Goal: Transaction & Acquisition: Purchase product/service

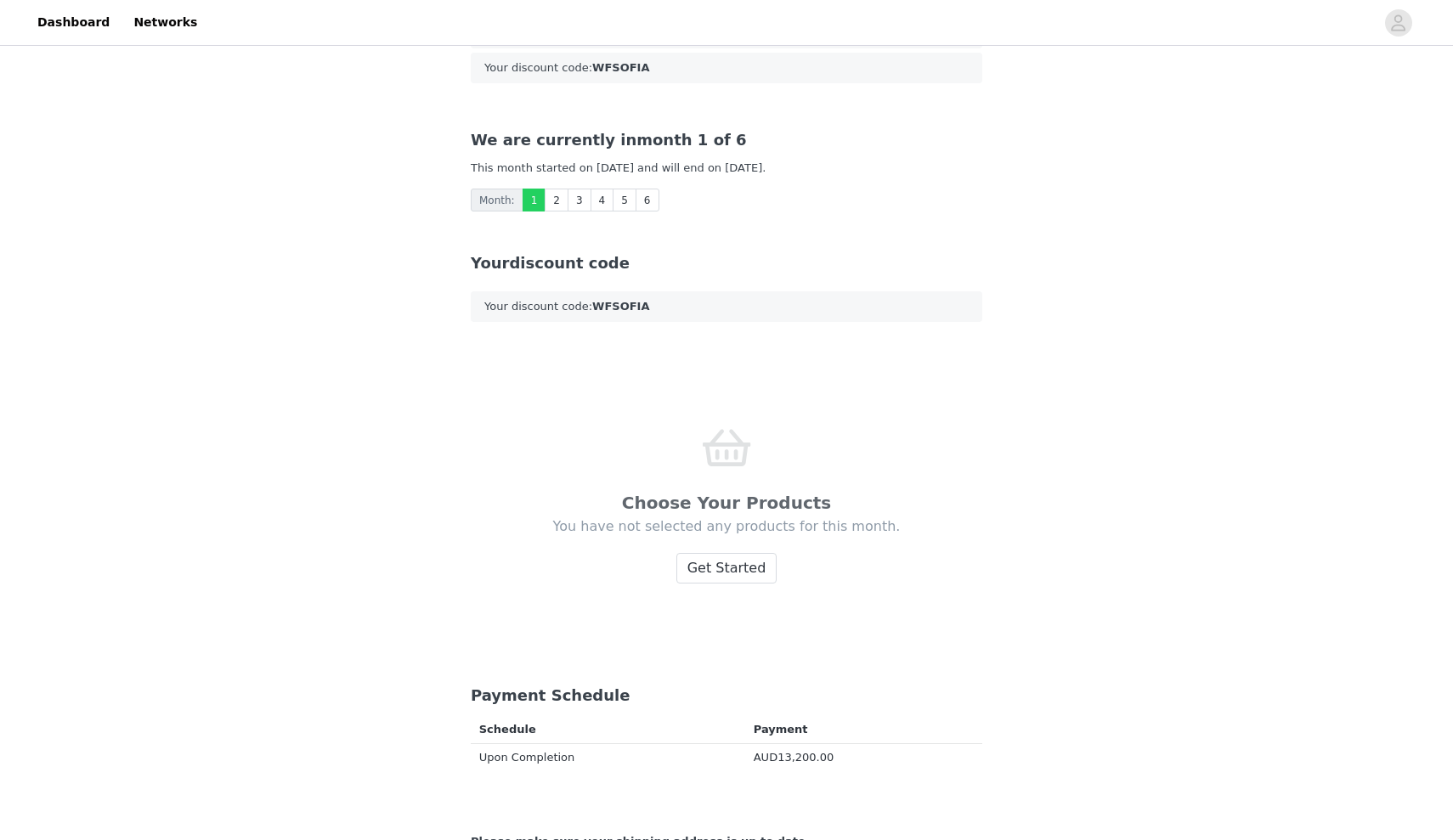
scroll to position [138, 0]
click at [726, 568] on button "Get Started" at bounding box center [726, 567] width 101 height 31
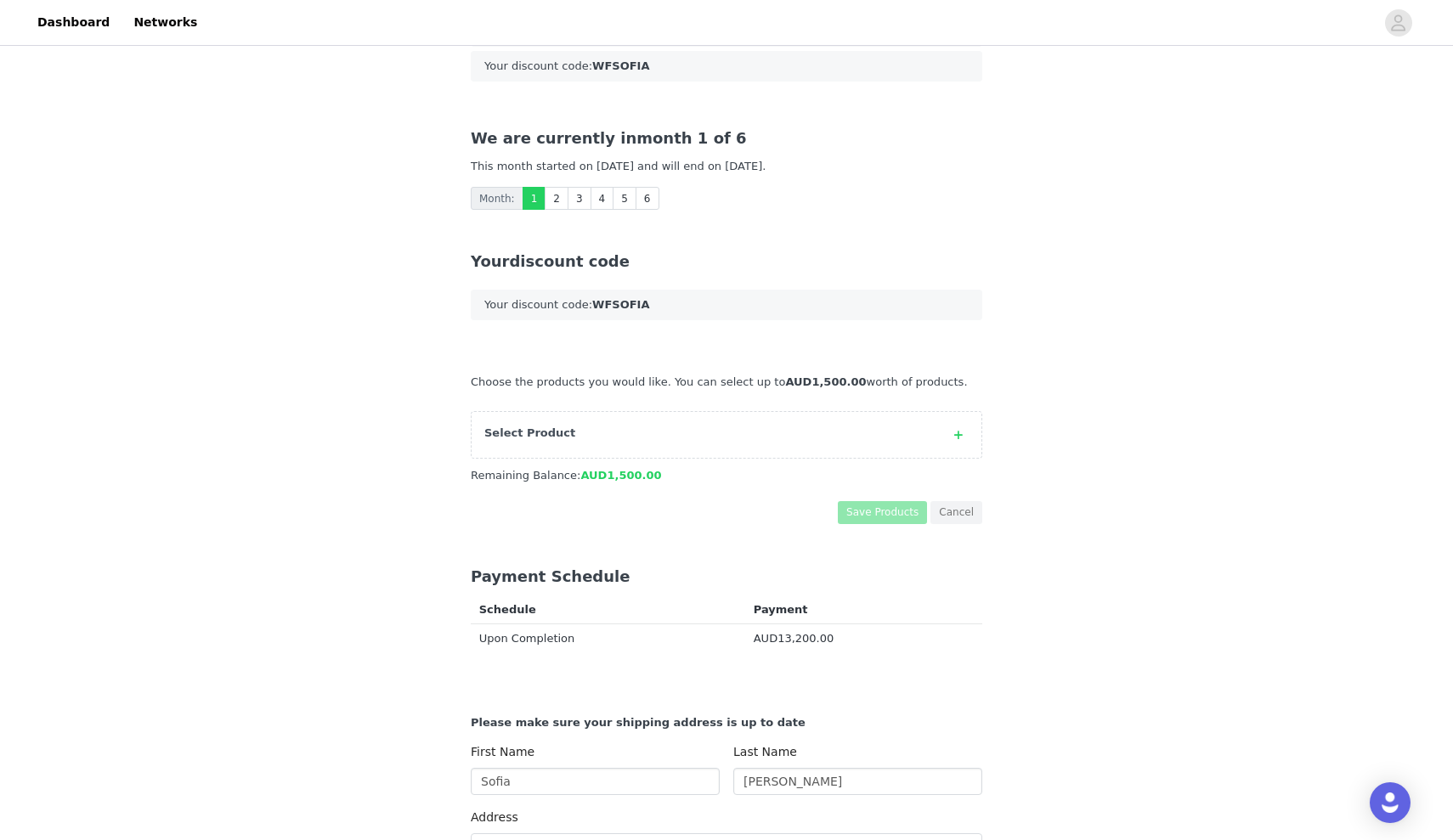
click at [861, 439] on div "Select Product" at bounding box center [726, 434] width 512 height 48
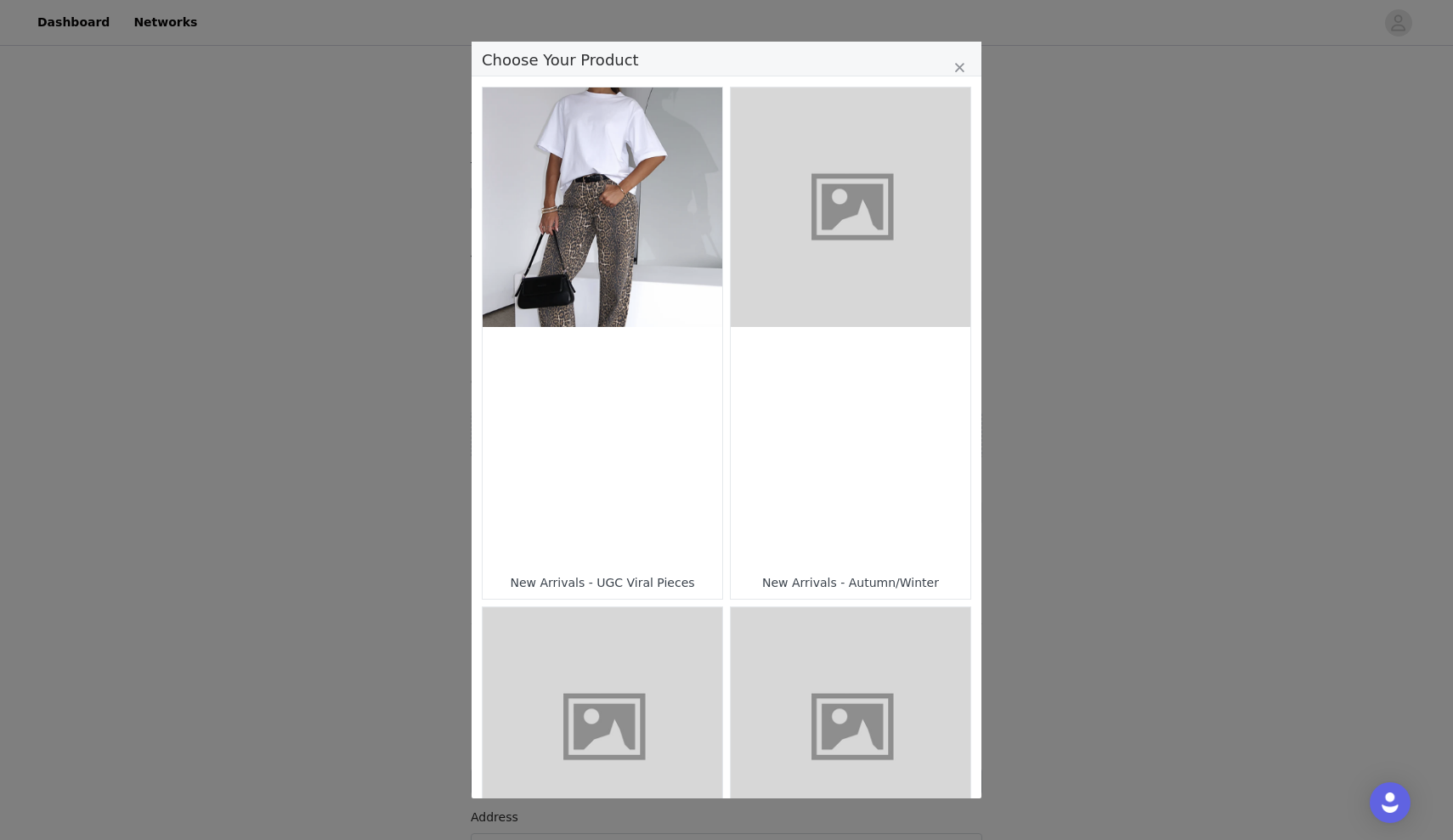
click at [855, 373] on div "Choose Your Product" at bounding box center [850, 446] width 240 height 240
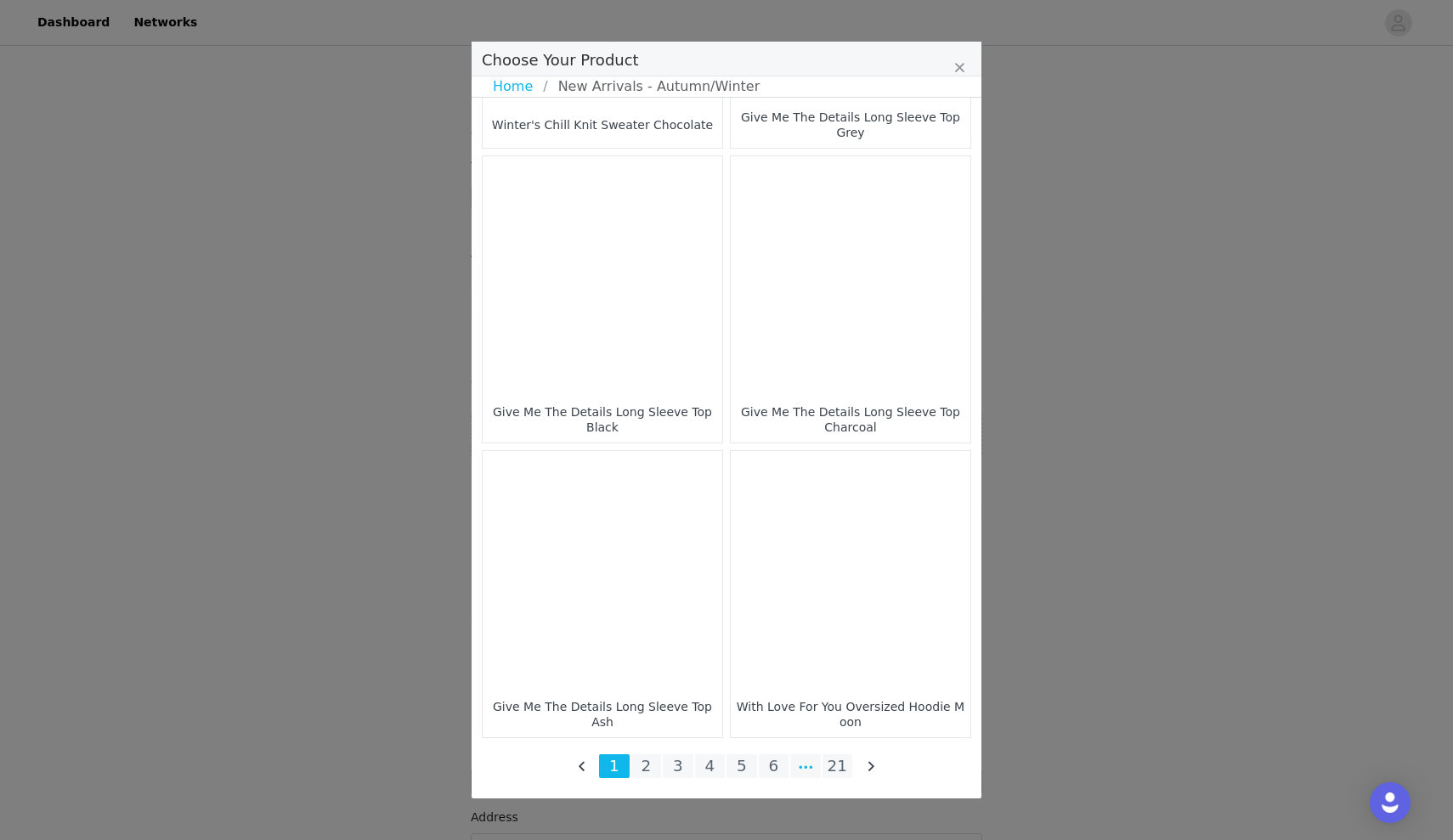
scroll to position [2310, 0]
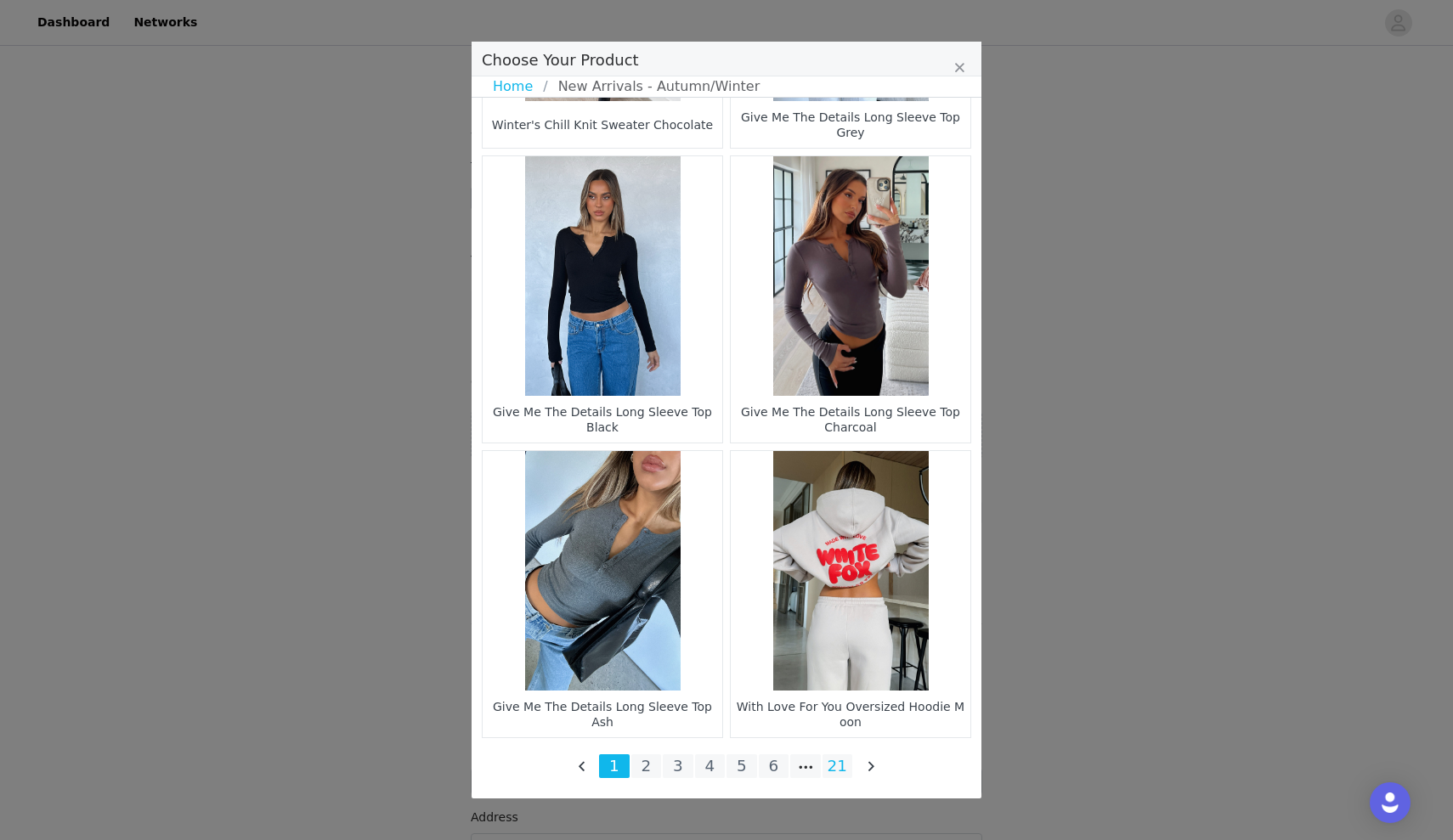
click at [831, 768] on li "21" at bounding box center [838, 765] width 31 height 23
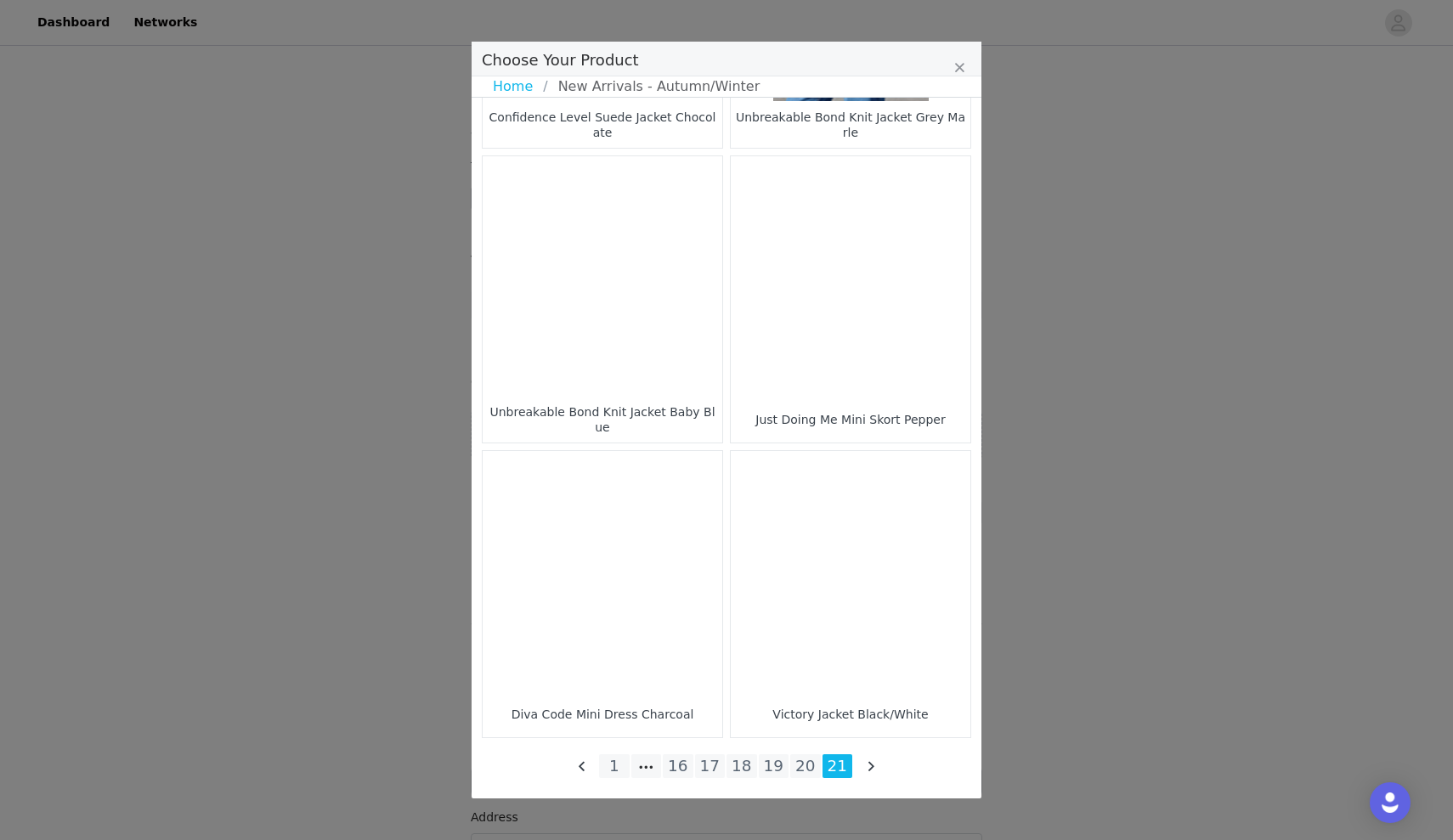
scroll to position [1426, 0]
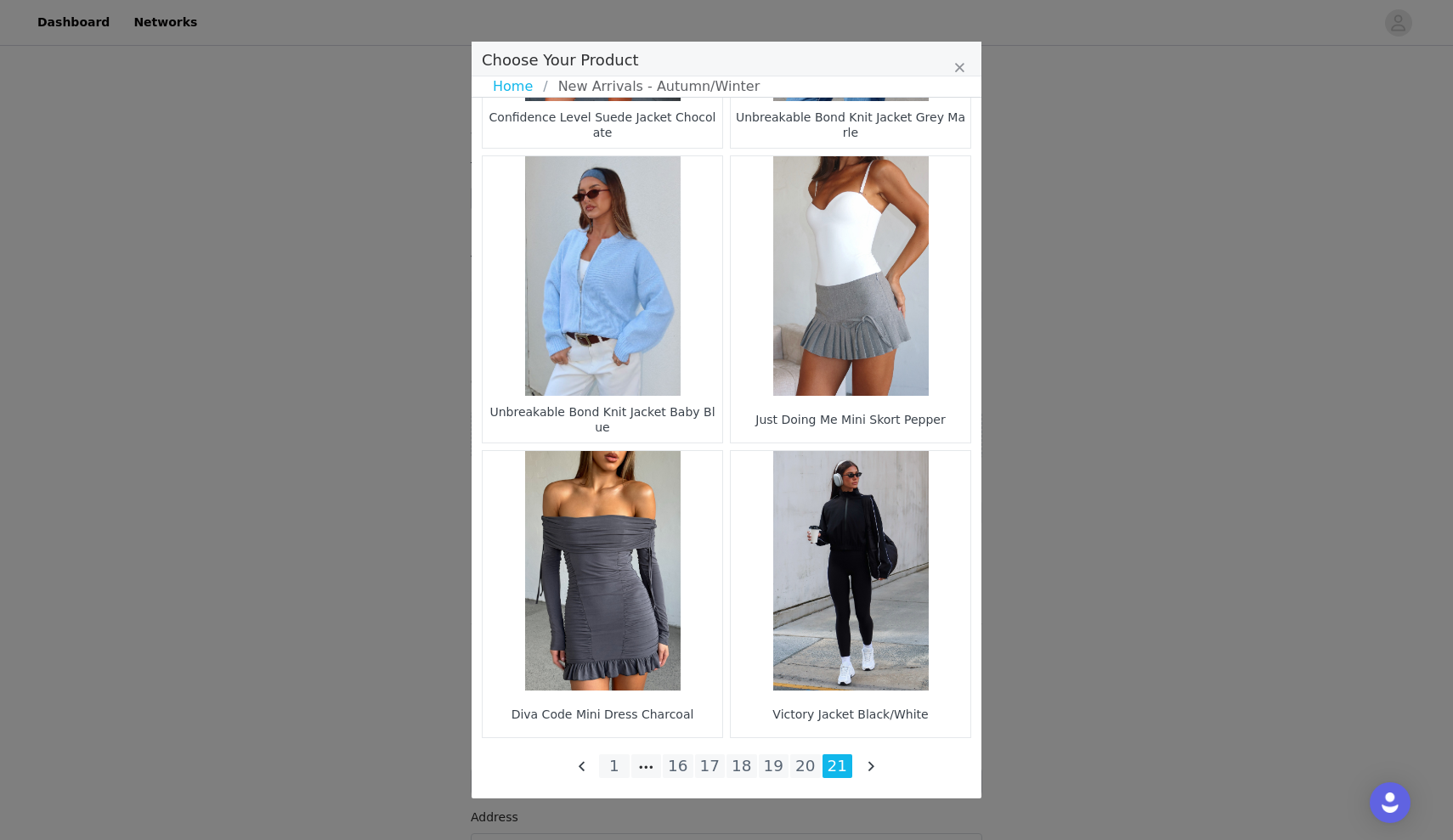
click at [876, 316] on figure "Choose Your Product" at bounding box center [850, 275] width 240 height 240
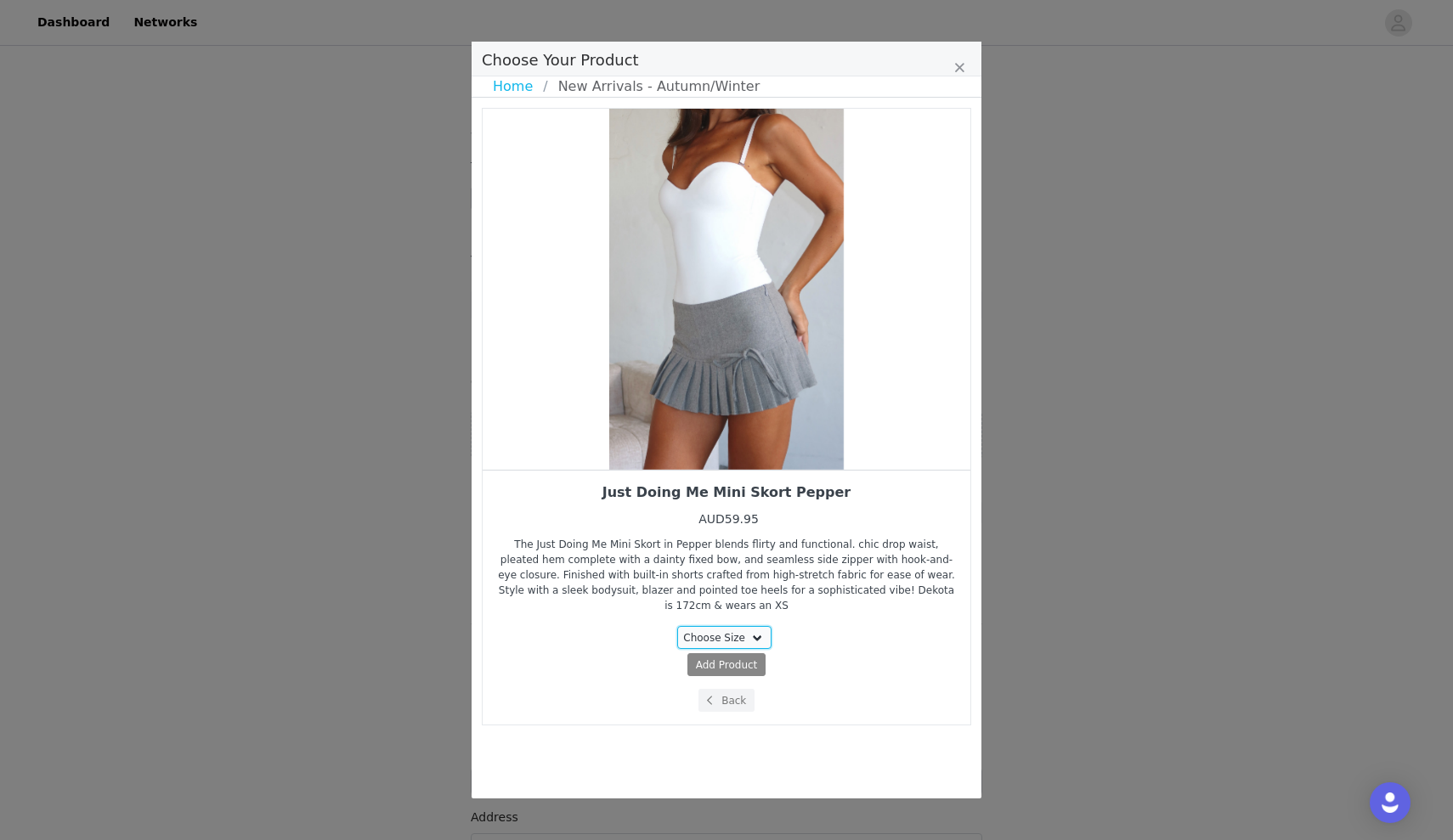
select select "27948967"
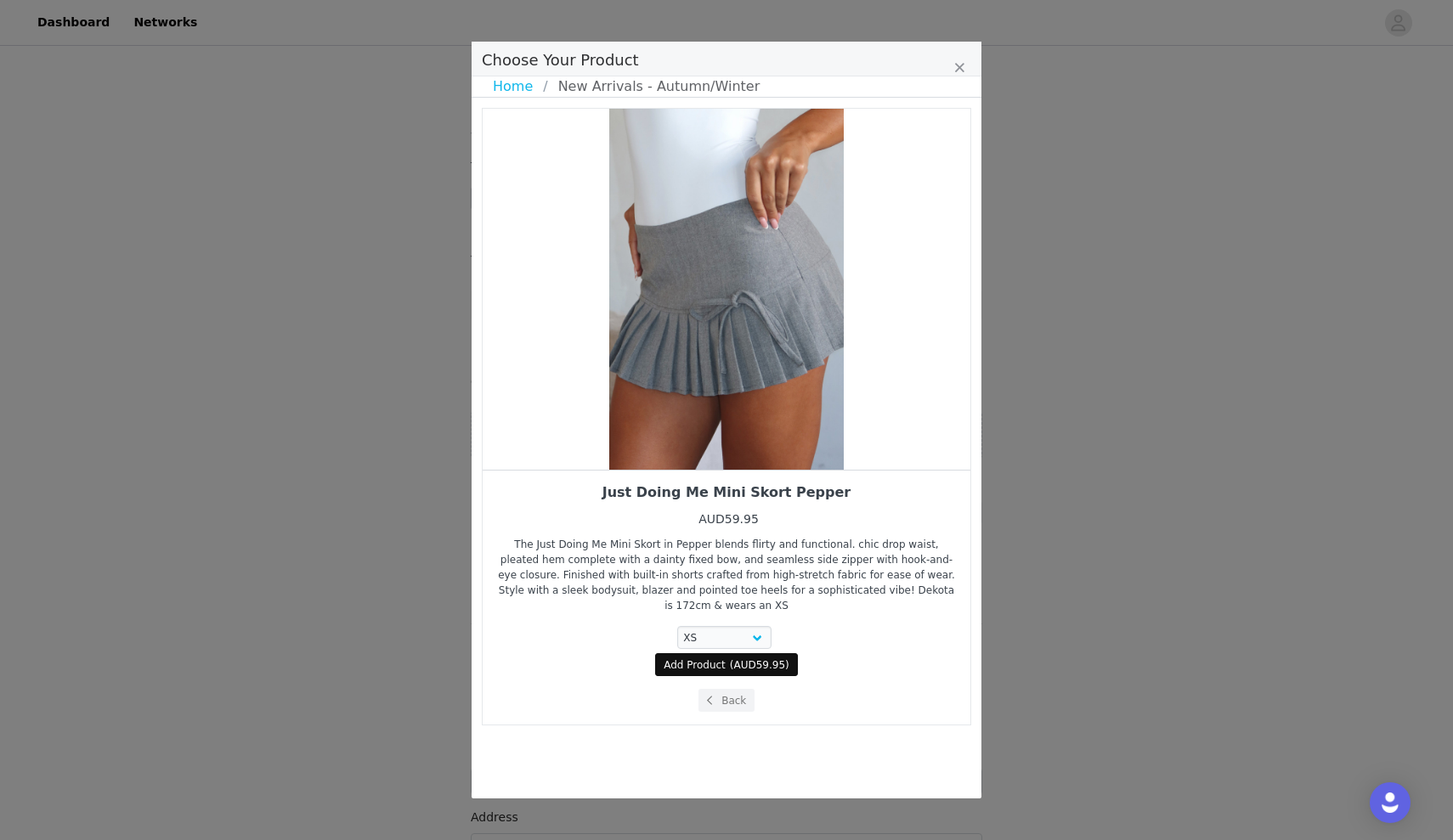
click at [686, 657] on span "Add Product" at bounding box center [695, 665] width 62 height 15
select select "27948967"
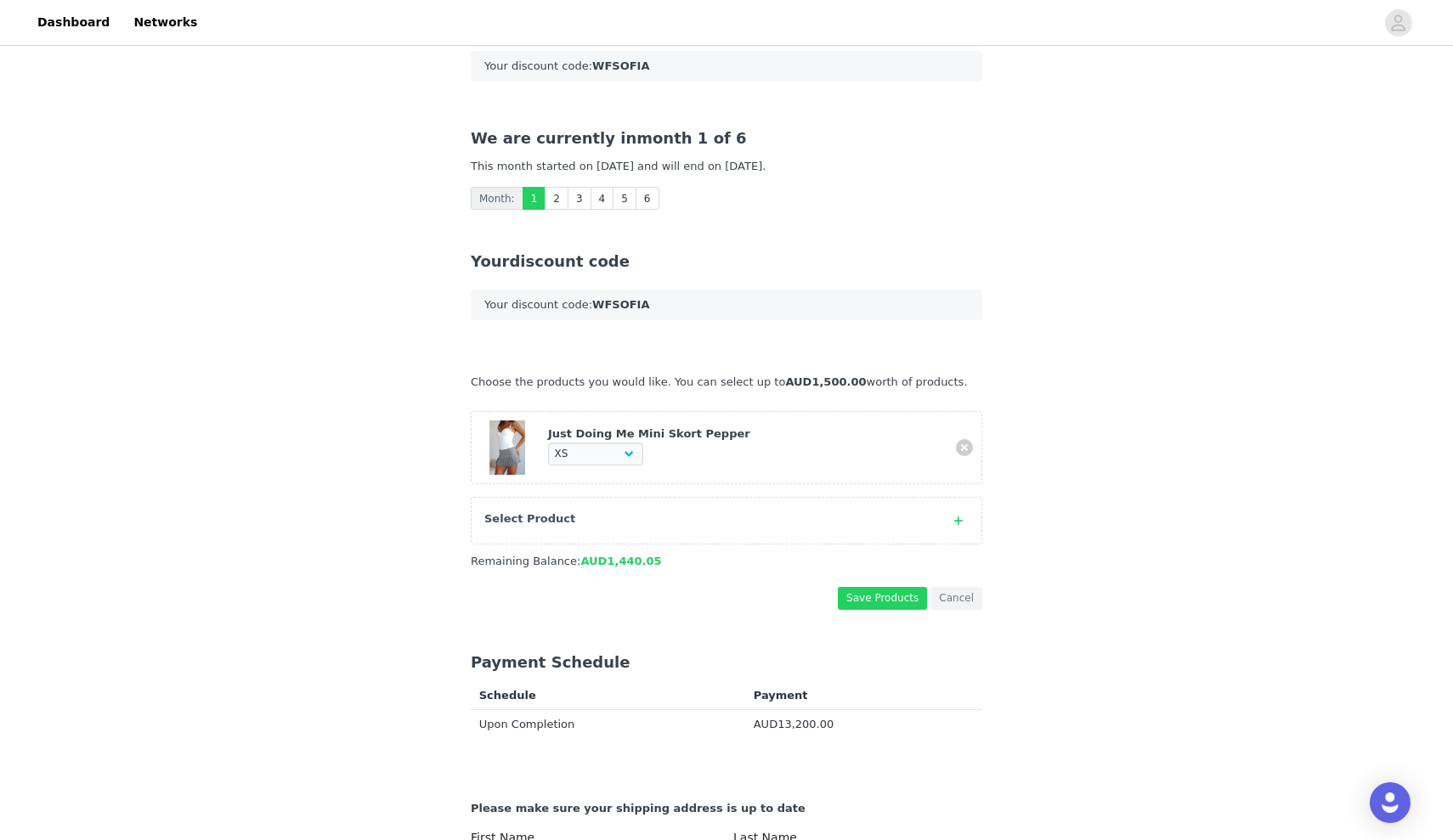
click at [707, 516] on div "Select Product" at bounding box center [710, 519] width 450 height 17
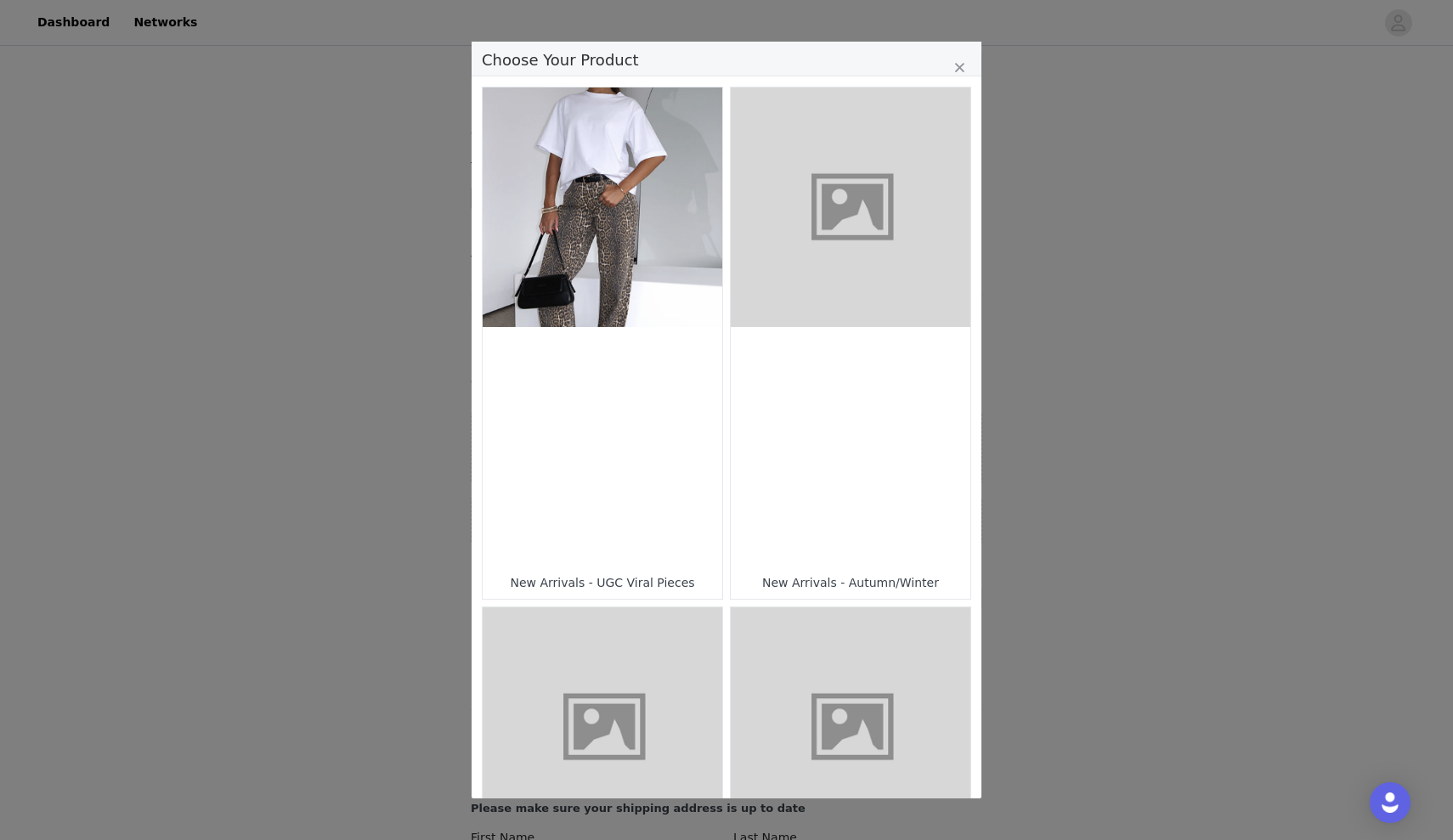
click at [823, 391] on div "Choose Your Product" at bounding box center [850, 446] width 240 height 240
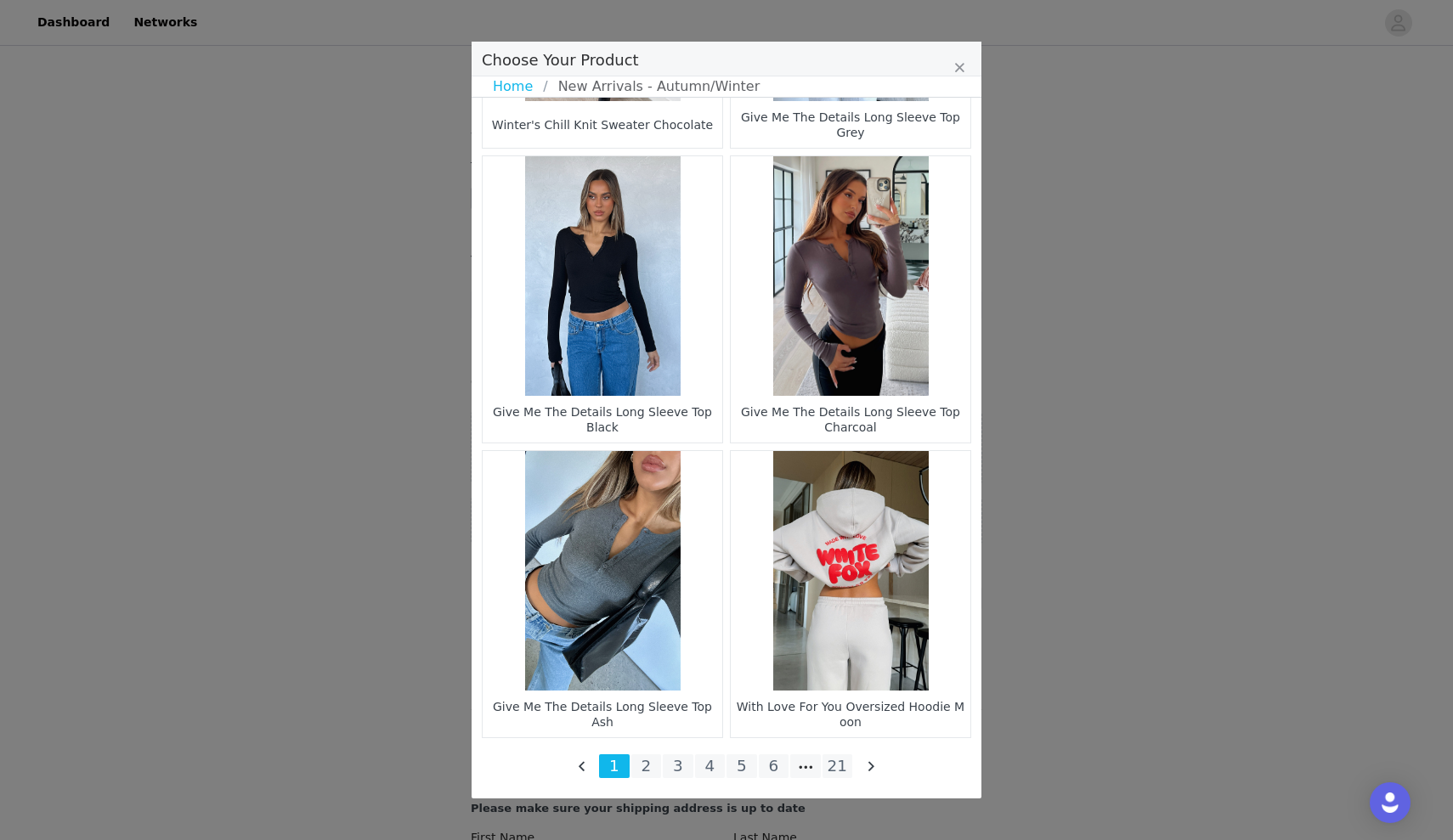
scroll to position [2310, 0]
click at [841, 759] on li "21" at bounding box center [838, 765] width 31 height 23
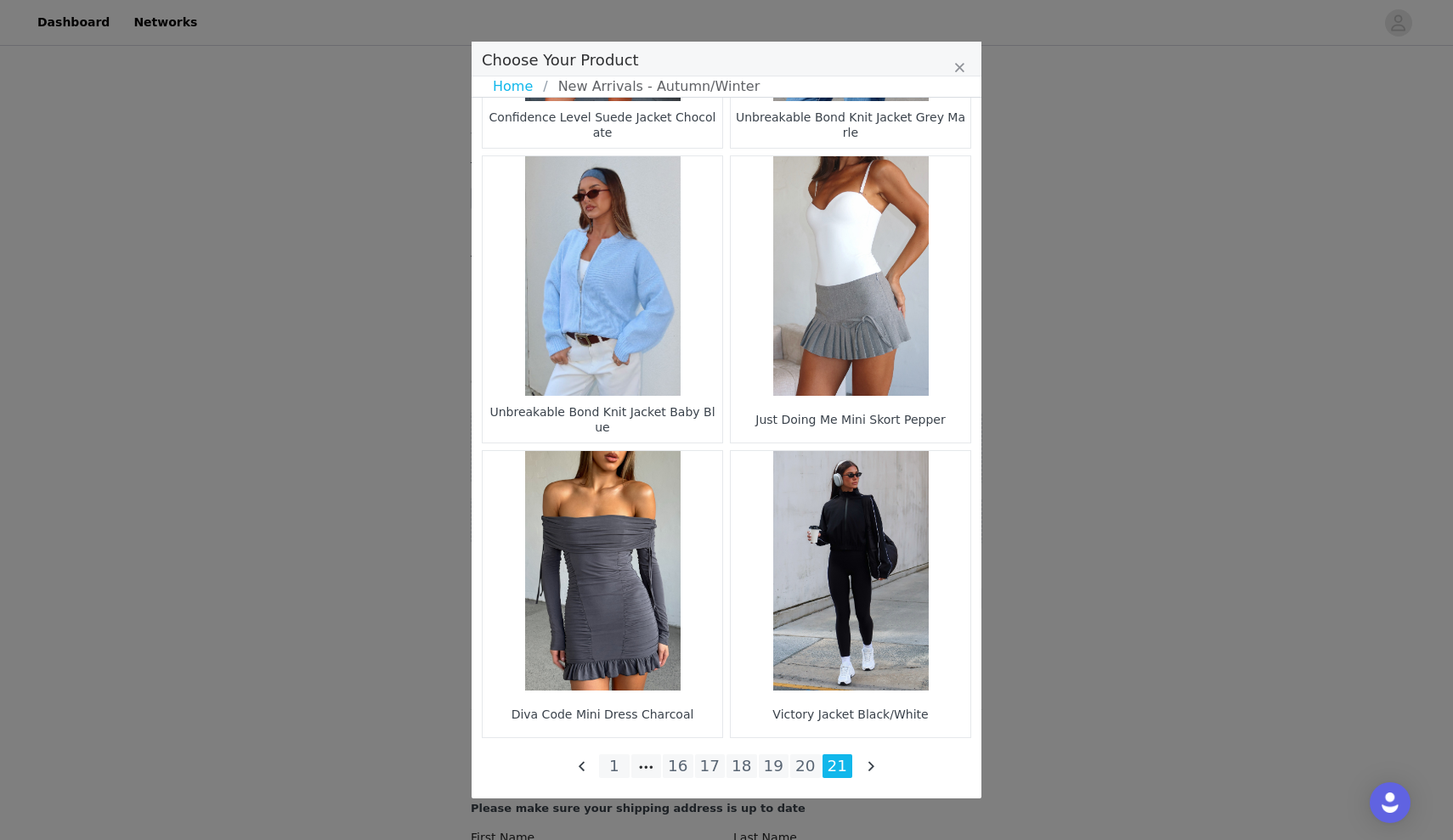
scroll to position [1426, 0]
click at [807, 760] on li "20" at bounding box center [805, 765] width 31 height 23
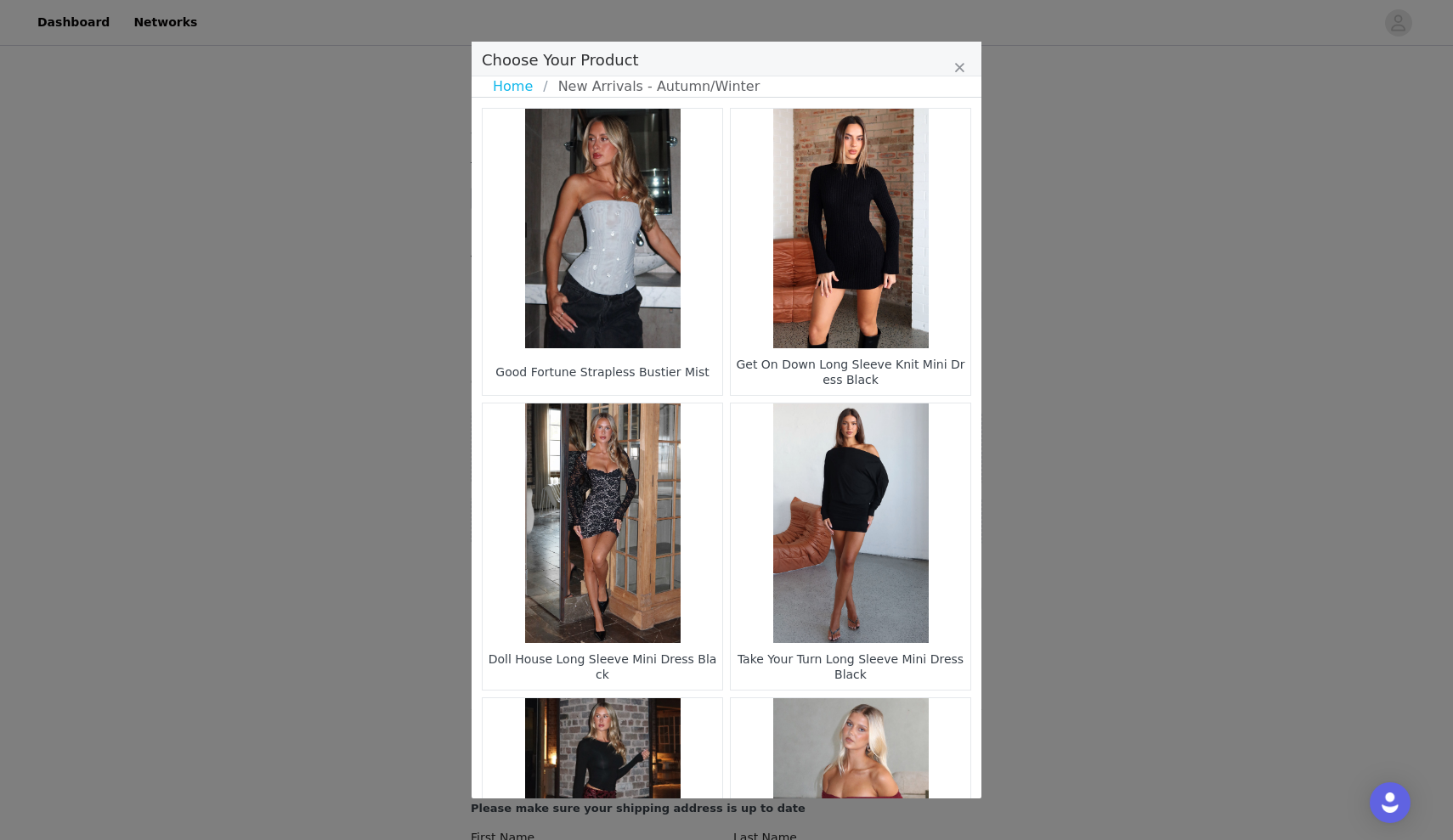
click at [637, 488] on figure "Choose Your Product" at bounding box center [602, 523] width 240 height 240
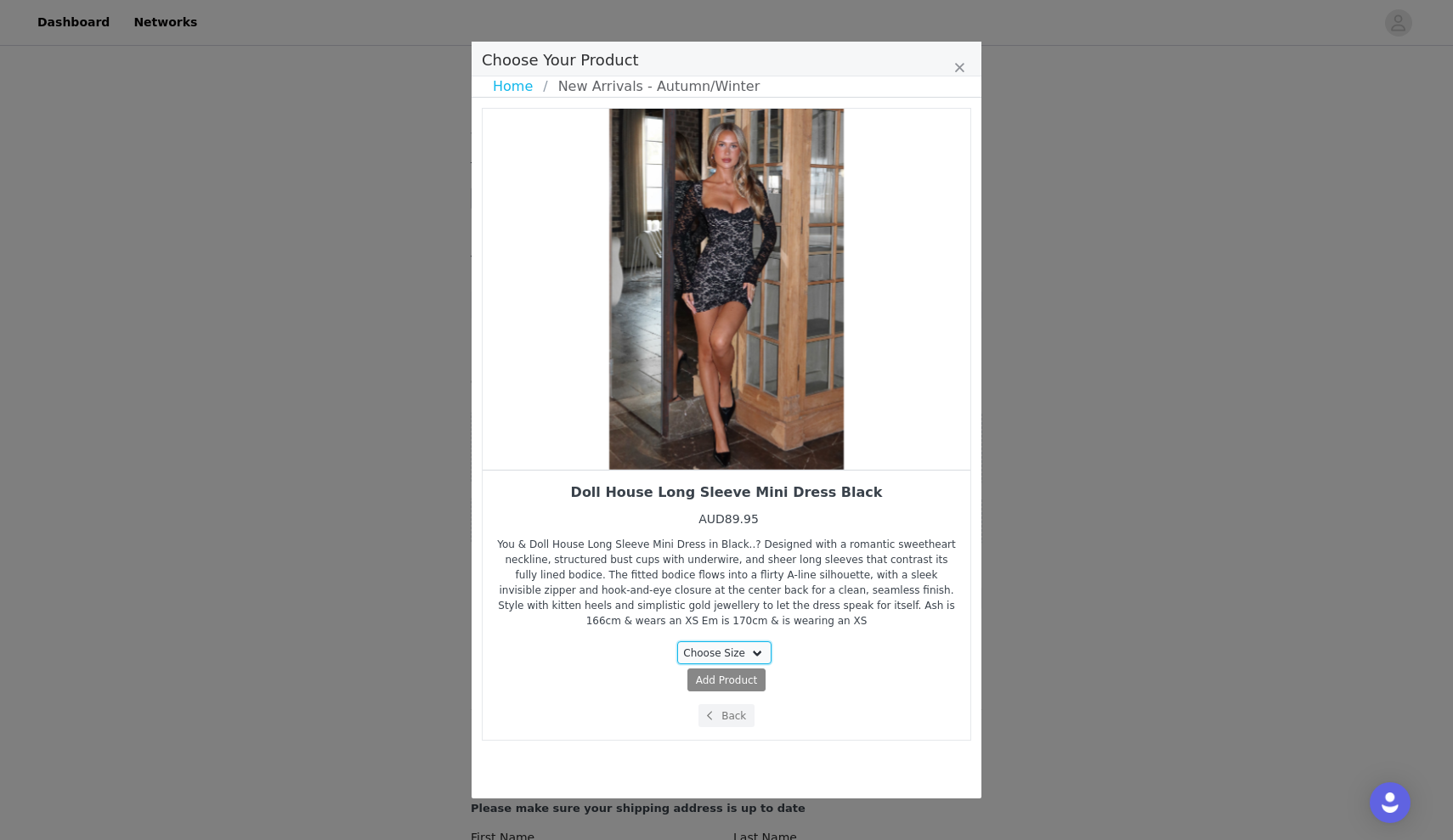
select select "28021330"
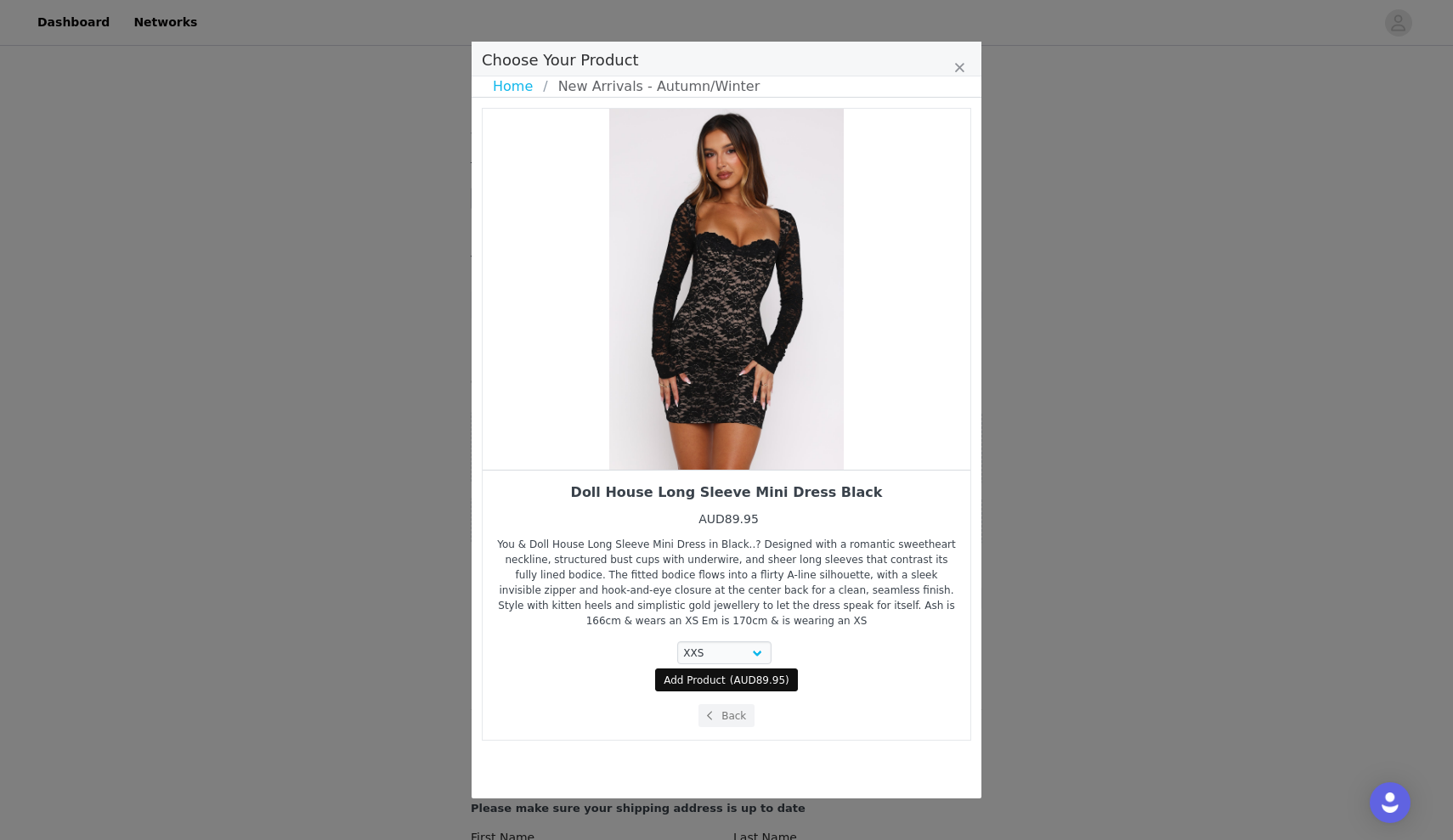
click at [689, 684] on span "Add Product" at bounding box center [695, 680] width 62 height 15
select select "28021330"
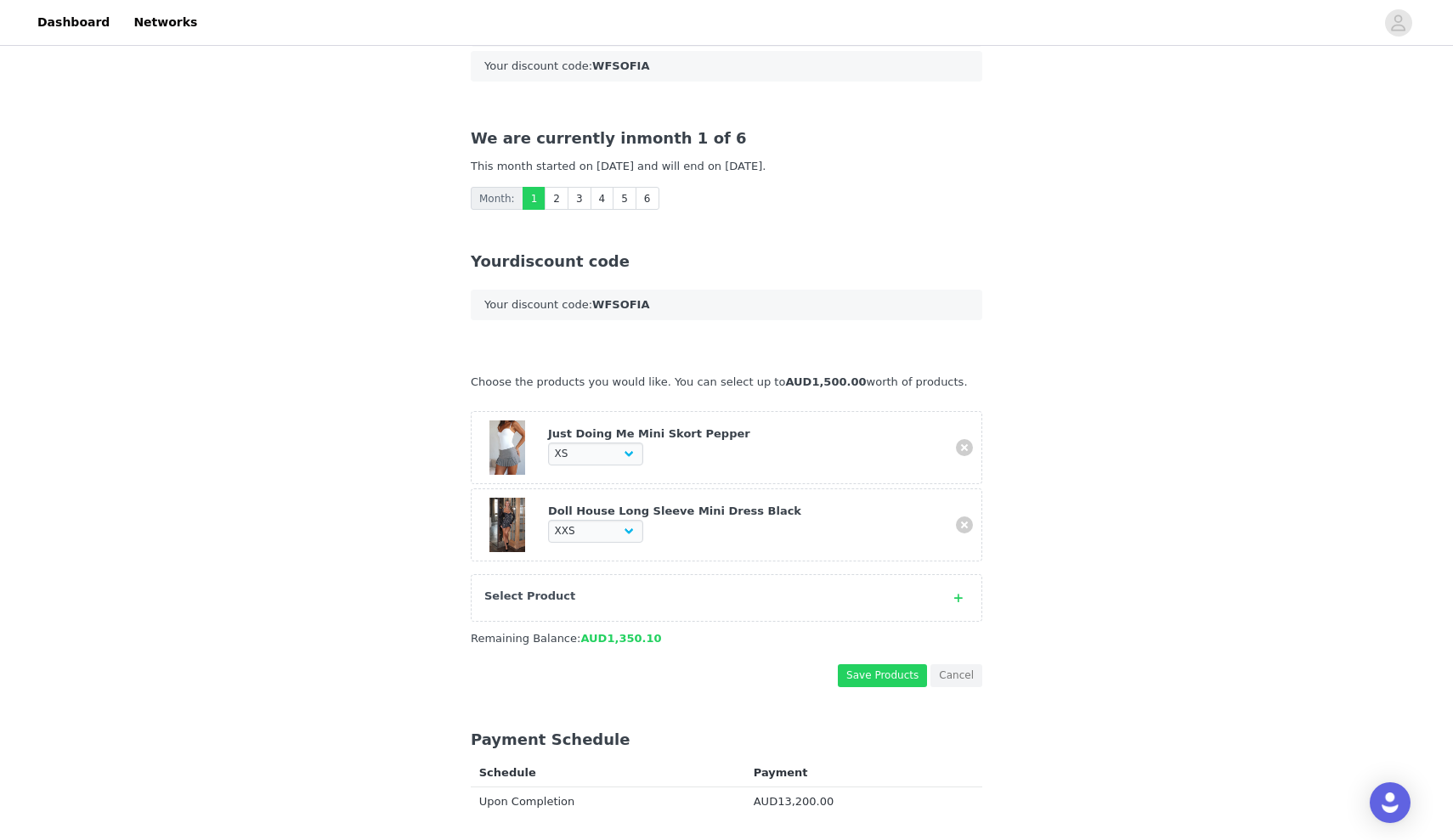
click at [693, 588] on div "Select Product" at bounding box center [710, 596] width 450 height 17
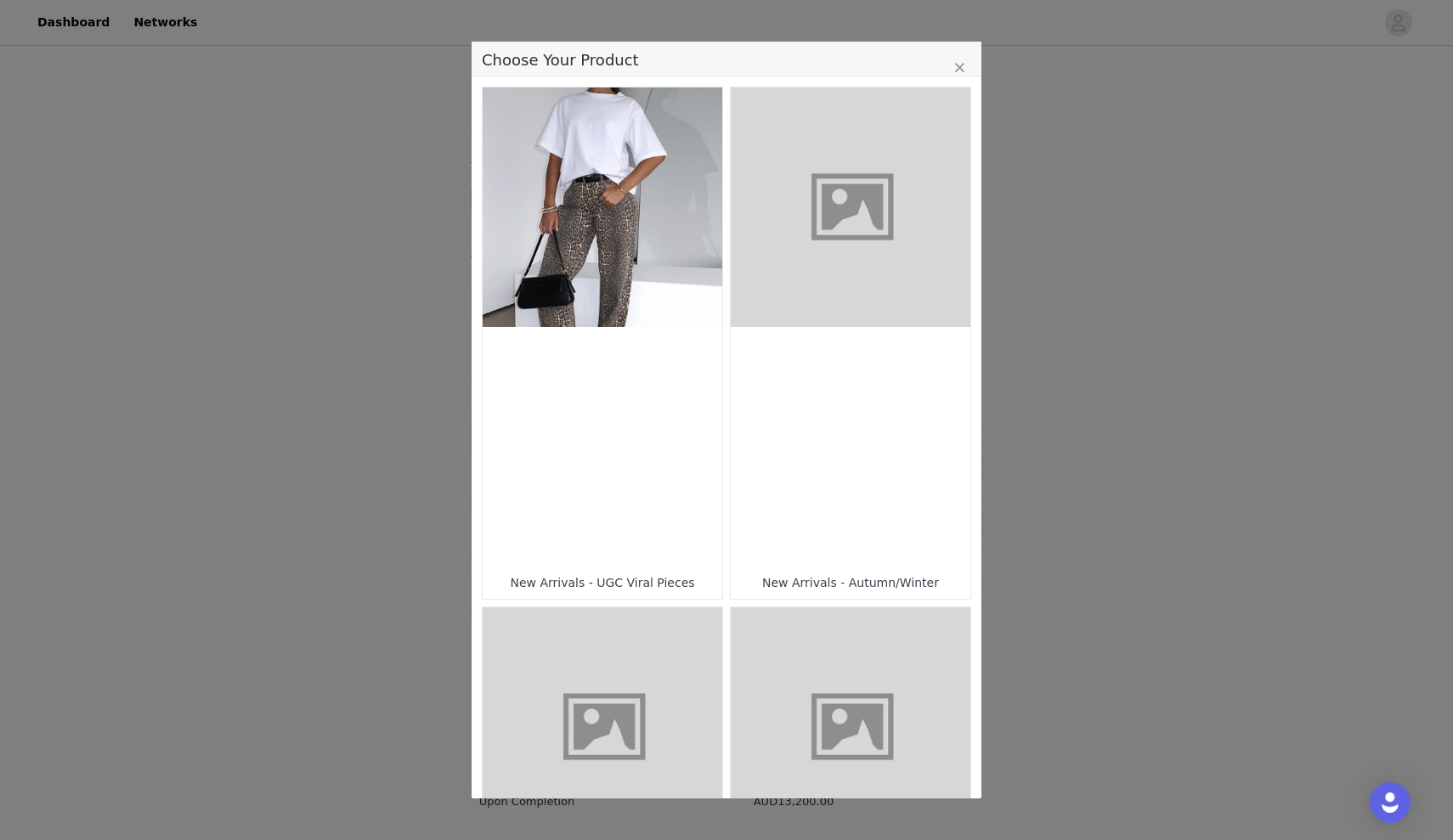
click at [839, 445] on div "Choose Your Product" at bounding box center [850, 446] width 240 height 240
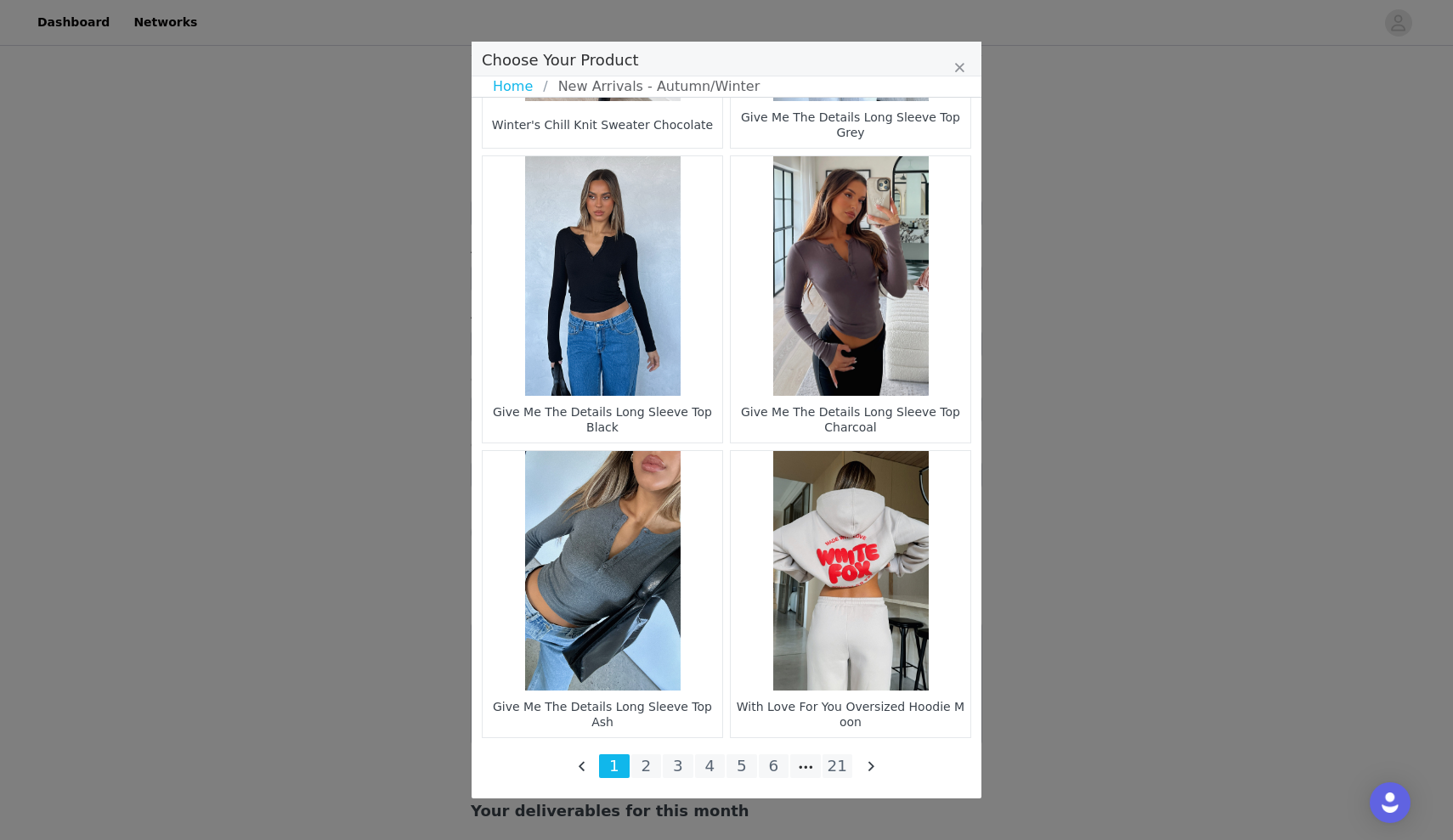
scroll to position [1588, 0]
click at [845, 761] on li "21" at bounding box center [838, 765] width 31 height 23
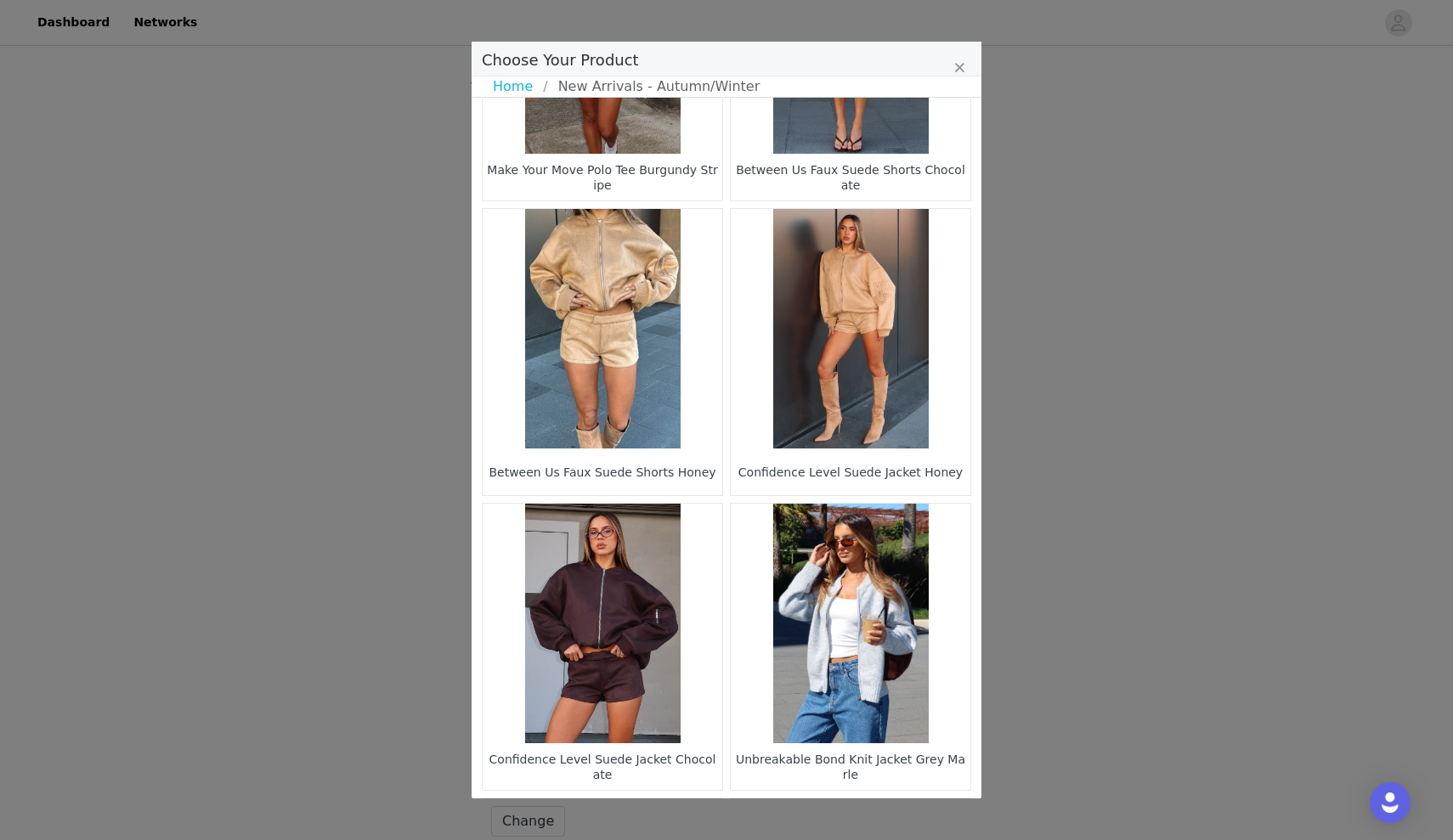
scroll to position [964, 0]
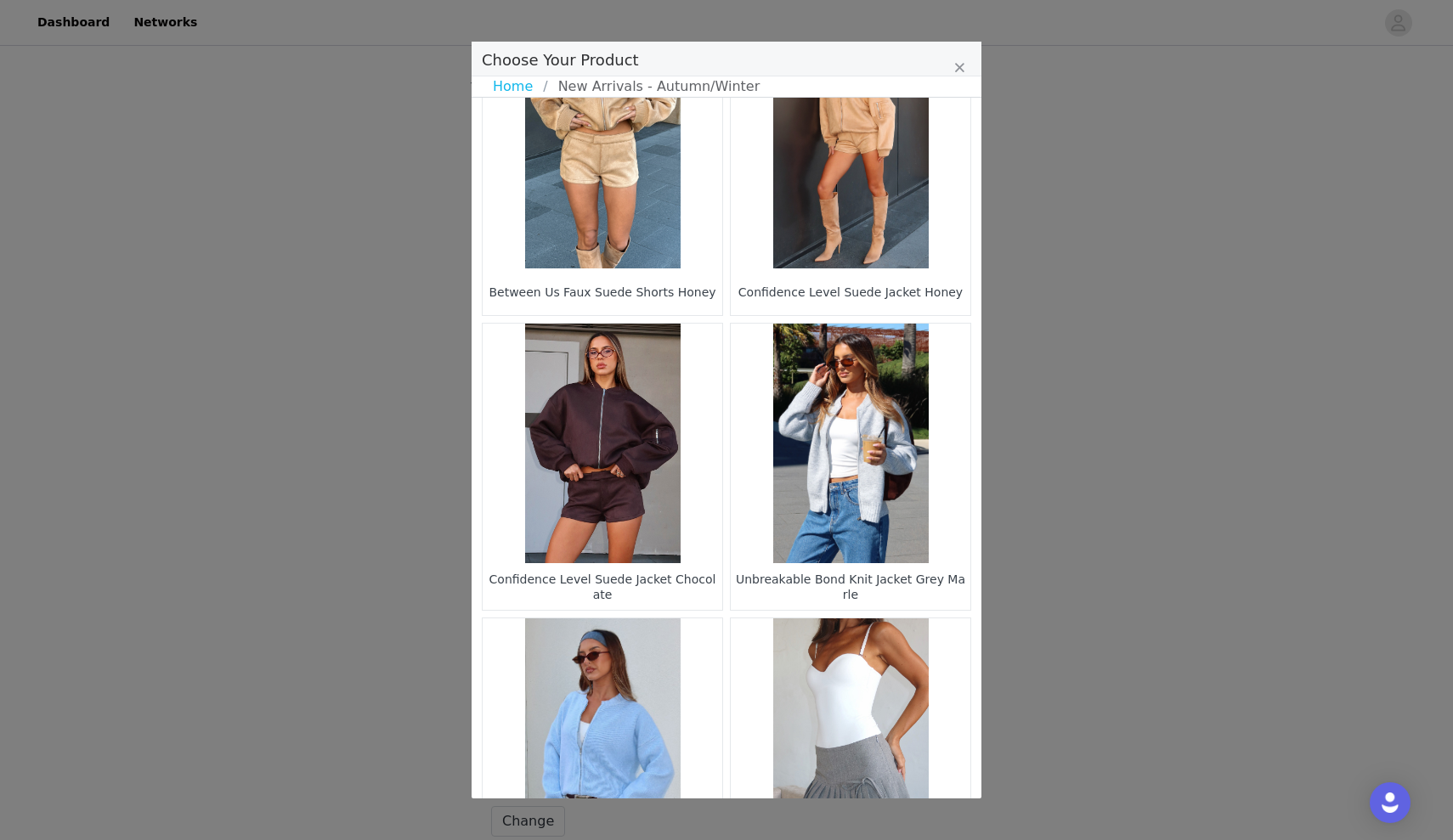
click at [815, 518] on figure "Choose Your Product" at bounding box center [850, 443] width 240 height 240
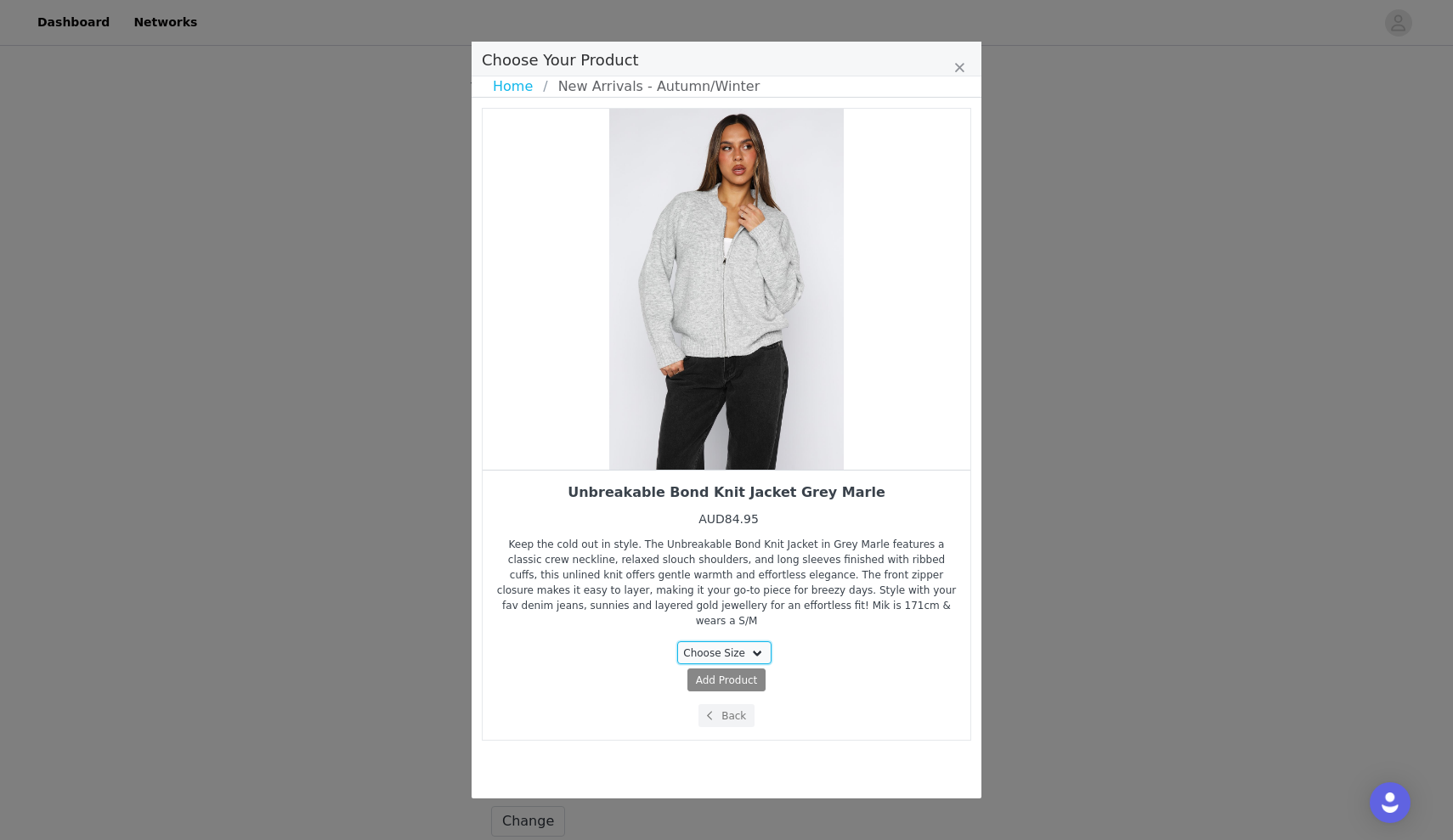
select select "27625674"
click at [735, 674] on span "AUD84.95" at bounding box center [760, 679] width 52 height 12
select select "27625674"
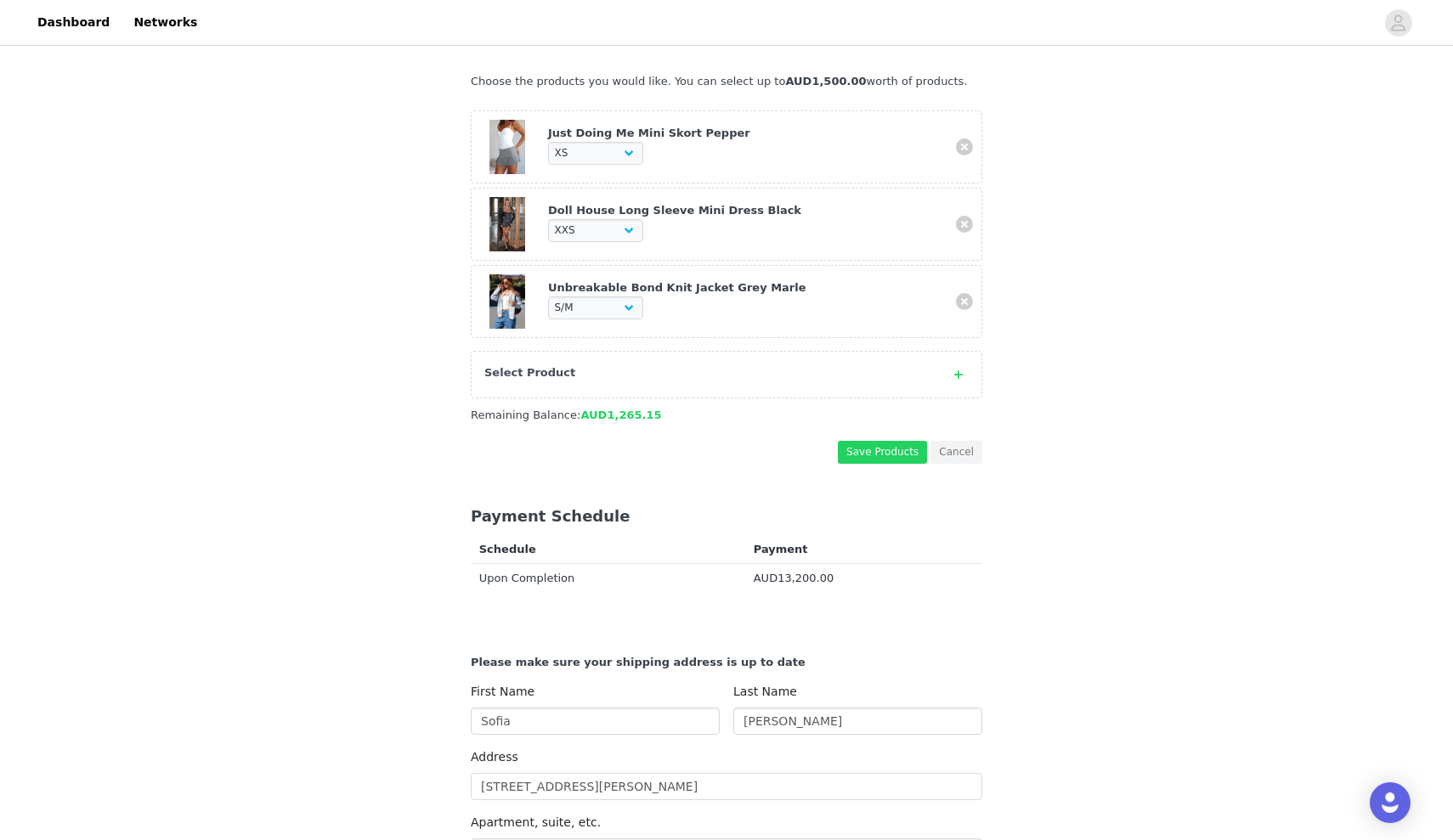
scroll to position [415, 0]
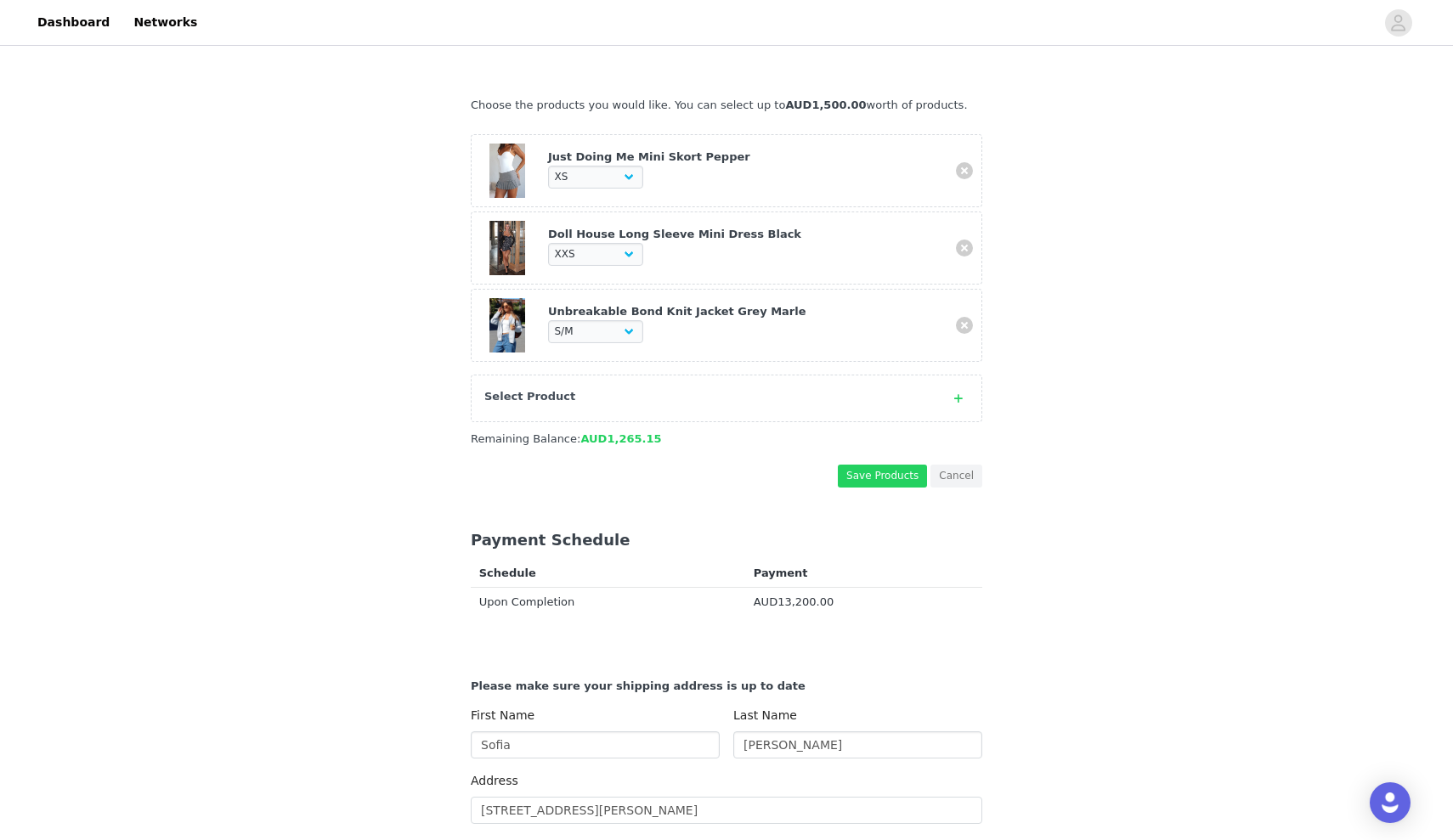
click at [821, 424] on div "Just Doing Me Mini Skort Pepper Choose Size XXS XS S M L XL Doll House Long Sle…" at bounding box center [726, 291] width 512 height 314
click at [822, 406] on div "Select Product" at bounding box center [726, 398] width 512 height 48
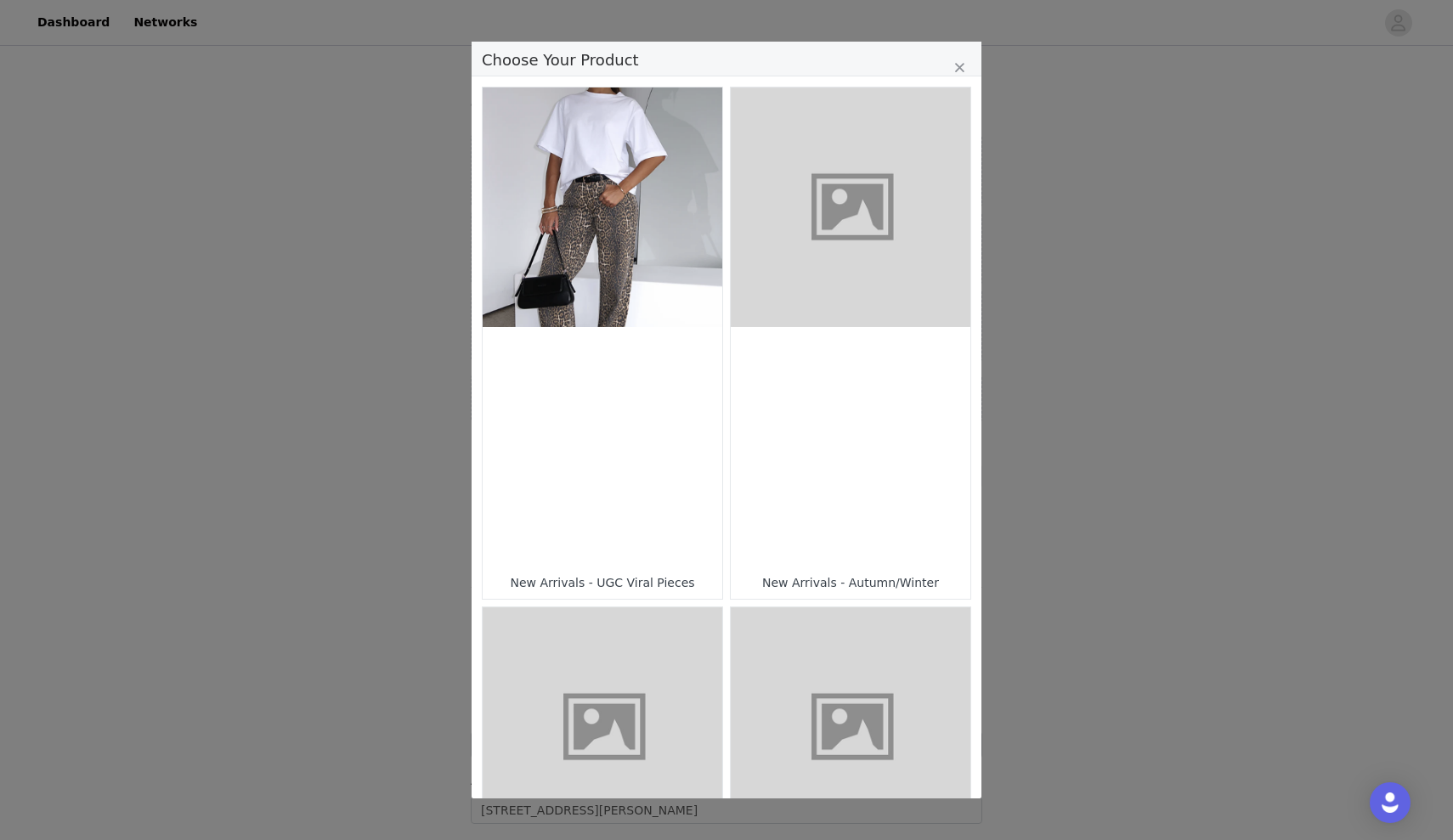
click at [822, 406] on div "Choose Your Product" at bounding box center [850, 446] width 240 height 240
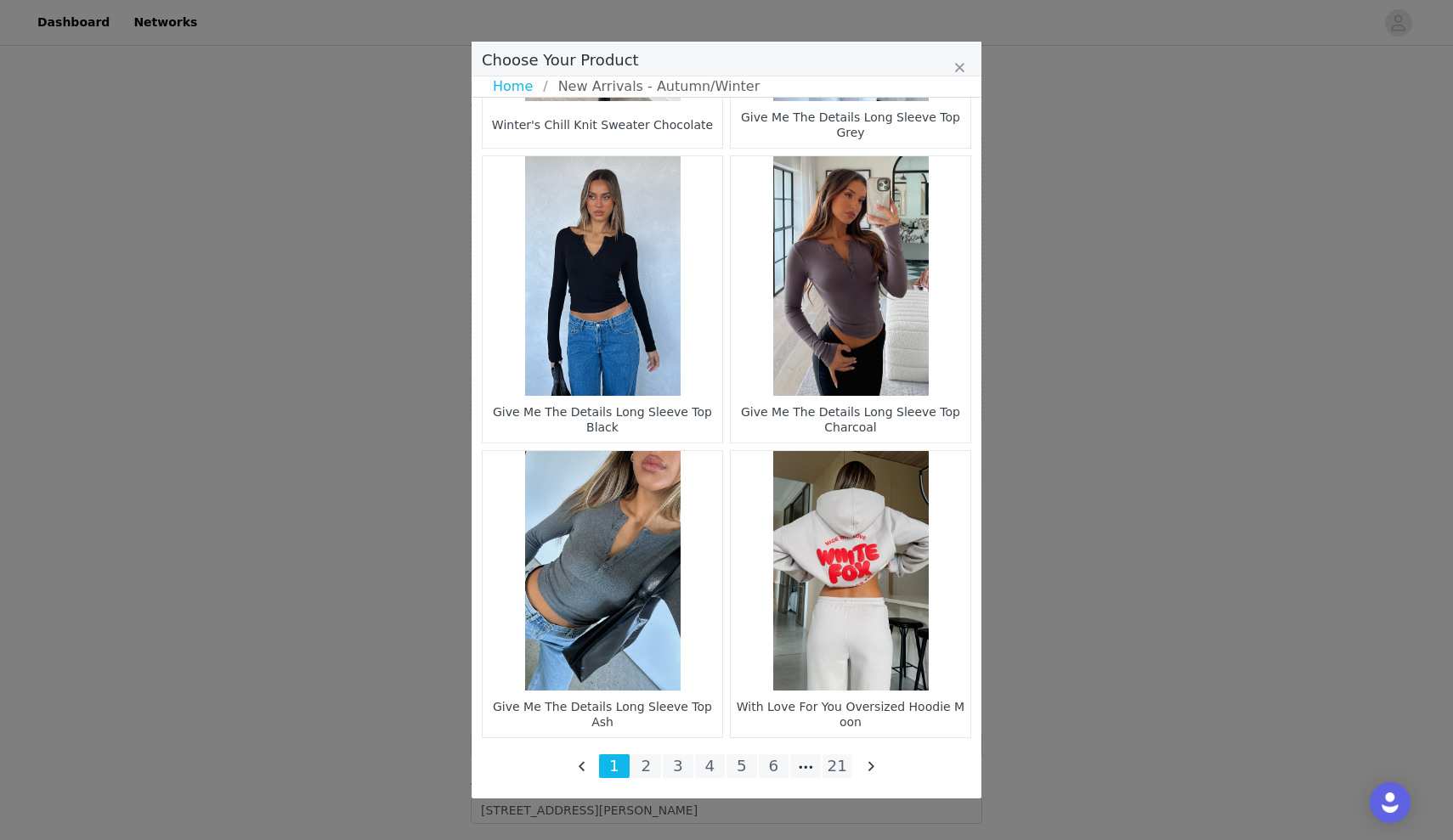
scroll to position [2310, 0]
click at [834, 759] on li "21" at bounding box center [838, 765] width 31 height 23
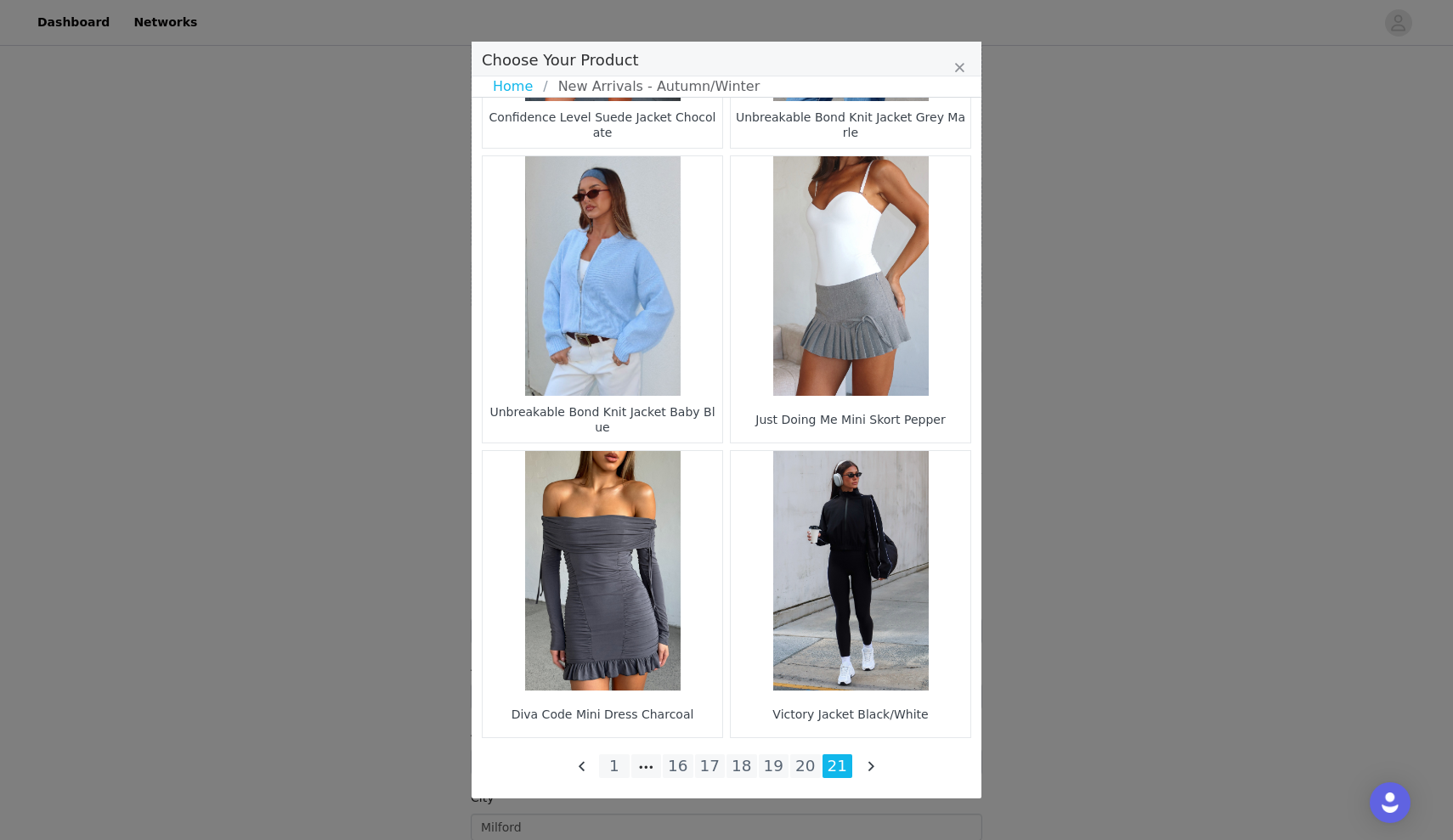
scroll to position [606, 0]
click at [780, 766] on li "19" at bounding box center [774, 765] width 31 height 23
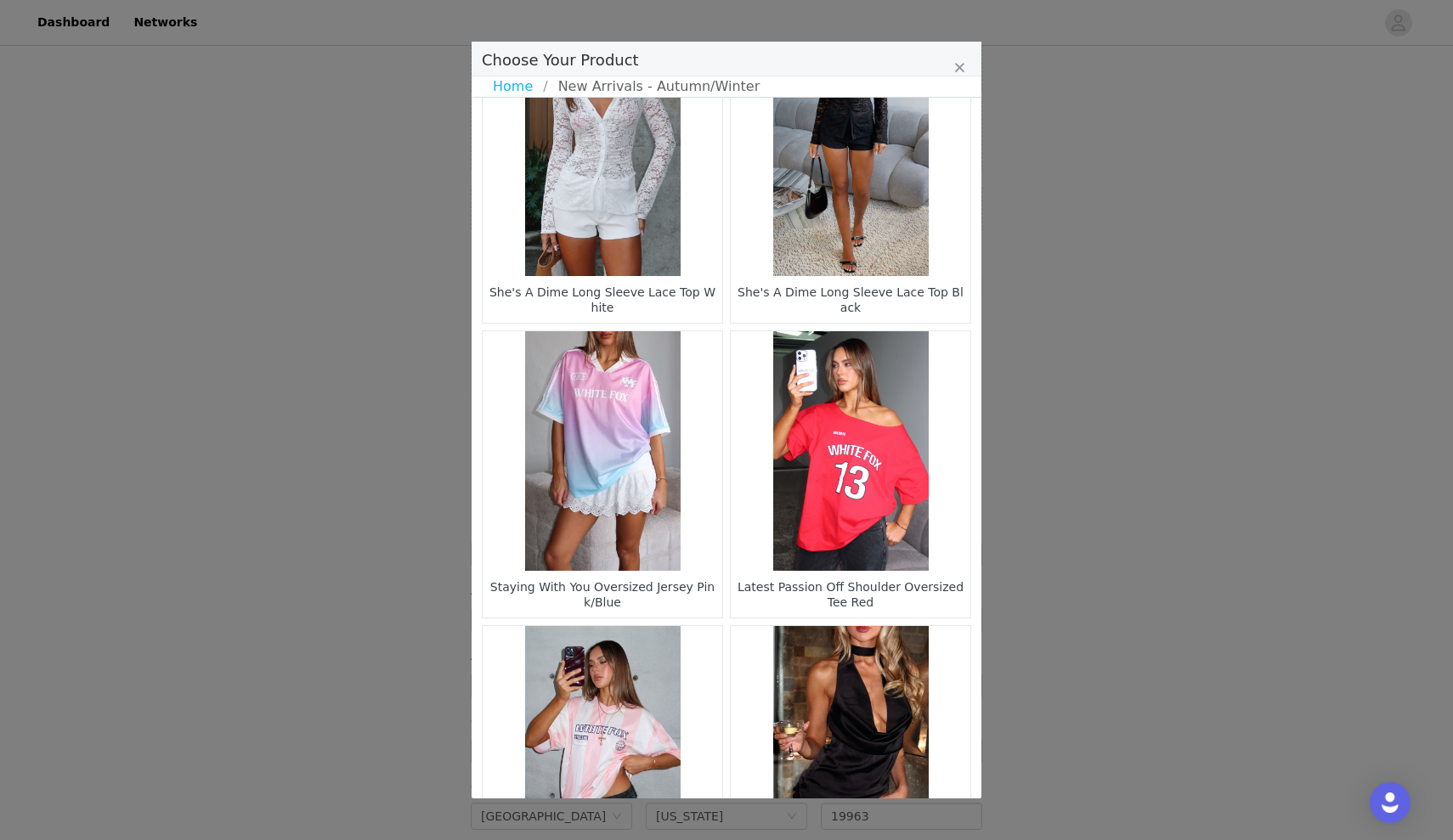
scroll to position [2126, 0]
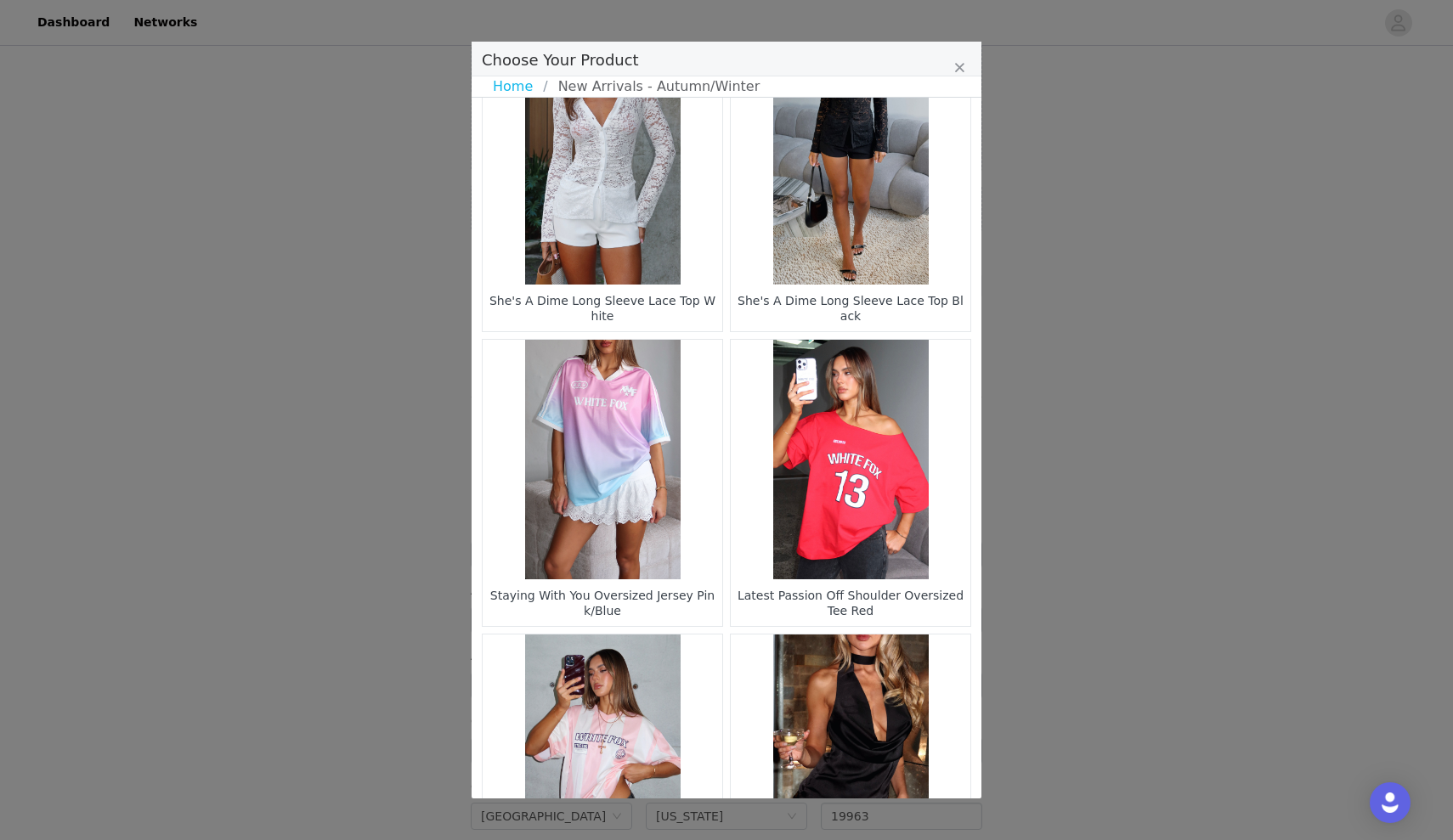
click at [832, 201] on figure "Choose Your Product" at bounding box center [850, 164] width 240 height 240
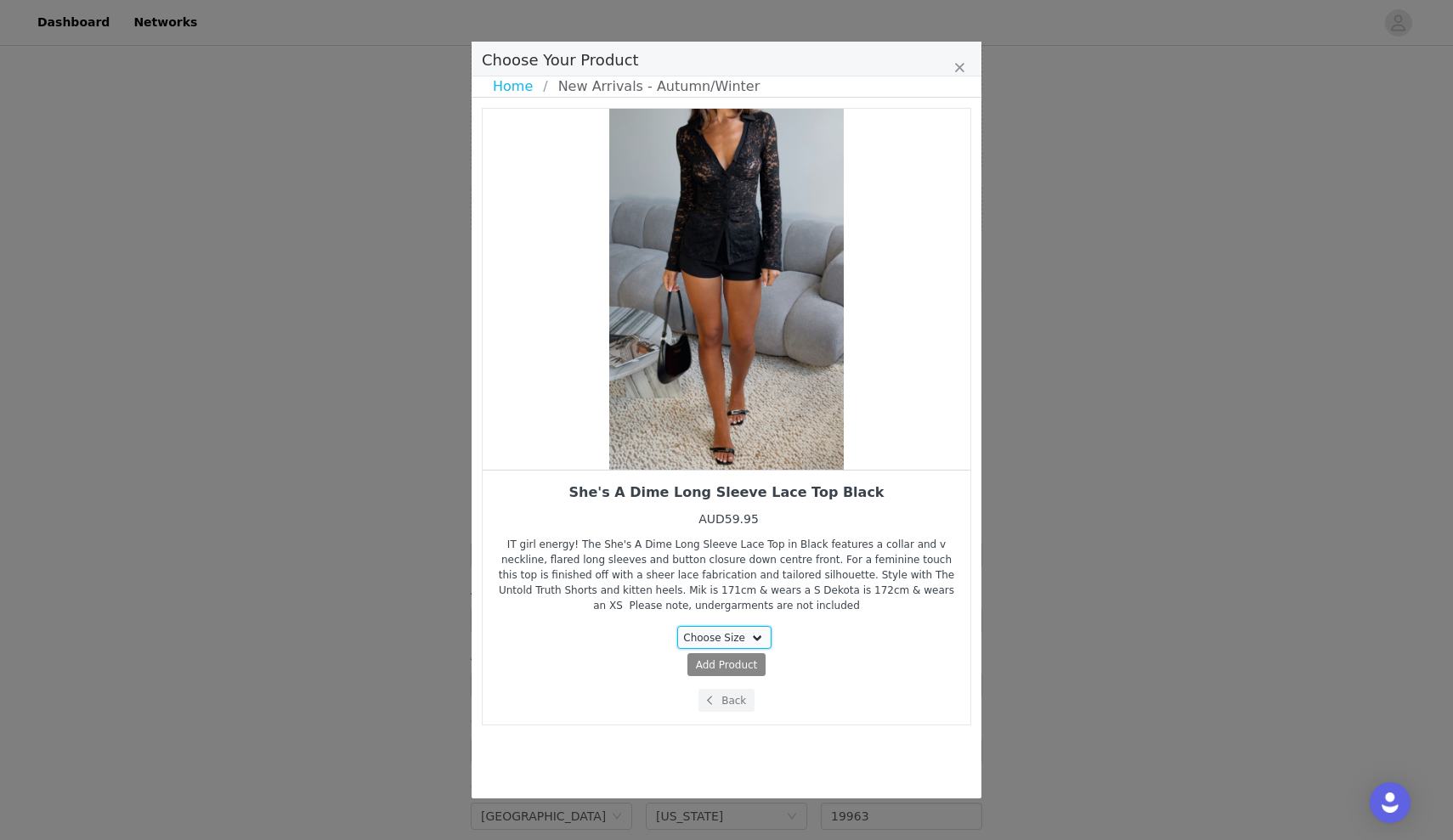
select select "27948234"
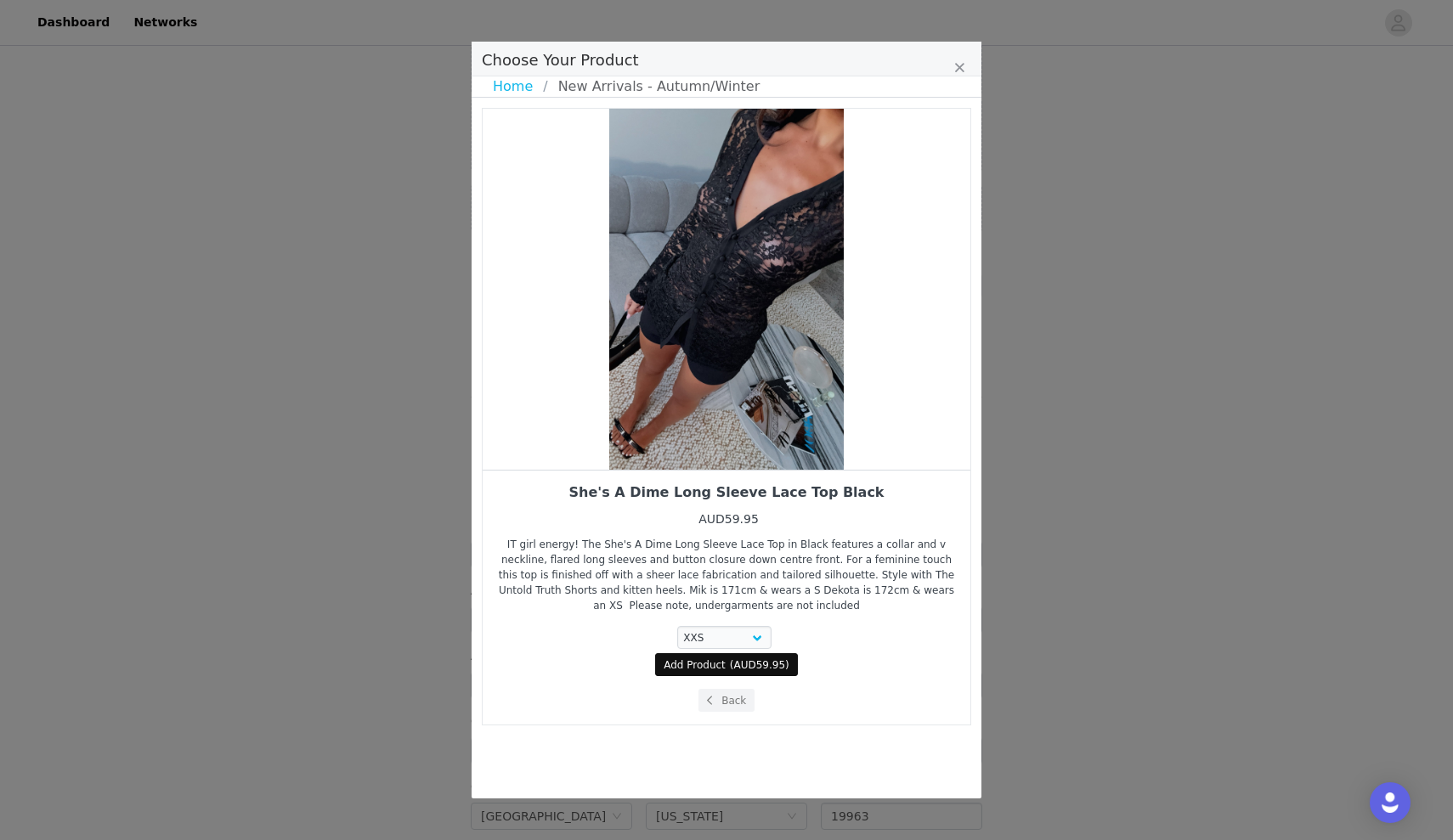
click at [698, 663] on span "Add Product" at bounding box center [695, 665] width 62 height 15
select select "27948234"
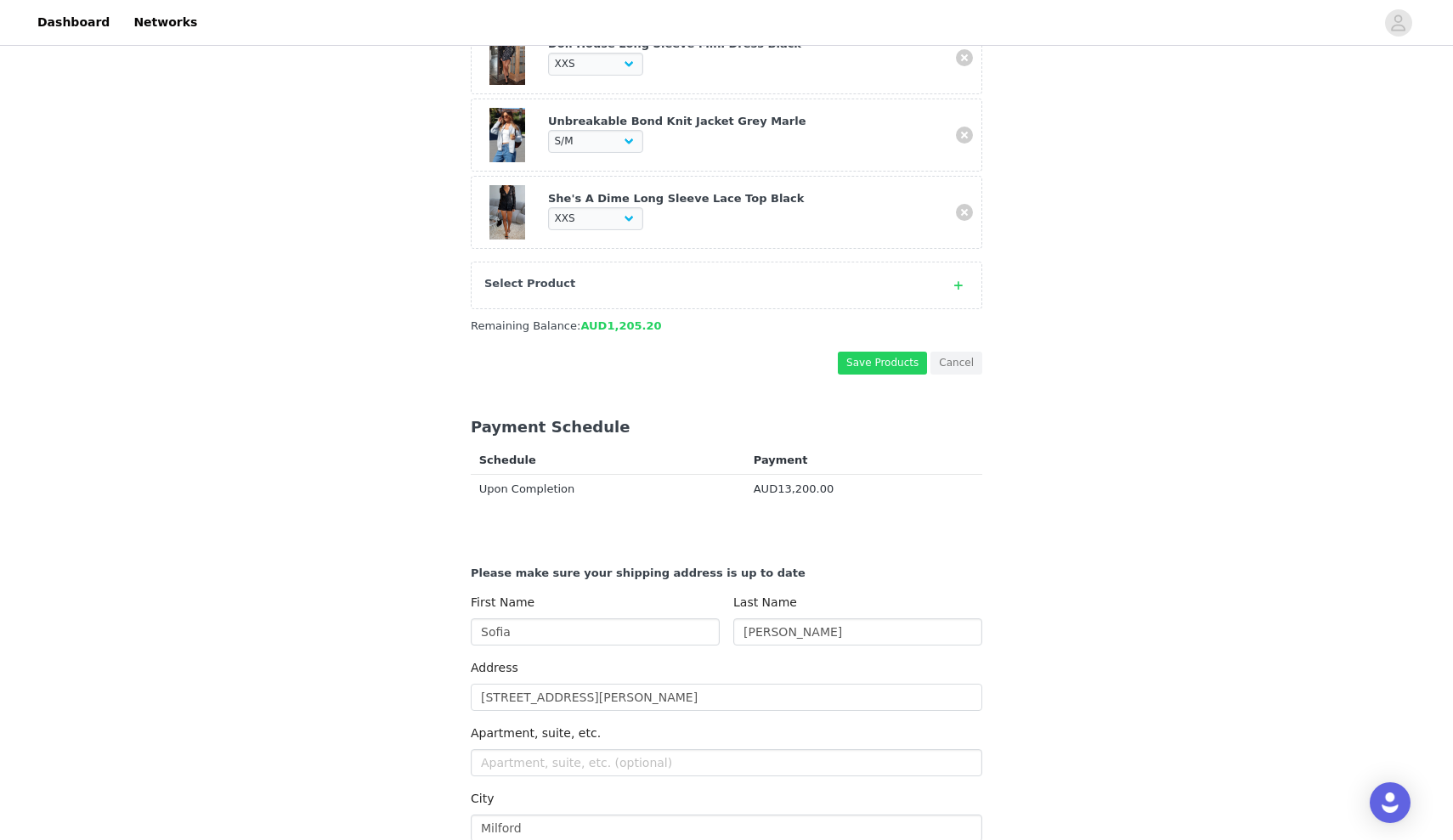
click at [733, 296] on div "Select Product" at bounding box center [726, 285] width 512 height 48
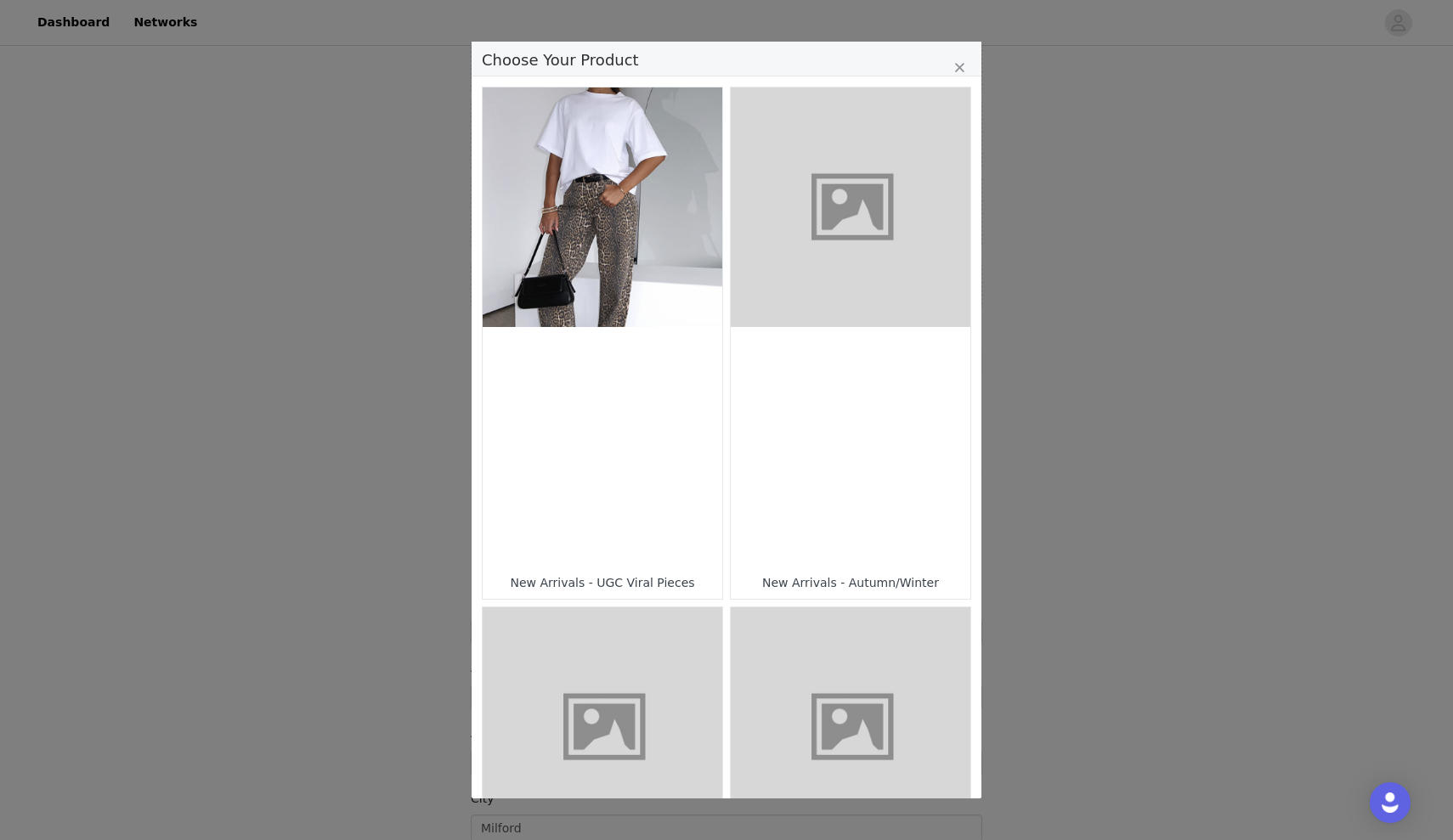
click at [839, 310] on figure "Choose Your Product" at bounding box center [850, 207] width 240 height 240
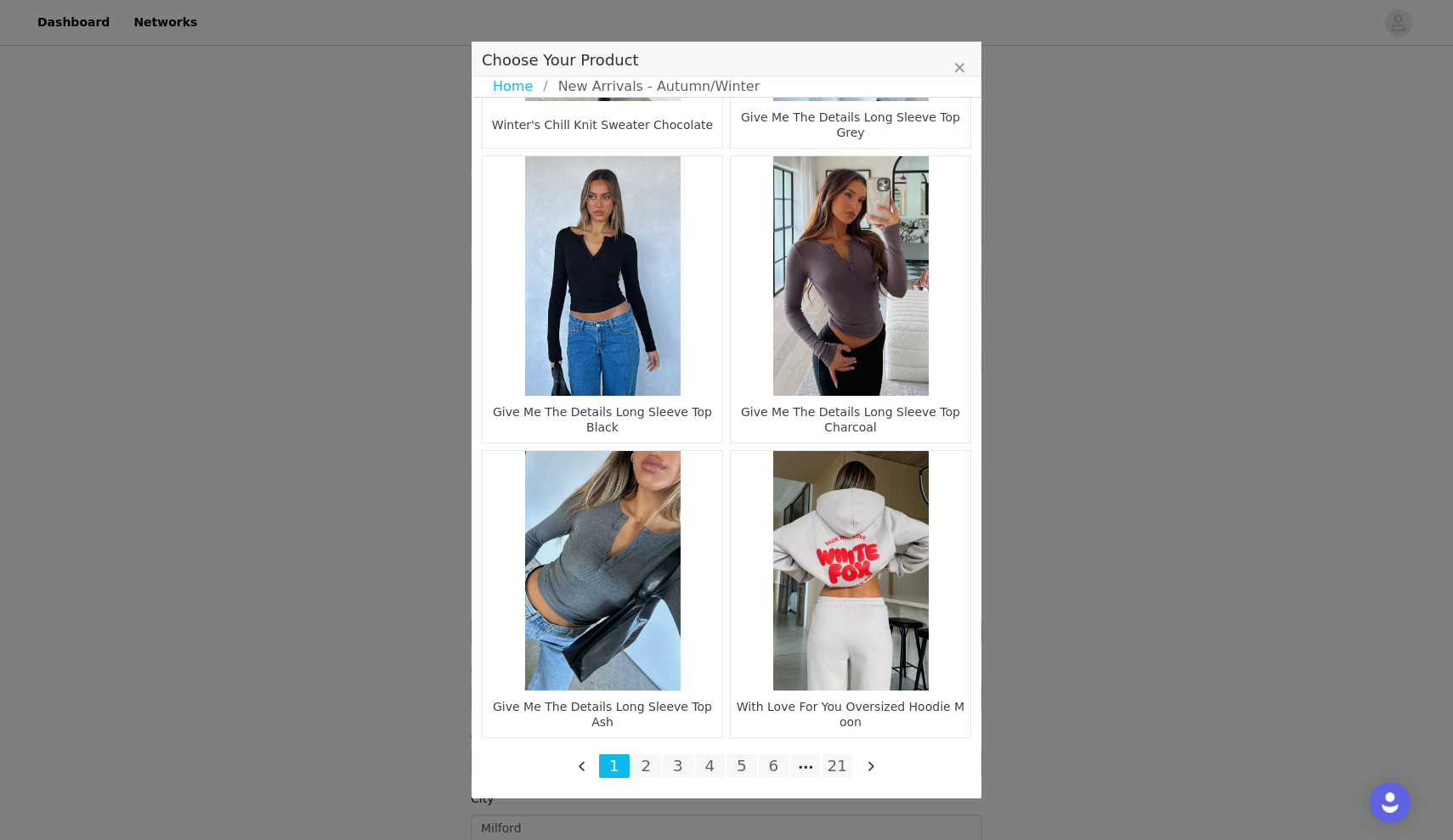
scroll to position [2310, 0]
click at [831, 759] on li "21" at bounding box center [838, 765] width 31 height 23
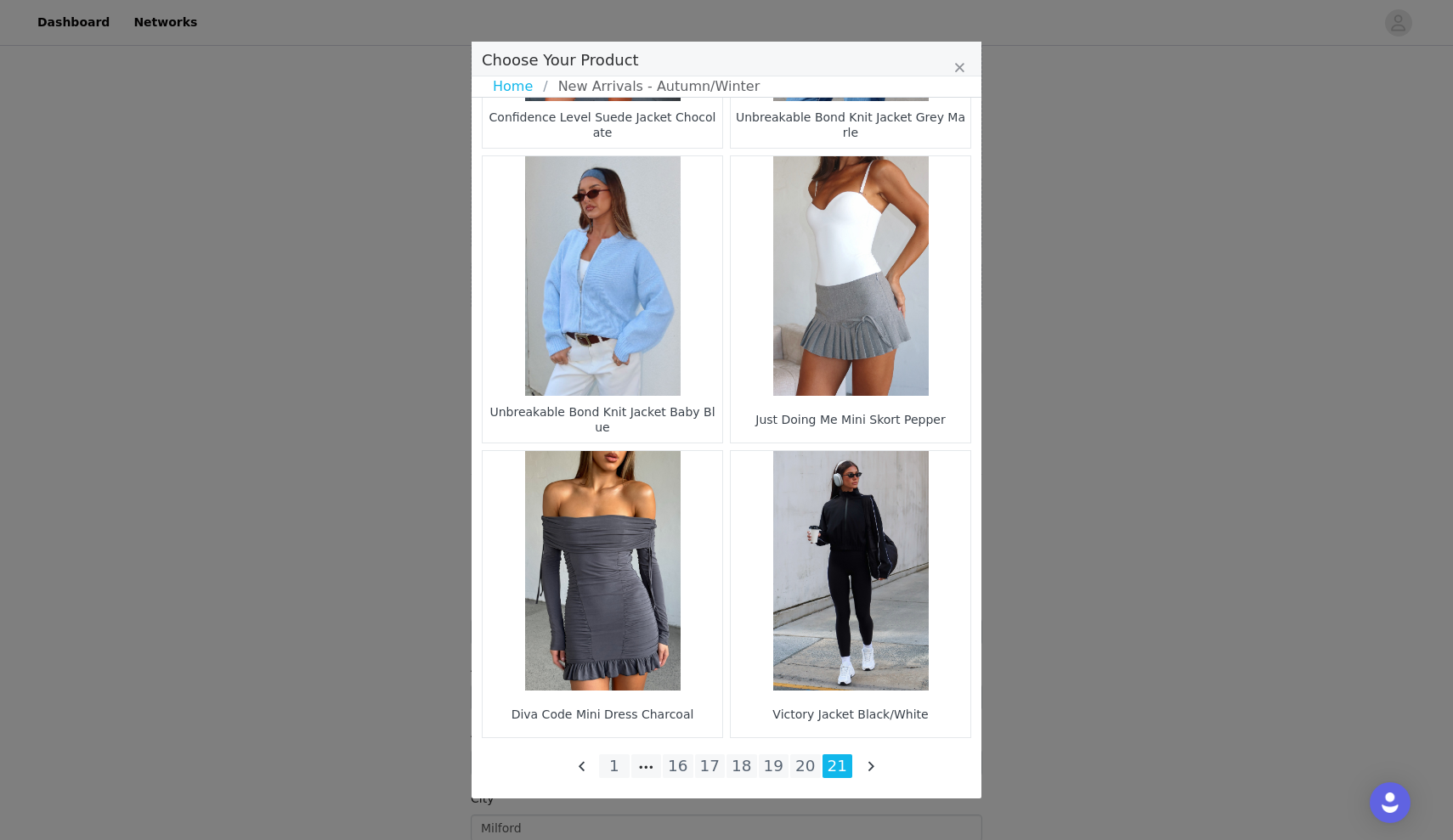
scroll to position [1426, 0]
click at [778, 755] on li "19" at bounding box center [774, 765] width 31 height 23
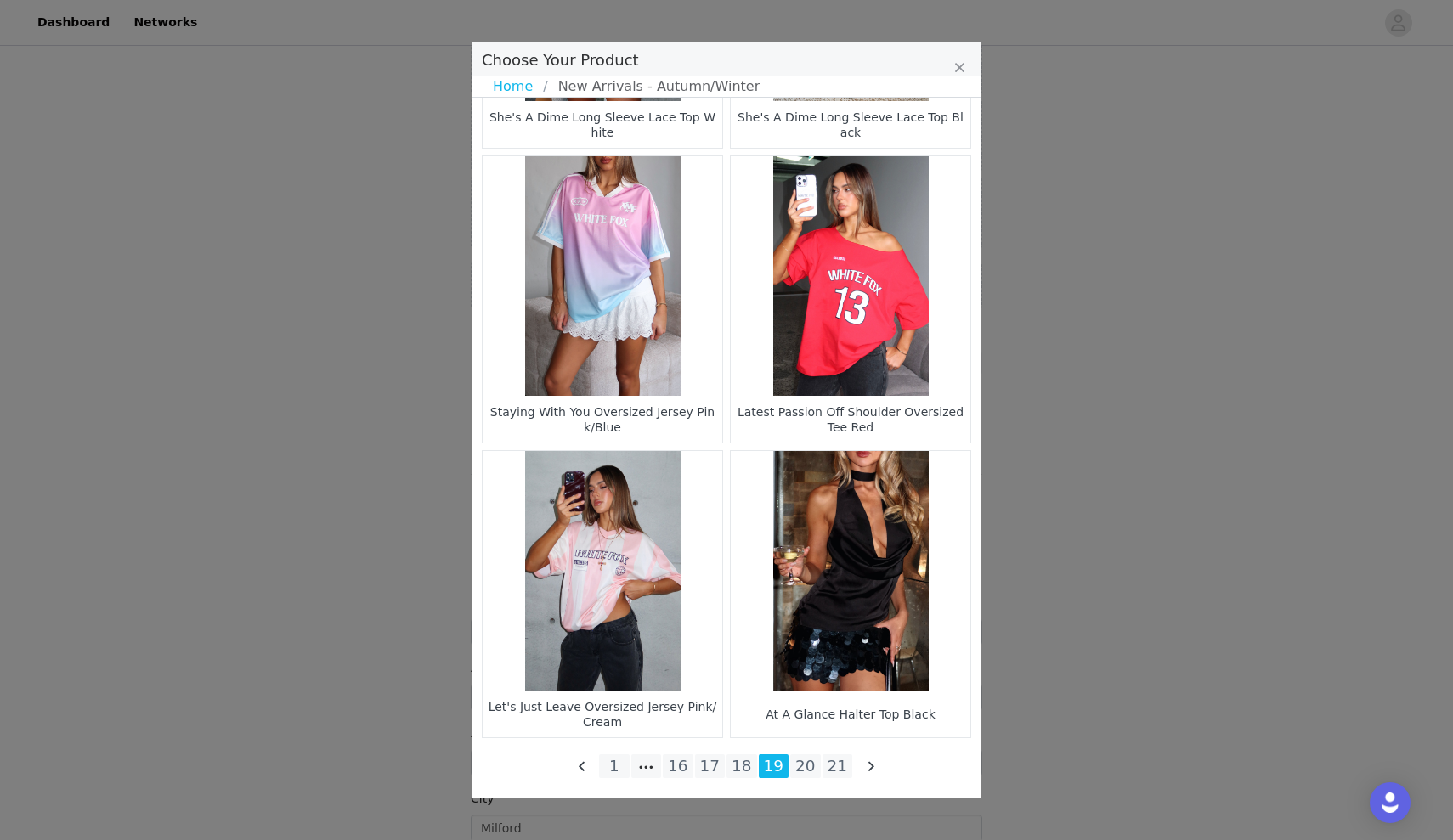
scroll to position [2310, 0]
click at [748, 768] on li "18" at bounding box center [741, 765] width 31 height 23
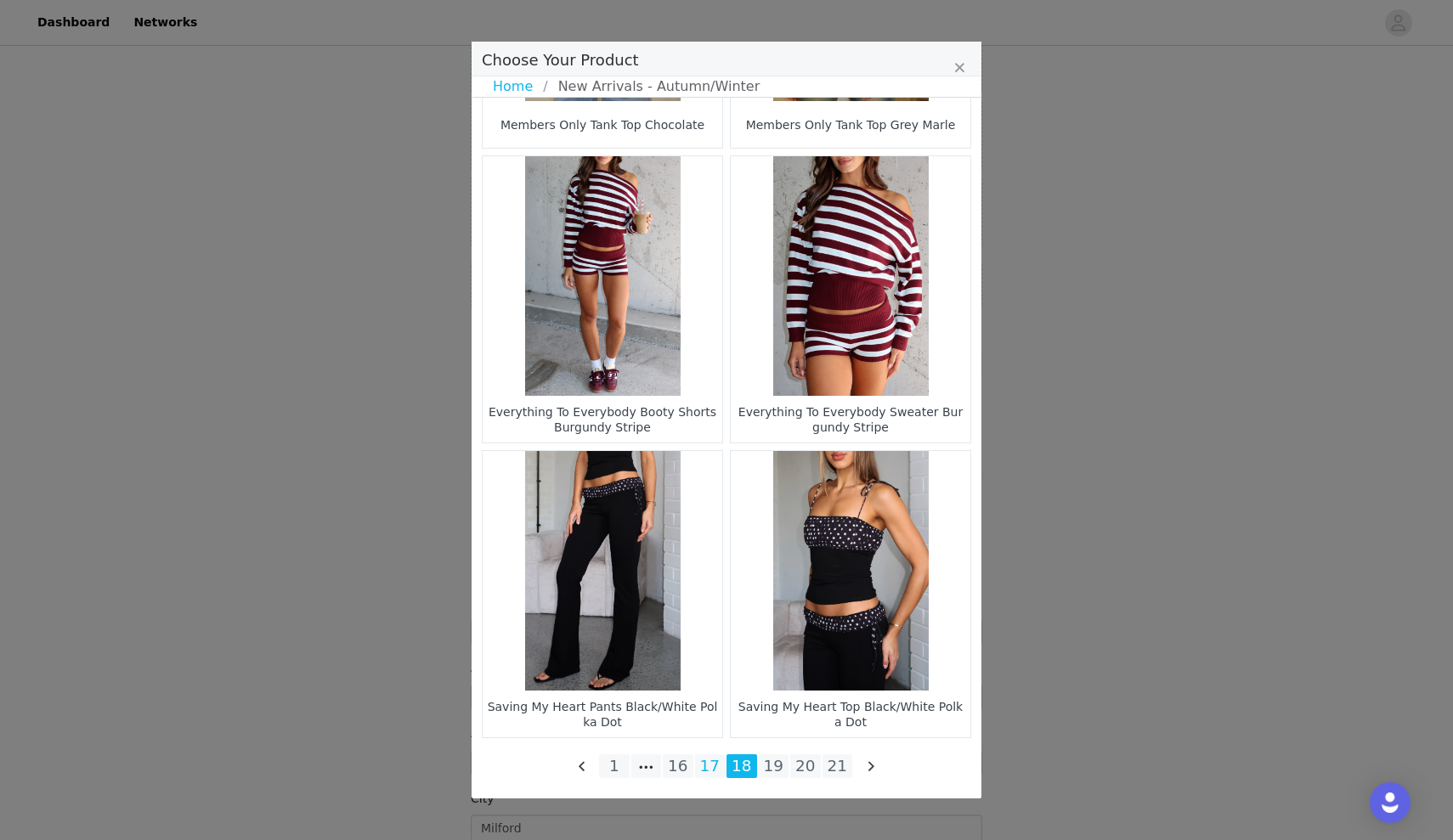
click at [715, 768] on li "17" at bounding box center [710, 765] width 31 height 23
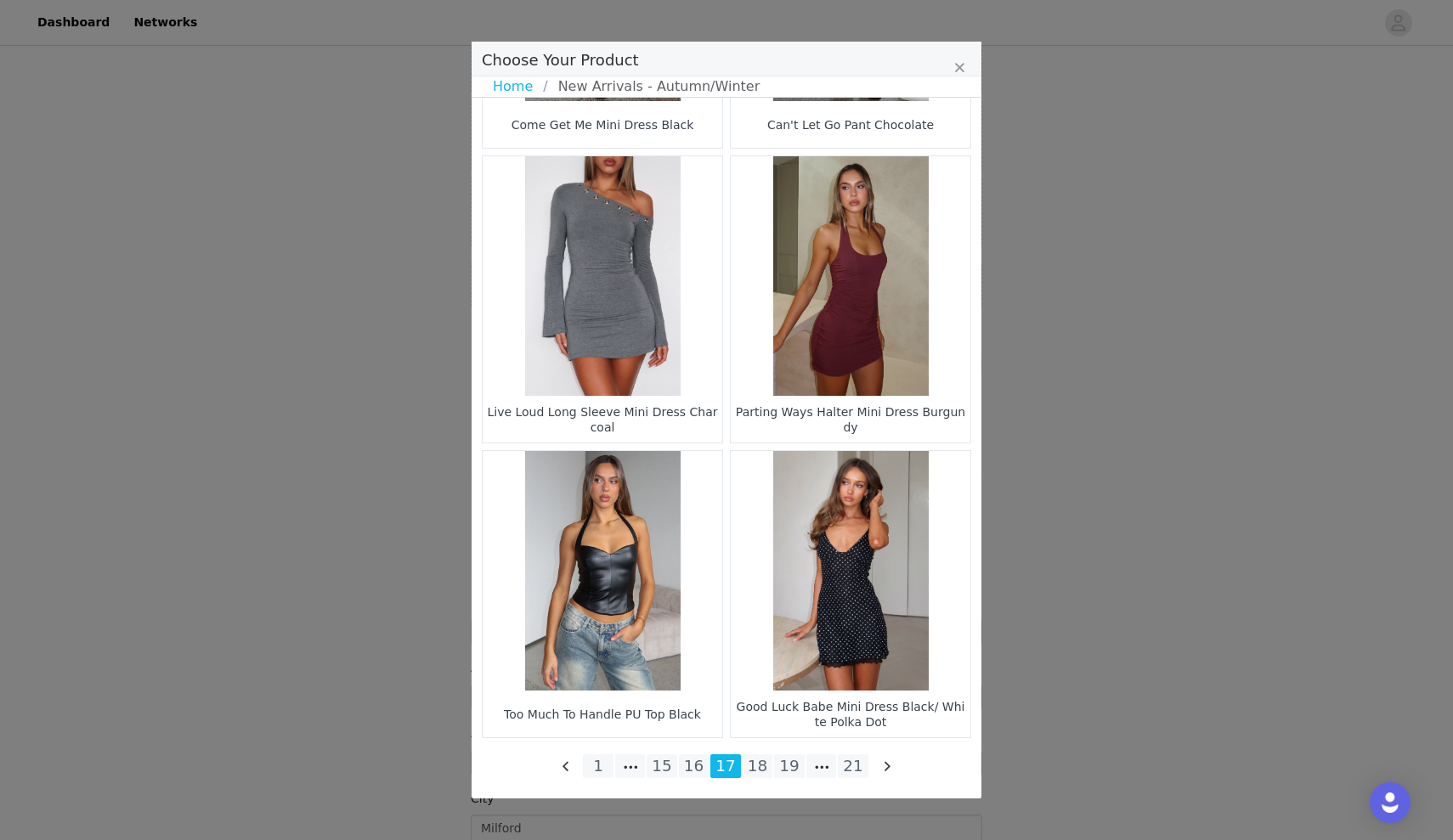
click at [684, 687] on figure "Choose Your Product" at bounding box center [602, 570] width 240 height 240
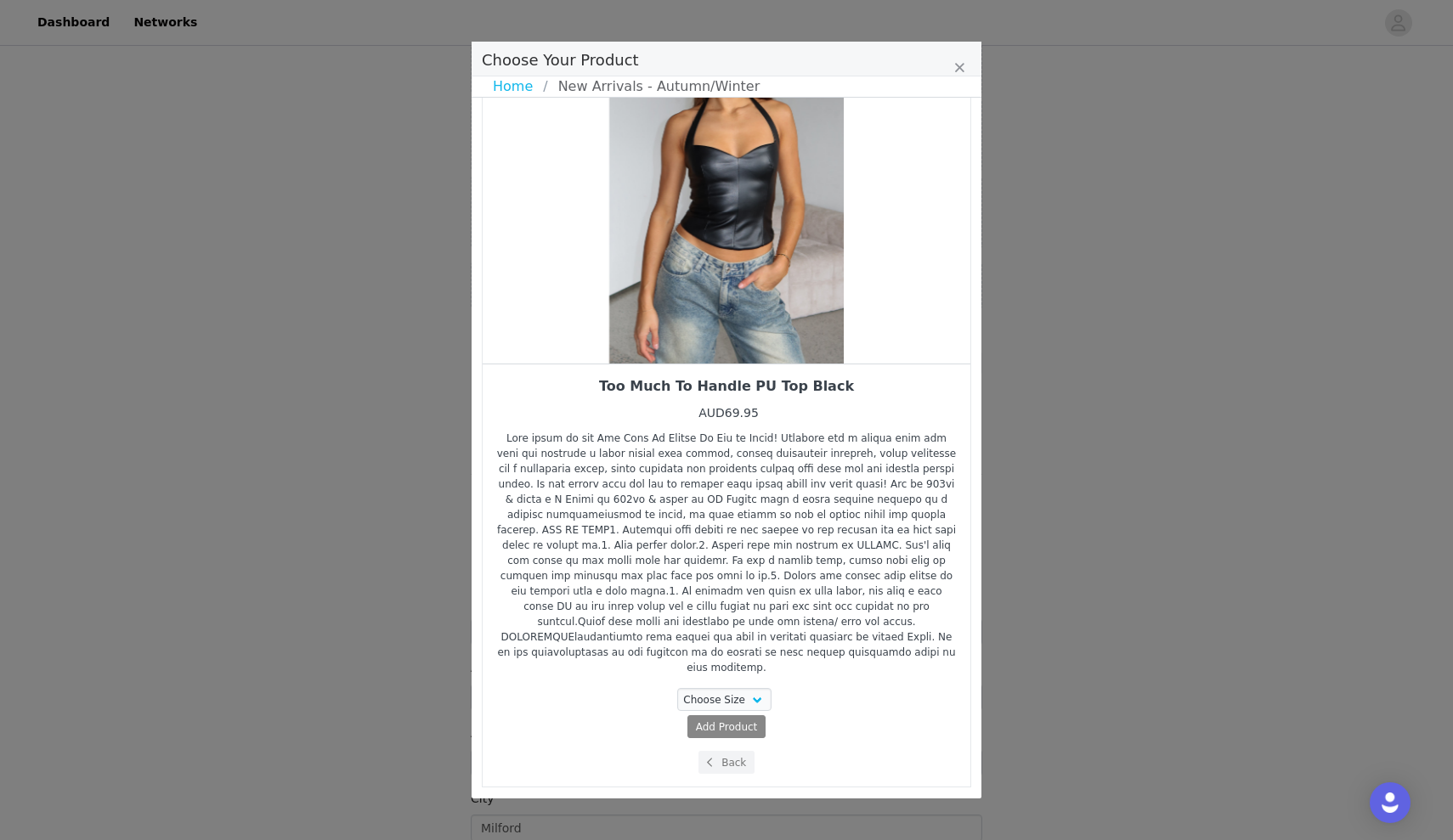
scroll to position [76, 0]
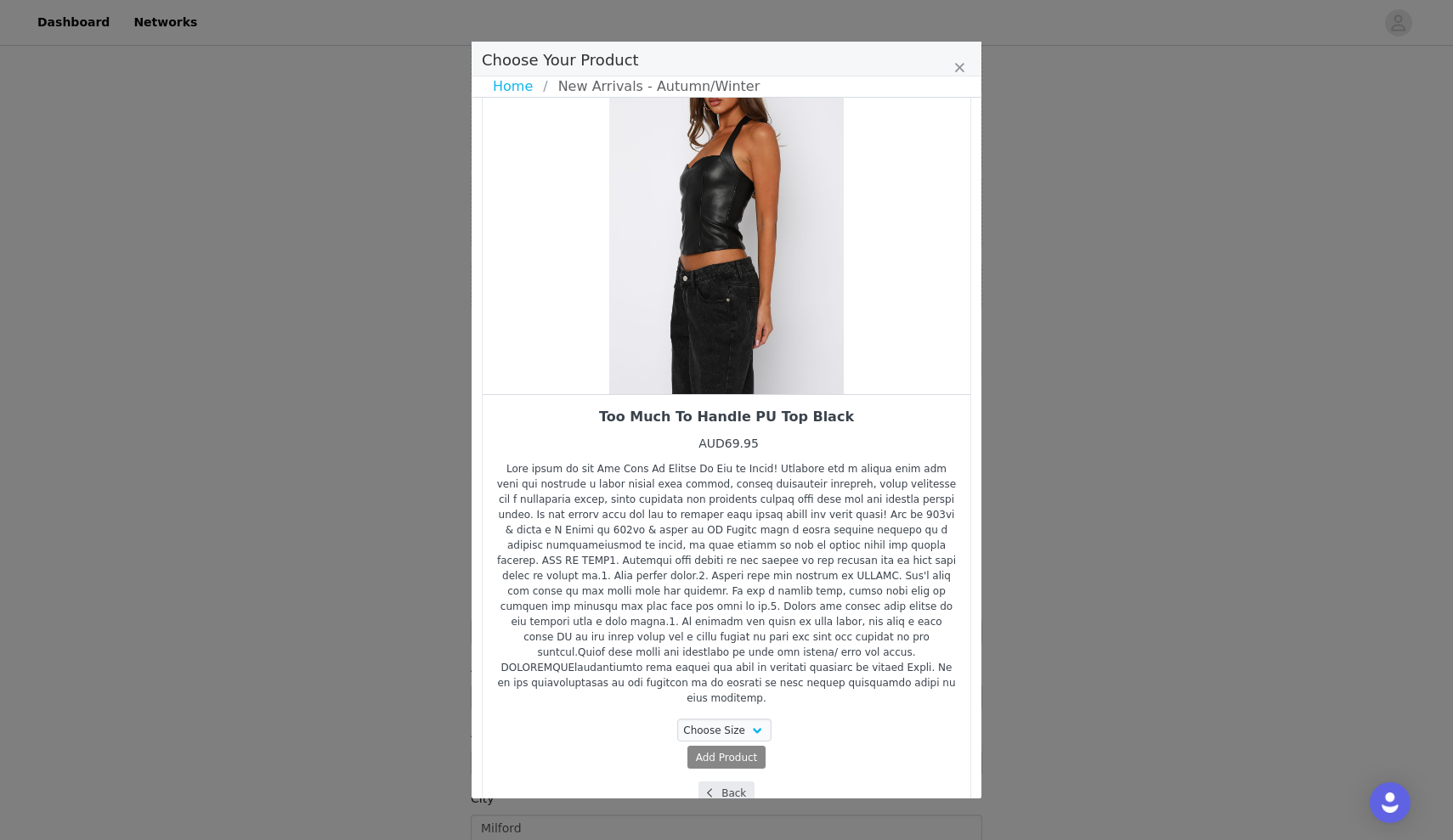
click at [721, 781] on button "Back" at bounding box center [726, 792] width 57 height 23
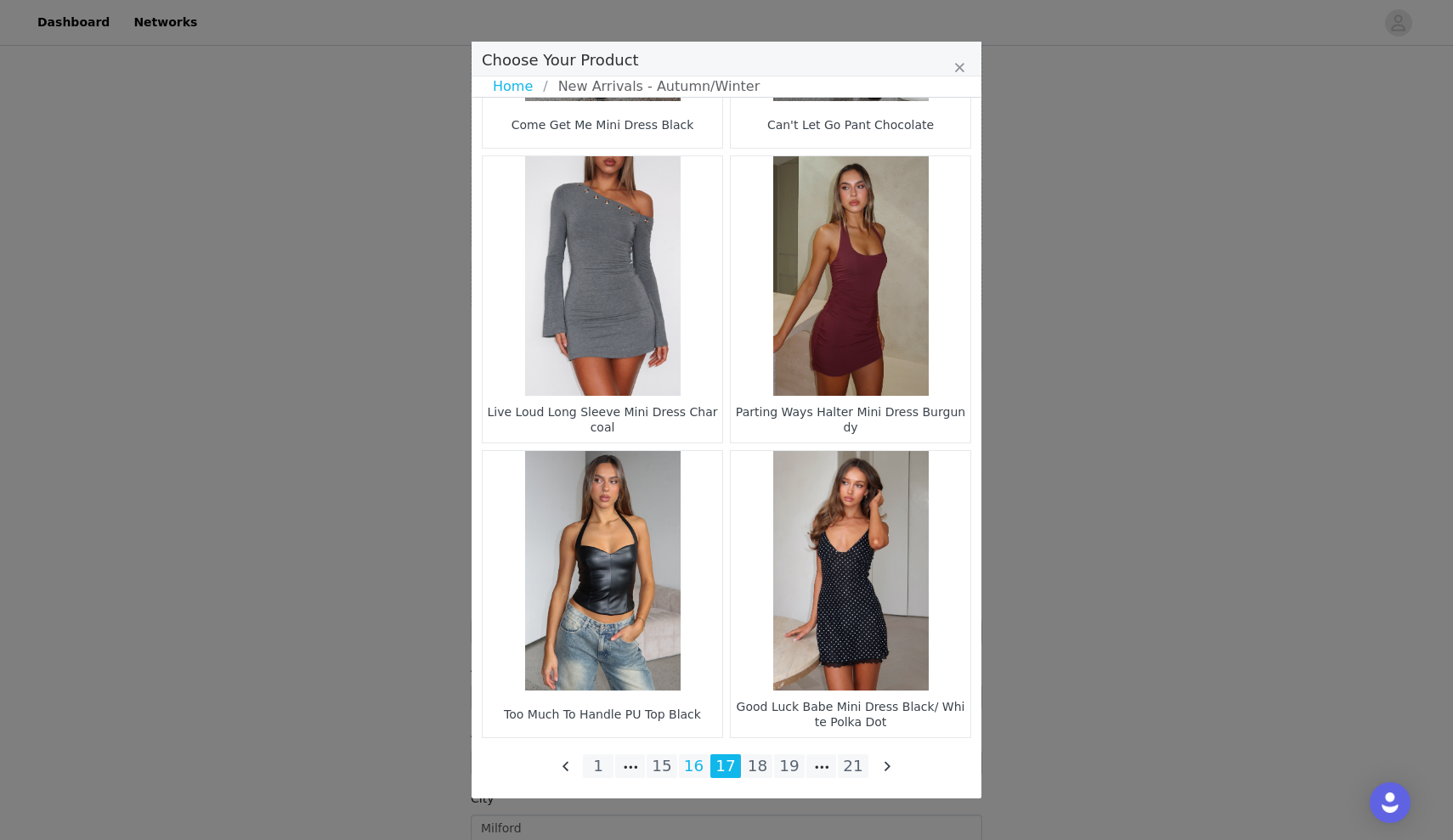
scroll to position [2310, 0]
click at [698, 777] on li "16" at bounding box center [694, 765] width 31 height 23
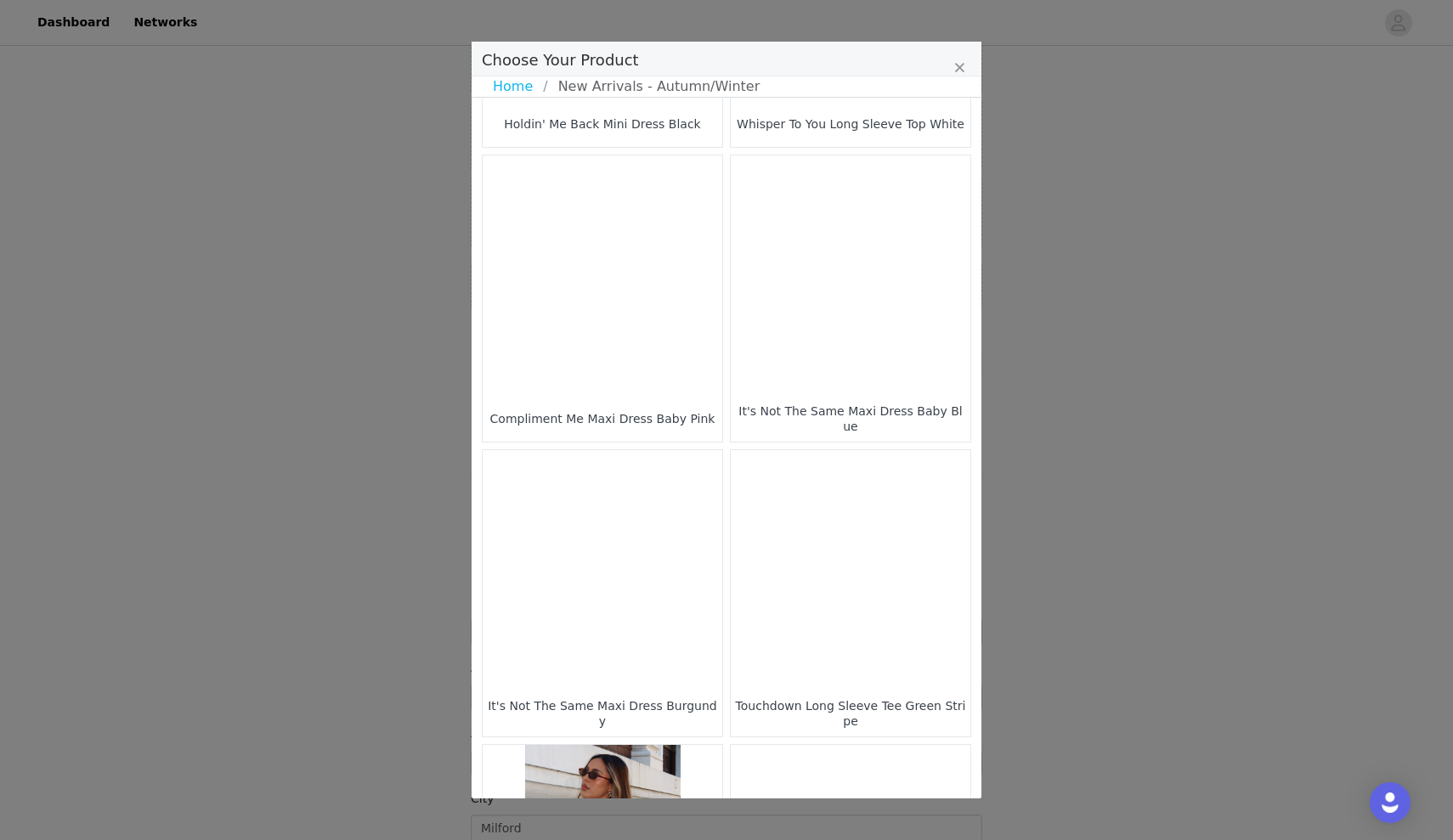
scroll to position [1373, 0]
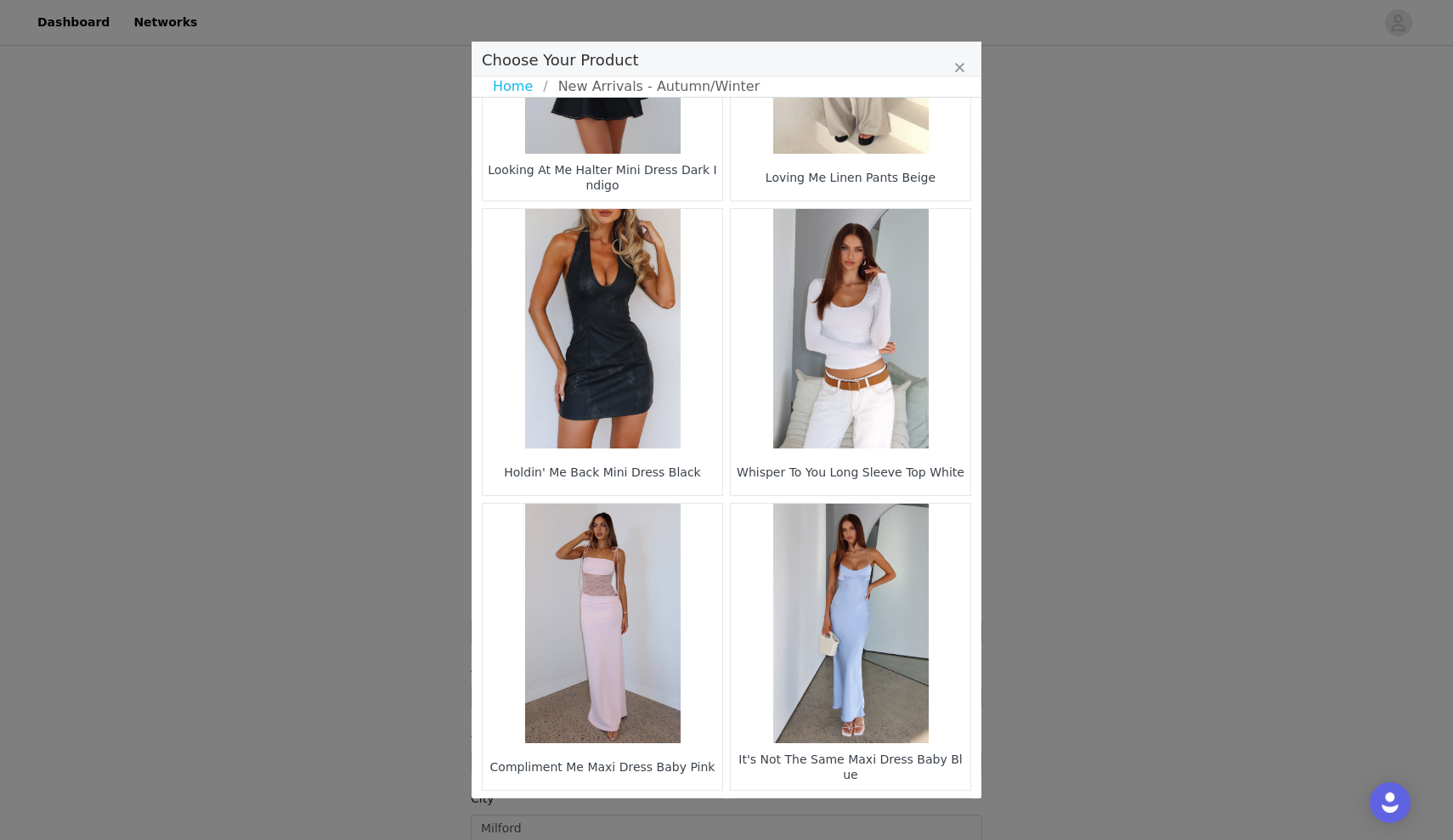
click at [828, 400] on figure "Choose Your Product" at bounding box center [850, 329] width 240 height 240
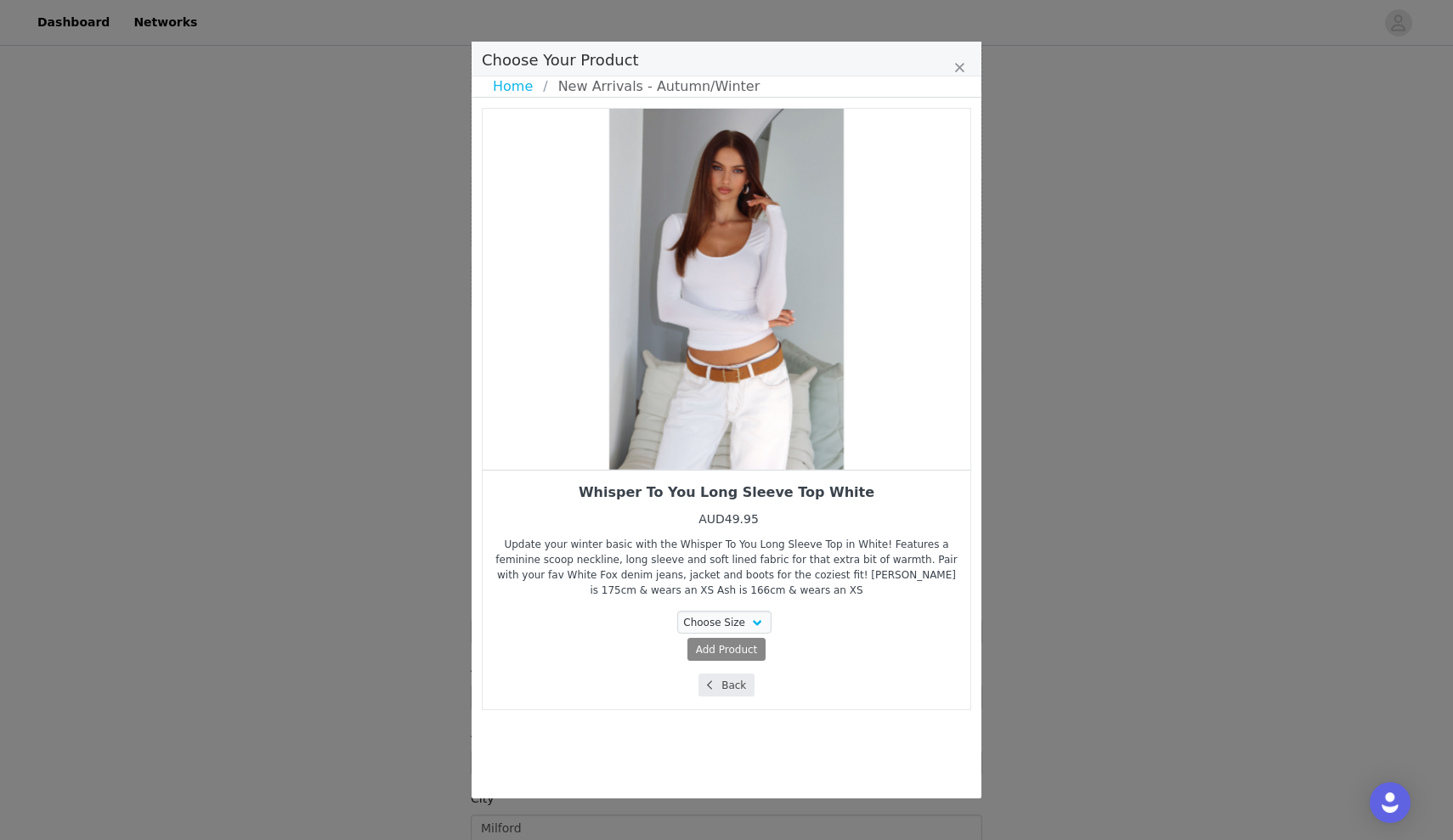
click at [752, 678] on button "Back" at bounding box center [726, 685] width 57 height 23
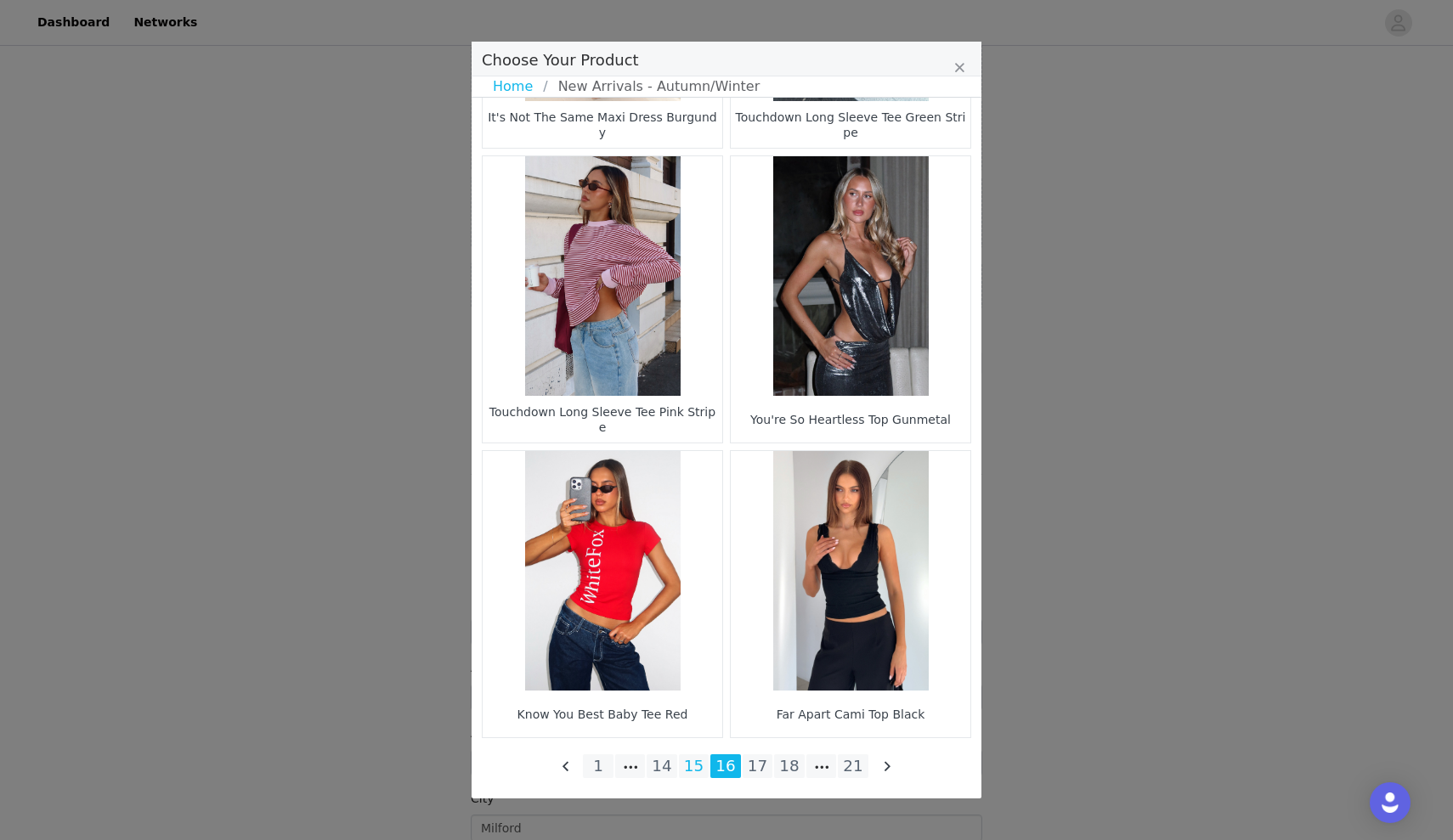
scroll to position [2310, 0]
click at [699, 765] on li "15" at bounding box center [694, 765] width 31 height 23
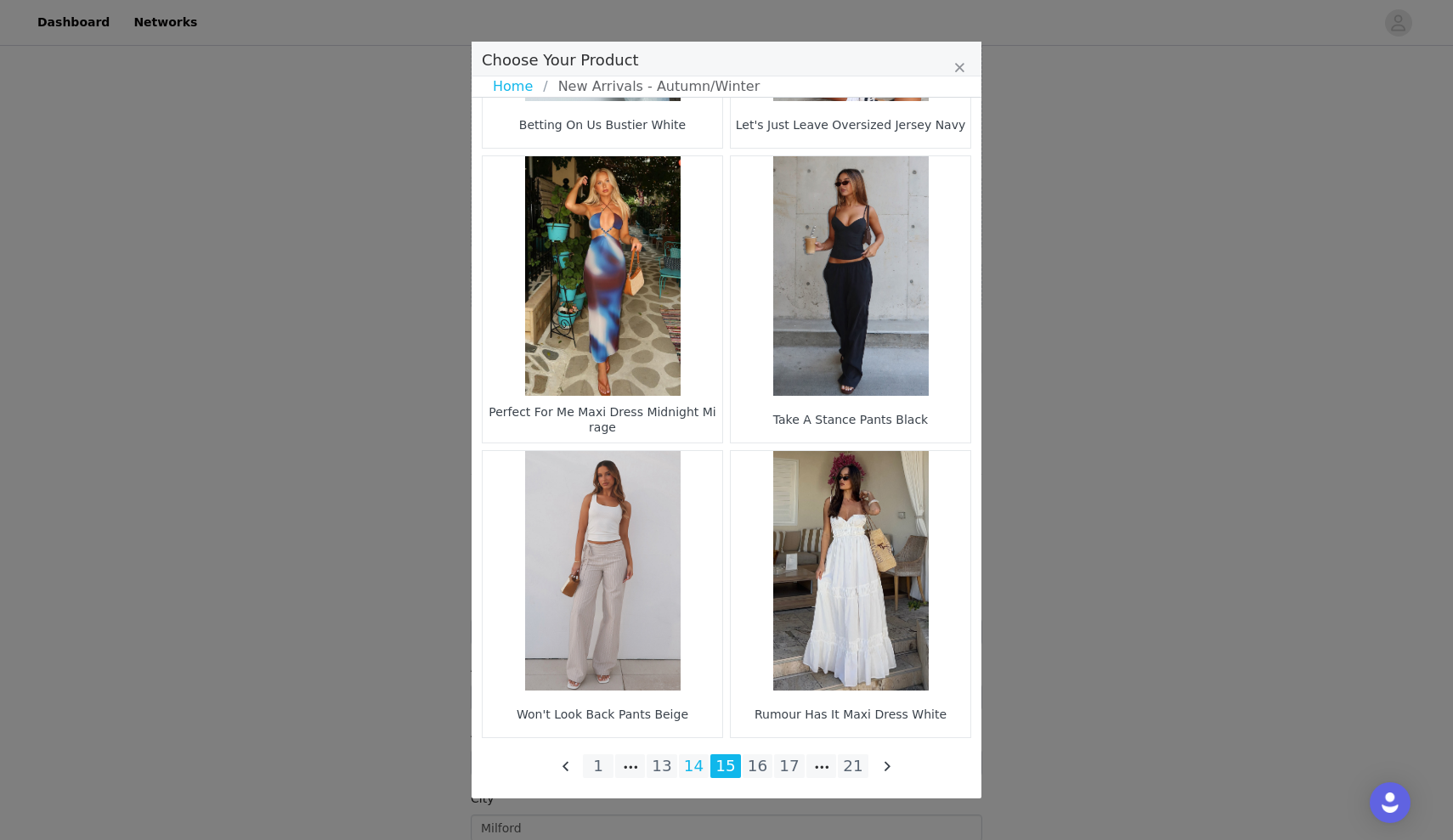
click at [696, 764] on li "14" at bounding box center [694, 765] width 31 height 23
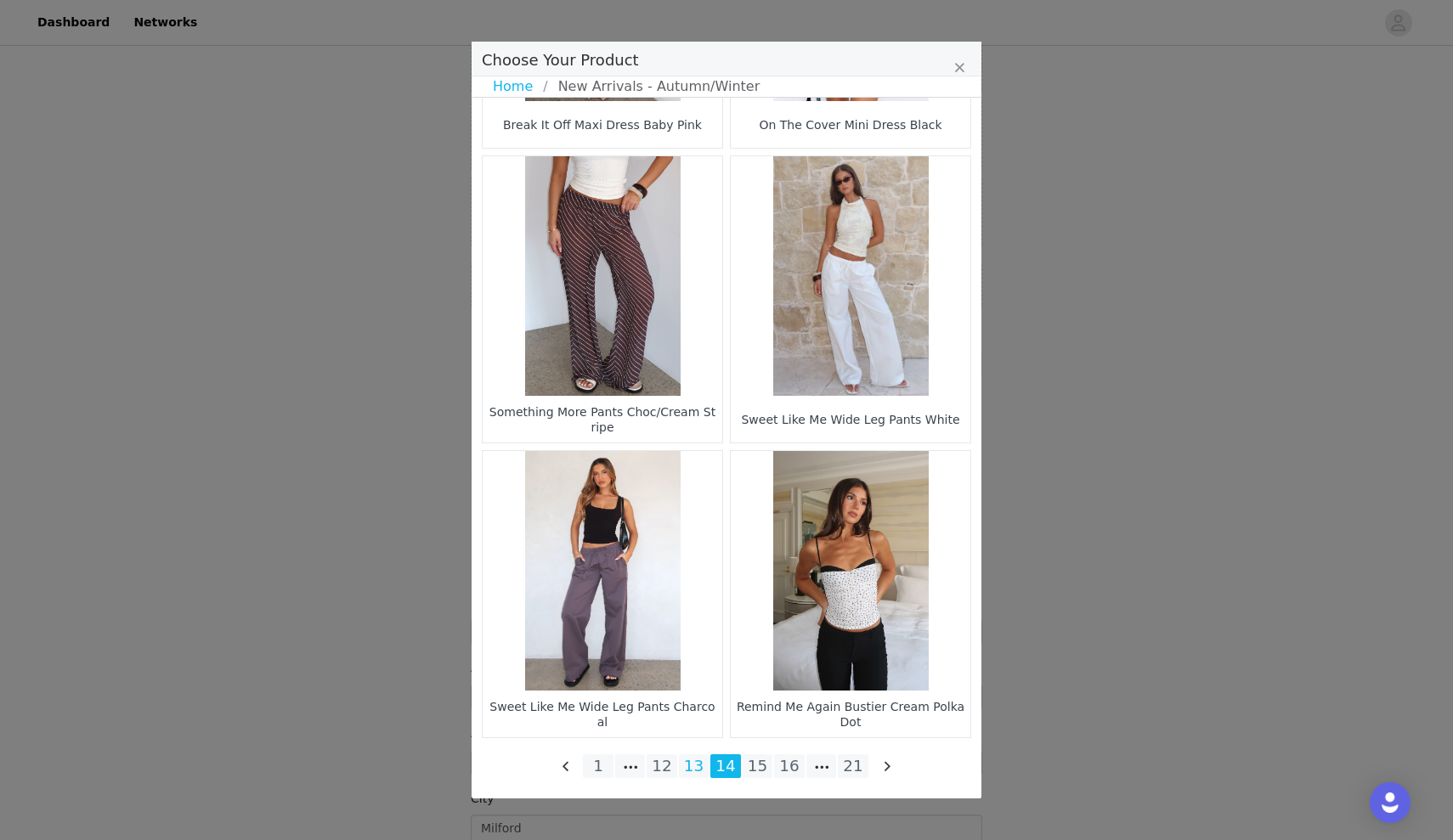
click at [696, 764] on li "13" at bounding box center [694, 765] width 31 height 23
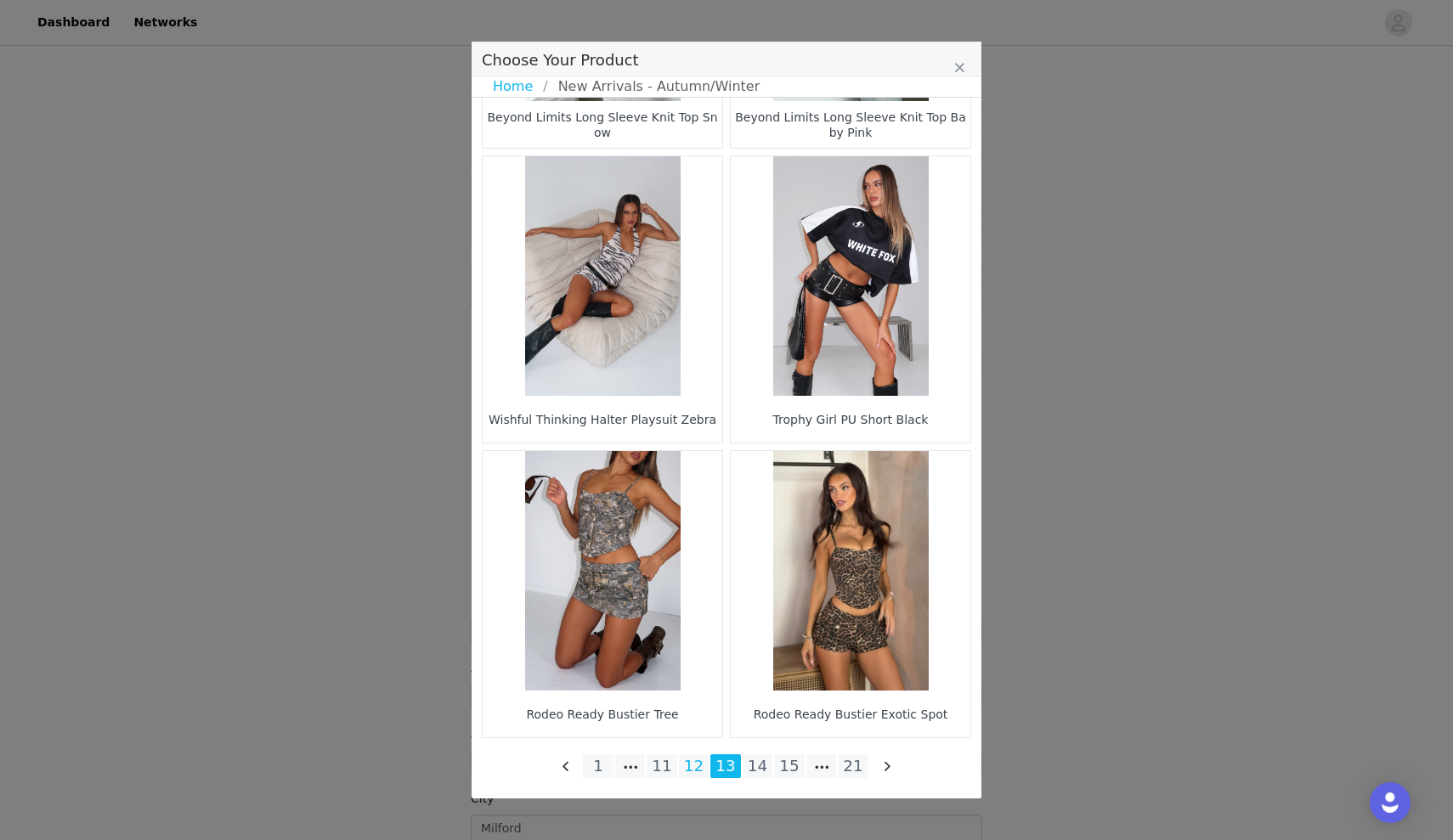
click at [684, 762] on li "12" at bounding box center [694, 765] width 31 height 23
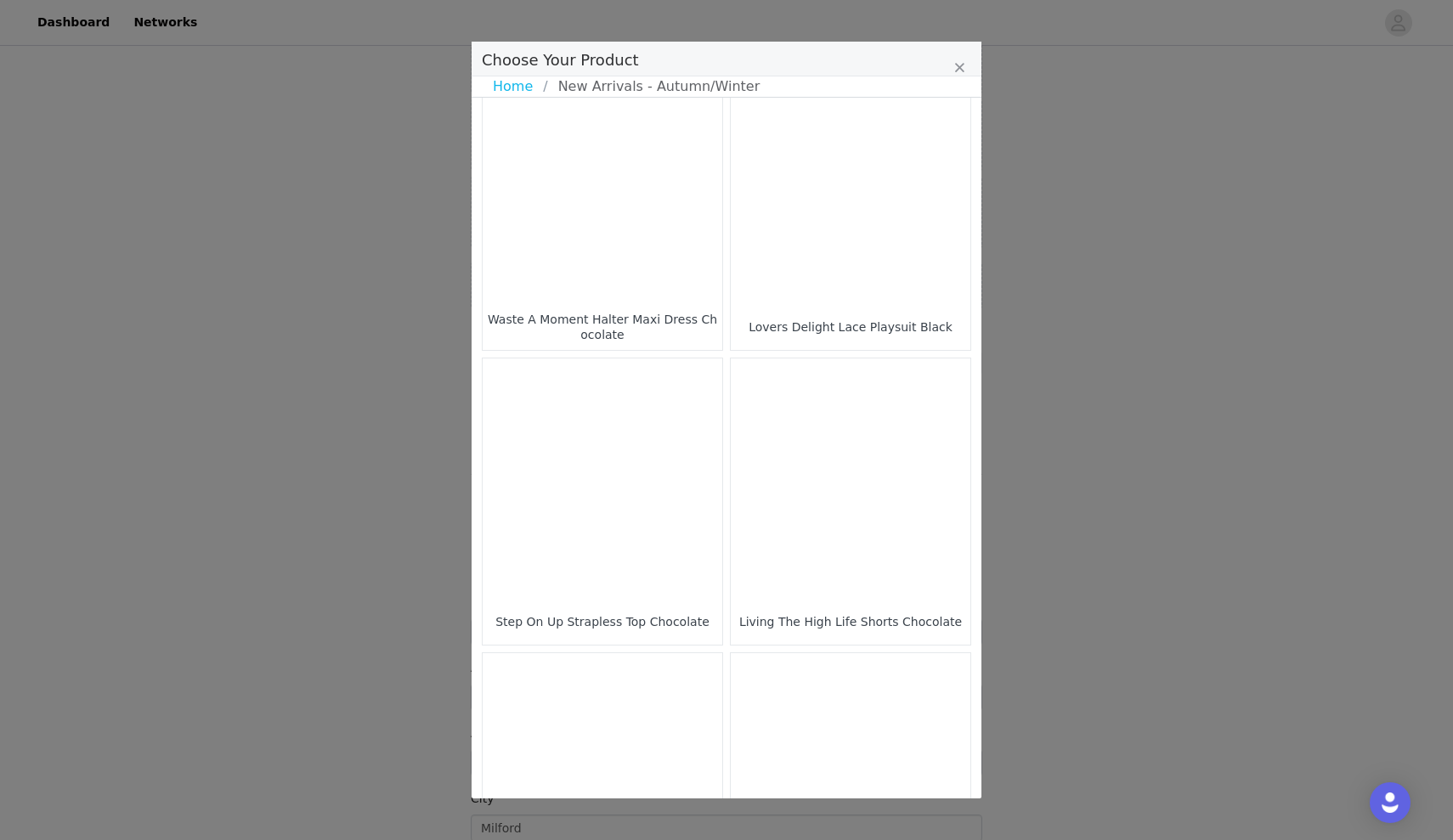
scroll to position [1817, 0]
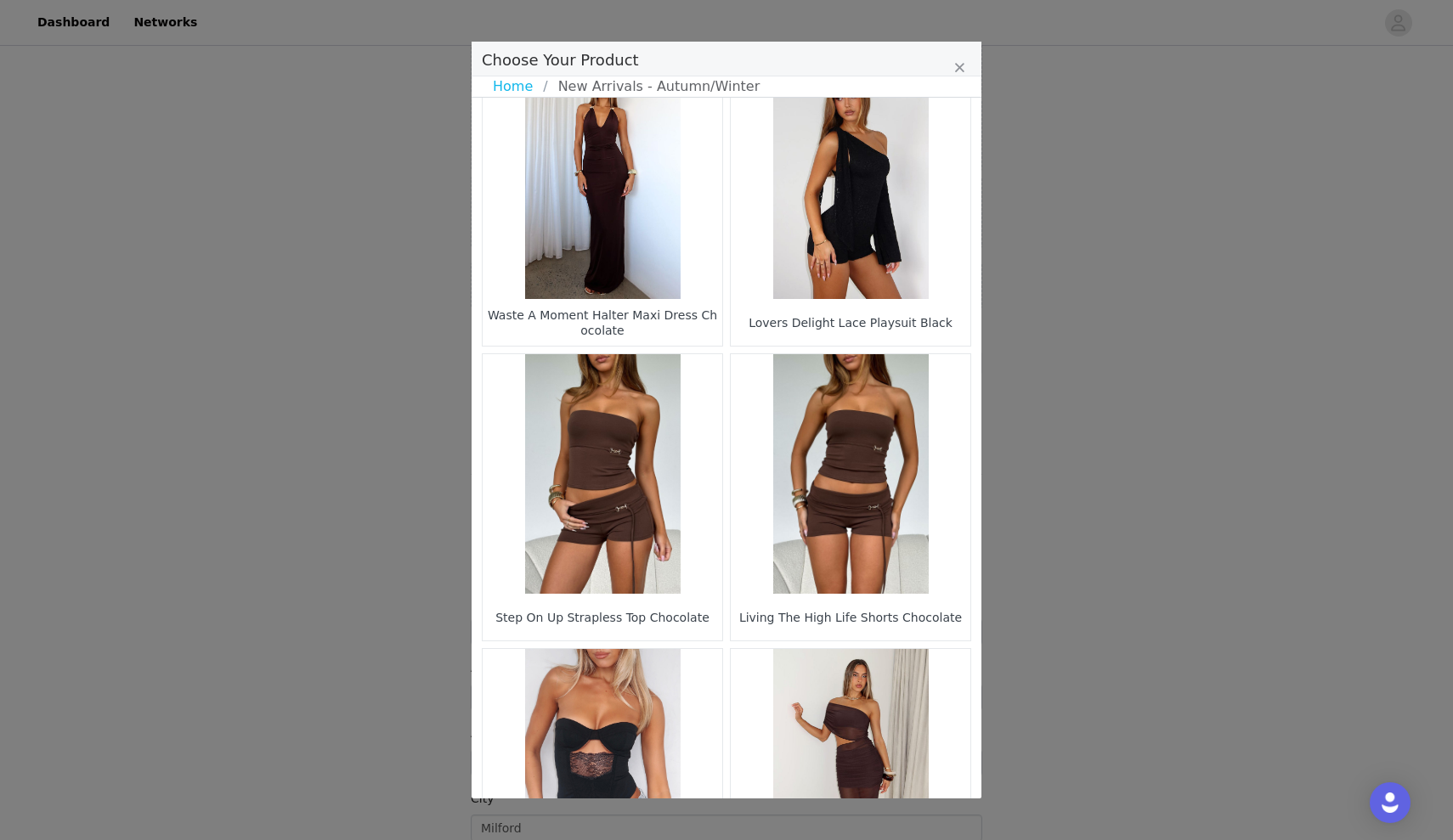
click at [667, 564] on figure "Choose Your Product" at bounding box center [602, 473] width 240 height 240
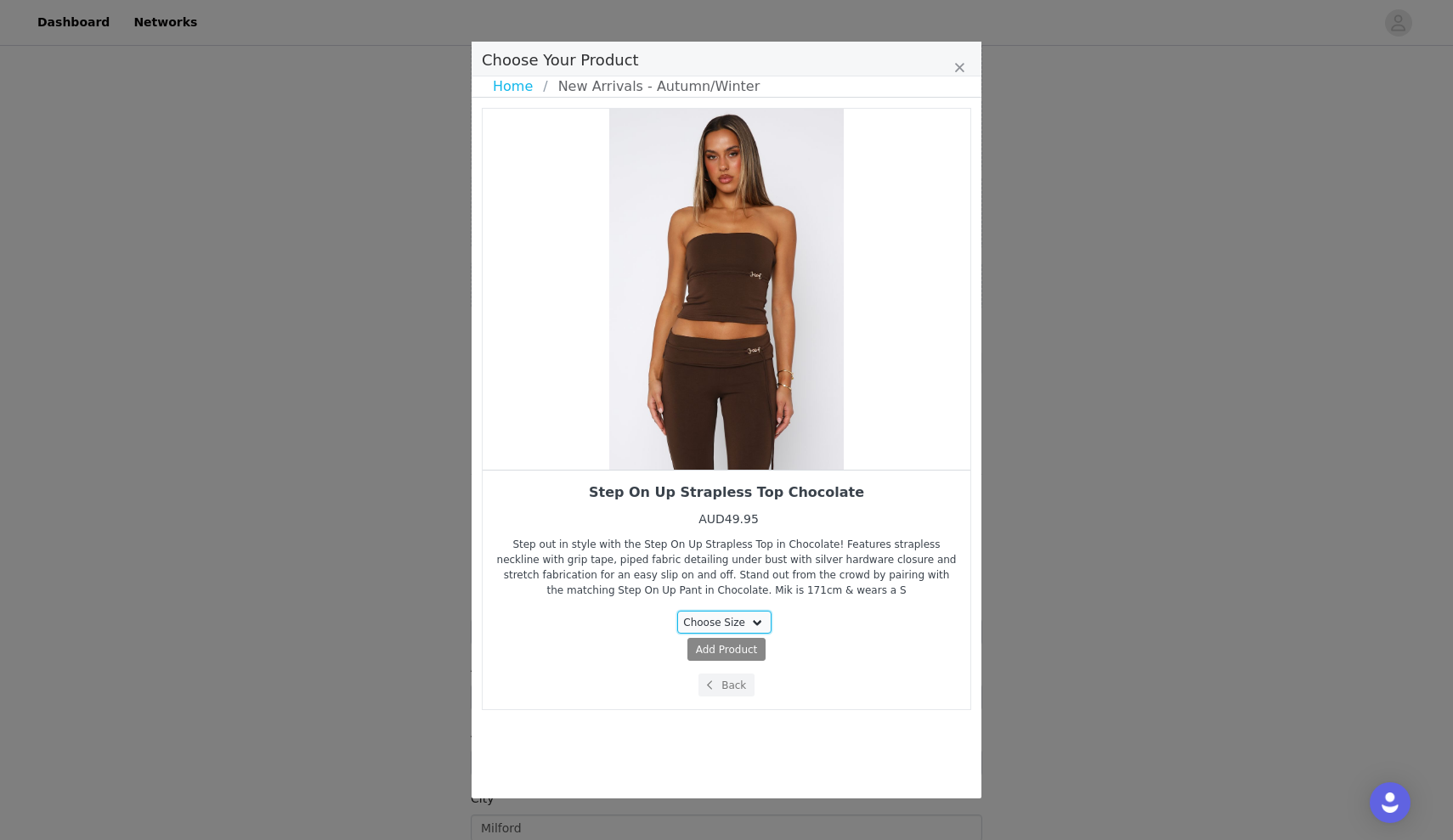
select select "27331199"
click at [685, 649] on span "Add Product" at bounding box center [695, 650] width 62 height 15
select select "27331199"
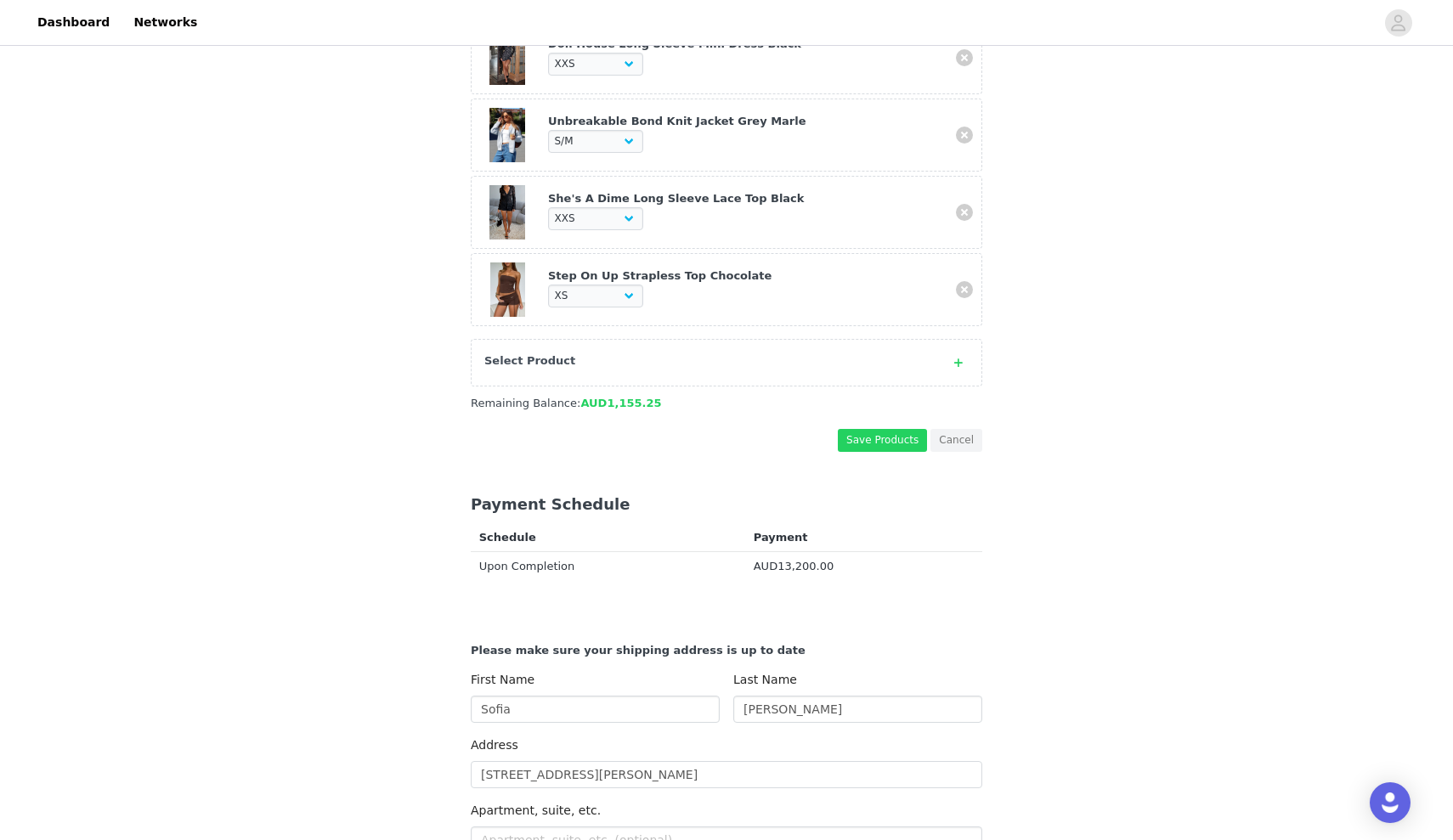
click at [790, 347] on div "Select Product" at bounding box center [726, 362] width 512 height 48
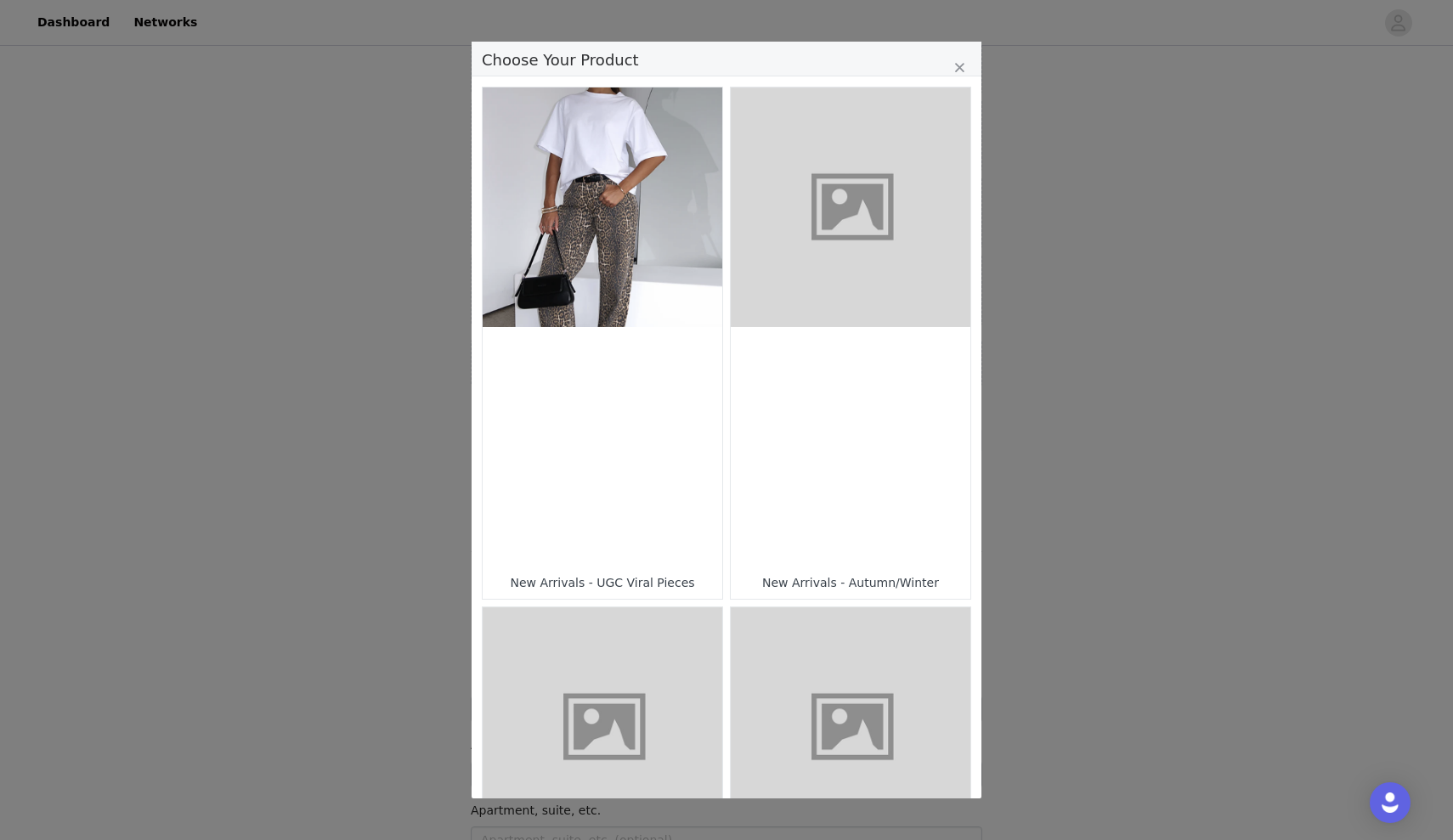
click at [793, 348] on div "Choose Your Product" at bounding box center [850, 446] width 240 height 240
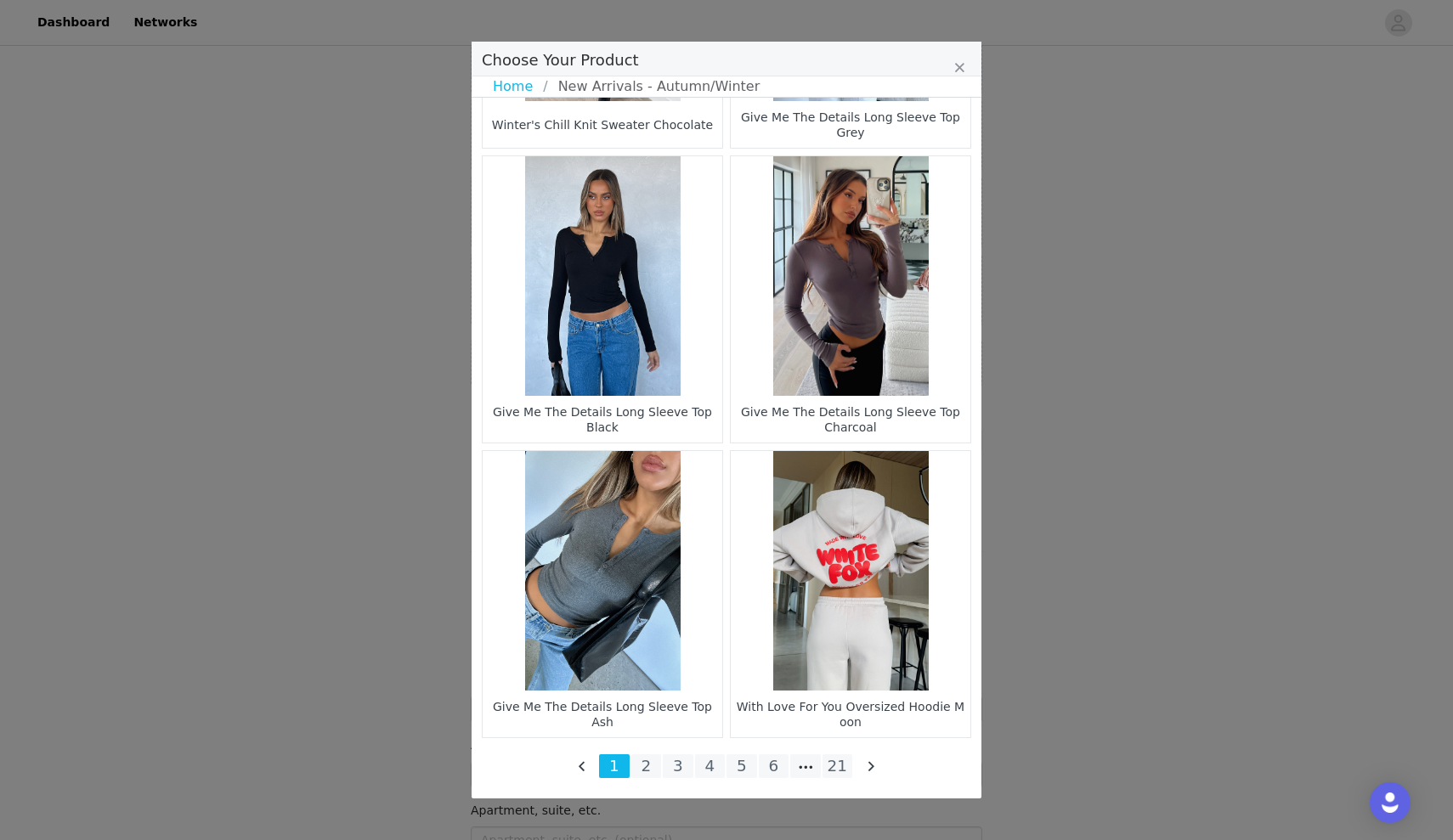
scroll to position [2310, 0]
click at [841, 766] on li "21" at bounding box center [838, 765] width 31 height 23
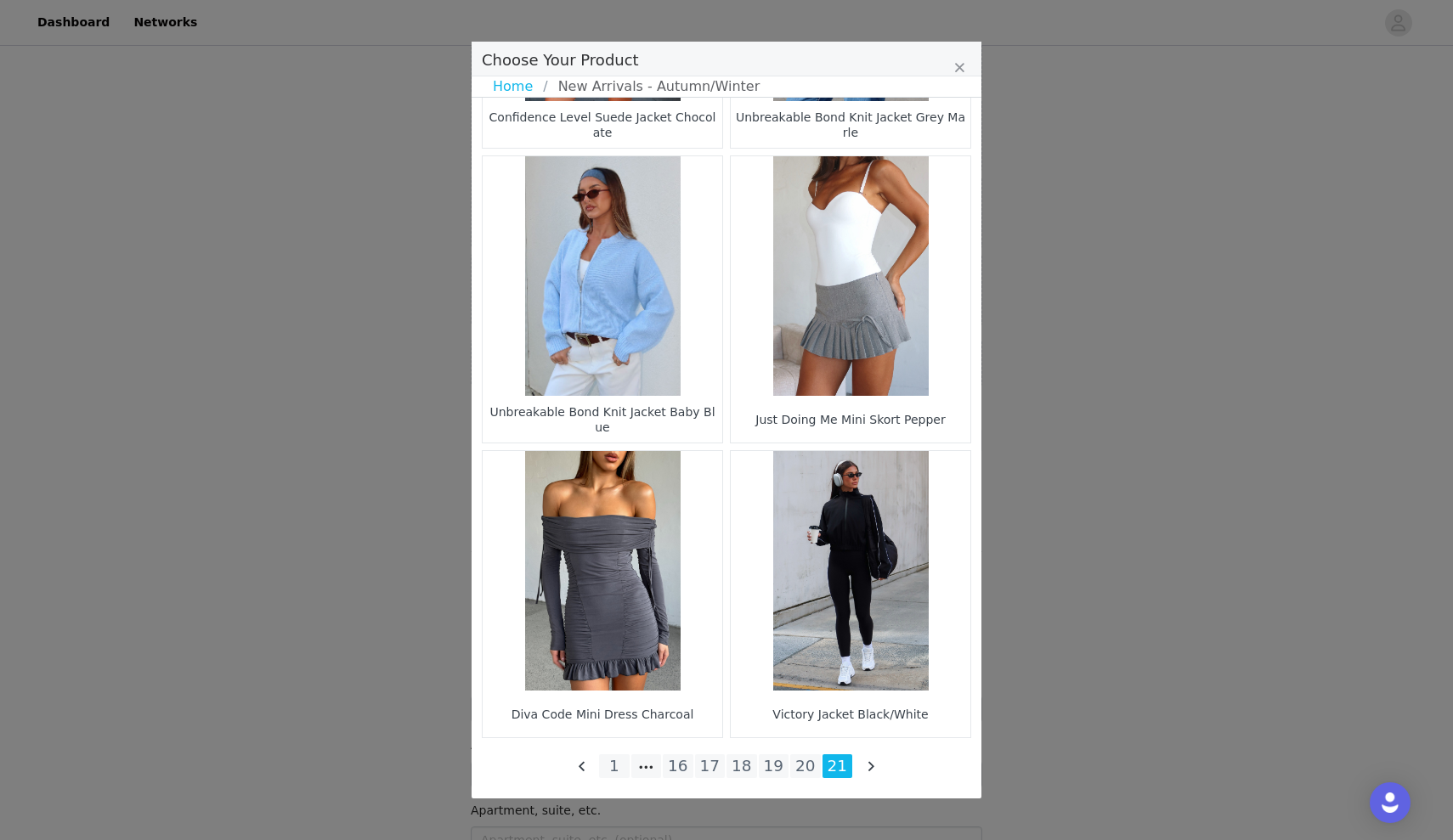
scroll to position [1426, 0]
click at [682, 763] on li "16" at bounding box center [678, 765] width 31 height 23
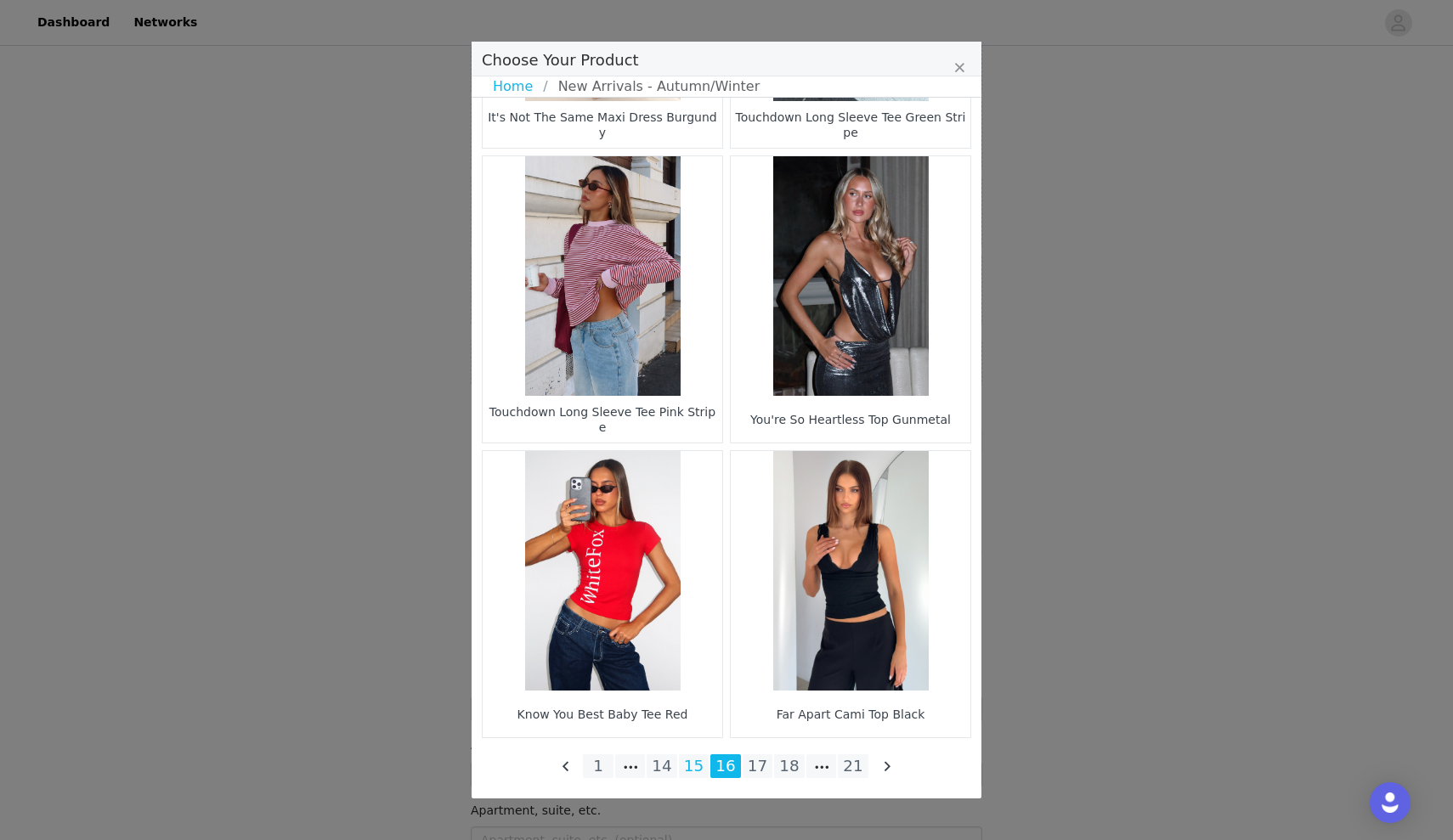
scroll to position [2310, 0]
click at [693, 767] on li "15" at bounding box center [694, 765] width 31 height 23
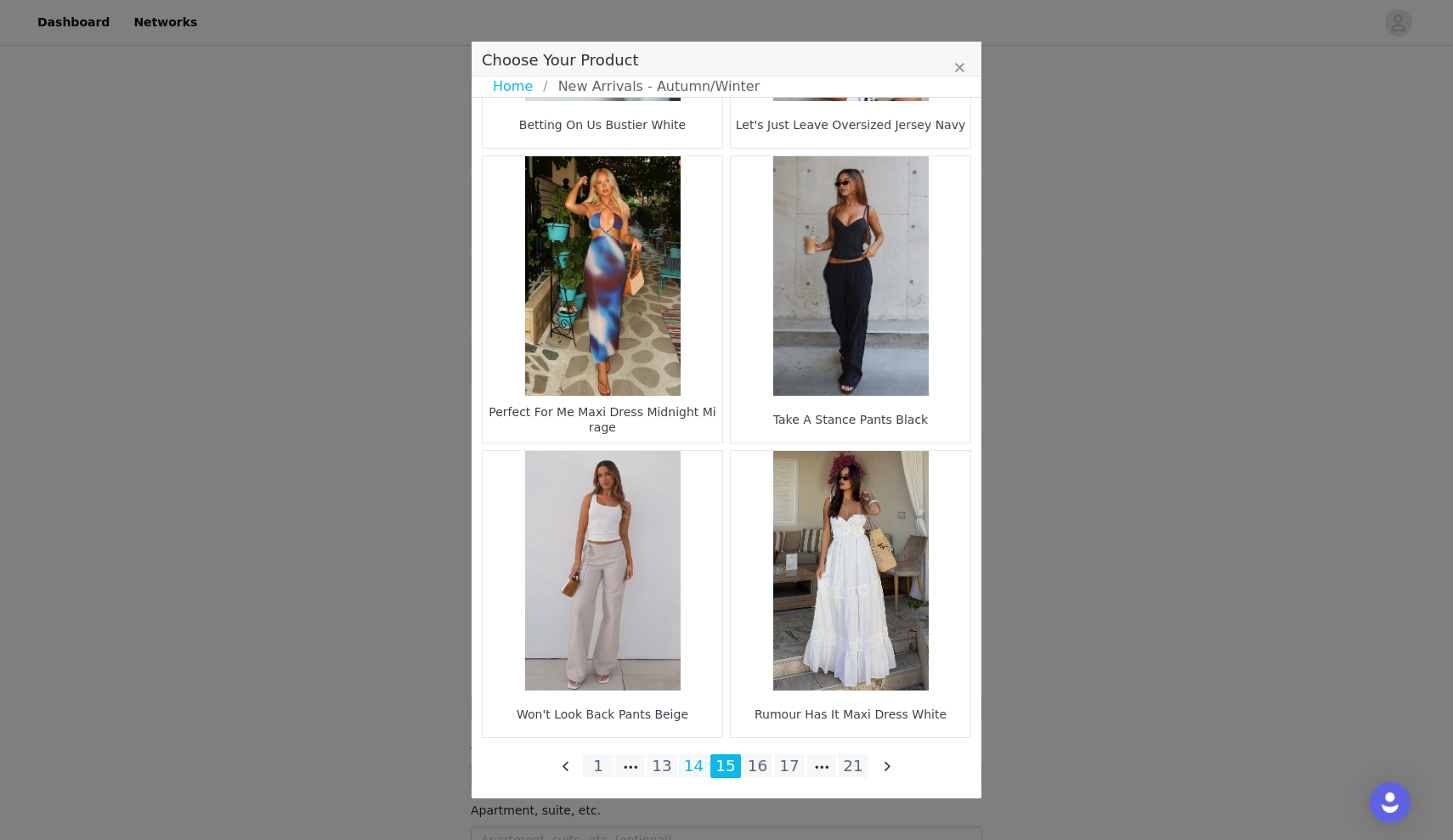
click at [693, 777] on li "14" at bounding box center [694, 765] width 31 height 23
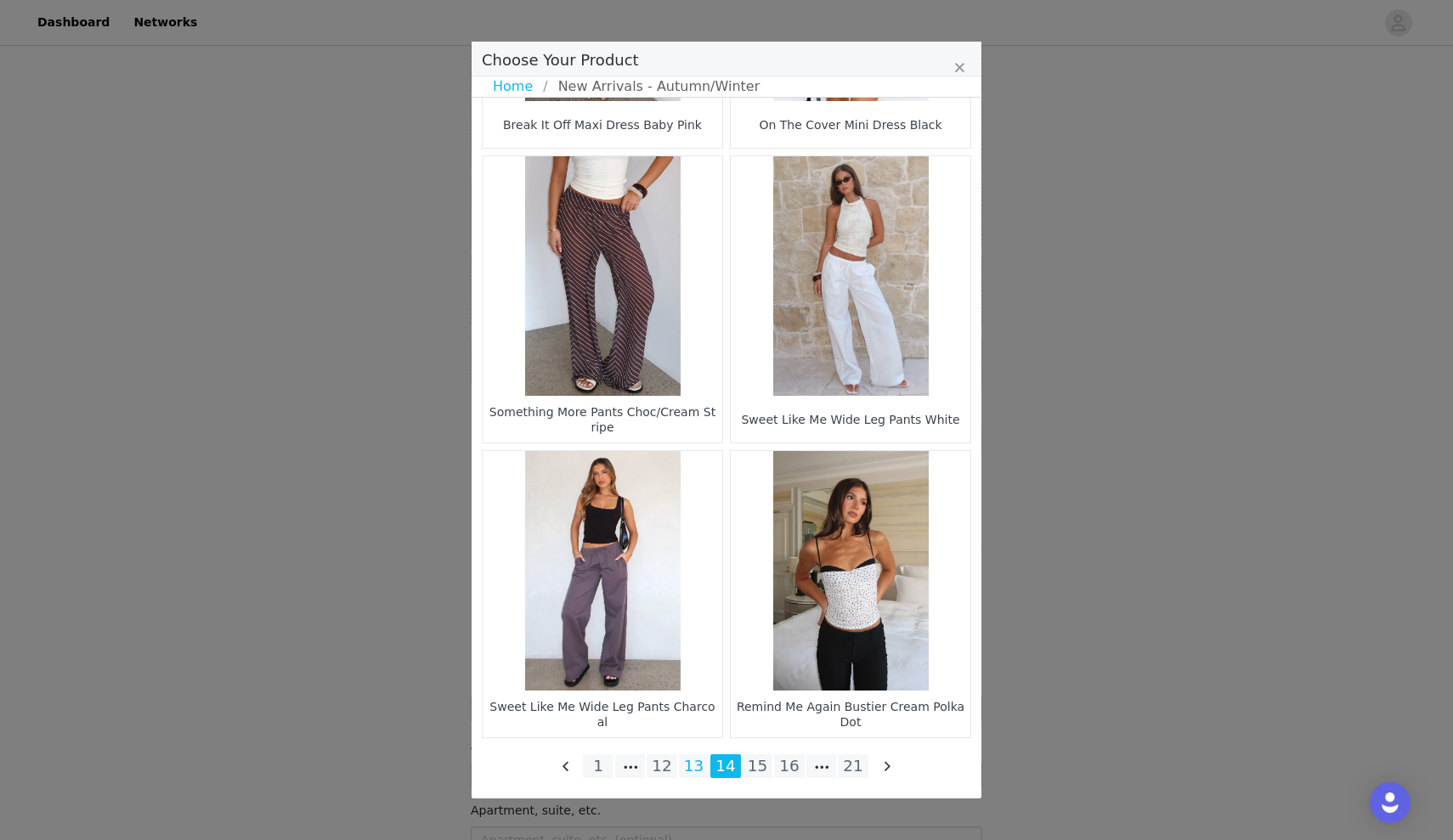
click at [697, 765] on li "13" at bounding box center [694, 765] width 31 height 23
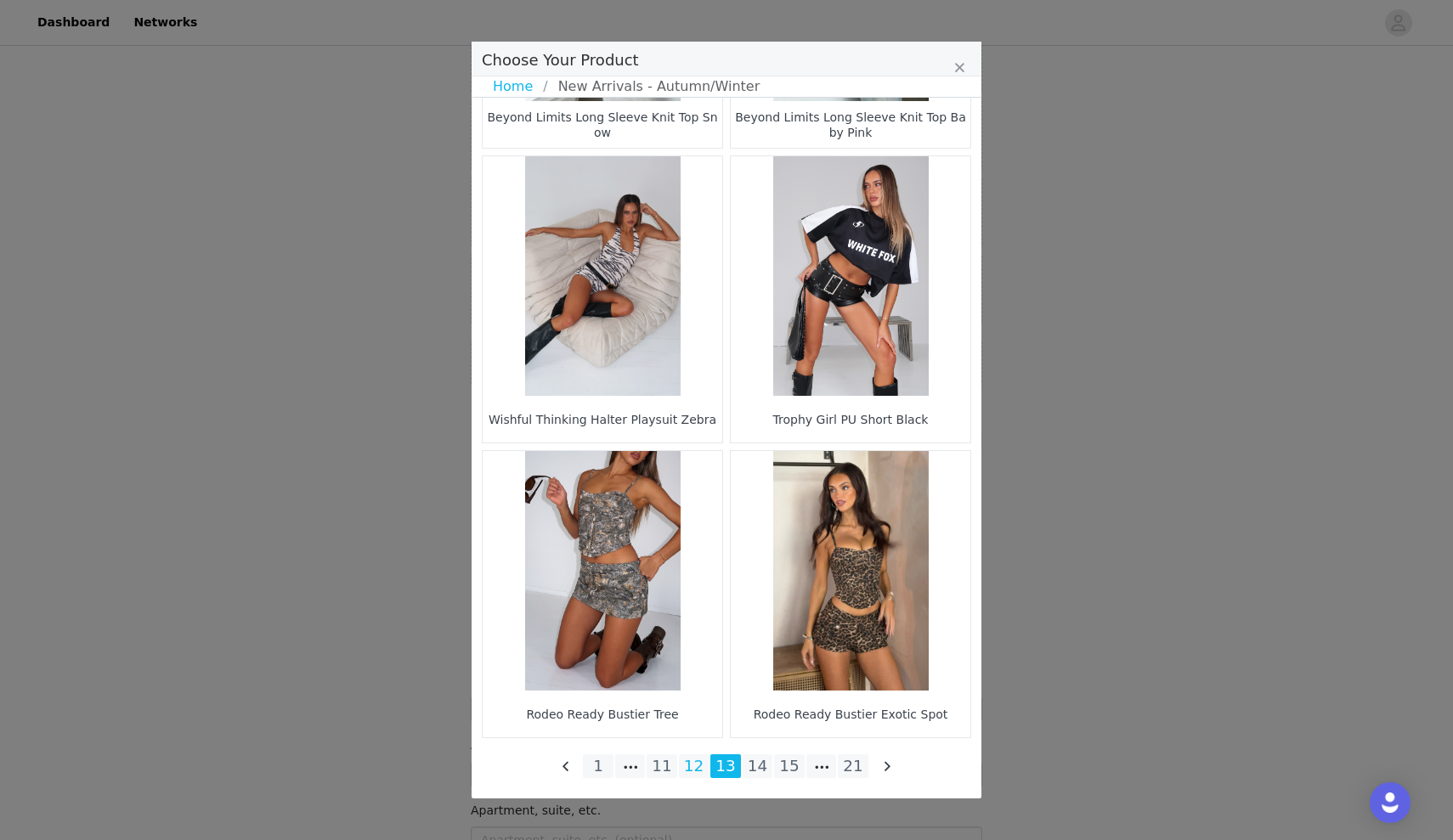
click at [697, 766] on li "12" at bounding box center [694, 765] width 31 height 23
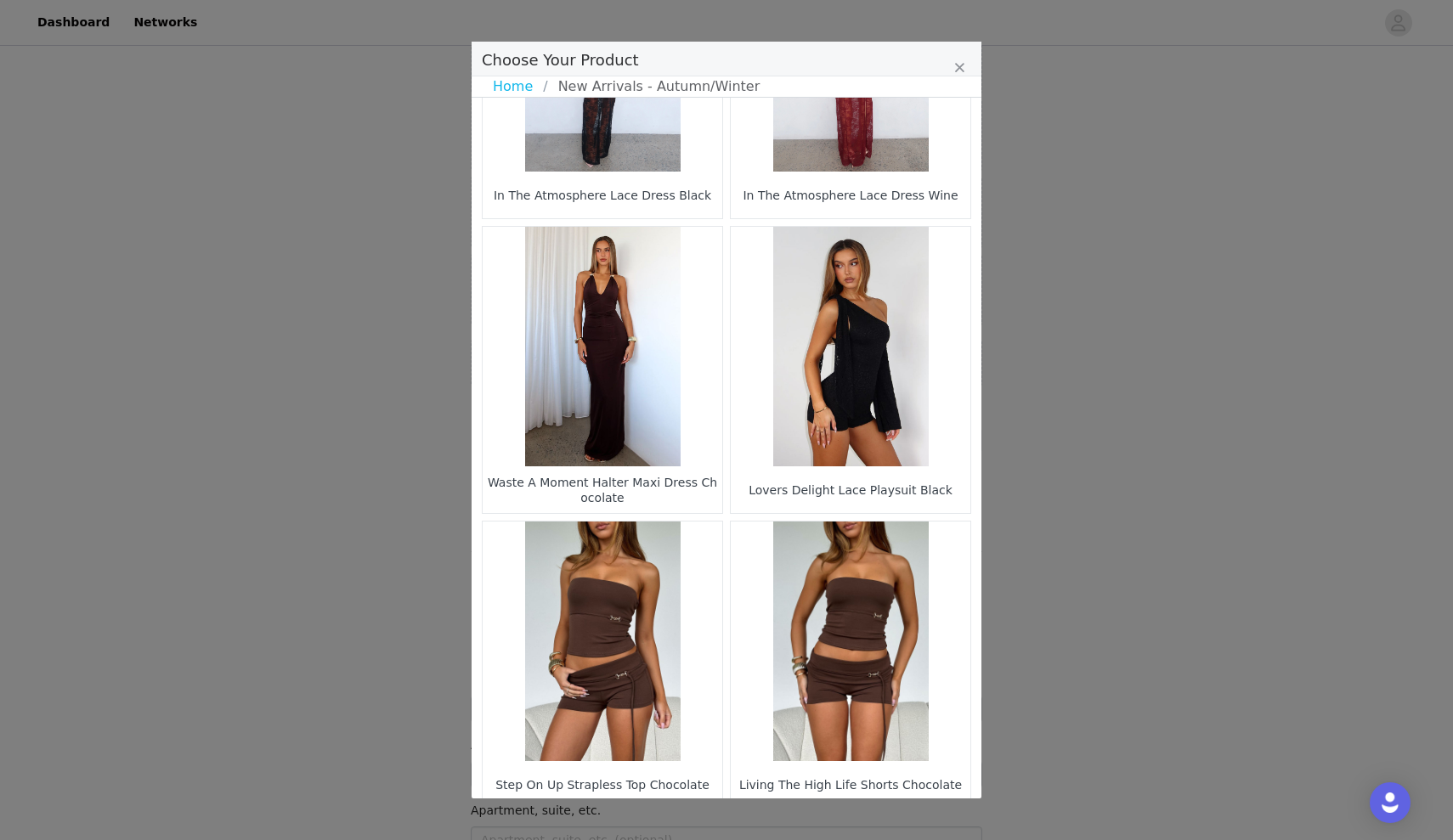
scroll to position [1652, 0]
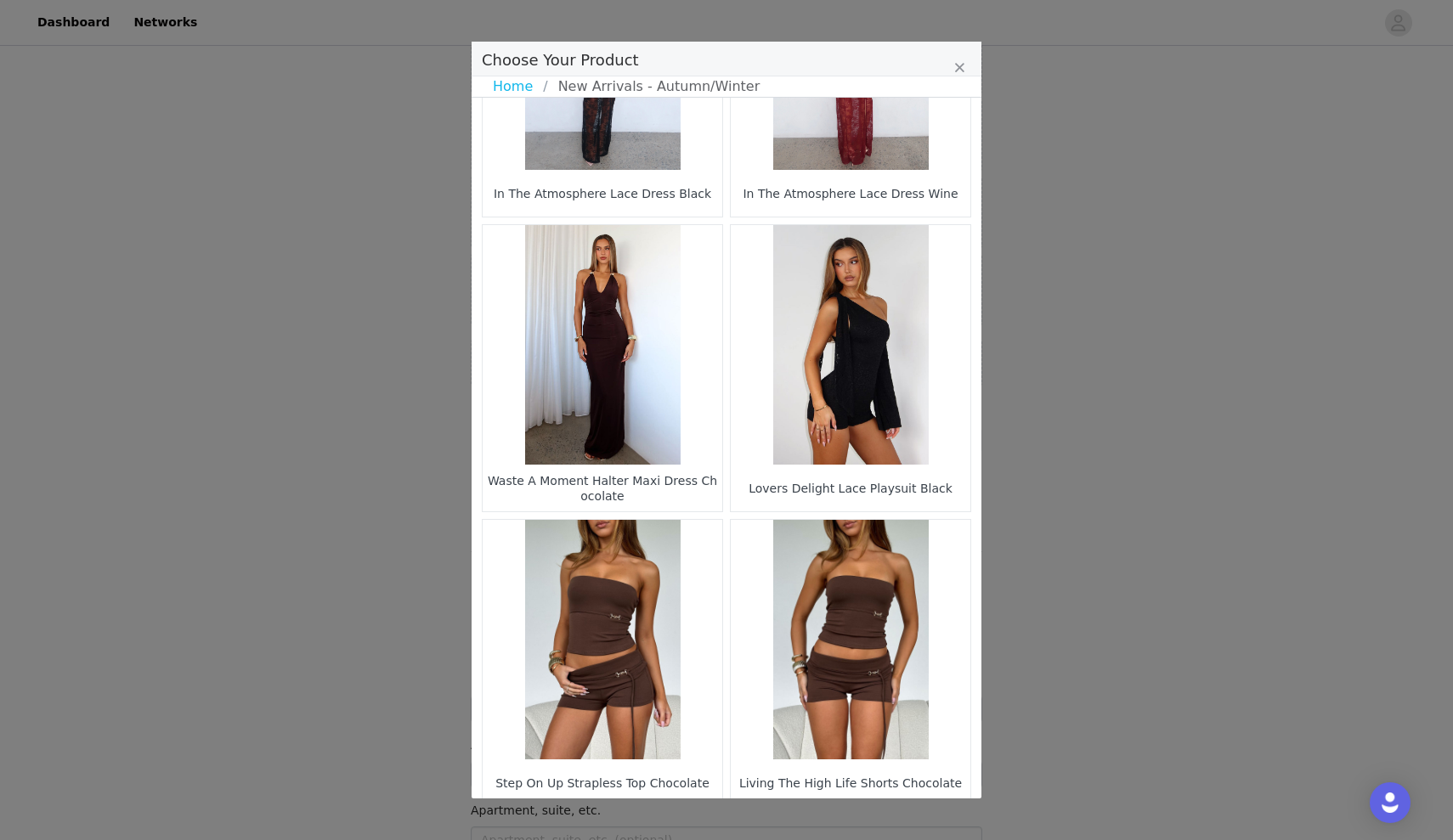
click at [829, 537] on figure "Choose Your Product" at bounding box center [850, 639] width 240 height 240
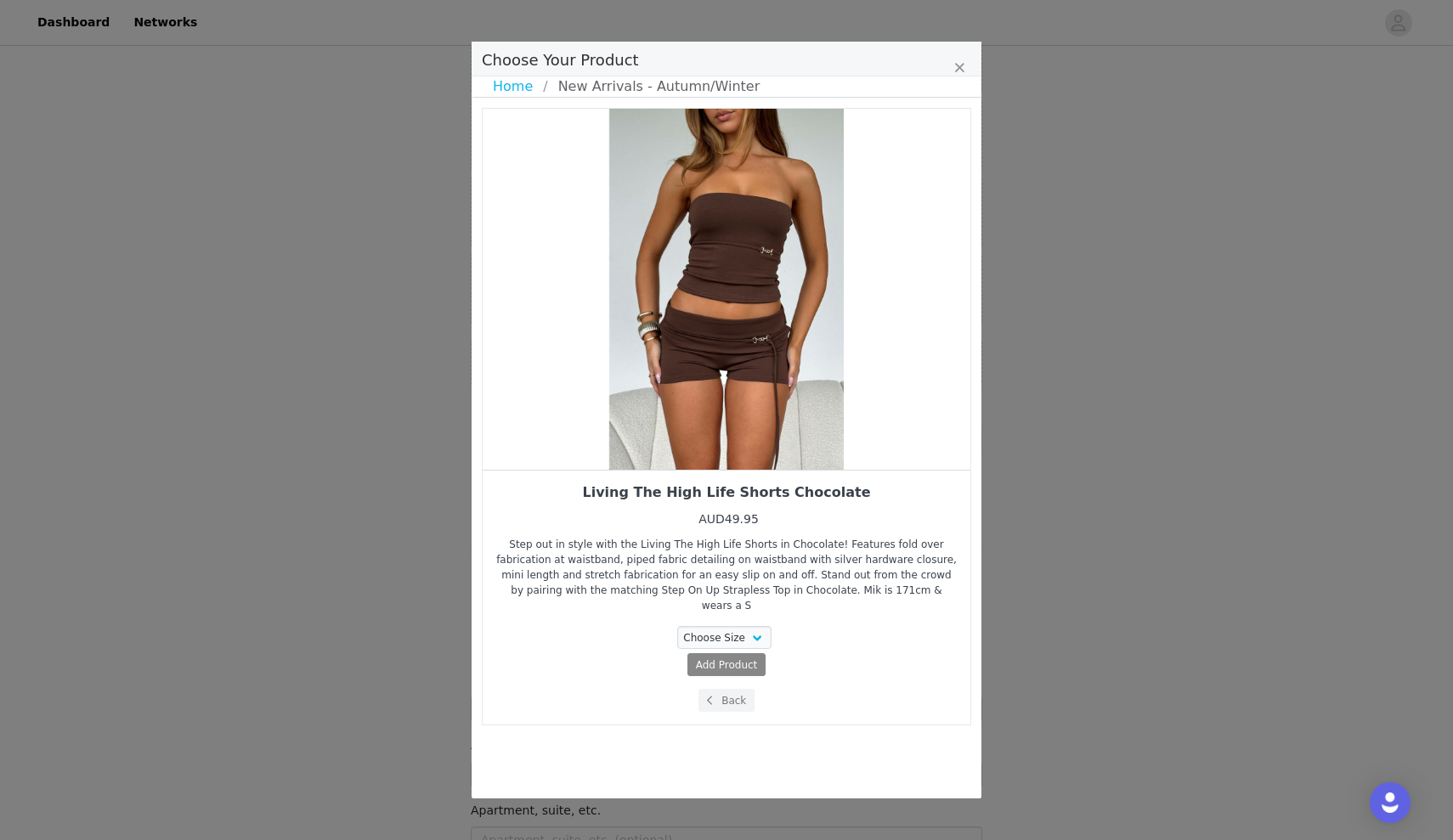
scroll to position [0, 0]
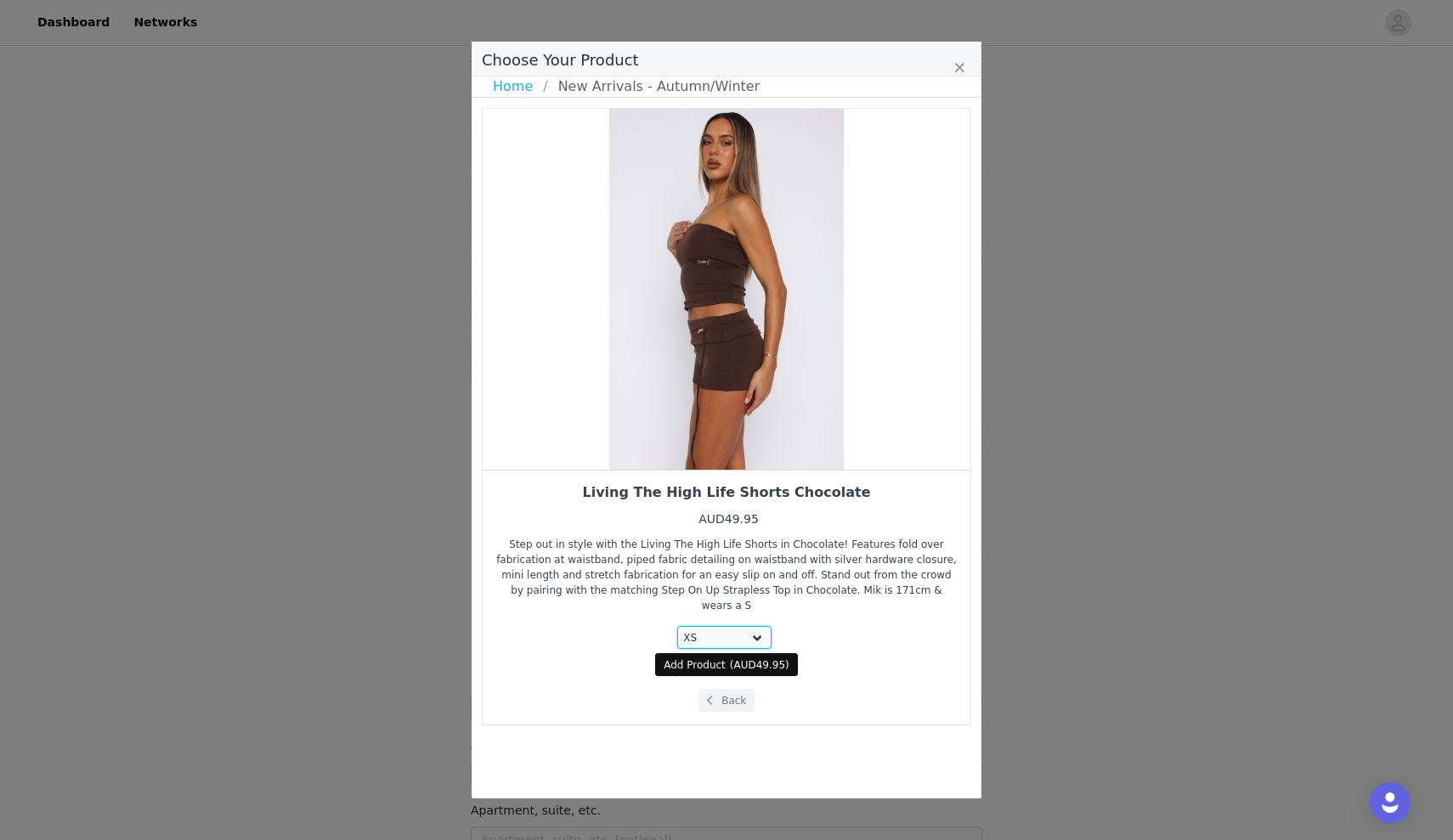
select select "27333650"
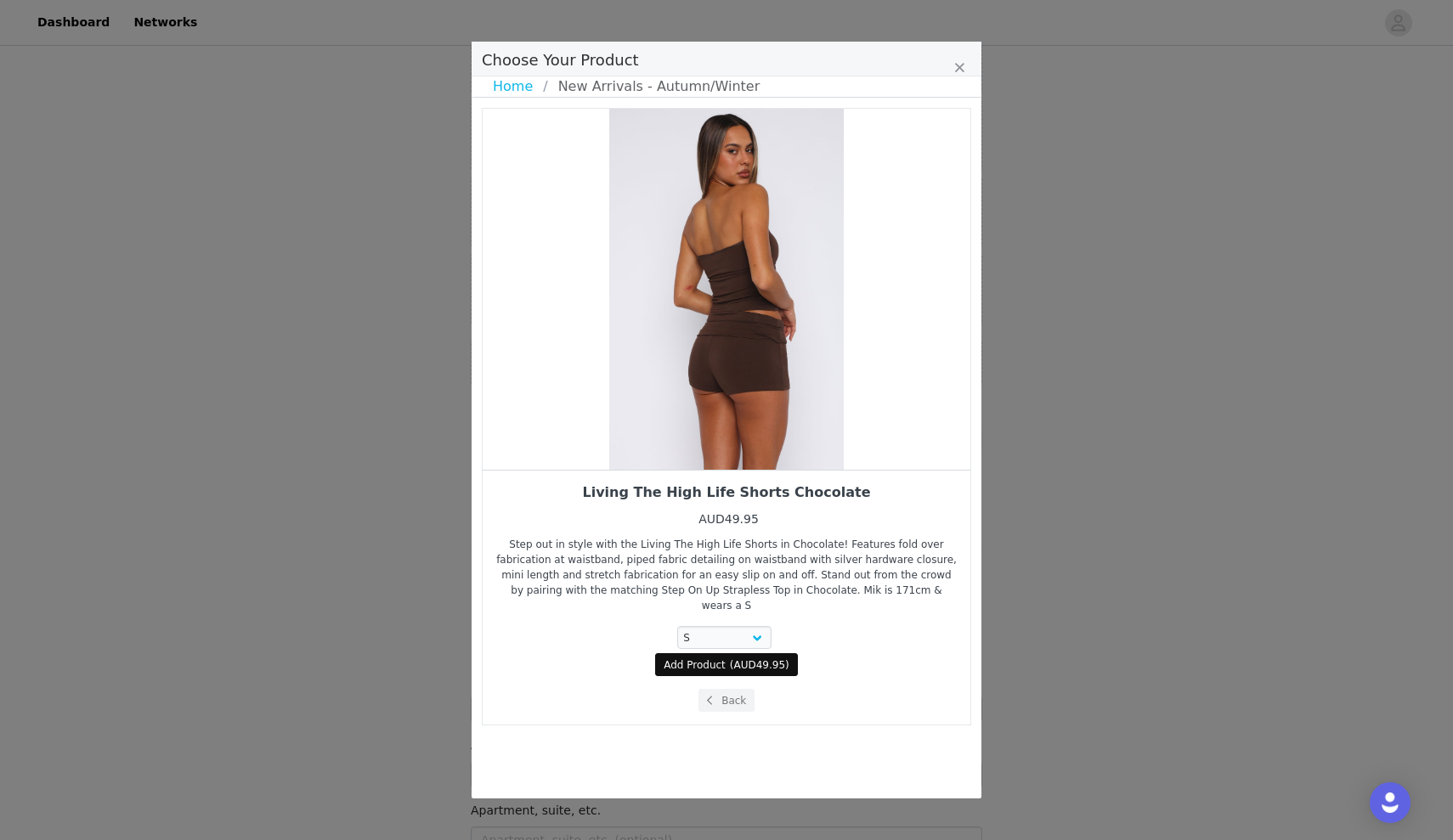
click at [730, 657] on span "( AUD49.95 )" at bounding box center [760, 665] width 60 height 15
select select "27333650"
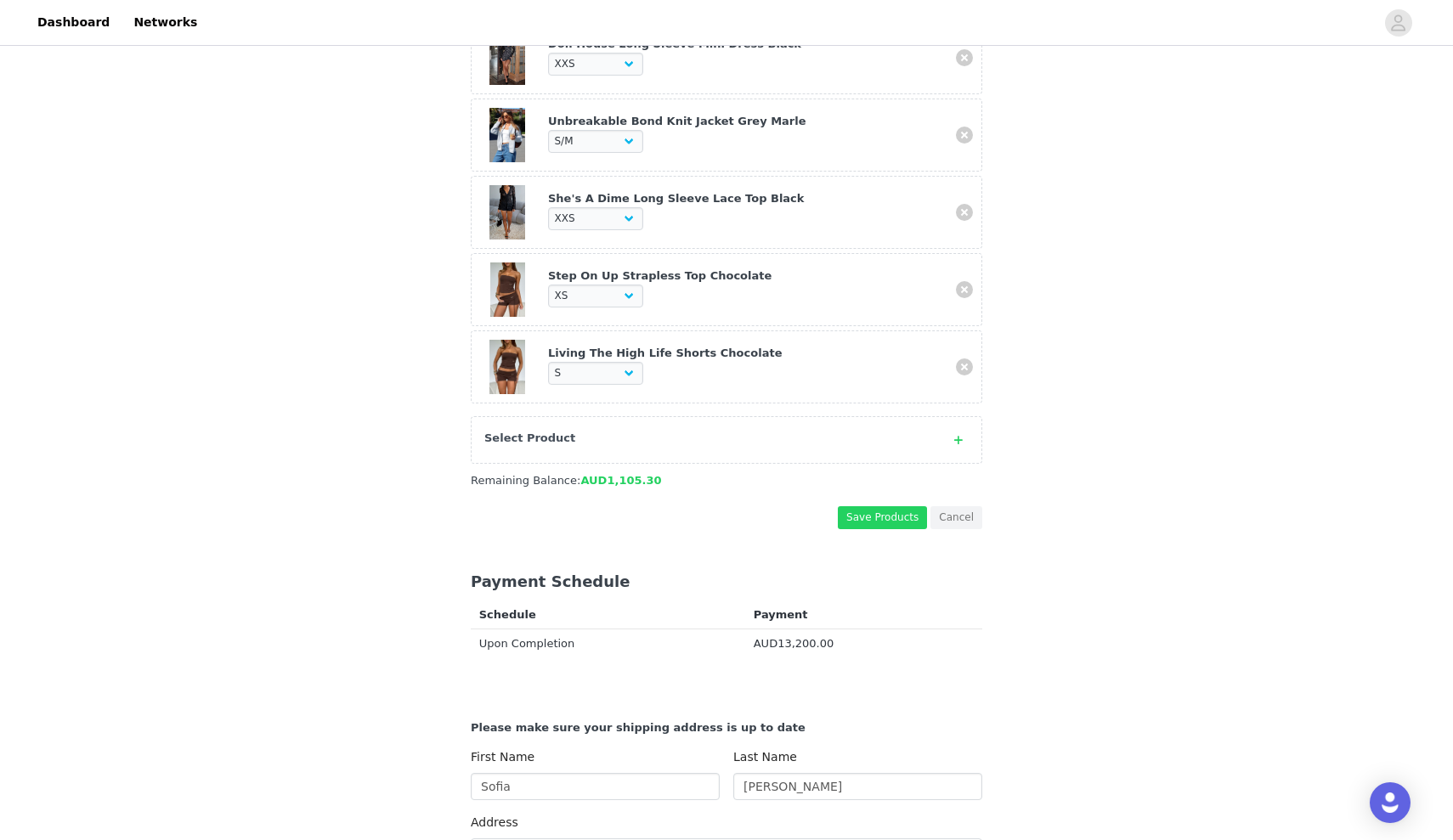
click at [806, 438] on div "Select Product" at bounding box center [710, 438] width 450 height 17
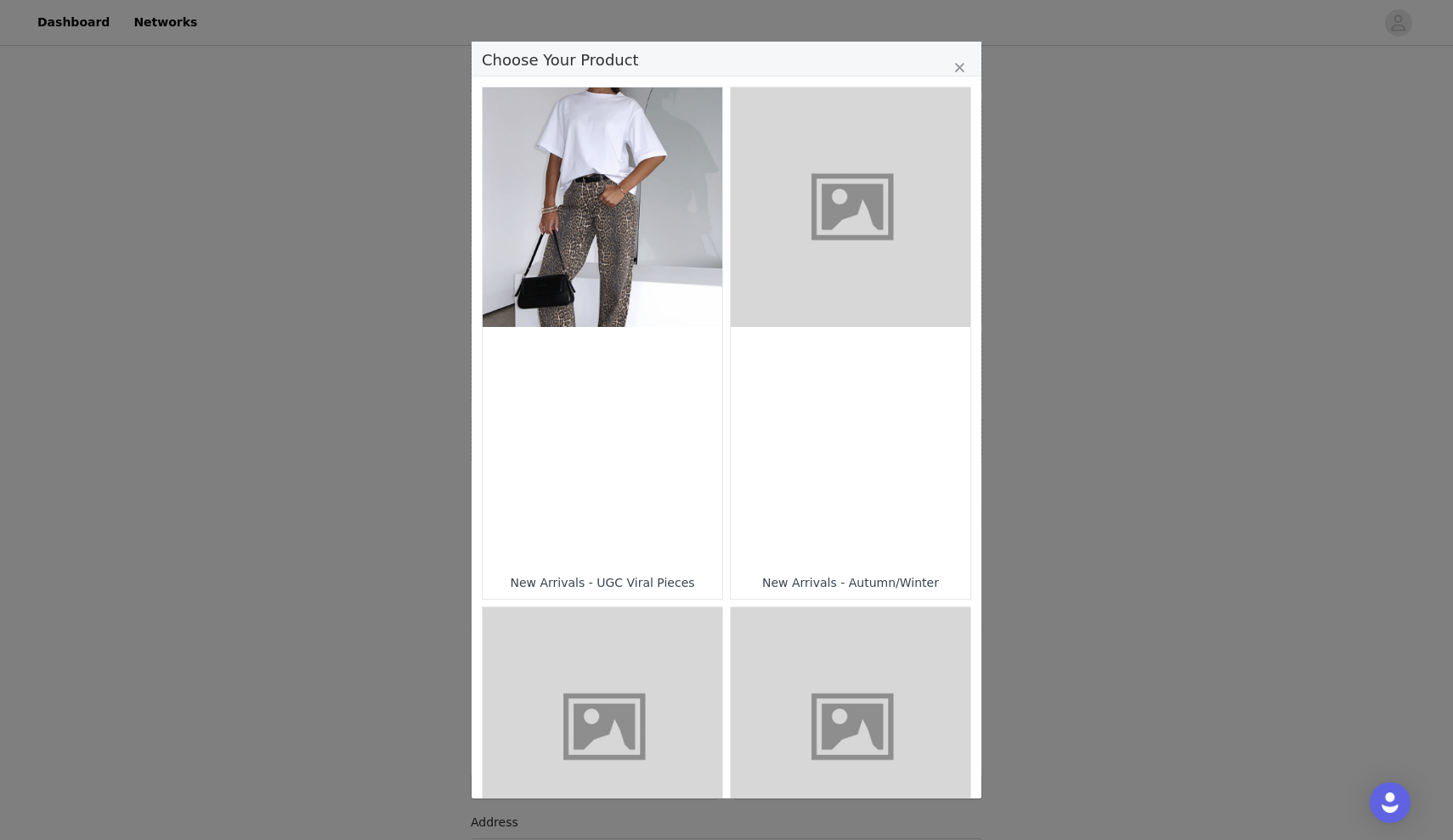
click at [806, 438] on div "Choose Your Product" at bounding box center [850, 446] width 240 height 240
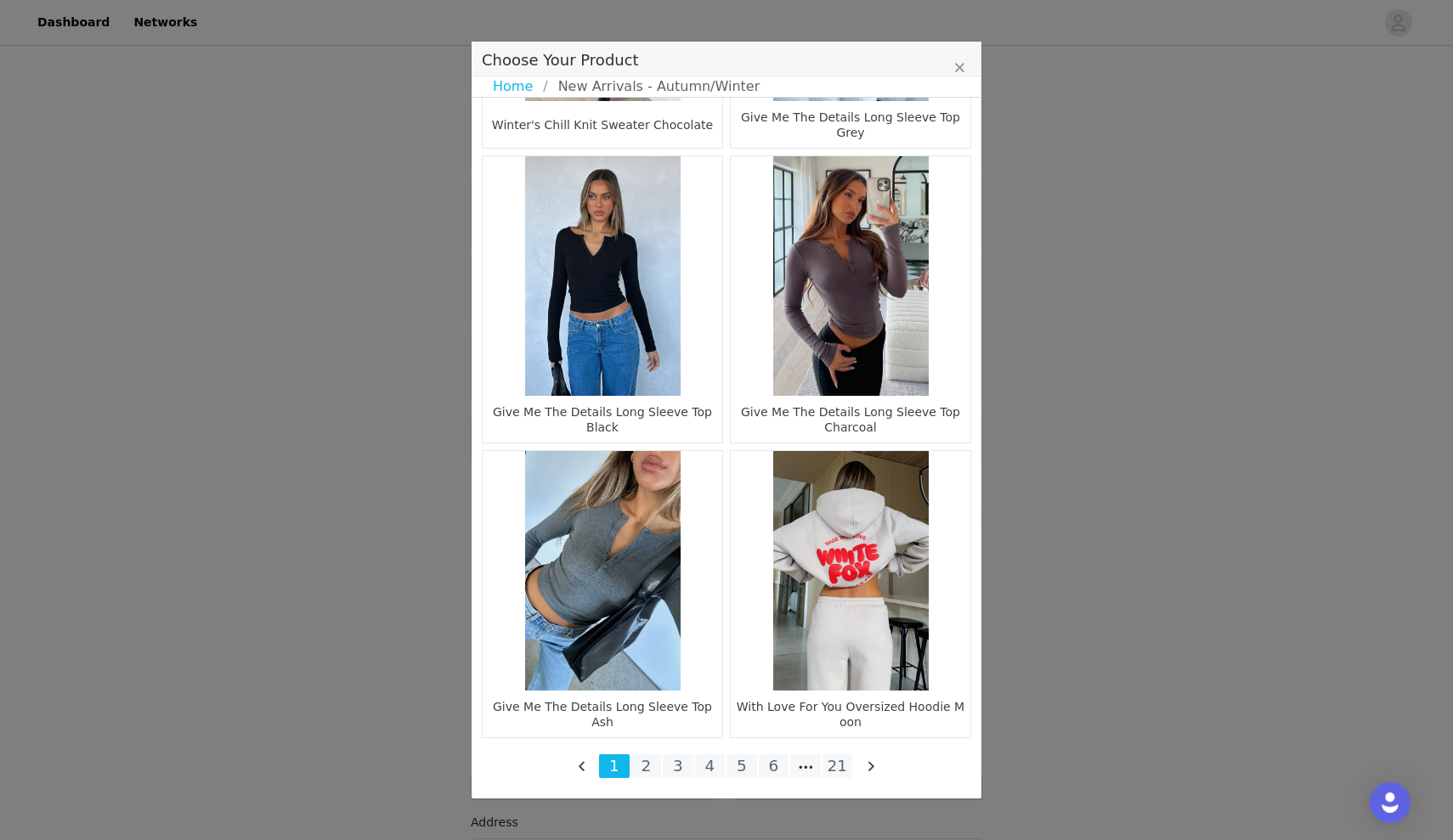
scroll to position [2310, 0]
drag, startPoint x: 1099, startPoint y: 0, endPoint x: 834, endPoint y: 758, distance: 803.0
click at [834, 758] on li "21" at bounding box center [838, 765] width 31 height 23
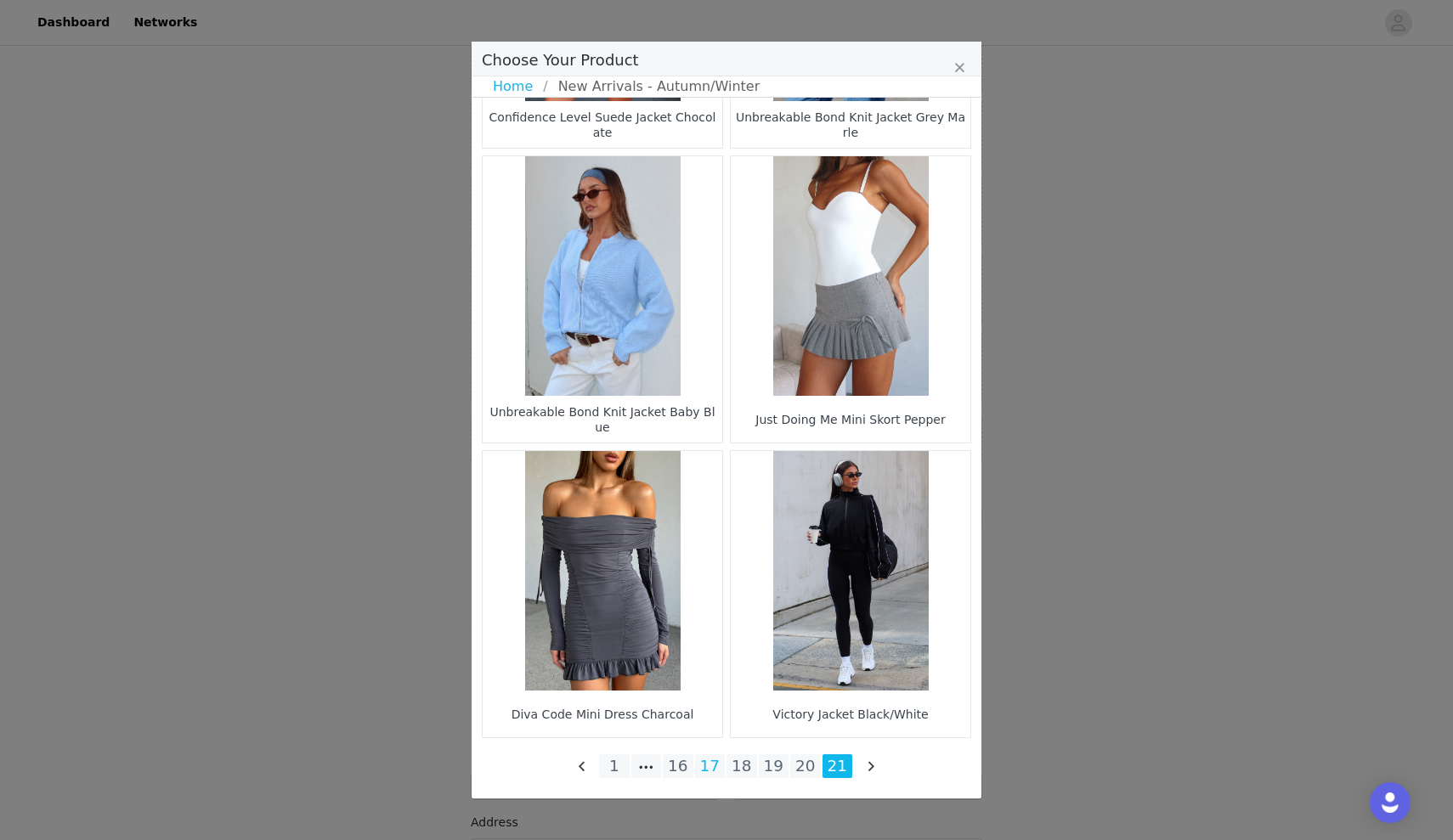
scroll to position [1426, 0]
click at [688, 765] on li "16" at bounding box center [678, 765] width 31 height 23
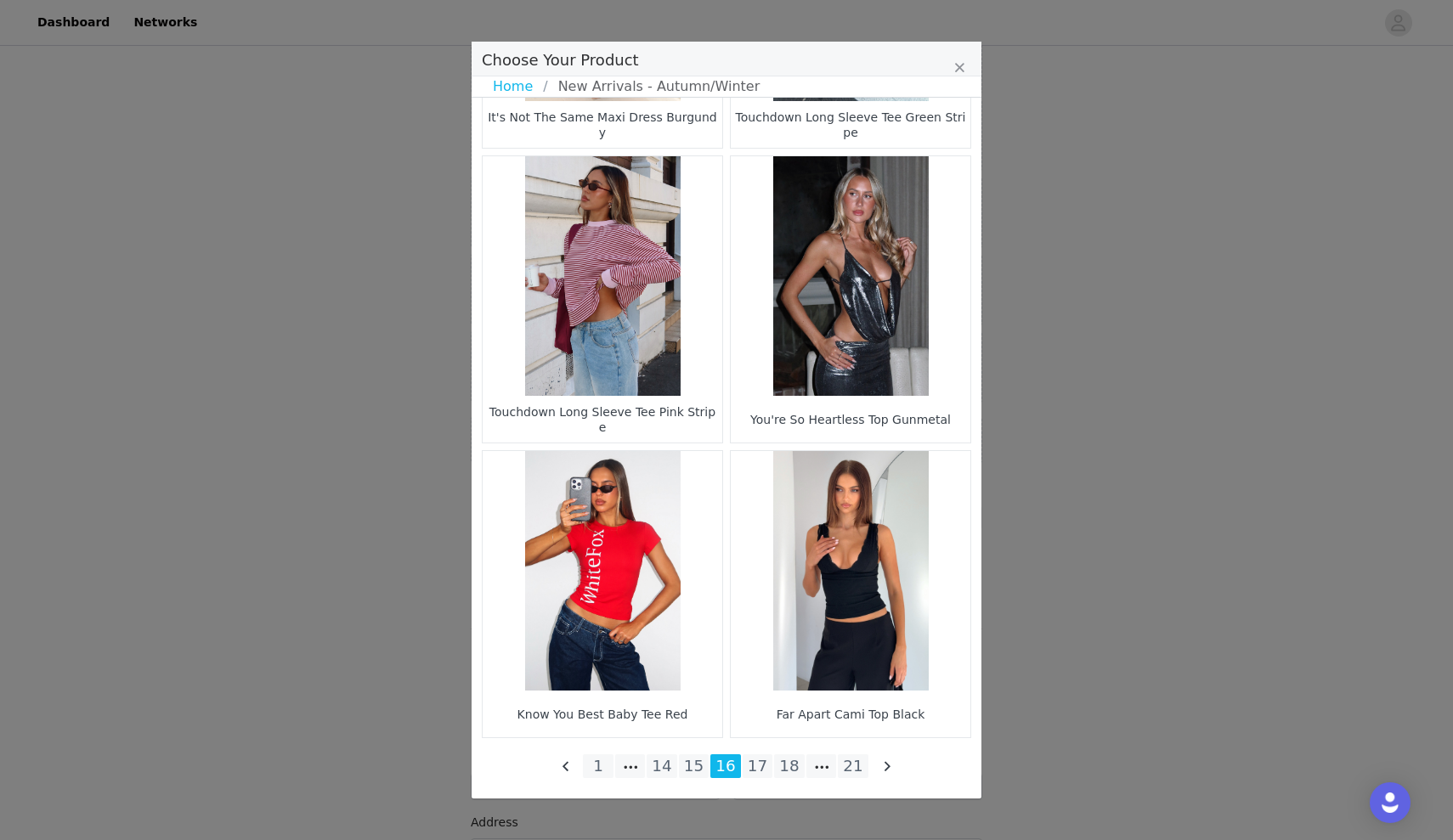
scroll to position [2310, 0]
click at [692, 767] on li "15" at bounding box center [694, 765] width 31 height 23
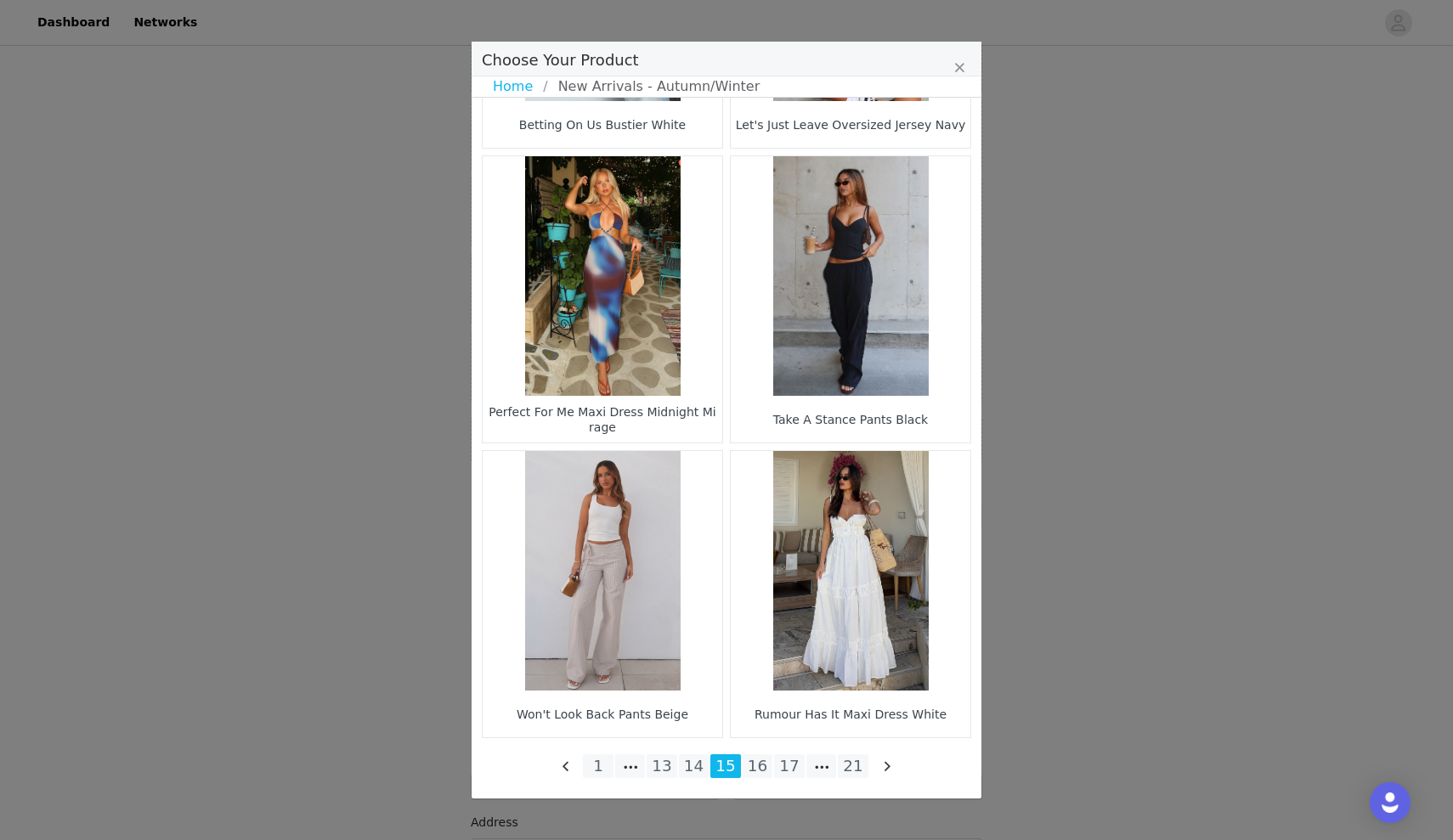
click at [692, 764] on li "14" at bounding box center [694, 765] width 31 height 23
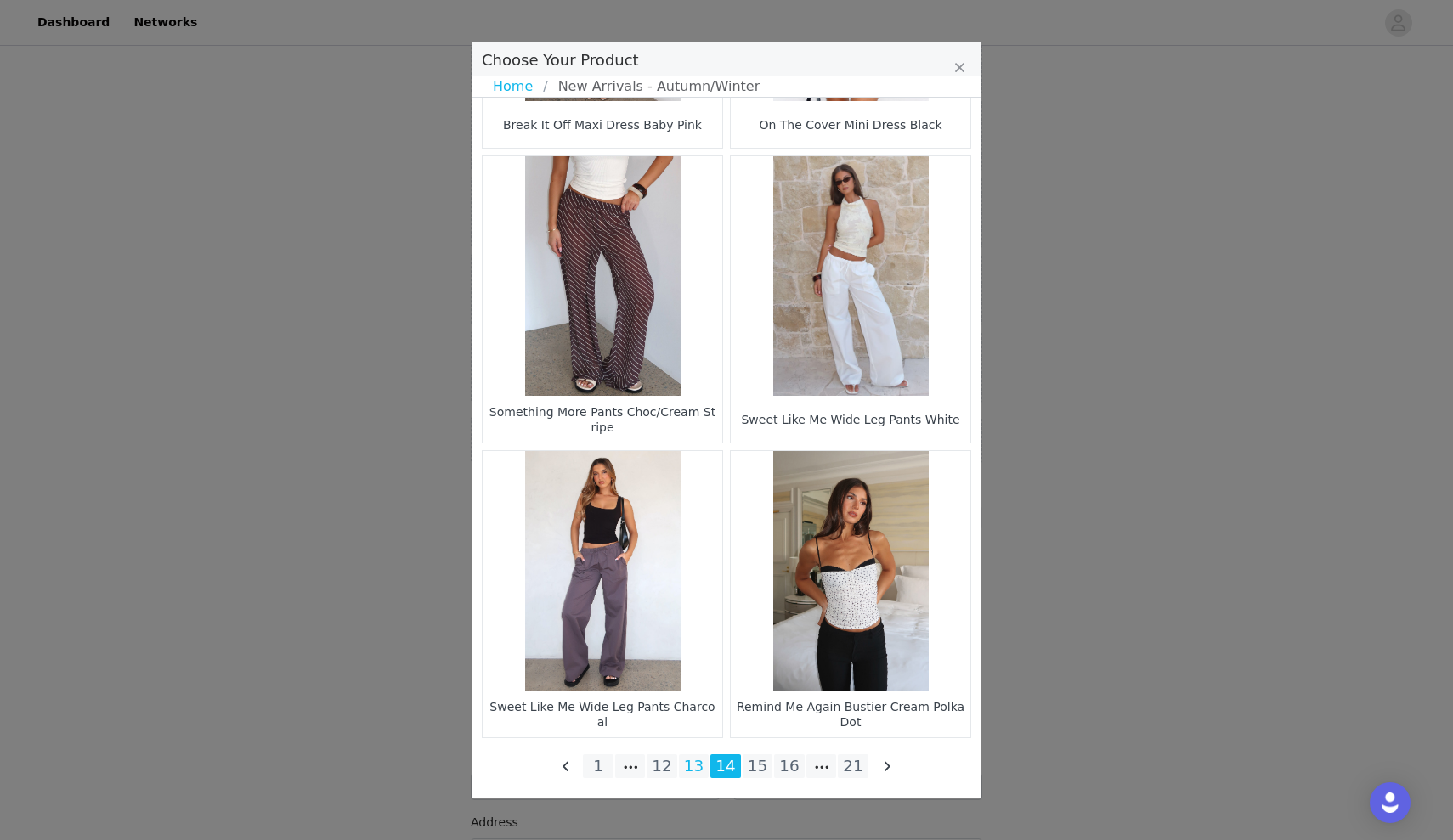
click at [696, 767] on li "13" at bounding box center [694, 765] width 31 height 23
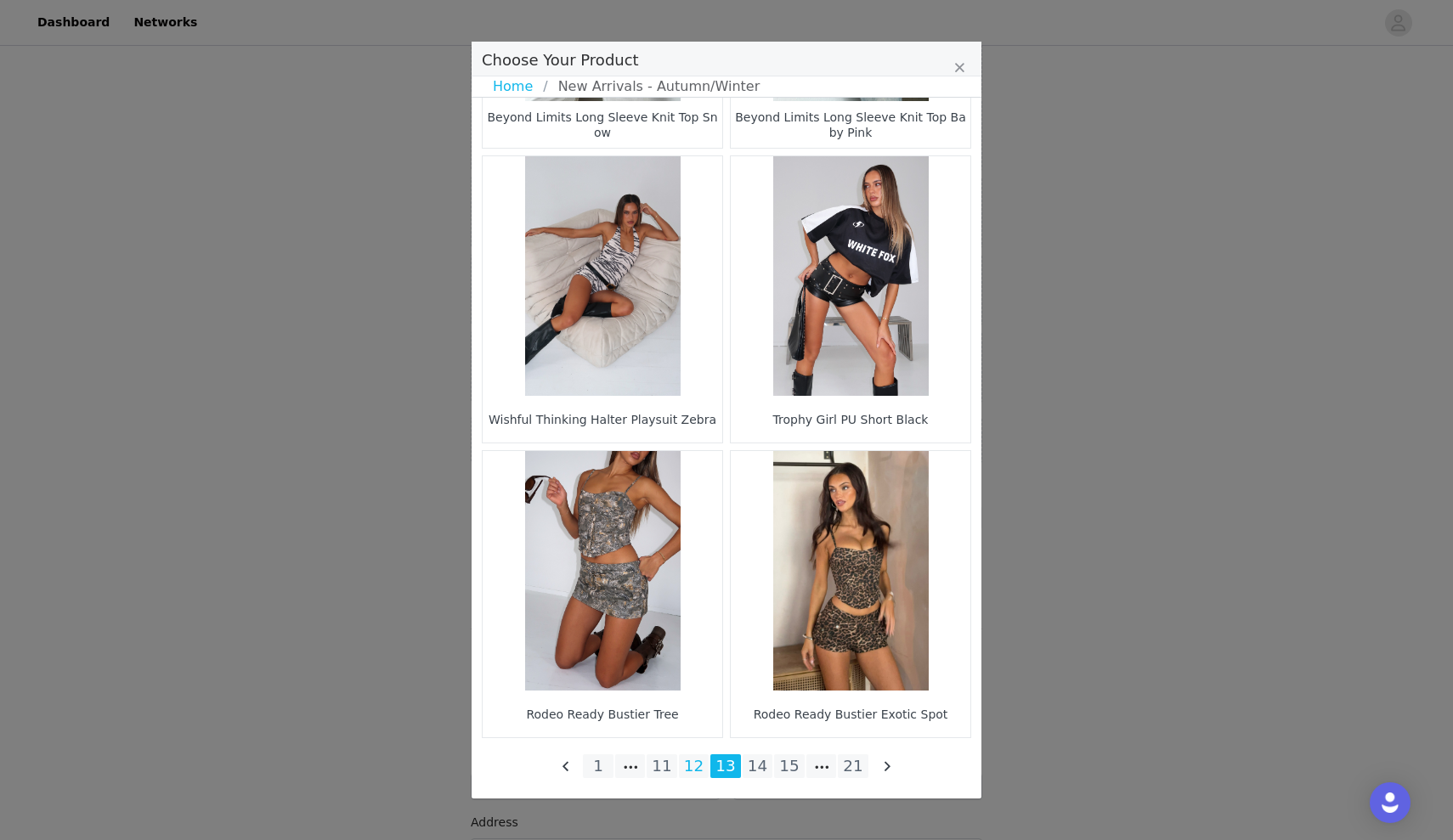
click at [695, 770] on li "12" at bounding box center [694, 765] width 31 height 23
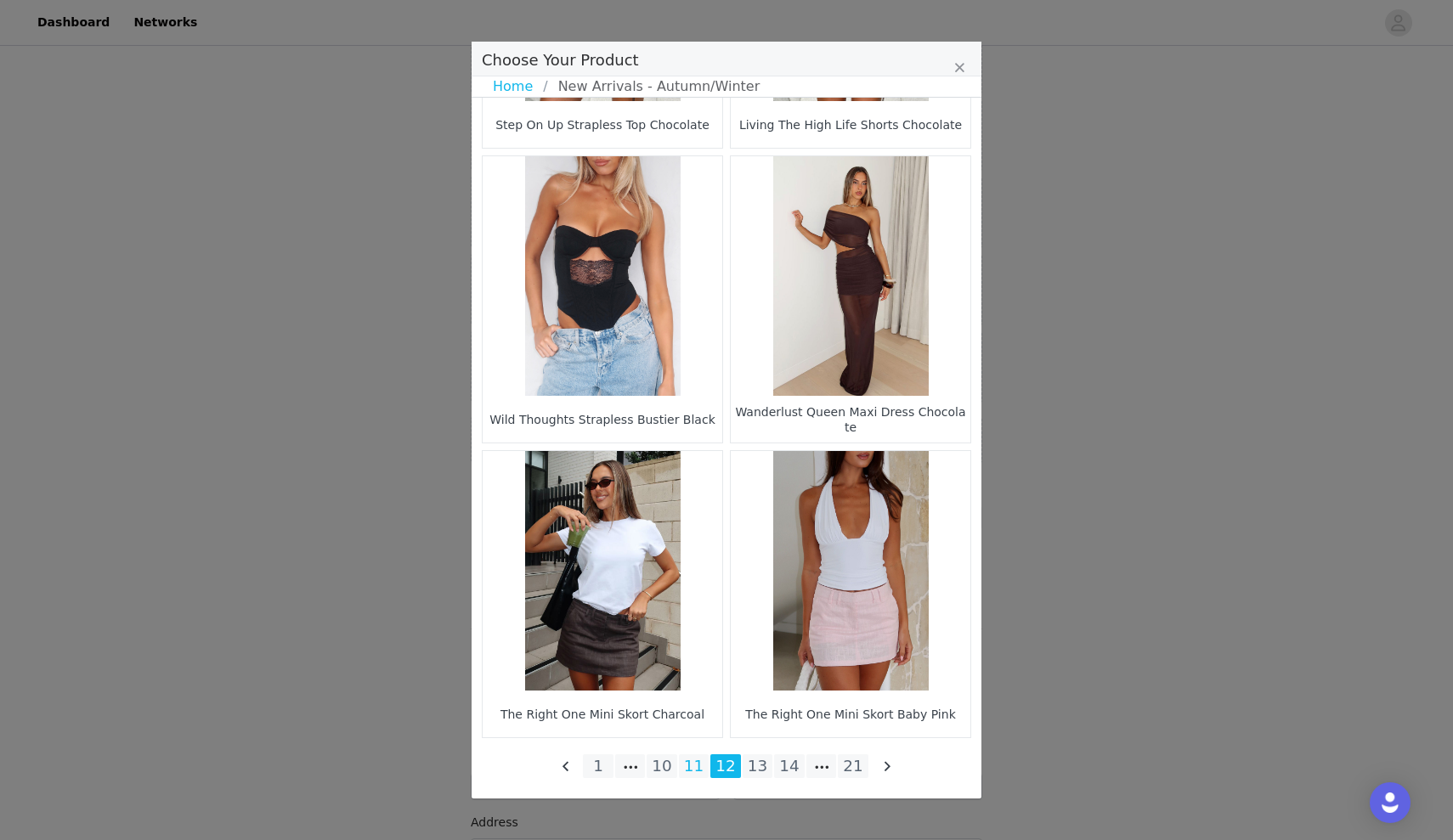
click at [693, 764] on li "11" at bounding box center [694, 765] width 31 height 23
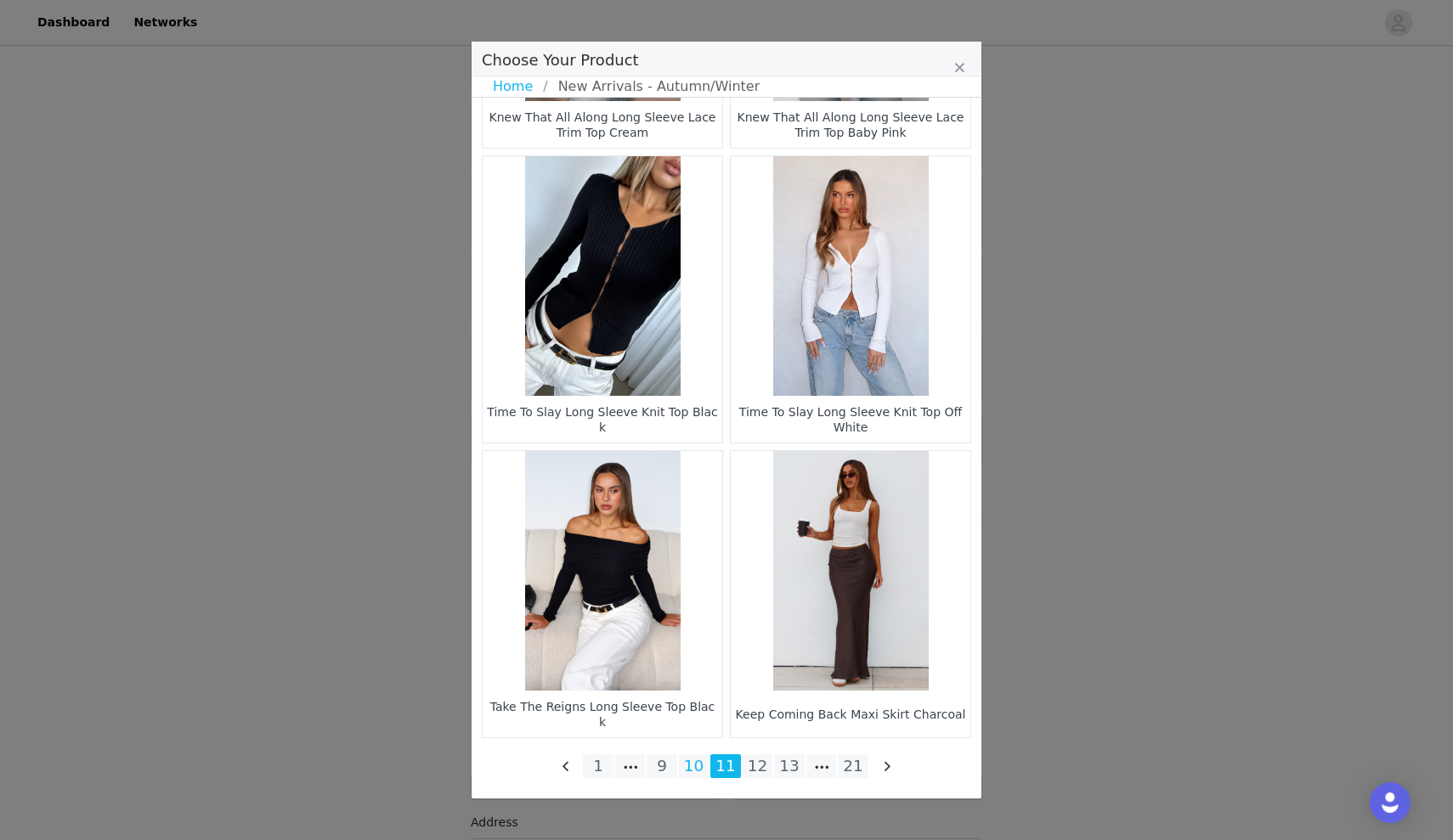
click at [694, 764] on li "10" at bounding box center [694, 765] width 31 height 23
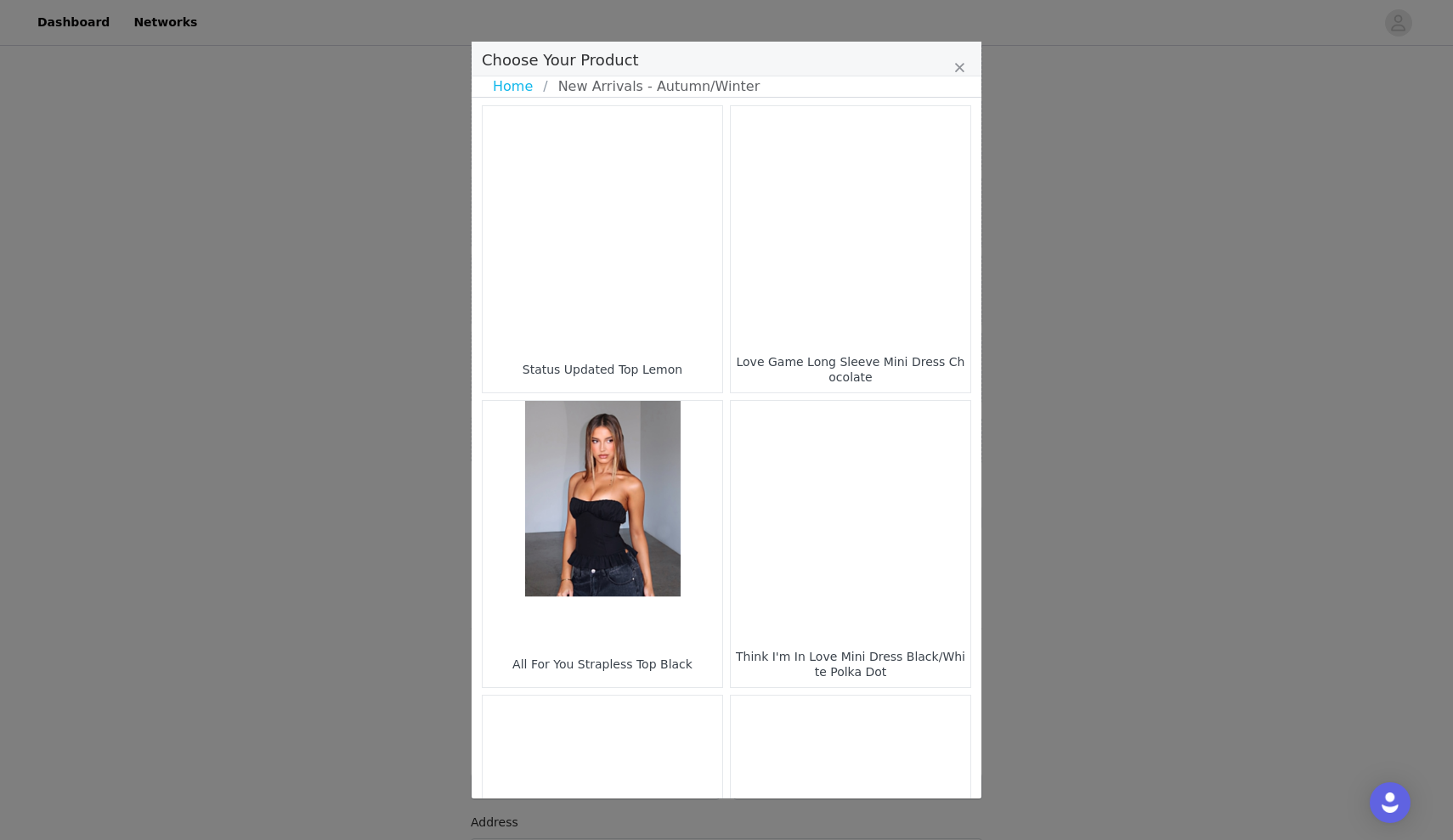
scroll to position [0, 0]
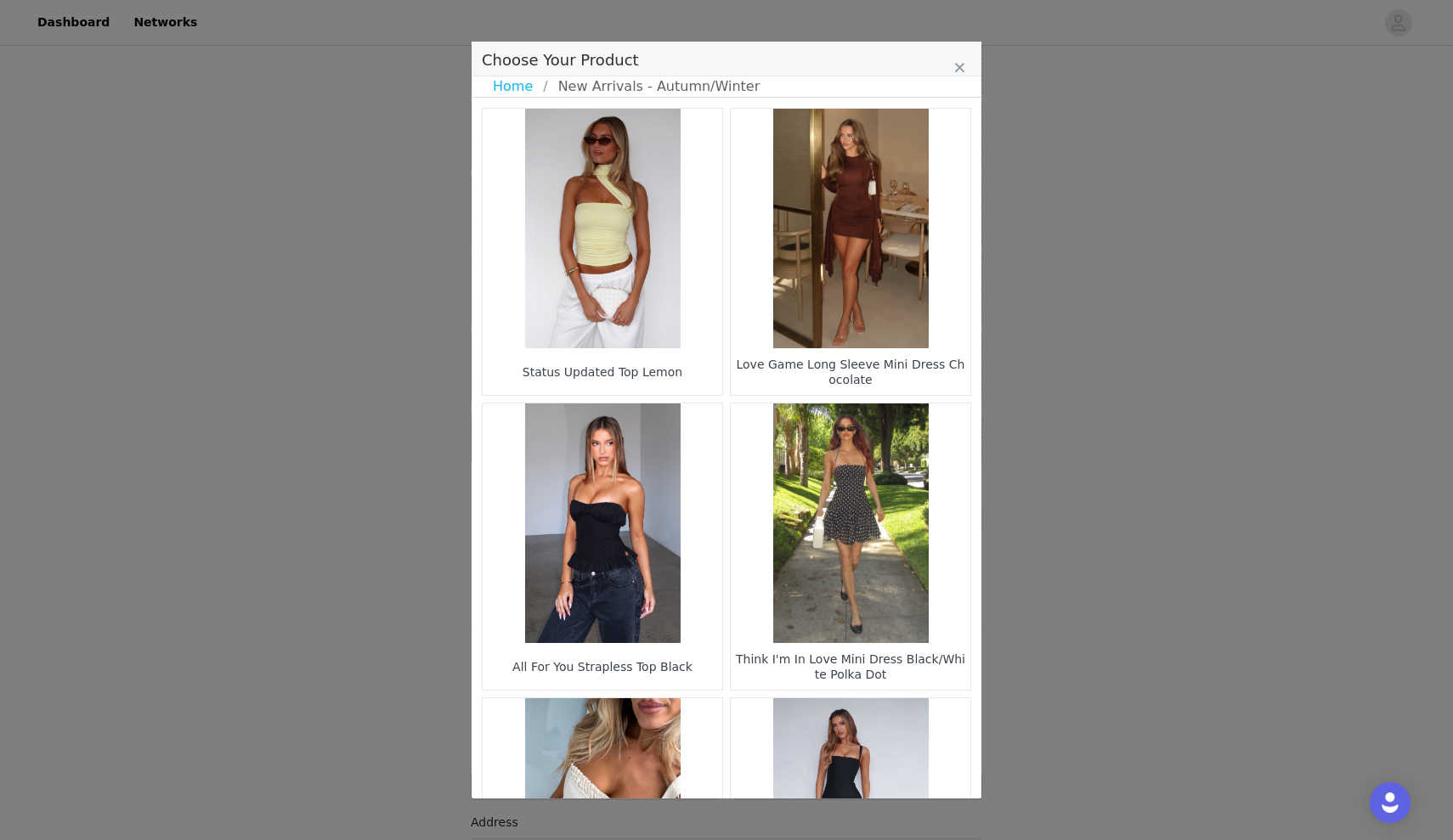
click at [844, 325] on figure "Choose Your Product" at bounding box center [850, 228] width 240 height 240
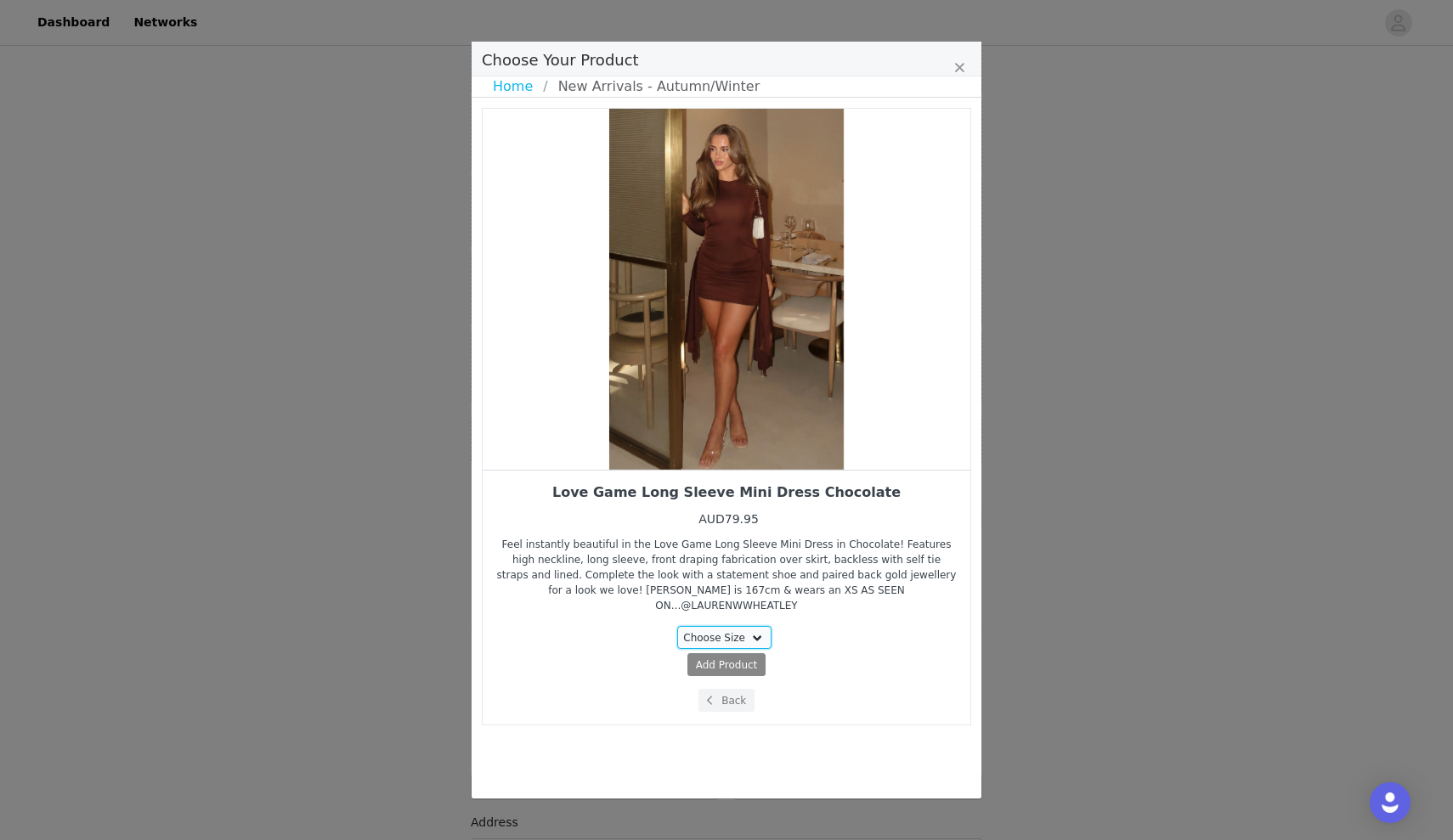
select select "27115319"
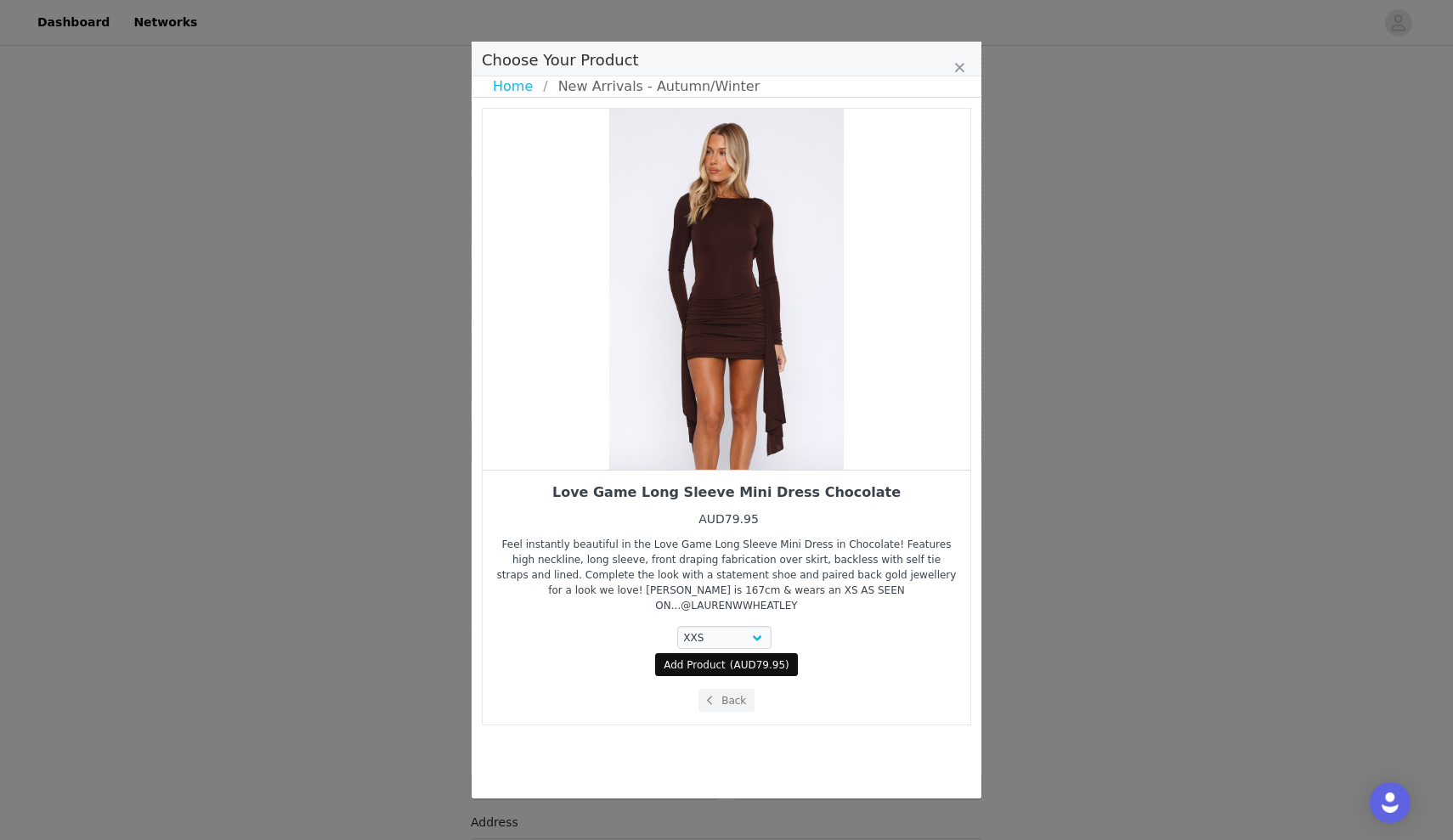
click at [727, 655] on button "Add Product ( AUD79.95 )" at bounding box center [726, 665] width 143 height 23
select select "27115319"
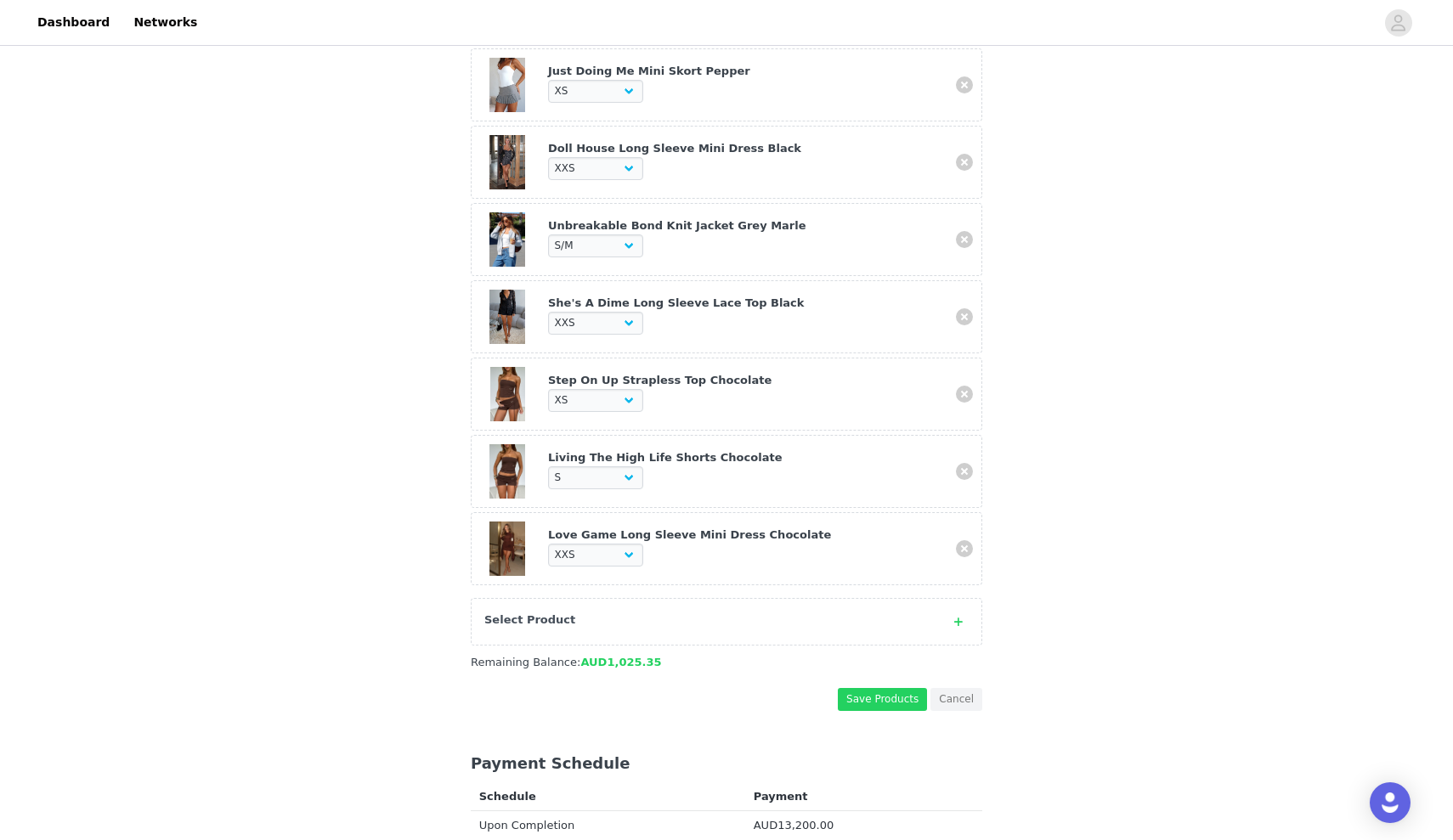
scroll to position [504, 0]
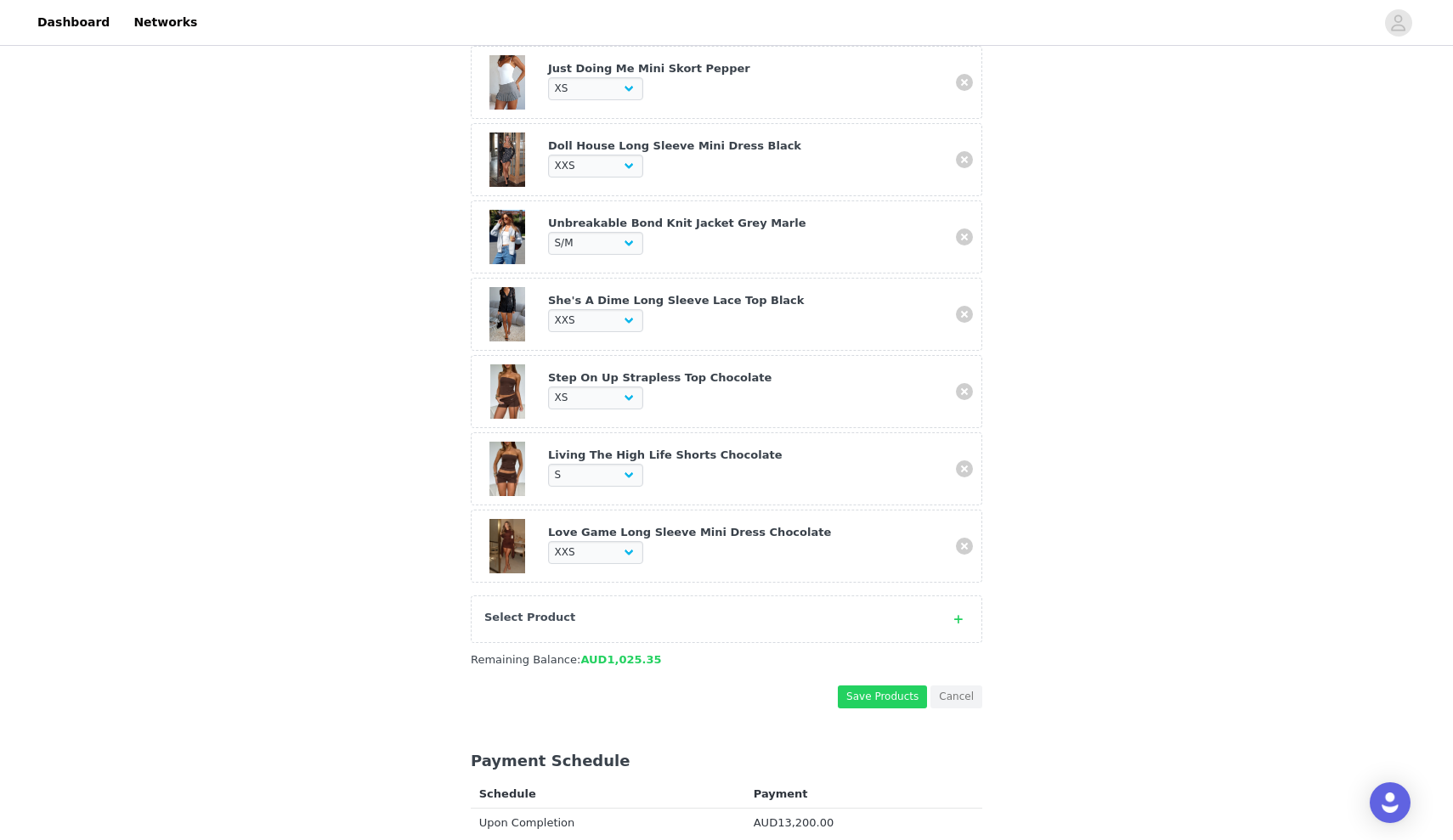
click at [723, 619] on div "Select Product" at bounding box center [710, 617] width 450 height 17
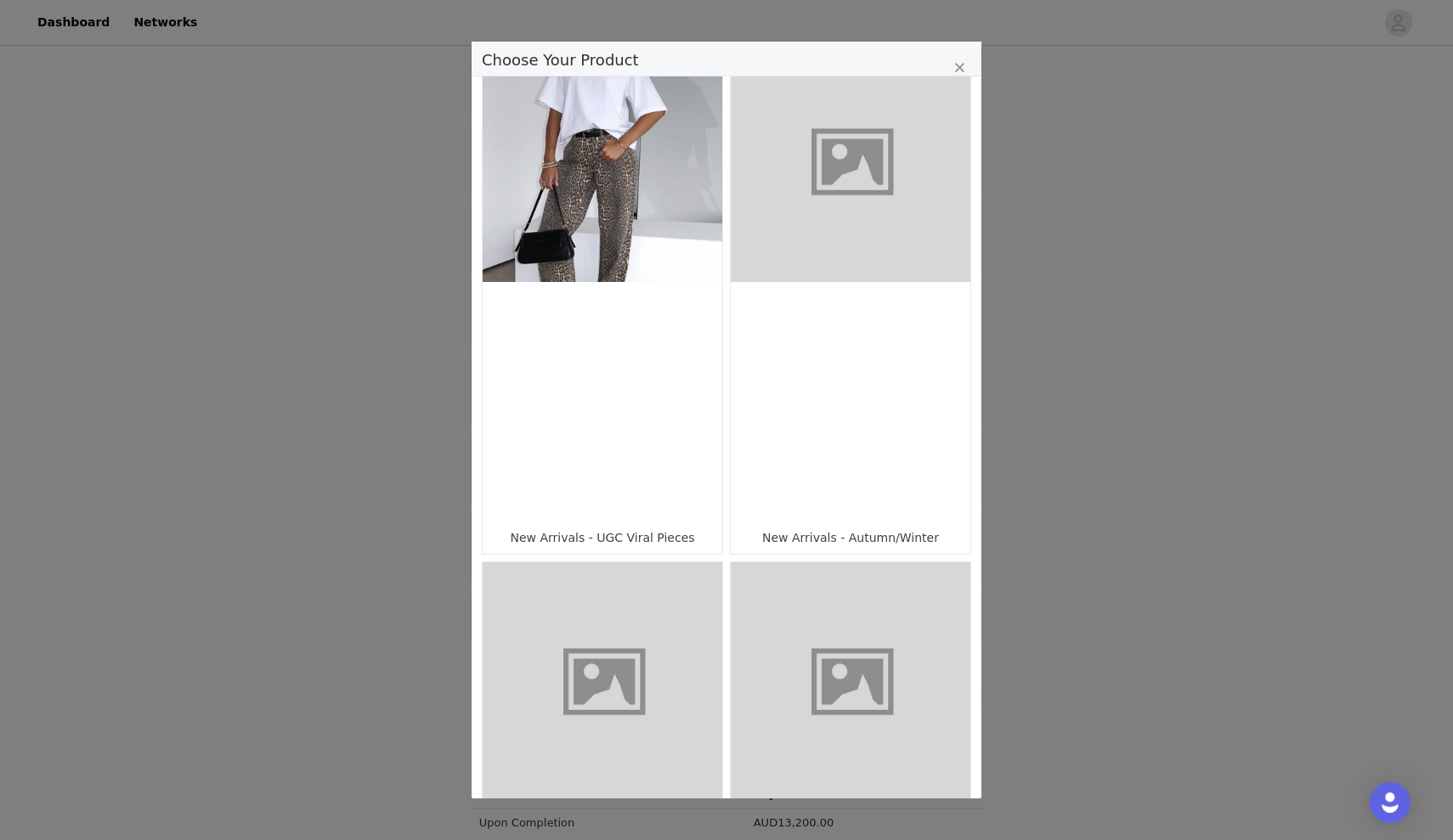
scroll to position [46, 0]
click at [782, 419] on div "Choose Your Product" at bounding box center [850, 400] width 240 height 240
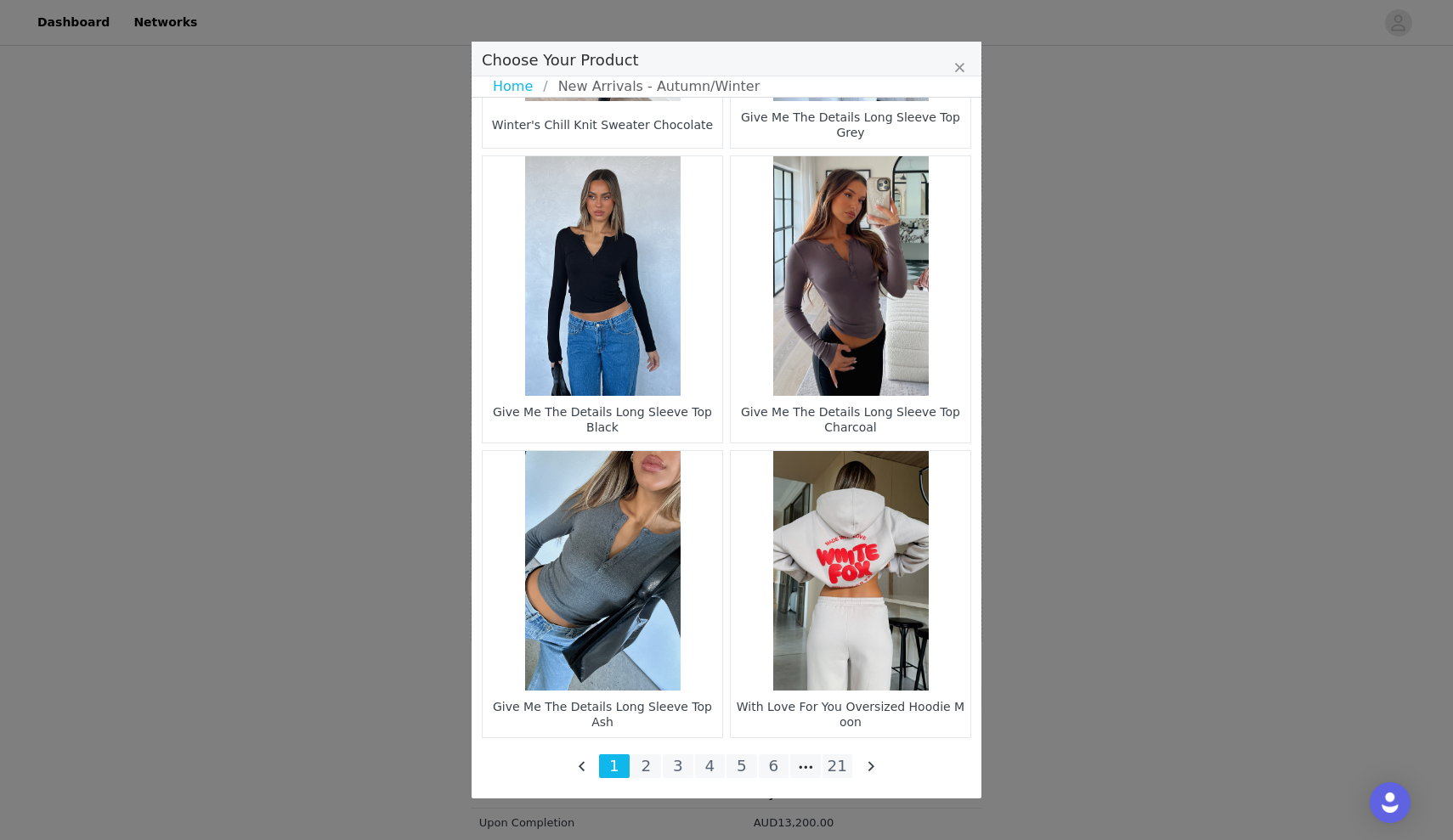
scroll to position [2310, 0]
click at [668, 587] on figure "Choose Your Product" at bounding box center [602, 570] width 240 height 240
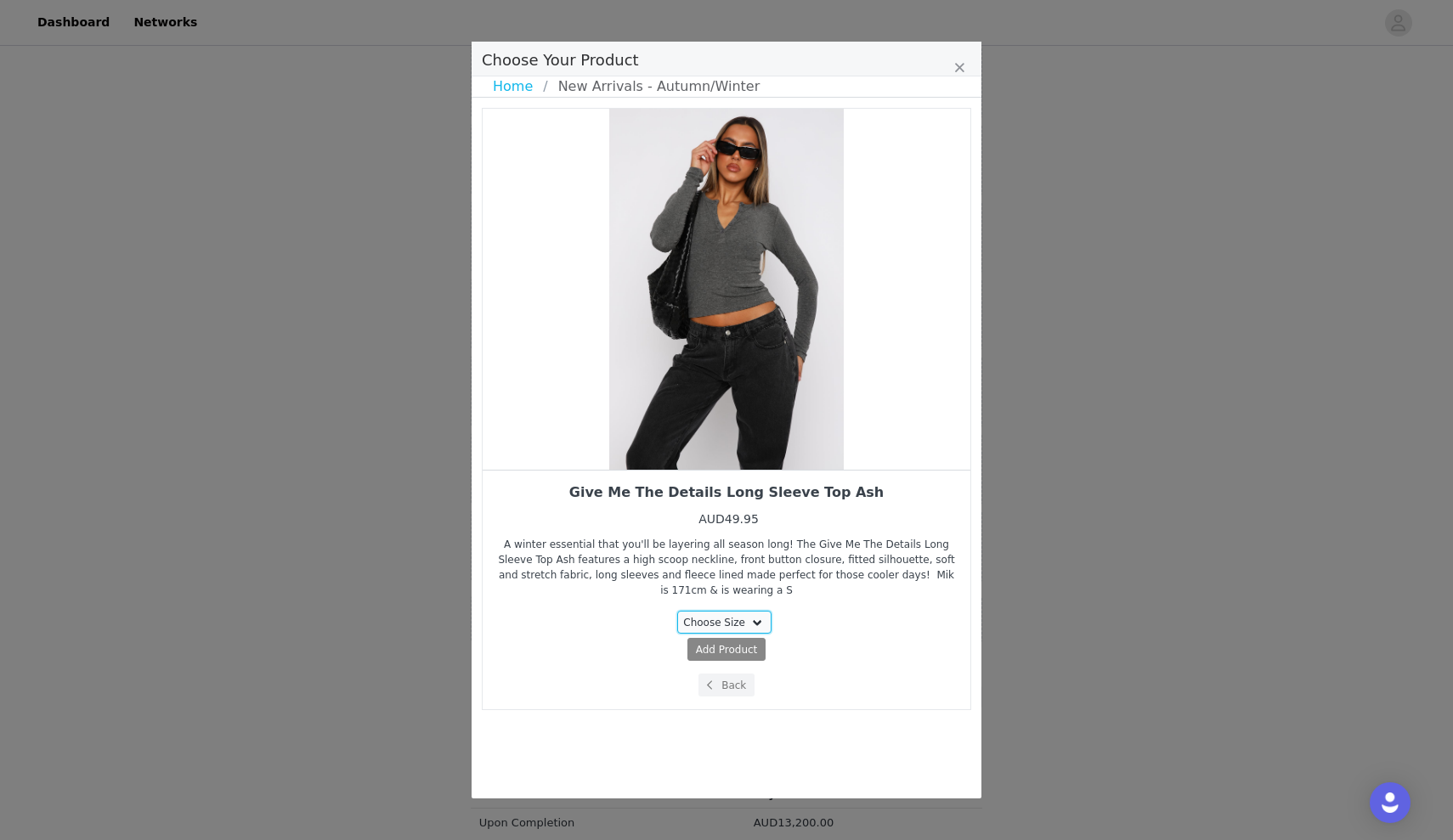
select select "23427169"
click at [685, 651] on span "Add Product" at bounding box center [695, 650] width 62 height 15
select select "23427169"
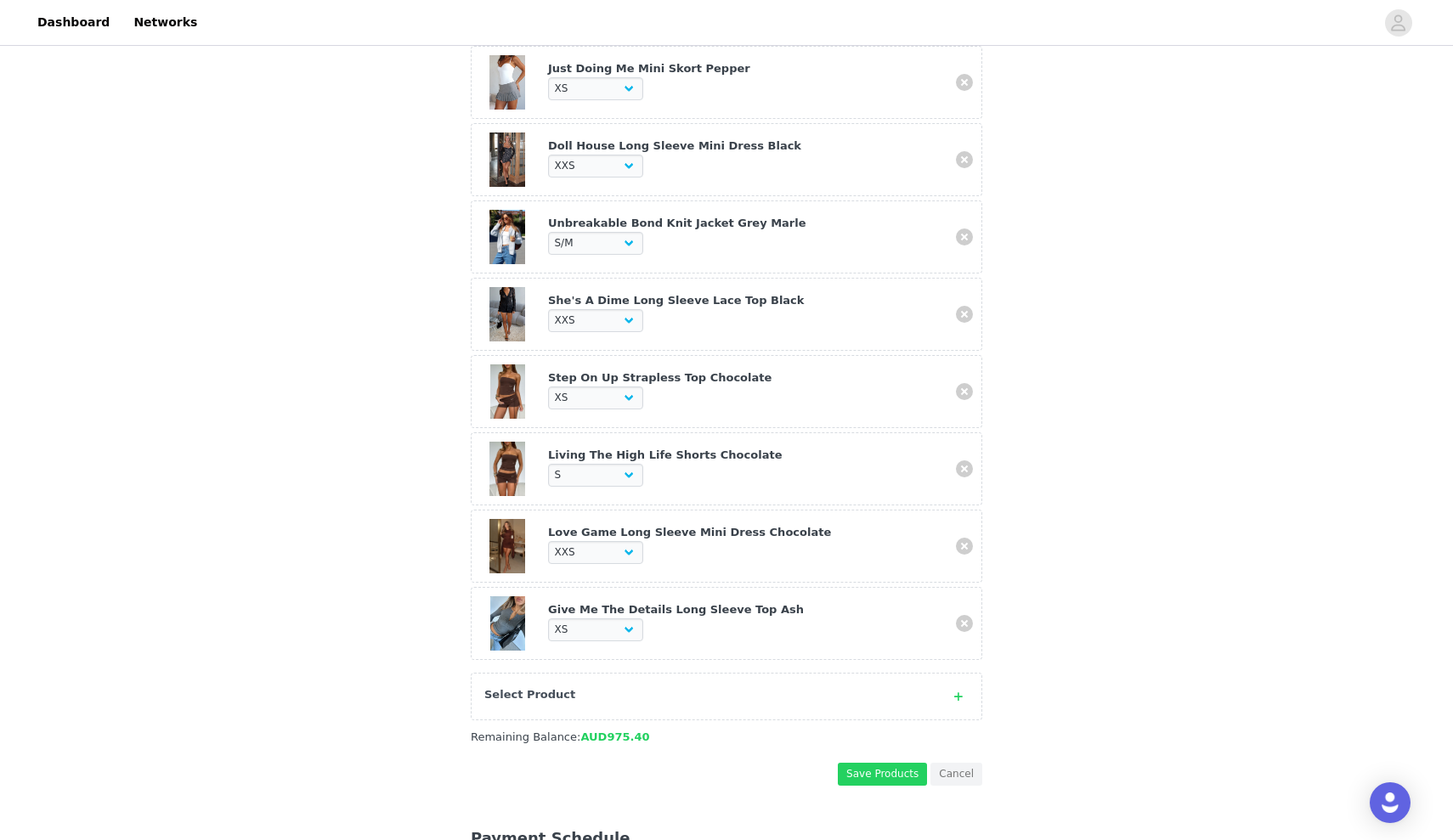
click at [656, 686] on div "Select Product" at bounding box center [710, 694] width 450 height 17
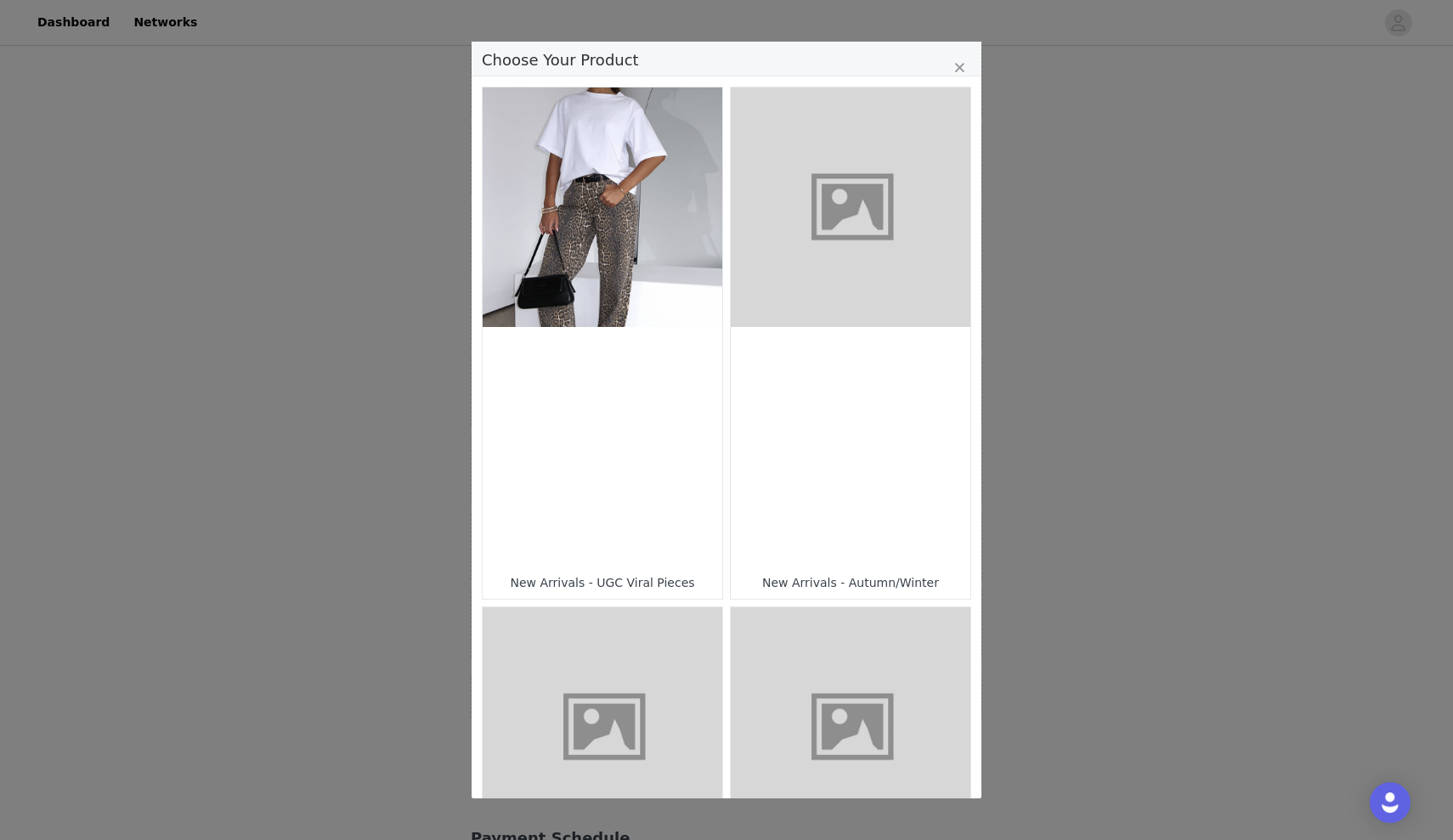
click at [757, 464] on div "Choose Your Product" at bounding box center [850, 446] width 240 height 240
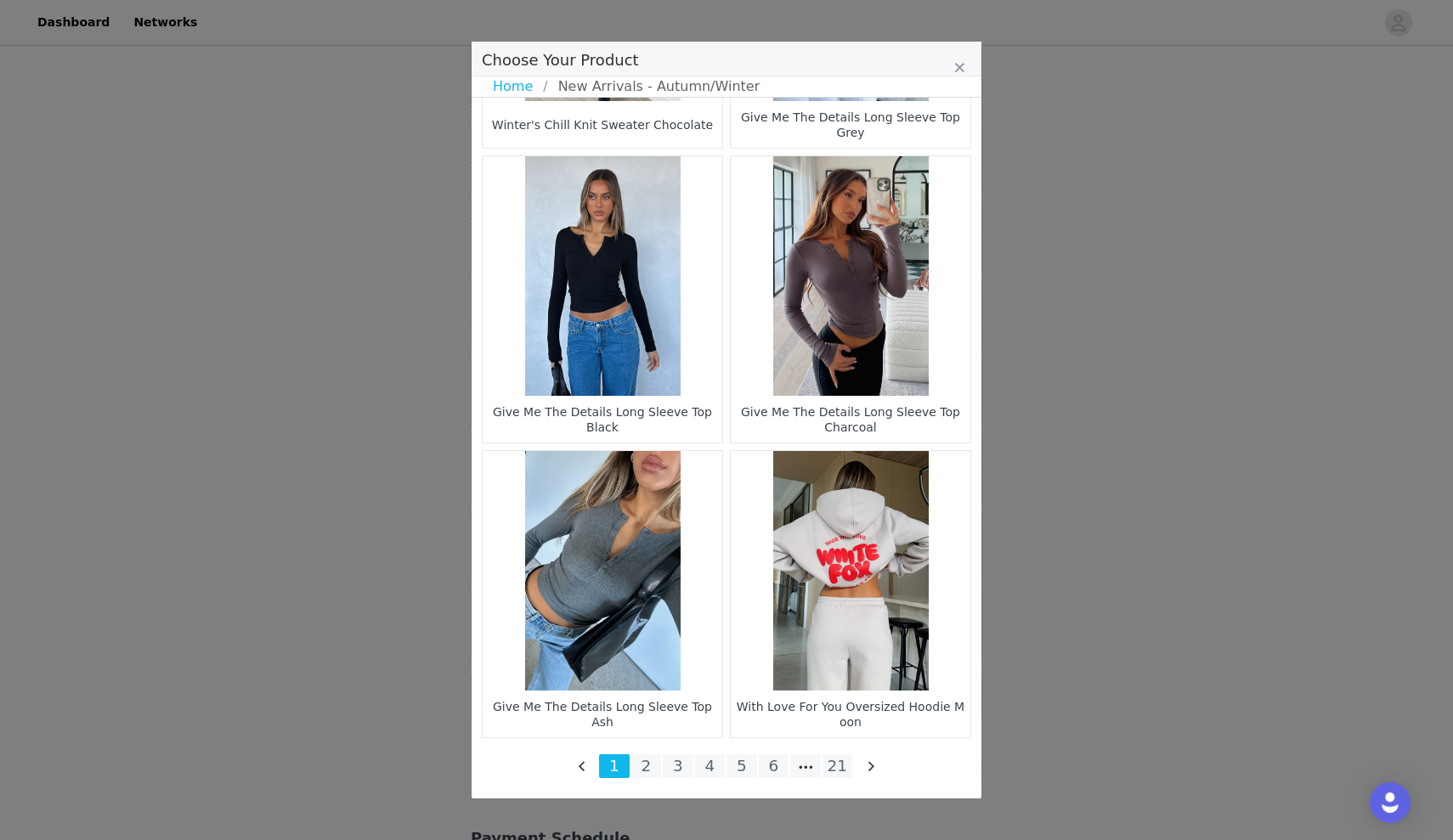
scroll to position [2310, 0]
click at [799, 343] on figure "Choose Your Product" at bounding box center [850, 275] width 240 height 240
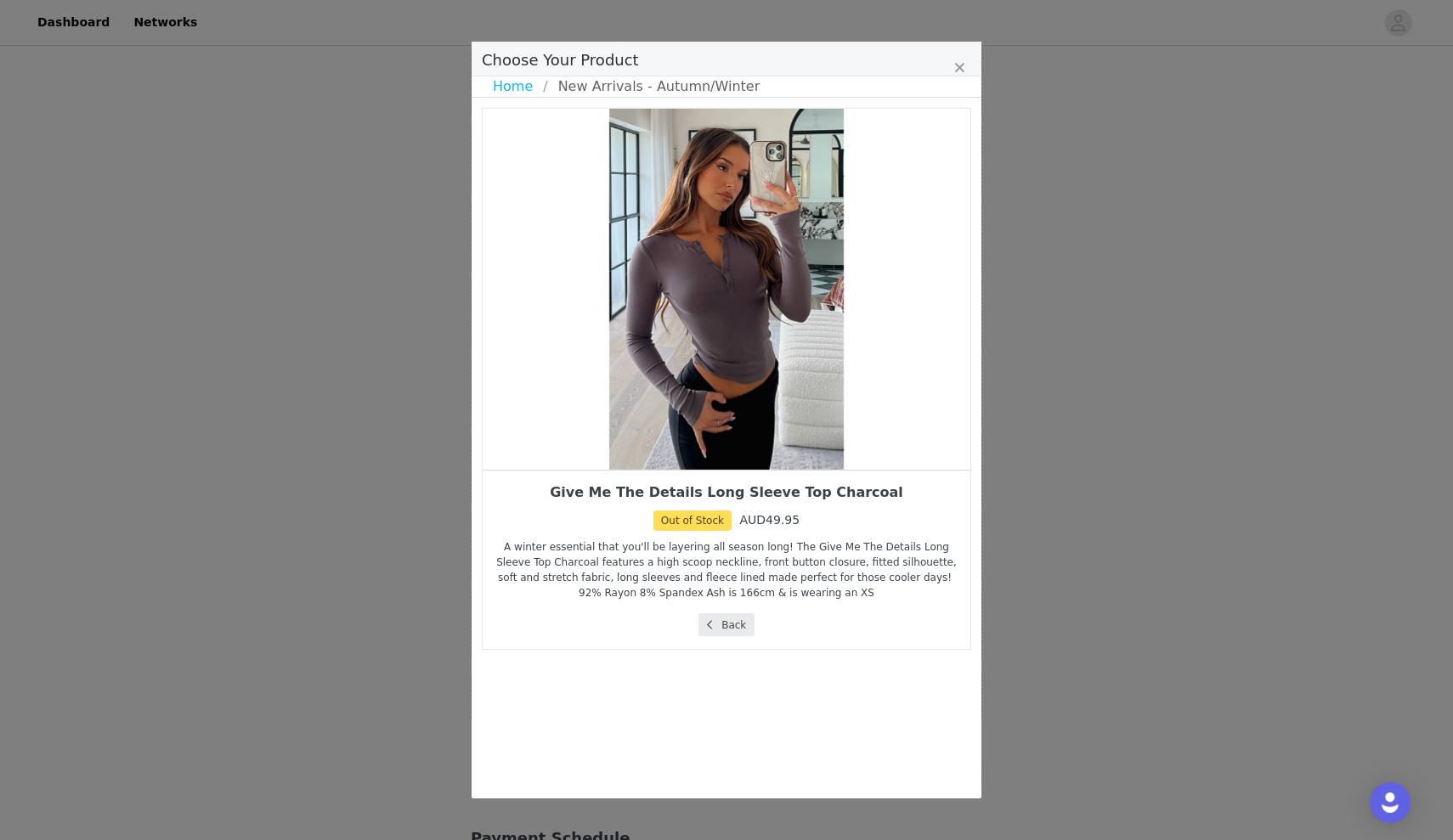
click at [724, 627] on button "Back" at bounding box center [726, 624] width 57 height 23
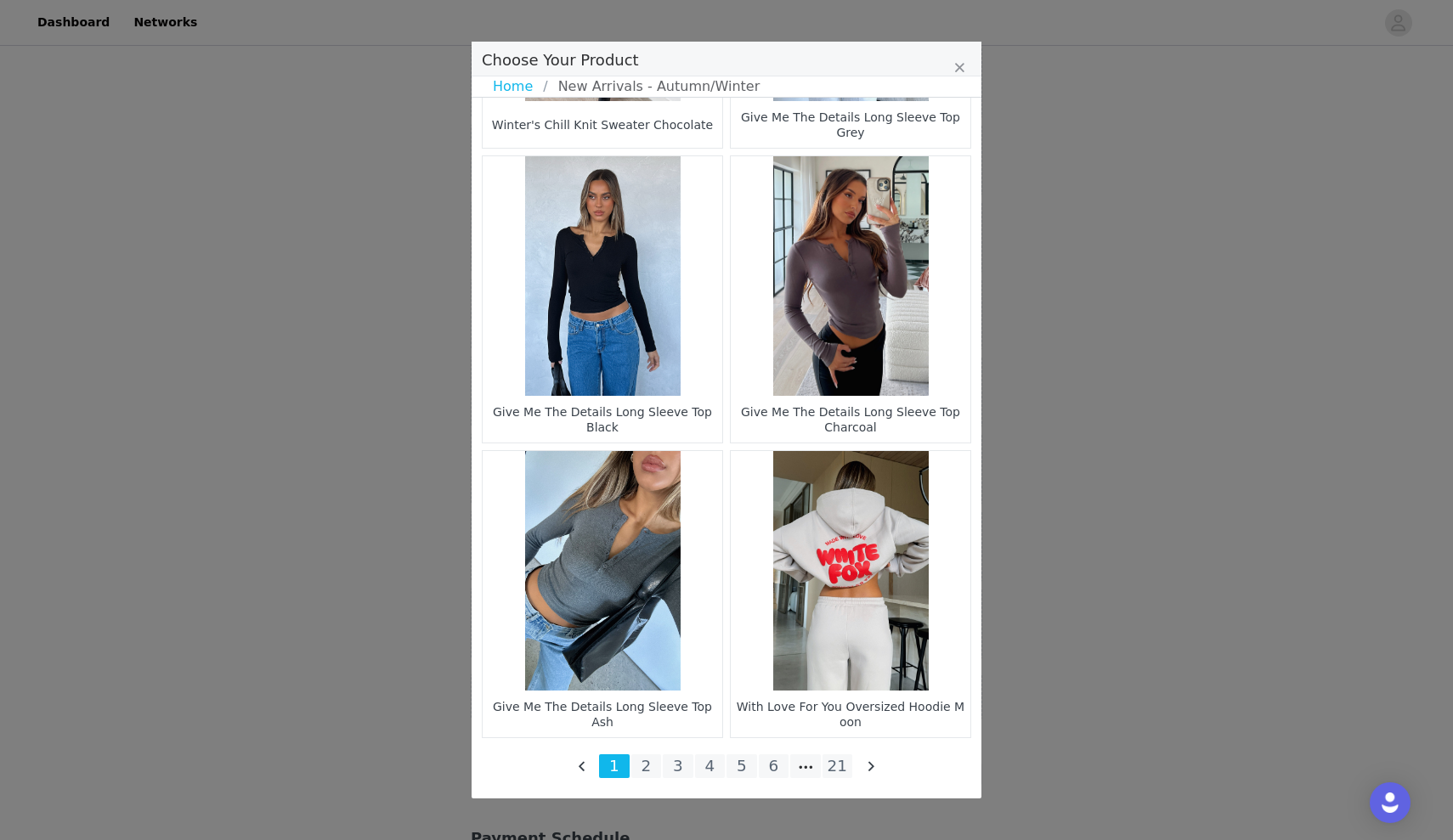
scroll to position [2310, 0]
click at [654, 764] on li "2" at bounding box center [646, 765] width 31 height 23
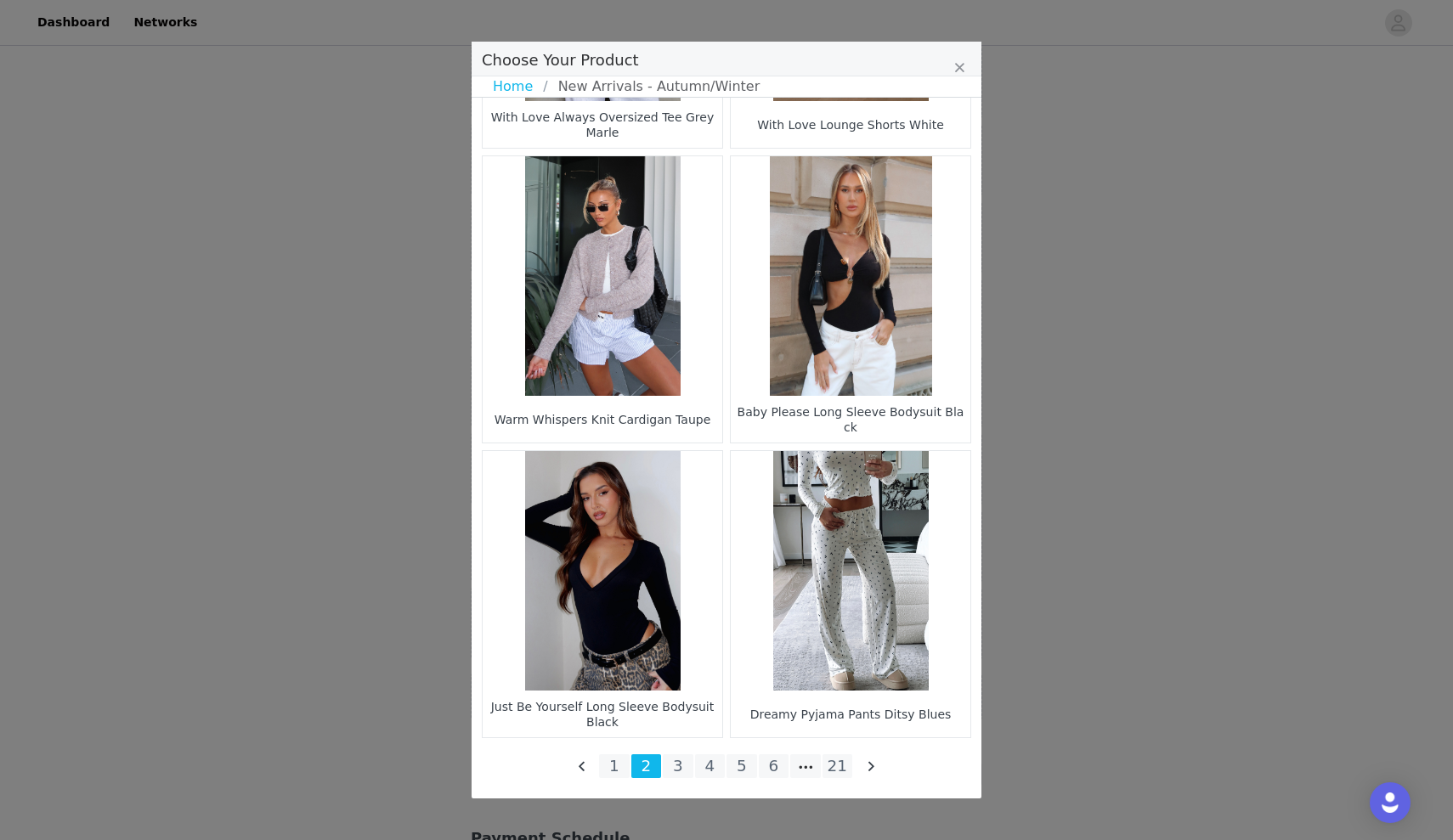
click at [840, 383] on figure "Choose Your Product" at bounding box center [850, 275] width 240 height 240
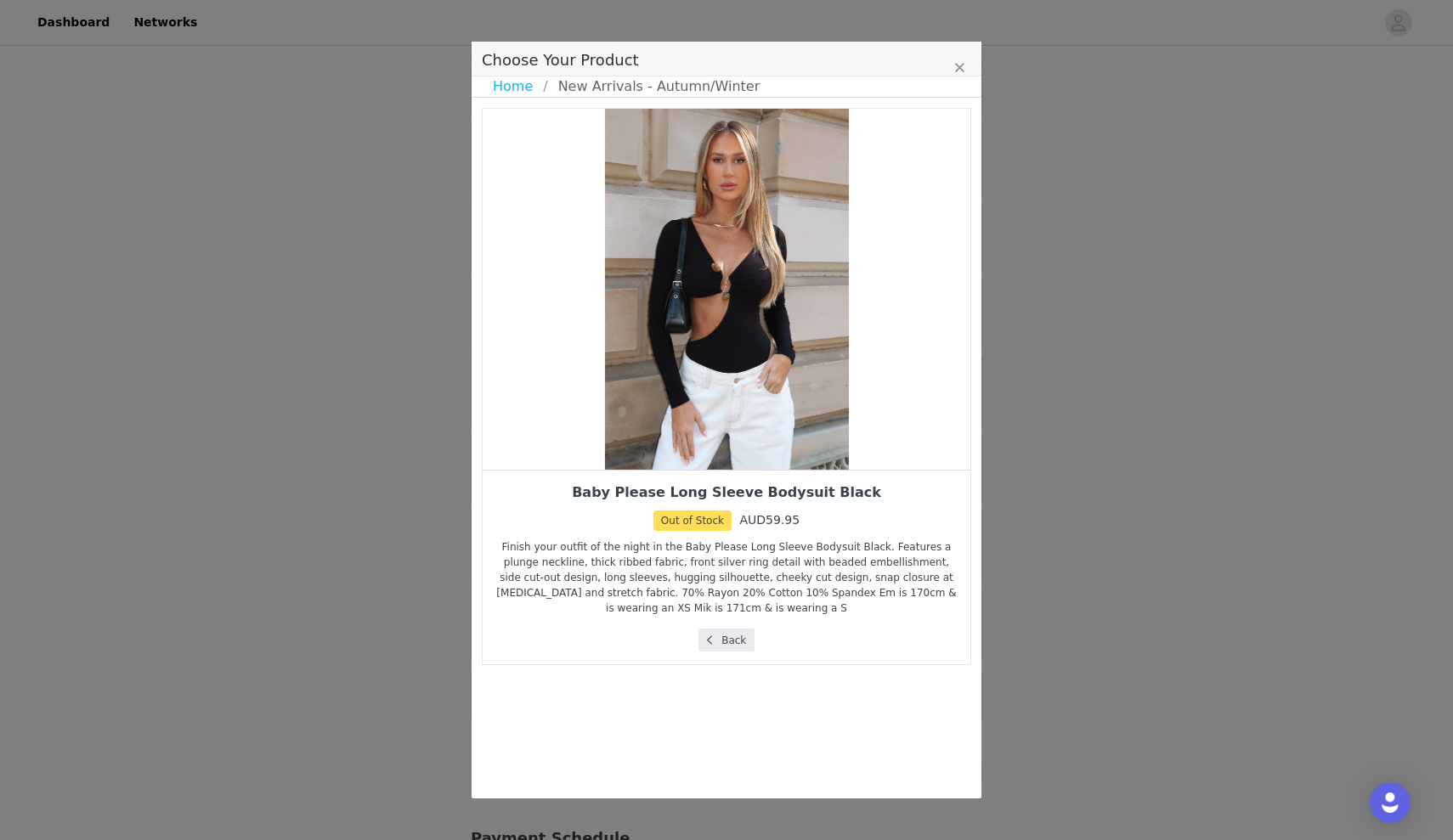
click at [734, 642] on button "Back" at bounding box center [726, 639] width 57 height 23
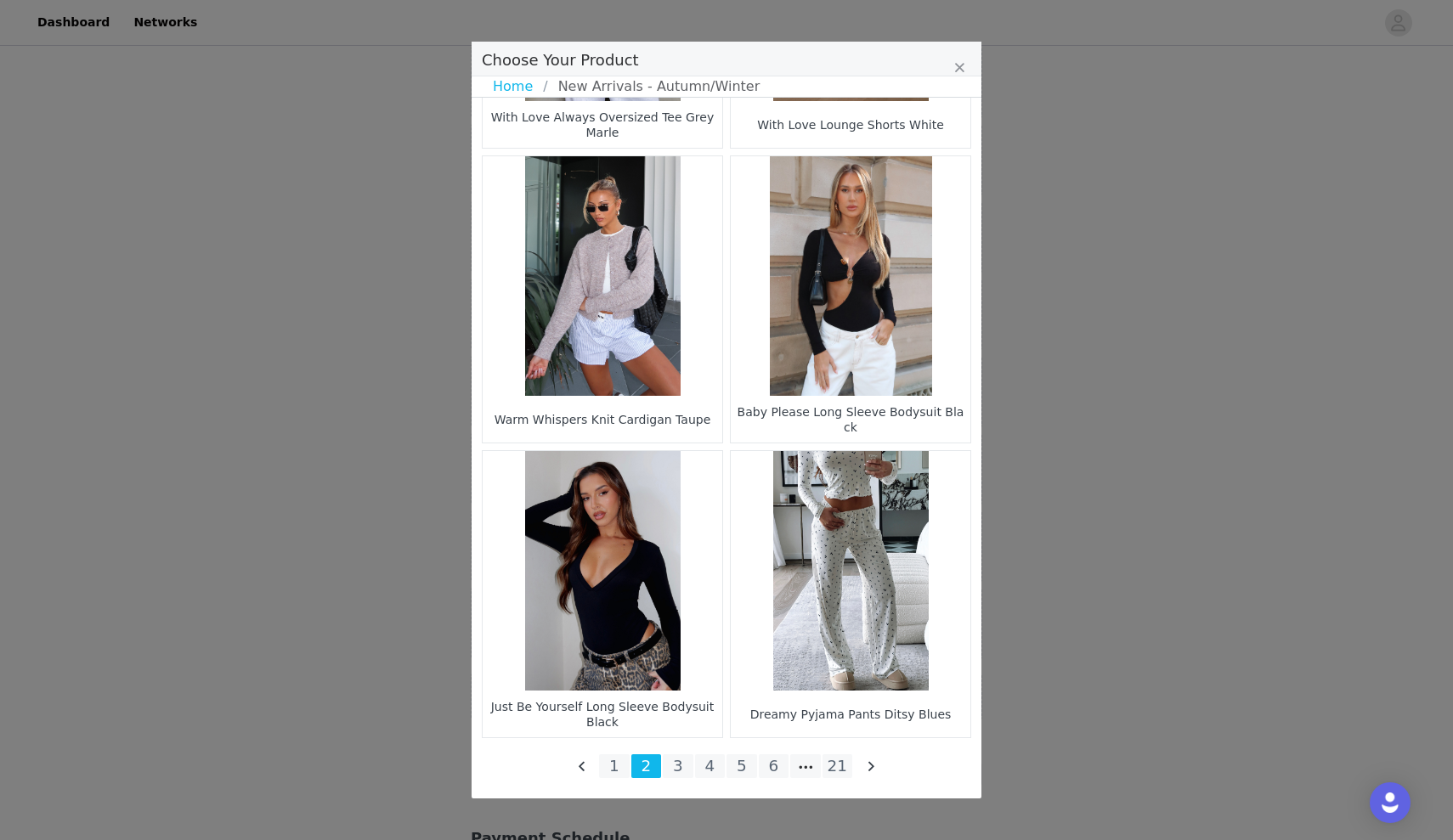
scroll to position [2310, 0]
click at [679, 640] on figure "Choose Your Product" at bounding box center [602, 570] width 240 height 240
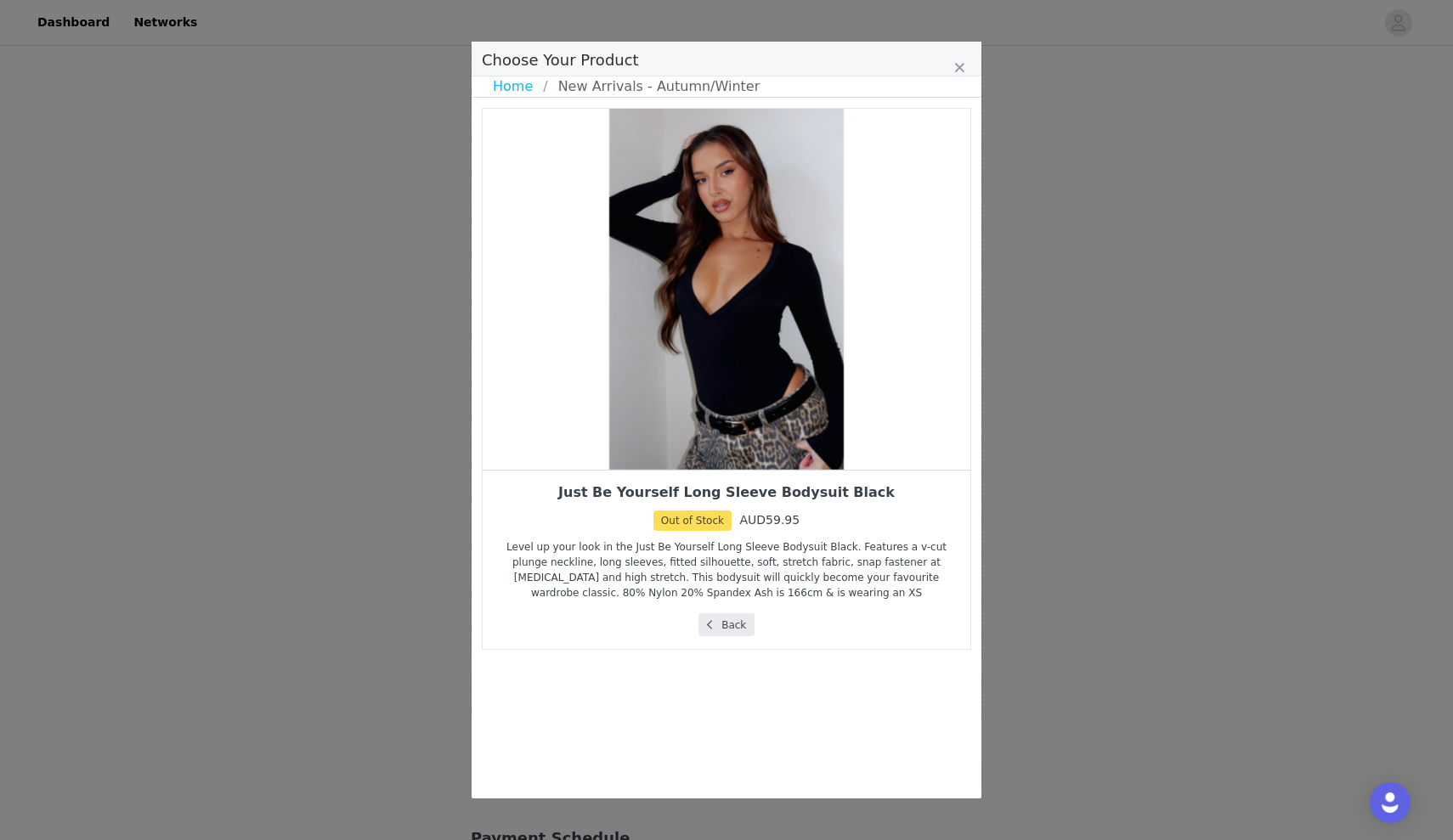
click at [708, 620] on icon "Choose Your Product" at bounding box center [709, 624] width 5 height 10
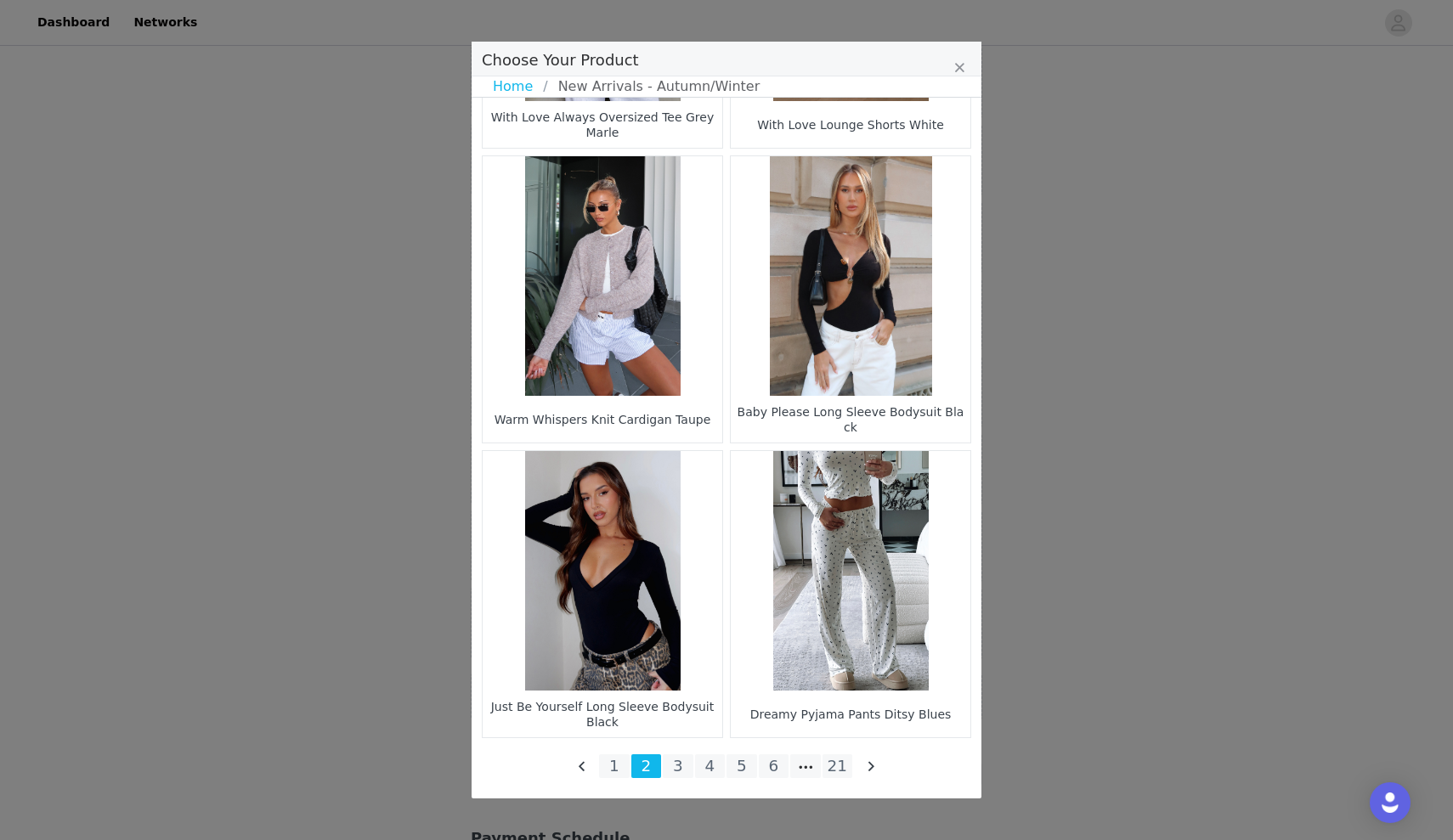
scroll to position [2310, 0]
click at [669, 772] on li "3" at bounding box center [678, 765] width 31 height 23
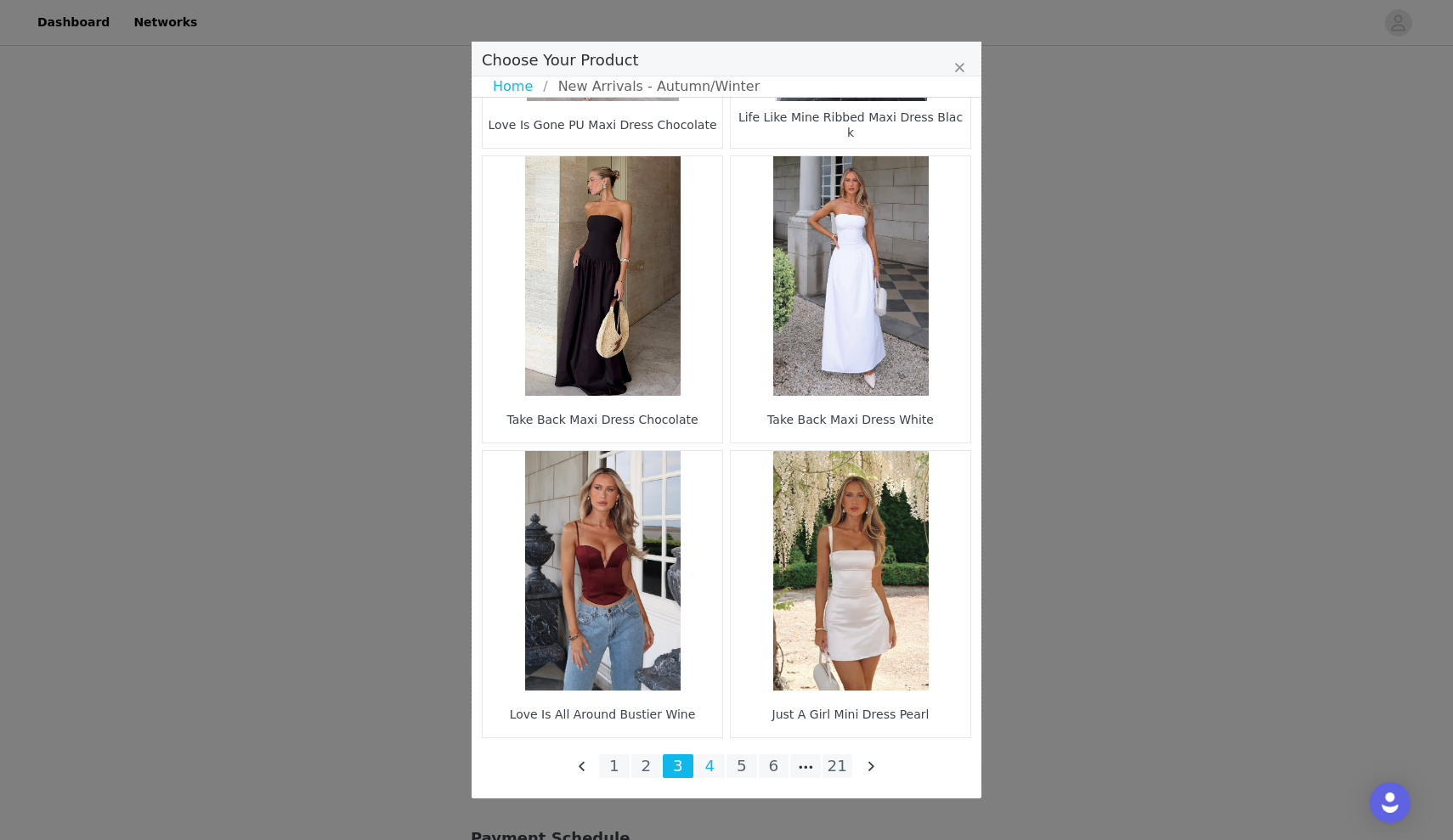
click at [708, 761] on li "4" at bounding box center [710, 765] width 31 height 23
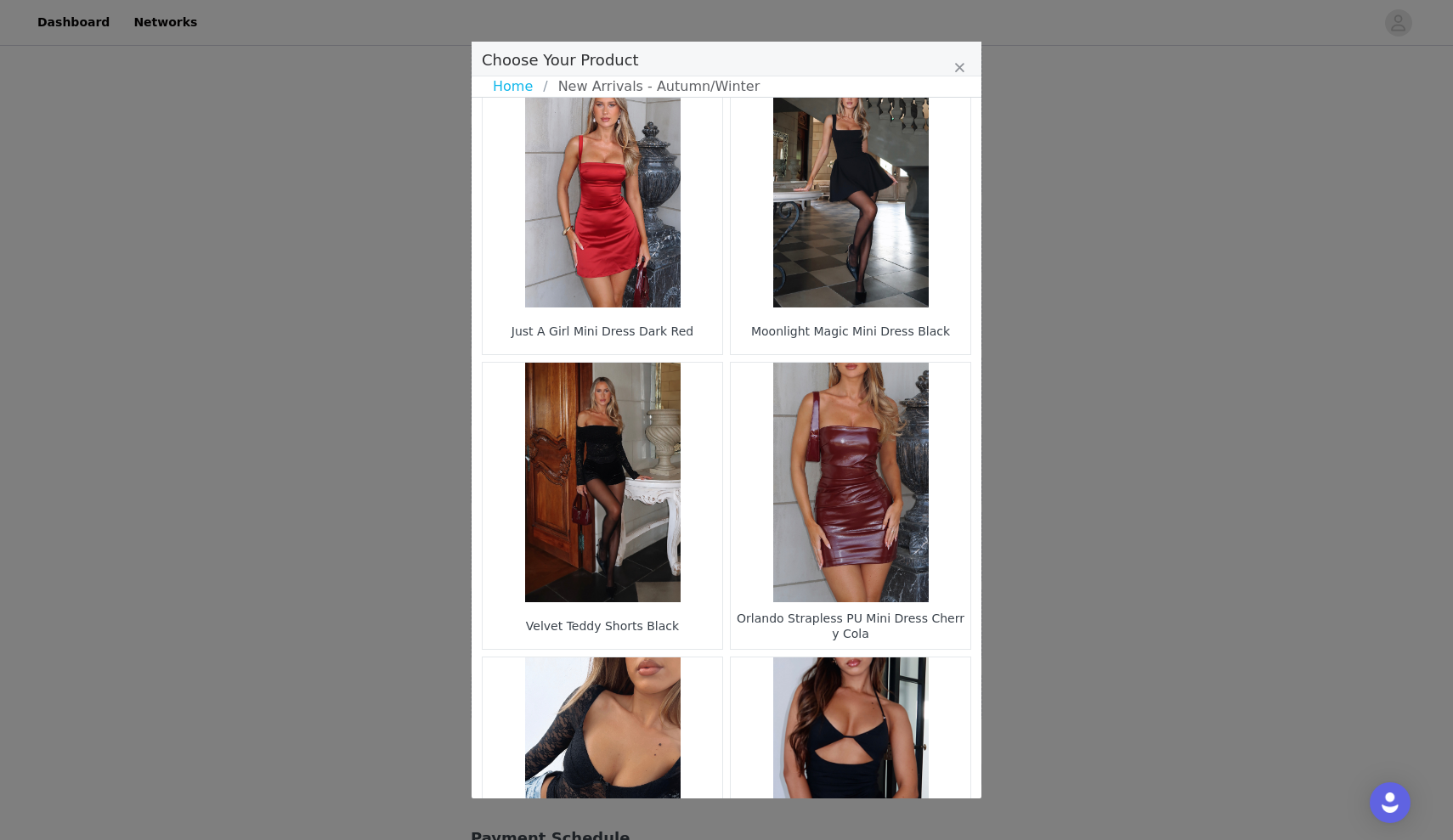
scroll to position [48, 0]
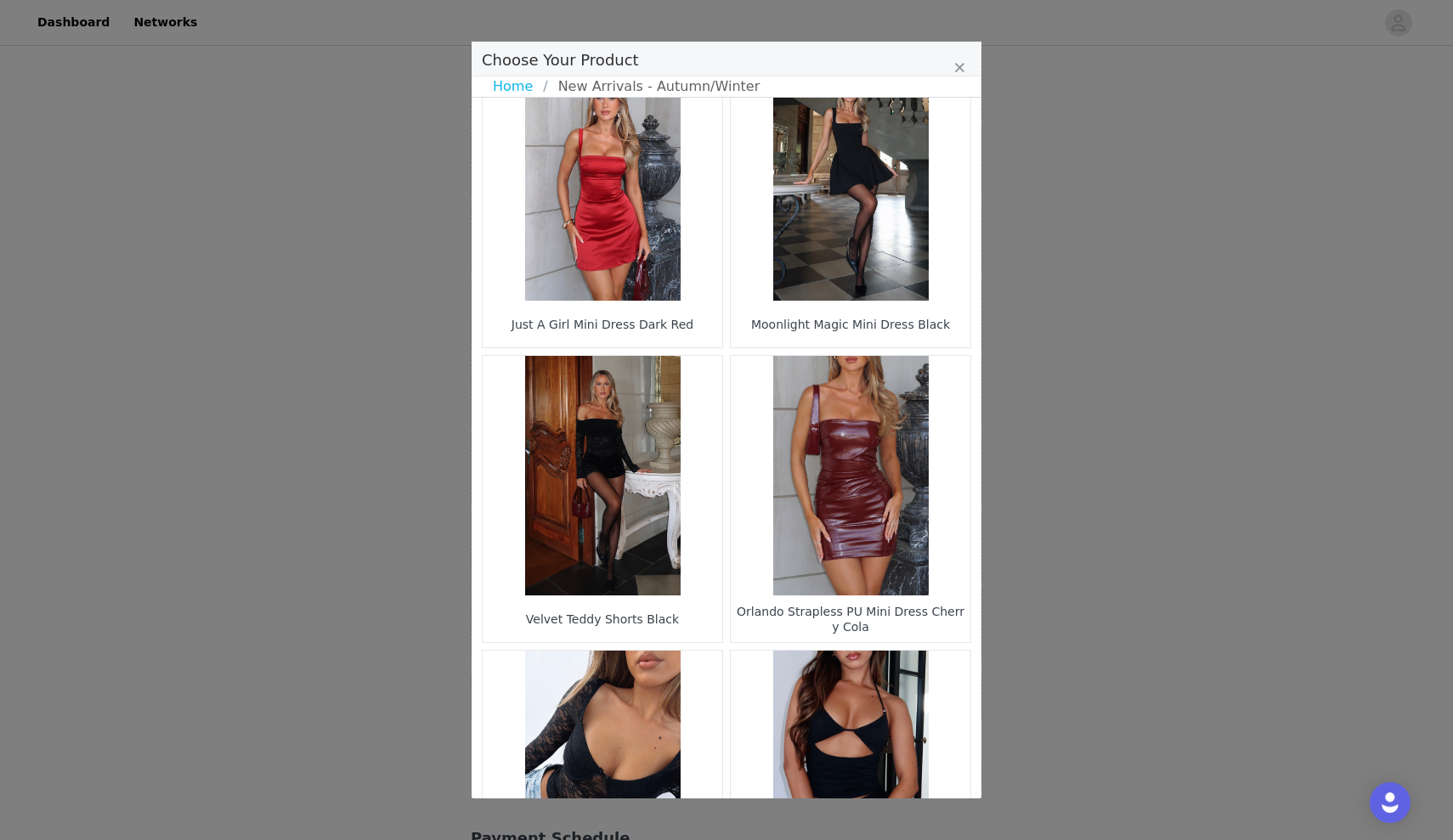
click at [642, 552] on figure "Choose Your Product" at bounding box center [602, 475] width 240 height 240
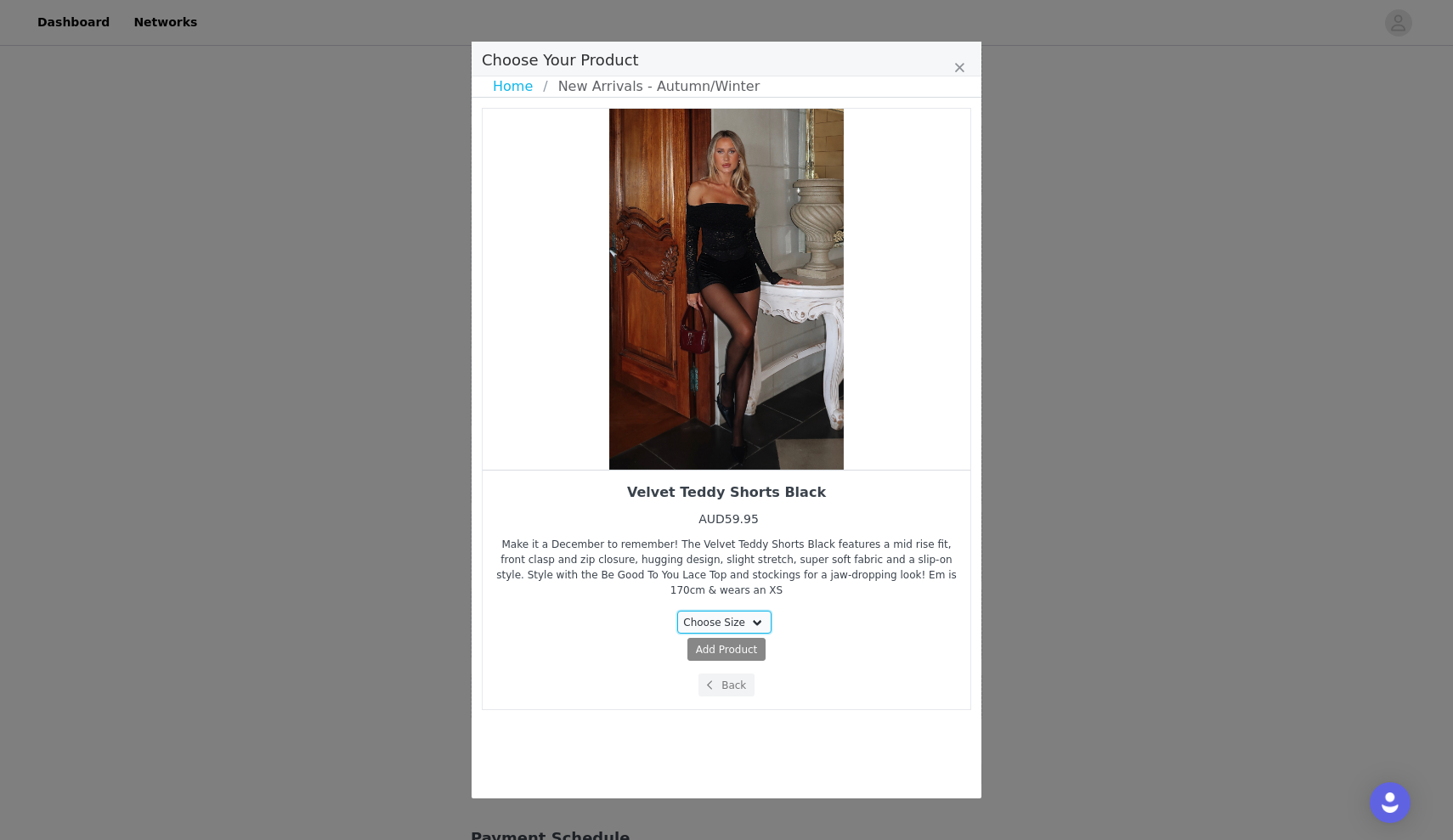
select select "24997217"
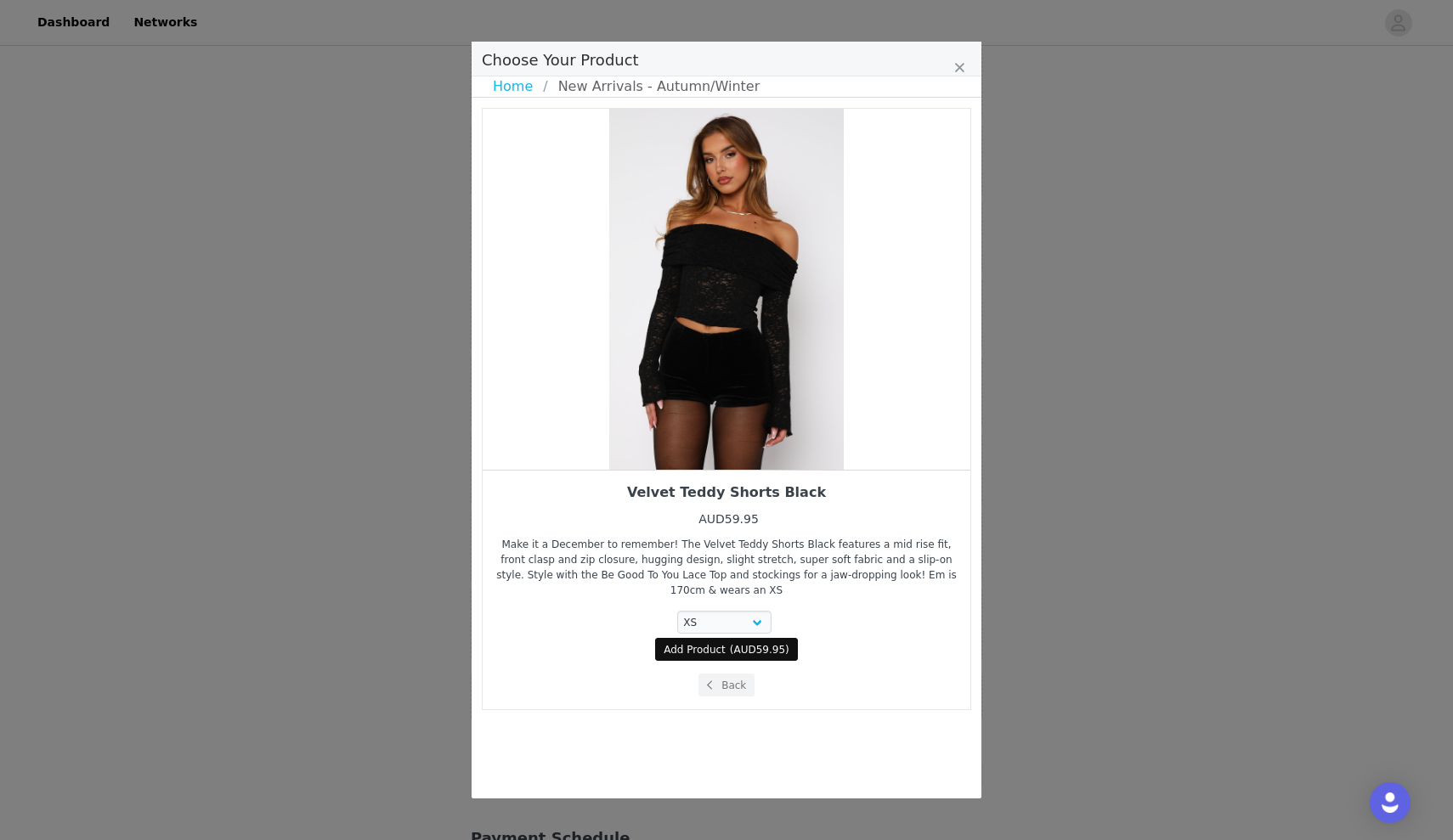
click at [687, 651] on span "Add Product" at bounding box center [695, 650] width 62 height 15
select select "24997217"
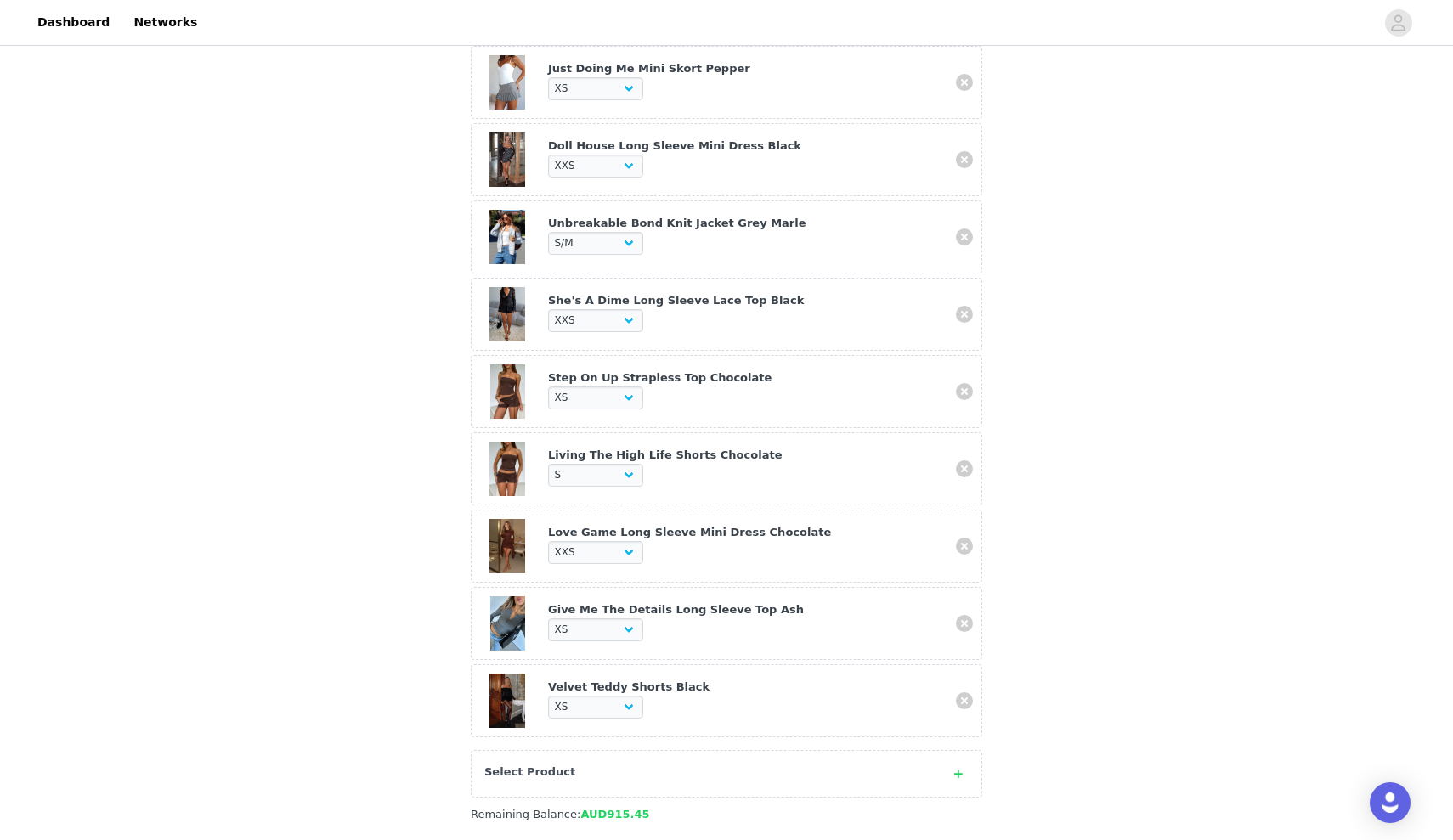
click at [575, 773] on div "Select Product" at bounding box center [710, 772] width 450 height 17
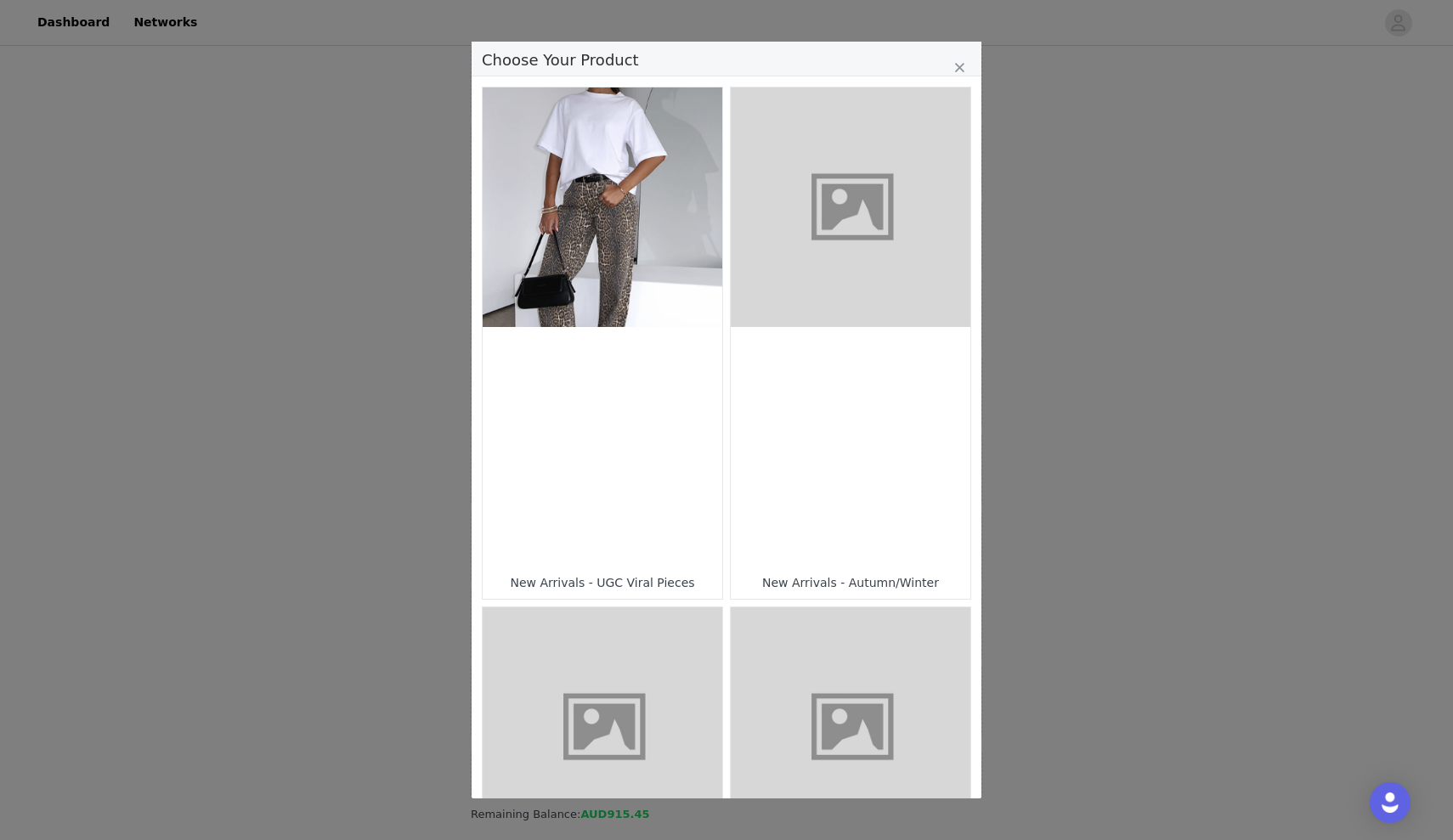
click at [782, 543] on div "Choose Your Product" at bounding box center [850, 446] width 240 height 240
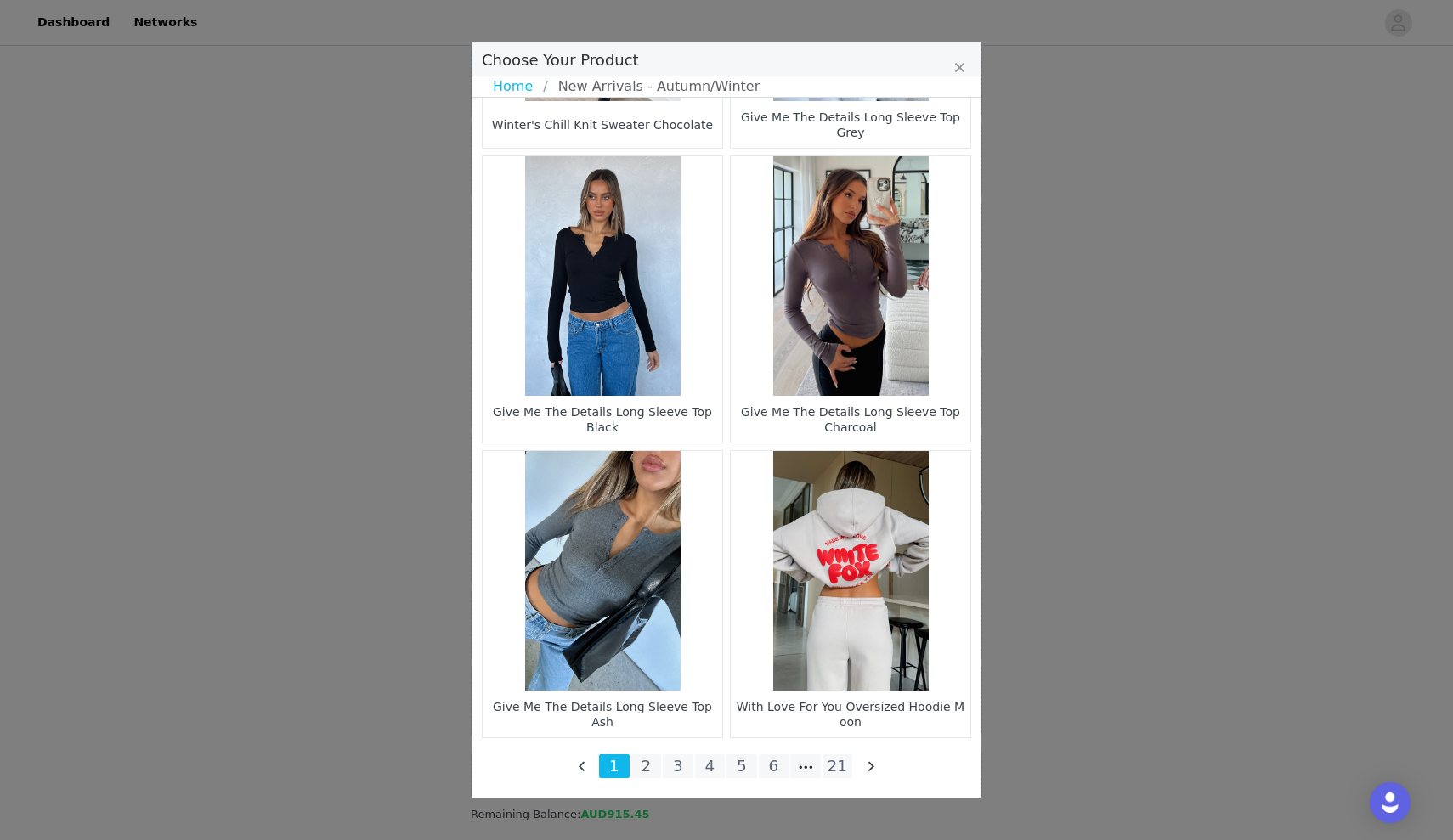
scroll to position [2310, 0]
click at [713, 759] on li "4" at bounding box center [710, 765] width 31 height 23
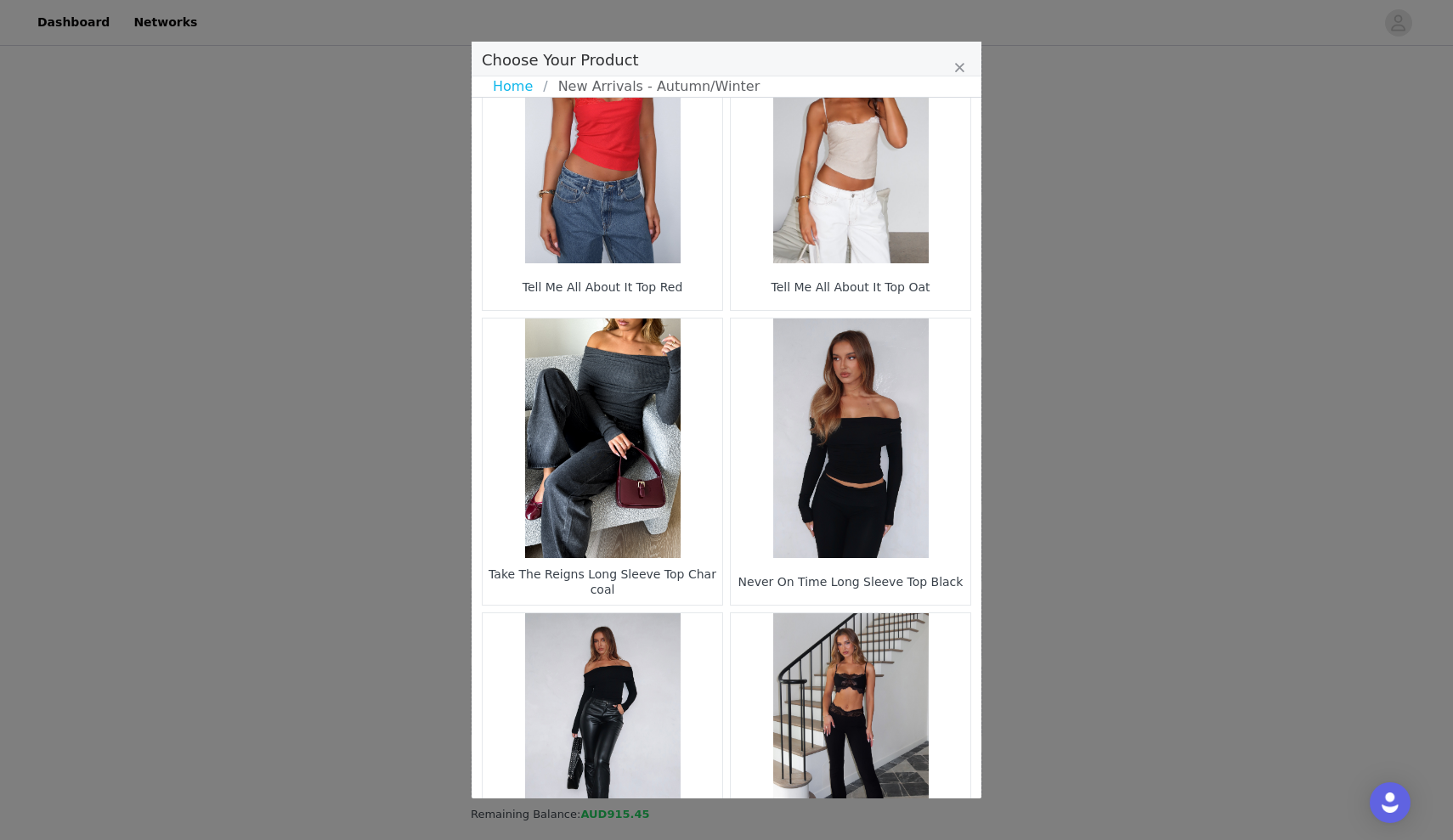
scroll to position [1563, 0]
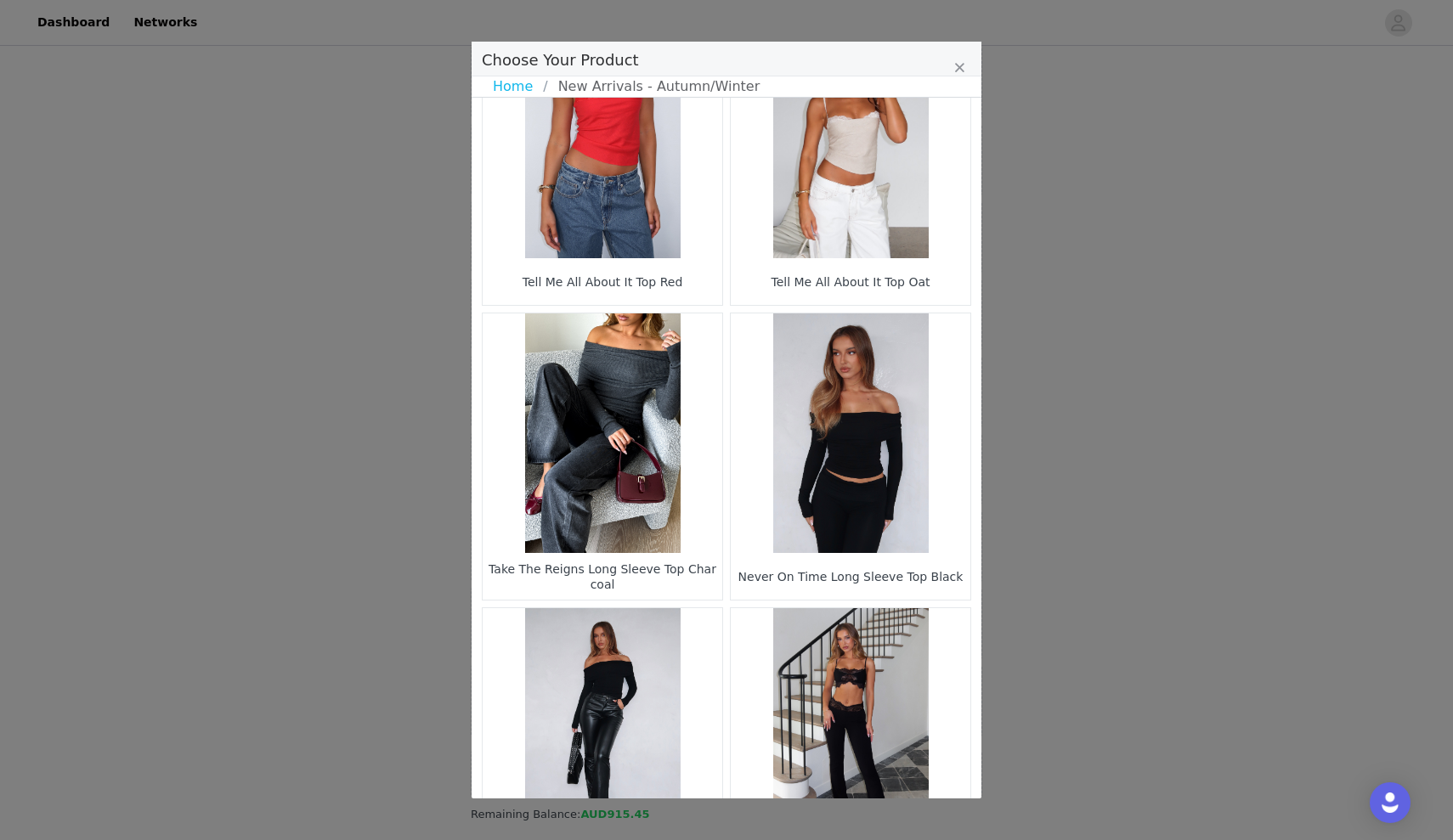
click at [674, 524] on figure "Choose Your Product" at bounding box center [602, 433] width 240 height 240
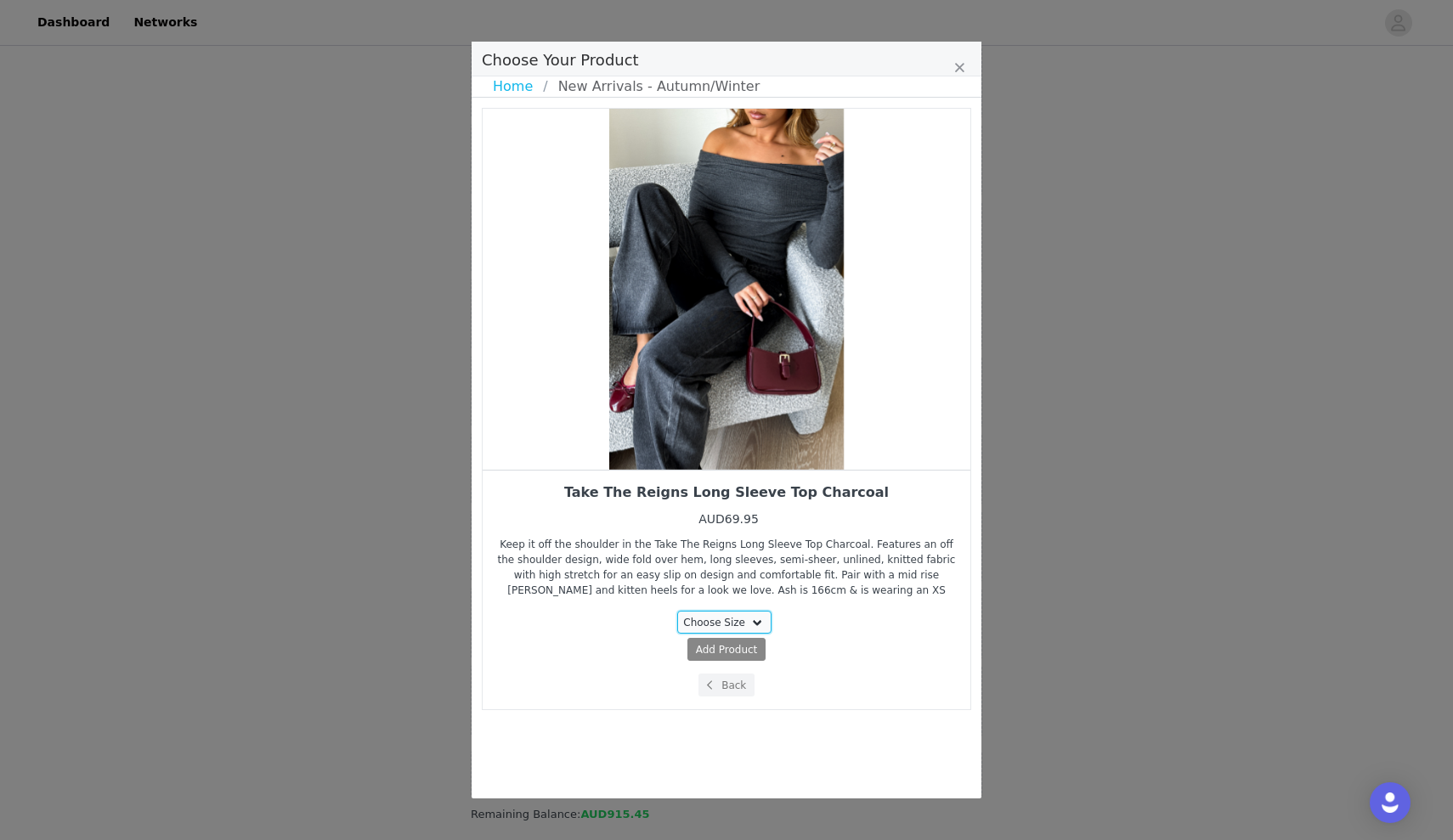
select select "24996904"
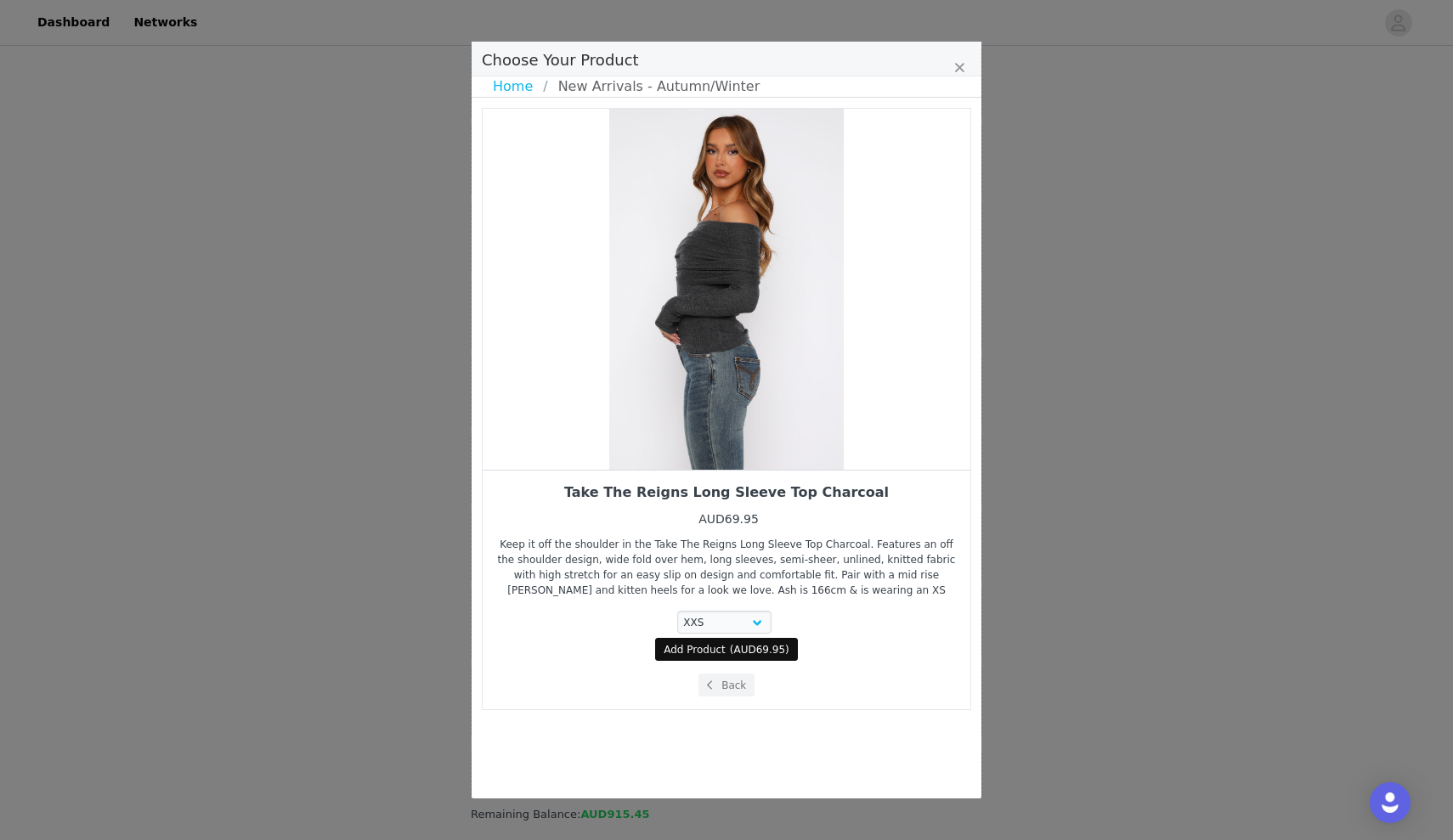
click at [682, 648] on span "Add Product" at bounding box center [695, 650] width 62 height 15
select select "24996904"
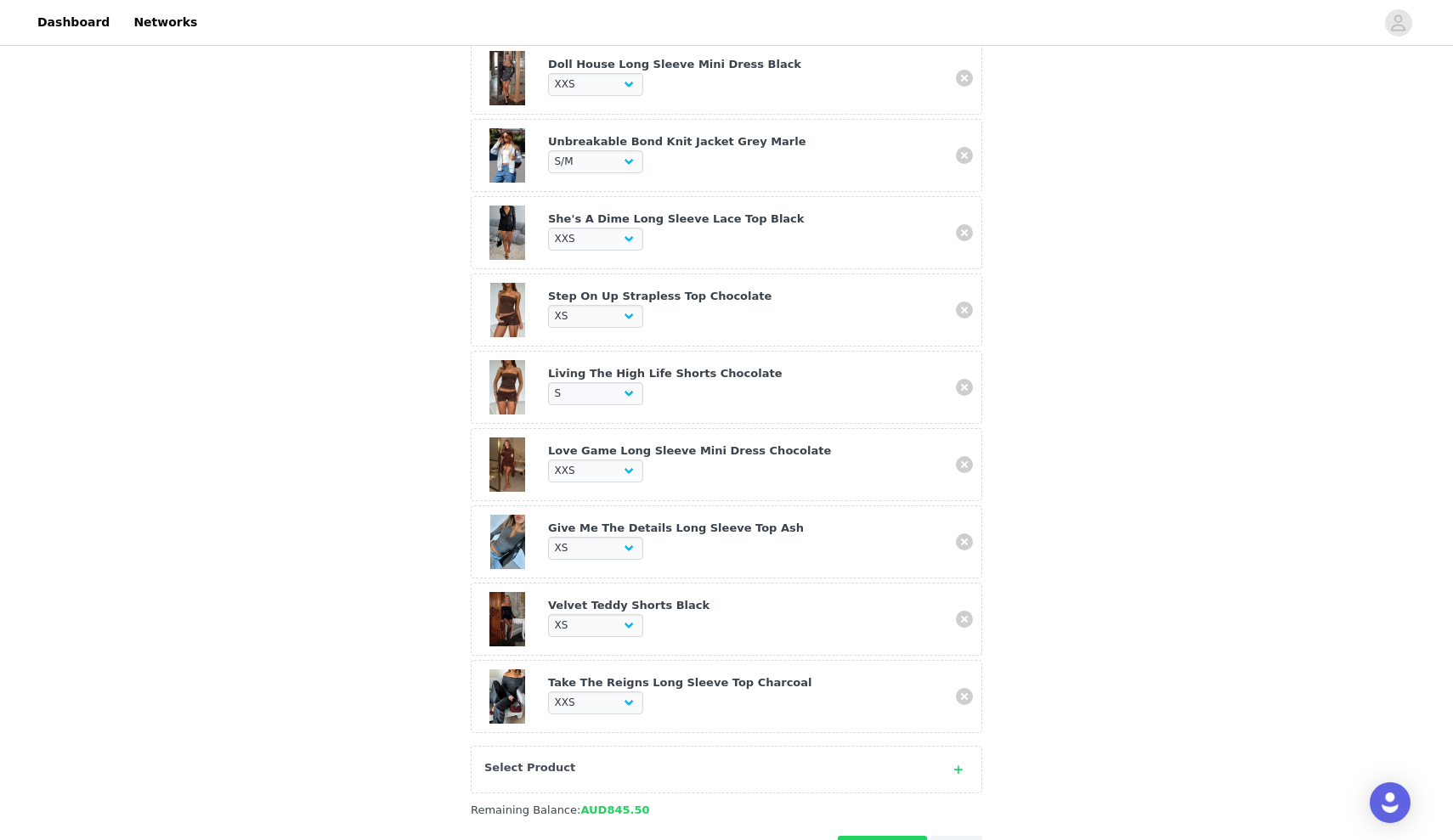
scroll to position [601, 0]
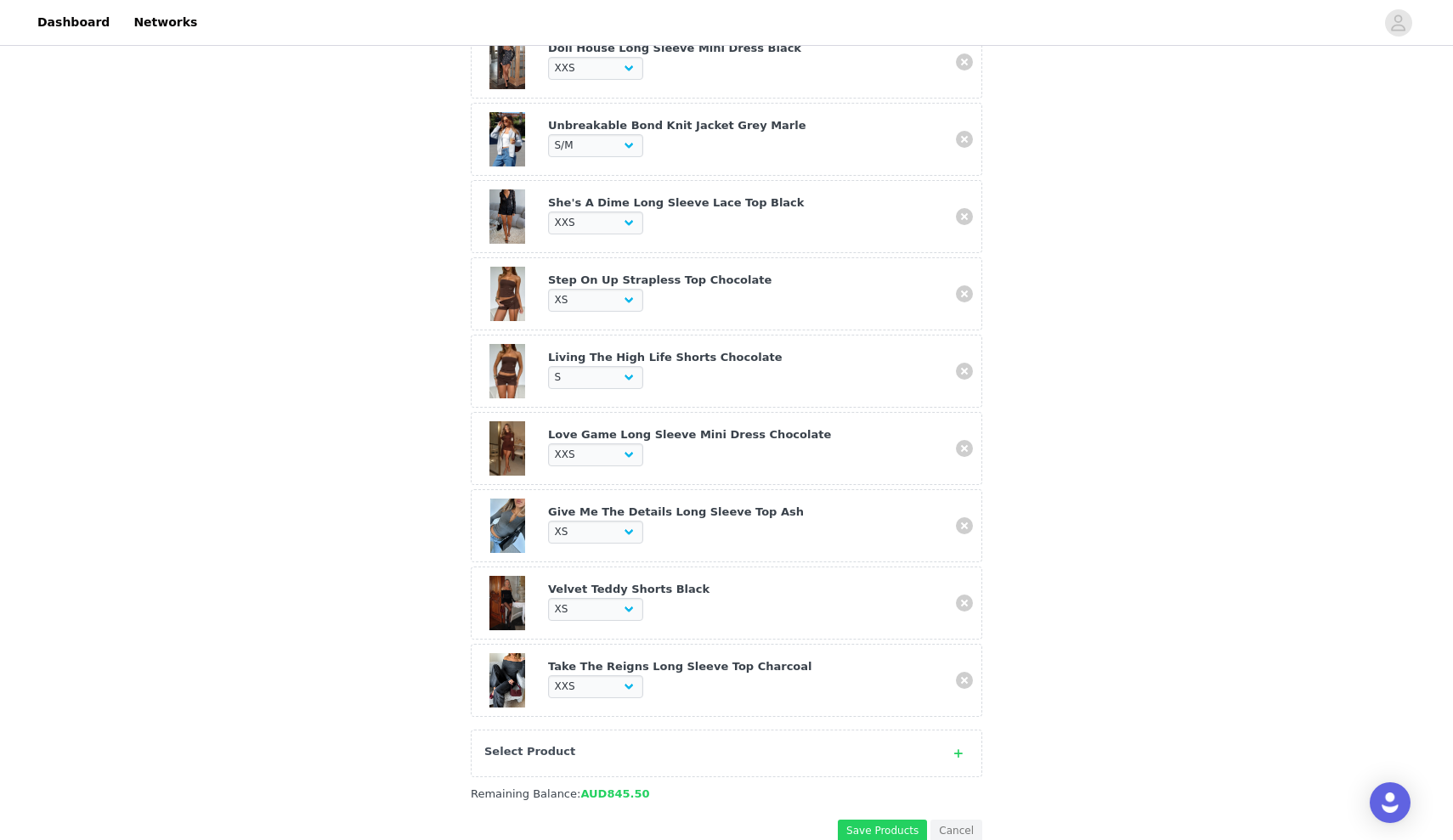
click at [644, 736] on div "Select Product" at bounding box center [726, 753] width 512 height 48
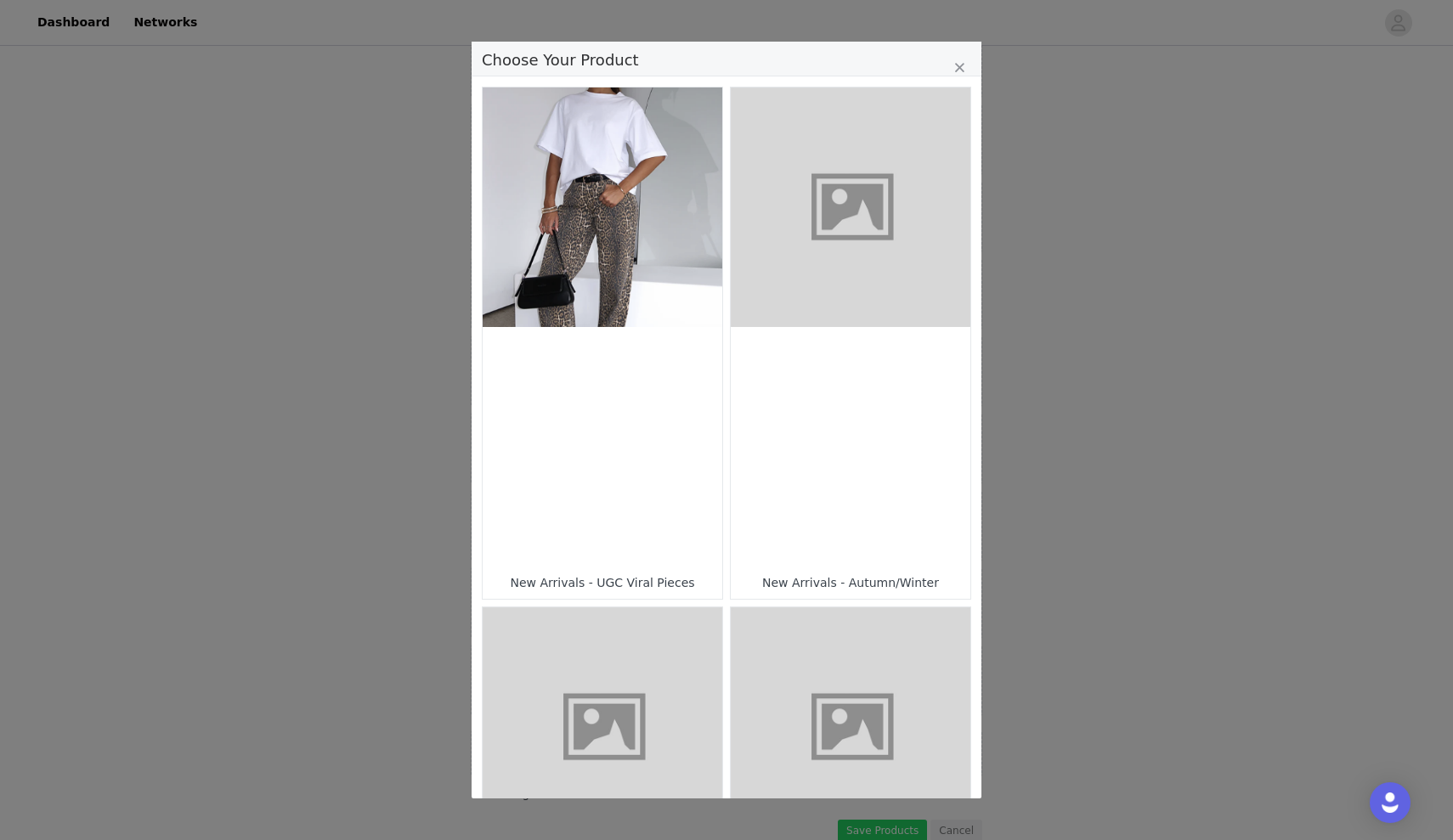
click at [797, 477] on div "Choose Your Product" at bounding box center [850, 446] width 240 height 240
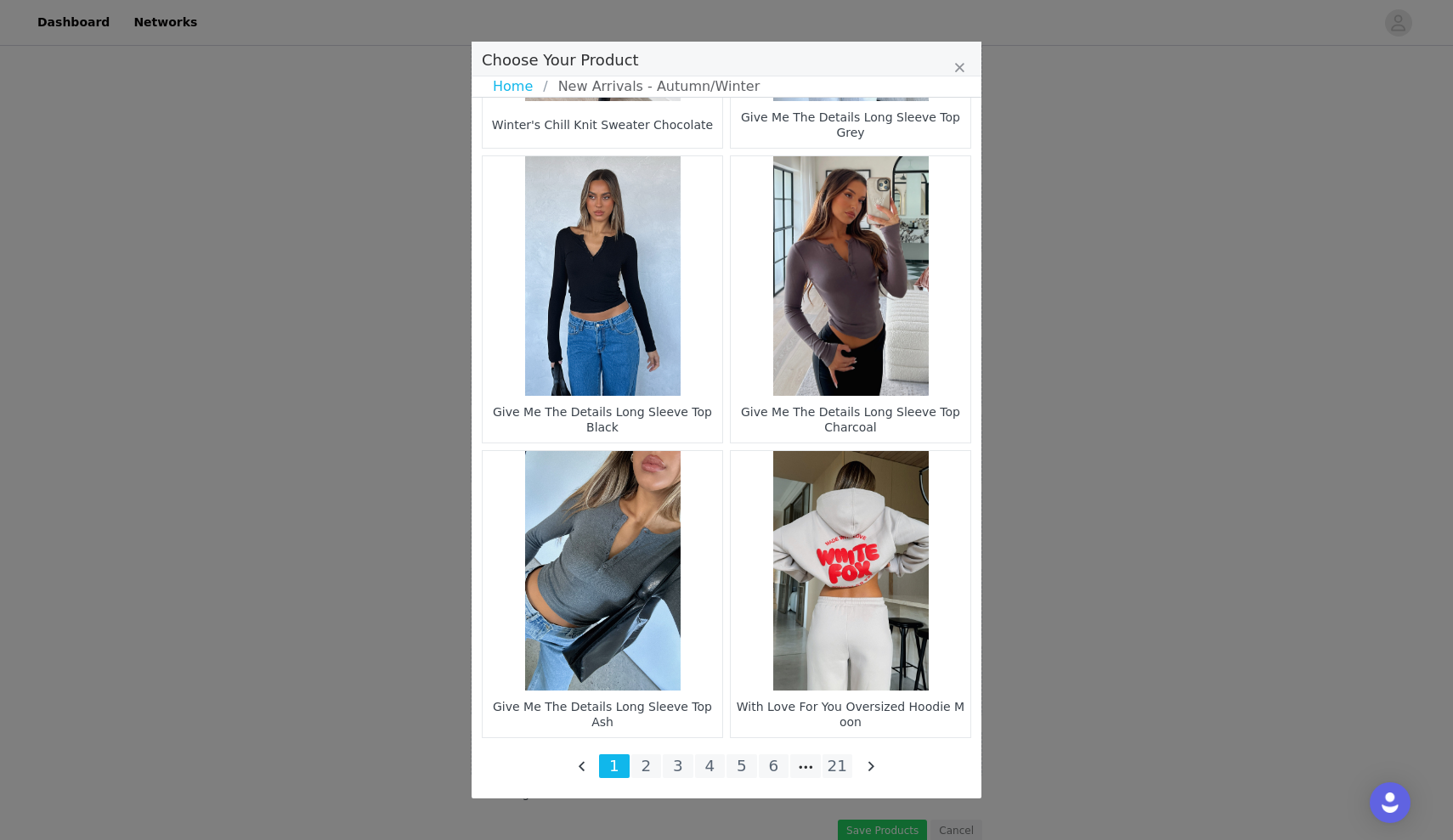
scroll to position [2310, 0]
click at [769, 758] on li "6" at bounding box center [774, 765] width 31 height 23
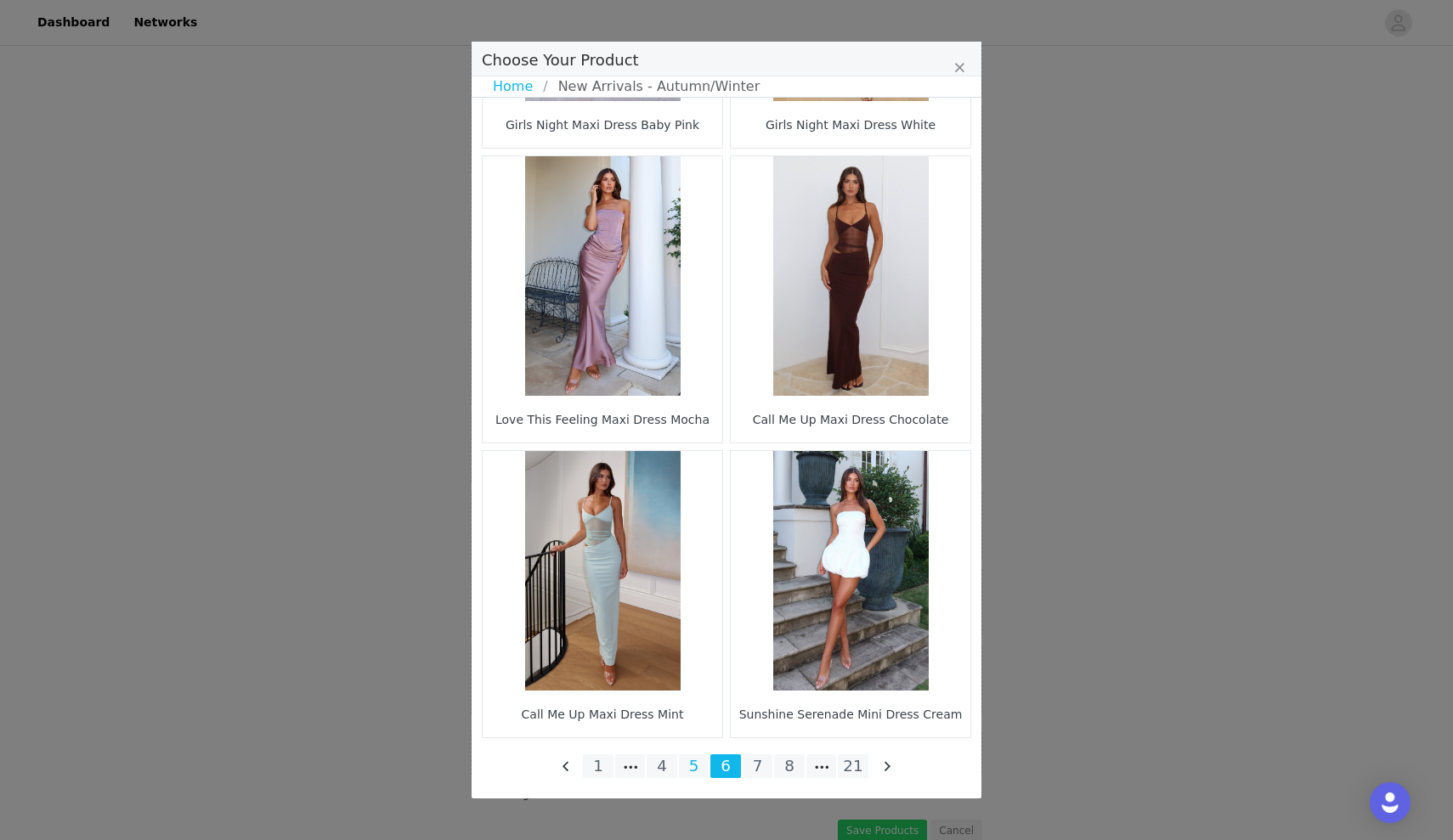
click at [687, 760] on li "5" at bounding box center [694, 765] width 31 height 23
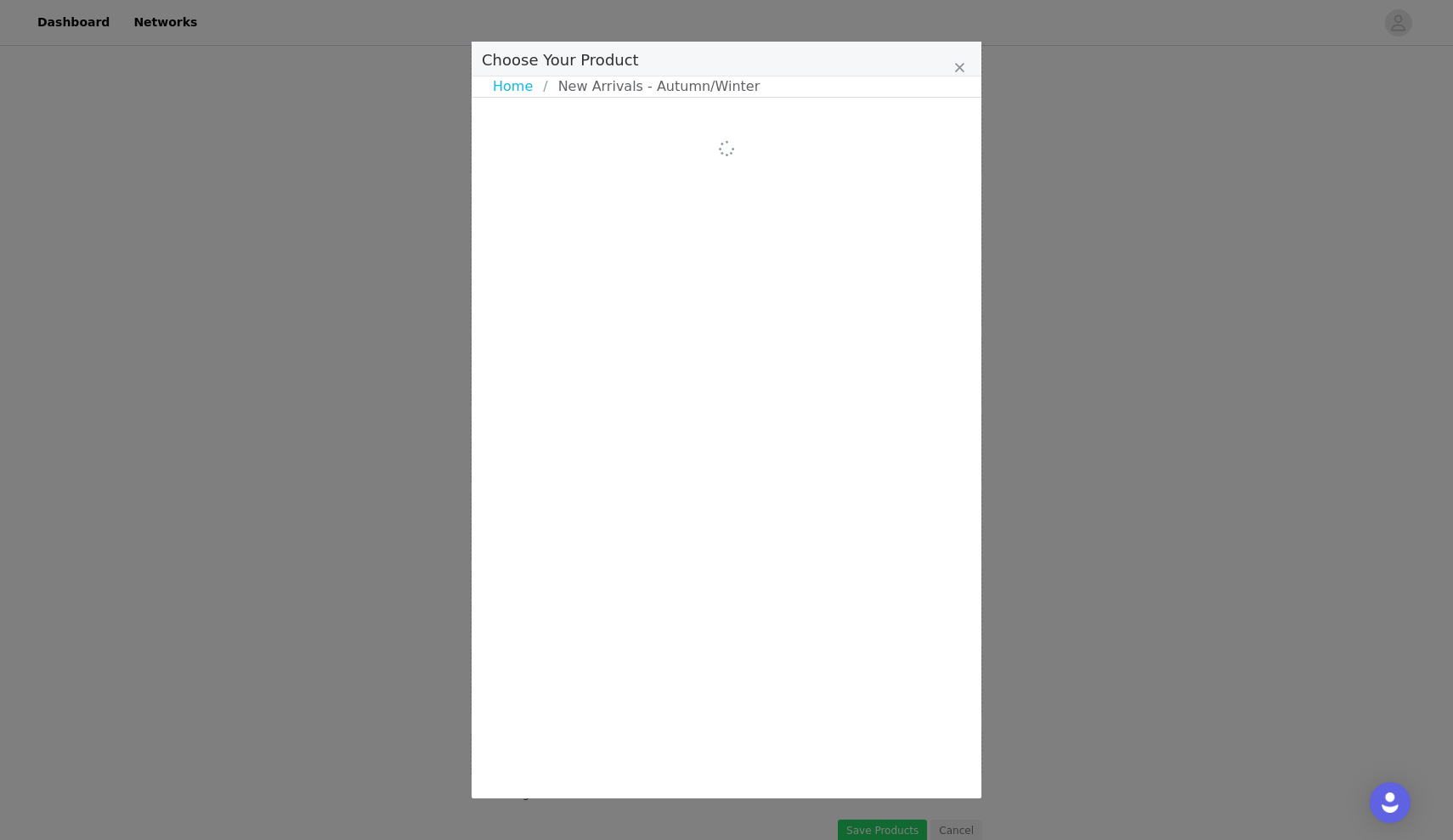
scroll to position [0, 0]
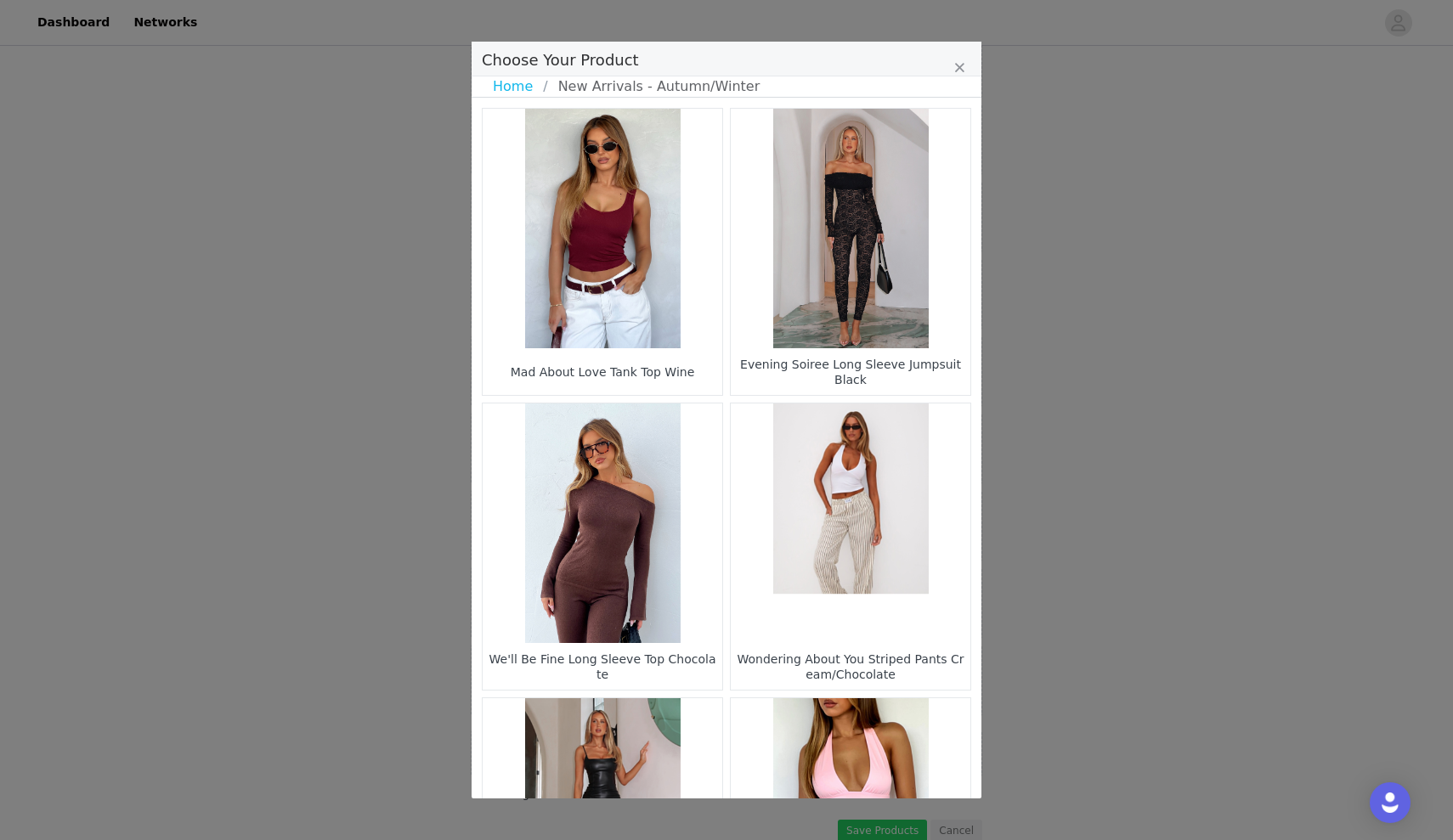
click at [870, 252] on figure "Choose Your Product" at bounding box center [850, 228] width 240 height 240
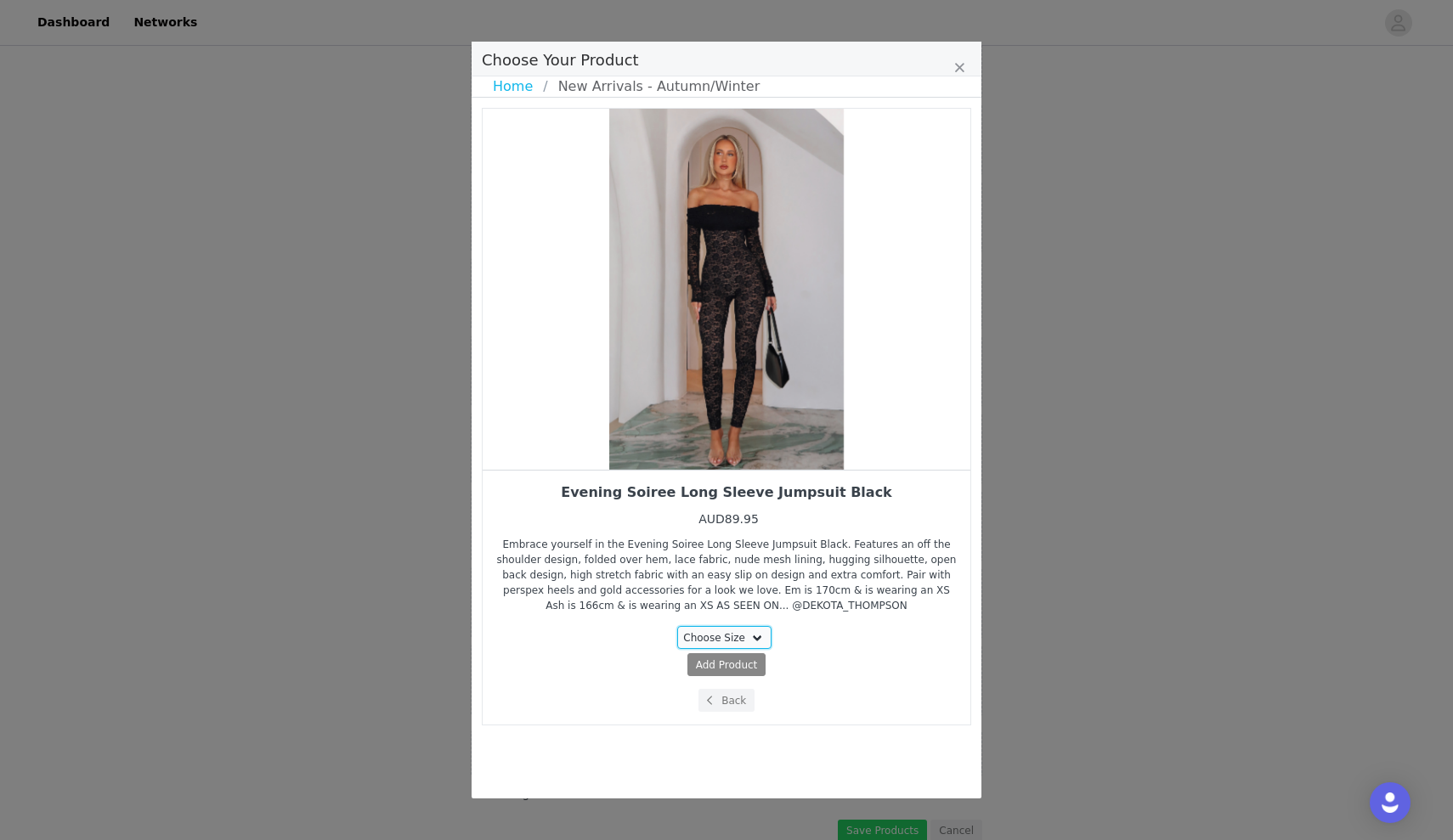
select select "25209450"
click at [721, 665] on span "Add Product" at bounding box center [695, 665] width 62 height 15
select select "25209450"
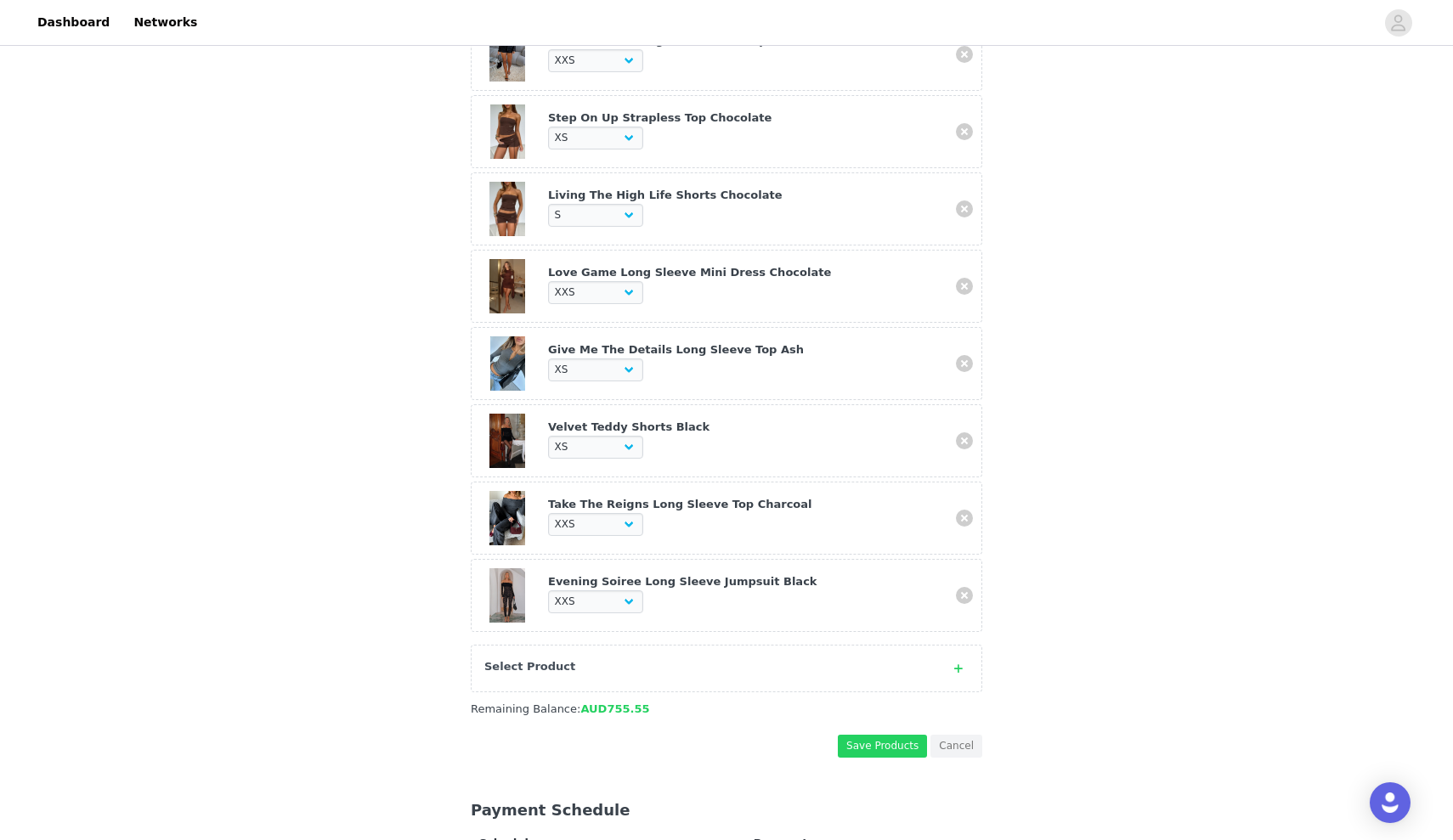
scroll to position [811, 0]
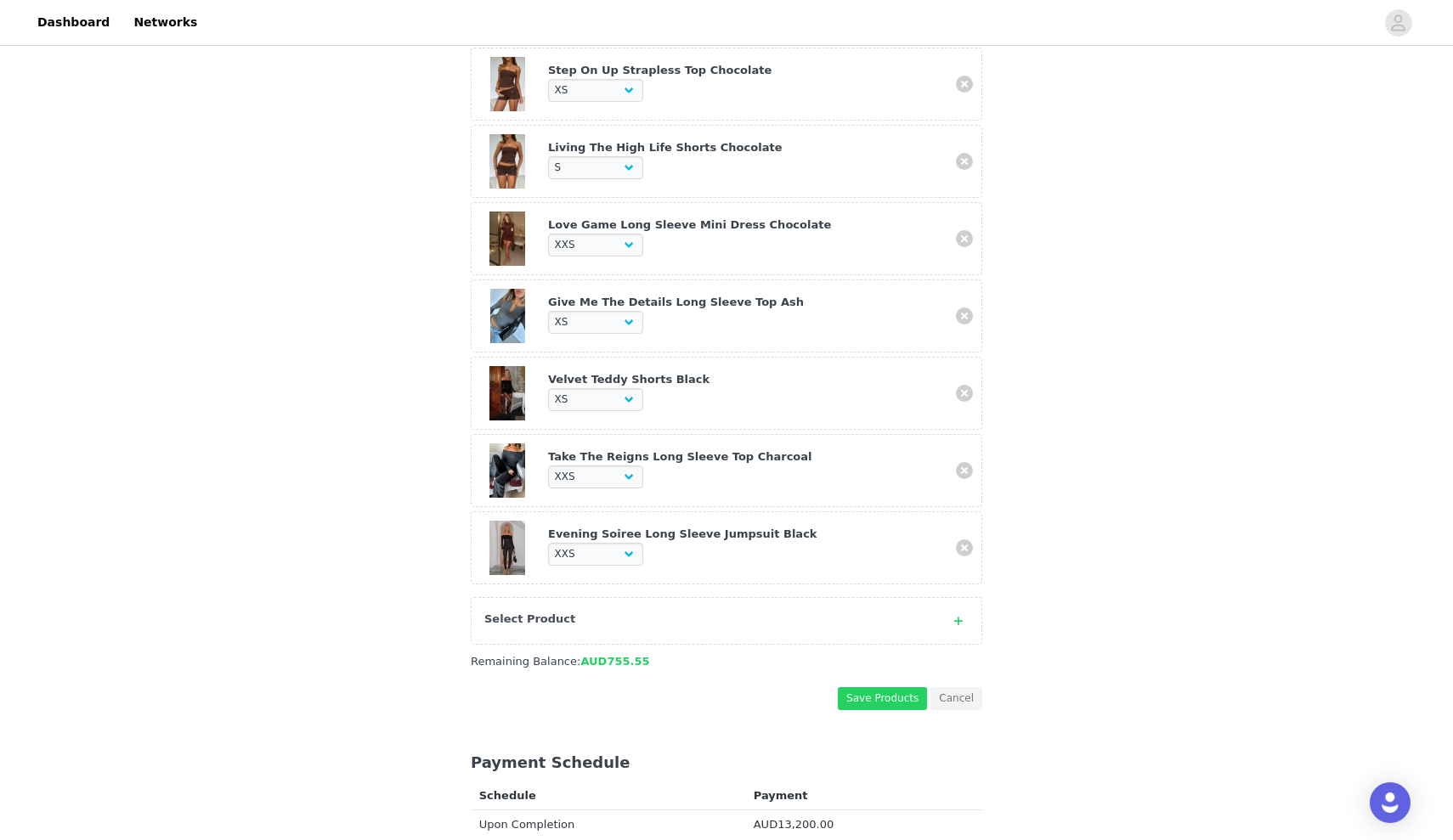
click at [729, 612] on div "Select Product" at bounding box center [710, 619] width 450 height 17
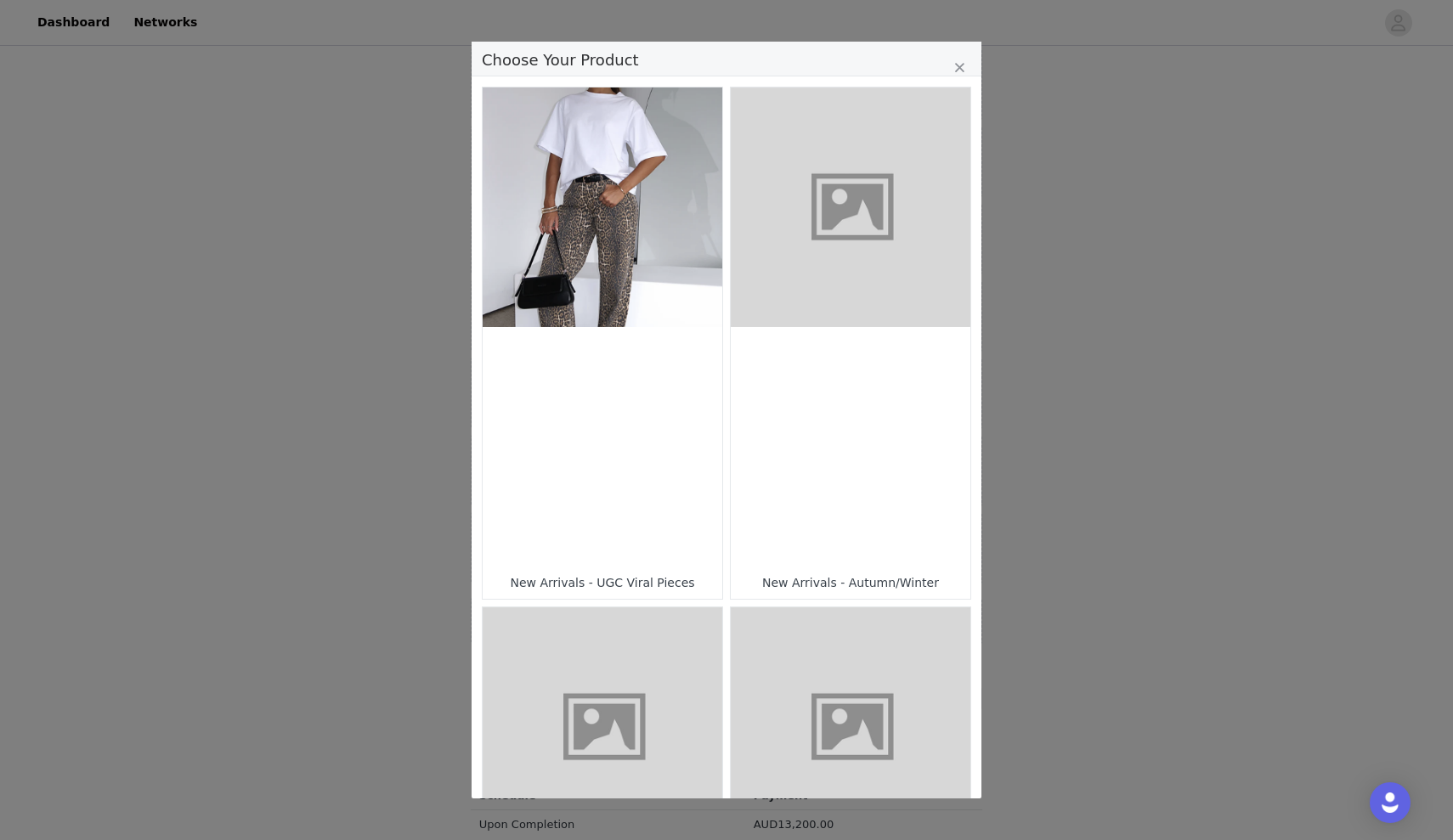
click at [825, 463] on div "Choose Your Product" at bounding box center [850, 446] width 240 height 240
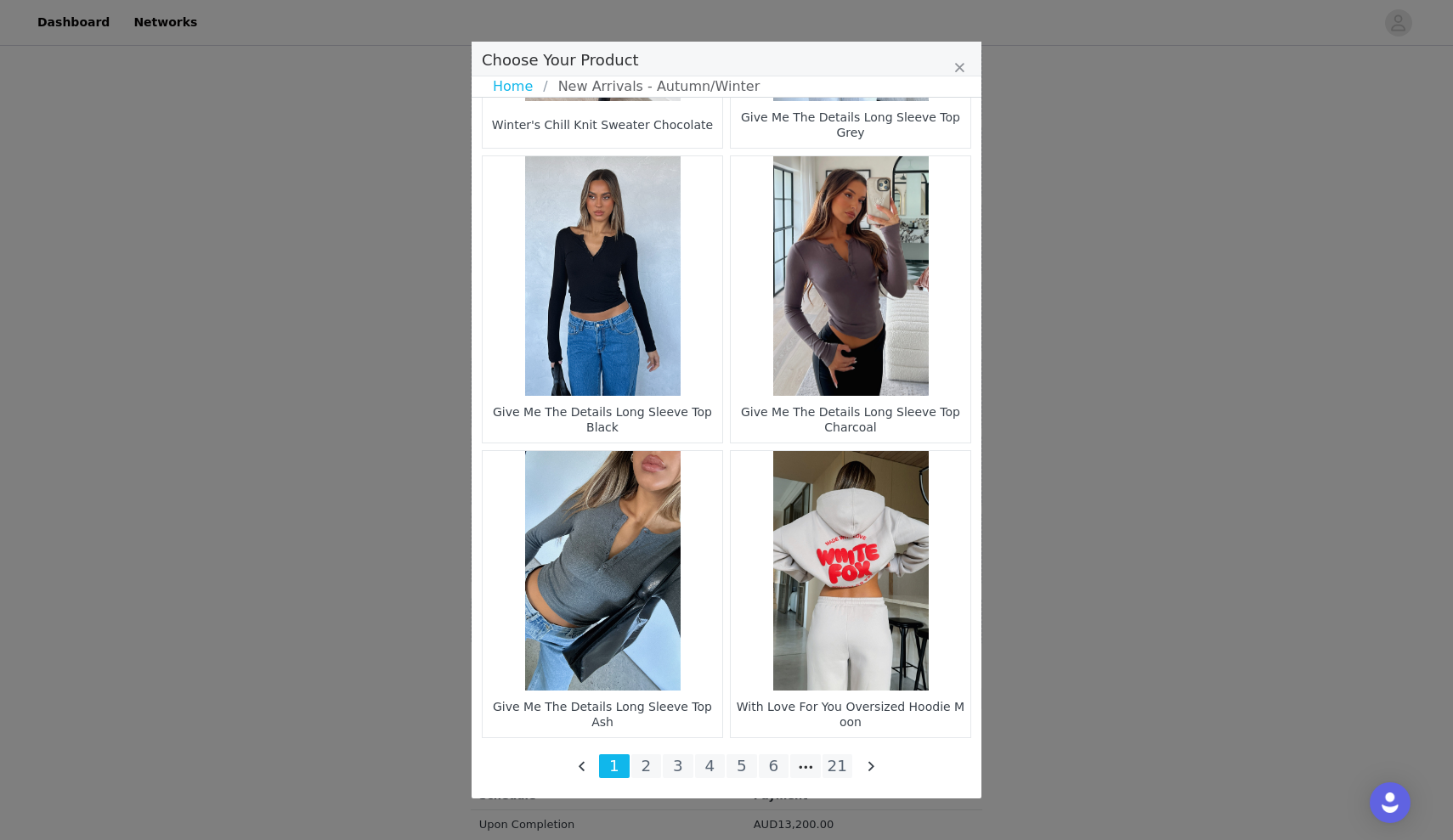
scroll to position [2310, 0]
click at [737, 768] on li "5" at bounding box center [741, 765] width 31 height 23
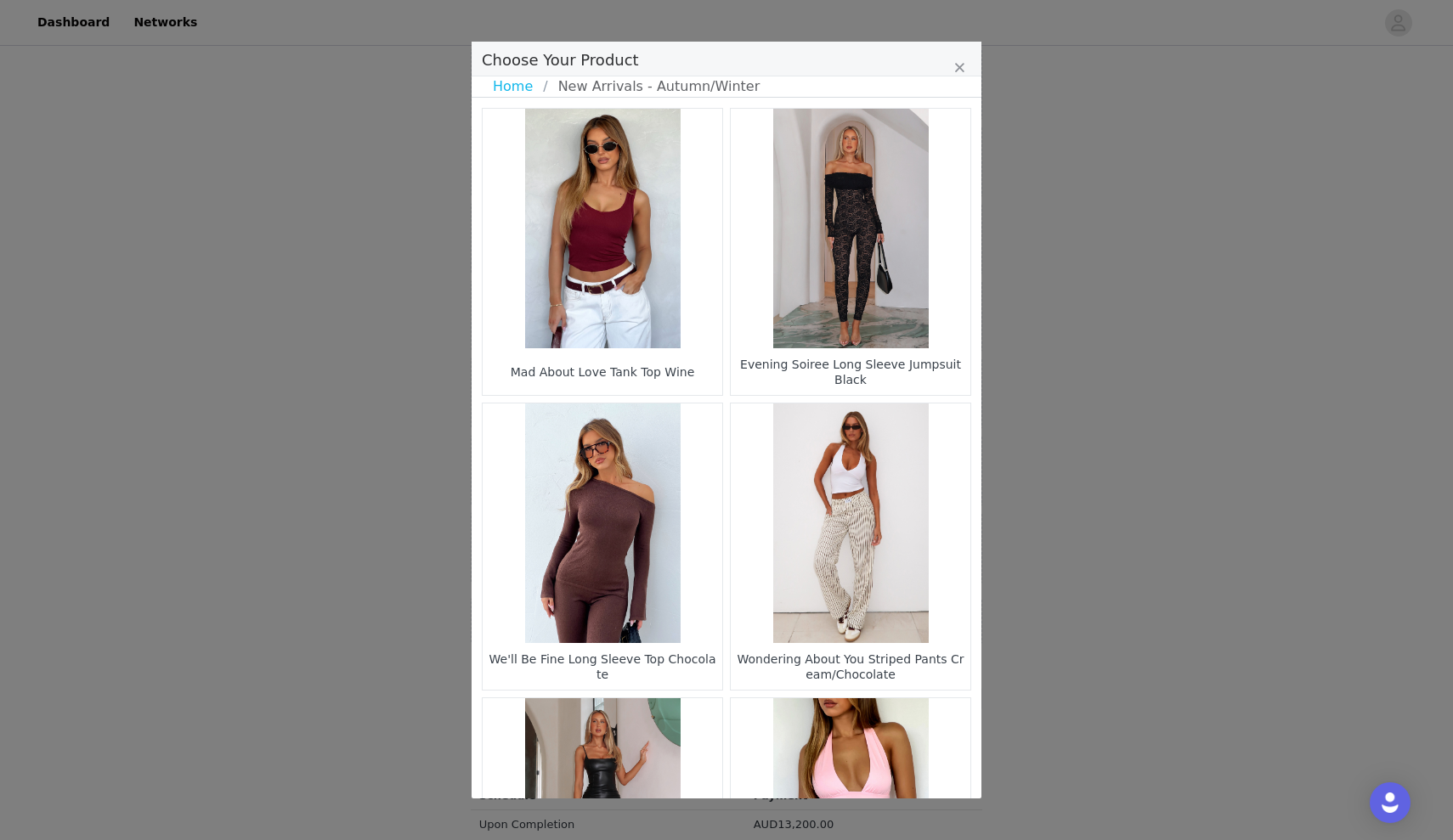
click at [837, 270] on figure "Choose Your Product" at bounding box center [850, 228] width 240 height 240
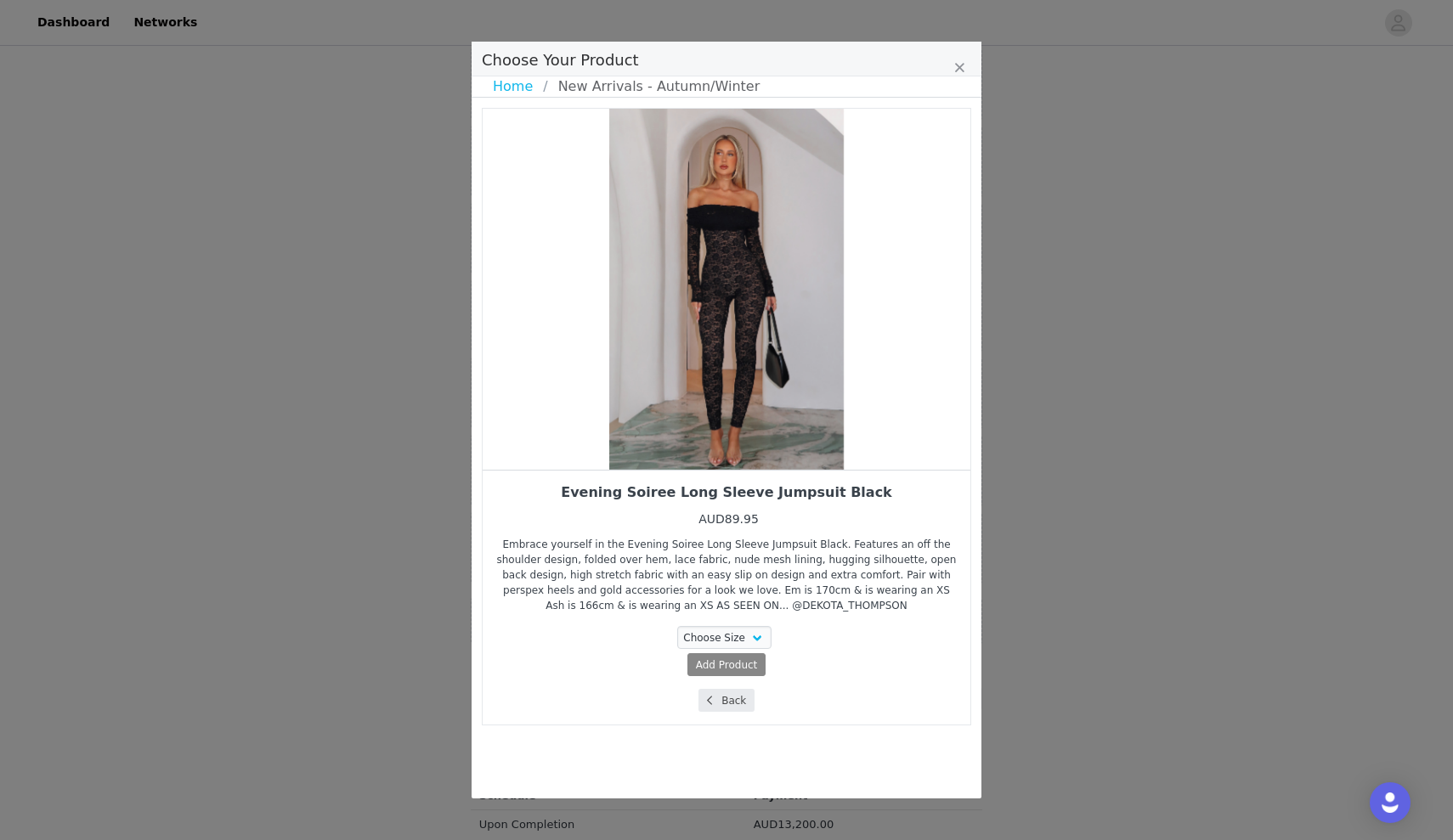
click at [721, 702] on button "Back" at bounding box center [726, 700] width 57 height 23
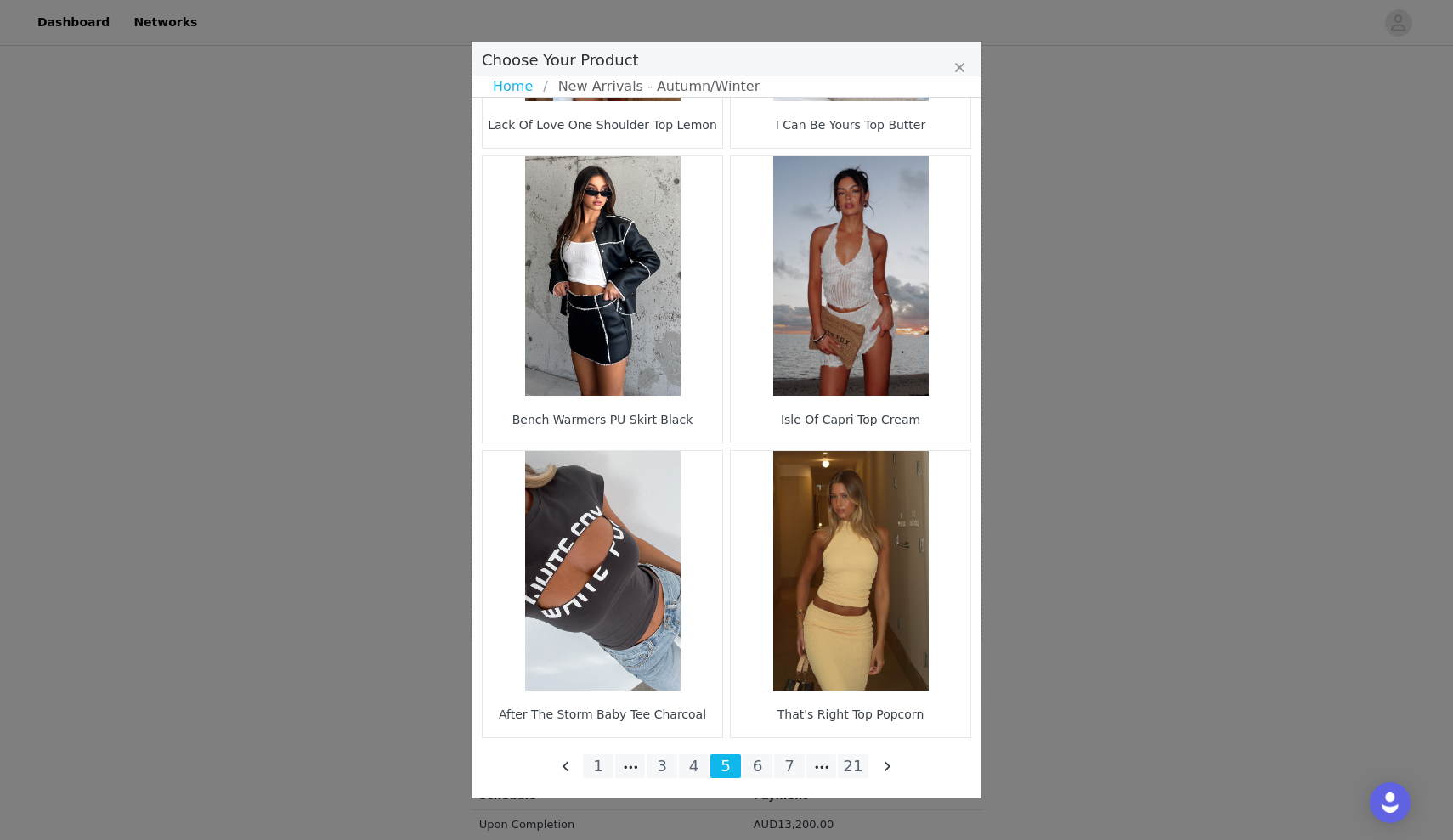
scroll to position [2310, 0]
click at [688, 765] on li "4" at bounding box center [694, 765] width 31 height 23
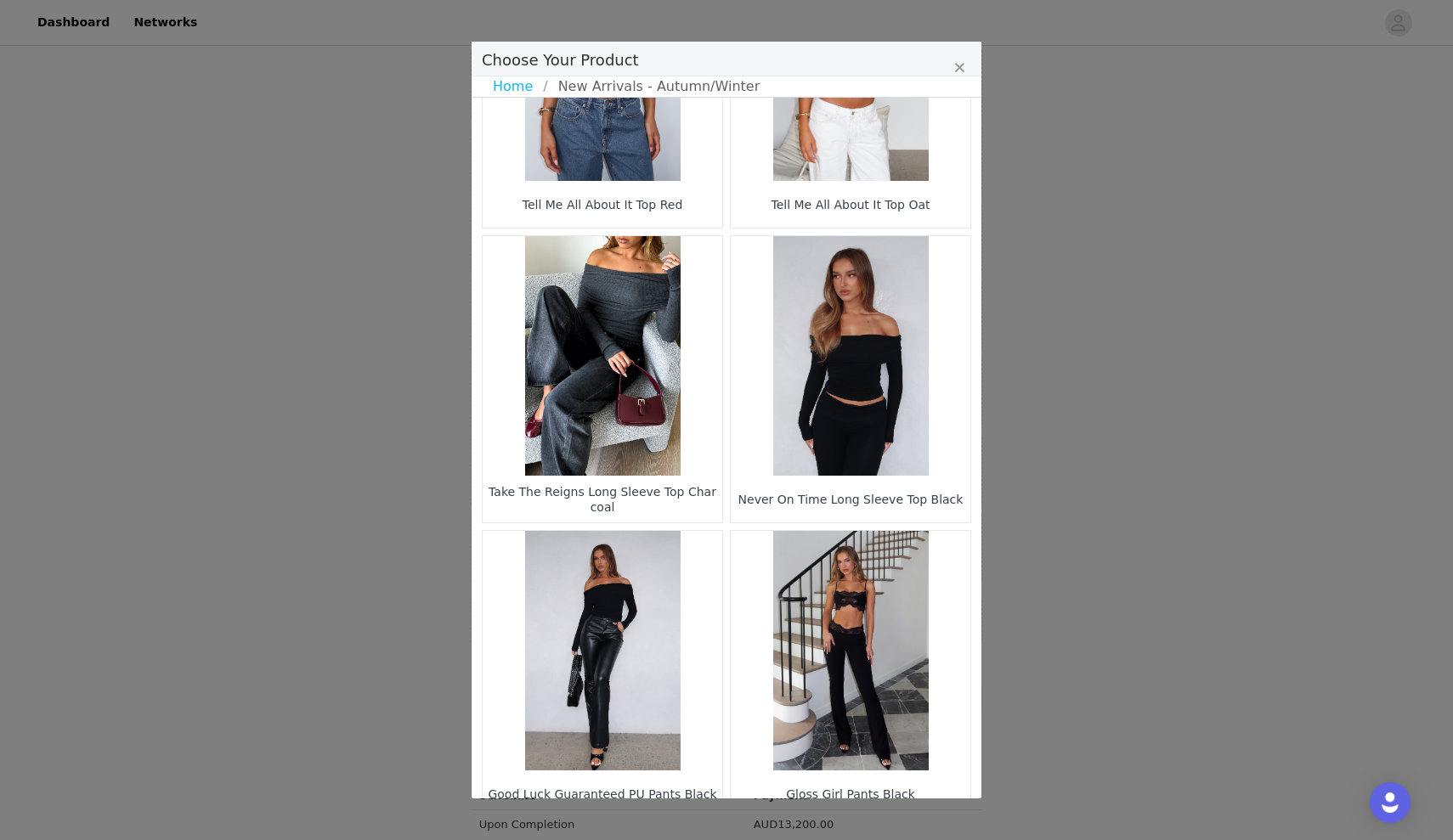
scroll to position [1424, 0]
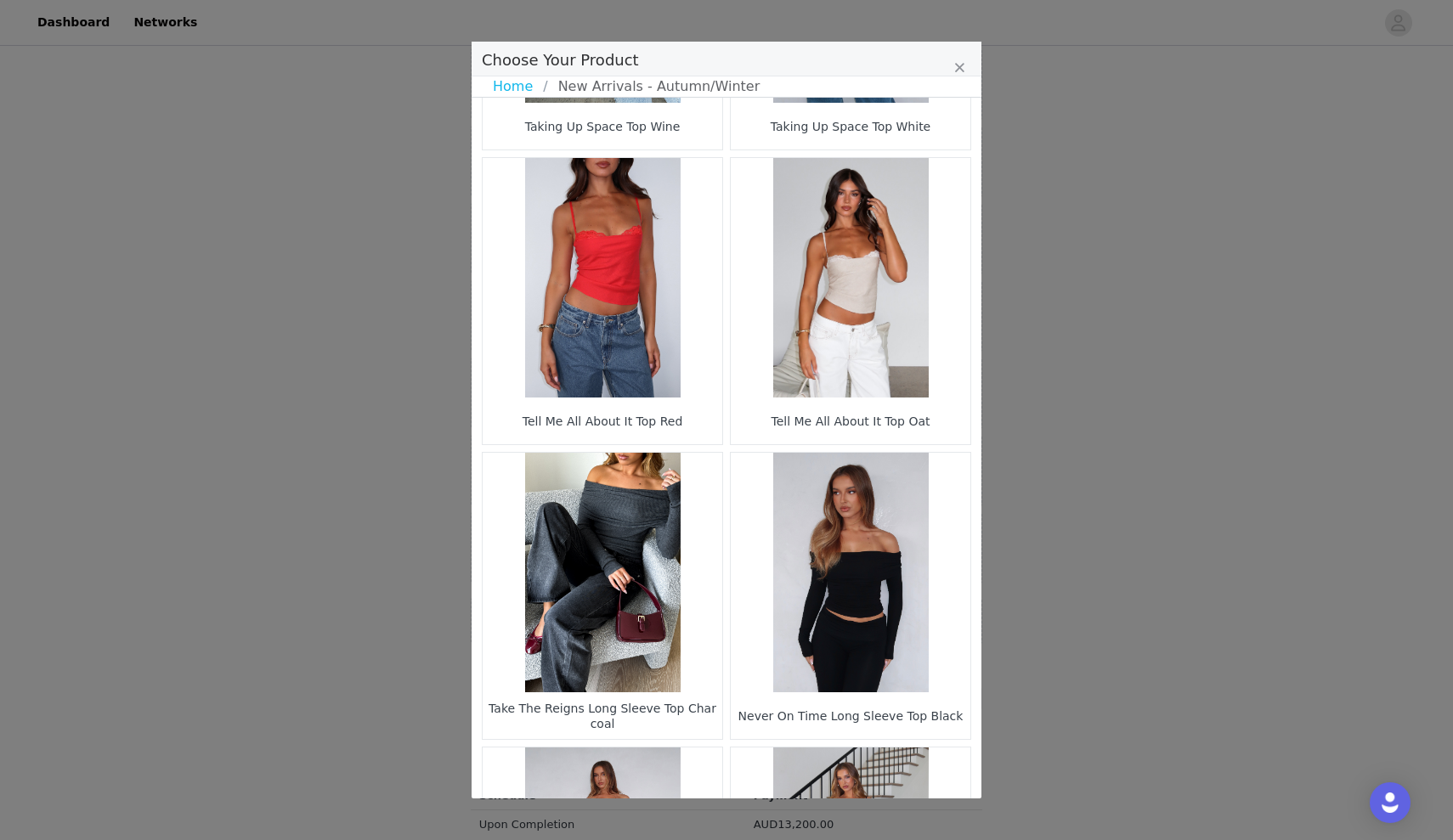
click at [650, 331] on figure "Choose Your Product" at bounding box center [602, 277] width 240 height 240
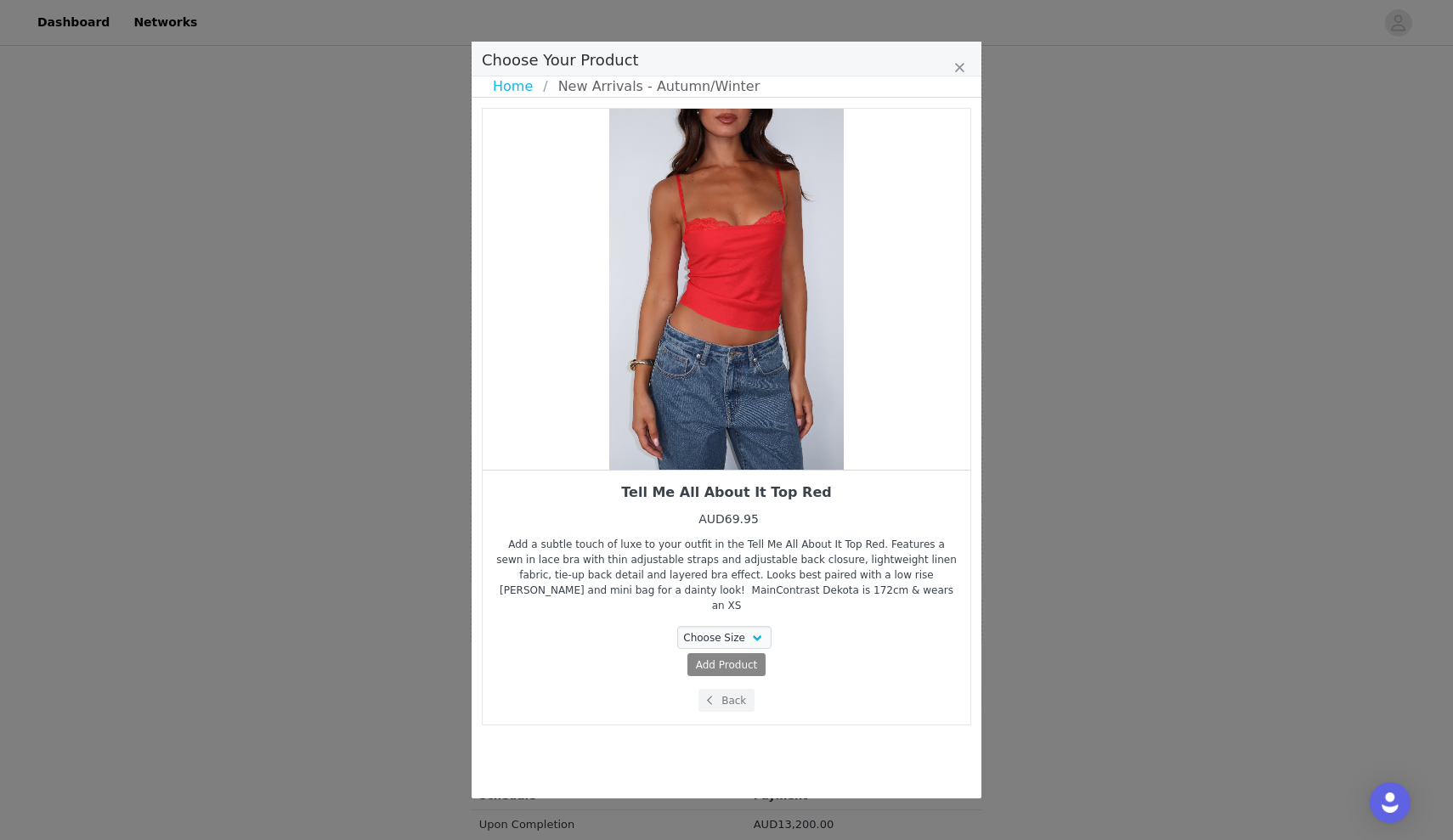
scroll to position [0, 0]
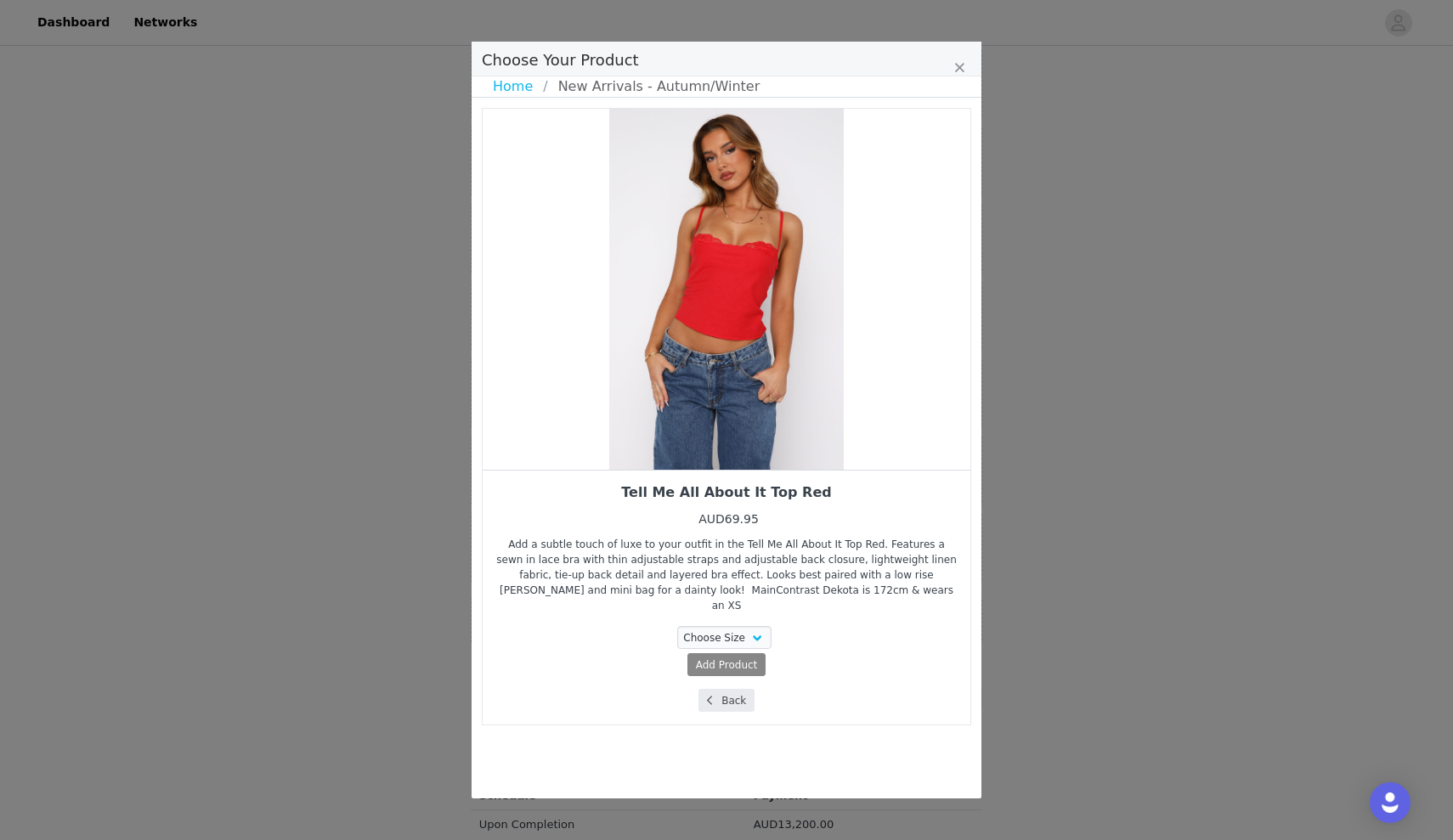
click at [733, 689] on button "Back" at bounding box center [726, 700] width 57 height 23
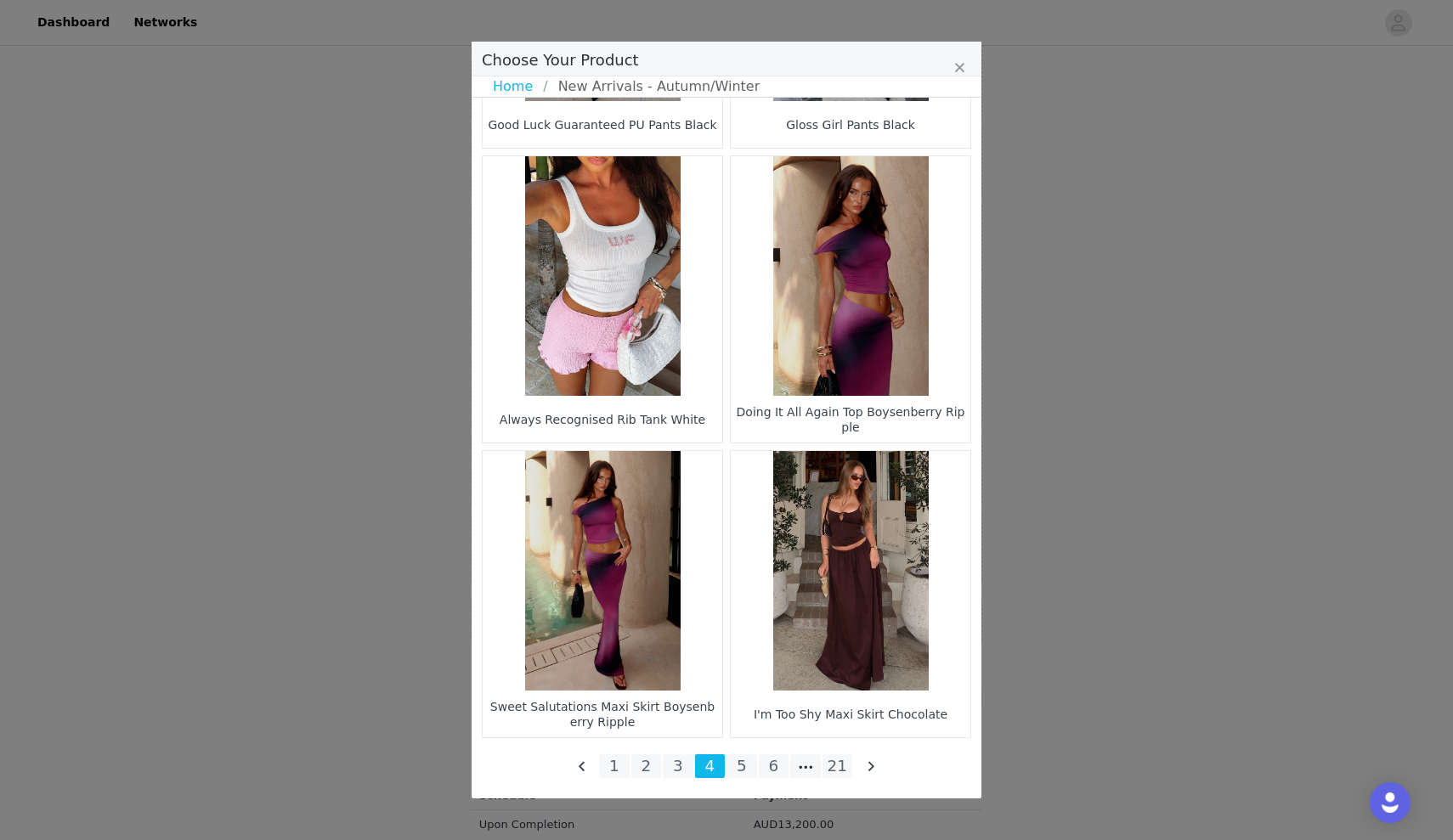
scroll to position [2310, 0]
click at [739, 762] on li "5" at bounding box center [741, 765] width 31 height 23
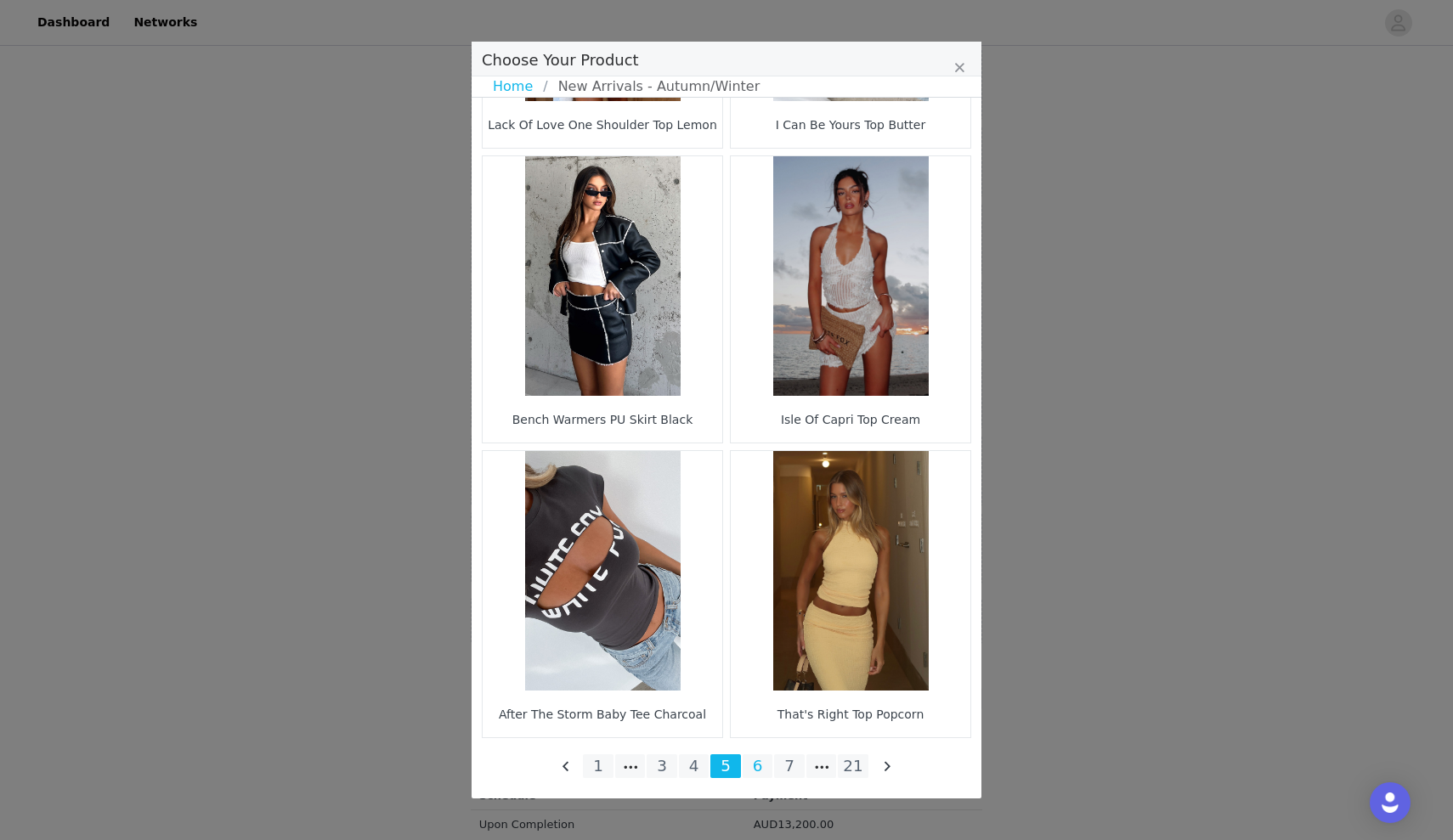
click at [761, 765] on li "6" at bounding box center [757, 765] width 31 height 23
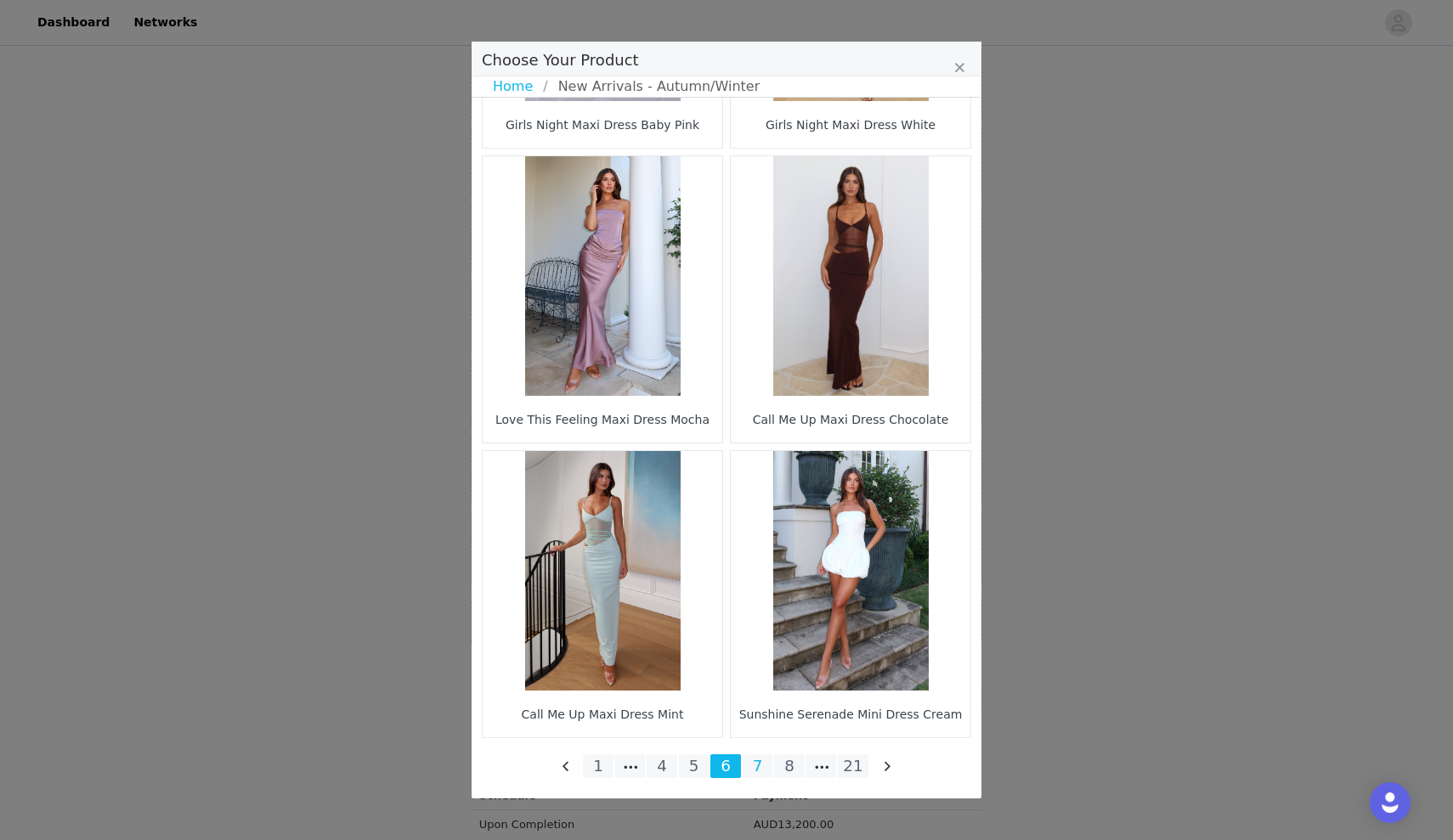
click at [757, 762] on li "7" at bounding box center [757, 765] width 31 height 23
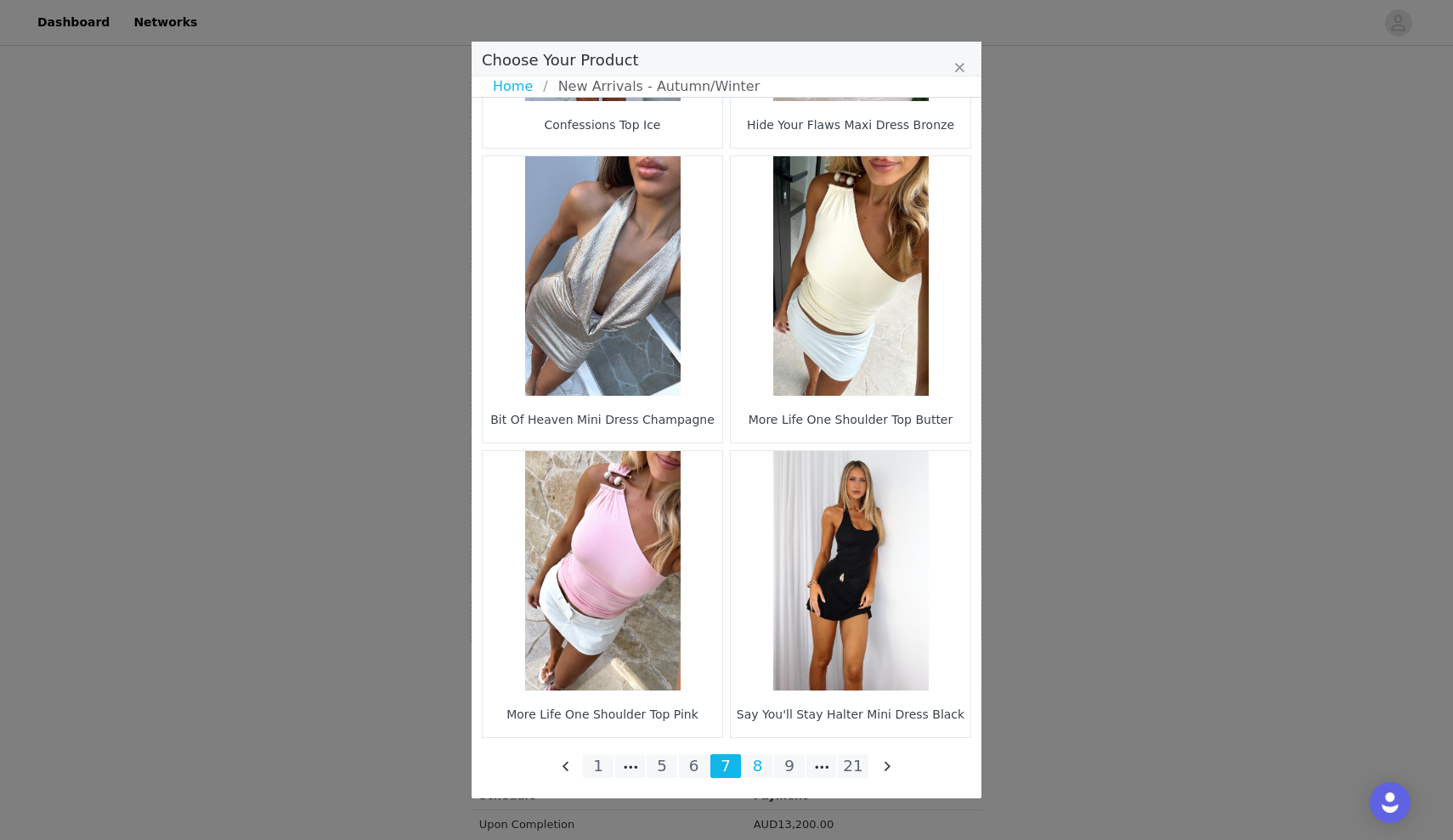
click at [755, 763] on li "8" at bounding box center [757, 765] width 31 height 23
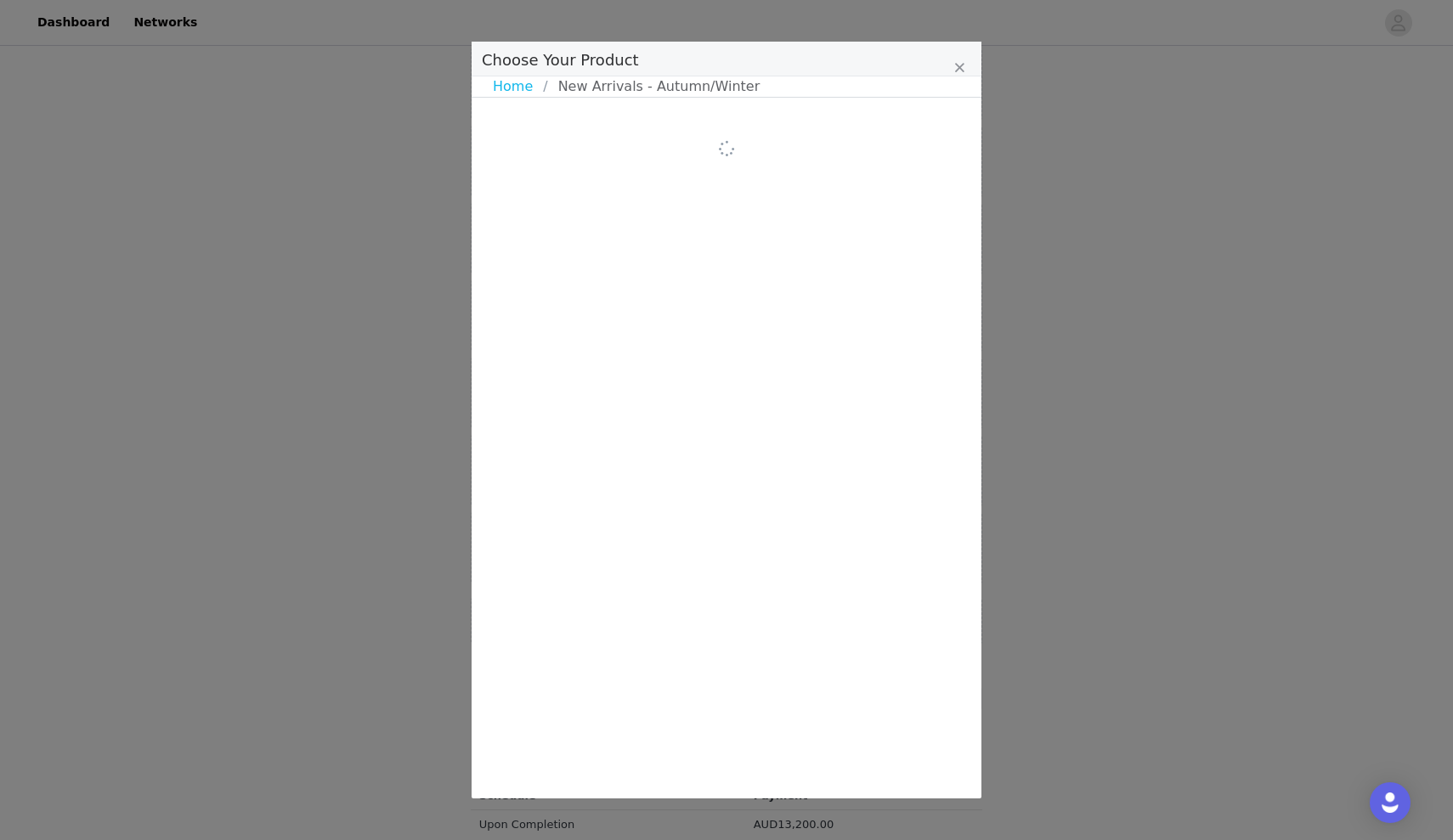
scroll to position [0, 0]
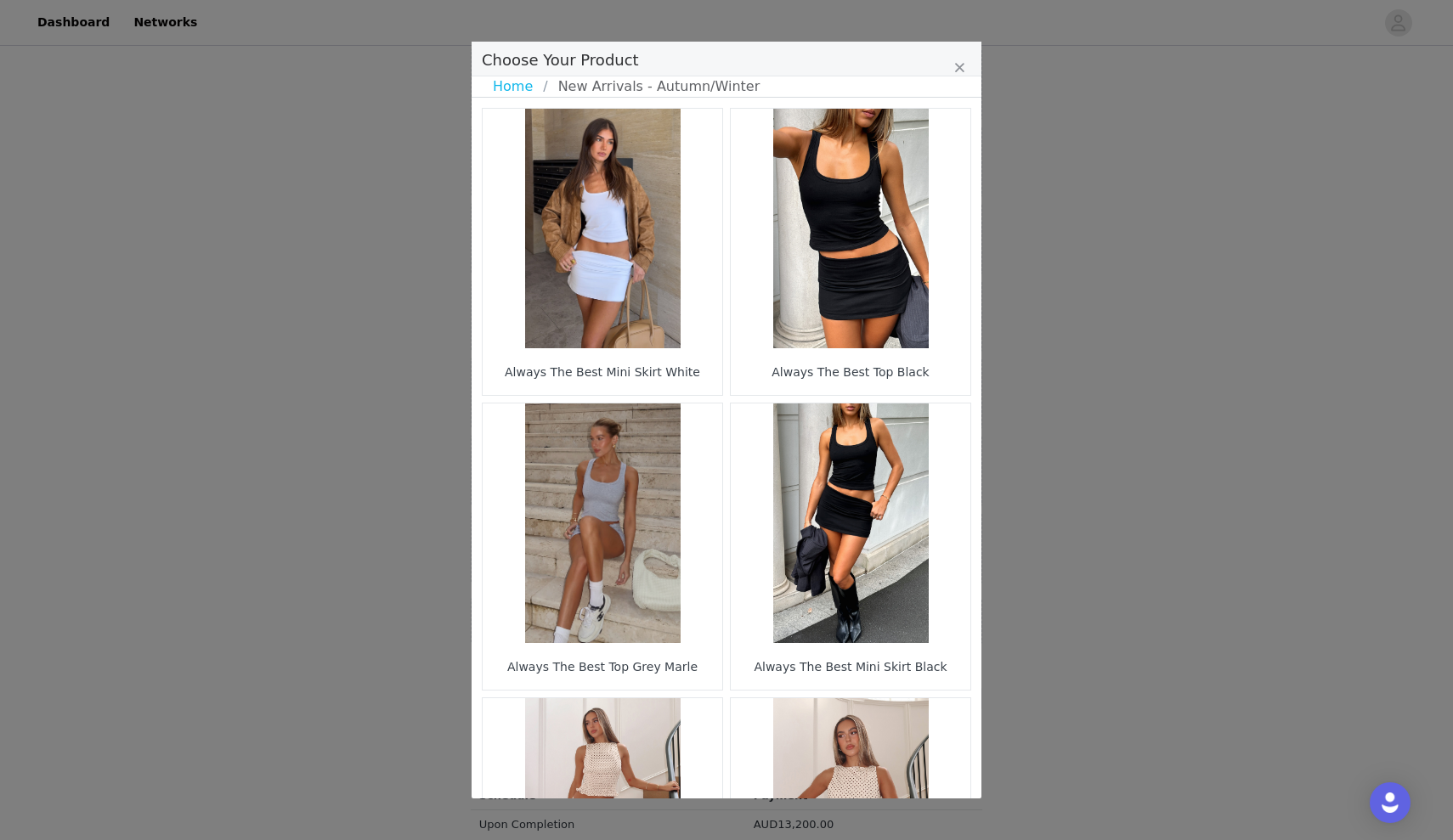
click at [828, 454] on figure "Choose Your Product" at bounding box center [850, 523] width 240 height 240
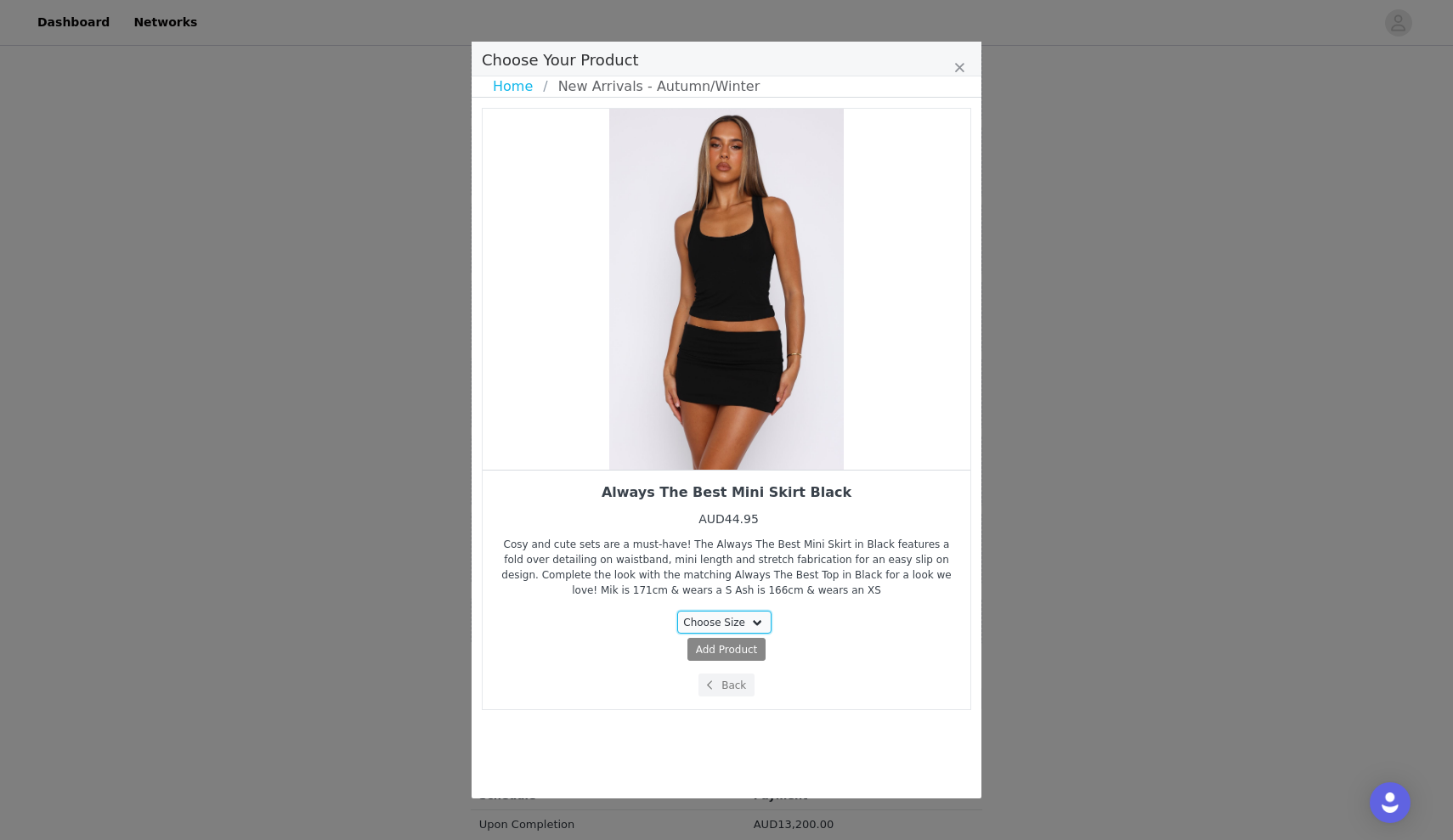
select select "26797359"
click at [727, 651] on button "Add Product ( AUD44.95 )" at bounding box center [726, 649] width 143 height 23
select select "26797359"
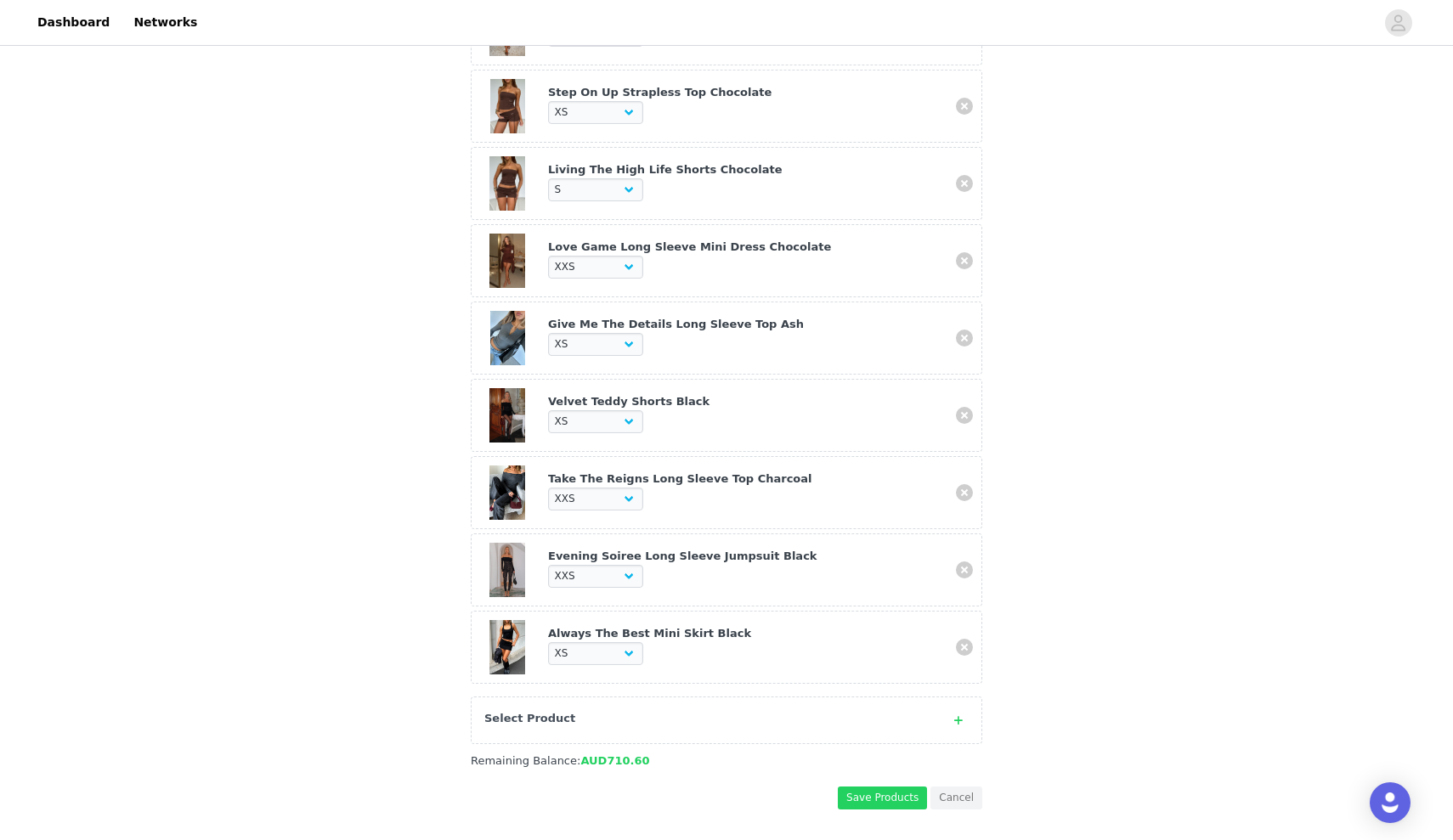
scroll to position [890, 0]
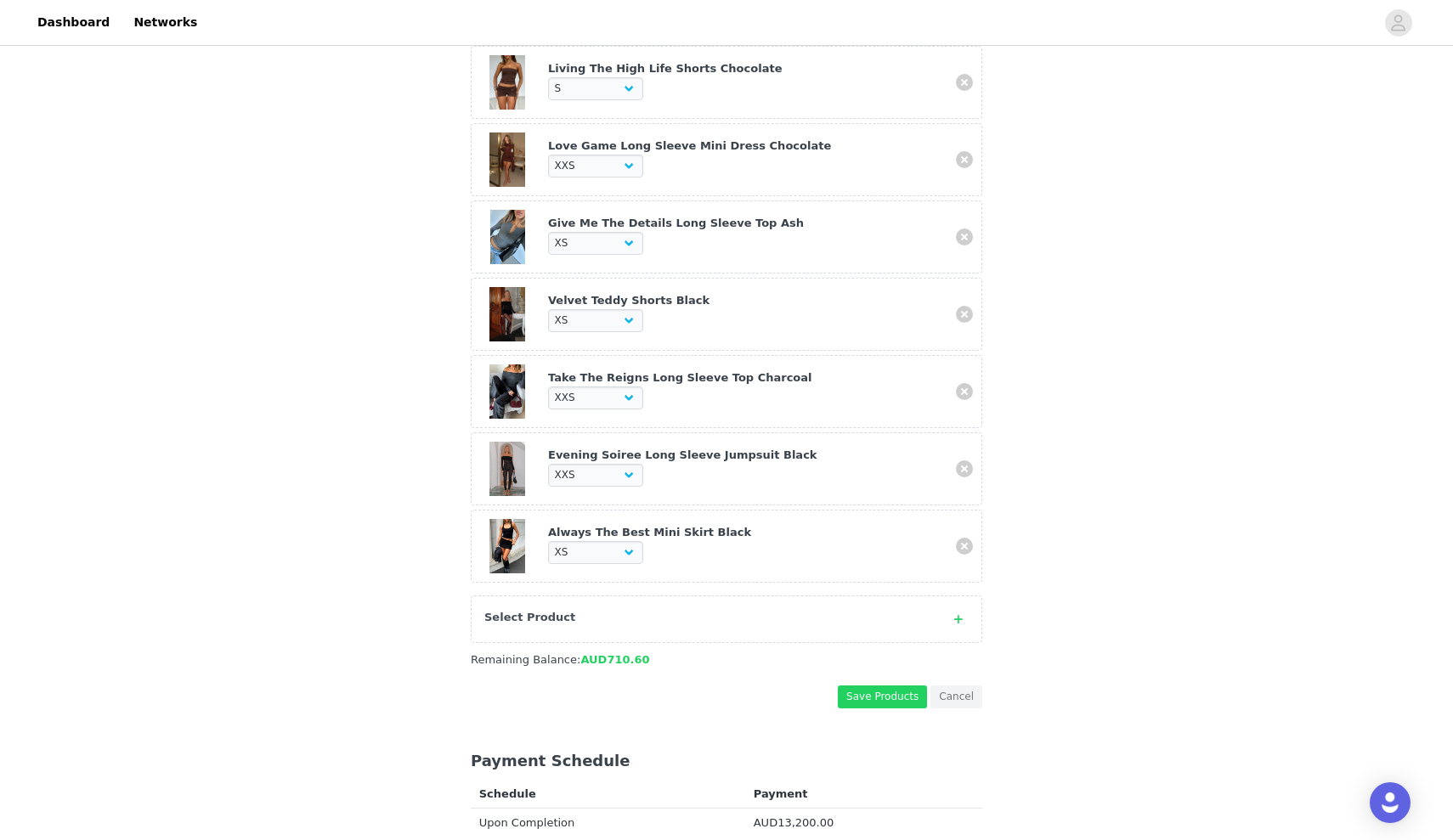
click at [726, 616] on div "Select Product" at bounding box center [710, 617] width 450 height 17
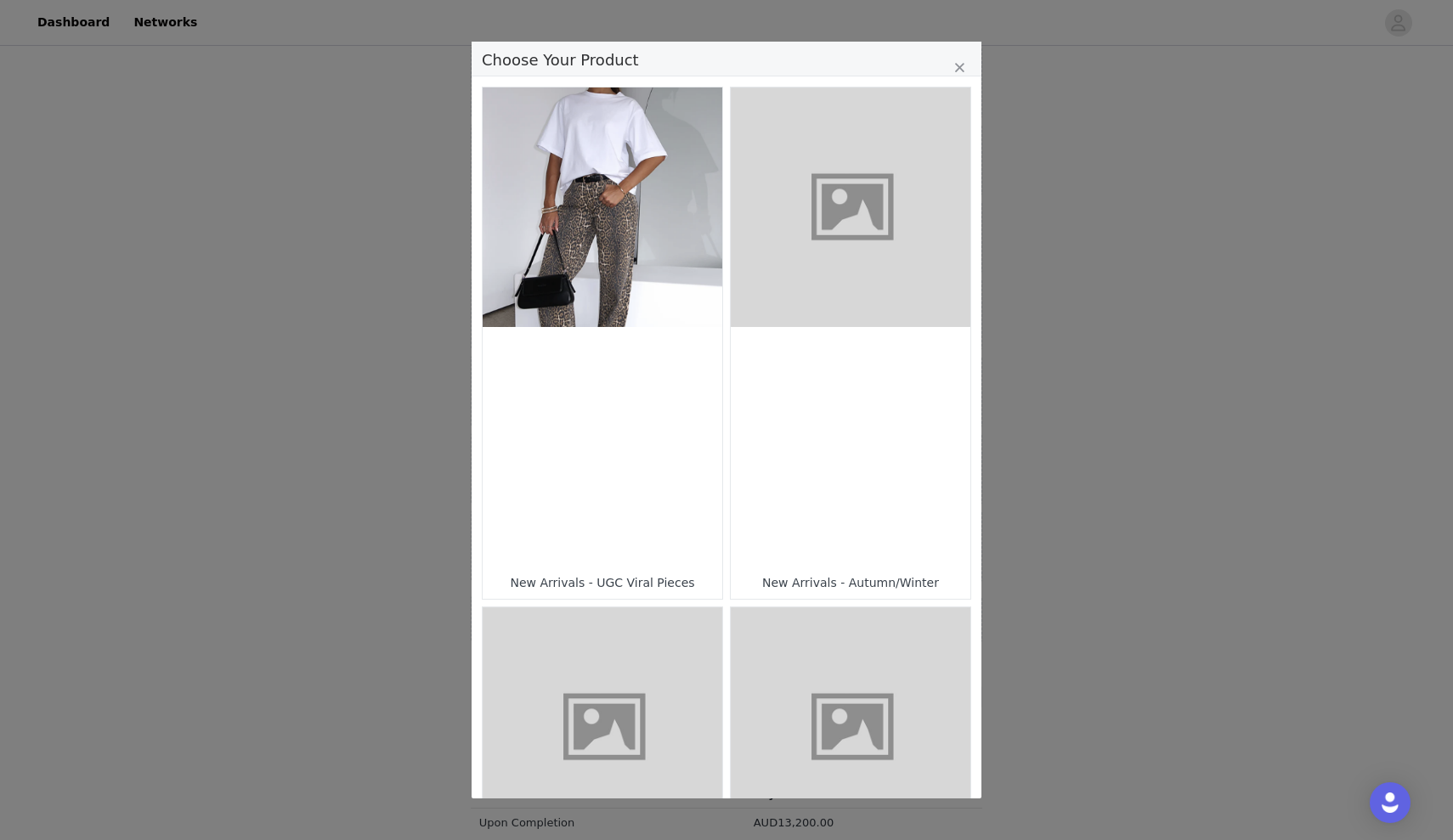
click at [796, 424] on div "Choose Your Product" at bounding box center [850, 446] width 240 height 240
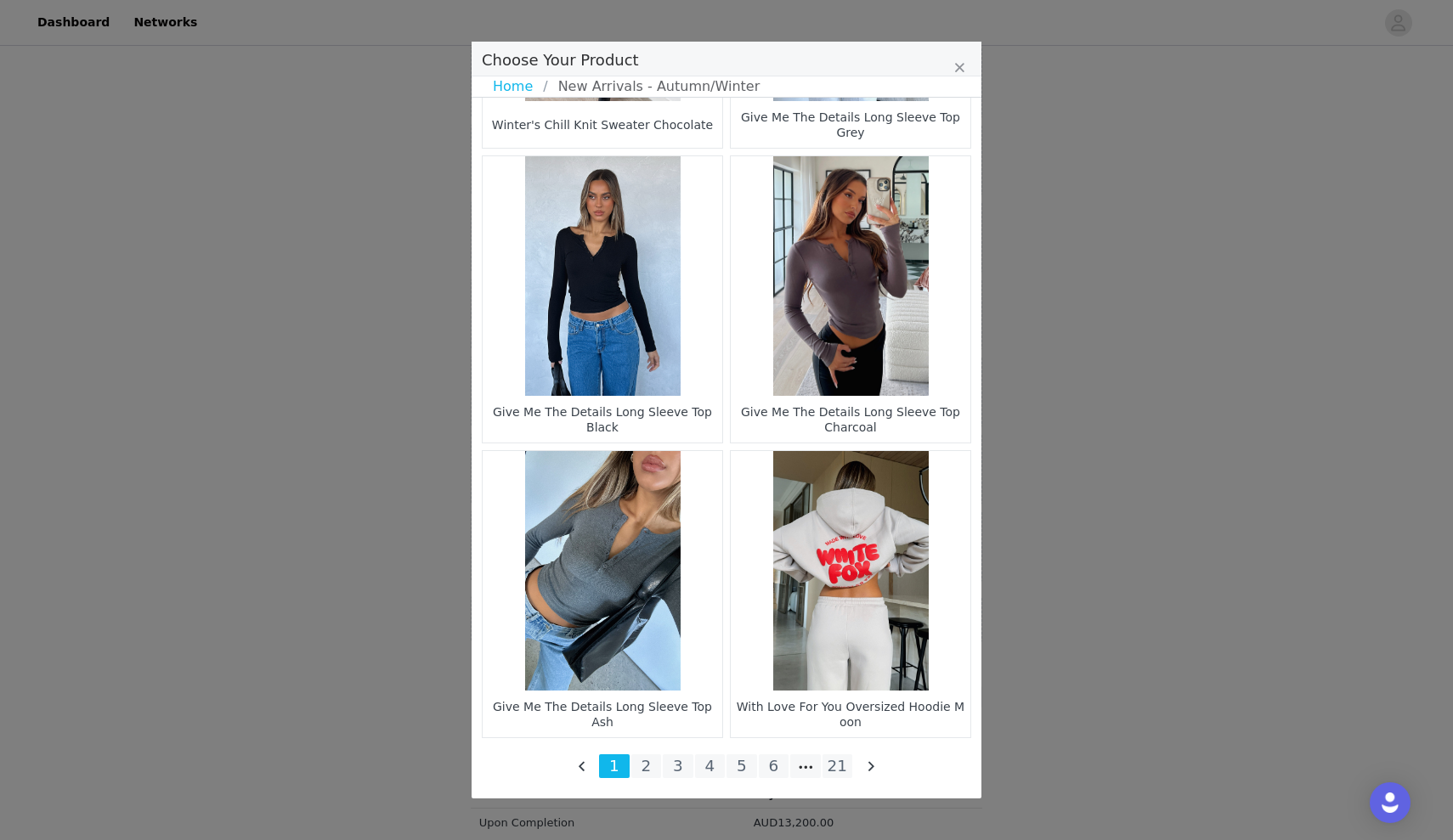
scroll to position [2310, 0]
click at [799, 765] on li "Choose Your Product" at bounding box center [805, 765] width 31 height 23
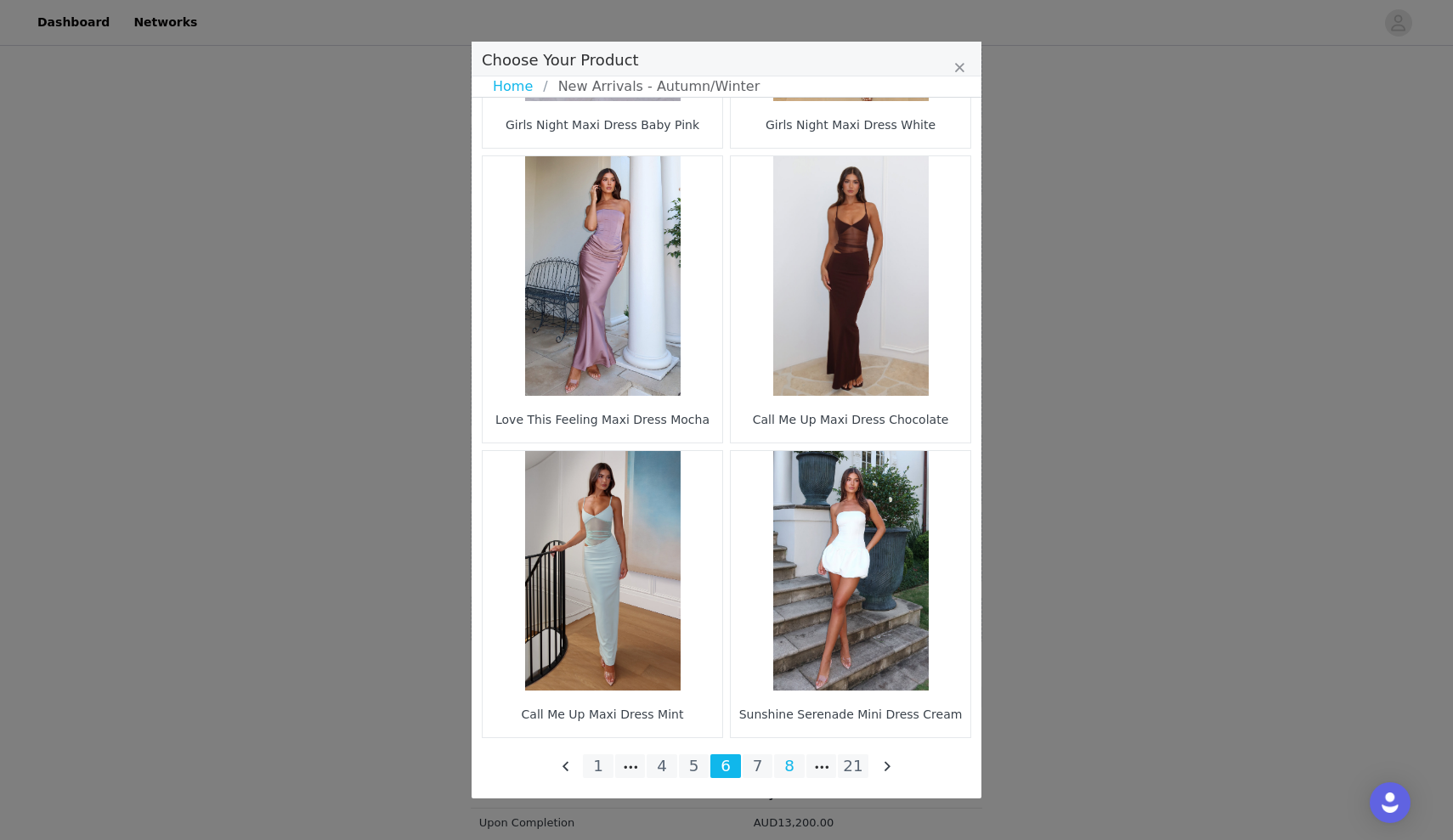
click at [795, 761] on li "8" at bounding box center [789, 765] width 31 height 23
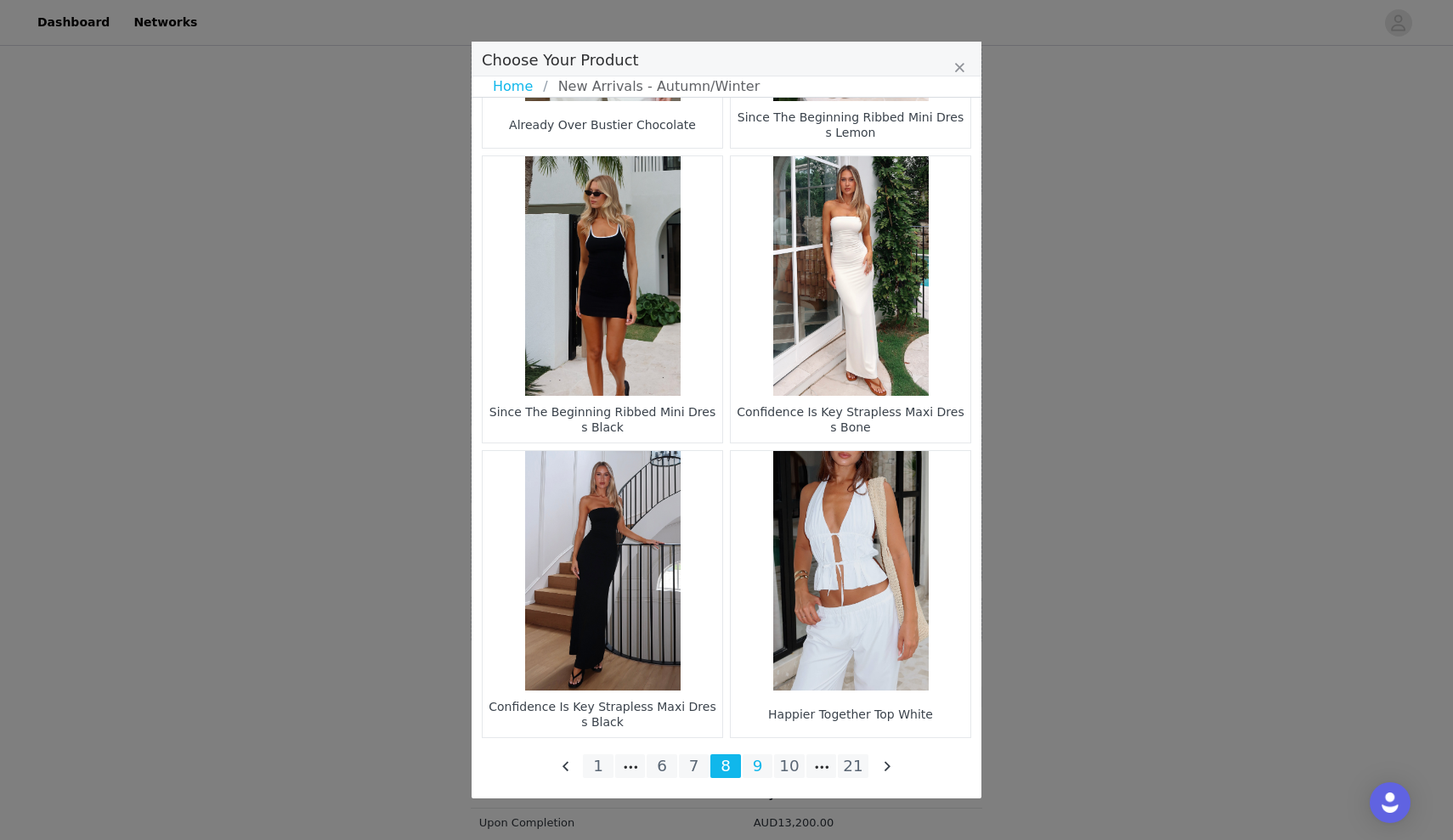
click at [759, 767] on li "9" at bounding box center [757, 765] width 31 height 23
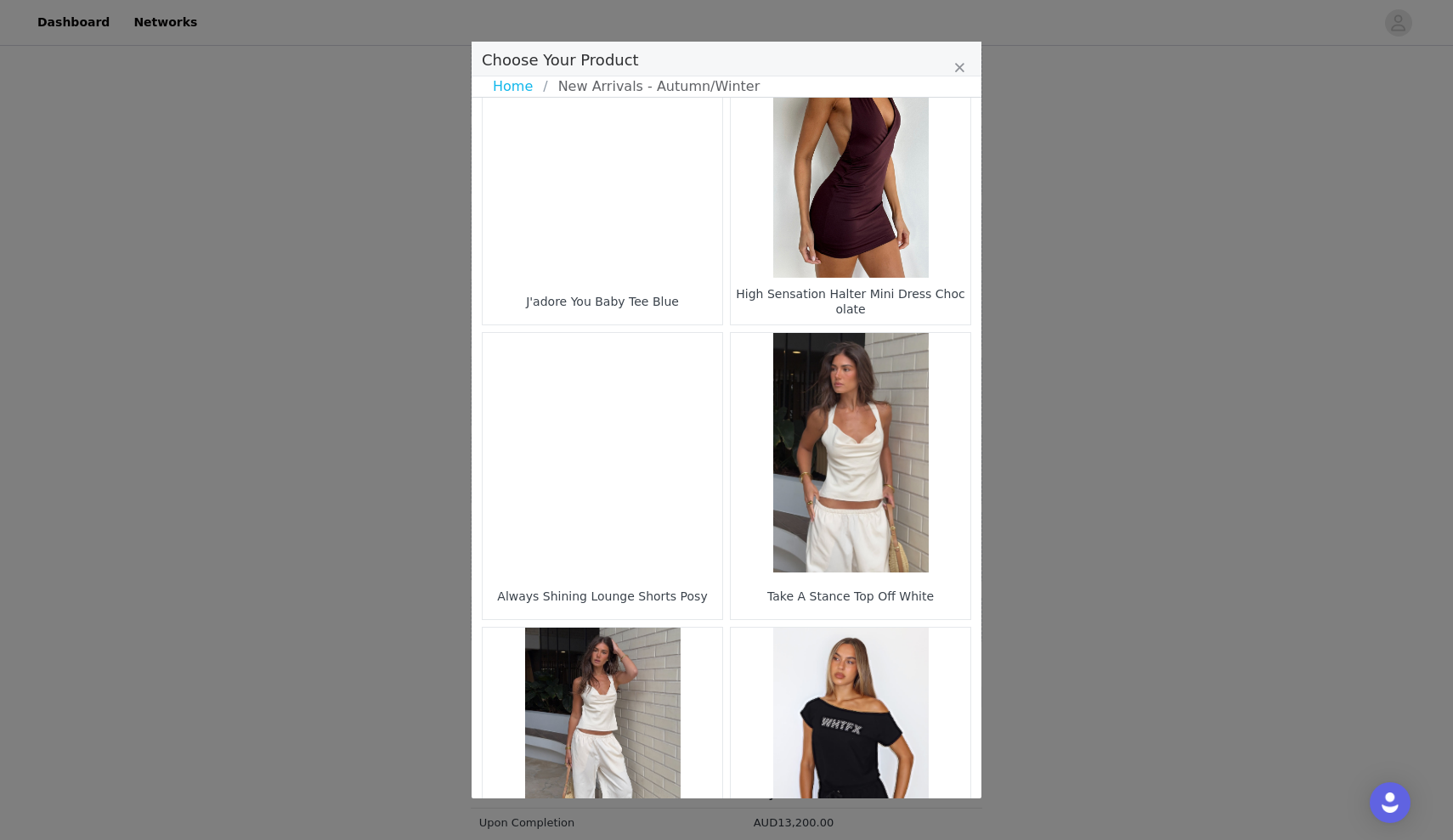
scroll to position [378, 0]
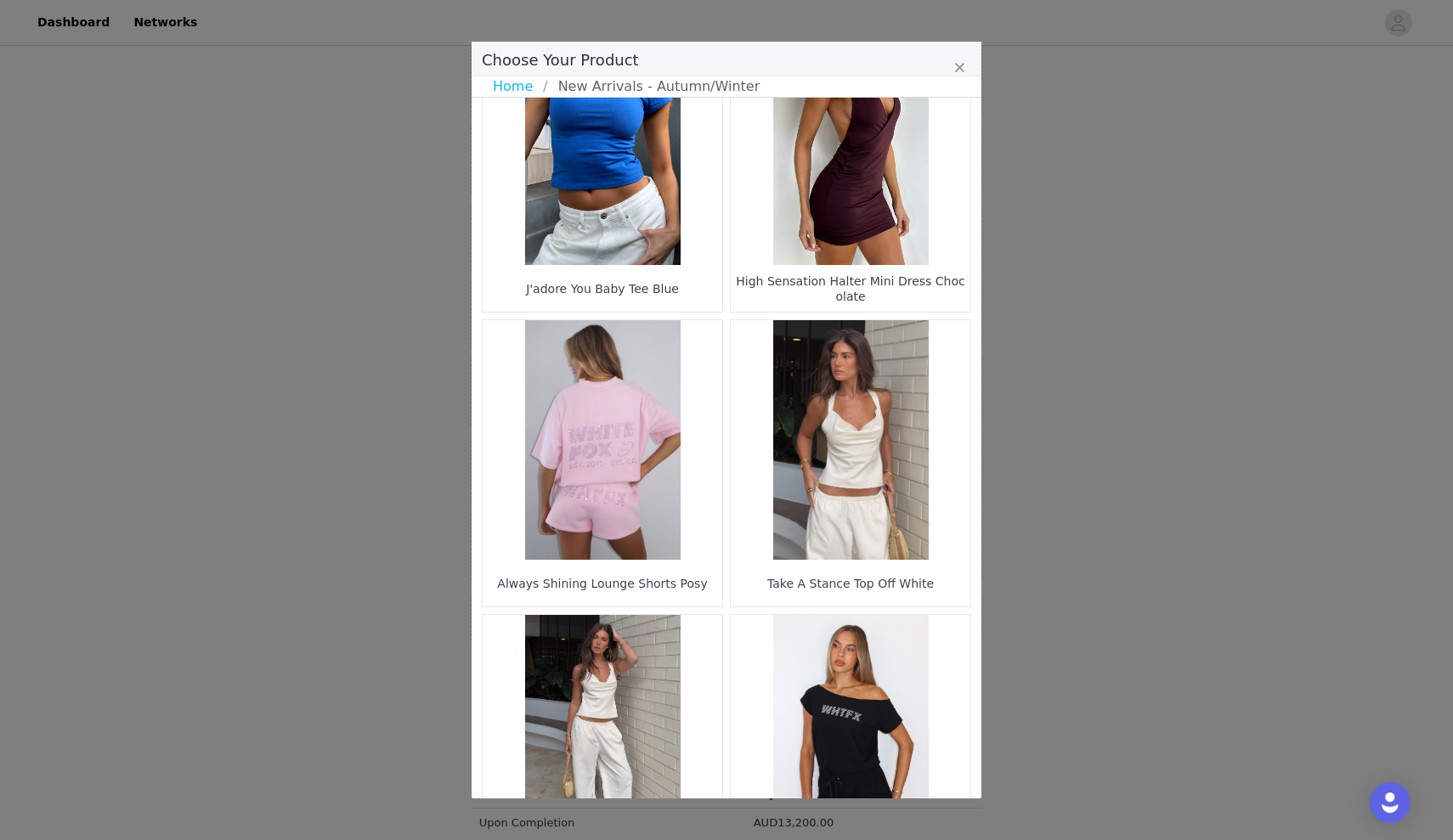
click at [825, 481] on figure "Choose Your Product" at bounding box center [850, 440] width 240 height 240
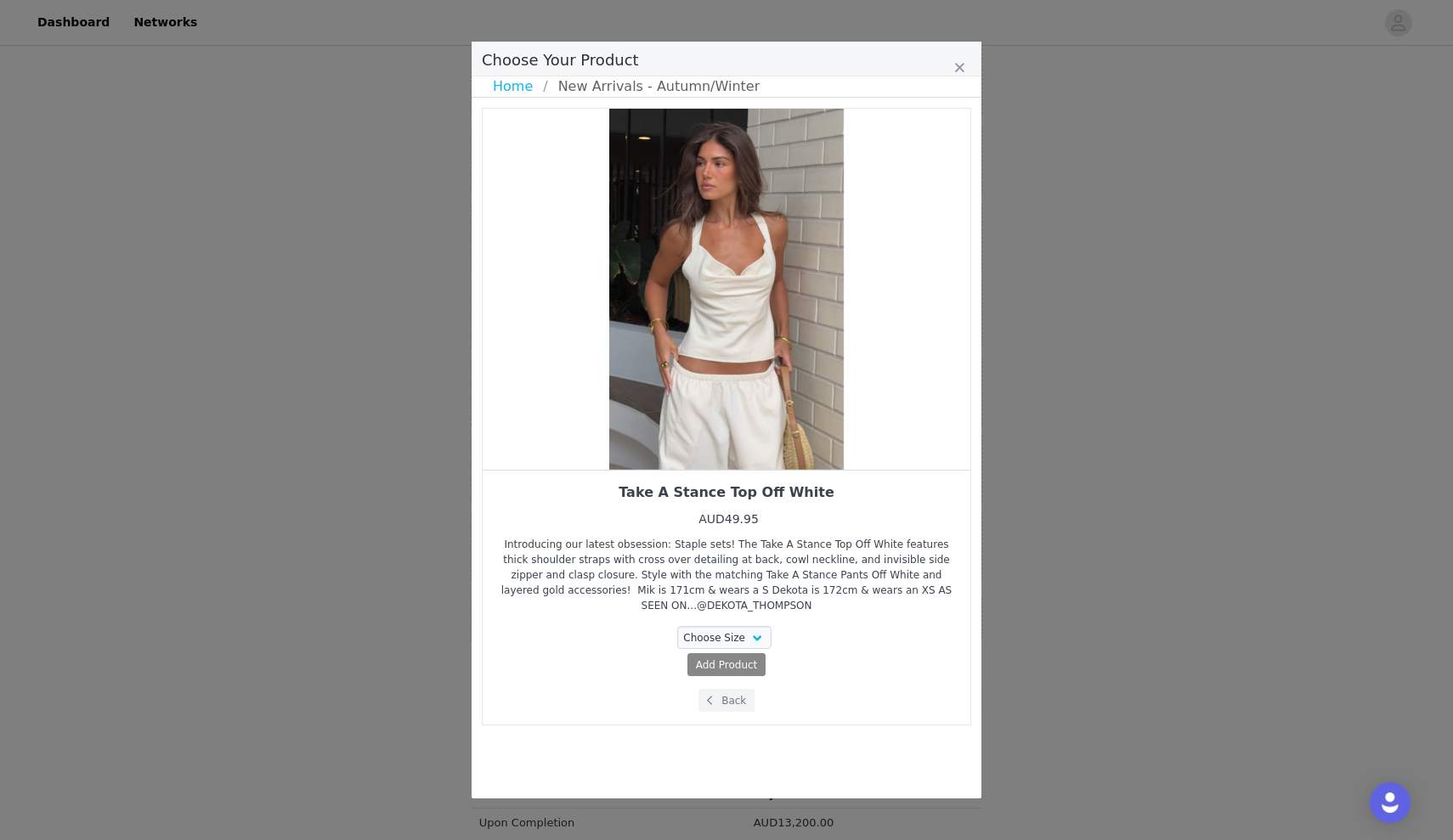
scroll to position [0, 0]
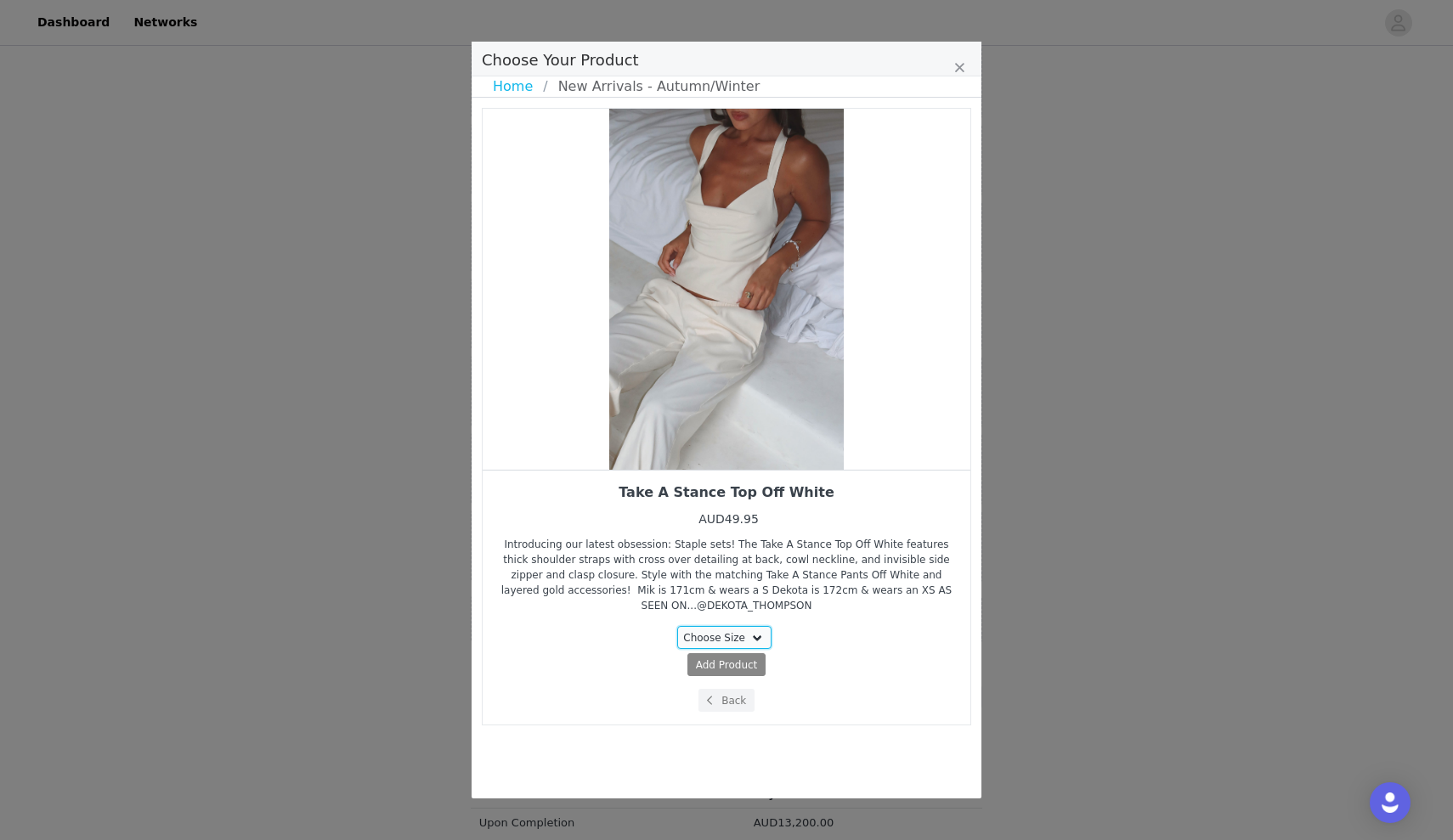
select select "26798709"
click at [728, 663] on button "Add Product ( AUD49.95 )" at bounding box center [726, 665] width 143 height 23
select select "26798709"
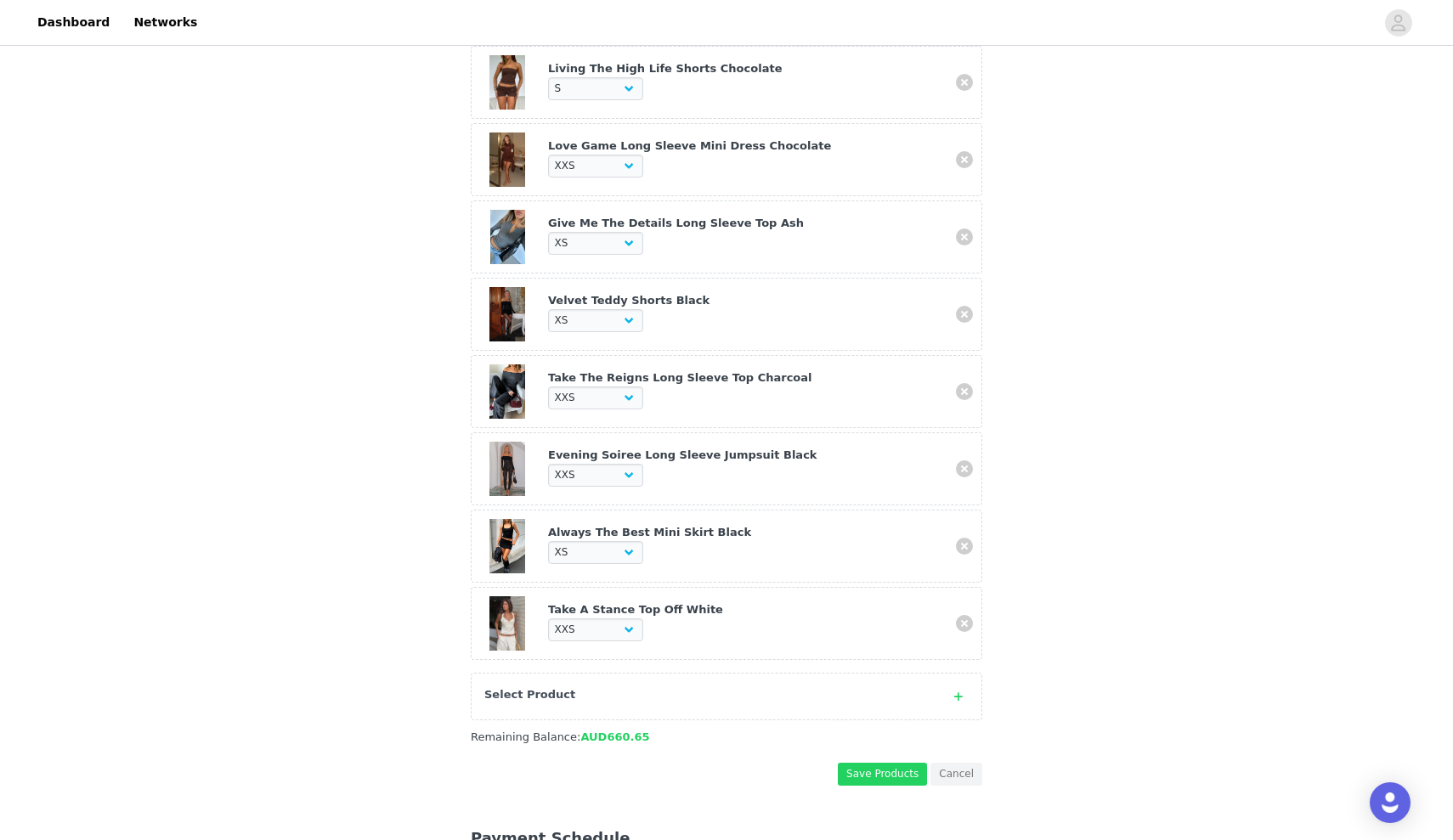
click at [717, 678] on div "Select Product" at bounding box center [726, 696] width 512 height 48
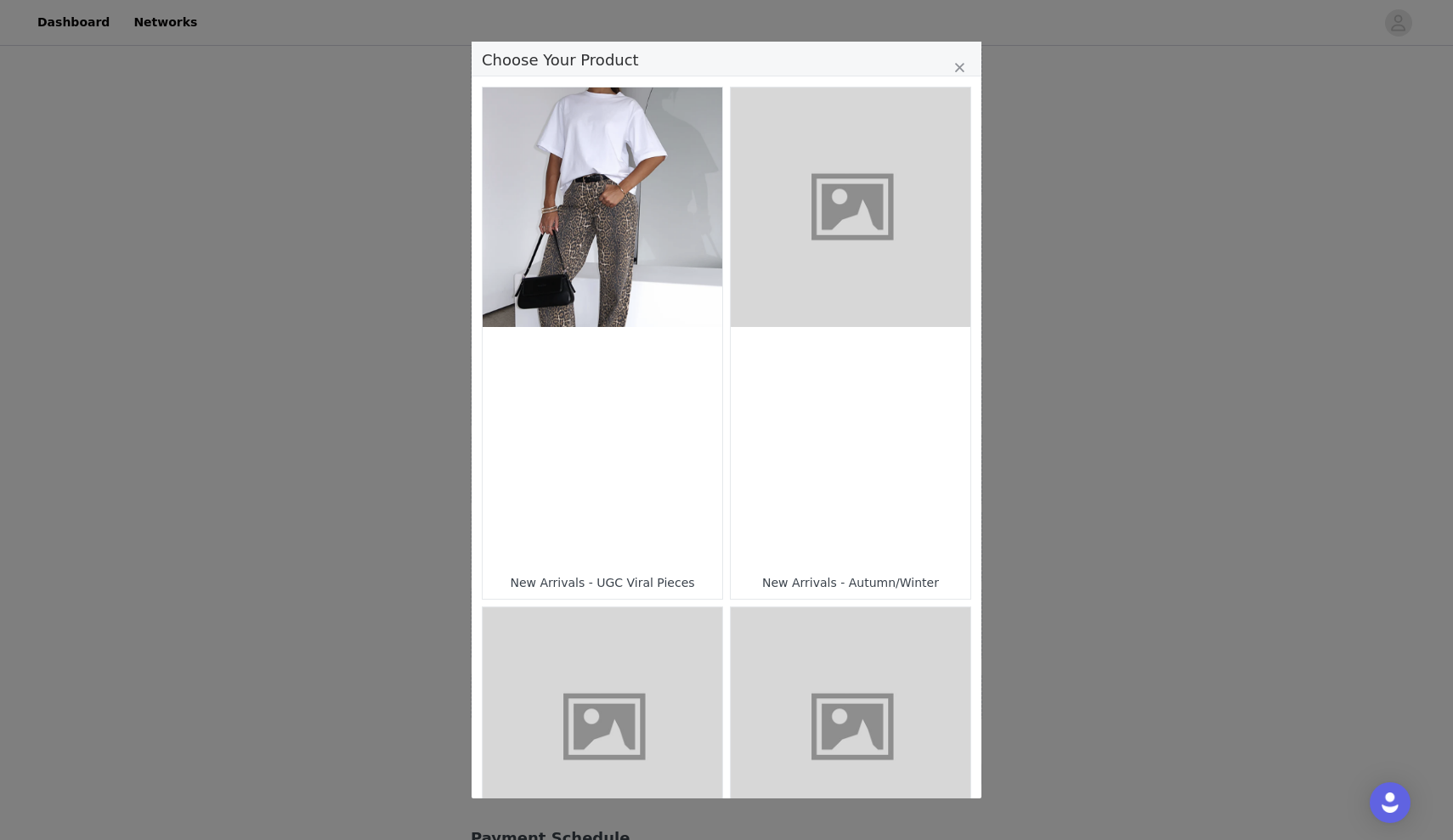
click at [791, 472] on div "Choose Your Product" at bounding box center [850, 446] width 240 height 240
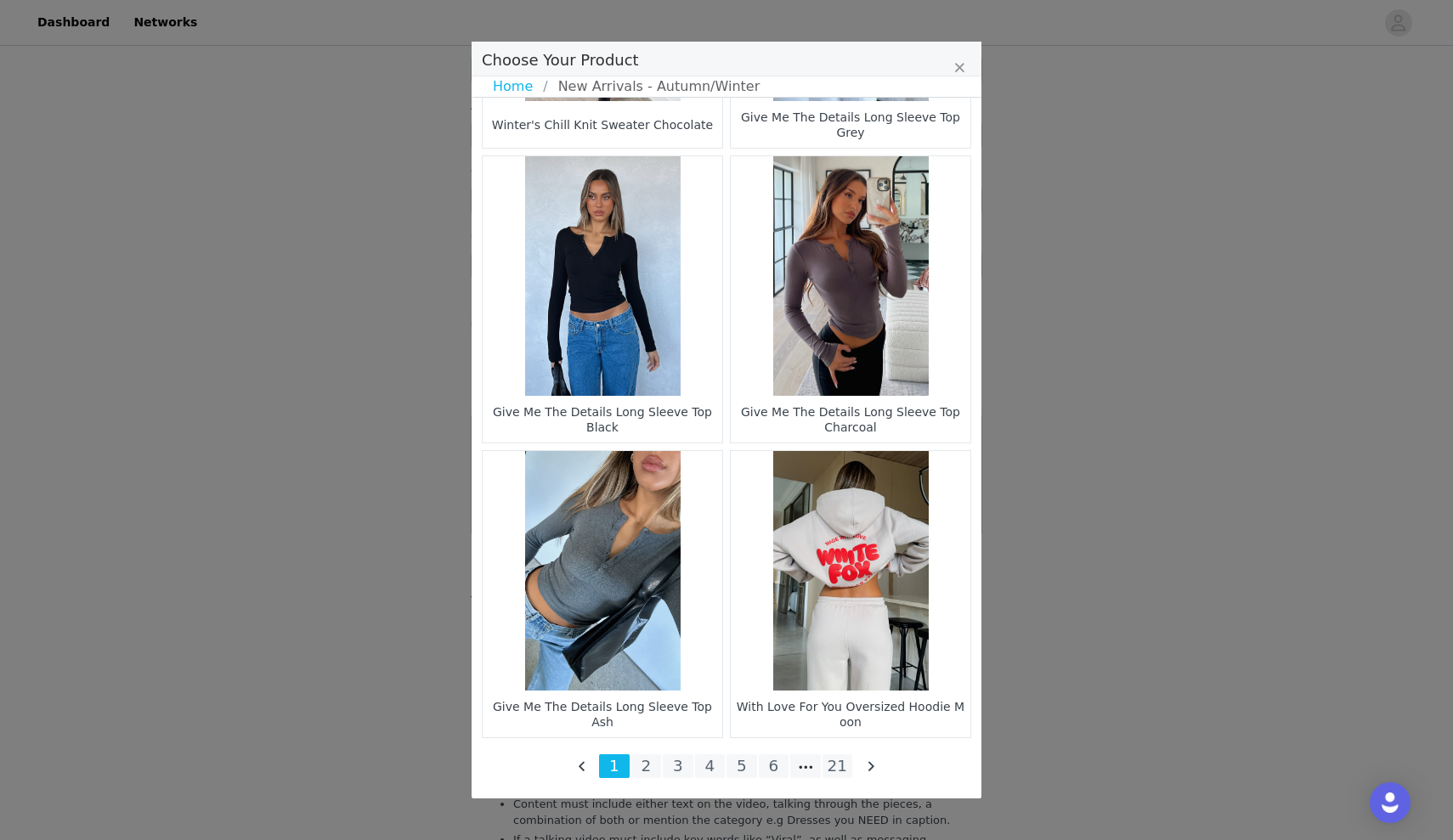
scroll to position [2310, 0]
click at [810, 762] on li "Choose Your Product" at bounding box center [805, 765] width 31 height 23
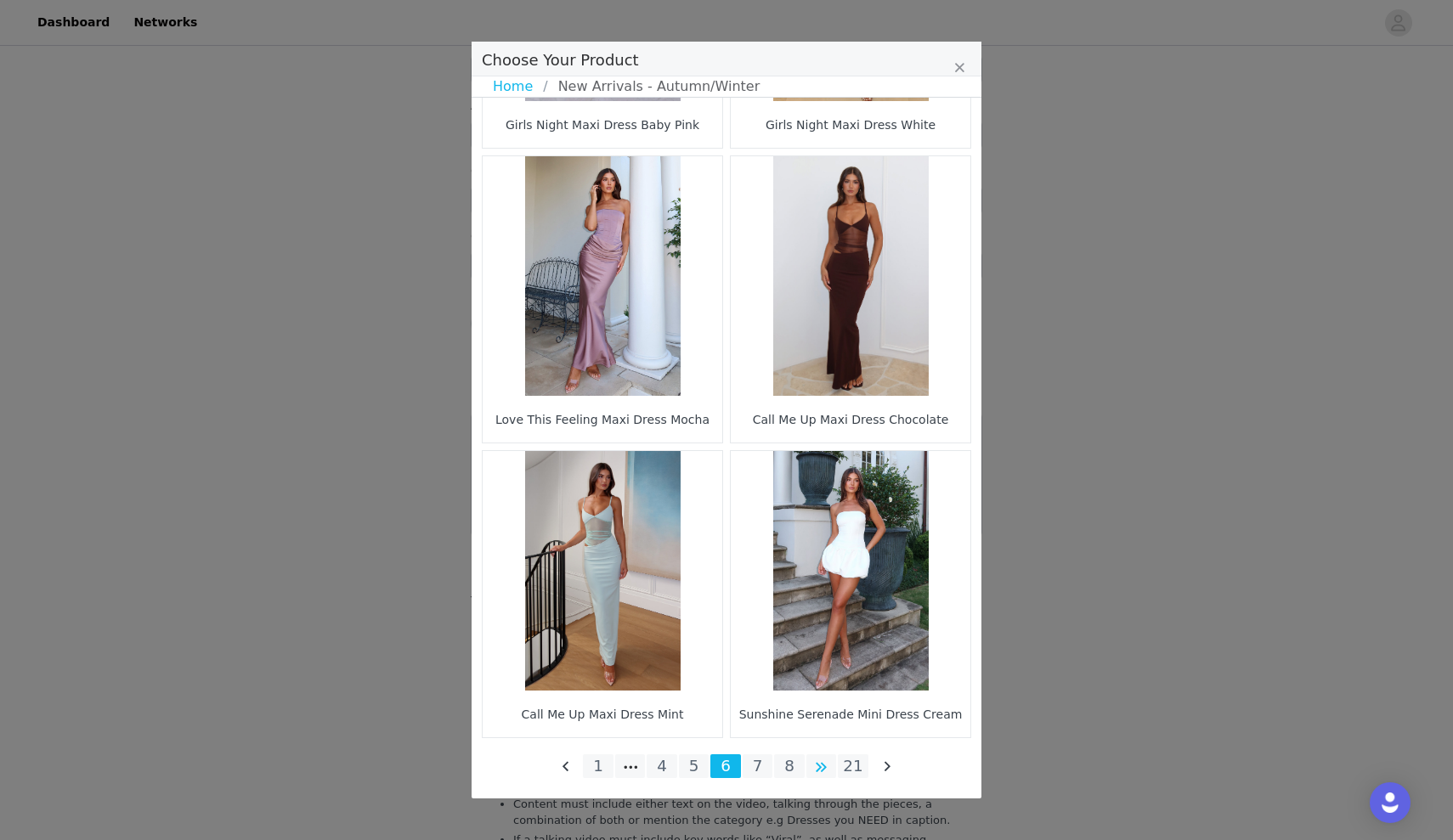
click at [816, 768] on li "Choose Your Product" at bounding box center [821, 765] width 31 height 23
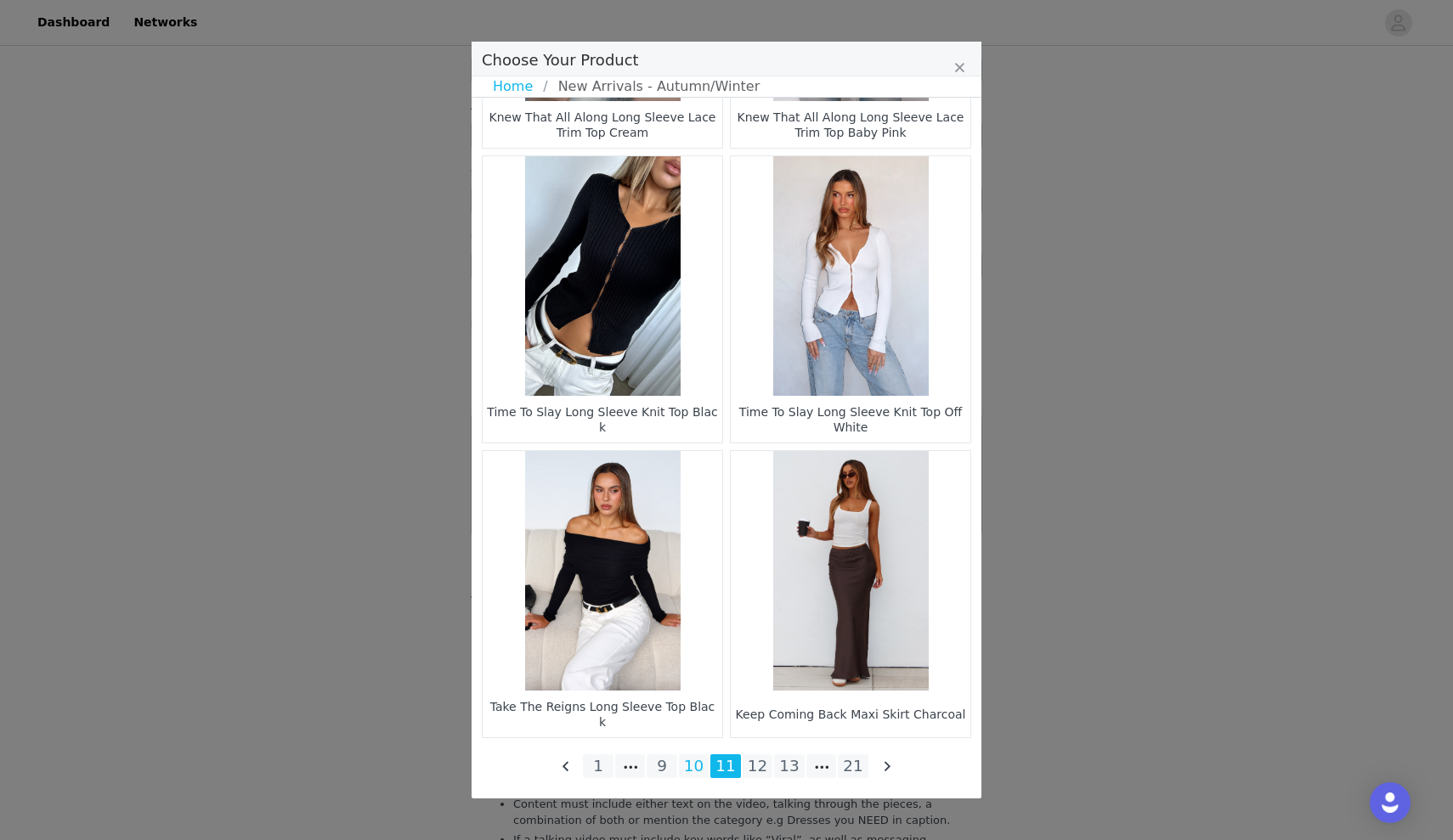
click at [706, 769] on li "10" at bounding box center [694, 765] width 31 height 23
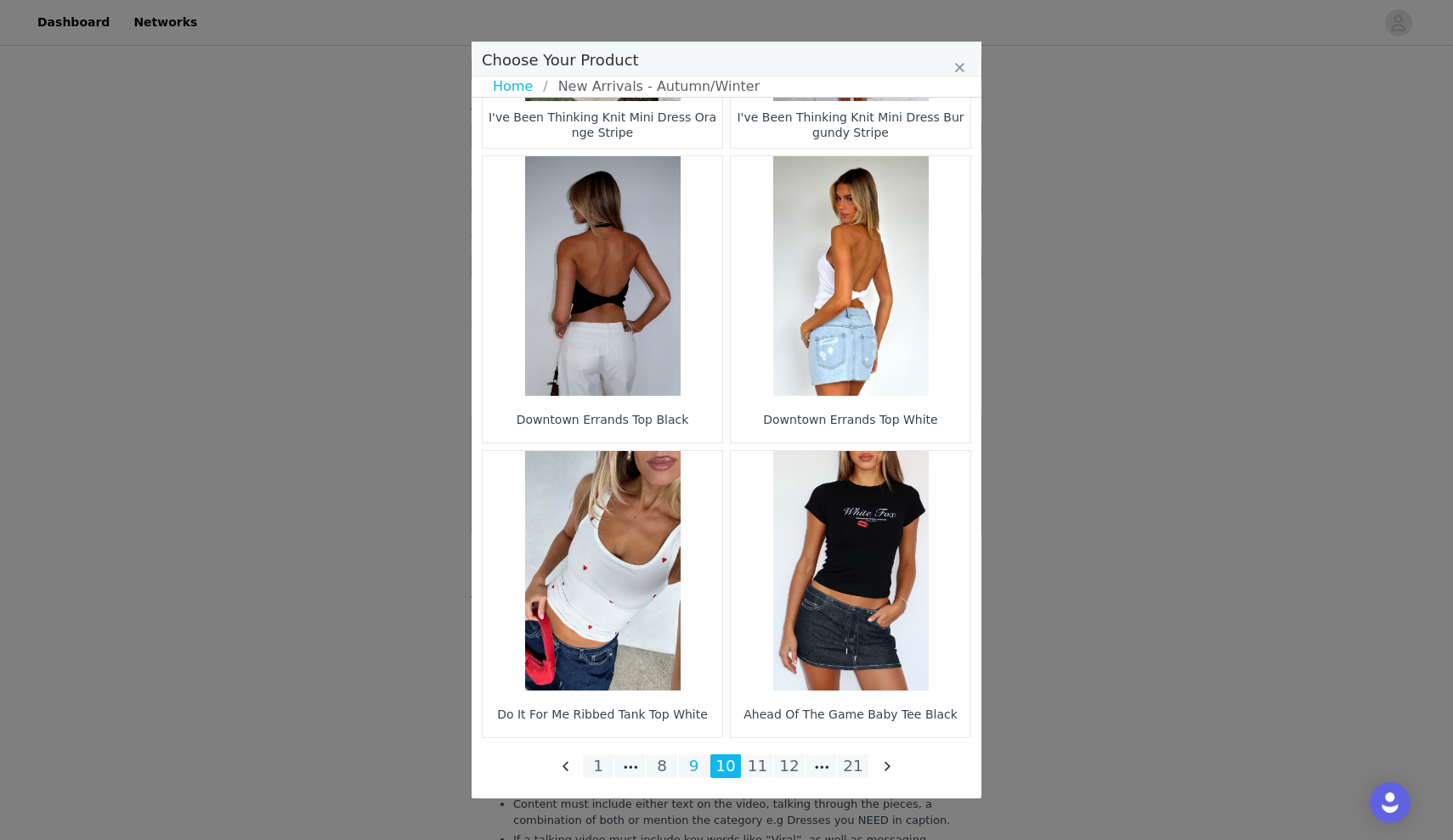
click at [695, 773] on li "9" at bounding box center [694, 765] width 31 height 23
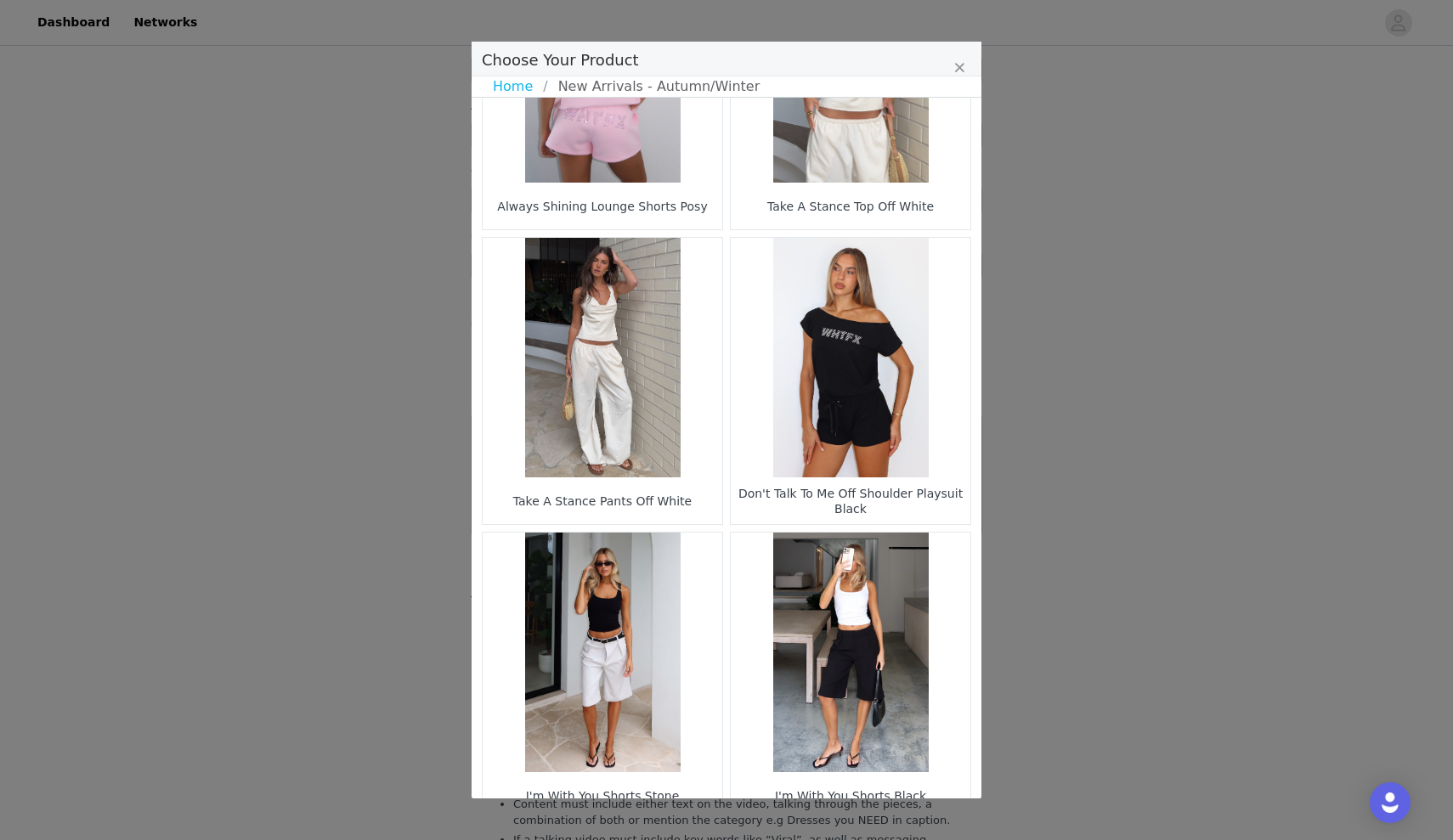
scroll to position [725, 0]
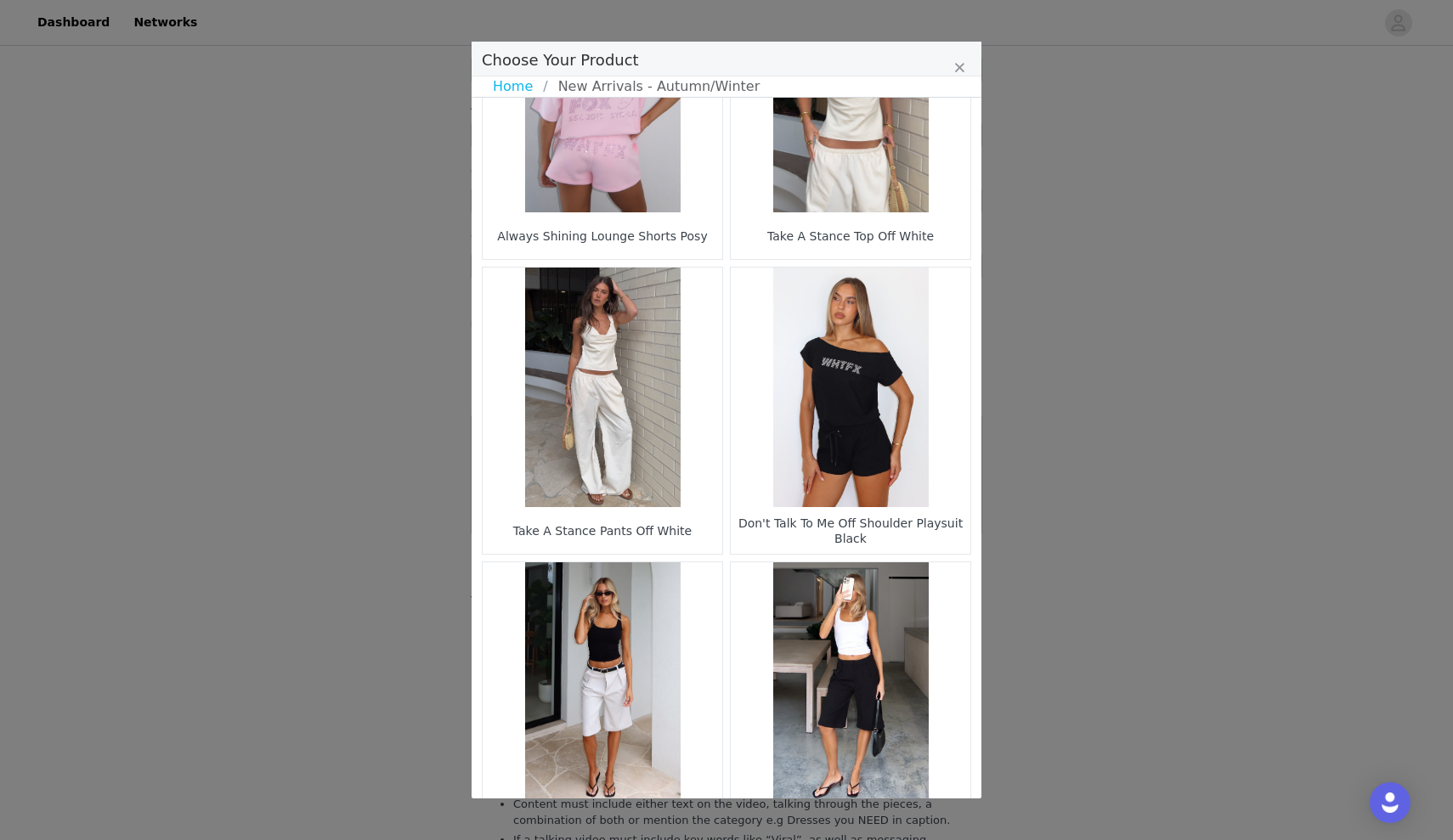
click at [640, 438] on figure "Choose Your Product" at bounding box center [602, 387] width 240 height 240
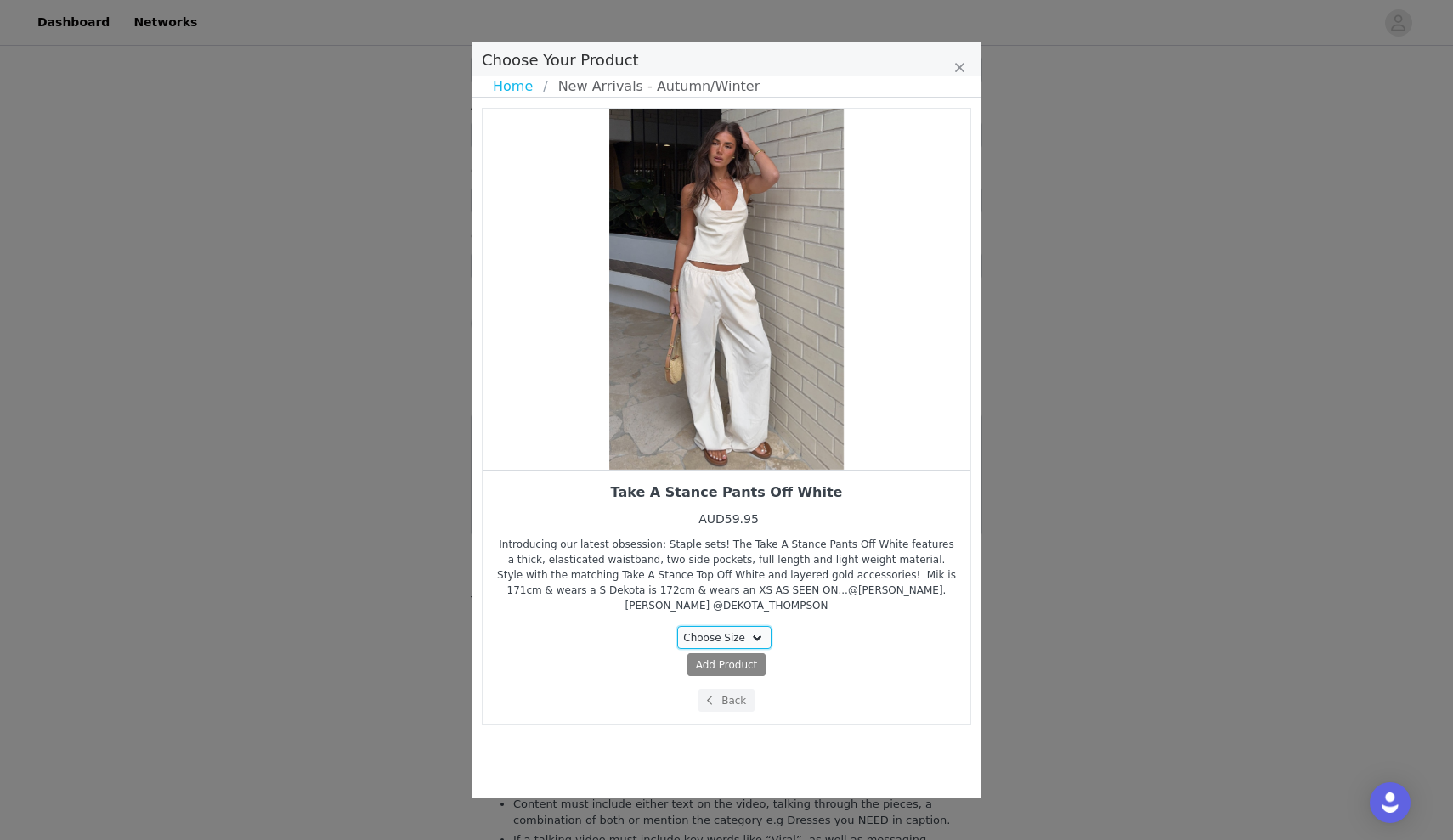
select select "26799404"
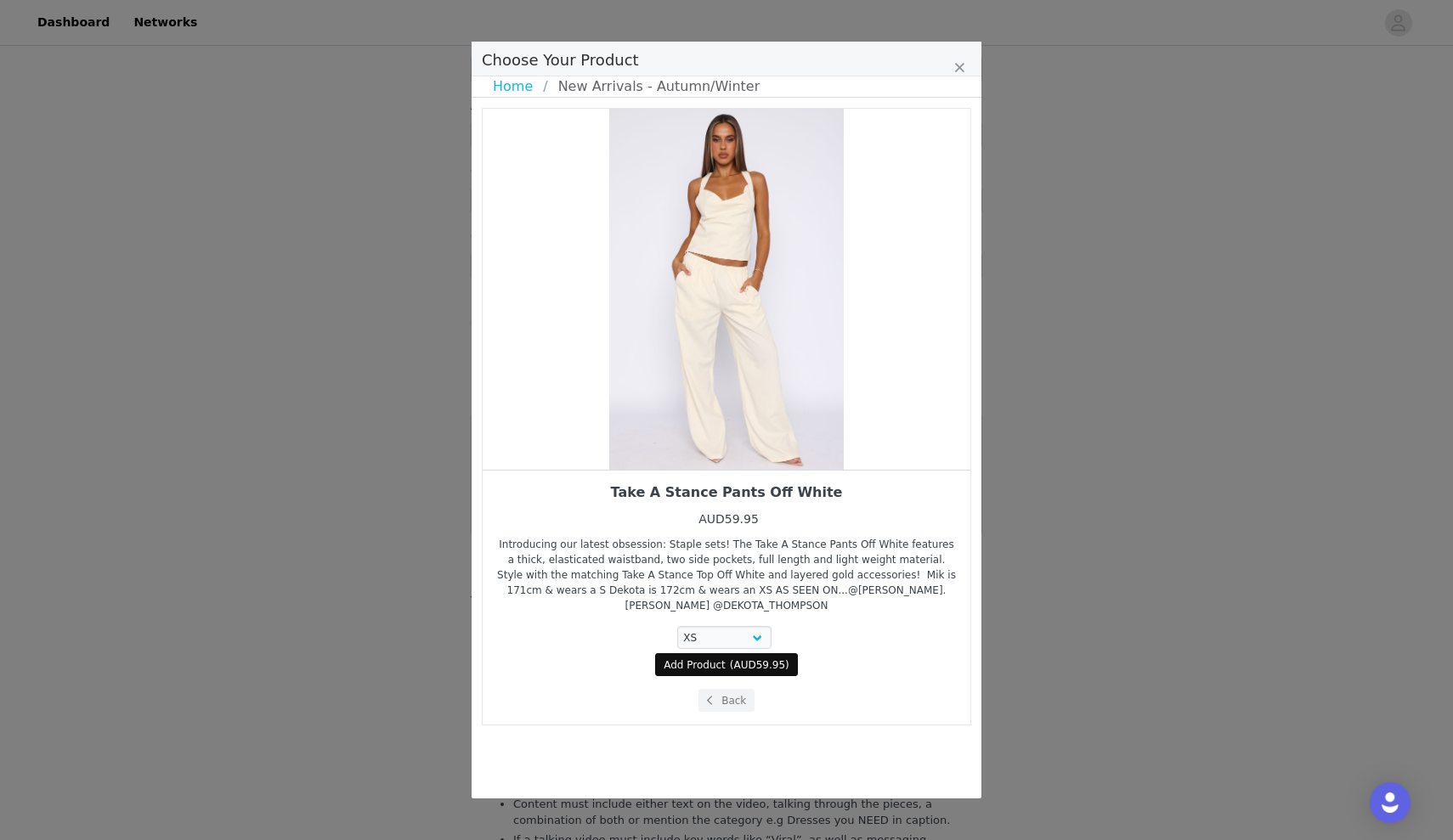
click at [702, 664] on span "Add Product" at bounding box center [695, 665] width 62 height 15
select select "26799404"
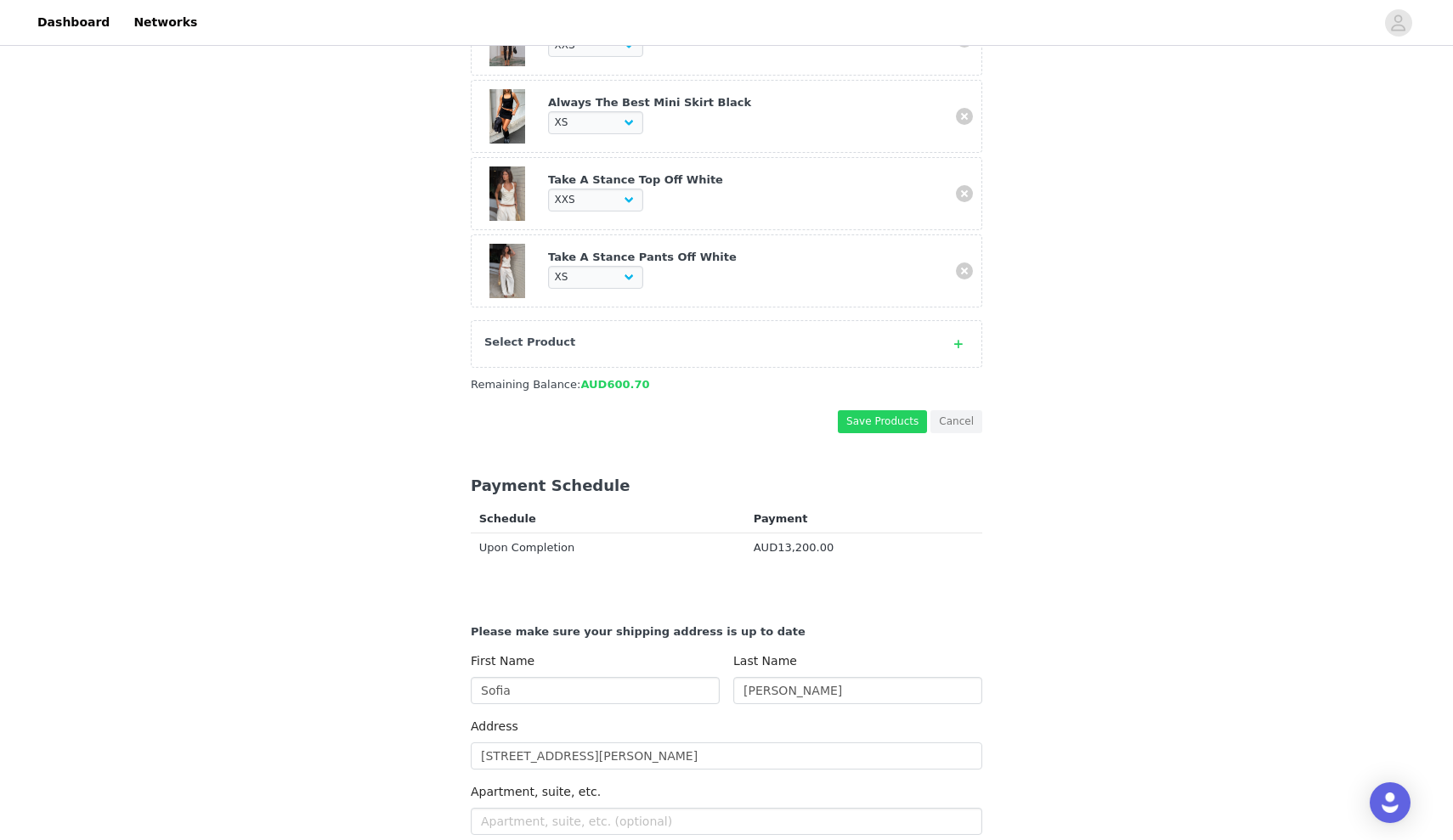
scroll to position [1346, 0]
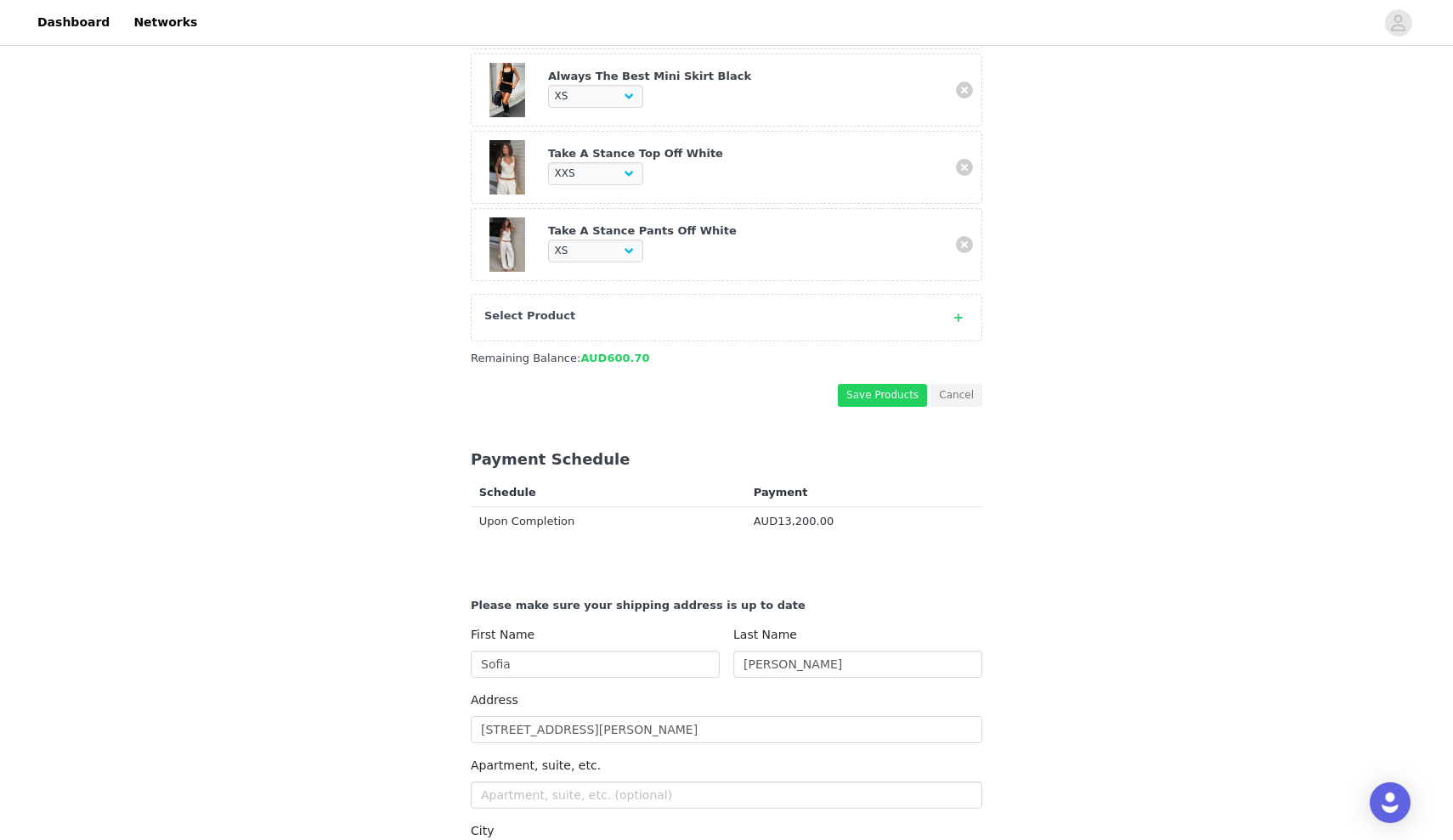
click at [675, 301] on div "Select Product" at bounding box center [726, 317] width 512 height 48
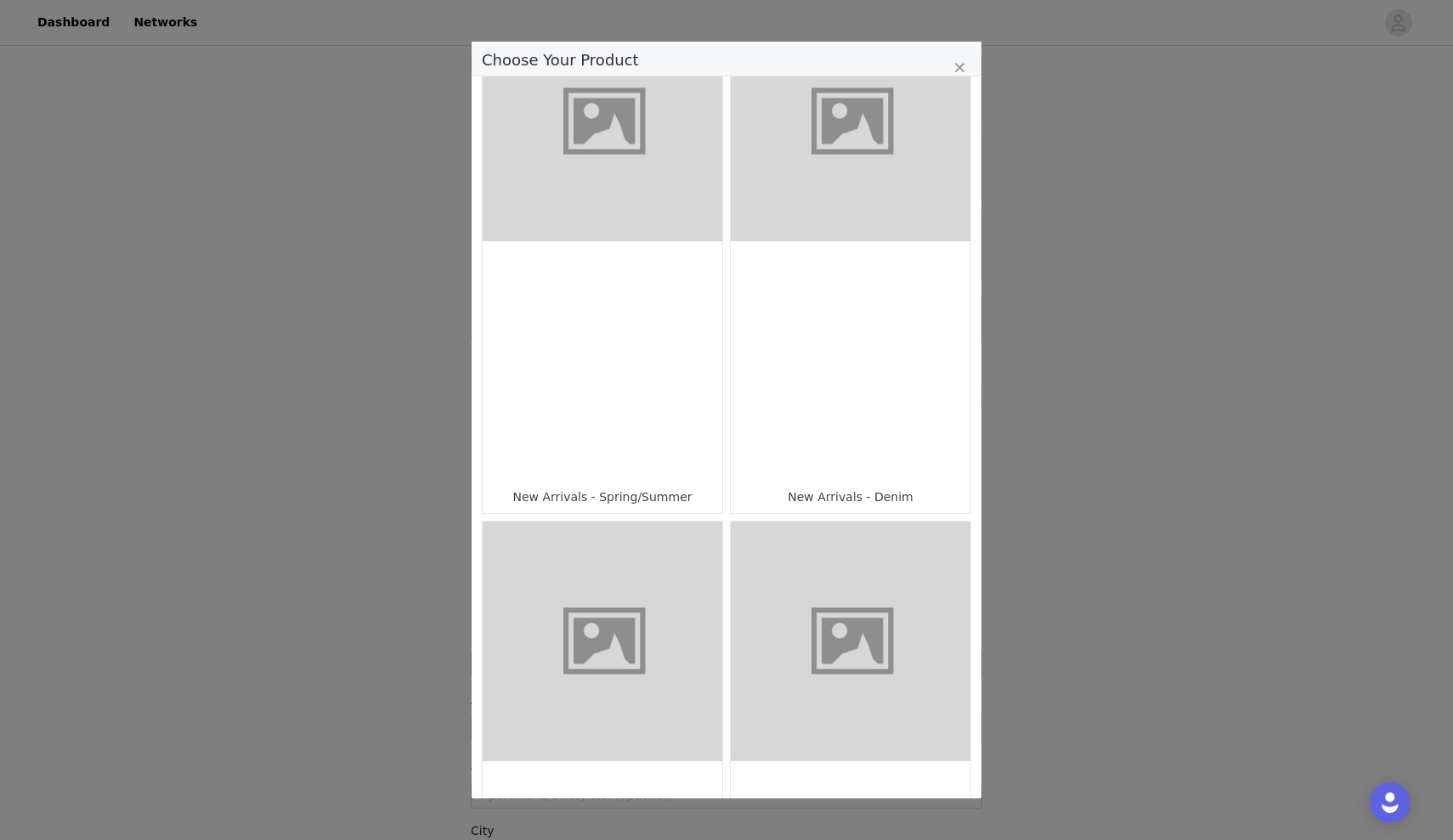
scroll to position [610, 0]
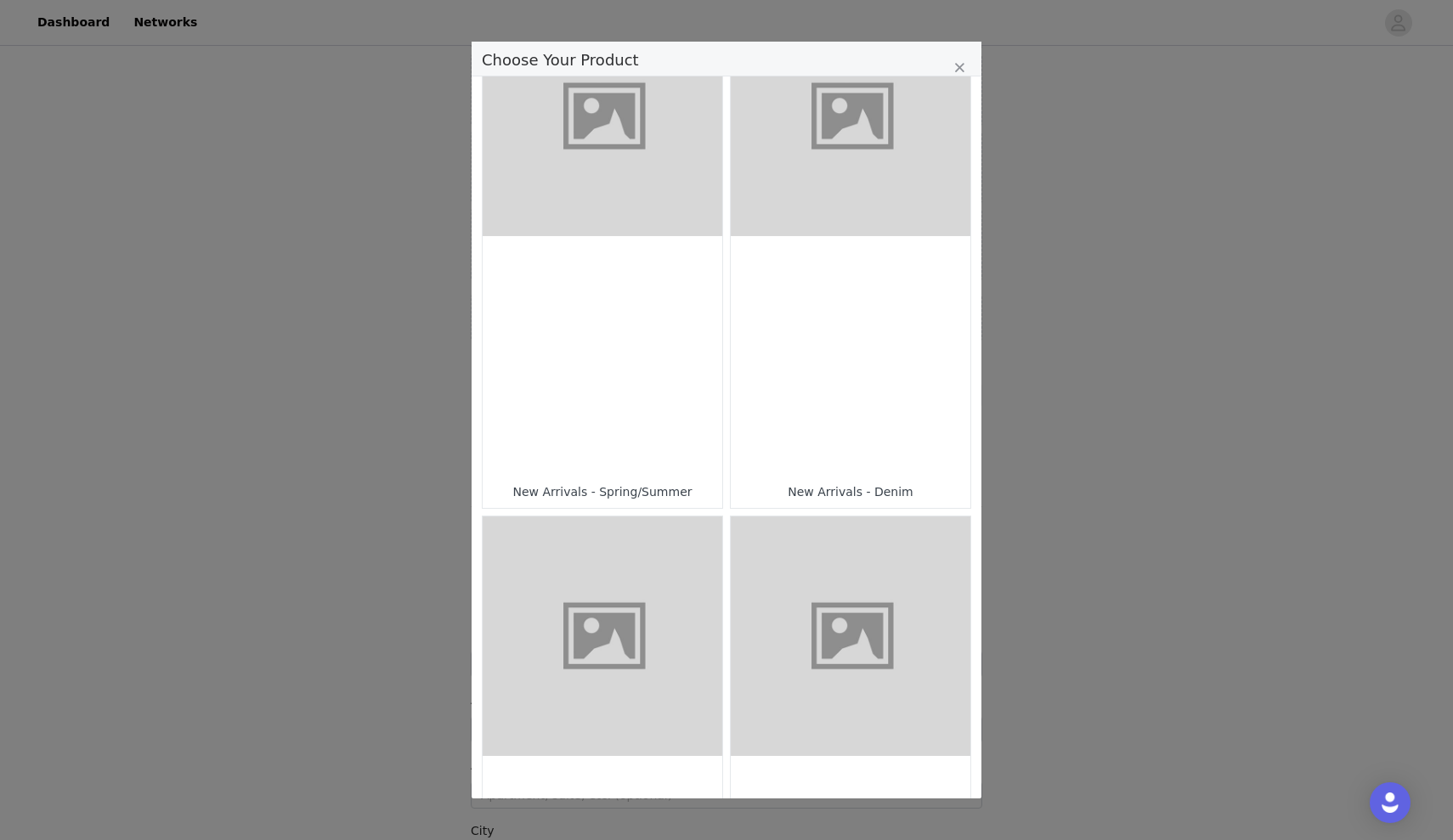
click at [634, 485] on div "New Arrivals - Spring/Summer" at bounding box center [602, 492] width 222 height 15
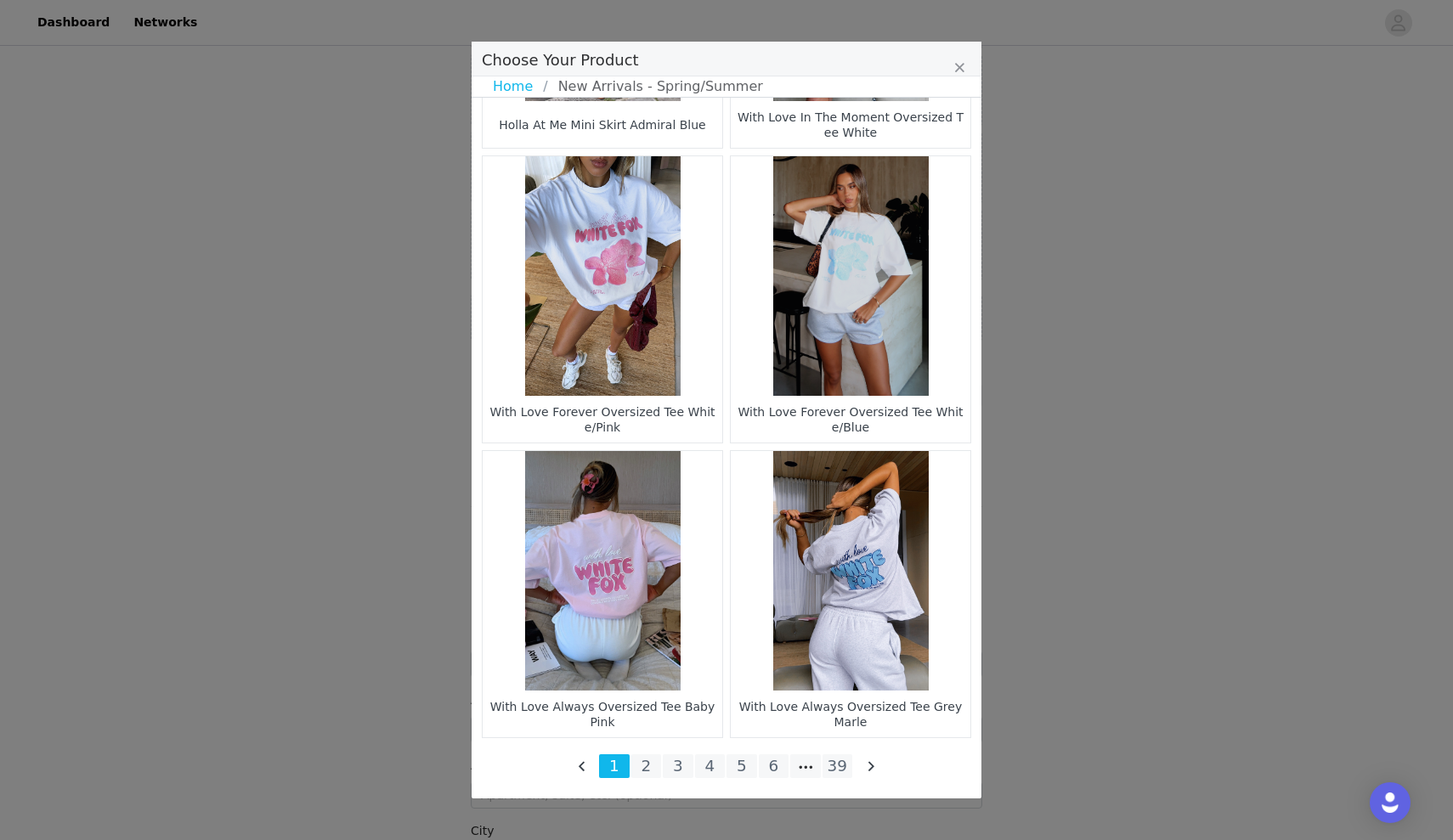
scroll to position [2310, 0]
click at [648, 777] on li "2" at bounding box center [646, 765] width 31 height 23
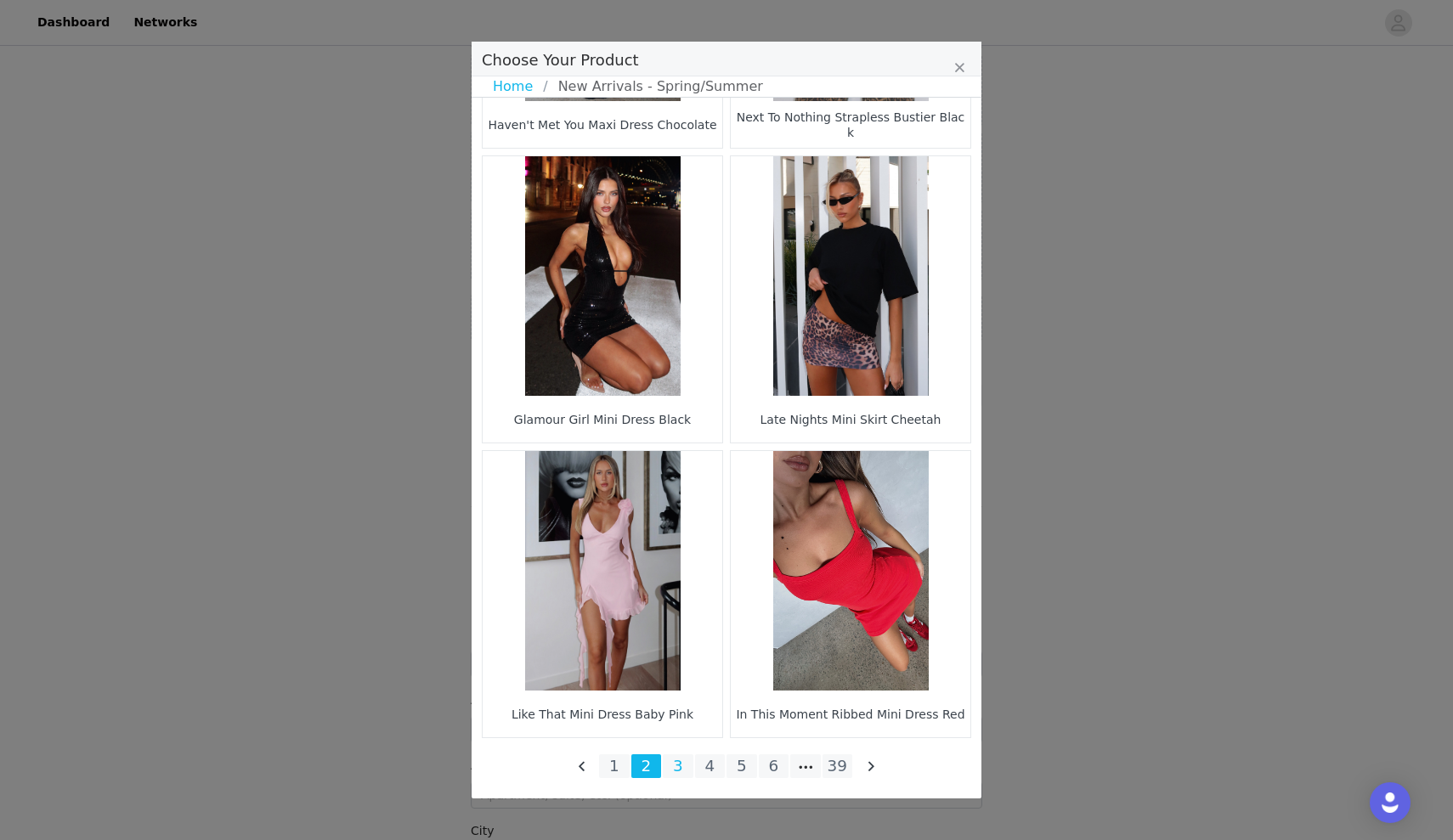
click at [683, 772] on li "3" at bounding box center [678, 765] width 31 height 23
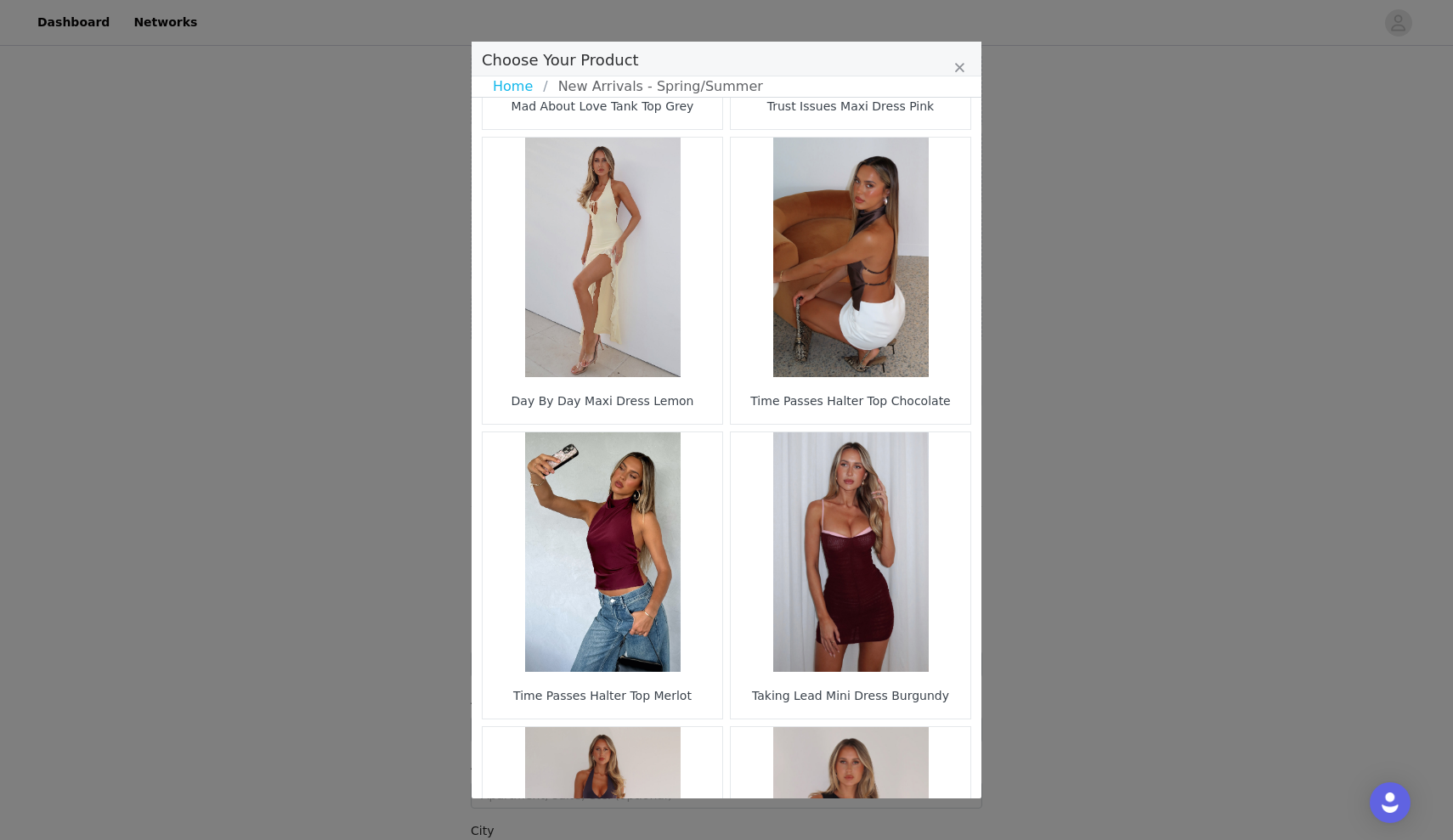
scroll to position [2040, 0]
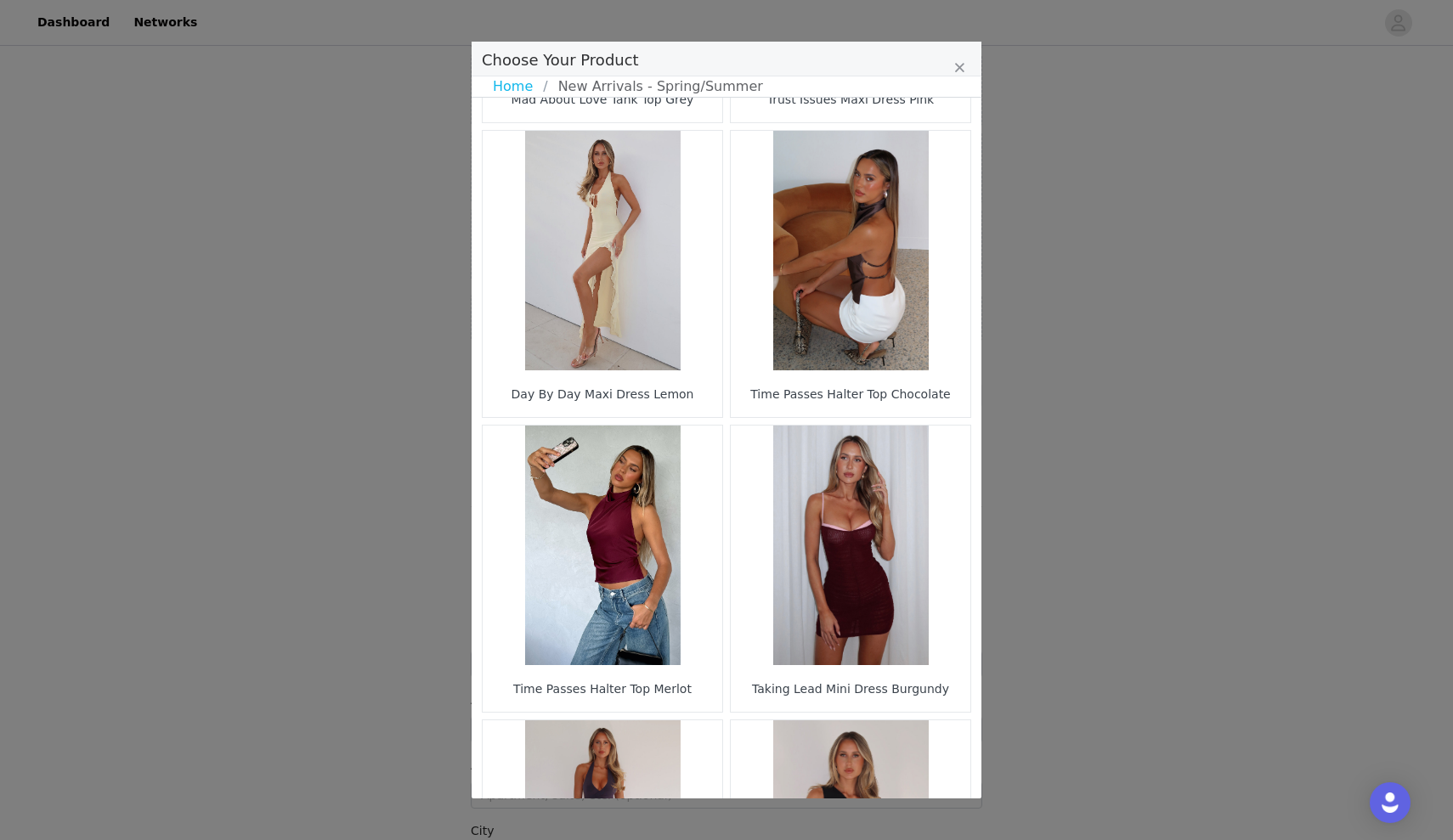
click at [824, 288] on figure "Choose Your Product" at bounding box center [850, 250] width 240 height 240
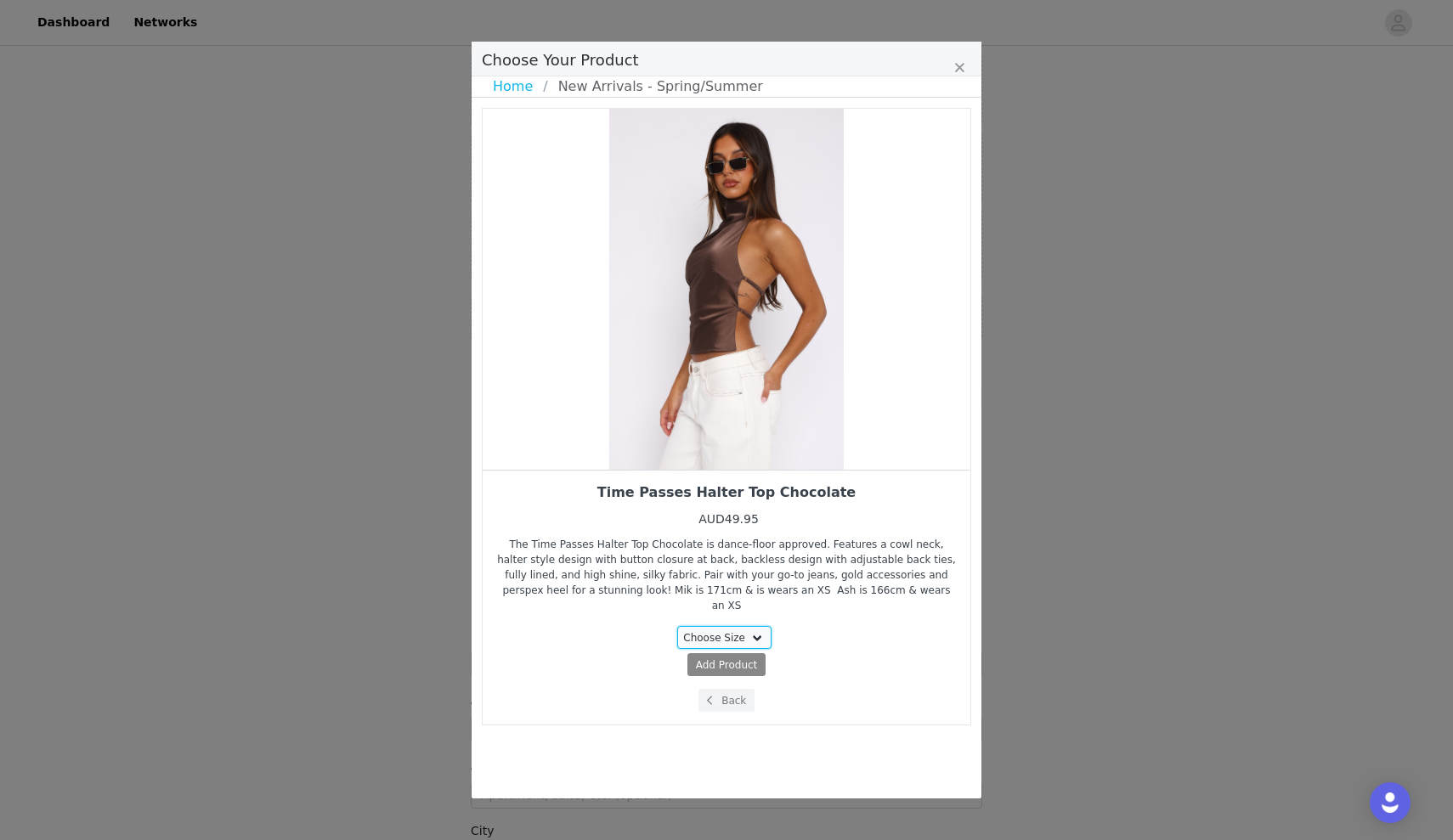
select select "24511121"
click at [712, 657] on span "Add Product" at bounding box center [695, 665] width 62 height 15
select select "24511121"
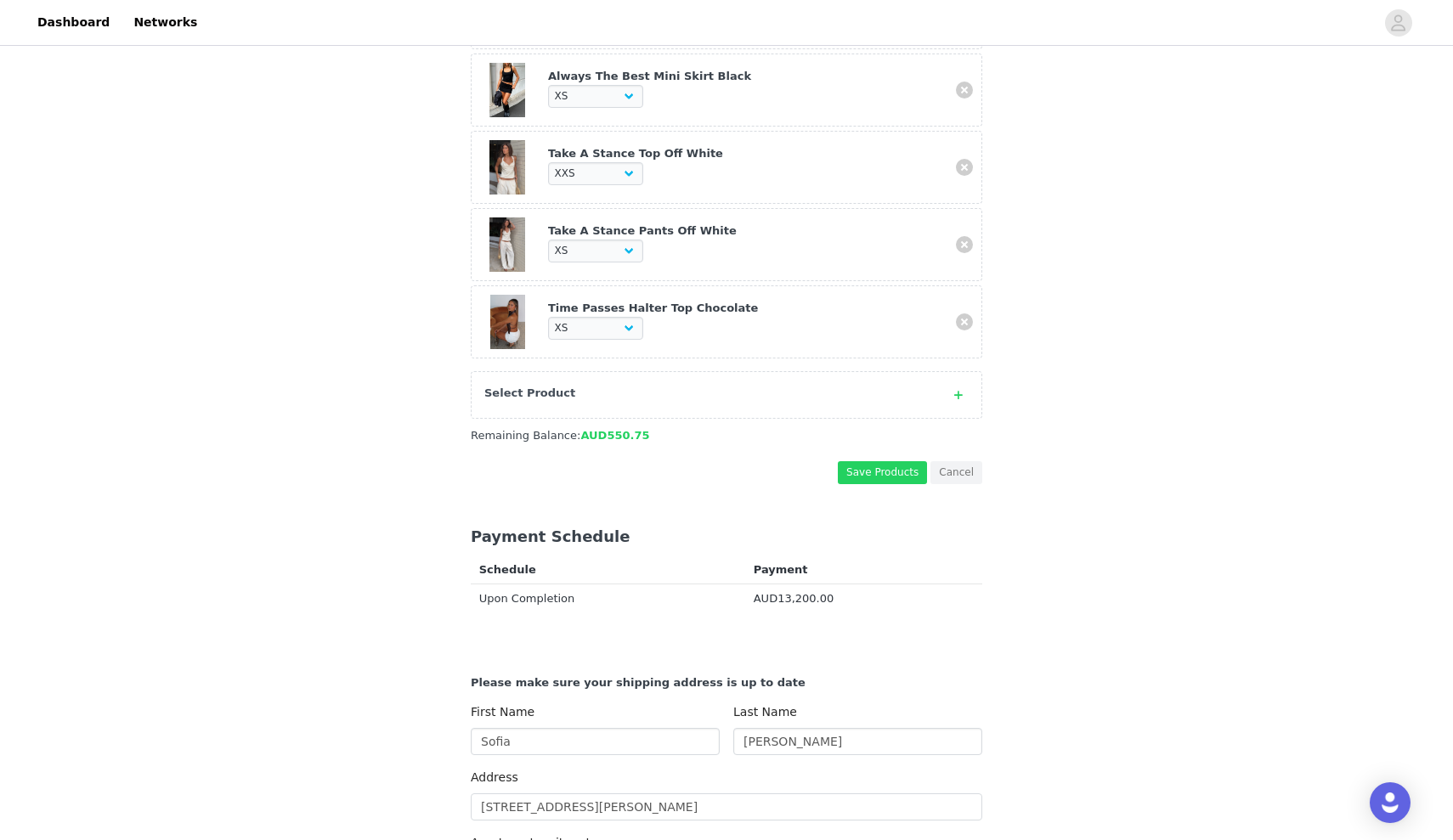
click at [805, 391] on div "Select Product" at bounding box center [710, 393] width 450 height 17
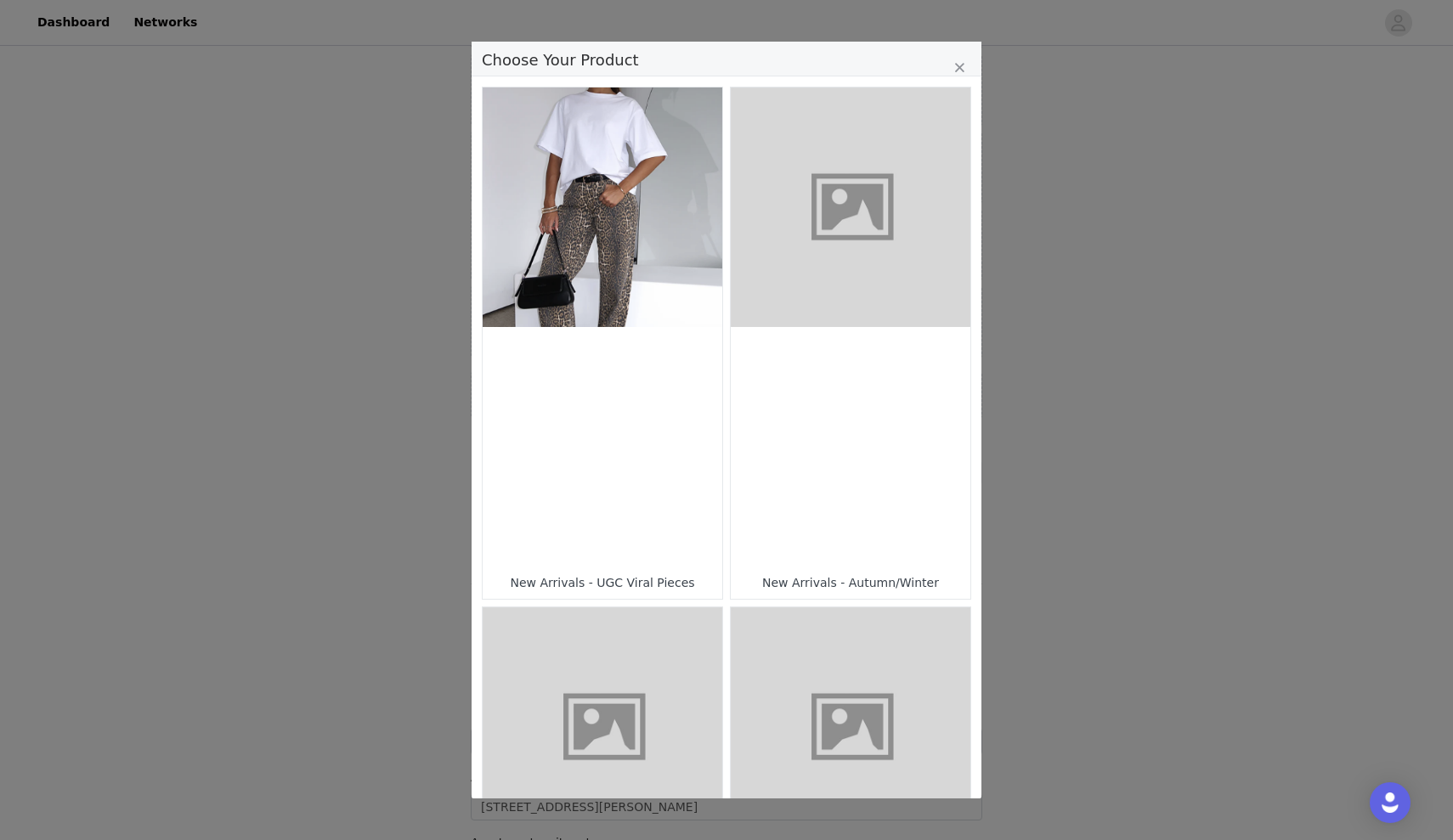
click at [813, 378] on div "Choose Your Product" at bounding box center [850, 446] width 240 height 240
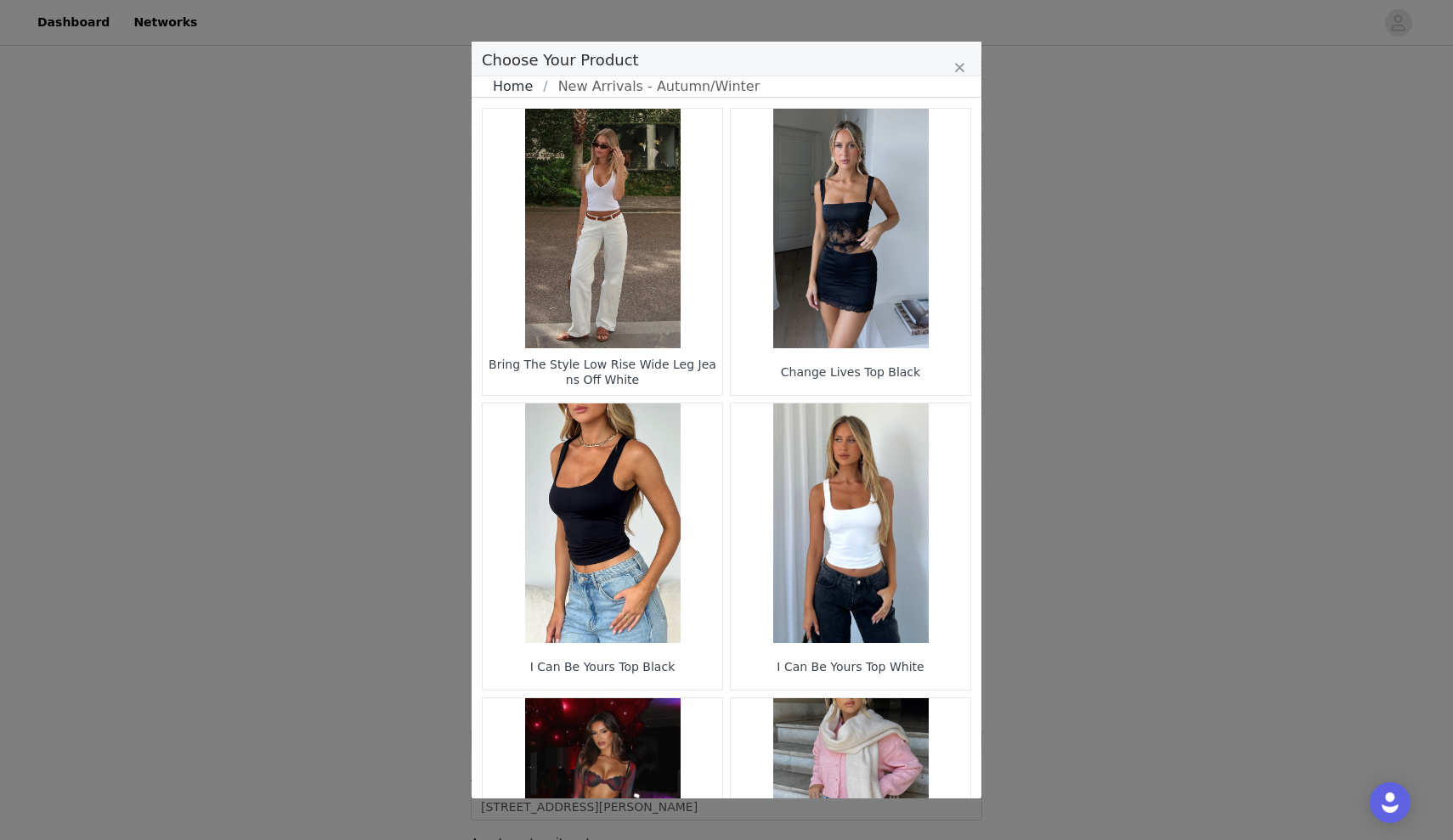
click at [515, 95] on link "Home" at bounding box center [518, 87] width 50 height 21
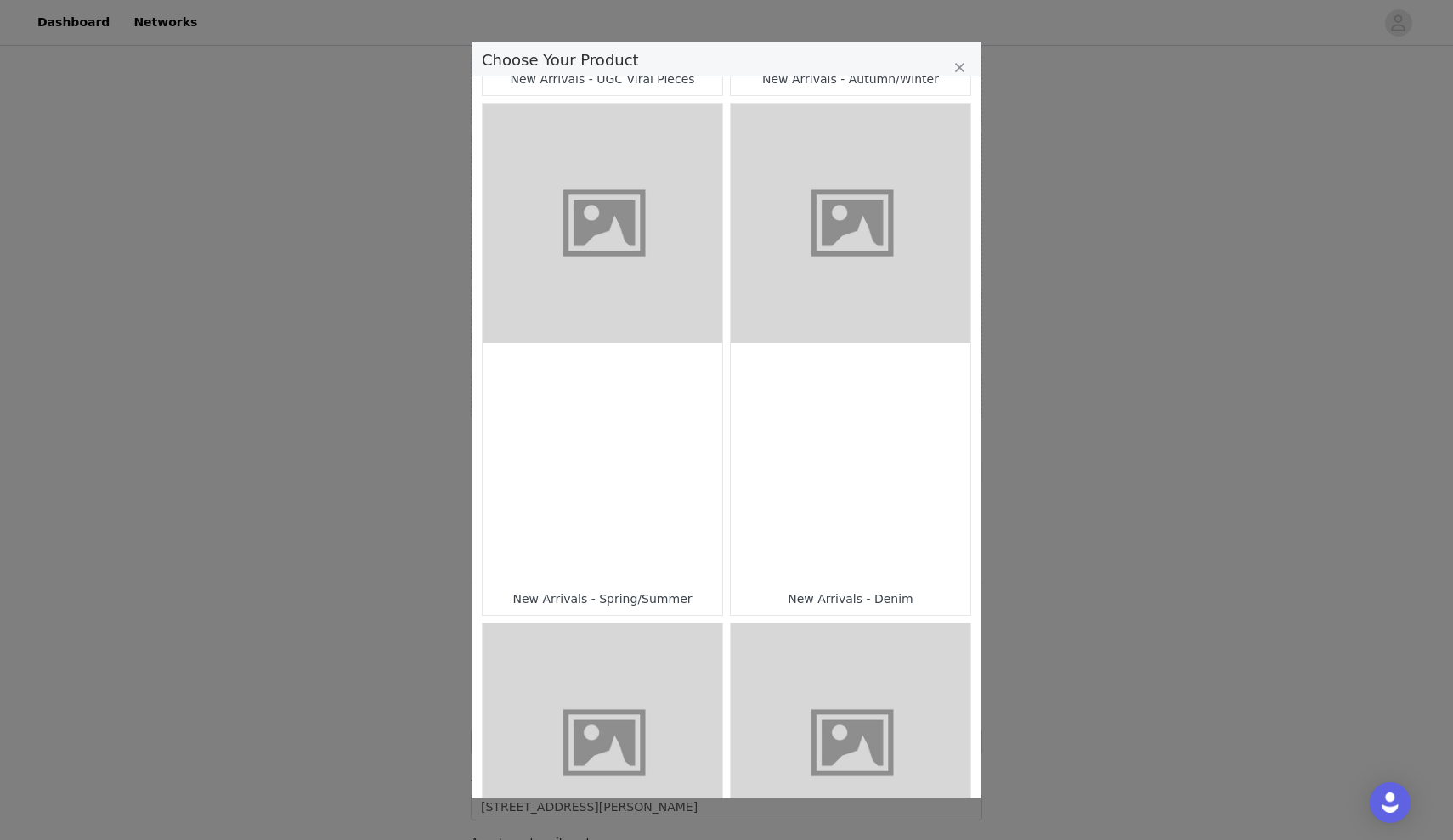
scroll to position [504, 0]
click at [558, 413] on div "Choose Your Product" at bounding box center [602, 463] width 240 height 240
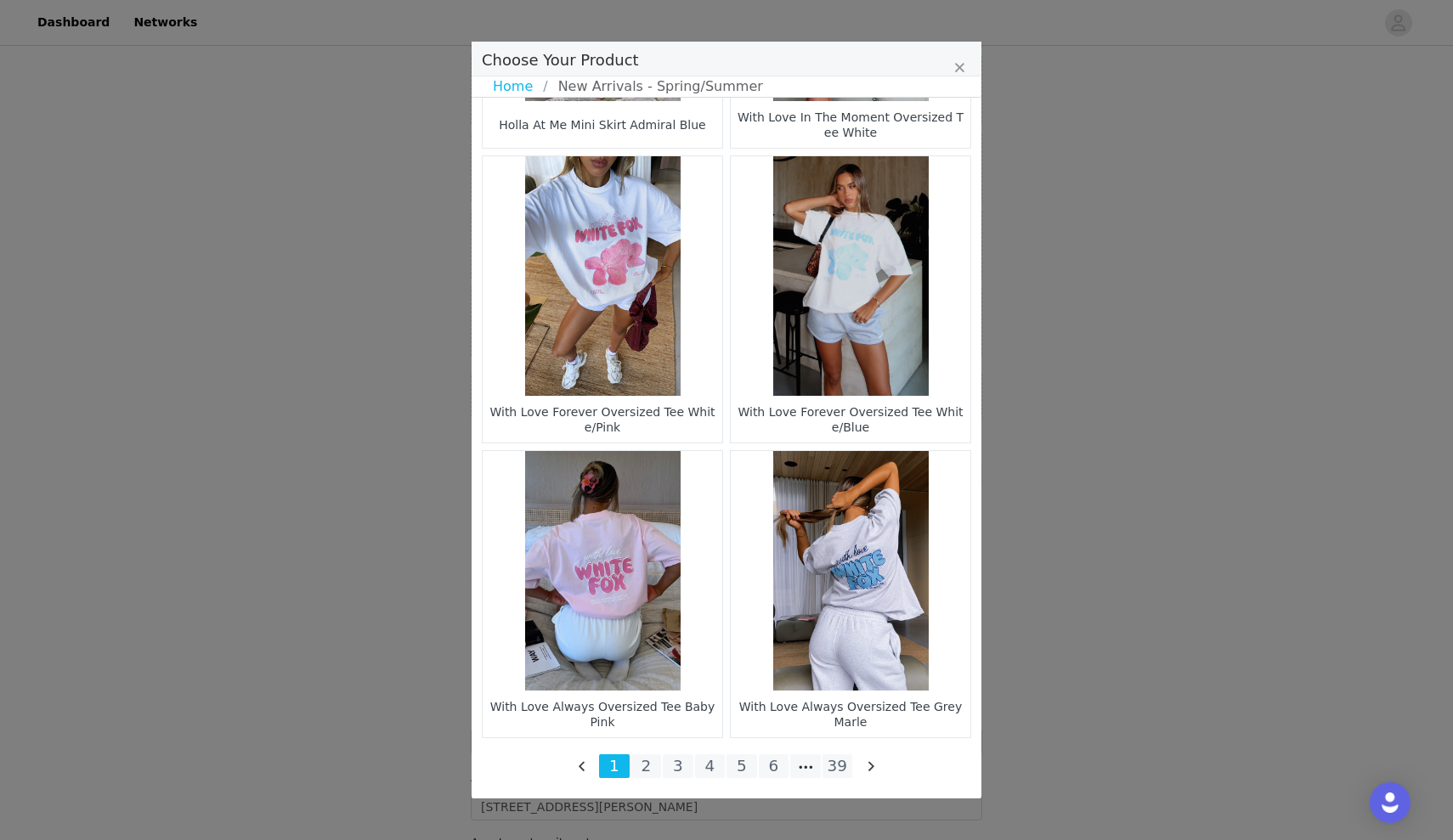
scroll to position [2310, 0]
click at [650, 773] on li "2" at bounding box center [646, 765] width 31 height 23
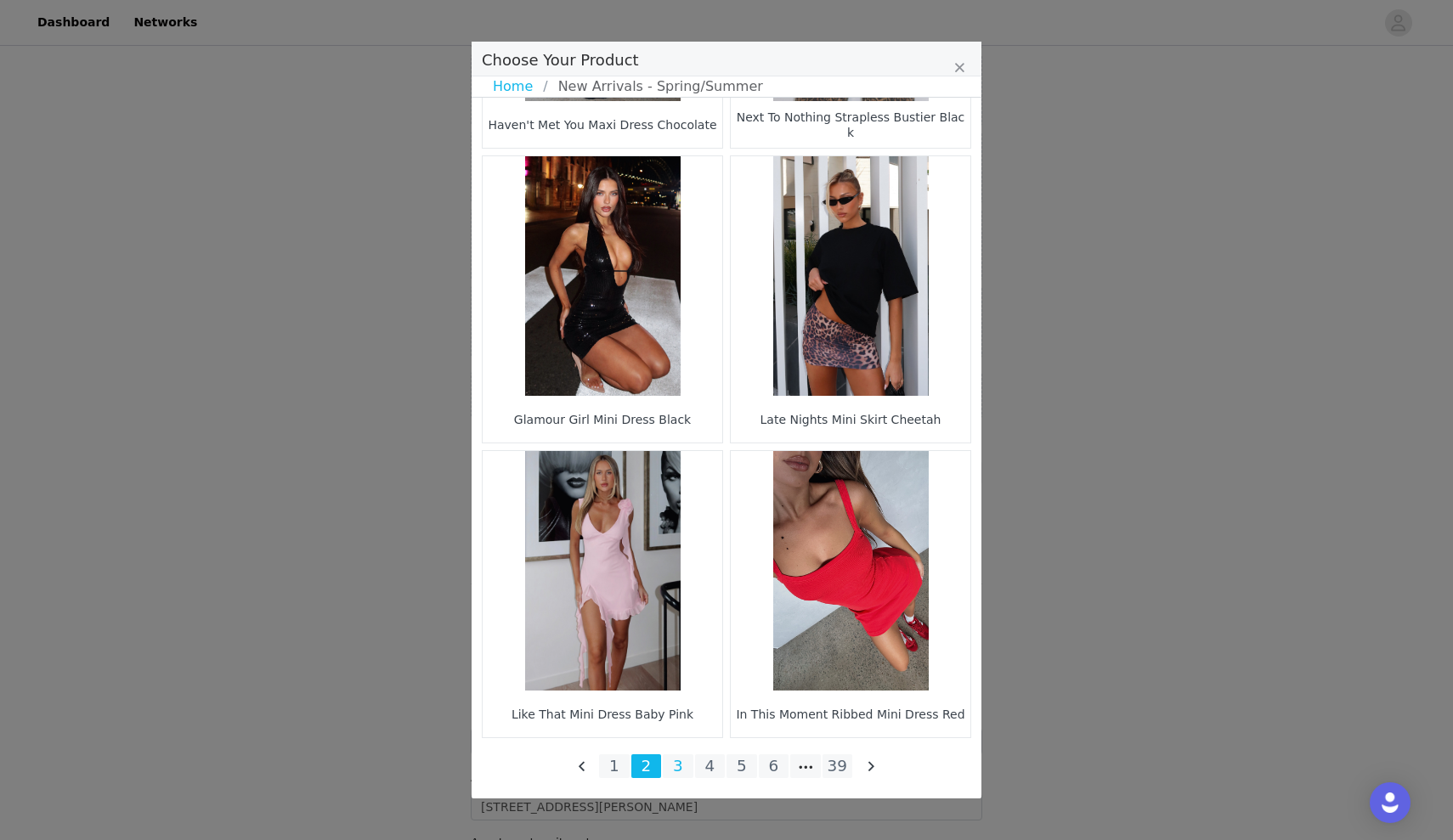
click at [685, 763] on li "3" at bounding box center [678, 765] width 31 height 23
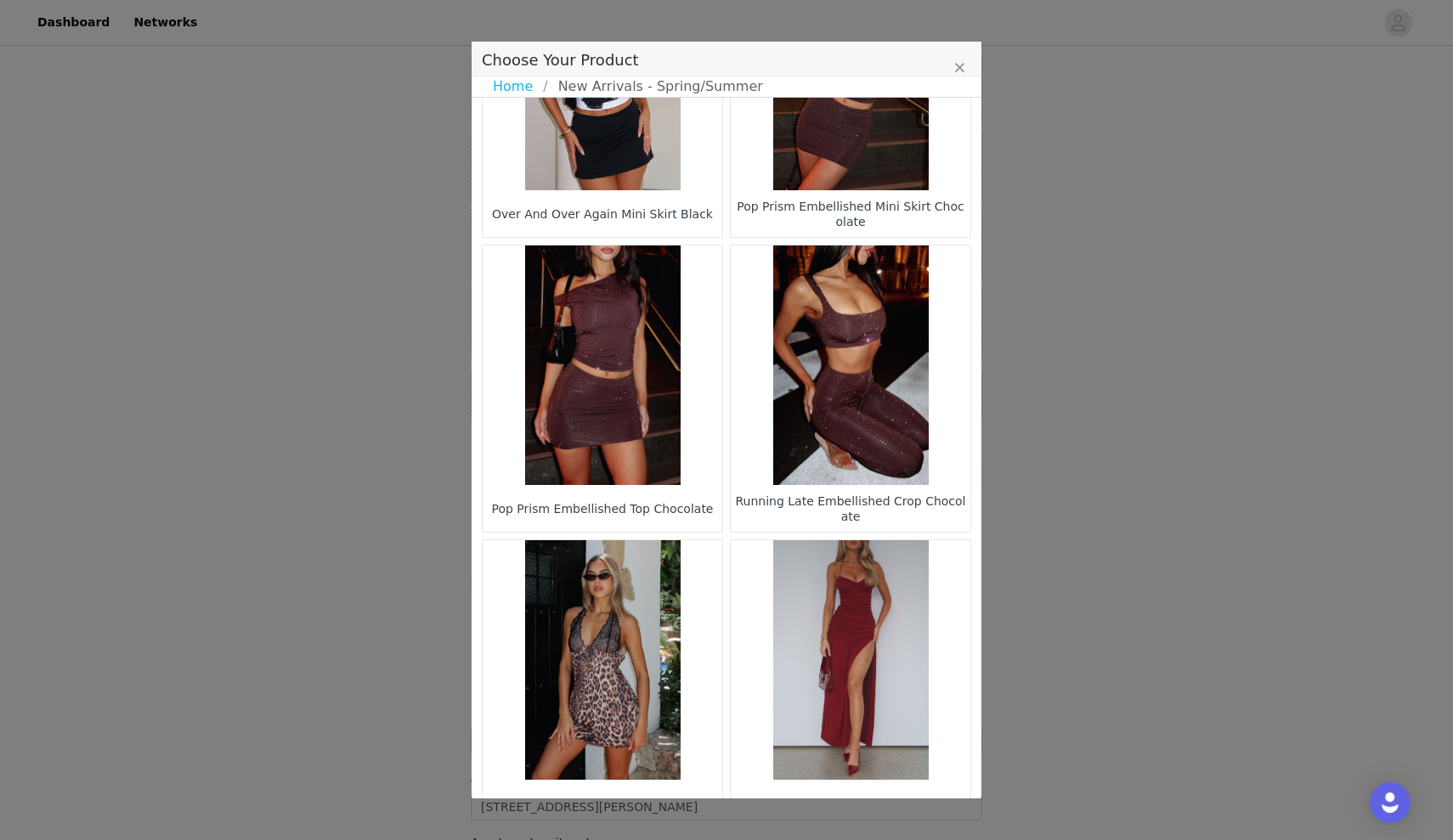
scroll to position [449, 0]
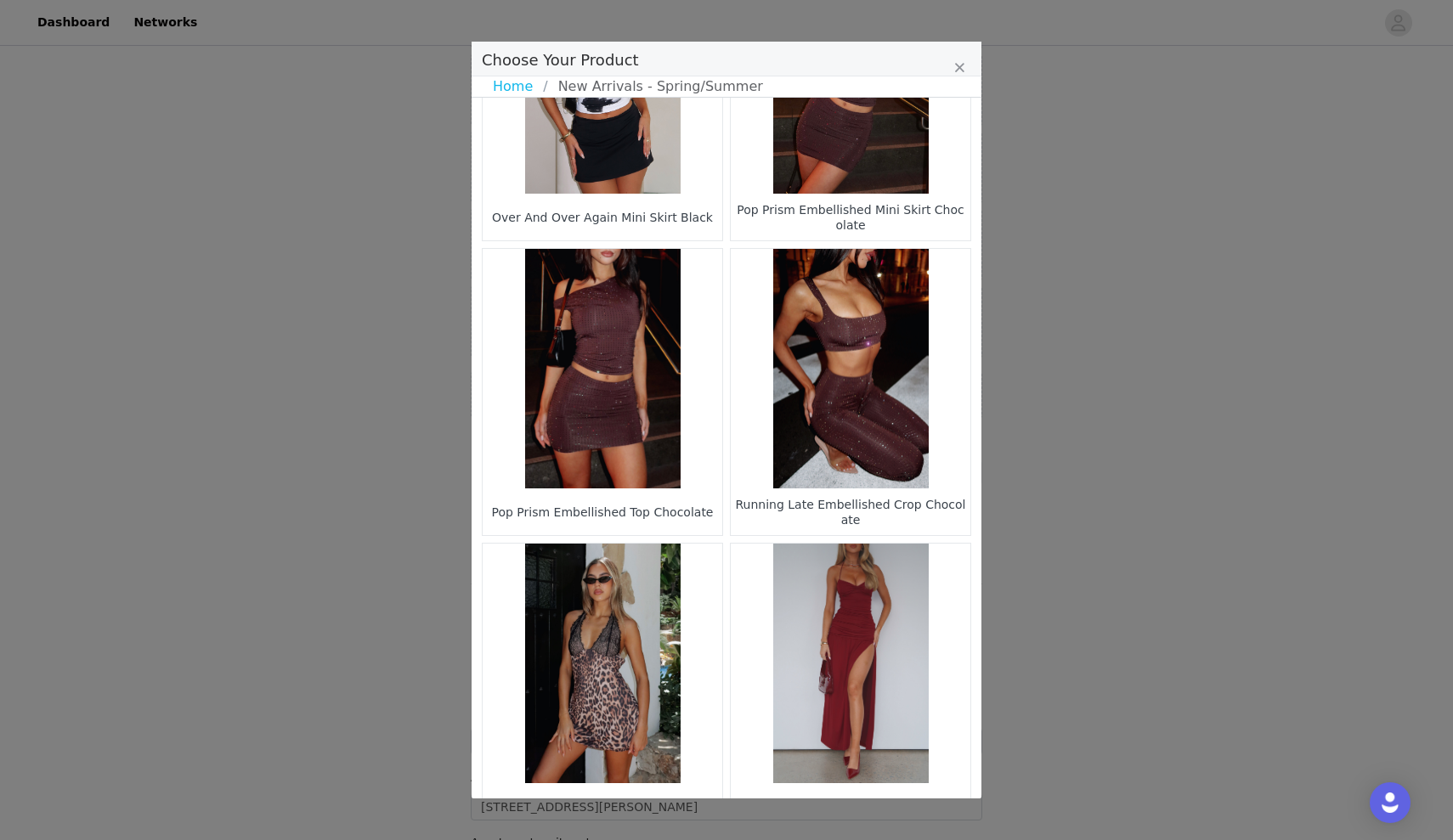
click at [660, 461] on figure "Choose Your Product" at bounding box center [602, 369] width 240 height 240
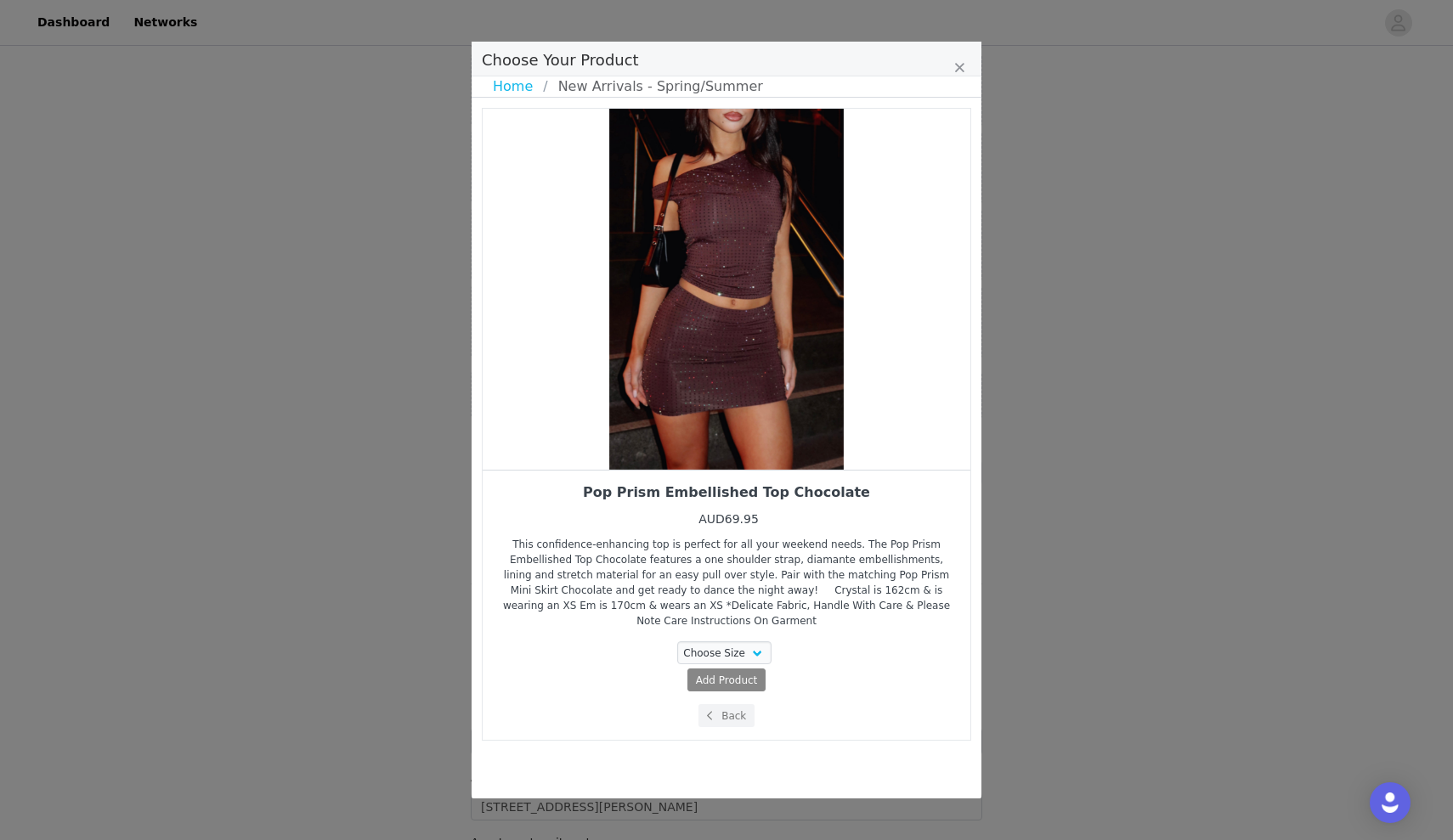
scroll to position [0, 0]
click at [758, 453] on div "Choose Your Product" at bounding box center [726, 288] width 487 height 361
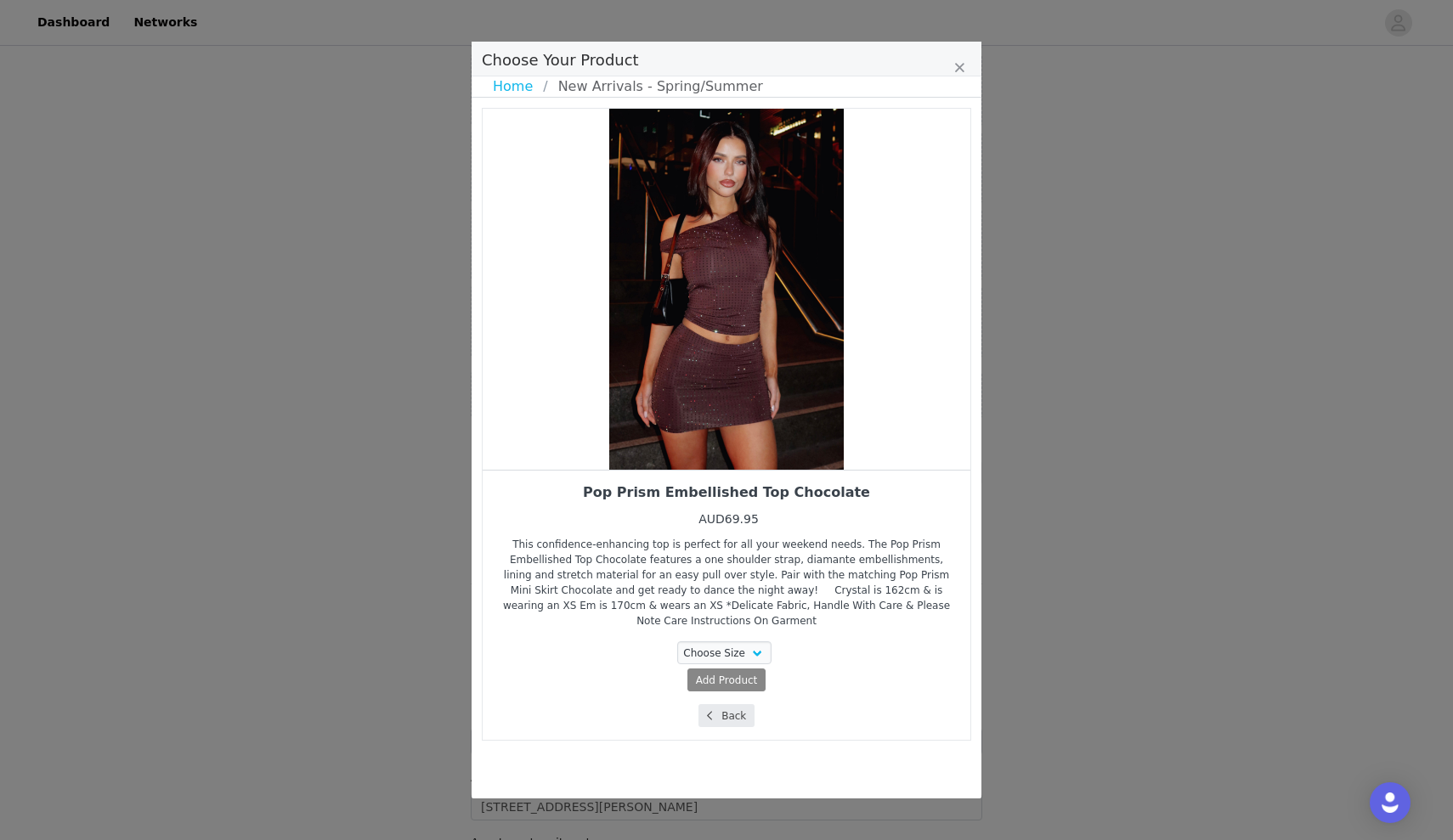
click at [734, 715] on button "Back" at bounding box center [726, 715] width 57 height 23
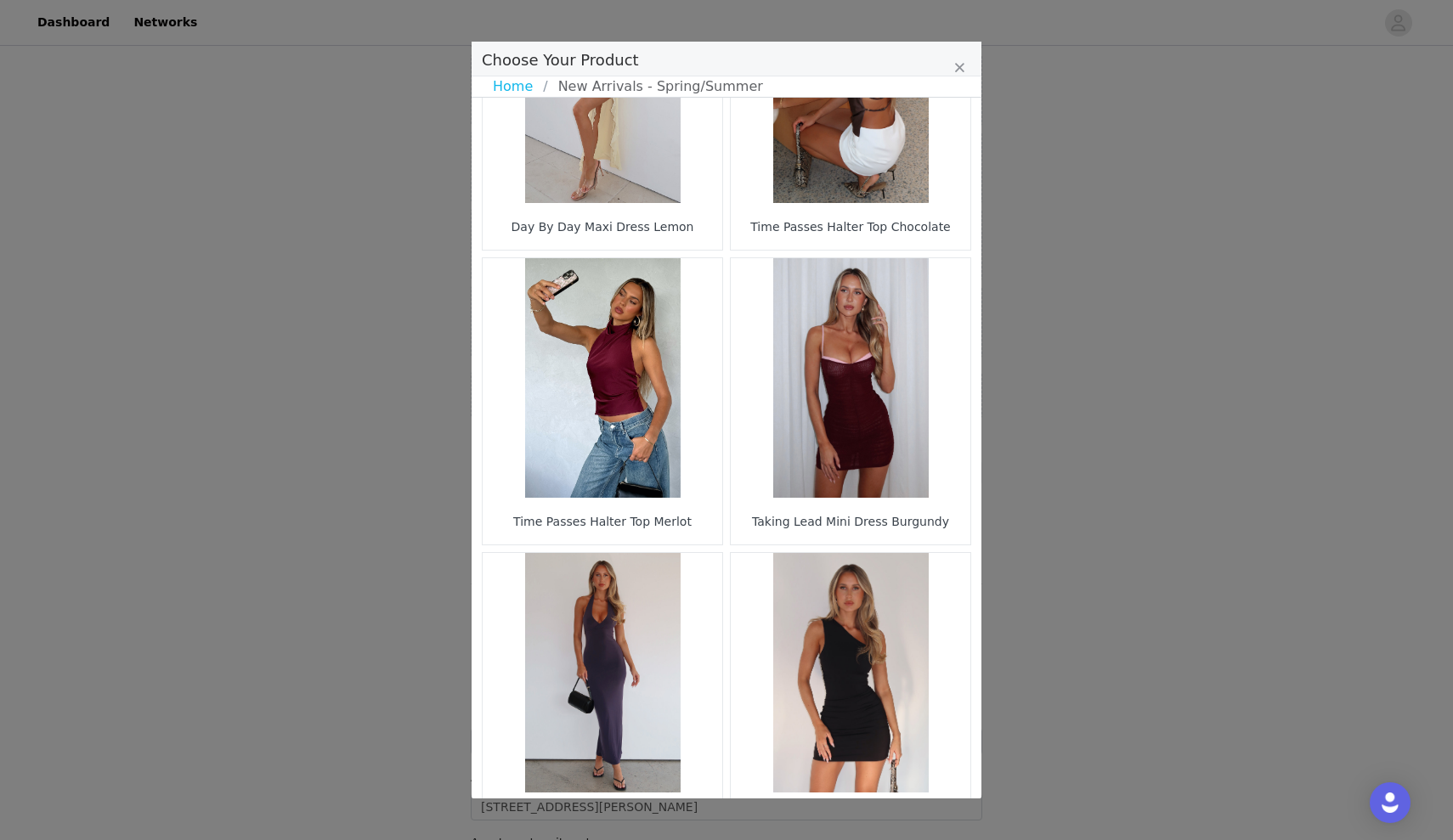
scroll to position [2209, 0]
click at [882, 362] on figure "Choose Your Product" at bounding box center [850, 377] width 240 height 240
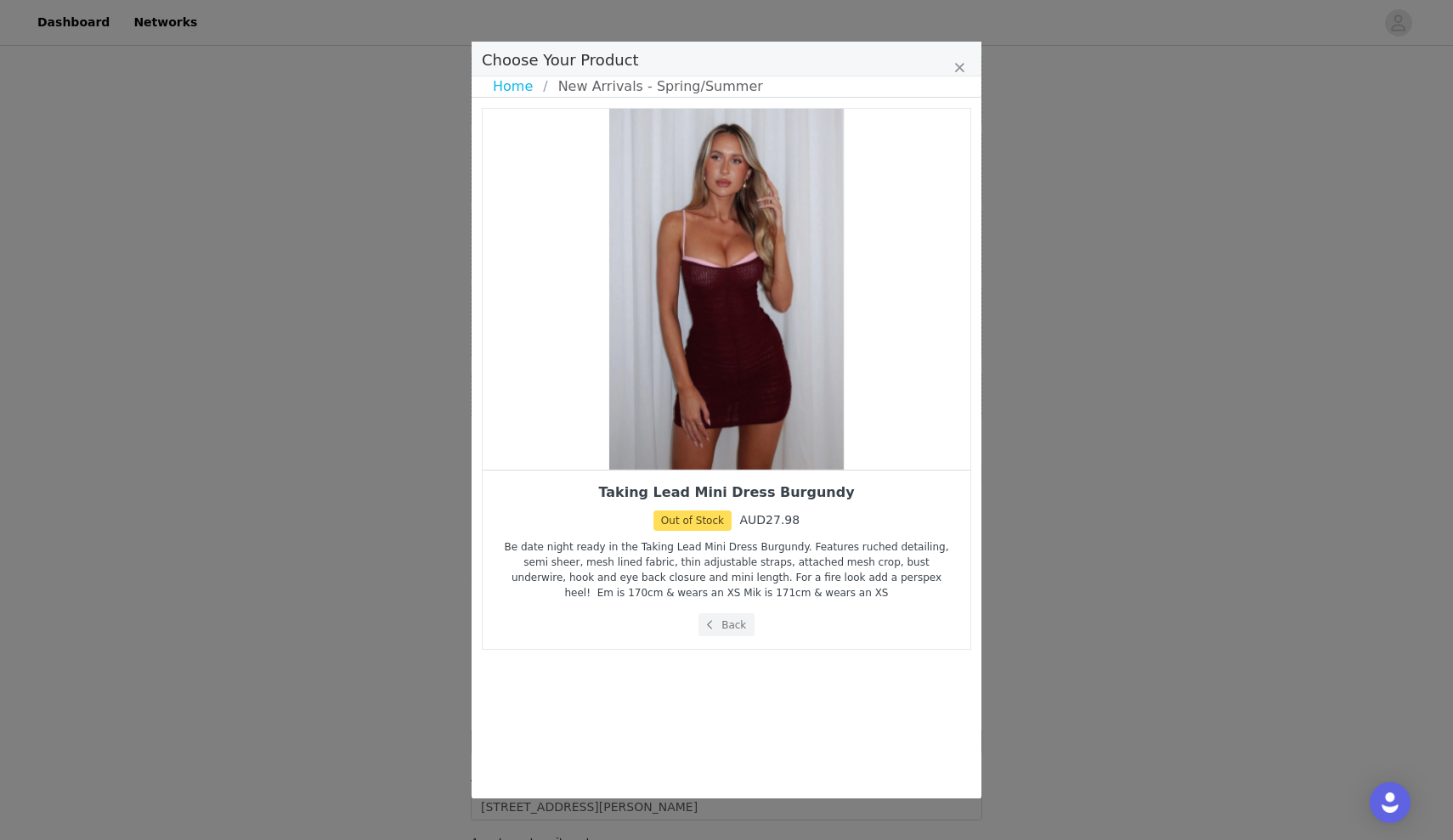
scroll to position [0, 0]
click at [722, 621] on button "Back" at bounding box center [726, 624] width 57 height 23
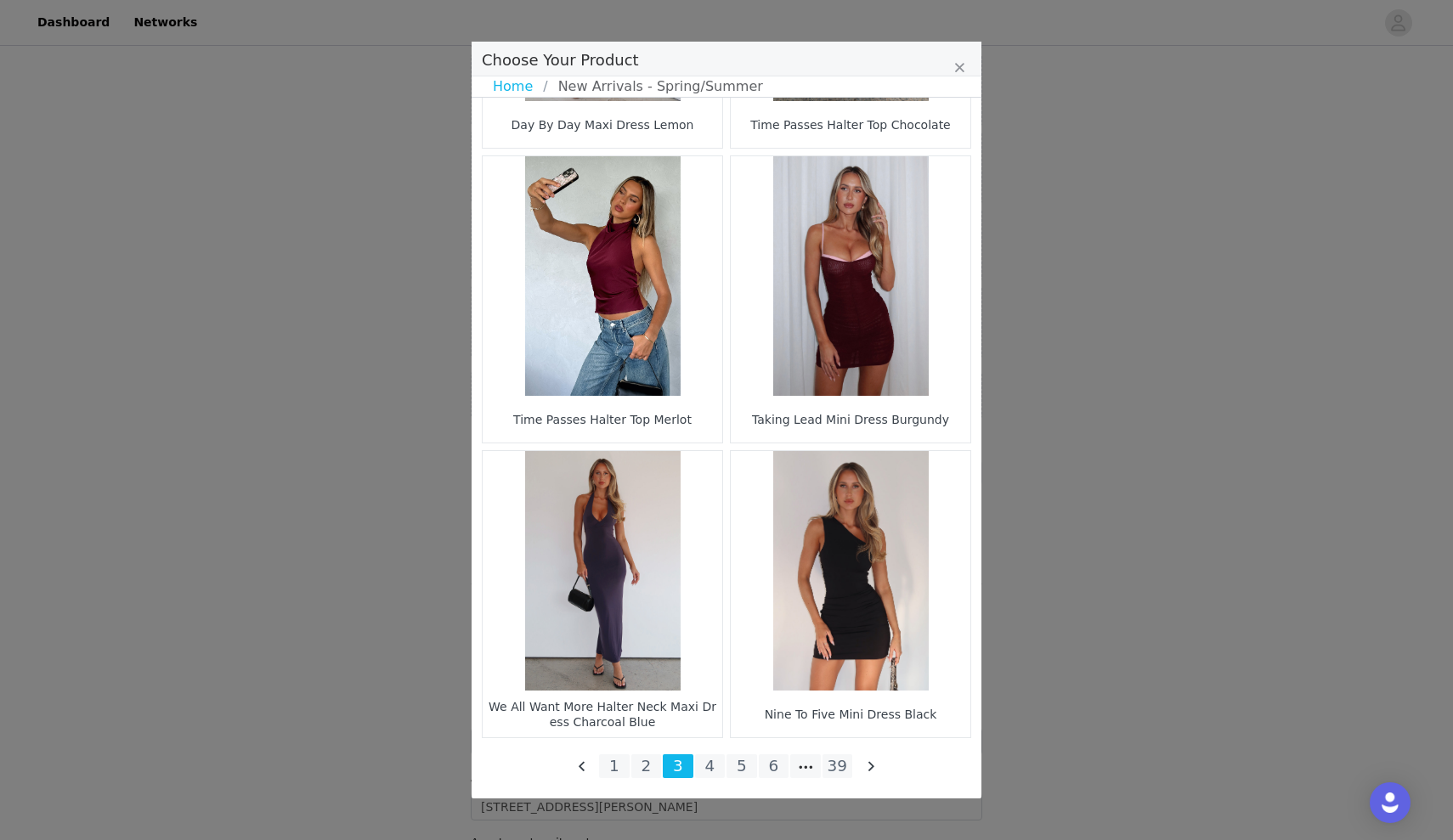
scroll to position [2310, 0]
click at [702, 766] on li "4" at bounding box center [710, 765] width 31 height 23
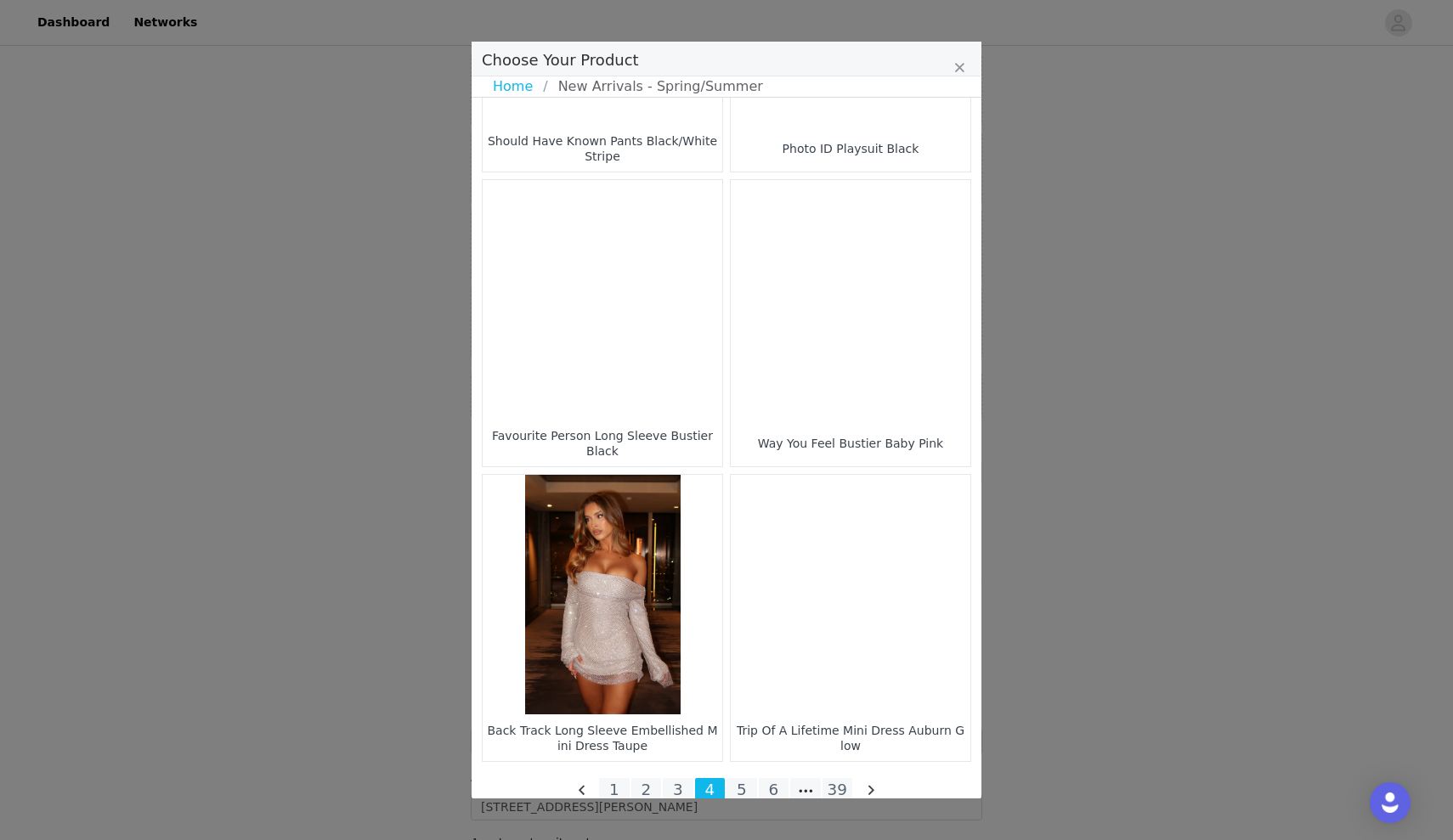
scroll to position [2287, 0]
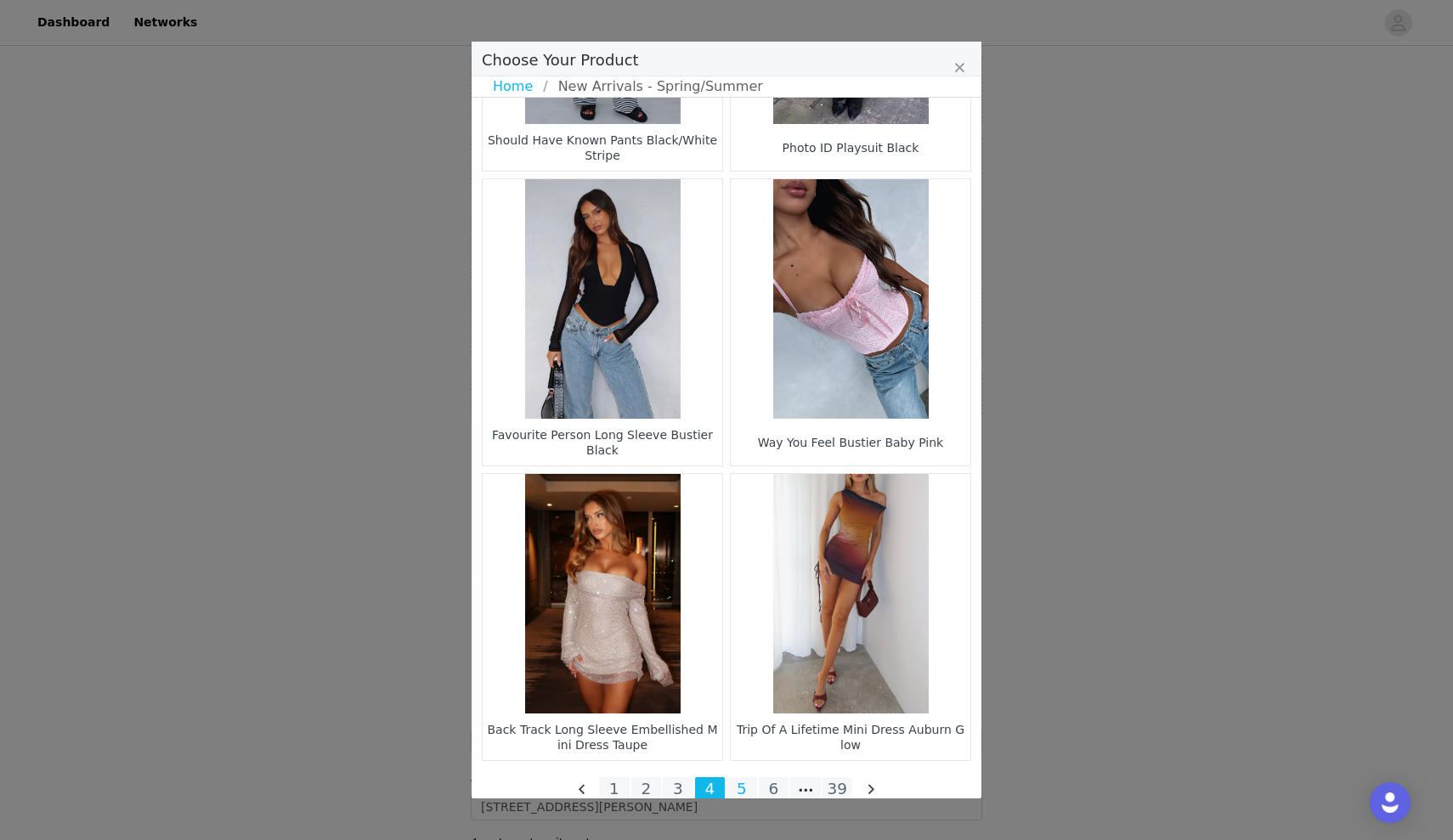
click at [742, 793] on li "5" at bounding box center [741, 789] width 31 height 23
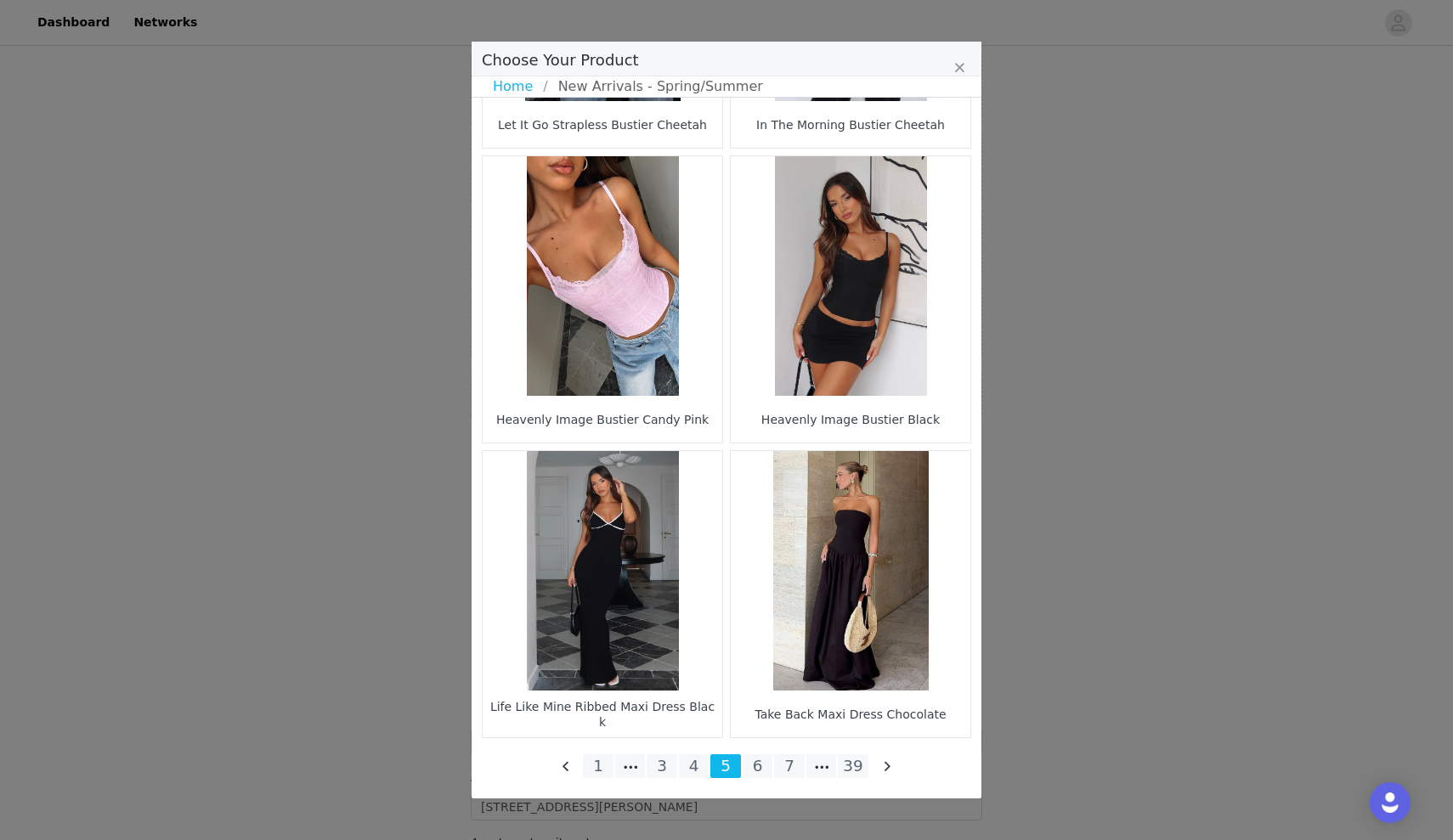
scroll to position [2310, 0]
click at [755, 763] on li "6" at bounding box center [757, 765] width 31 height 23
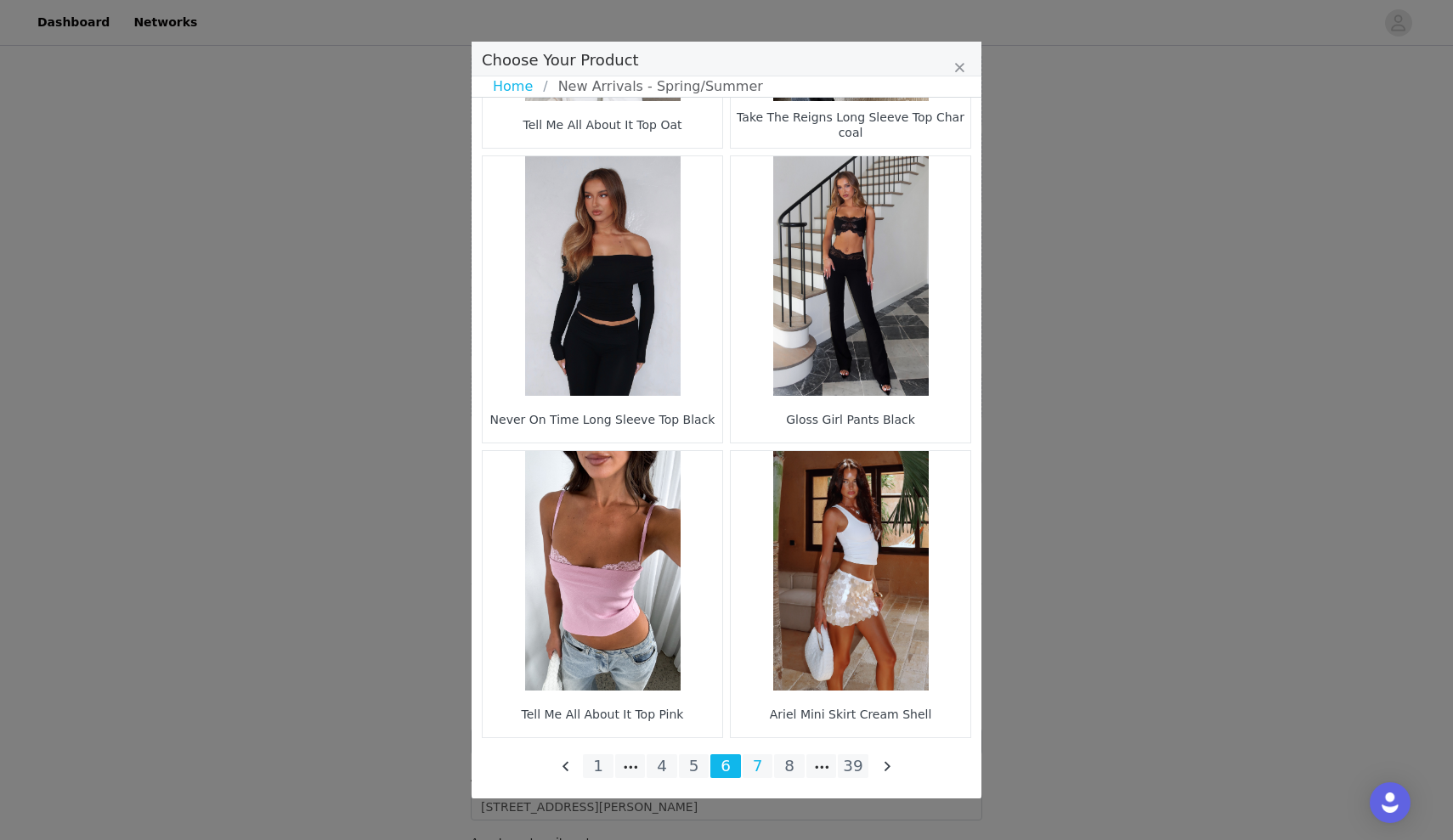
click at [760, 763] on li "7" at bounding box center [757, 765] width 31 height 23
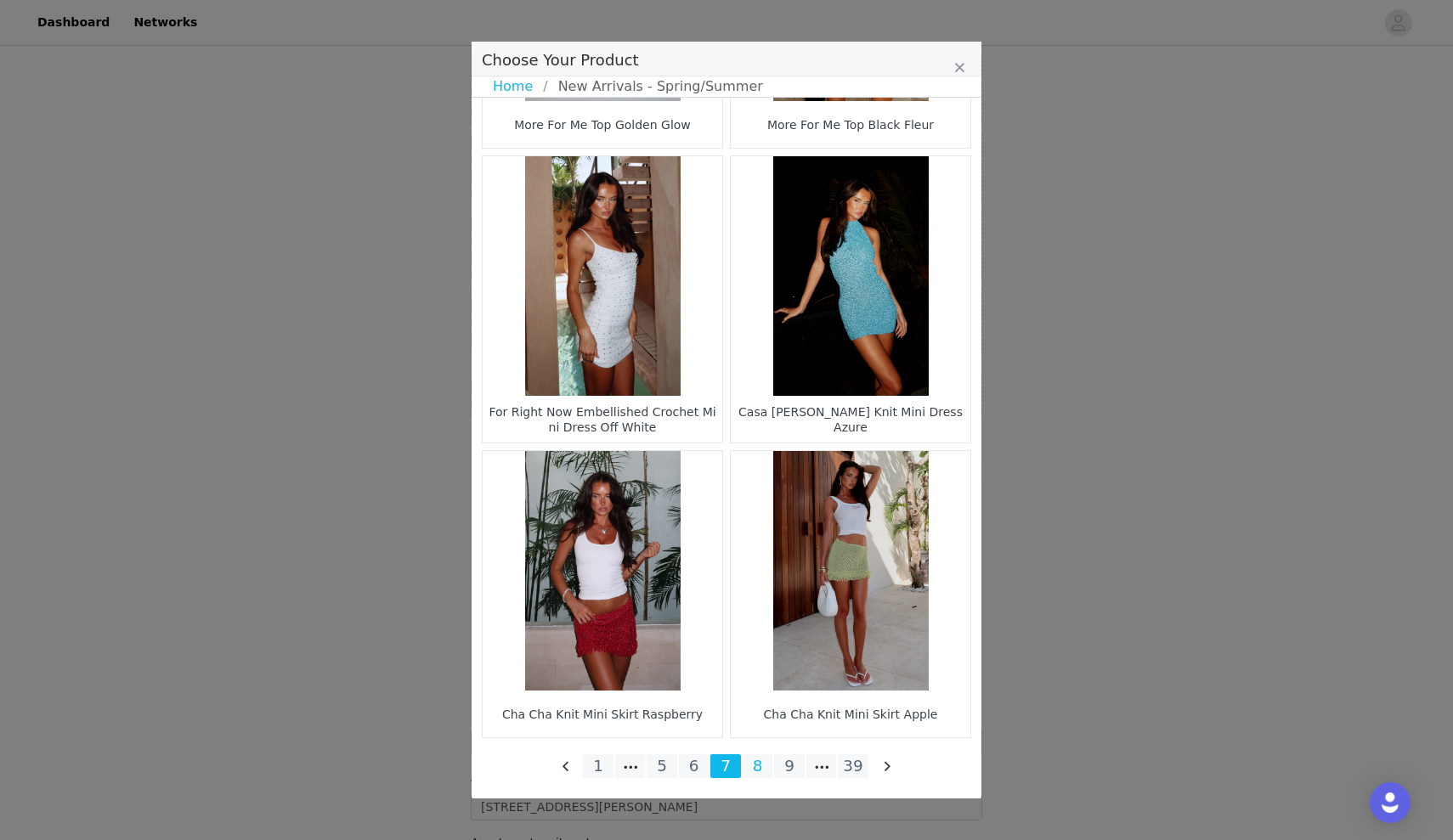
click at [757, 771] on li "8" at bounding box center [757, 765] width 31 height 23
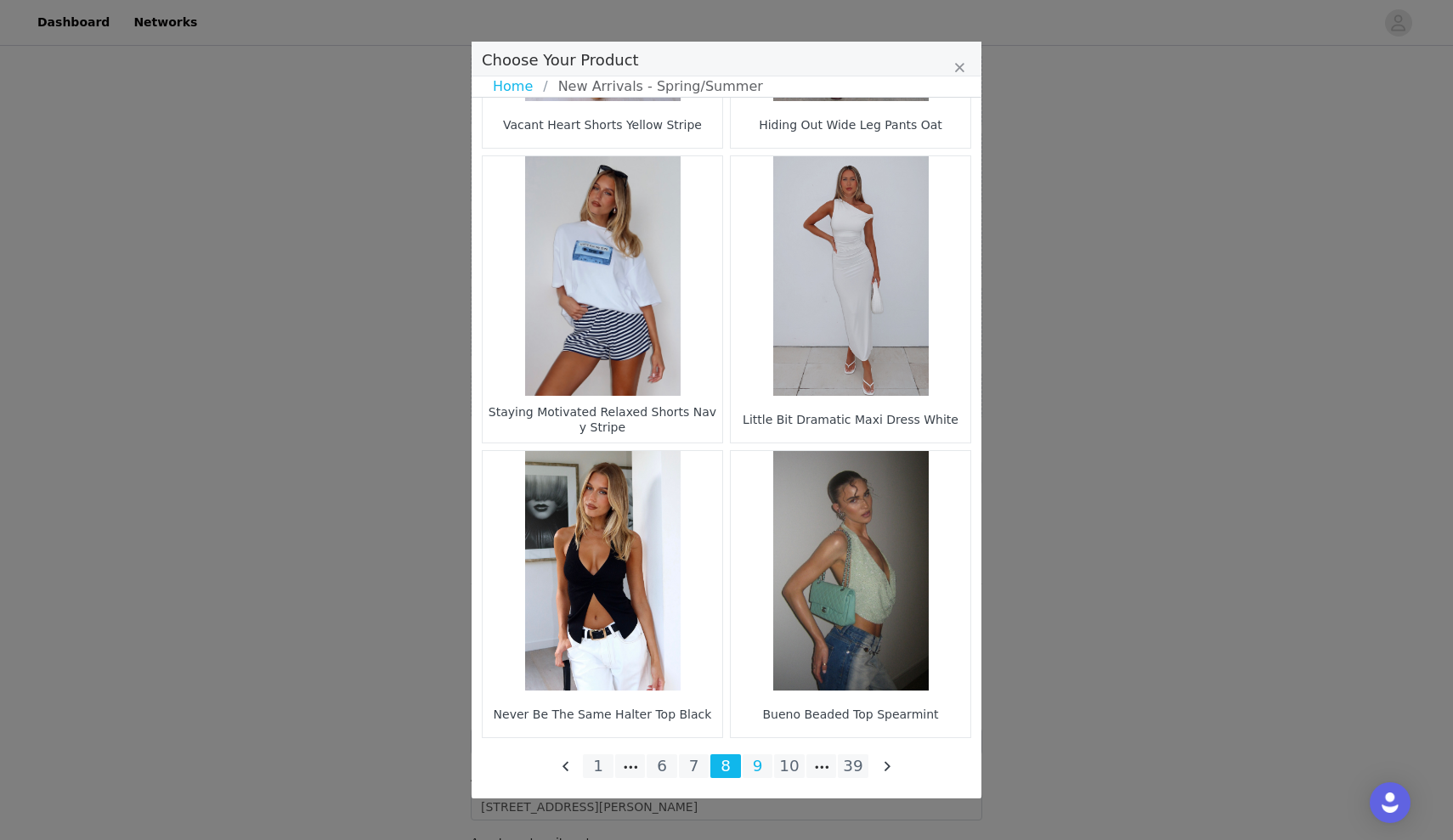
click at [757, 764] on li "9" at bounding box center [757, 765] width 31 height 23
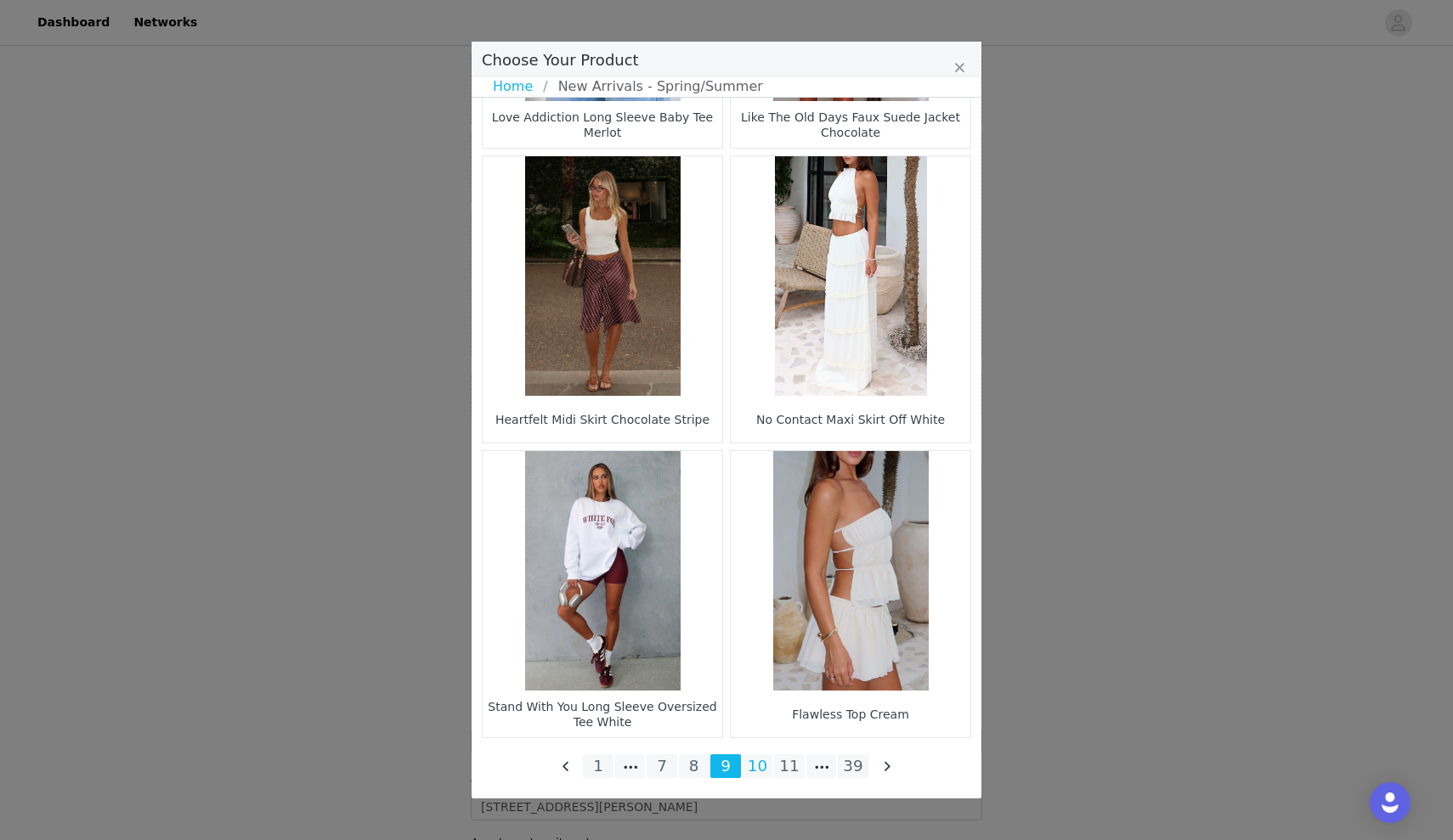
click at [755, 758] on li "10" at bounding box center [757, 765] width 31 height 23
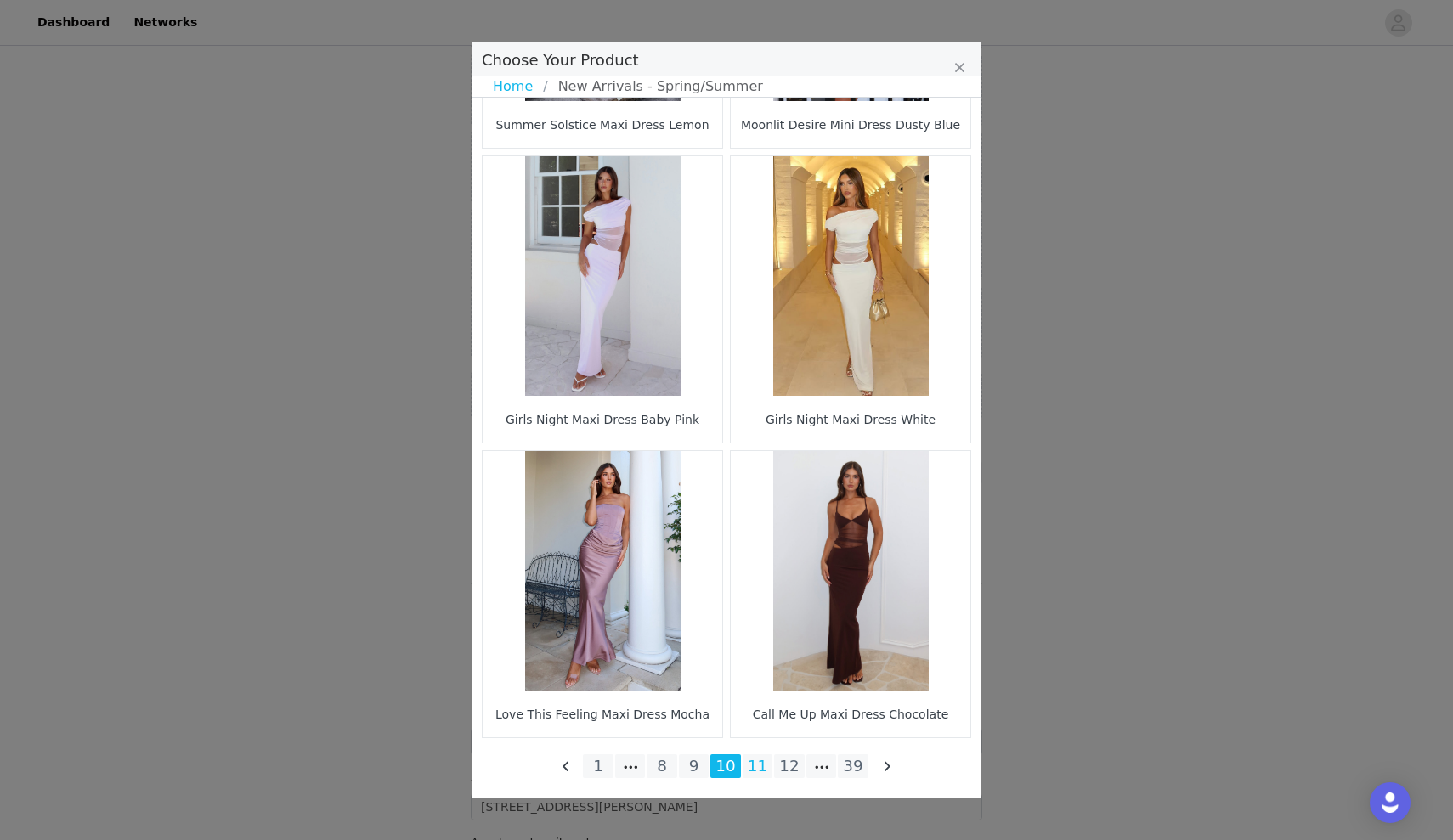
click at [750, 769] on li "11" at bounding box center [757, 765] width 31 height 23
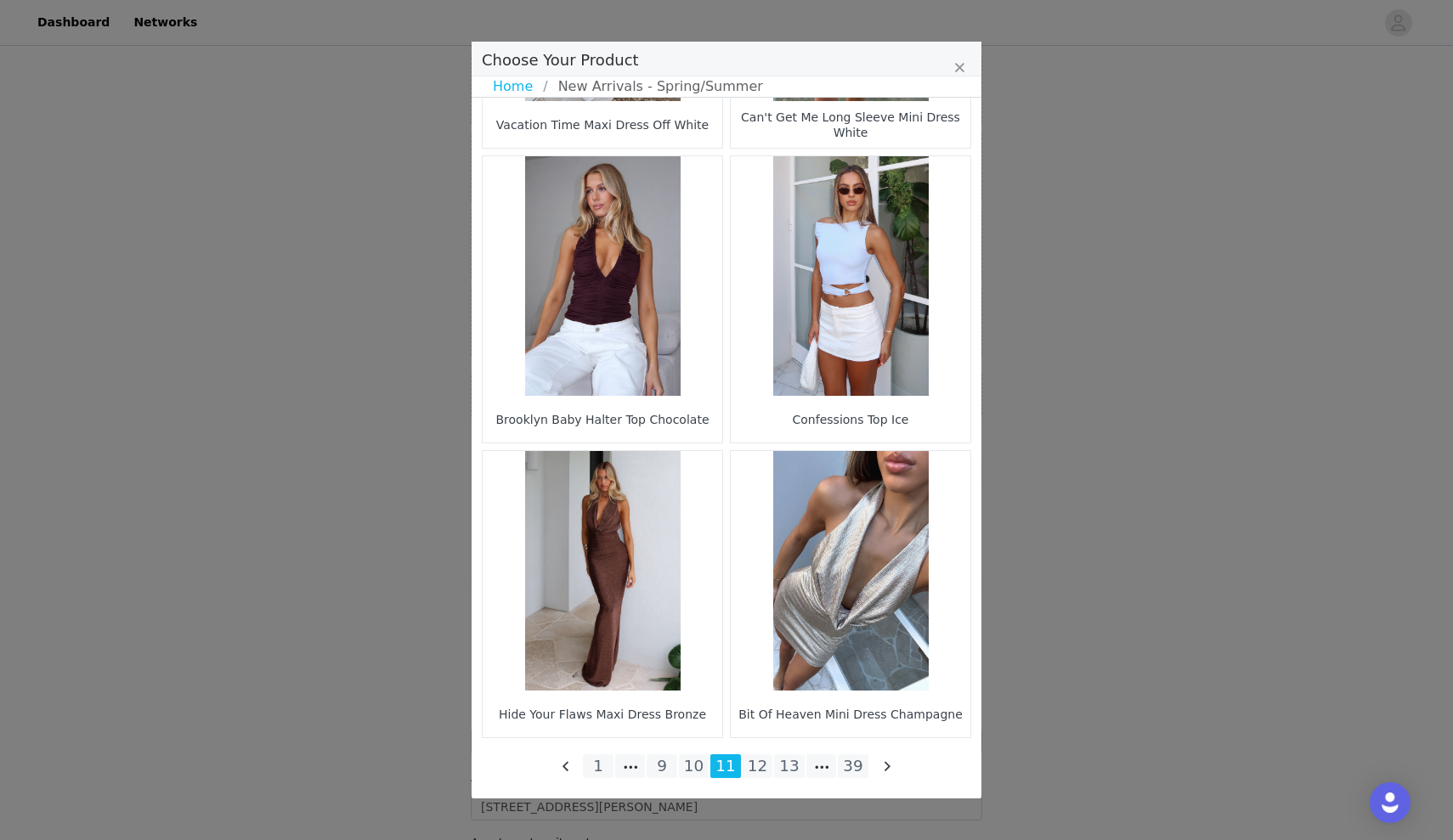
click at [755, 762] on li "12" at bounding box center [757, 765] width 31 height 23
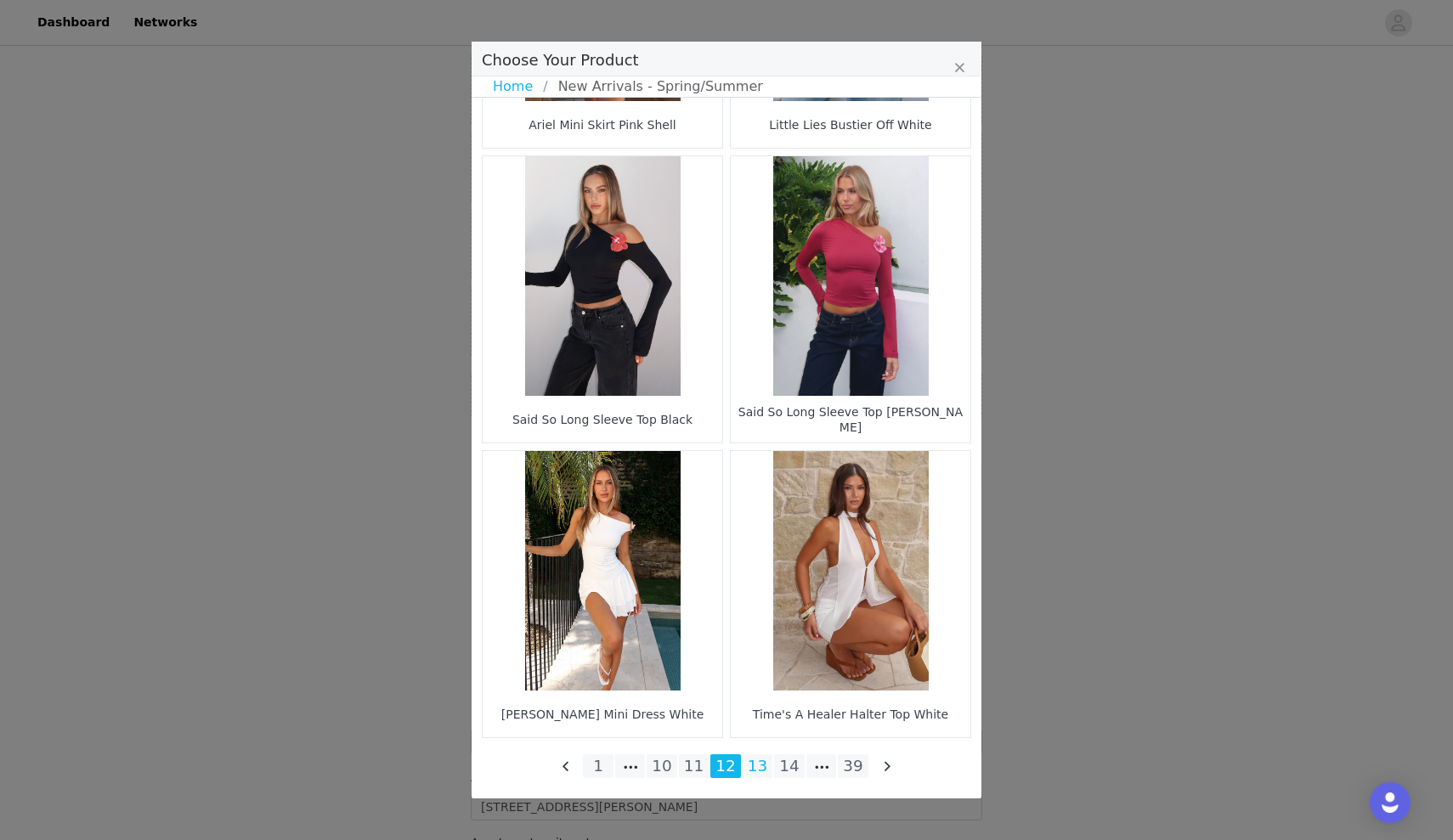
click at [747, 760] on li "13" at bounding box center [757, 765] width 31 height 23
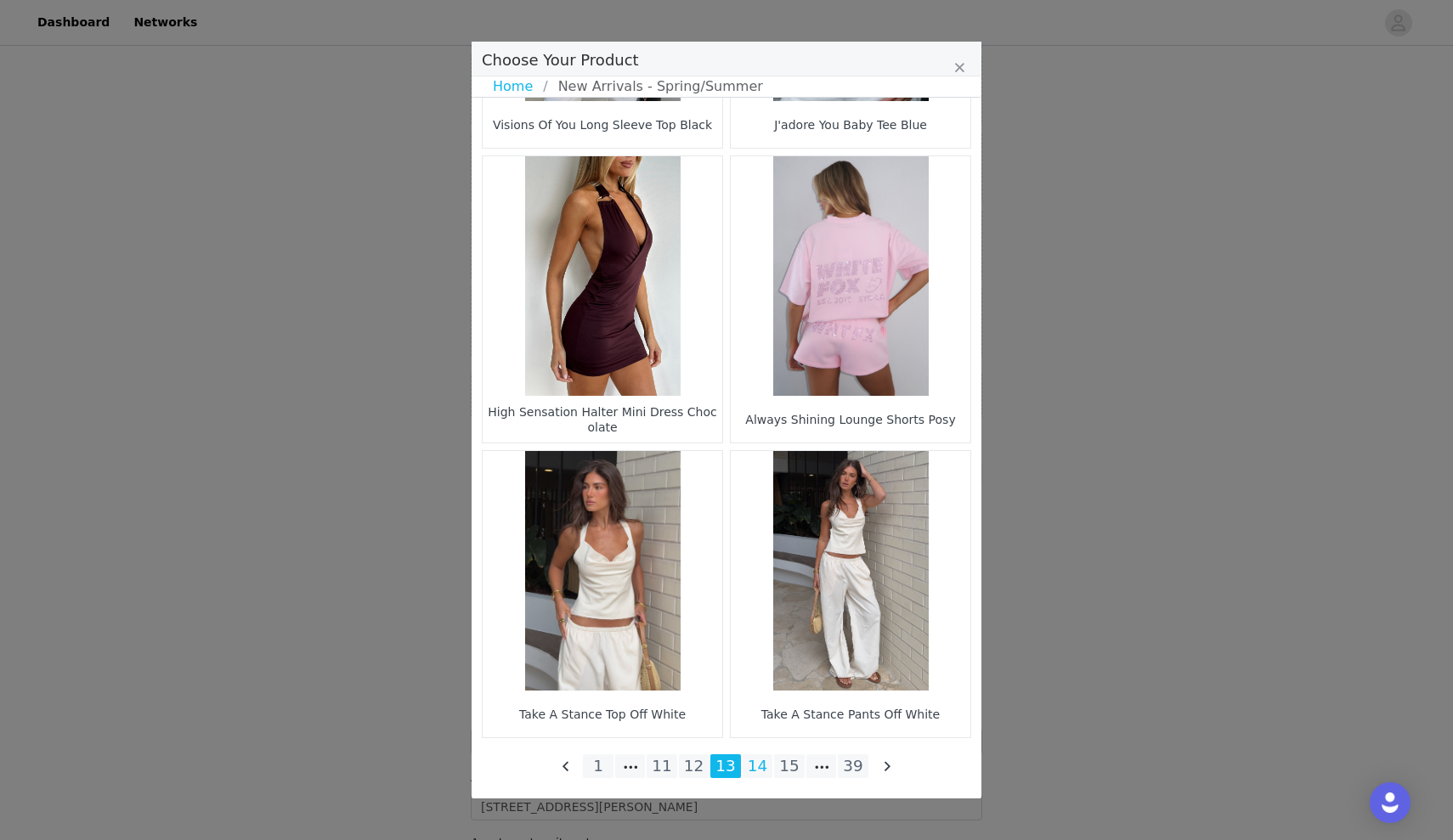
click at [751, 768] on li "14" at bounding box center [757, 765] width 31 height 23
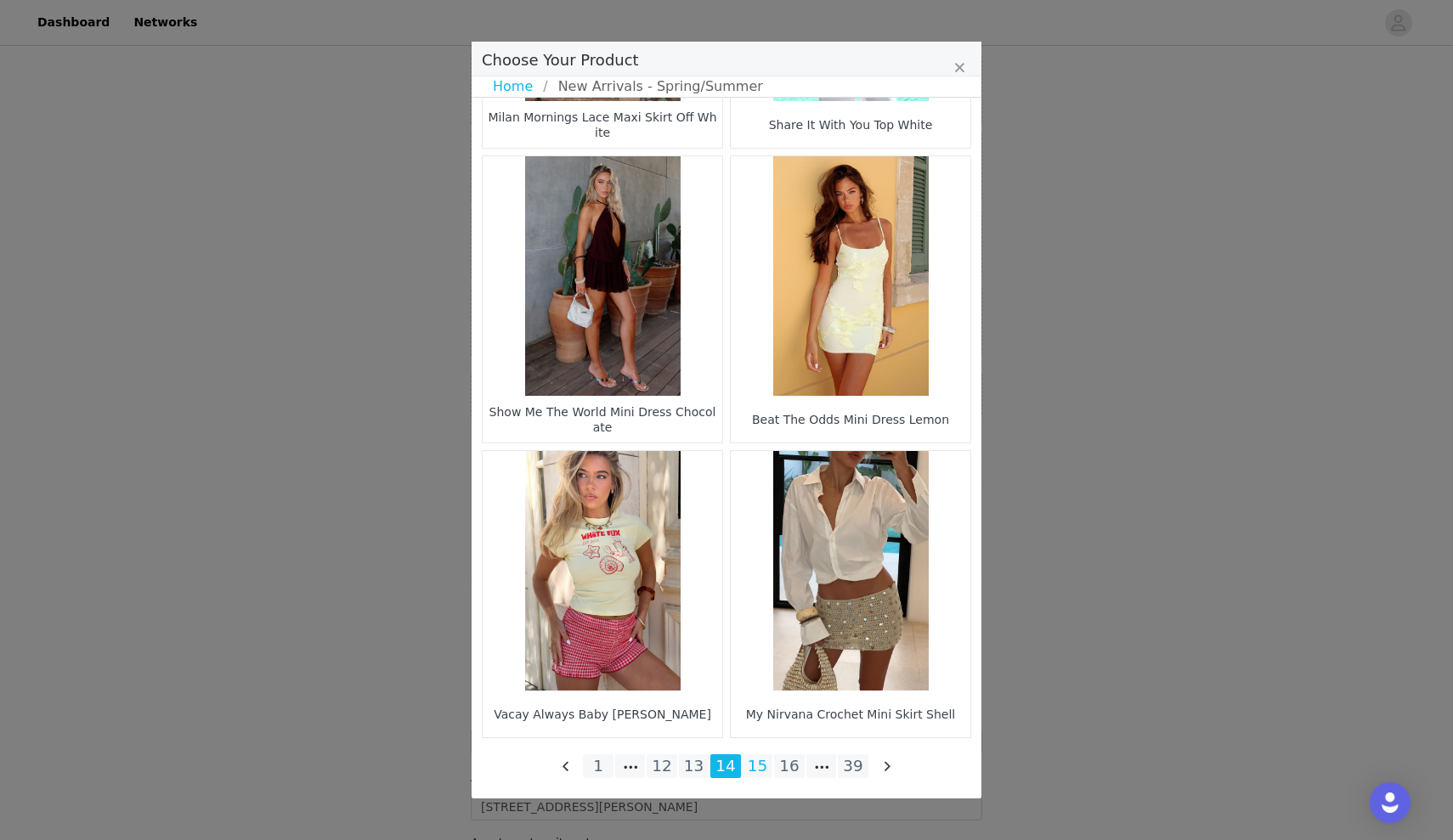
click at [765, 769] on li "15" at bounding box center [757, 765] width 31 height 23
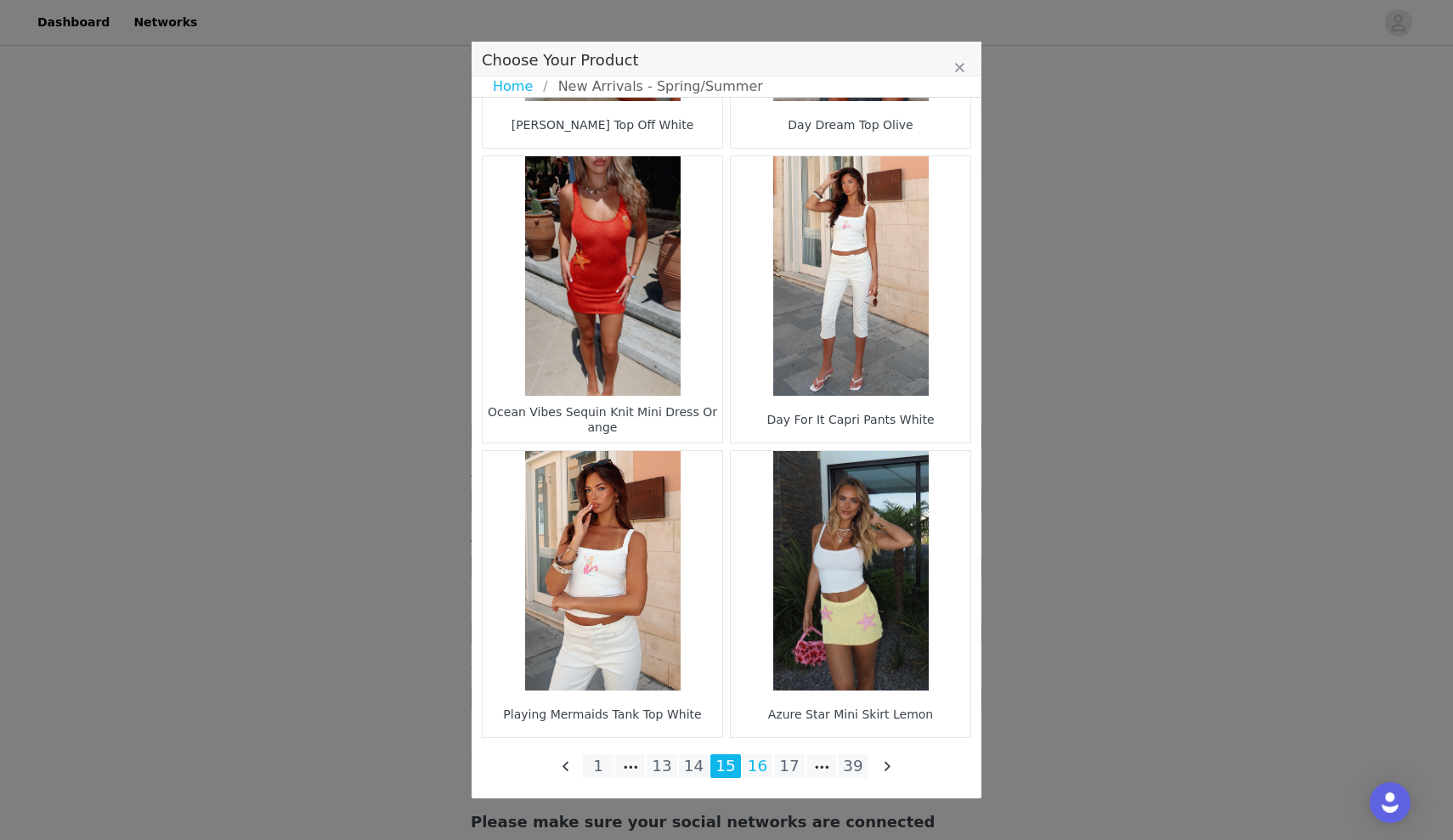
click at [759, 768] on li "16" at bounding box center [757, 765] width 31 height 23
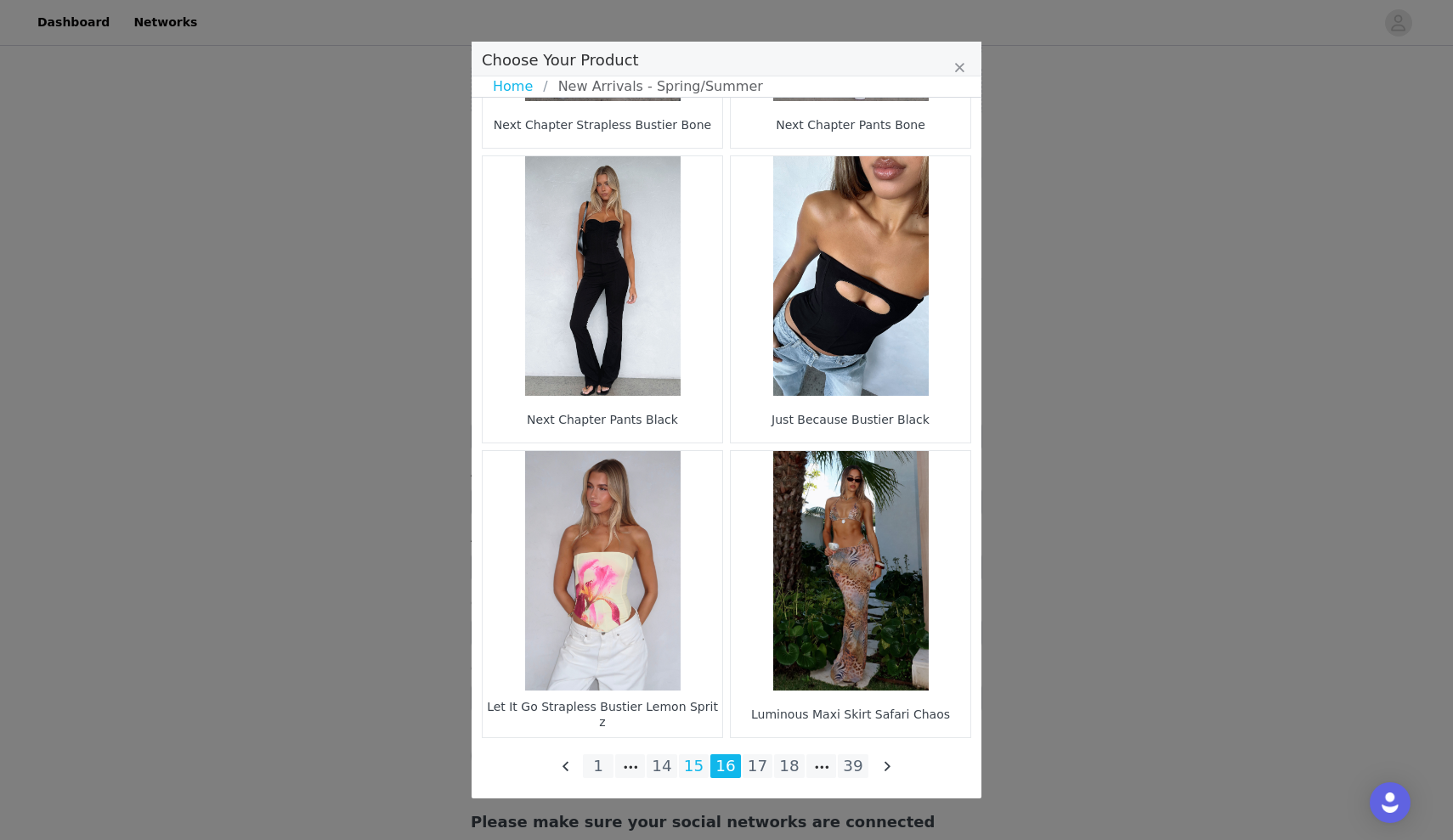
click at [700, 758] on li "15" at bounding box center [694, 765] width 31 height 23
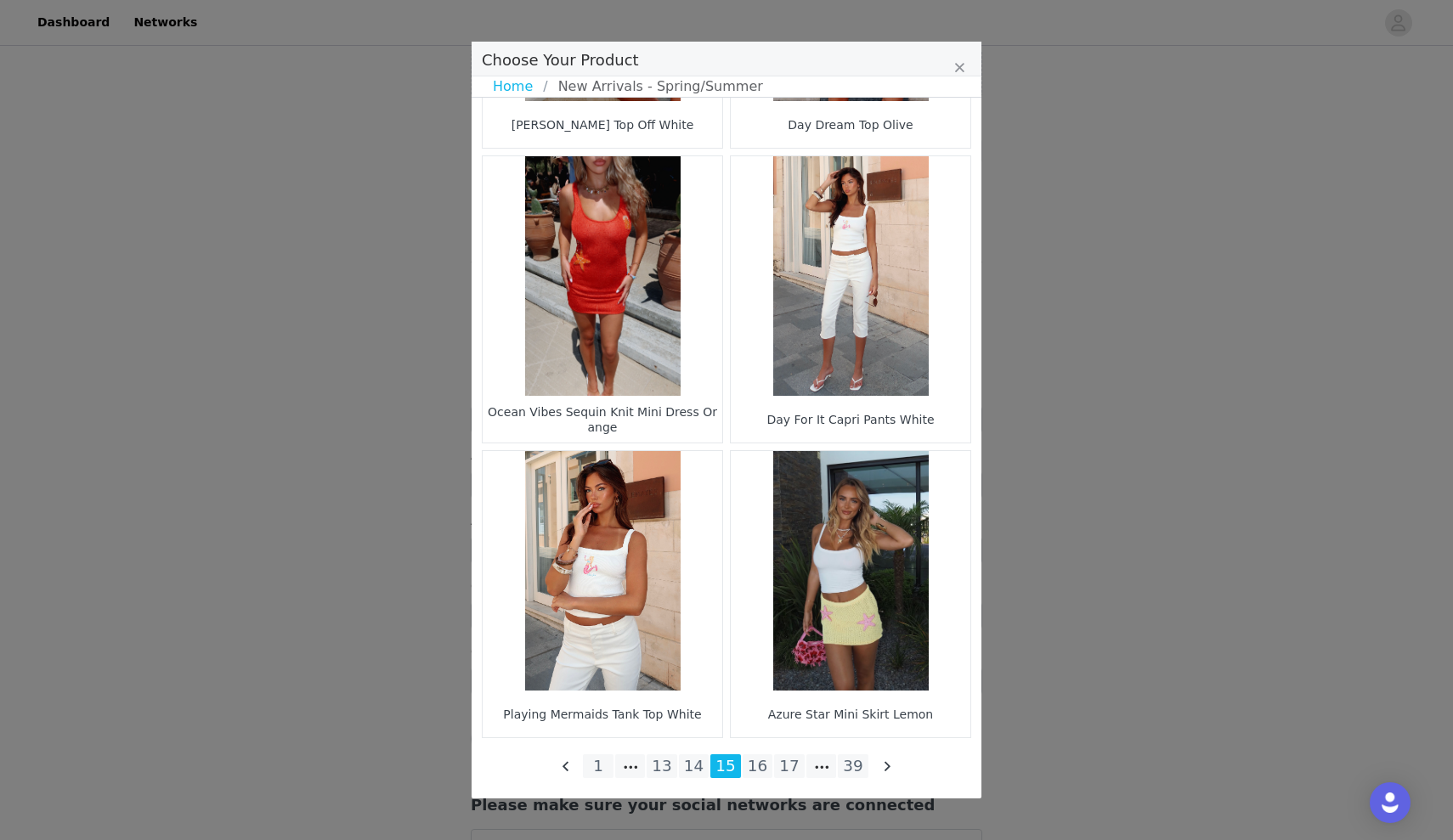
click at [868, 338] on figure "Choose Your Product" at bounding box center [850, 275] width 240 height 240
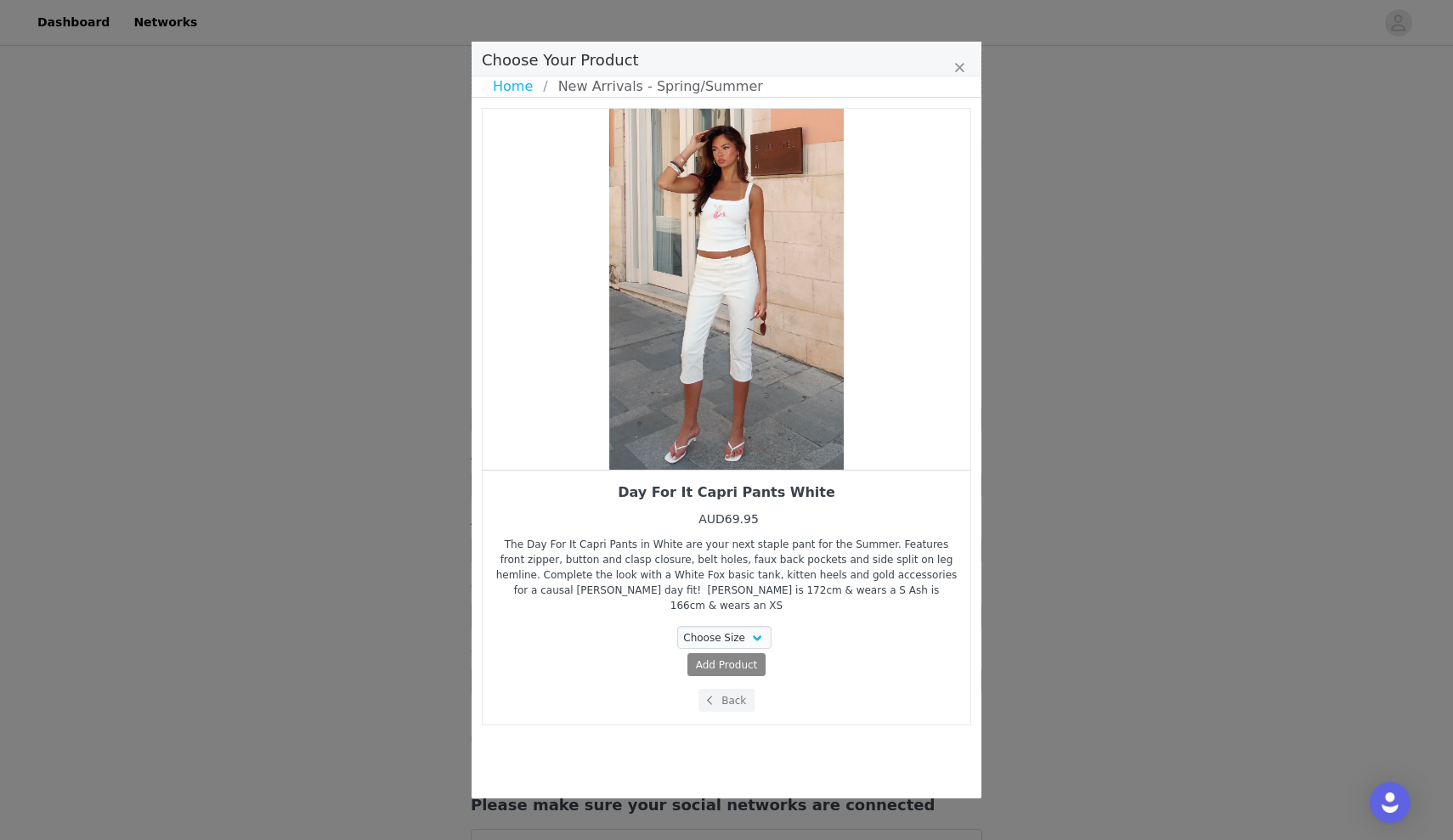
scroll to position [0, 0]
select select "26942801"
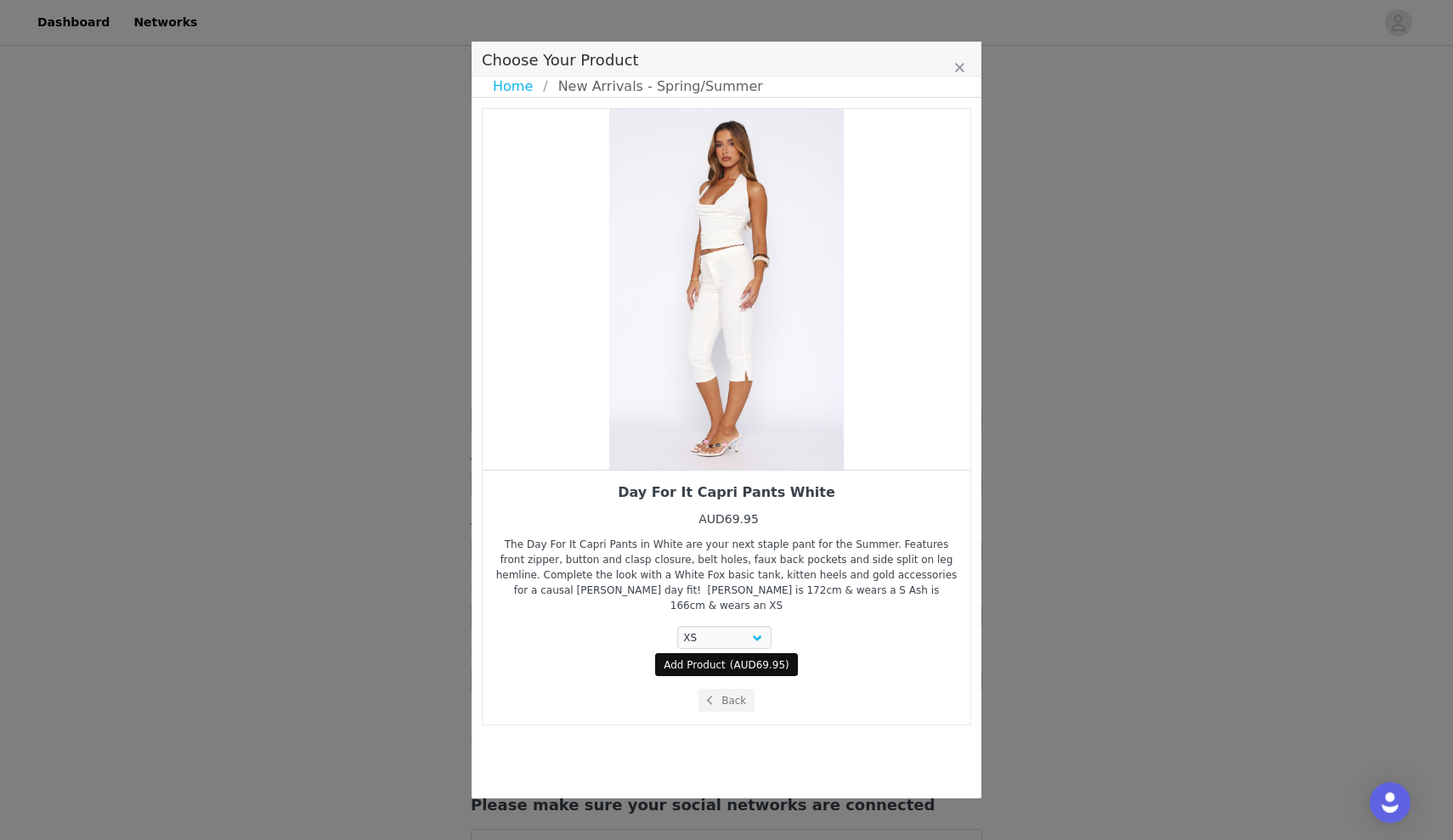
click at [716, 657] on span "Add Product" at bounding box center [695, 665] width 62 height 15
select select "26942801"
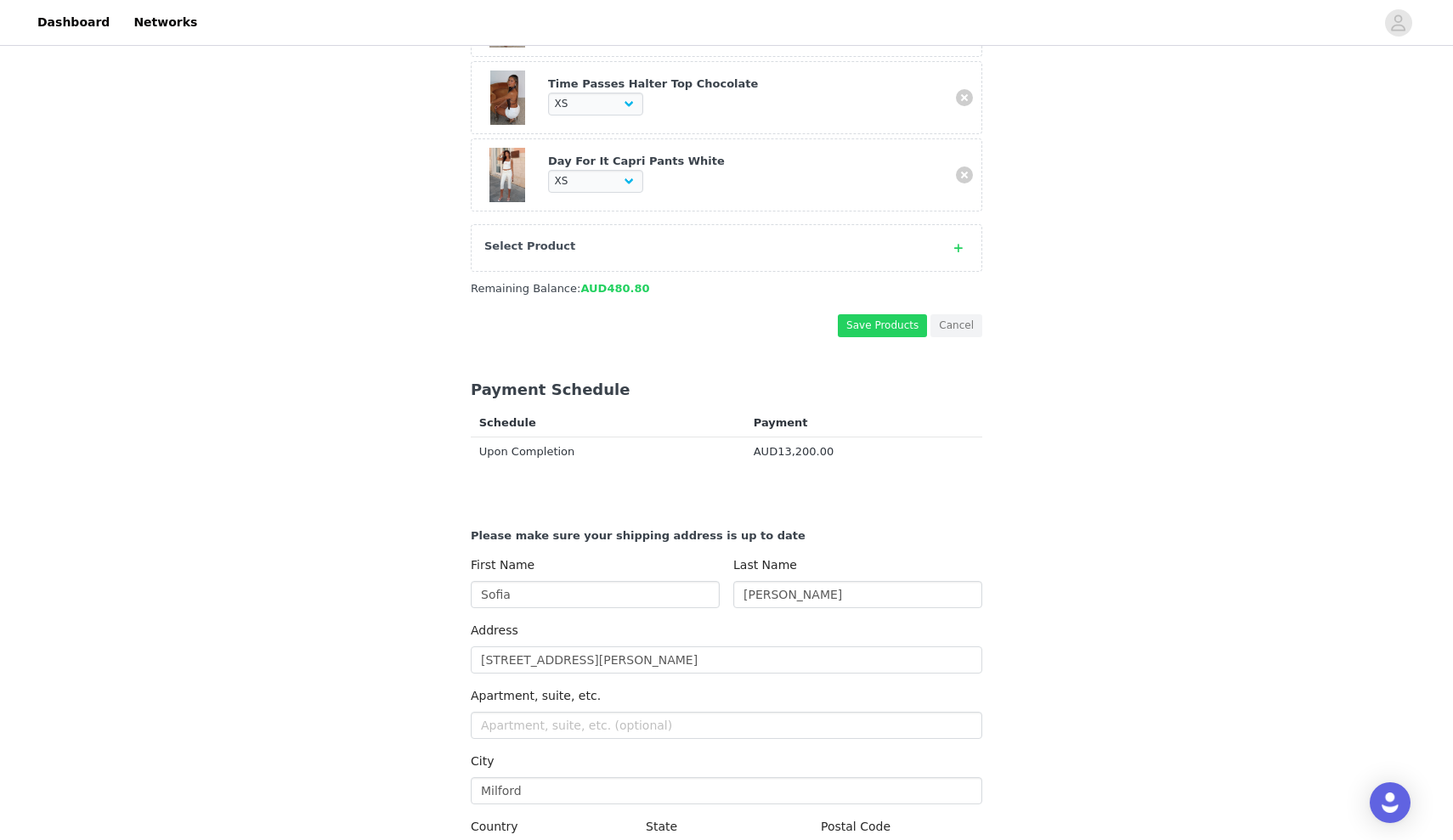
scroll to position [1561, 0]
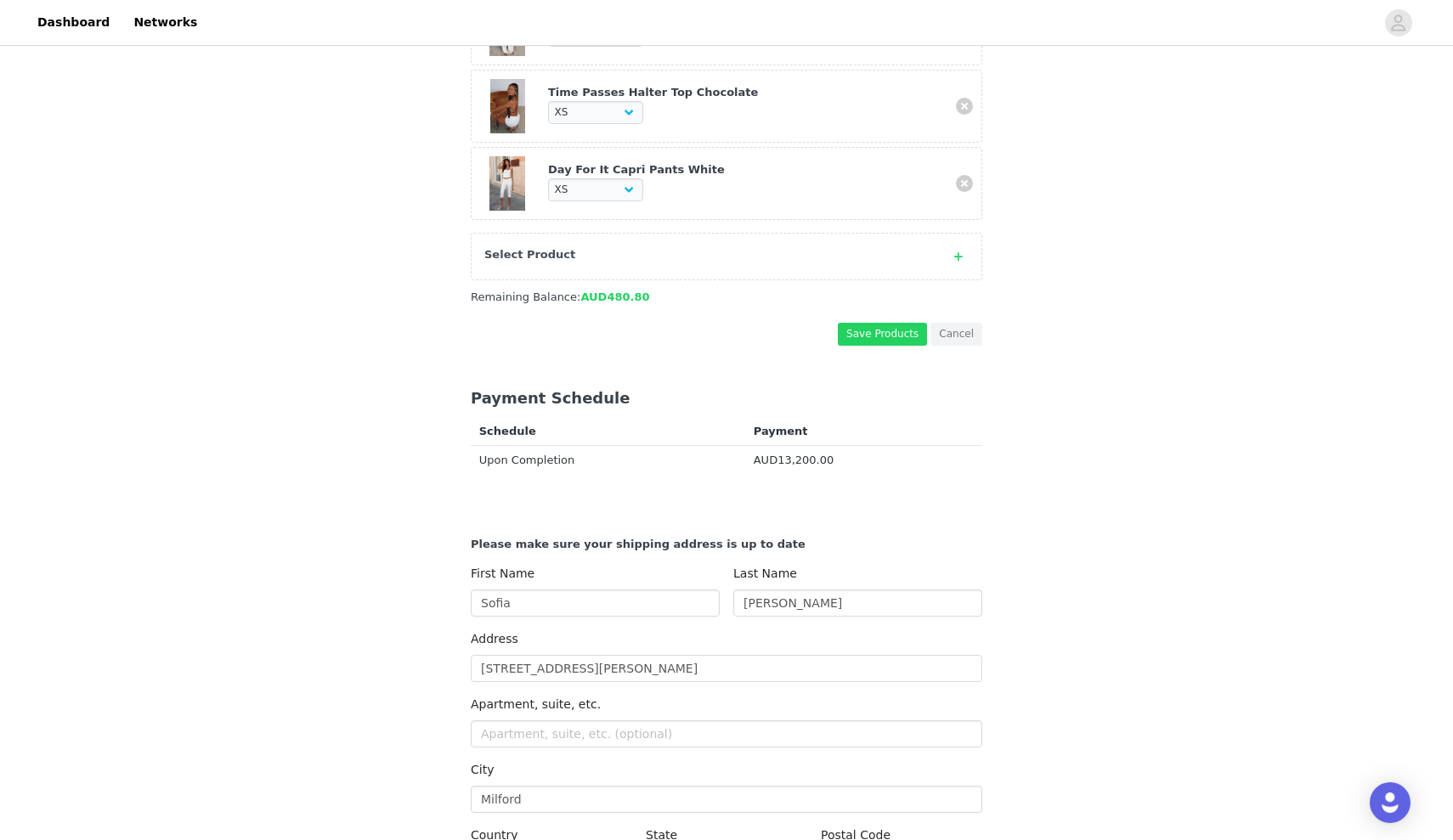
click at [829, 263] on div "Select Product" at bounding box center [726, 256] width 512 height 48
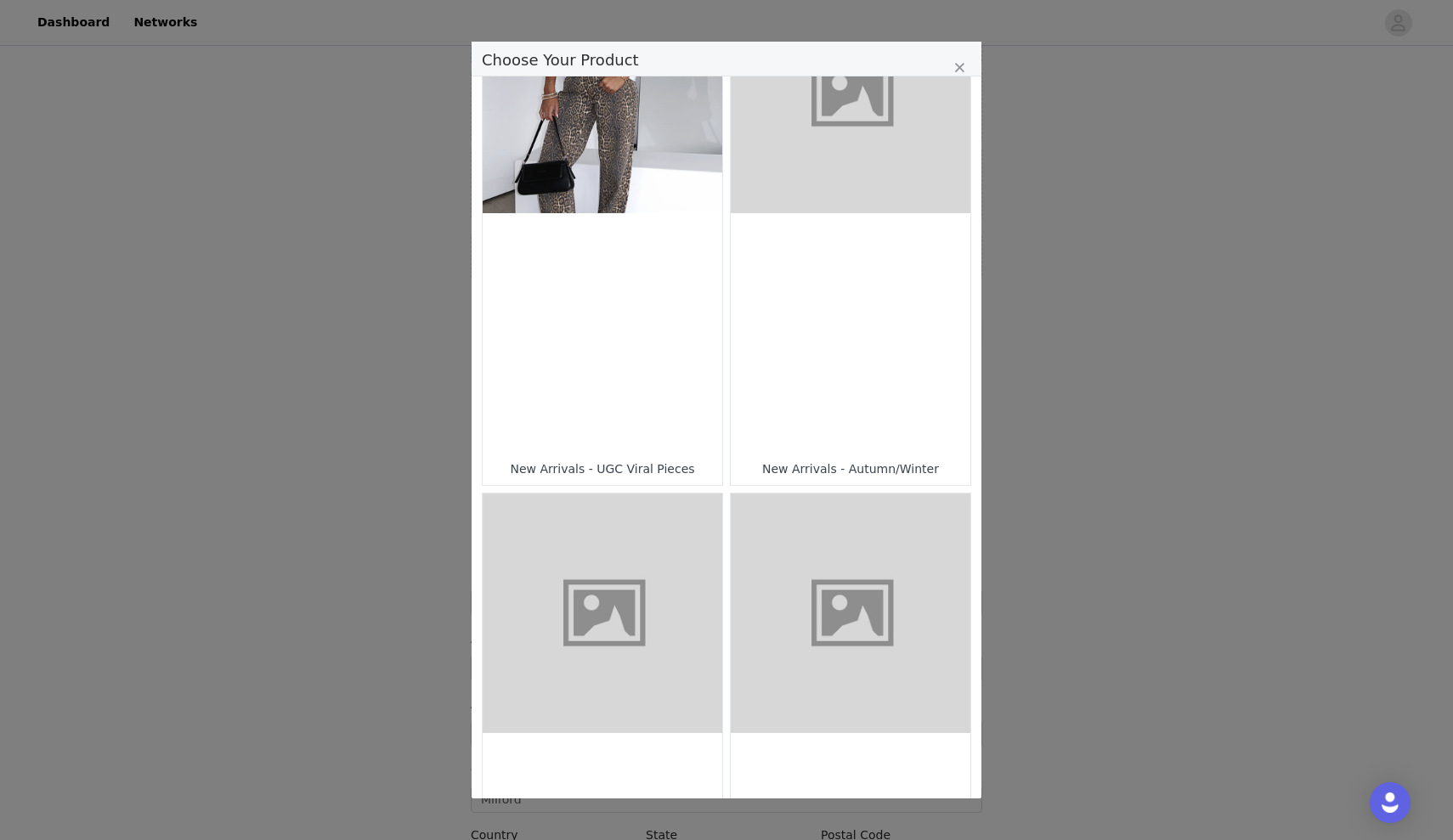
scroll to position [118, 0]
click at [683, 567] on figure "Choose Your Product" at bounding box center [602, 609] width 240 height 240
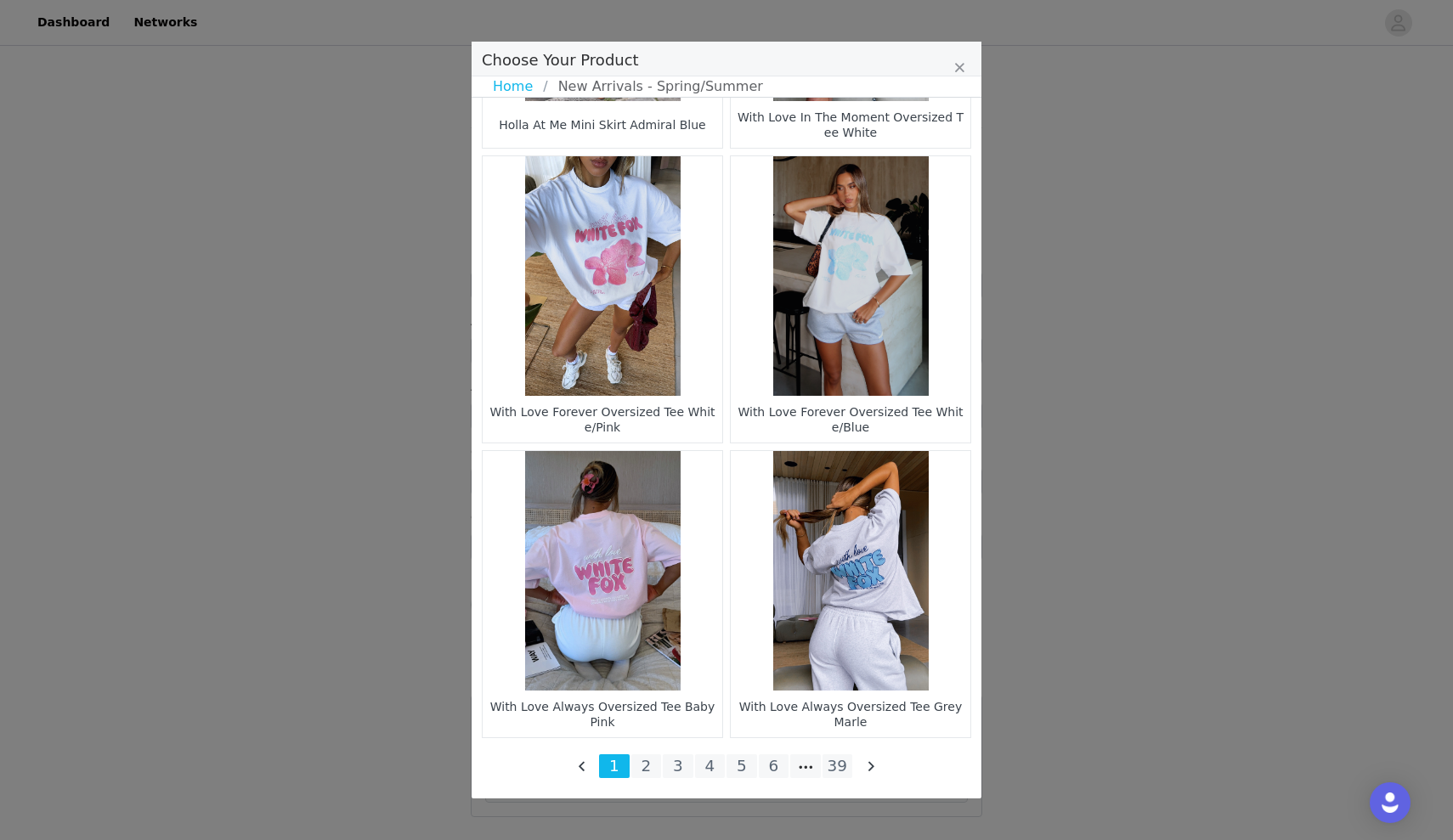
scroll to position [1903, 0]
click at [826, 774] on li "39" at bounding box center [838, 765] width 31 height 23
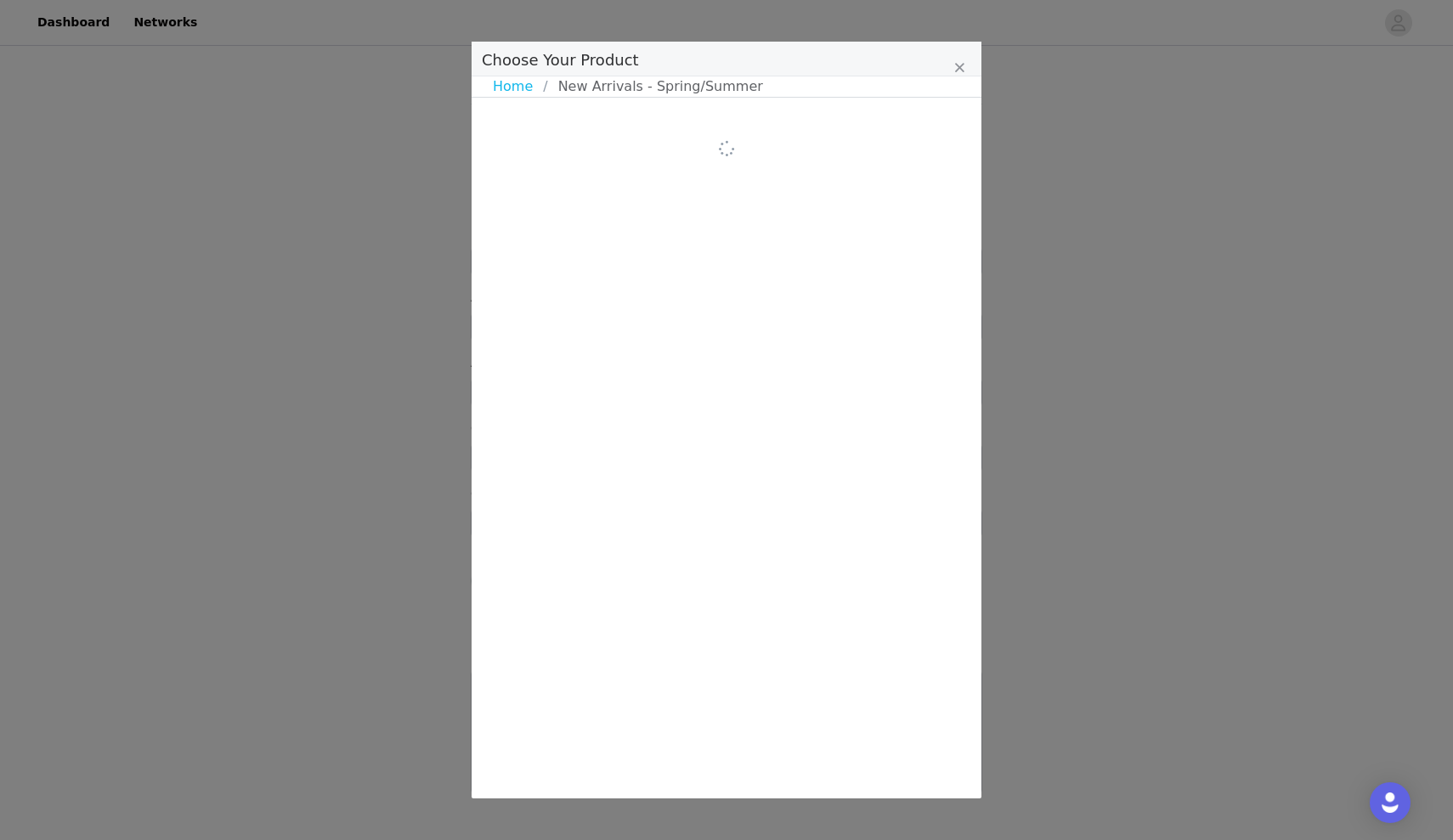
scroll to position [0, 0]
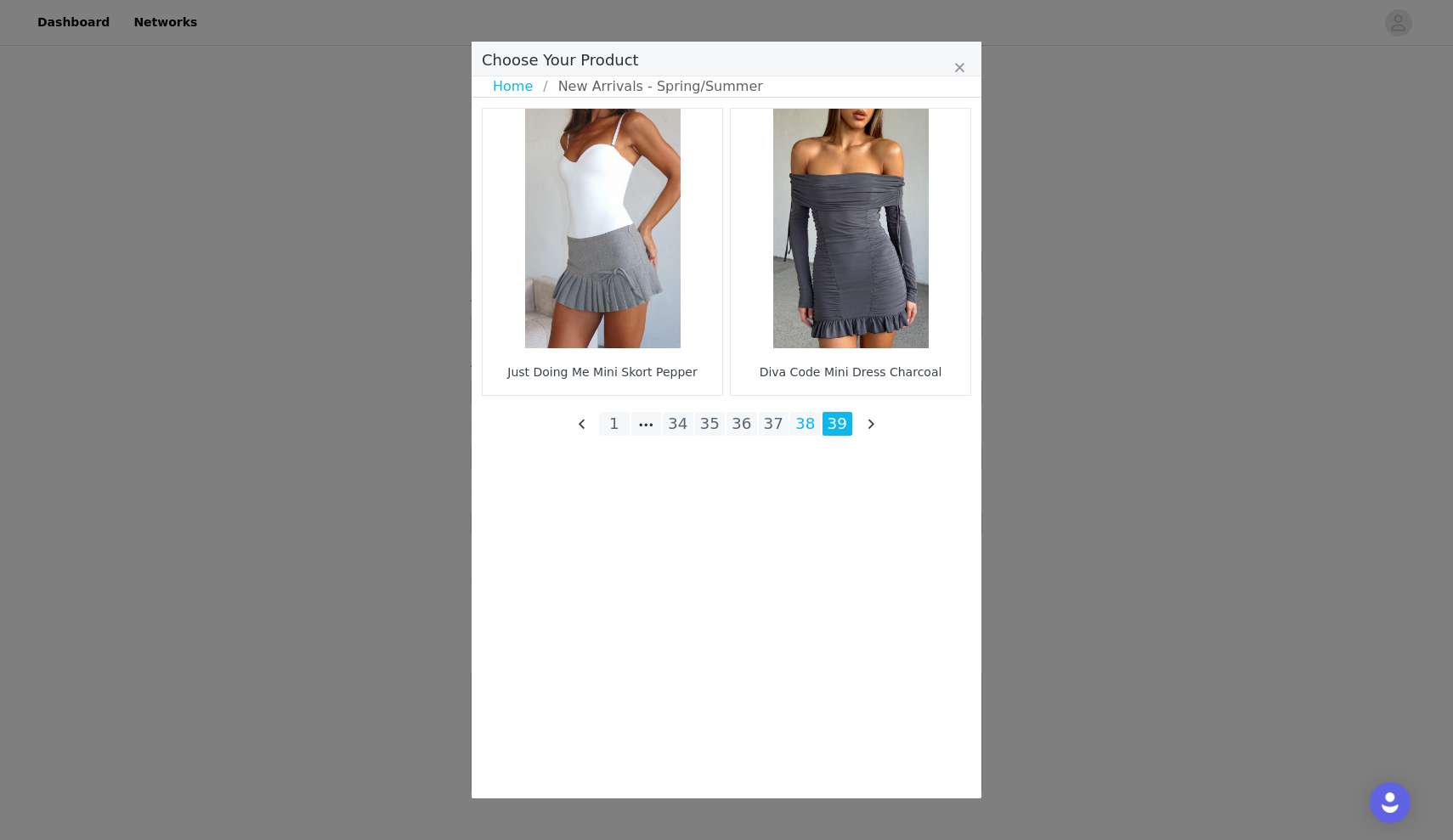
click at [812, 419] on li "38" at bounding box center [805, 423] width 31 height 23
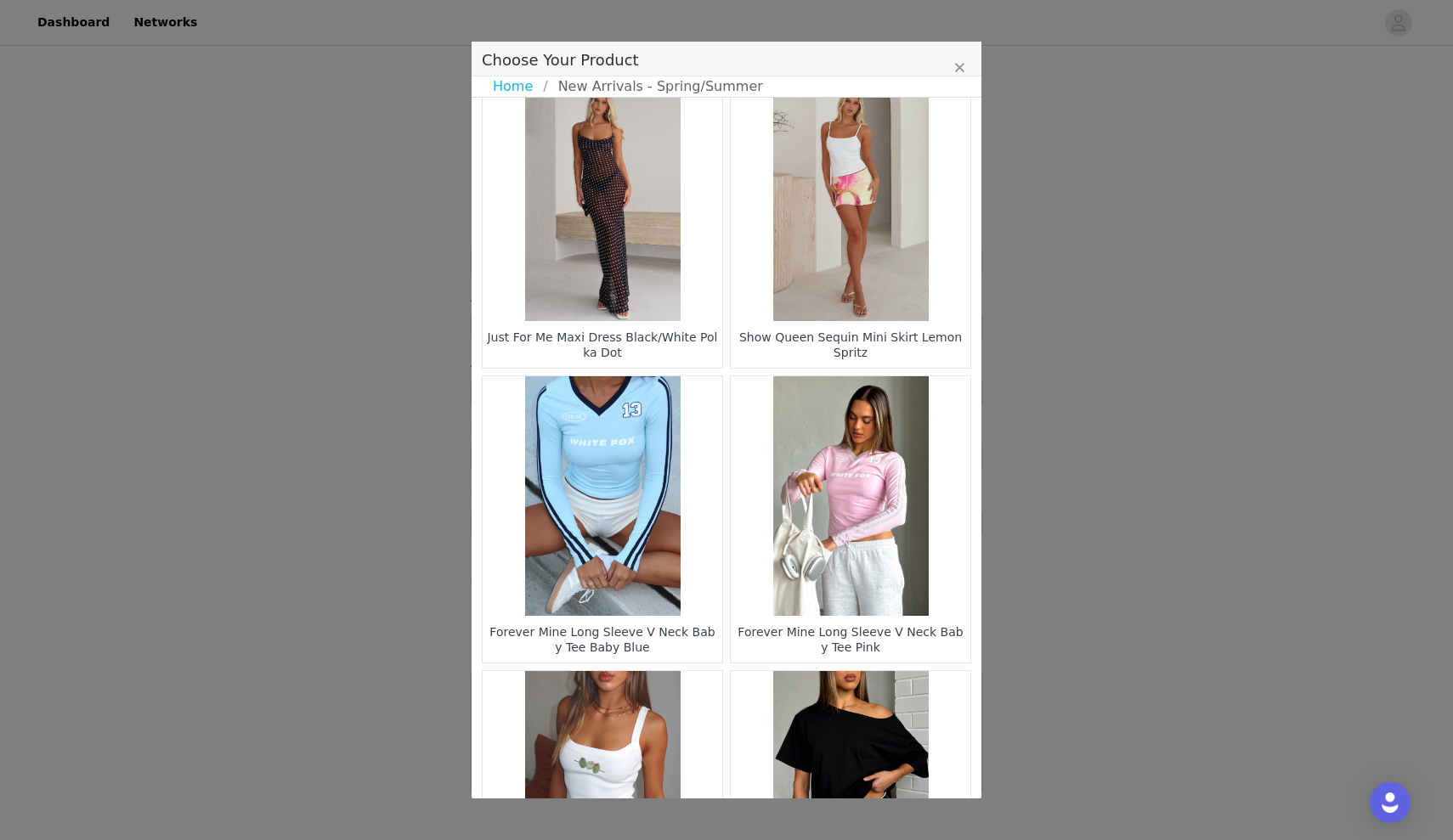
scroll to position [913, 0]
click at [812, 414] on figure "Choose Your Product" at bounding box center [850, 494] width 240 height 240
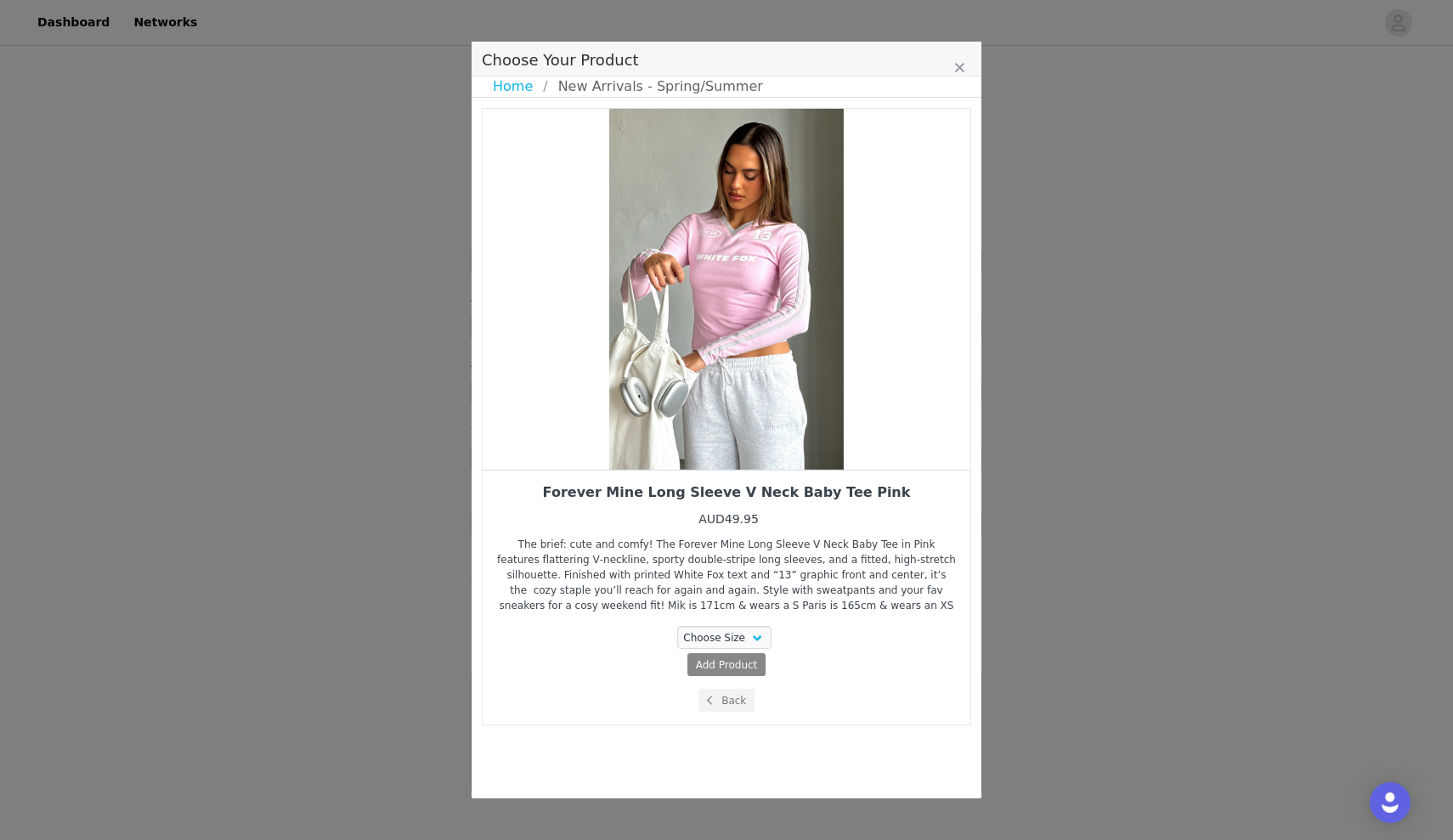
click at [712, 651] on div "Choose Size 3XS XXS XS S M L XL" at bounding box center [726, 639] width 462 height 27
click at [712, 650] on div "Choose Size 3XS XXS XS S M L XL" at bounding box center [726, 639] width 462 height 27
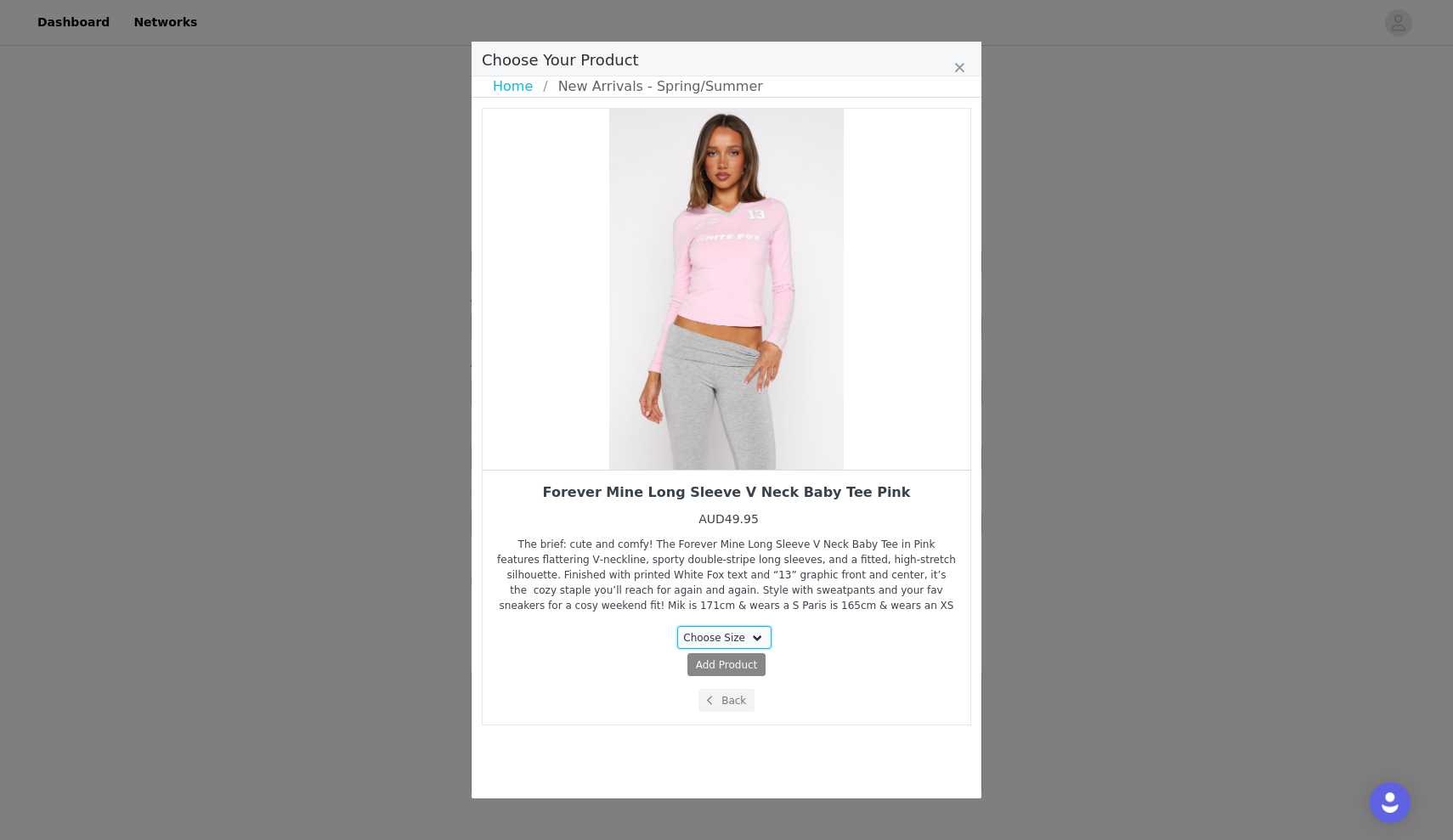
select select "28110232"
click at [699, 665] on span "Add Product" at bounding box center [695, 665] width 62 height 15
select select "28110232"
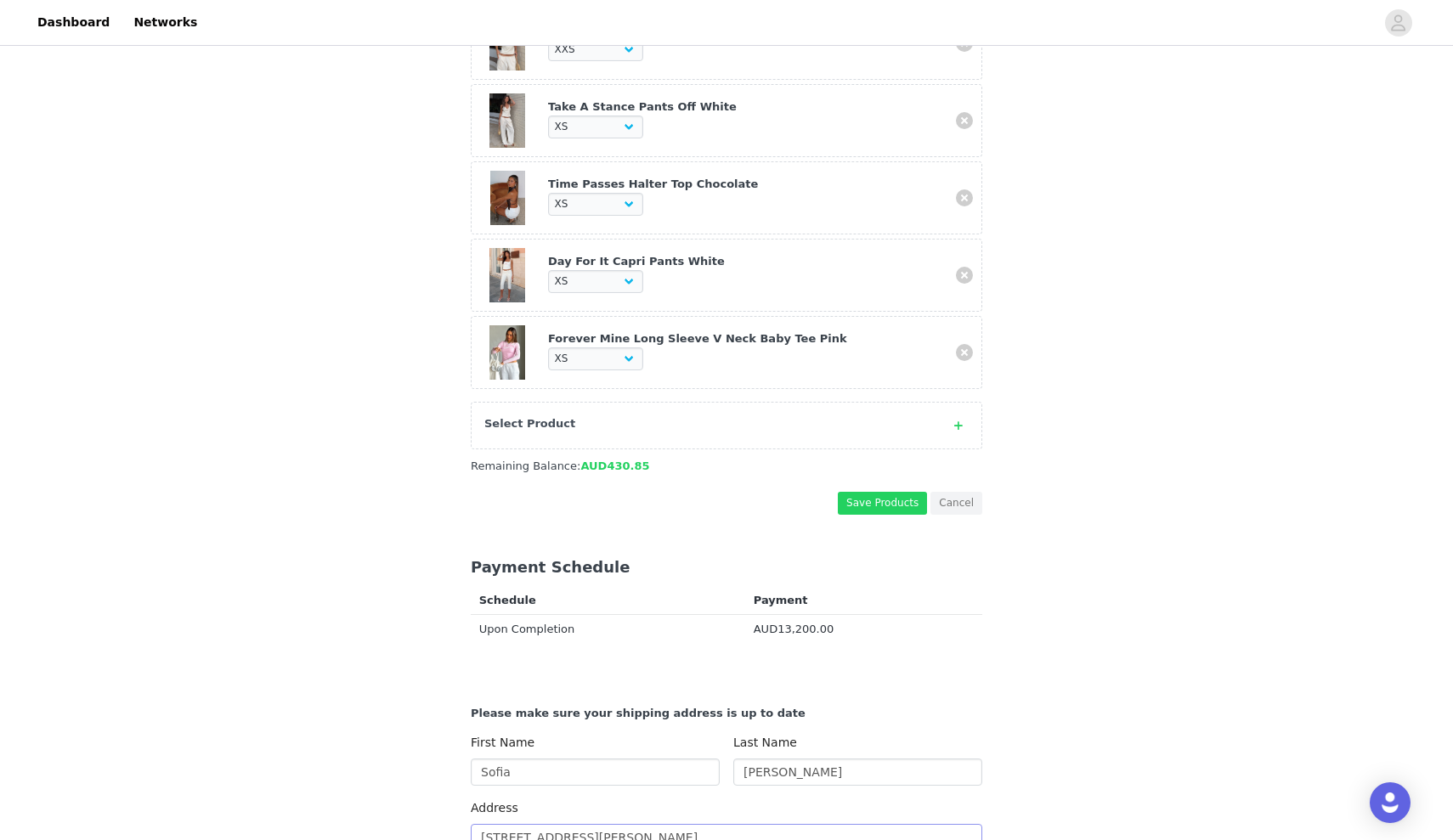
scroll to position [1408, 0]
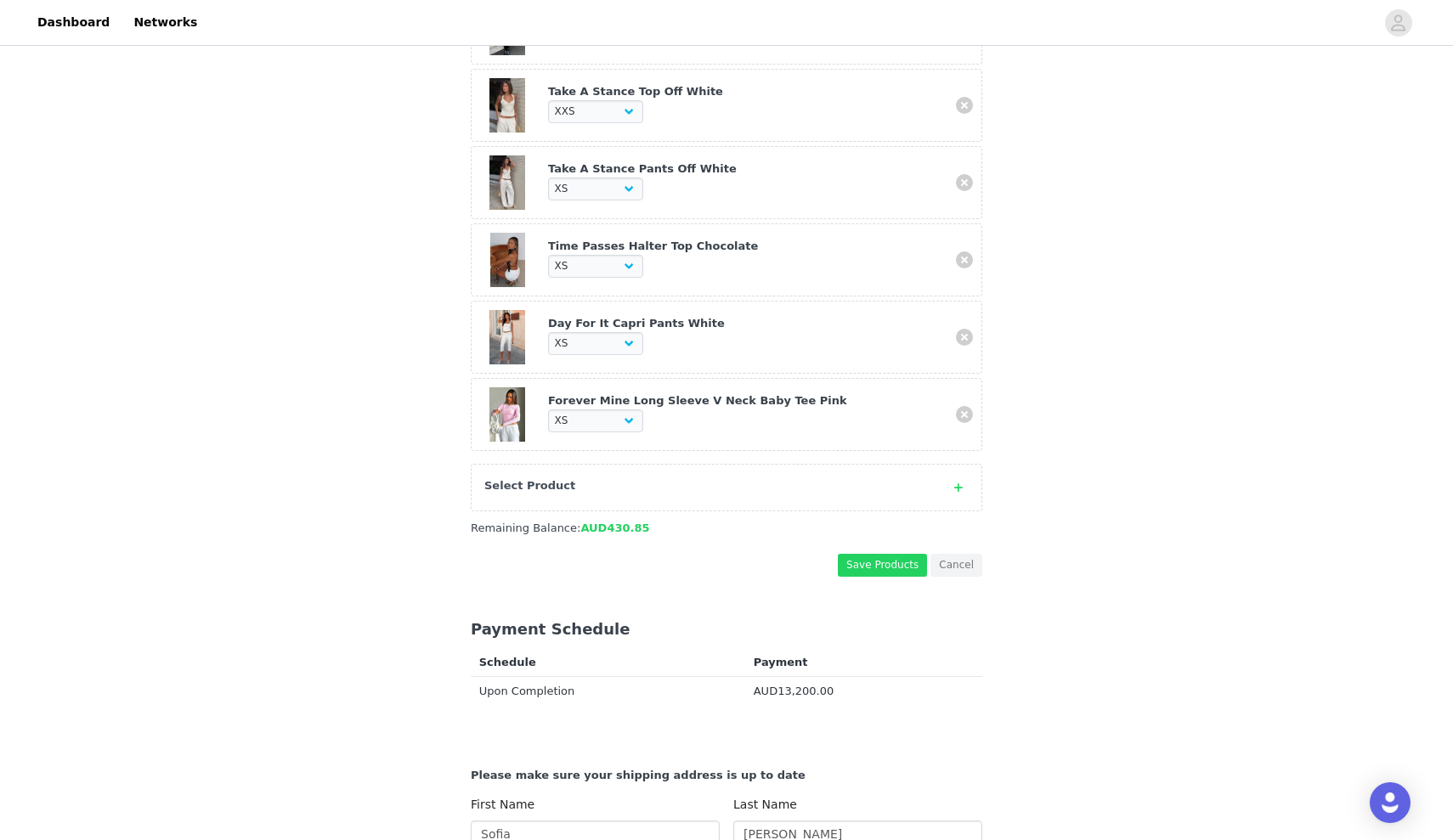
click at [772, 464] on div "Select Product" at bounding box center [726, 487] width 512 height 48
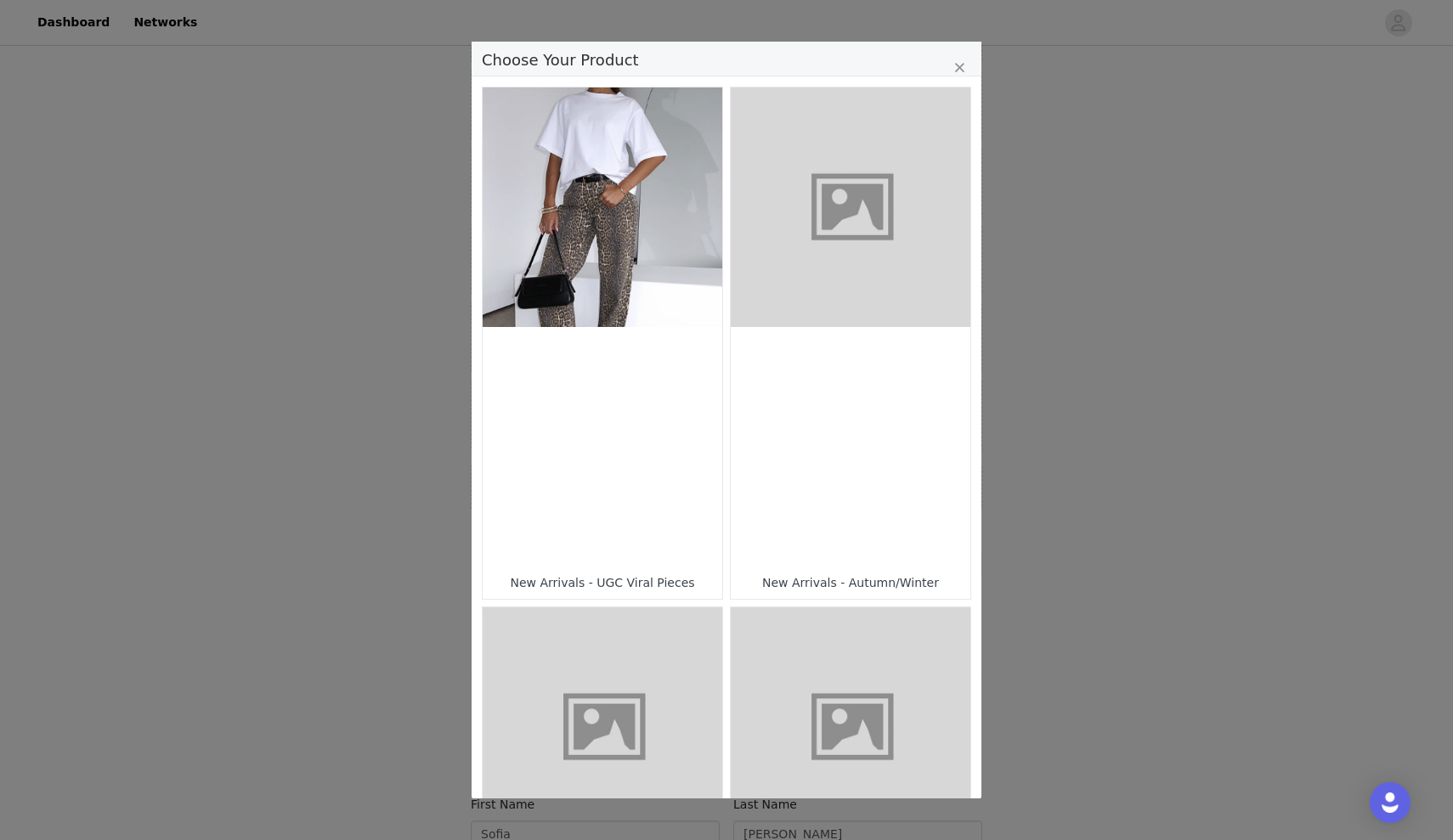
click at [672, 626] on figure "Choose Your Product" at bounding box center [602, 727] width 240 height 240
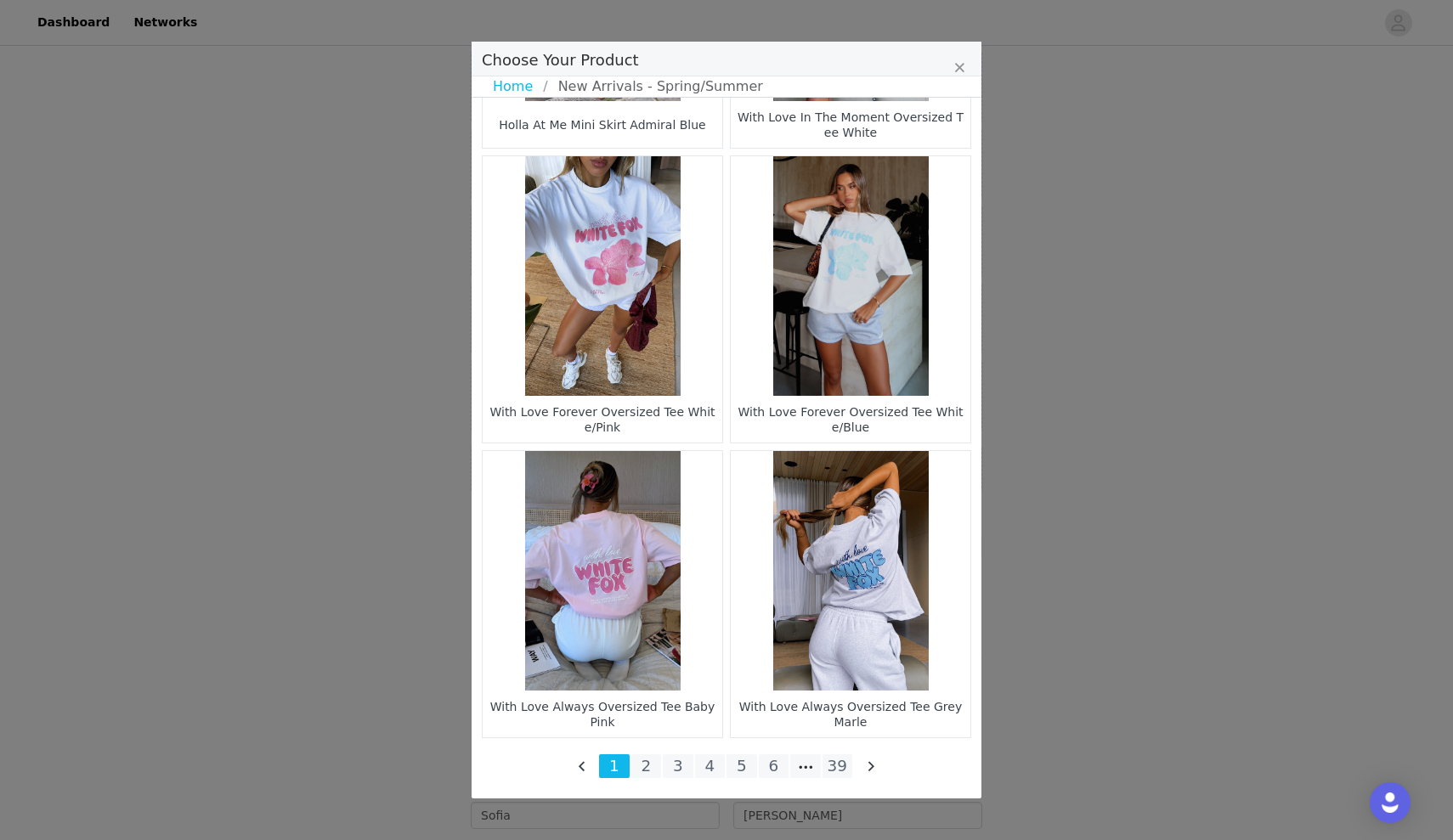
scroll to position [1430, 0]
click at [840, 768] on li "39" at bounding box center [838, 765] width 31 height 23
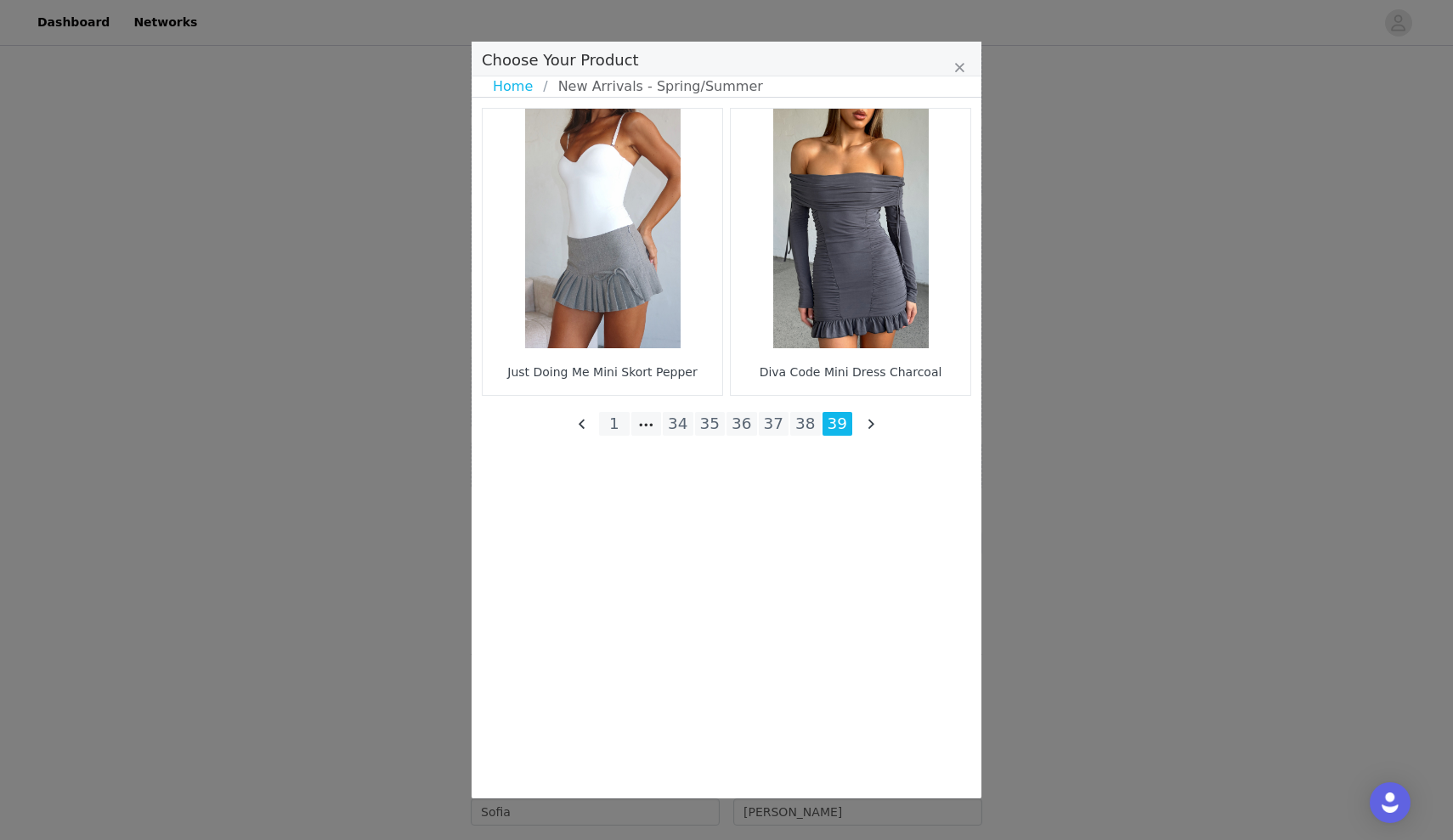
scroll to position [0, 0]
click at [800, 421] on li "38" at bounding box center [805, 423] width 31 height 23
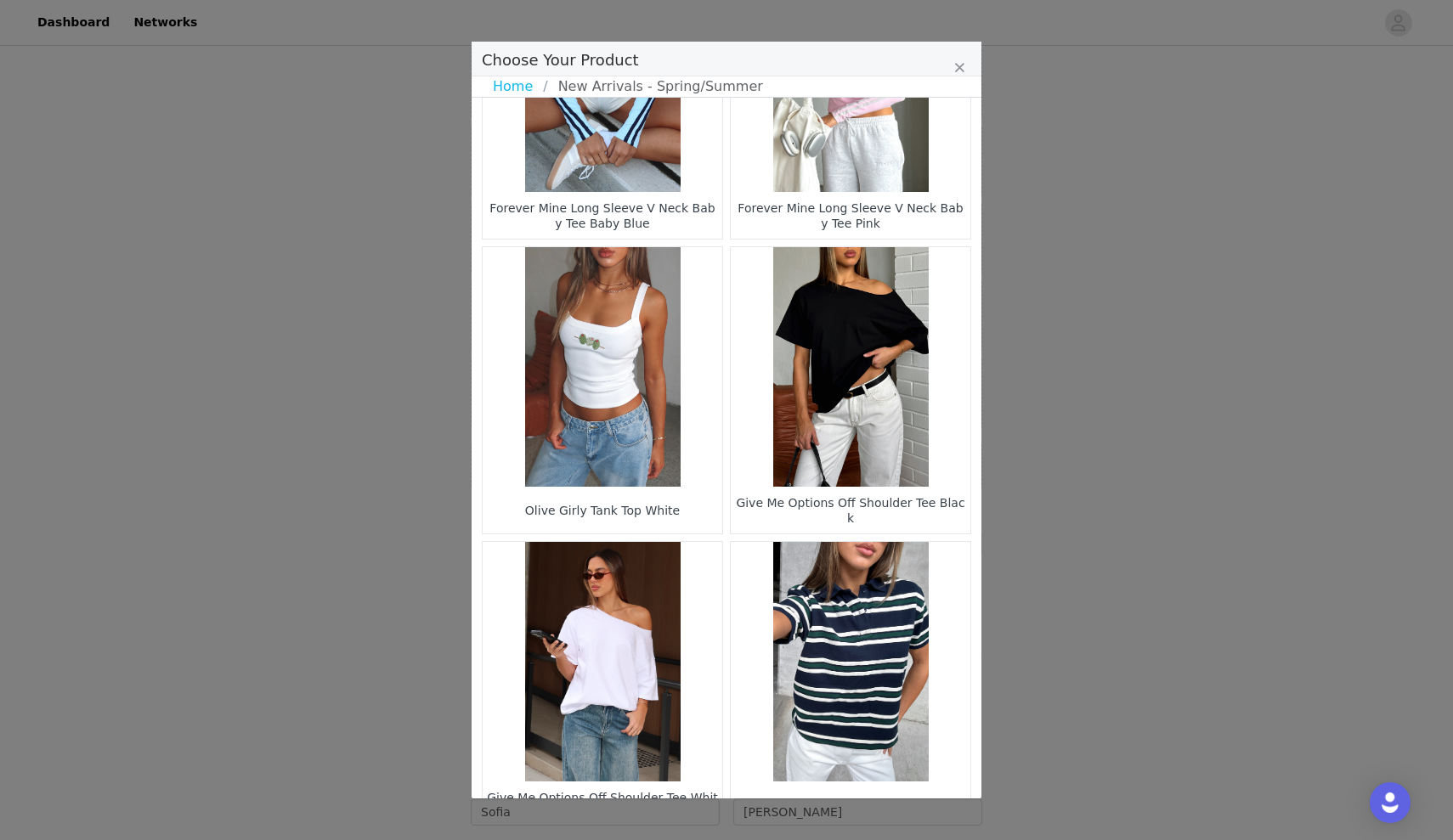
scroll to position [1337, 0]
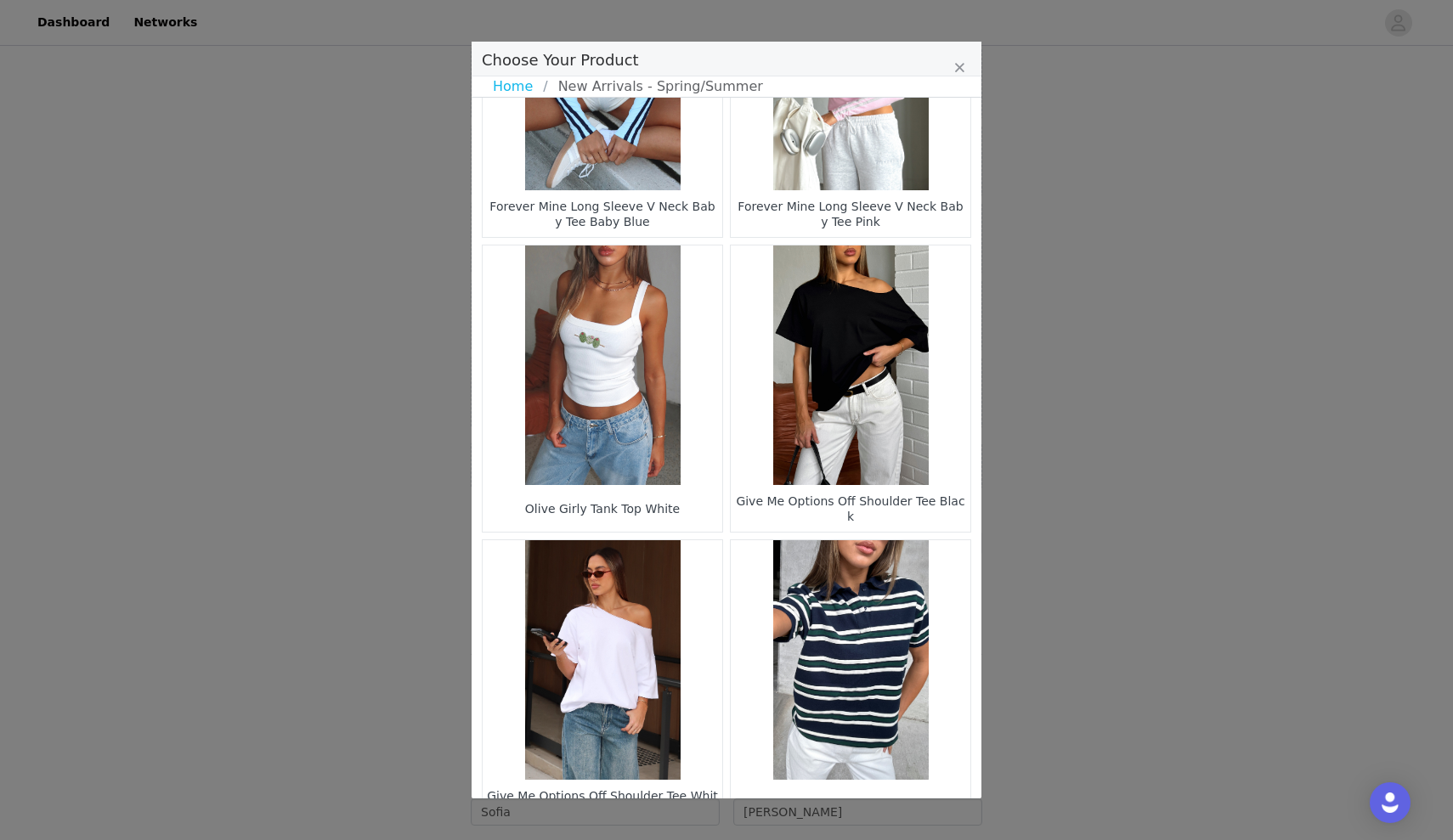
click at [662, 450] on figure "Choose Your Product" at bounding box center [602, 365] width 240 height 240
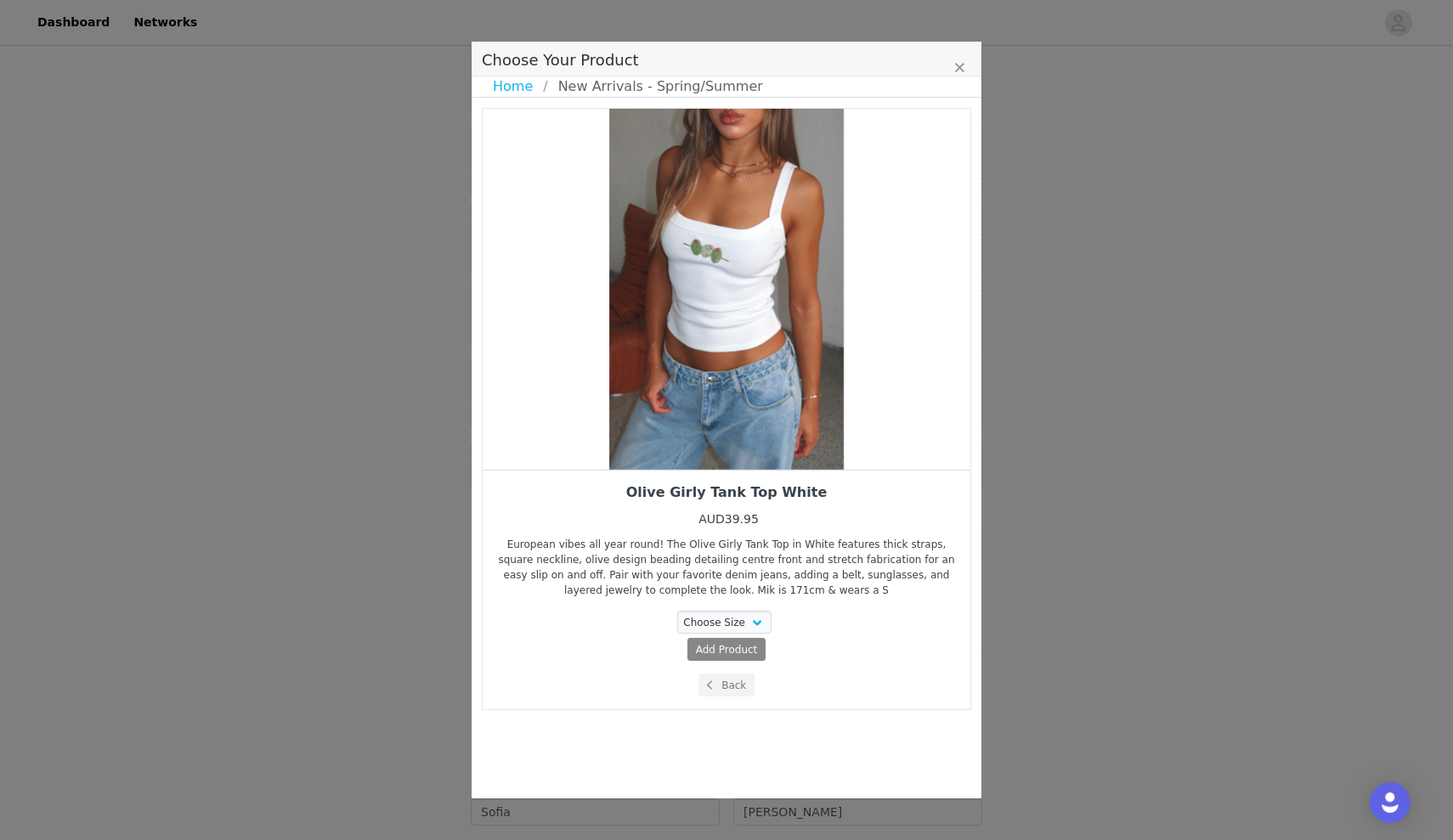
scroll to position [0, 0]
select select "28011824"
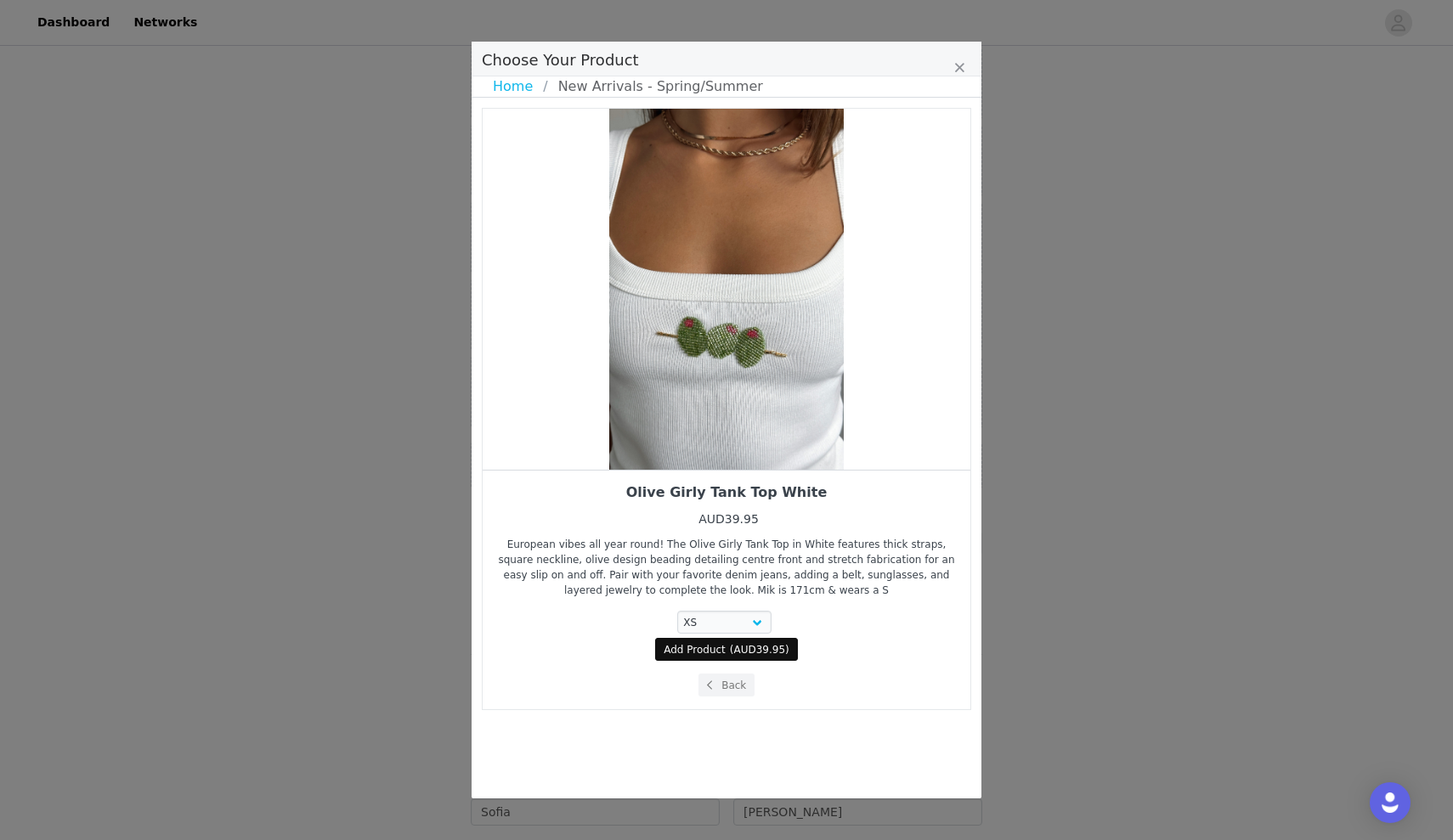
click at [691, 652] on span "Add Product" at bounding box center [695, 650] width 62 height 15
select select "28011824"
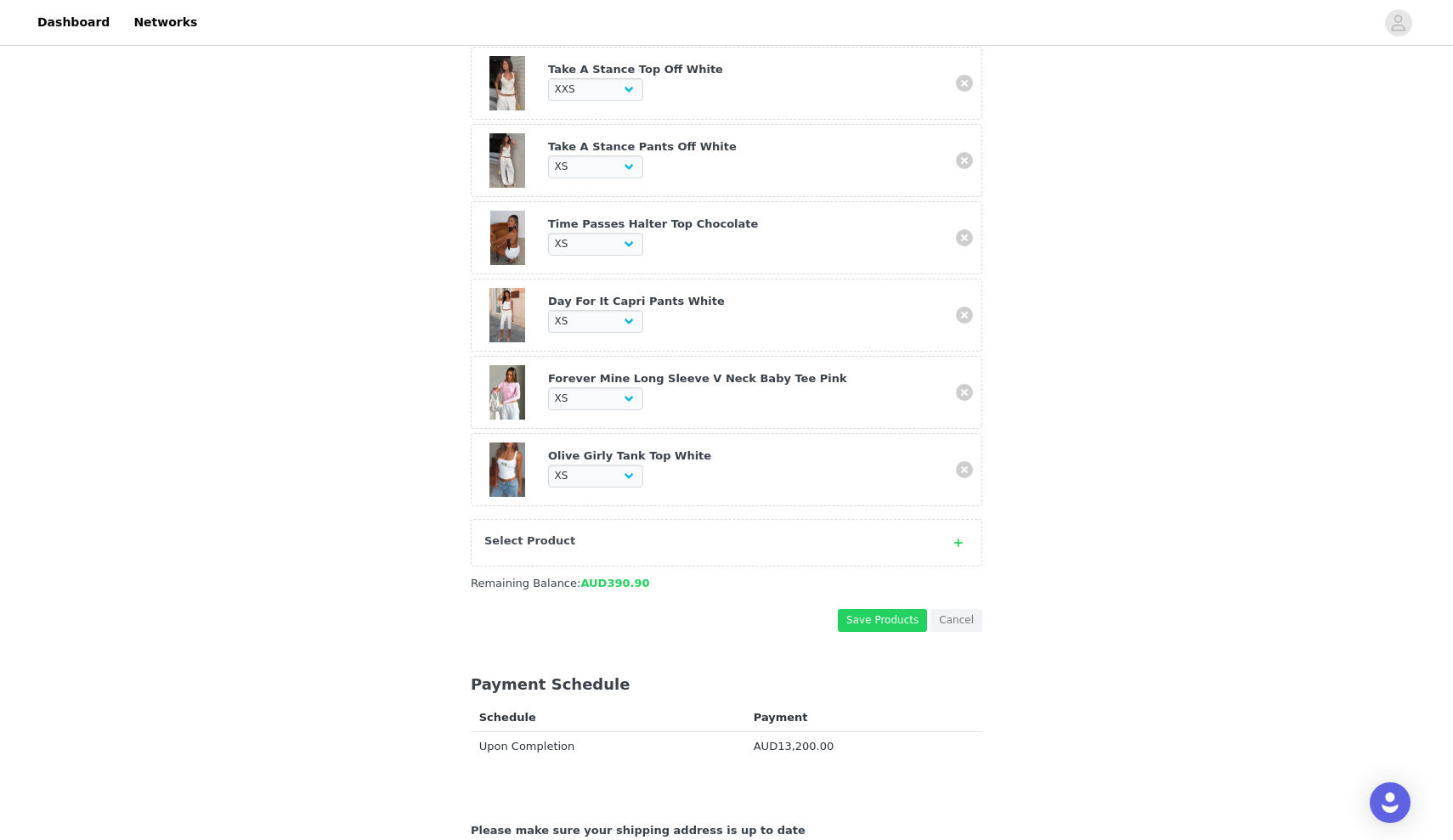
click at [721, 547] on div "Select Product" at bounding box center [726, 542] width 512 height 48
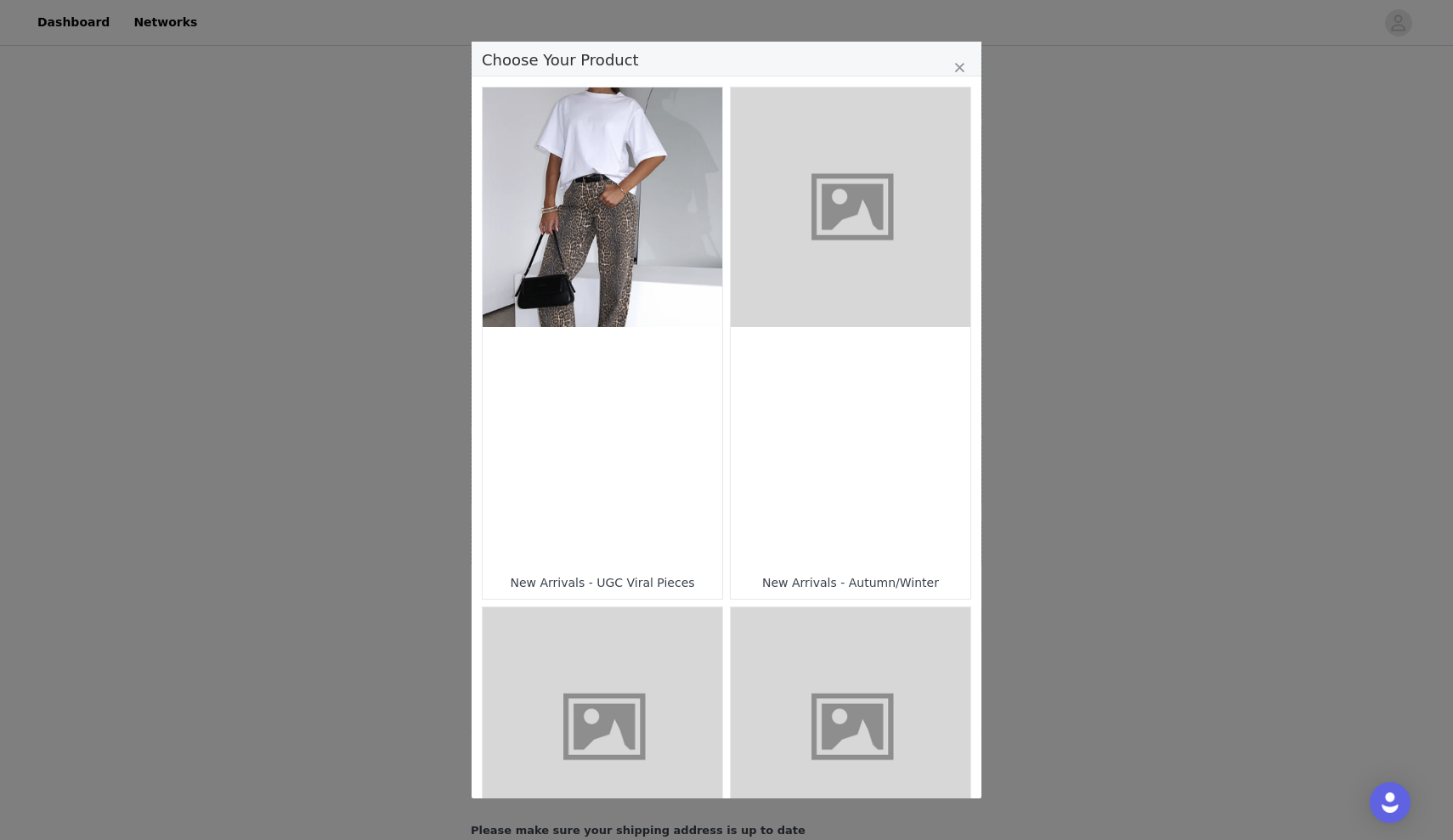
click at [618, 693] on figure "Choose Your Product" at bounding box center [602, 727] width 240 height 240
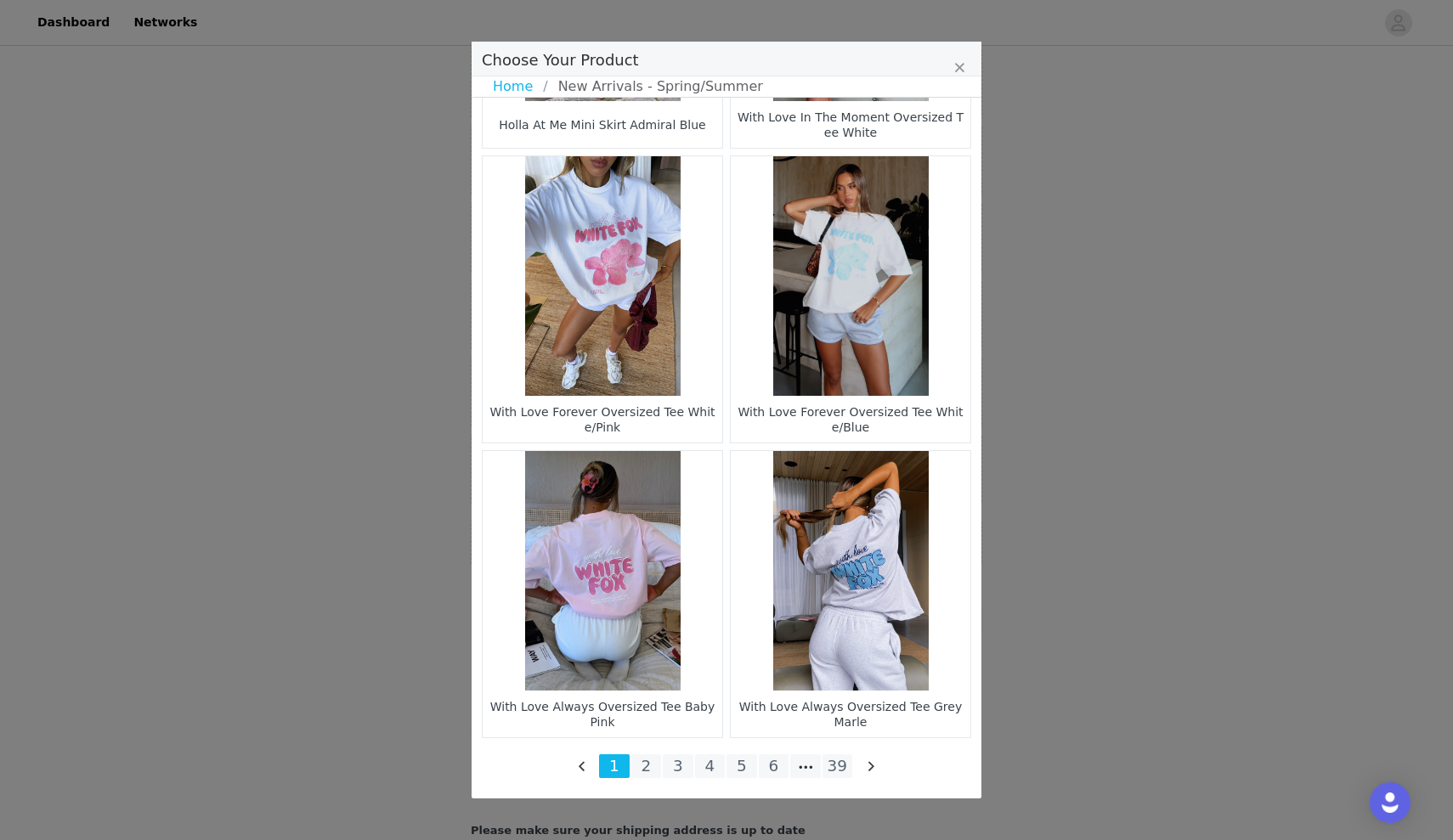
scroll to position [2310, 0]
click at [839, 767] on li "39" at bounding box center [838, 765] width 31 height 23
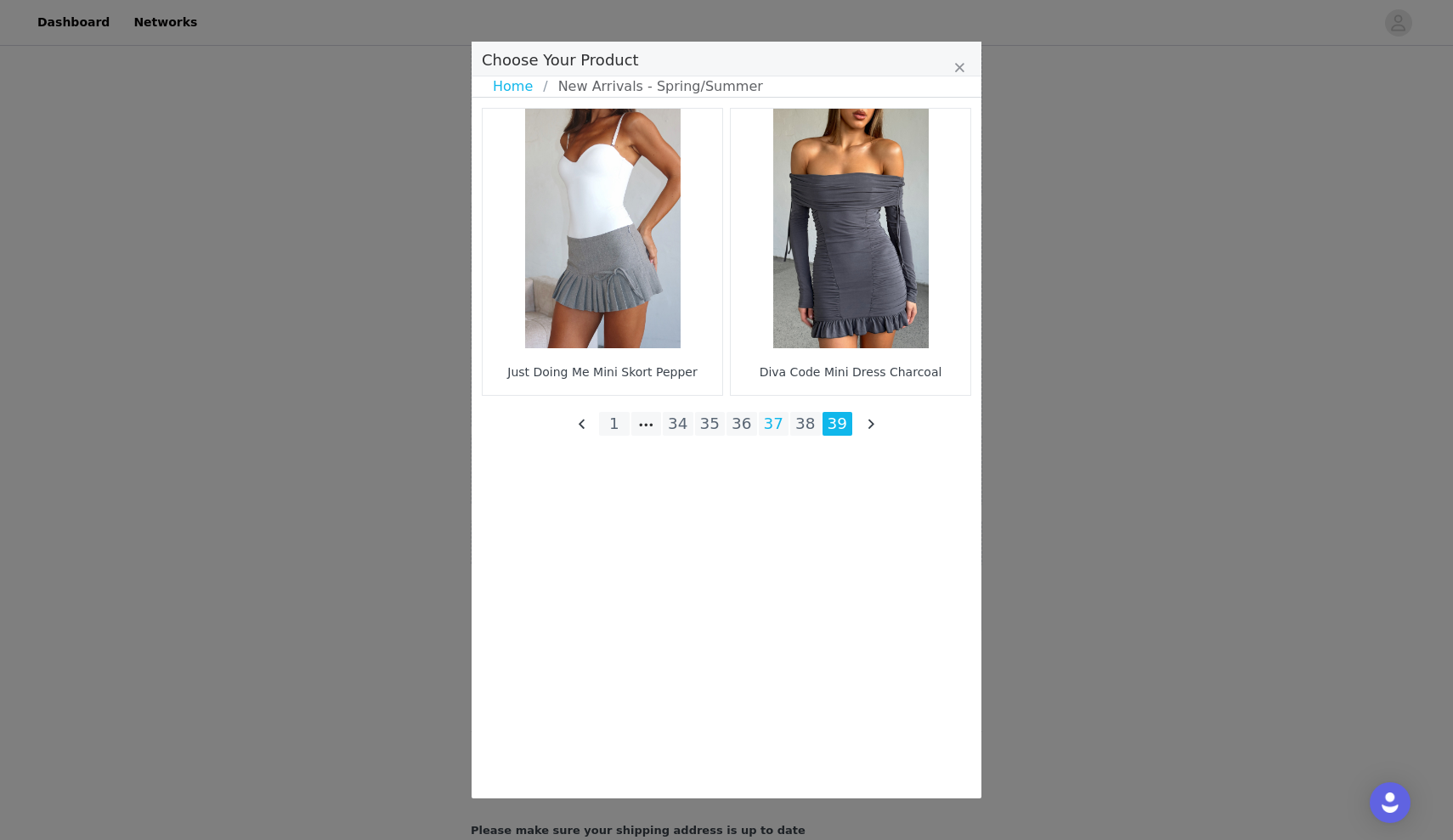
click at [767, 429] on li "37" at bounding box center [774, 423] width 31 height 23
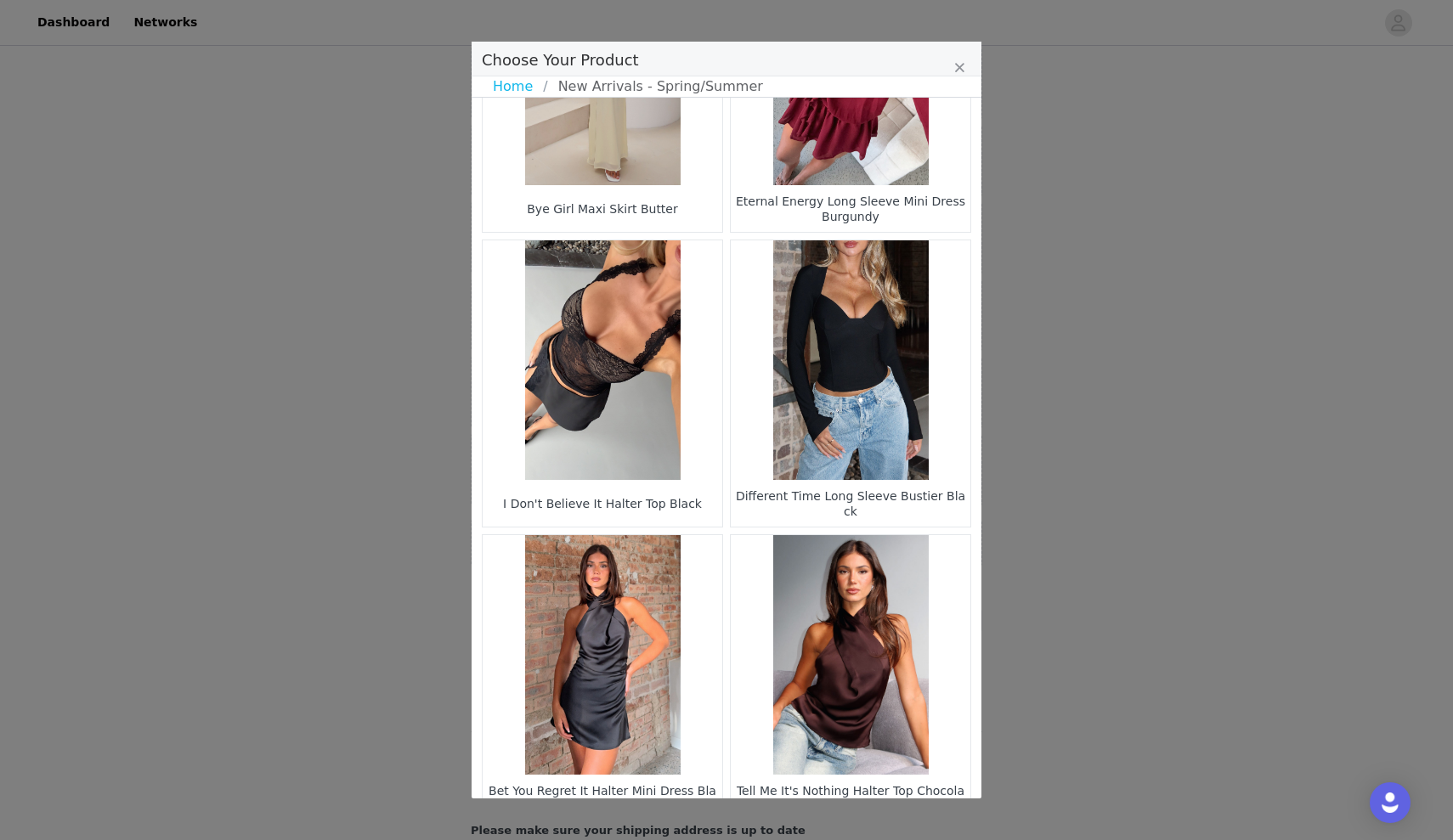
scroll to position [164, 0]
click at [651, 414] on figure "Choose Your Product" at bounding box center [602, 359] width 240 height 240
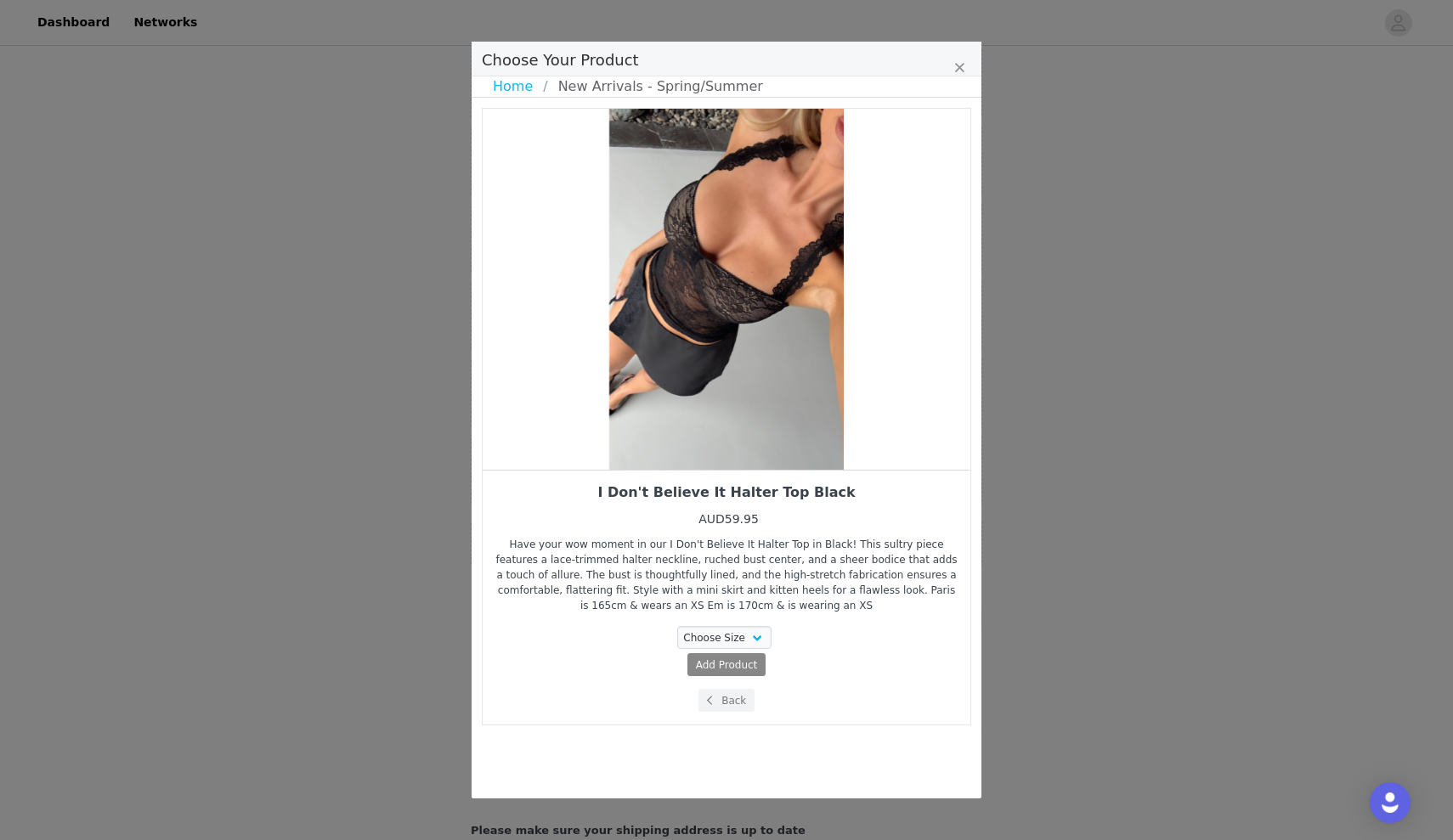
scroll to position [0, 0]
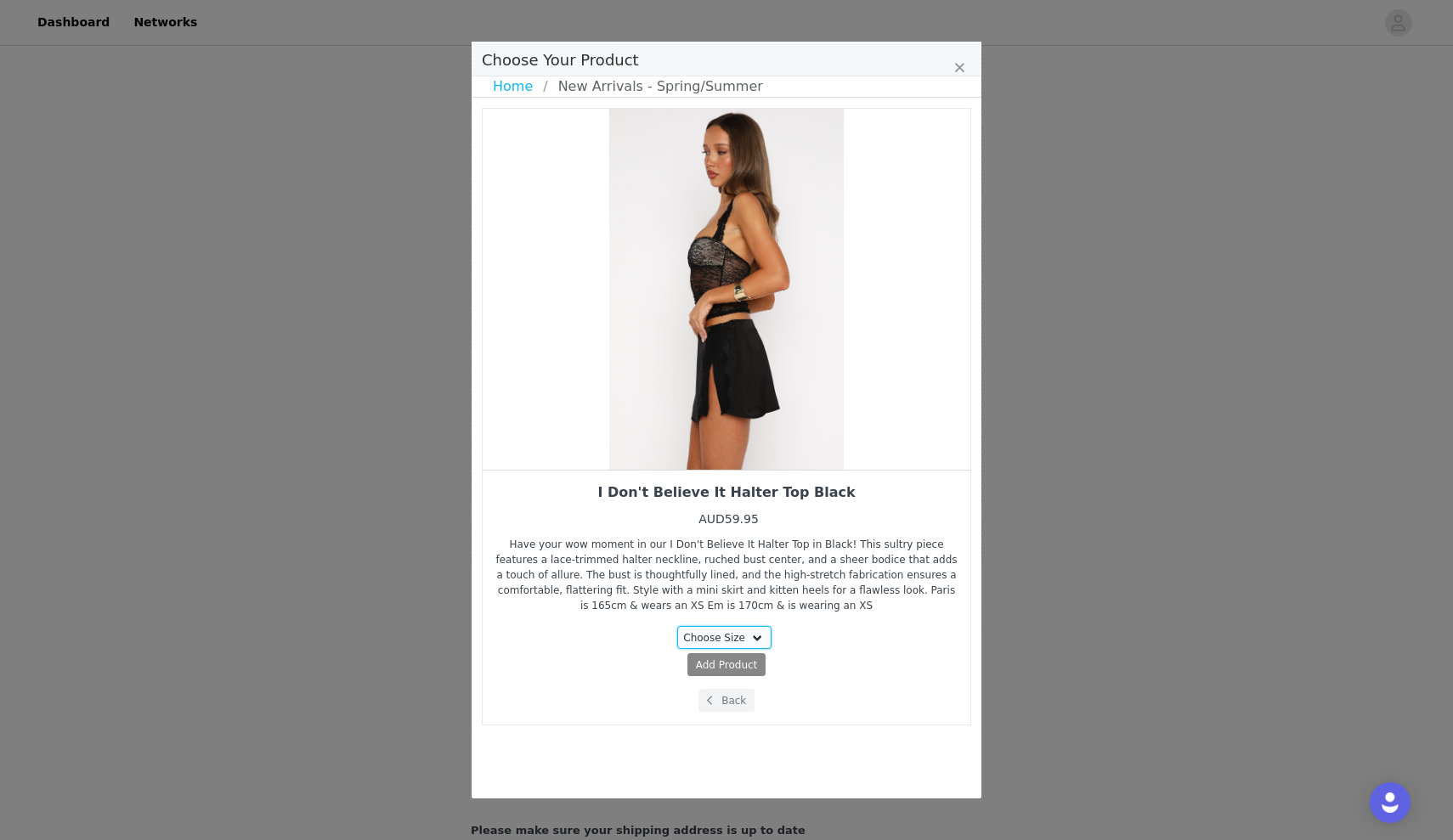
select select "28011581"
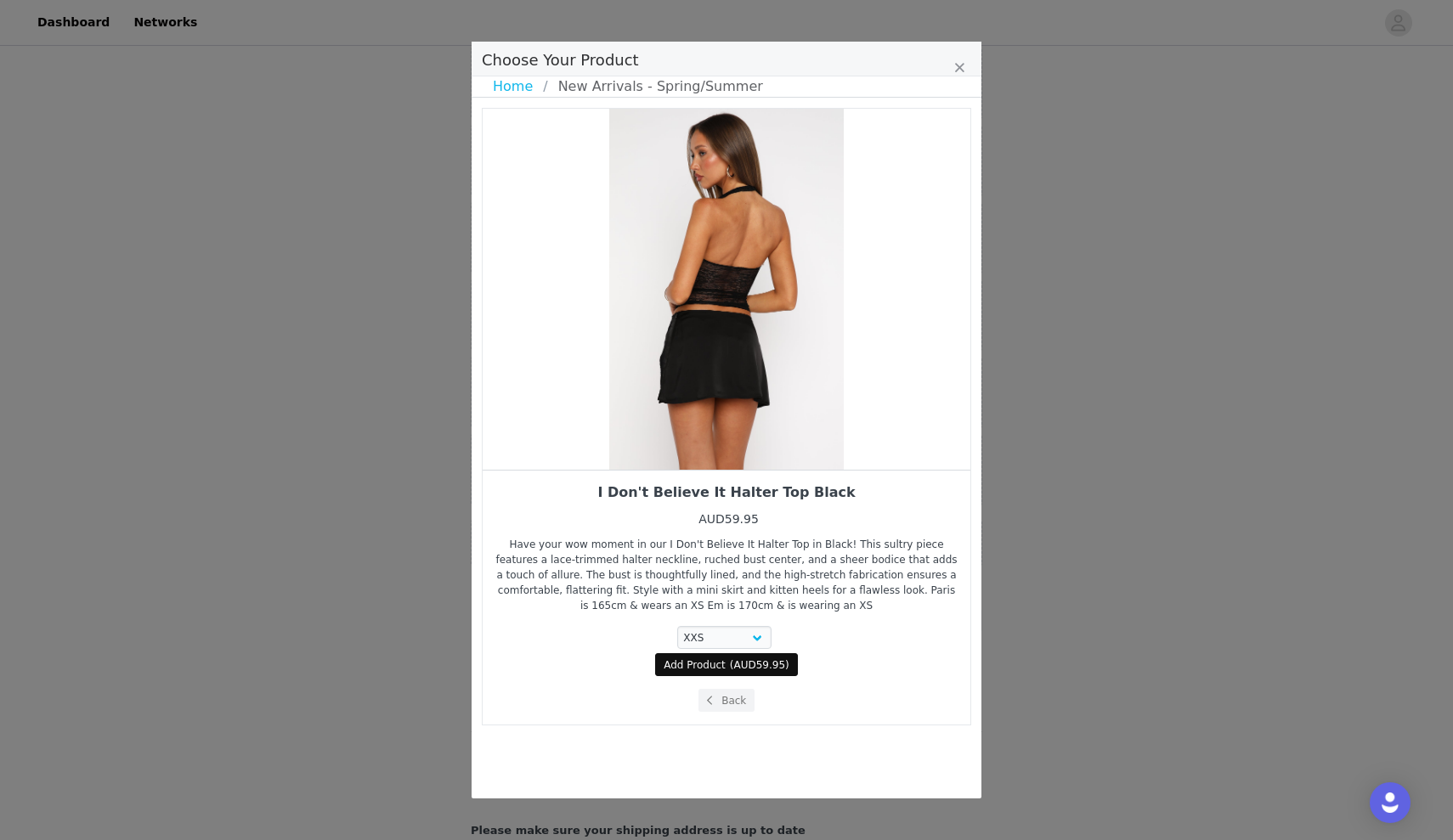
click at [706, 671] on span "Add Product" at bounding box center [695, 665] width 62 height 15
select select "28011581"
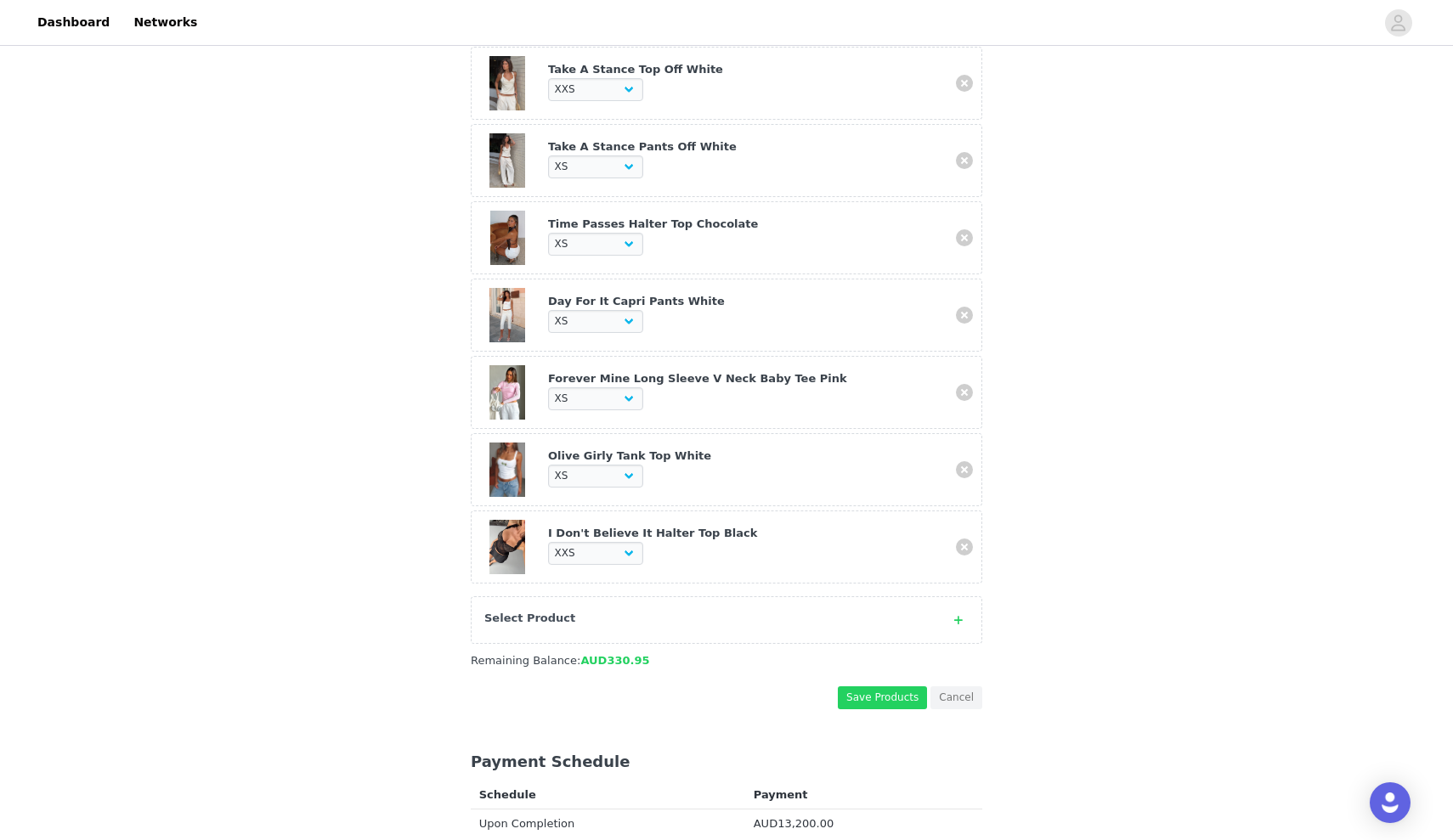
click at [676, 598] on div "Select Product" at bounding box center [726, 620] width 512 height 48
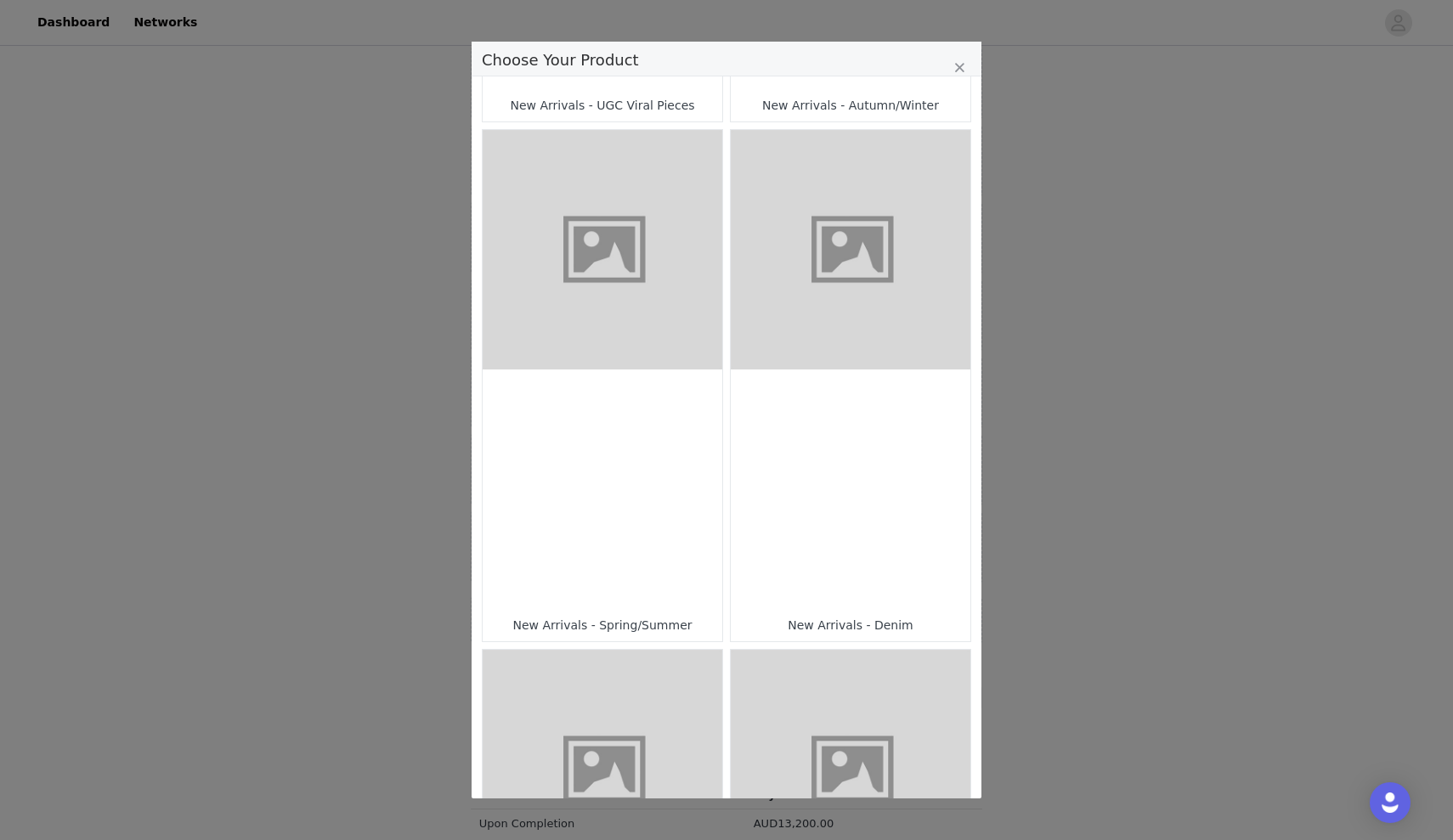
scroll to position [511, 0]
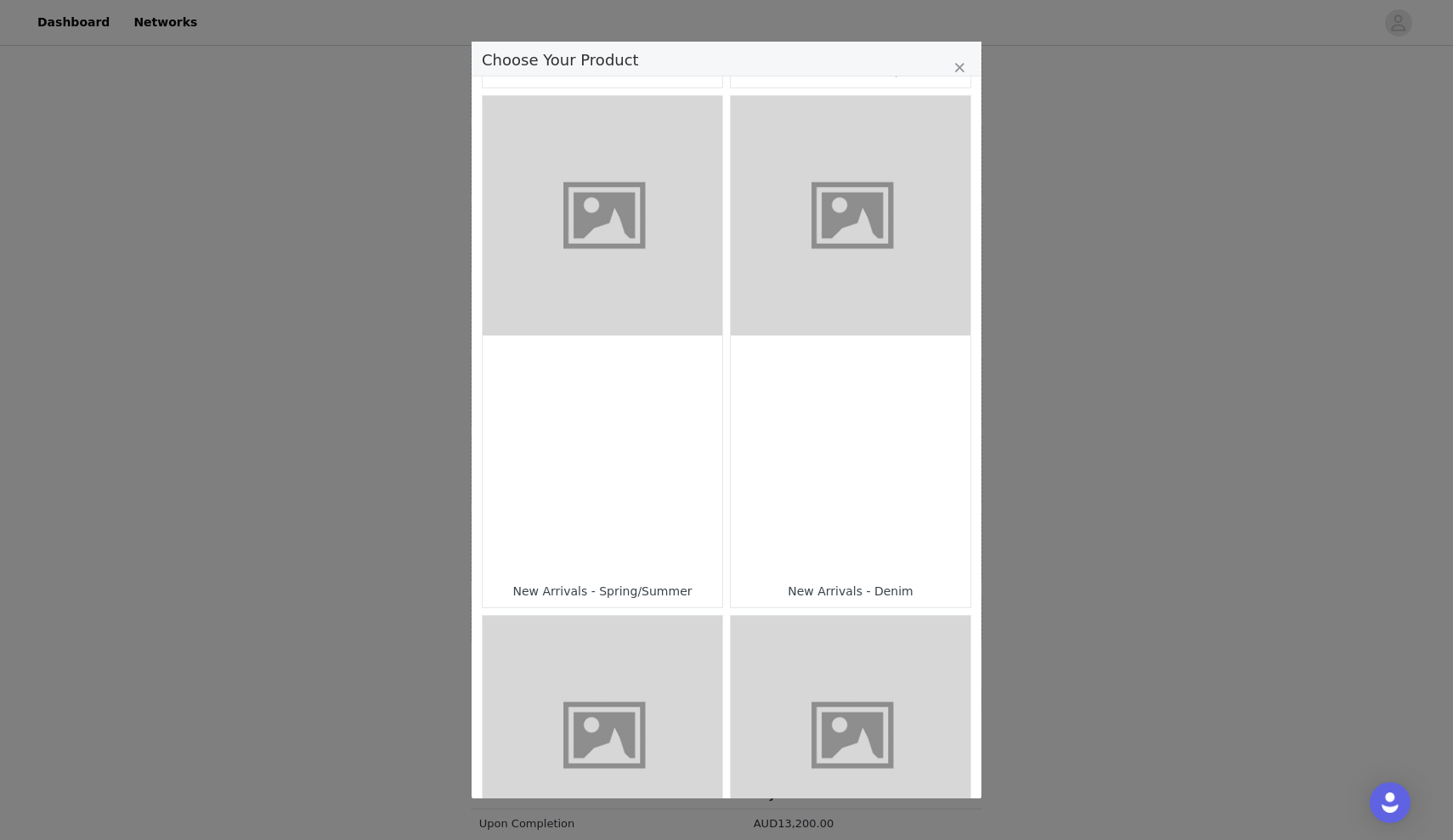
click at [689, 500] on div "Choose Your Product" at bounding box center [602, 455] width 240 height 240
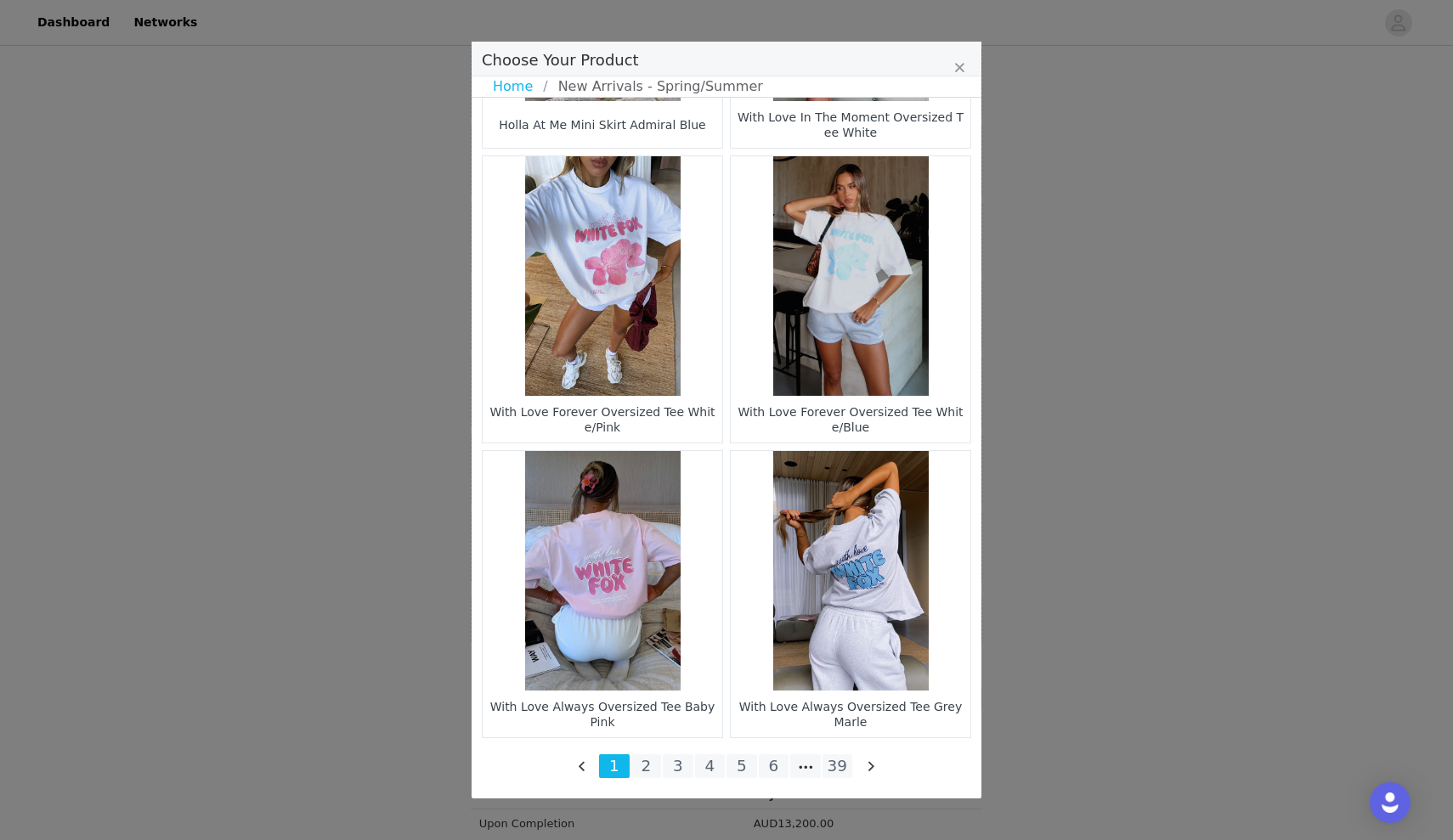
scroll to position [2310, 0]
click at [844, 768] on li "39" at bounding box center [838, 765] width 31 height 23
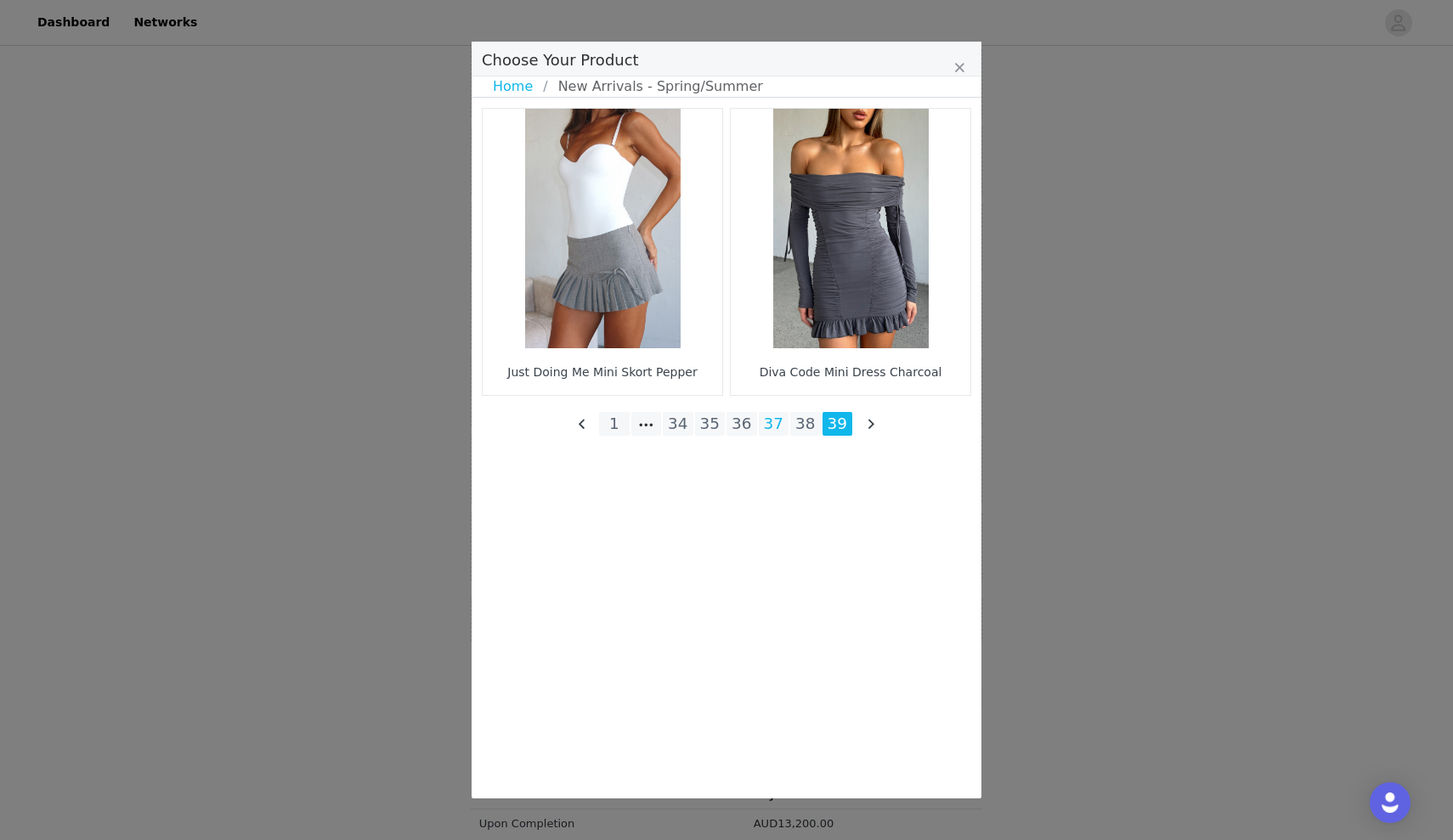
click at [766, 417] on li "37" at bounding box center [774, 423] width 31 height 23
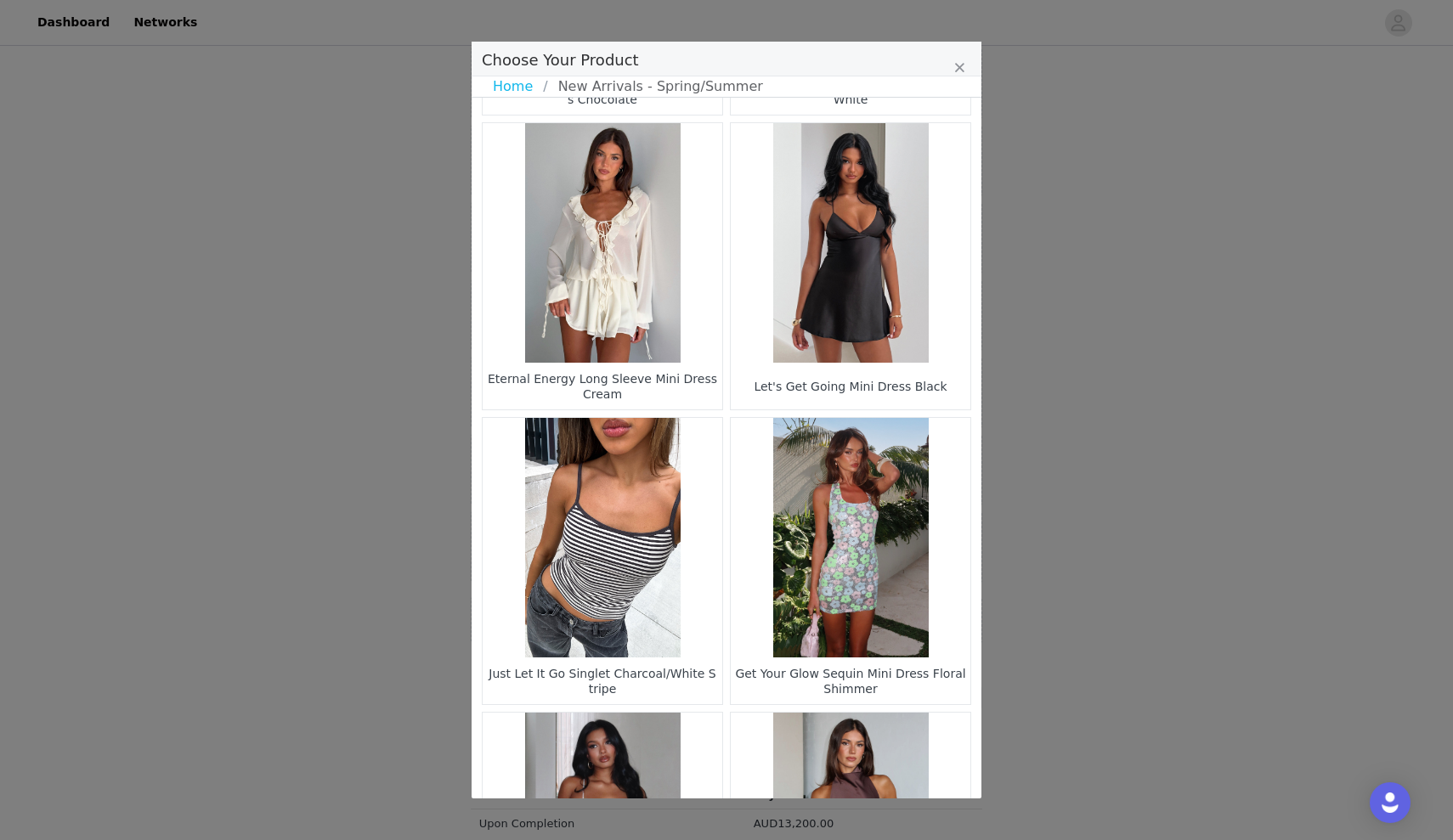
scroll to position [2030, 0]
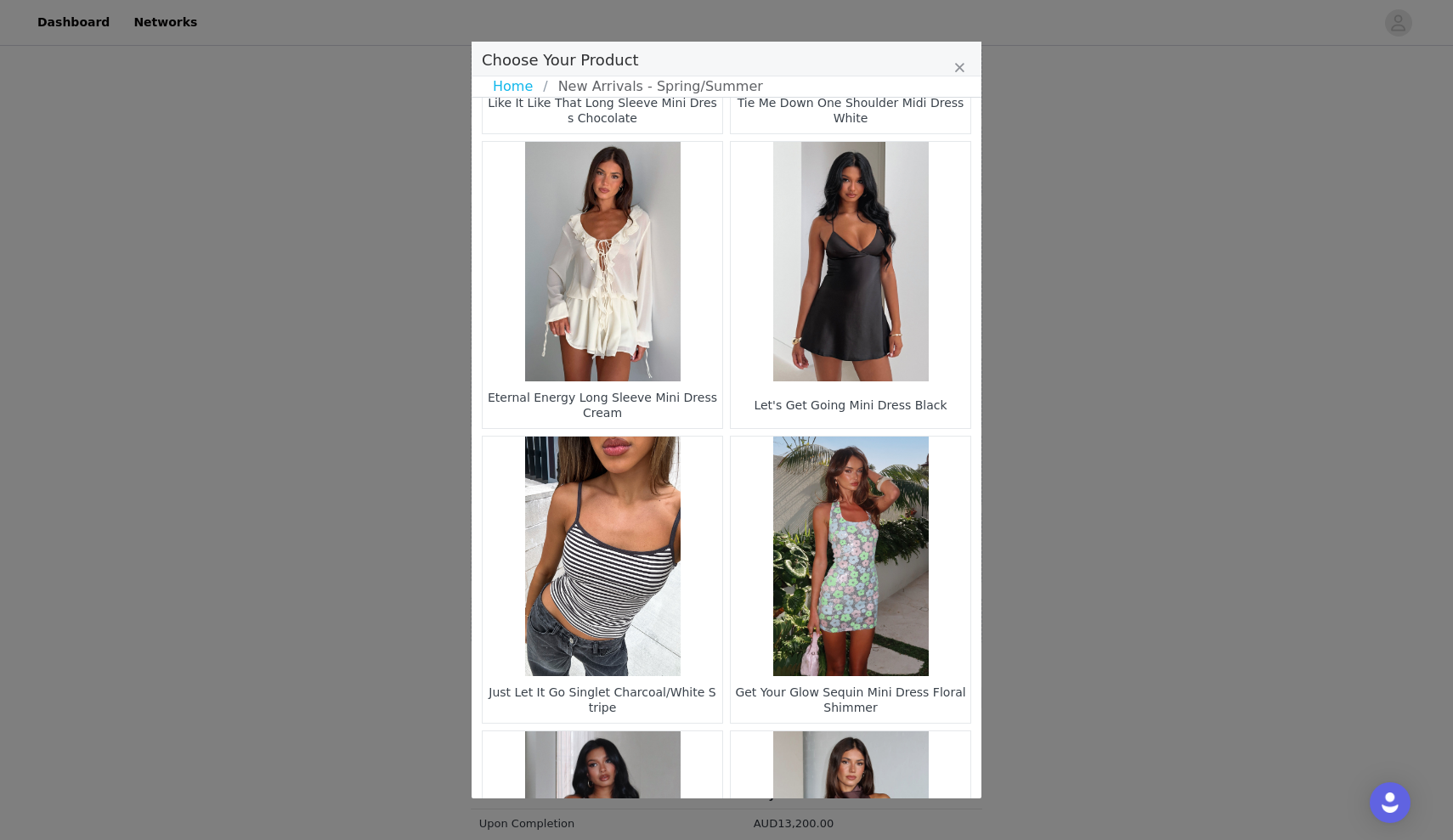
click at [614, 357] on figure "Choose Your Product" at bounding box center [602, 261] width 240 height 240
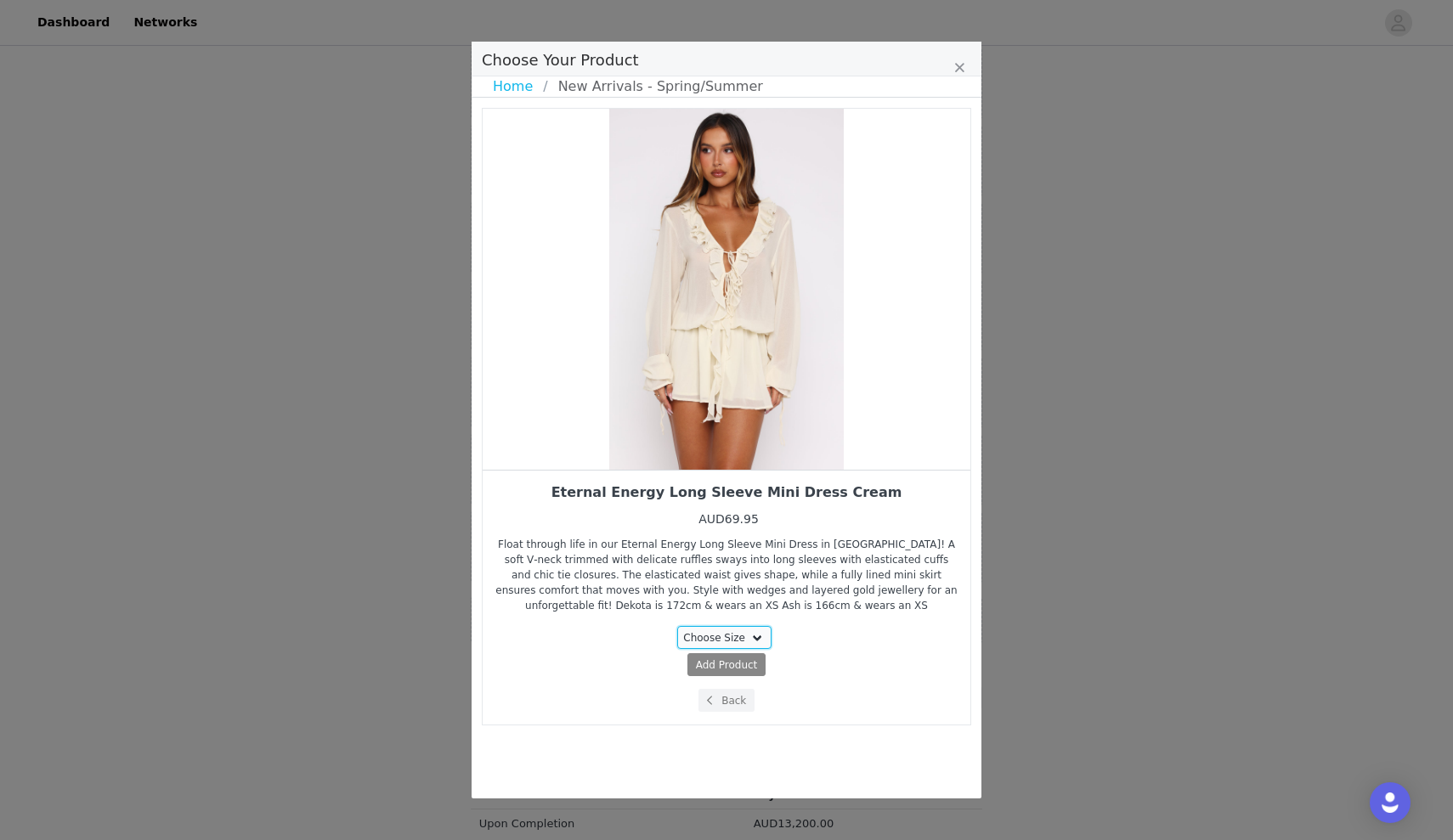
select select "28011905"
click at [687, 665] on span "Add Product" at bounding box center [695, 665] width 62 height 15
select select "28011905"
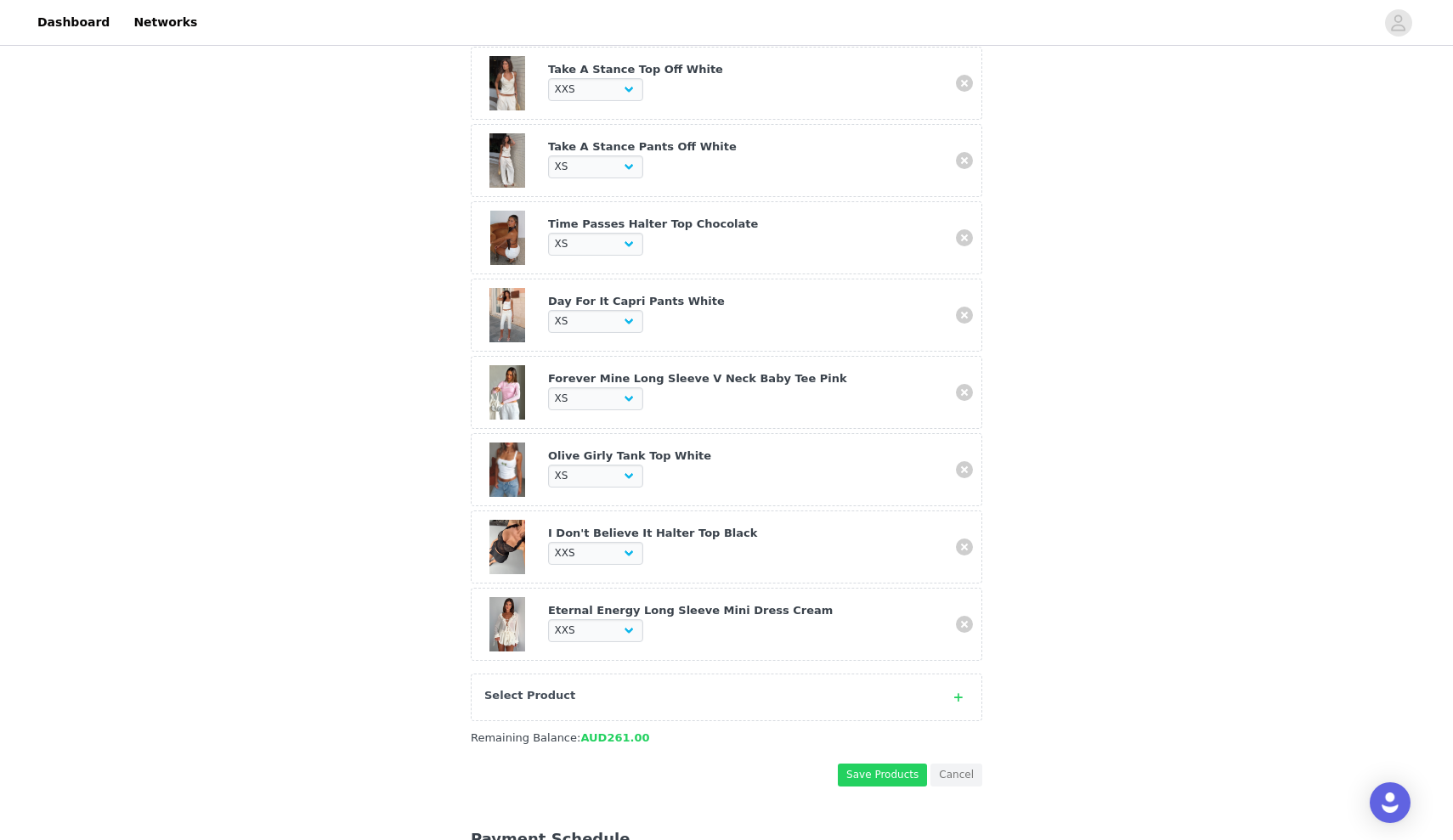
click at [640, 709] on div "Select Product" at bounding box center [726, 697] width 512 height 48
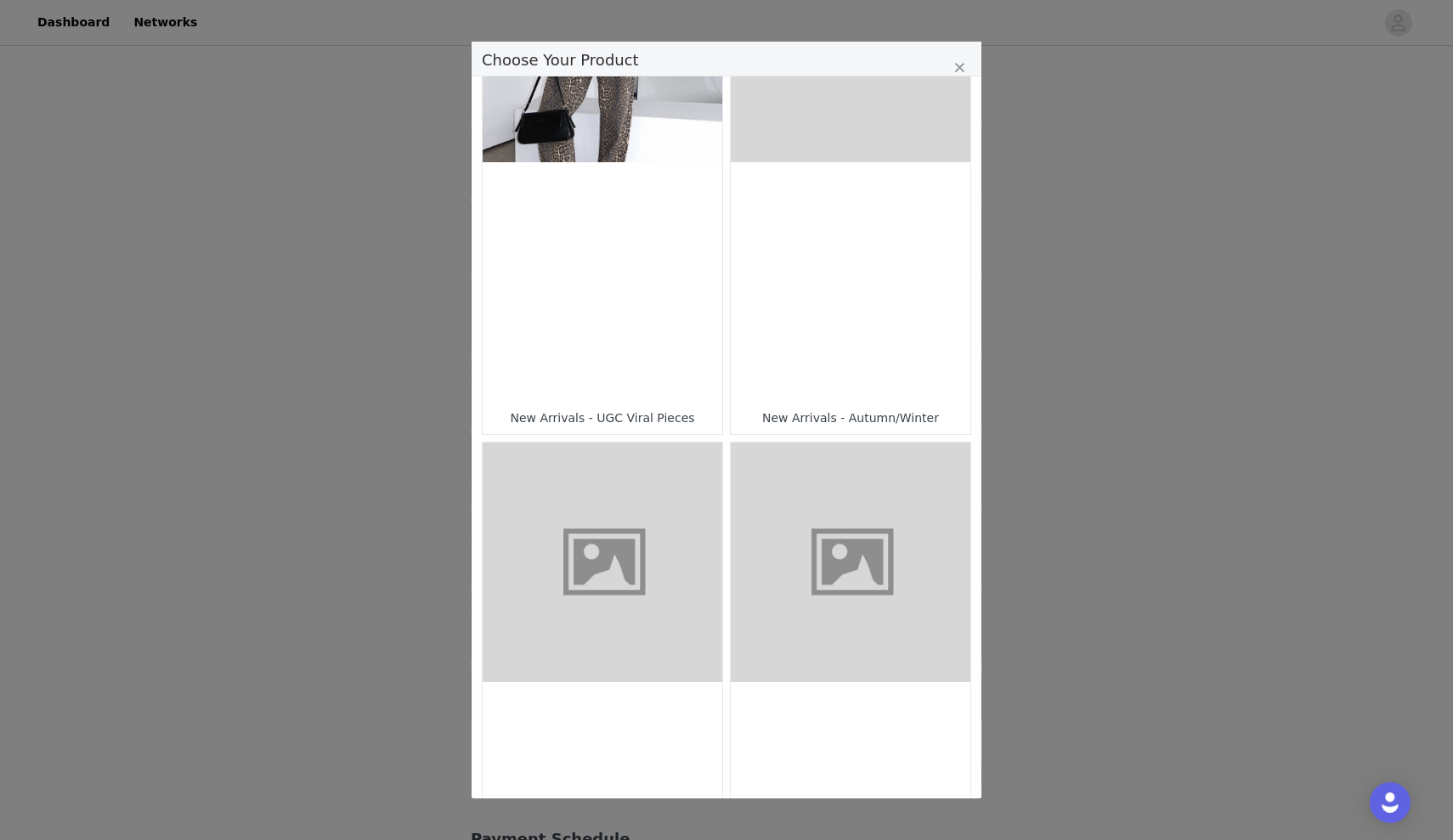
scroll to position [173, 0]
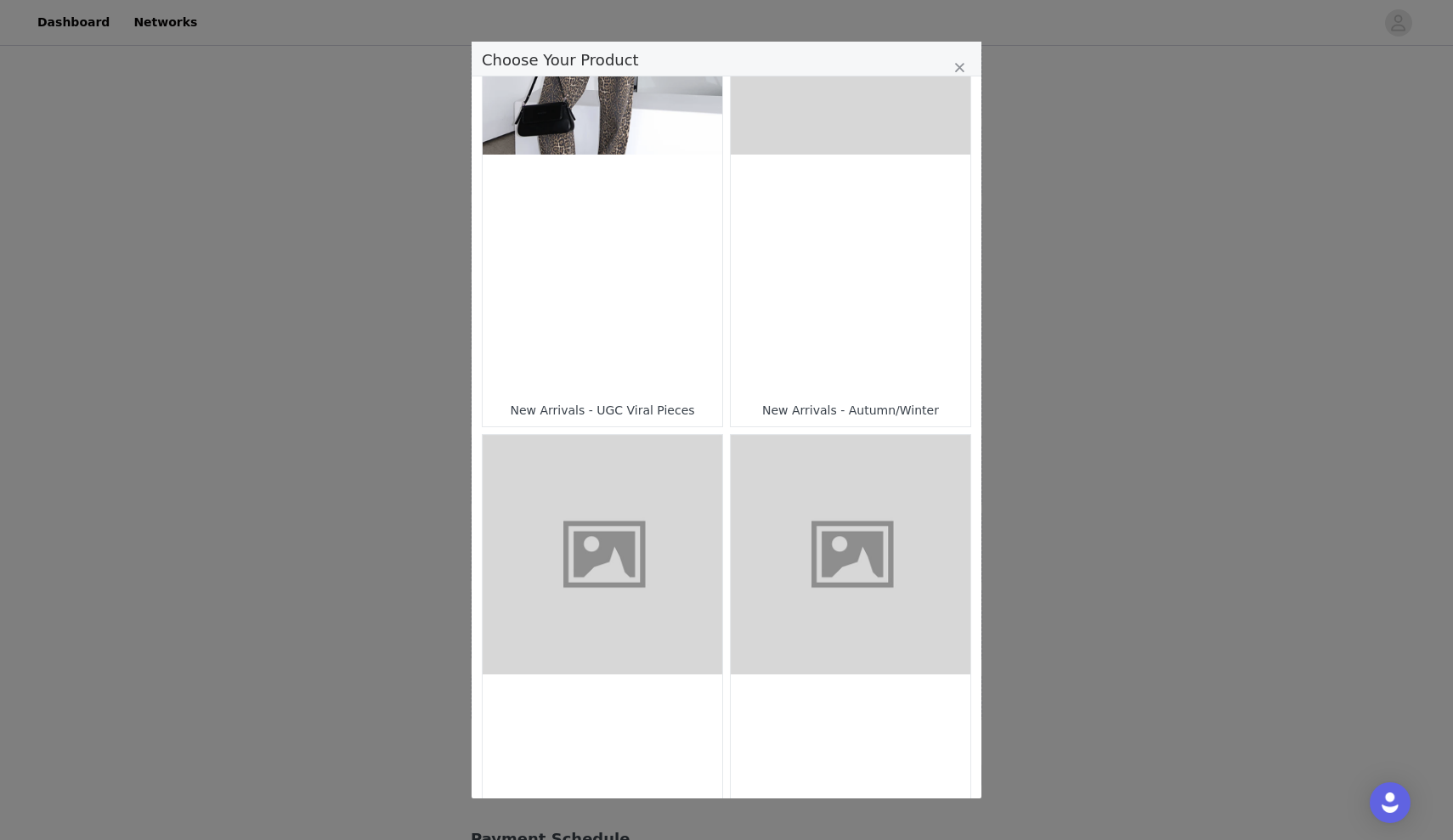
click at [668, 617] on figure "Choose Your Product" at bounding box center [602, 554] width 240 height 240
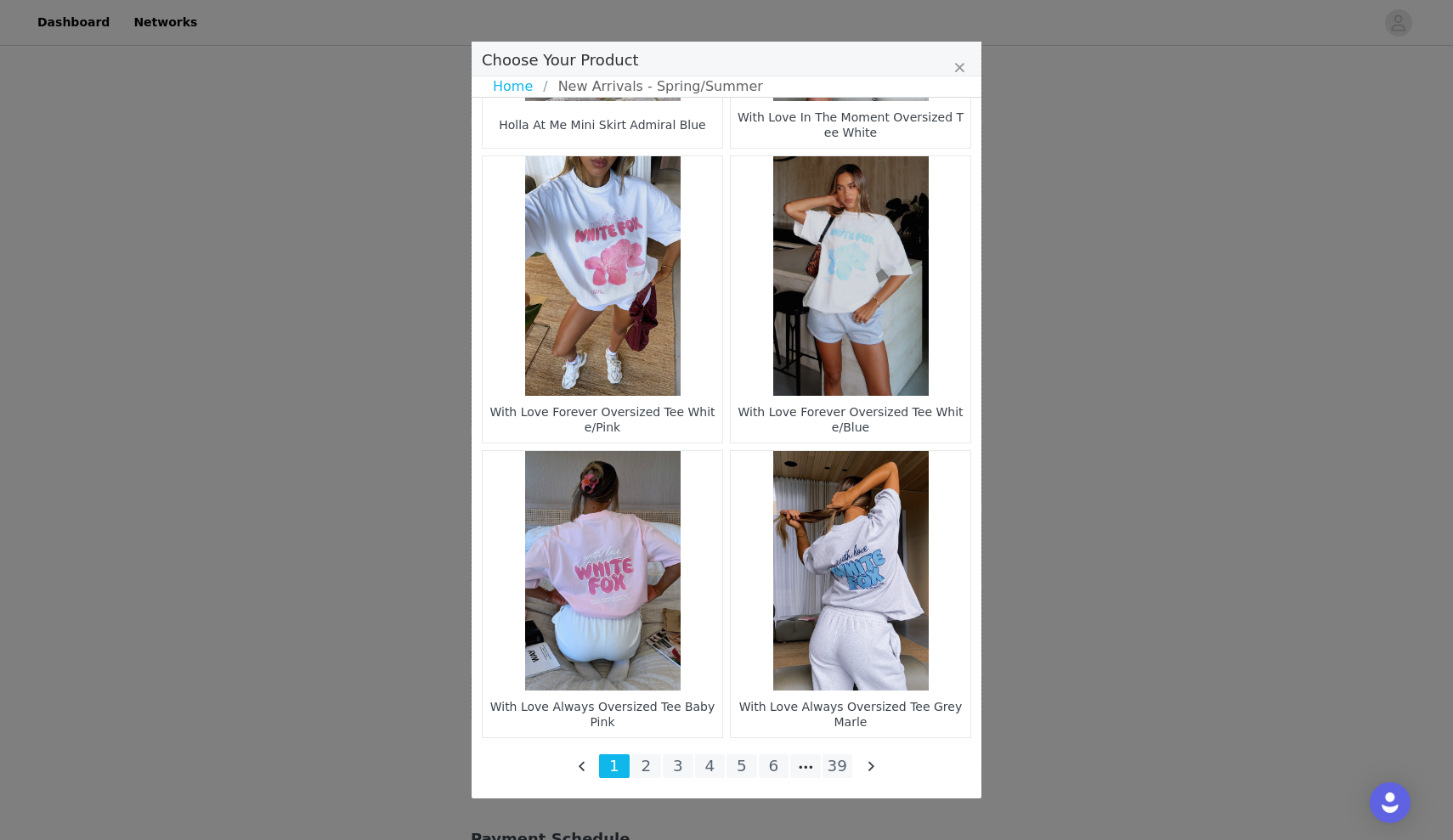
scroll to position [2310, 0]
click at [837, 759] on li "39" at bounding box center [838, 765] width 31 height 23
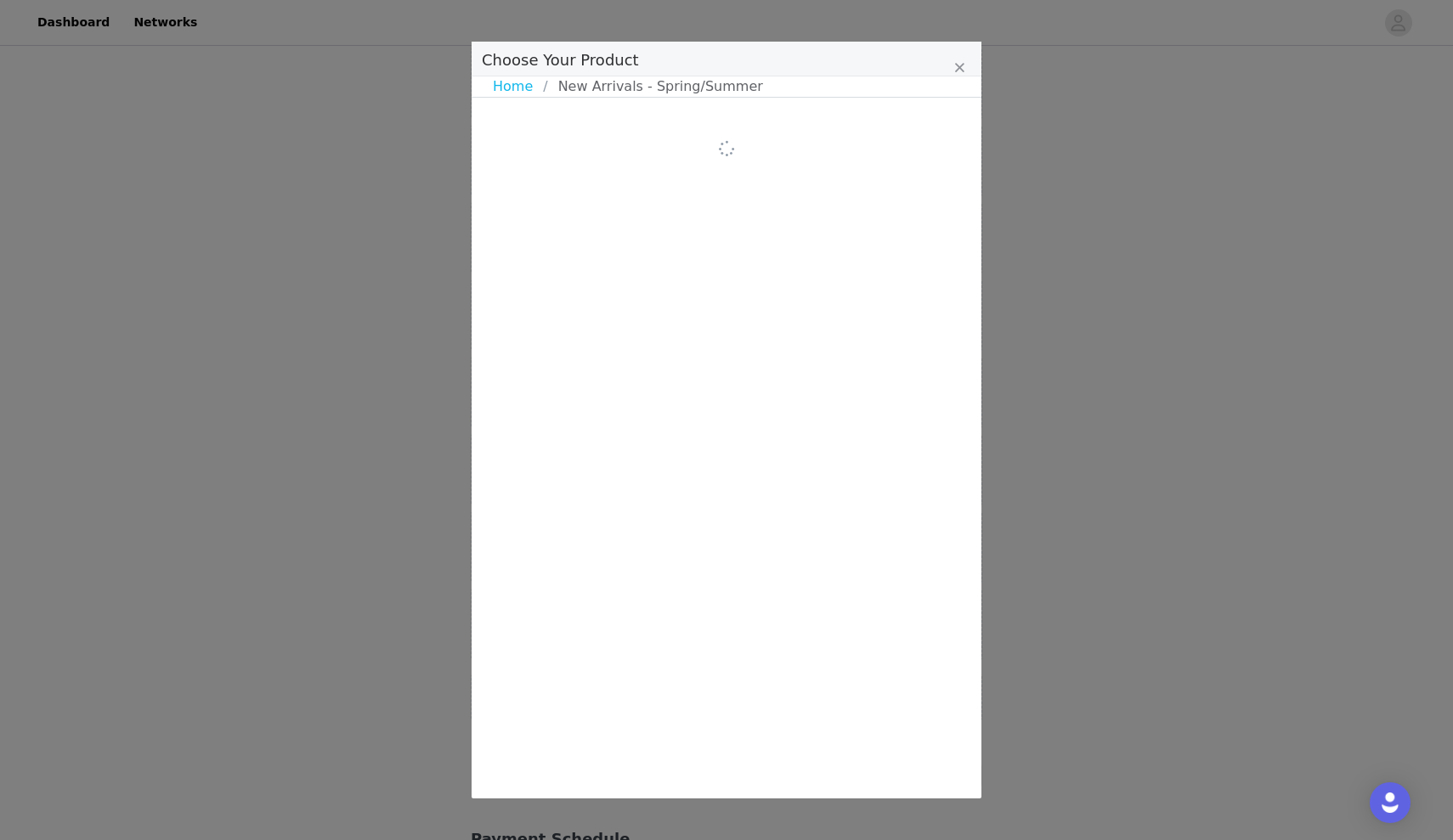
scroll to position [0, 0]
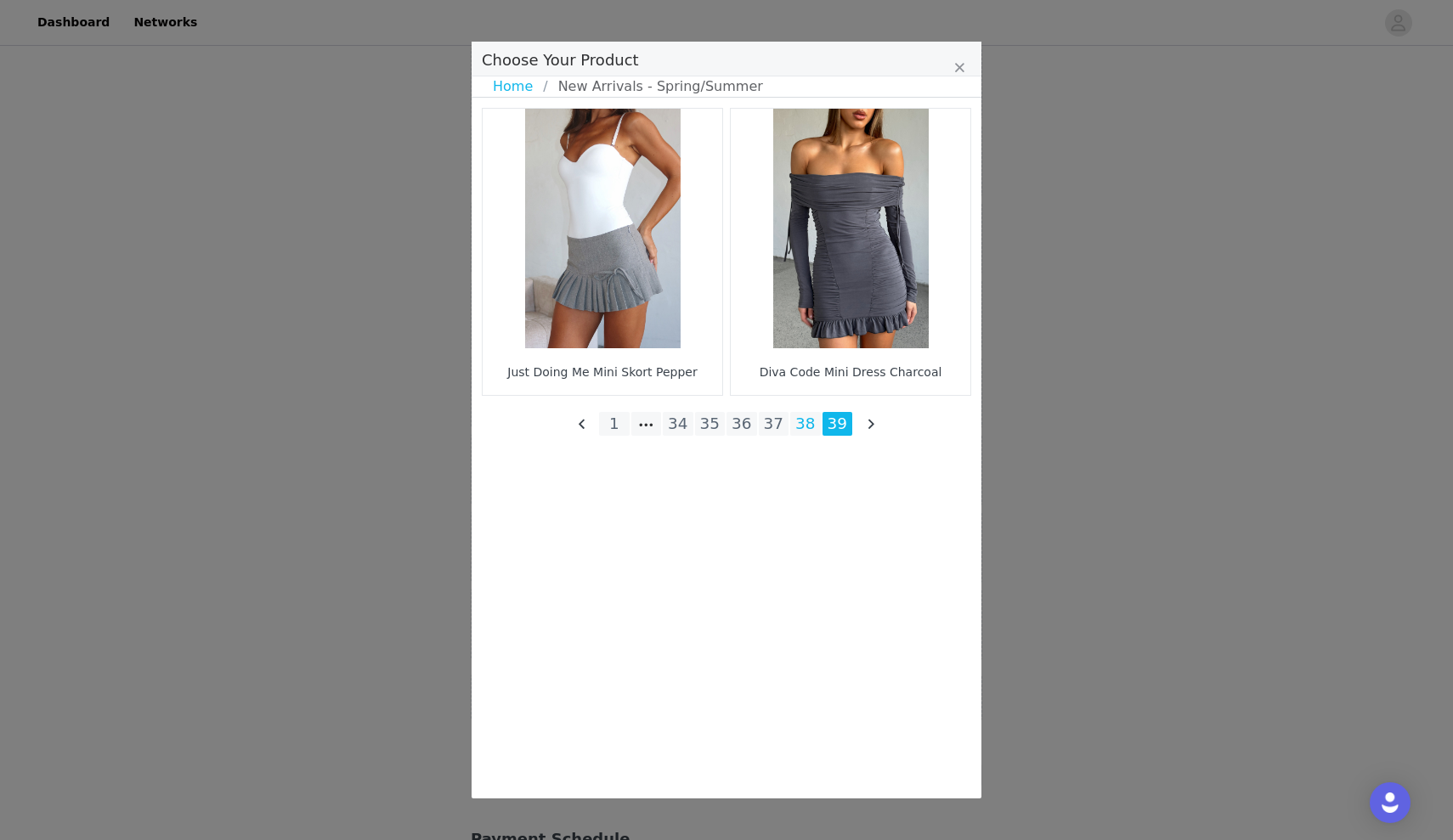
click at [806, 424] on li "38" at bounding box center [805, 423] width 31 height 23
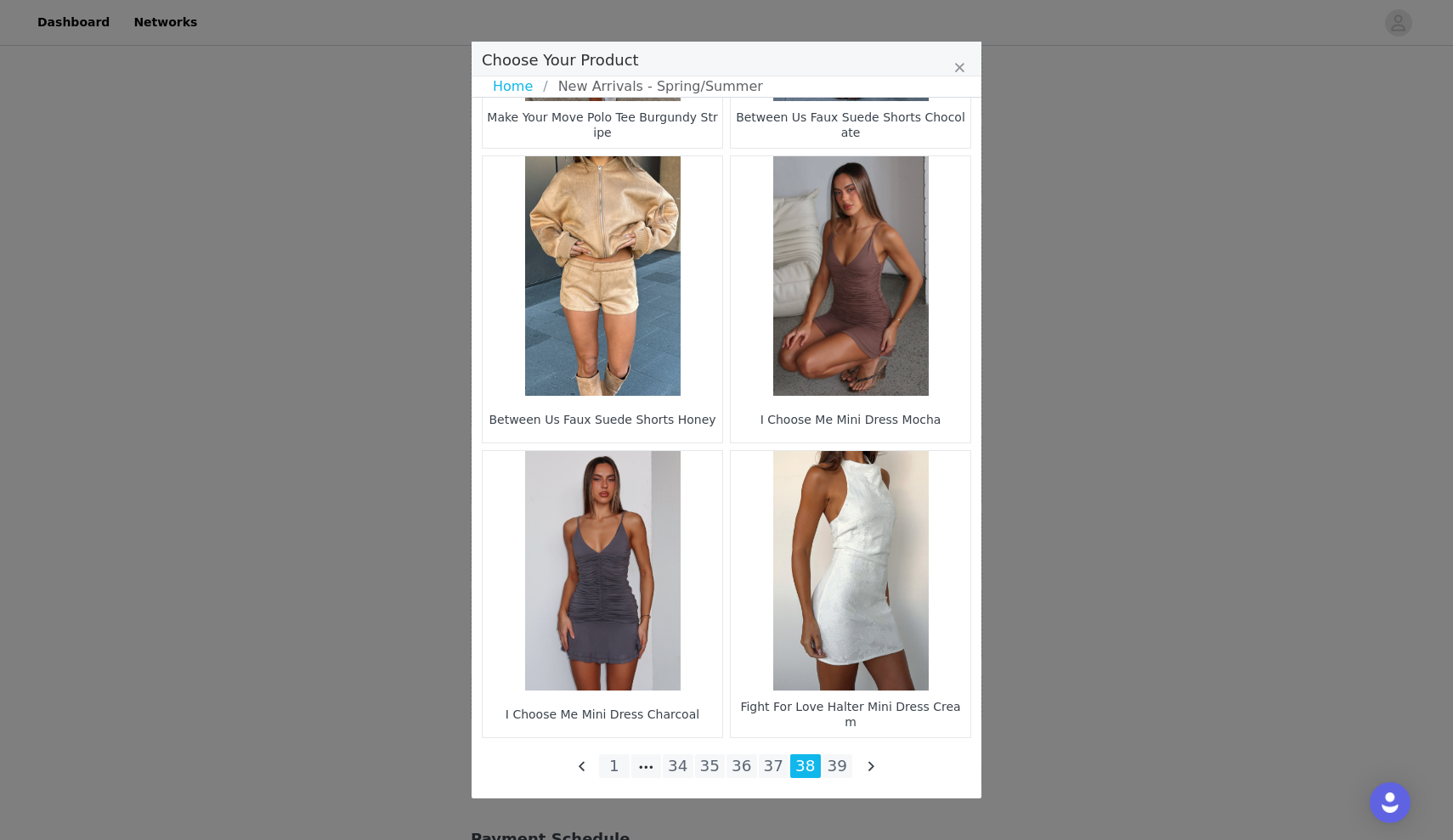
scroll to position [2310, 0]
click at [739, 764] on li "36" at bounding box center [741, 765] width 31 height 23
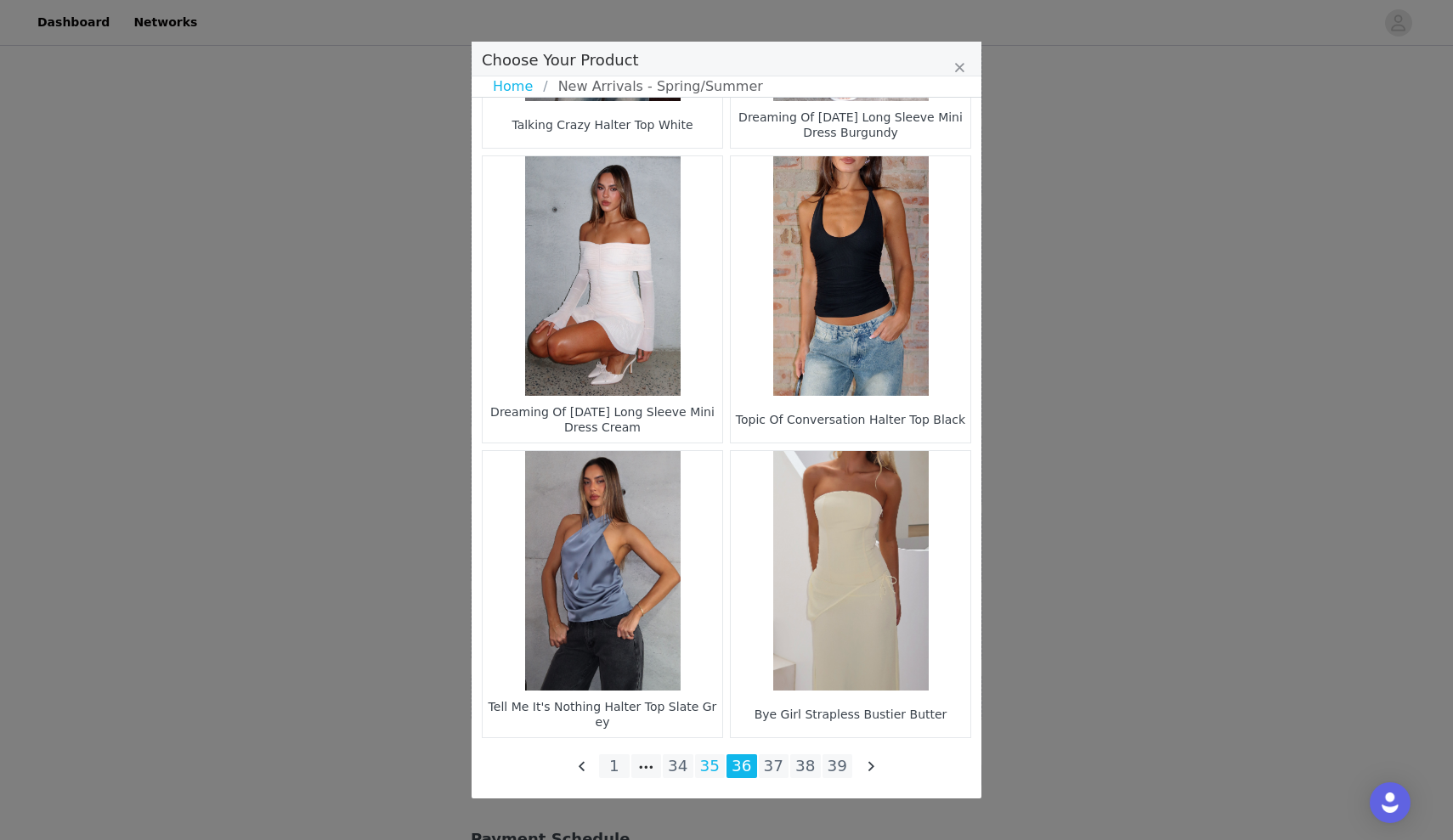
click at [712, 777] on li "35" at bounding box center [710, 765] width 31 height 23
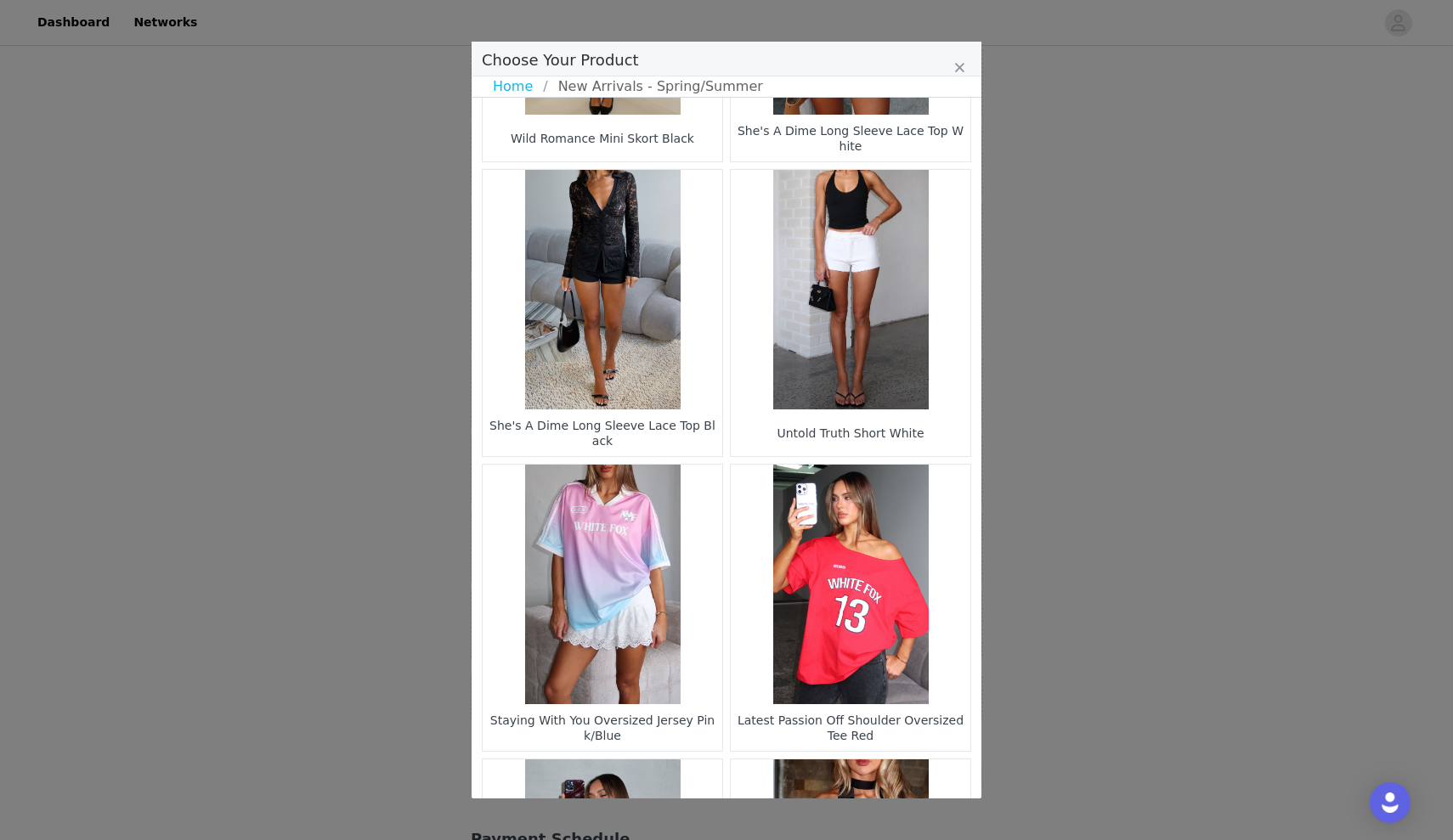
scroll to position [2005, 0]
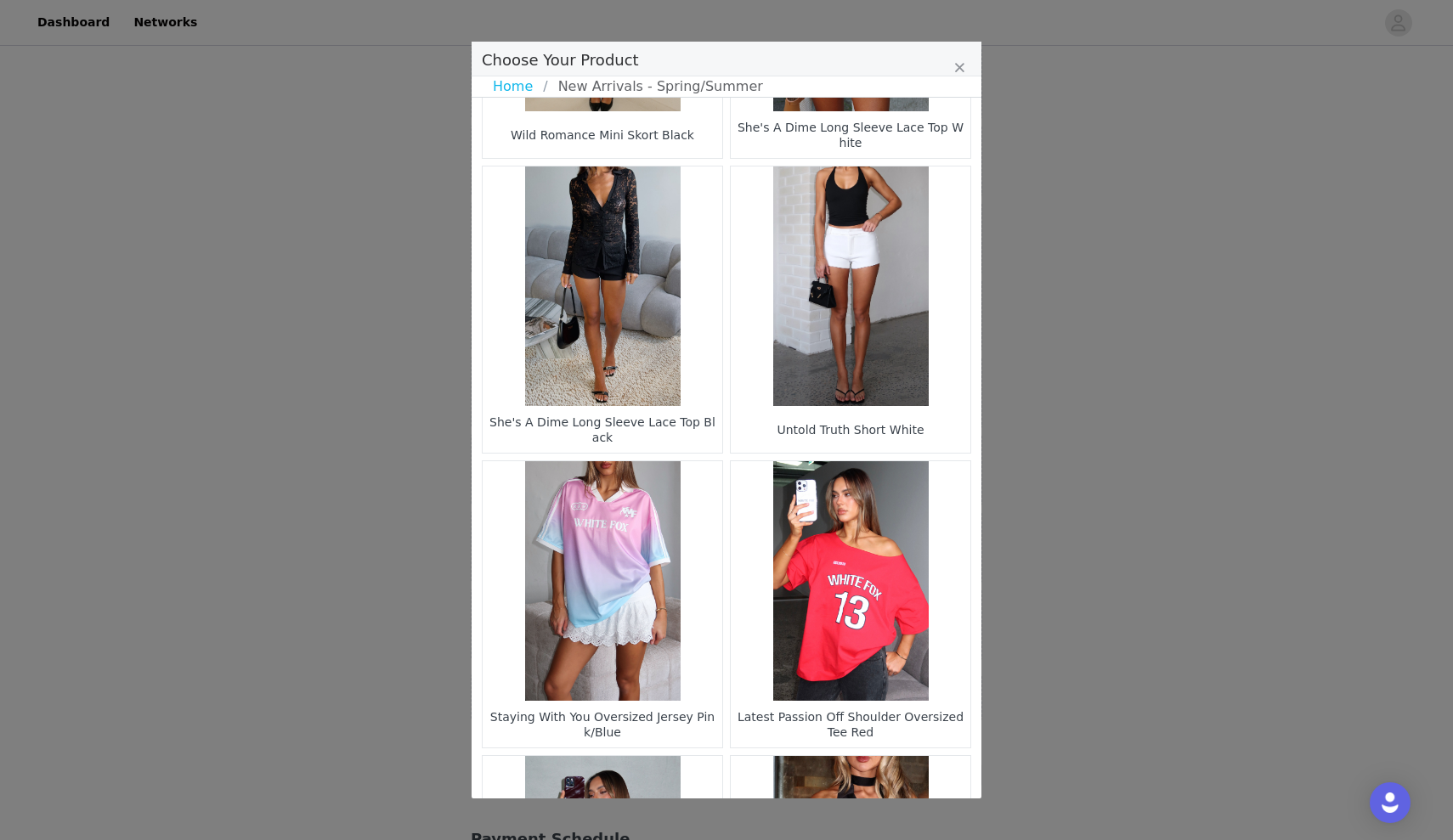
click at [834, 401] on figure "Choose Your Product" at bounding box center [850, 286] width 240 height 240
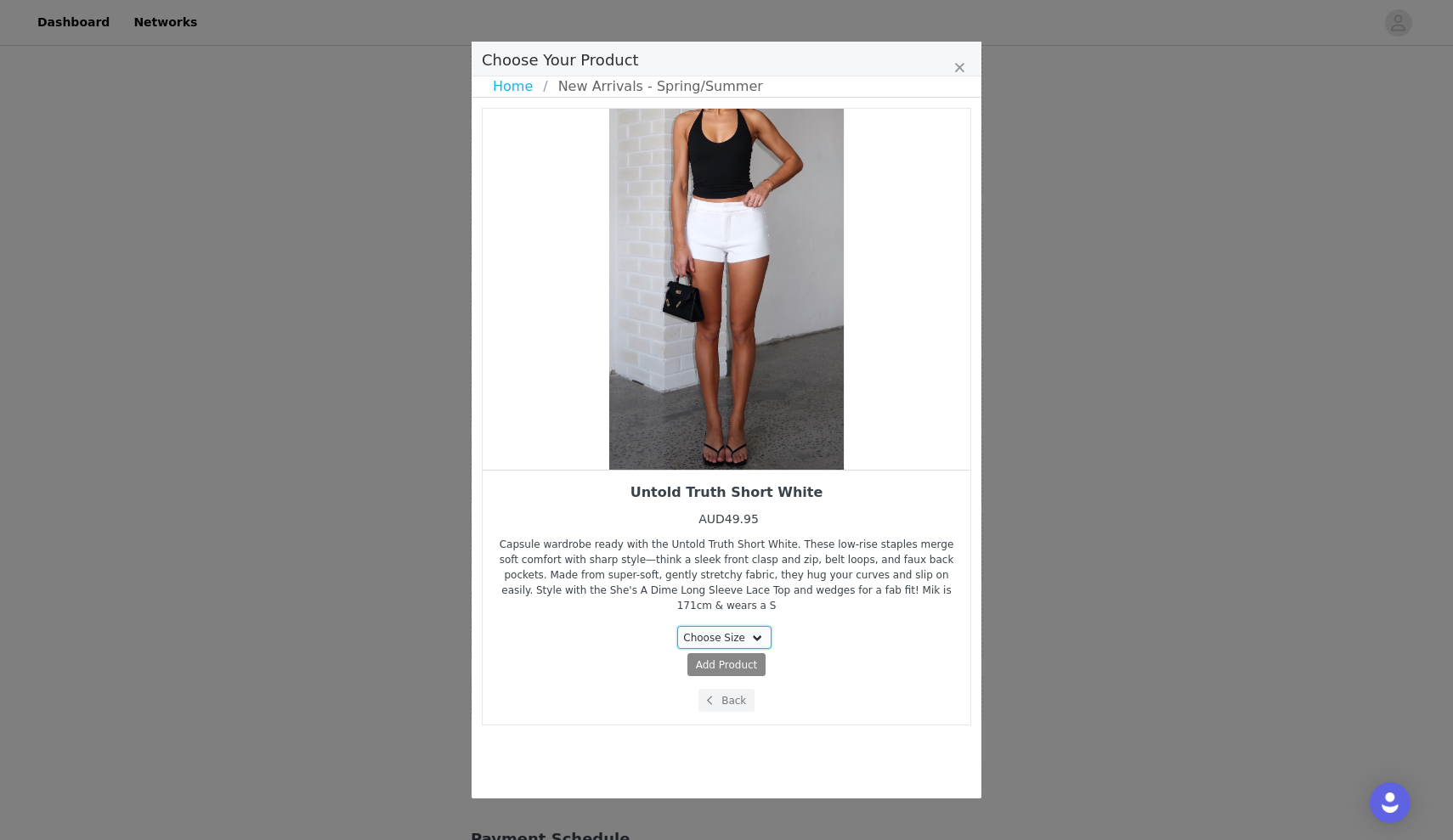
click at [701, 626] on select "Choose Size XS S M L XL" at bounding box center [725, 637] width 95 height 23
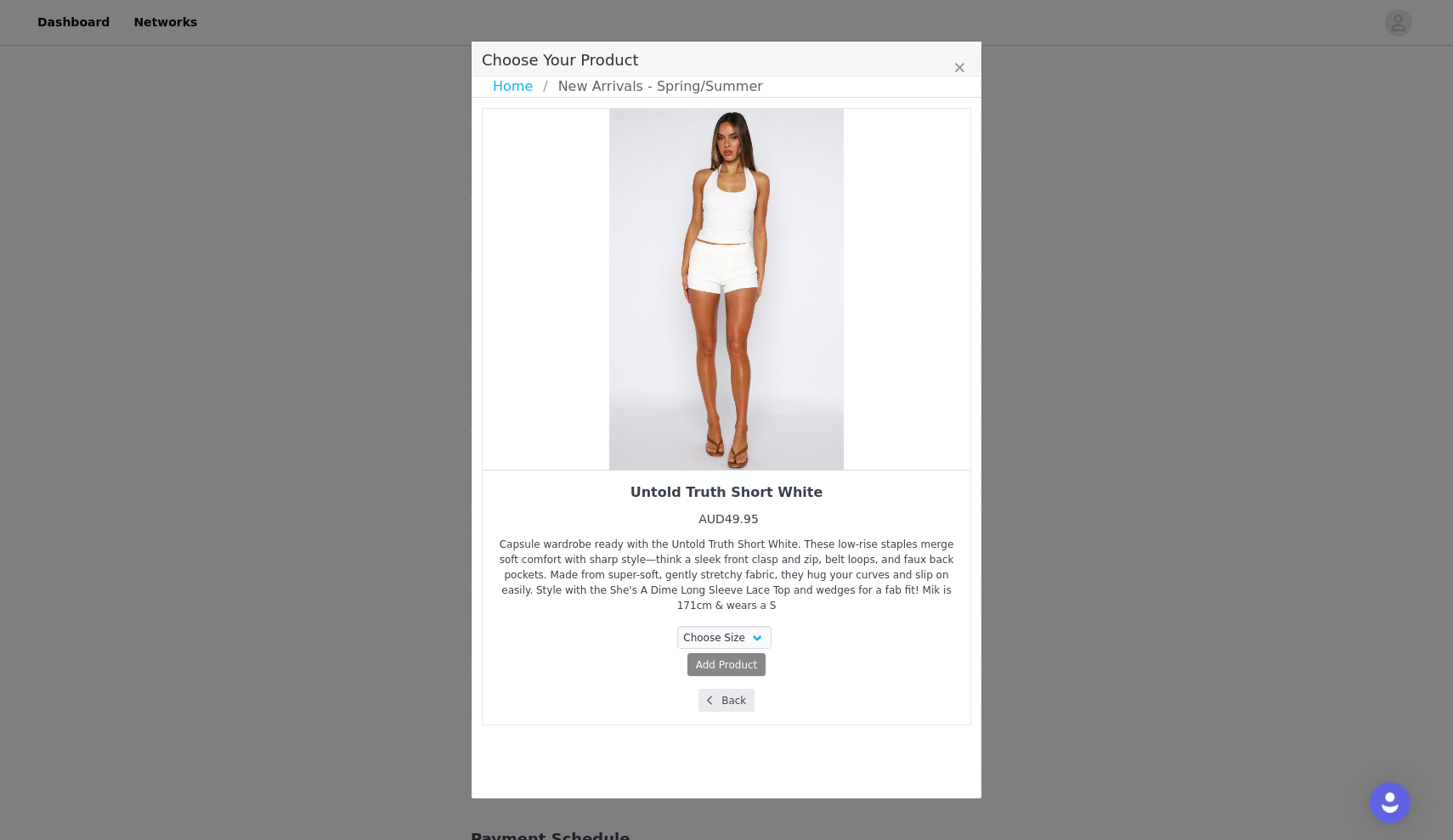
click at [712, 695] on icon "Choose Your Product" at bounding box center [709, 700] width 5 height 10
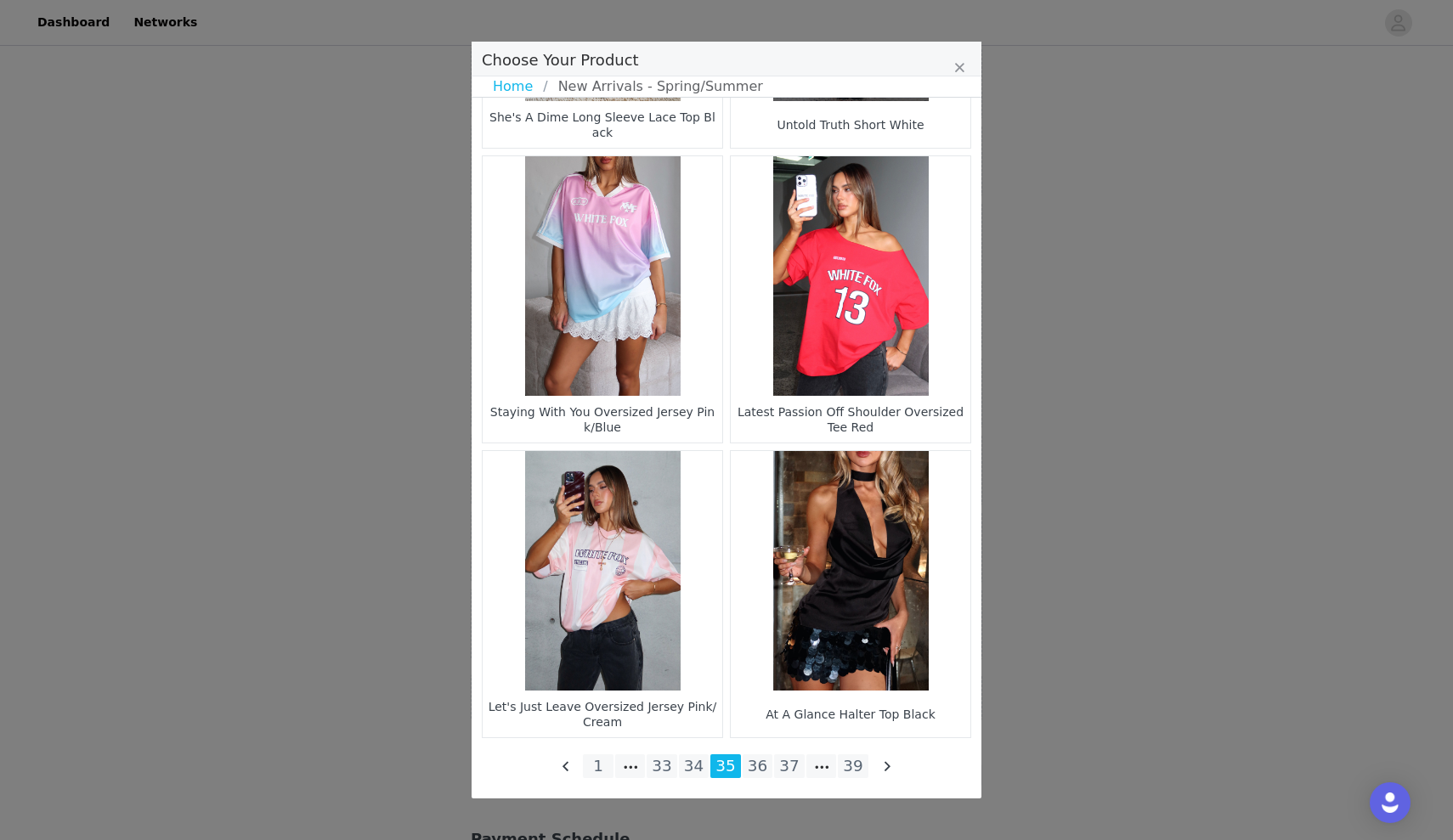
scroll to position [2310, 0]
click at [691, 760] on li "34" at bounding box center [694, 765] width 31 height 23
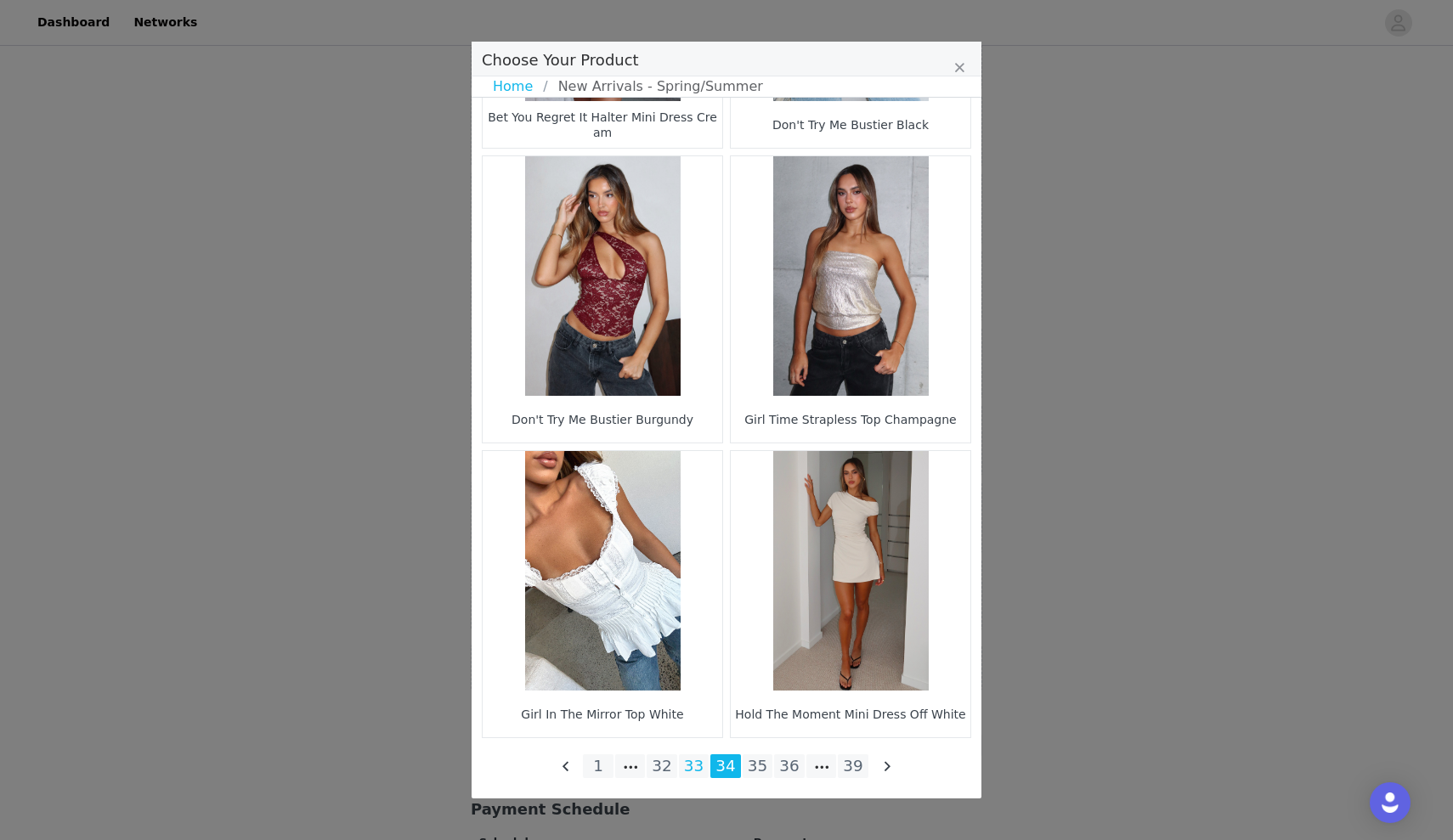
click at [698, 767] on li "33" at bounding box center [694, 765] width 31 height 23
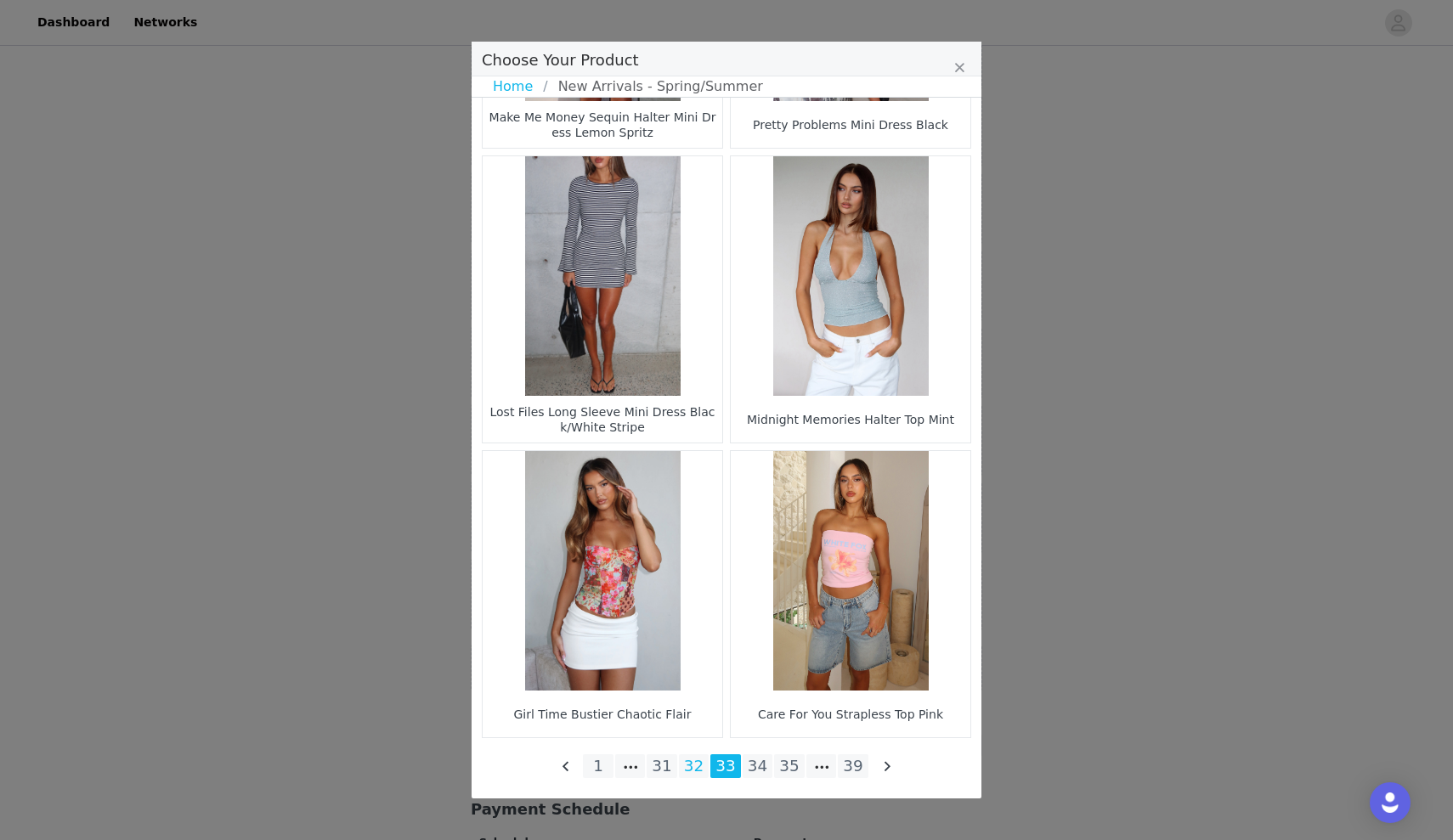
click at [695, 769] on li "32" at bounding box center [694, 765] width 31 height 23
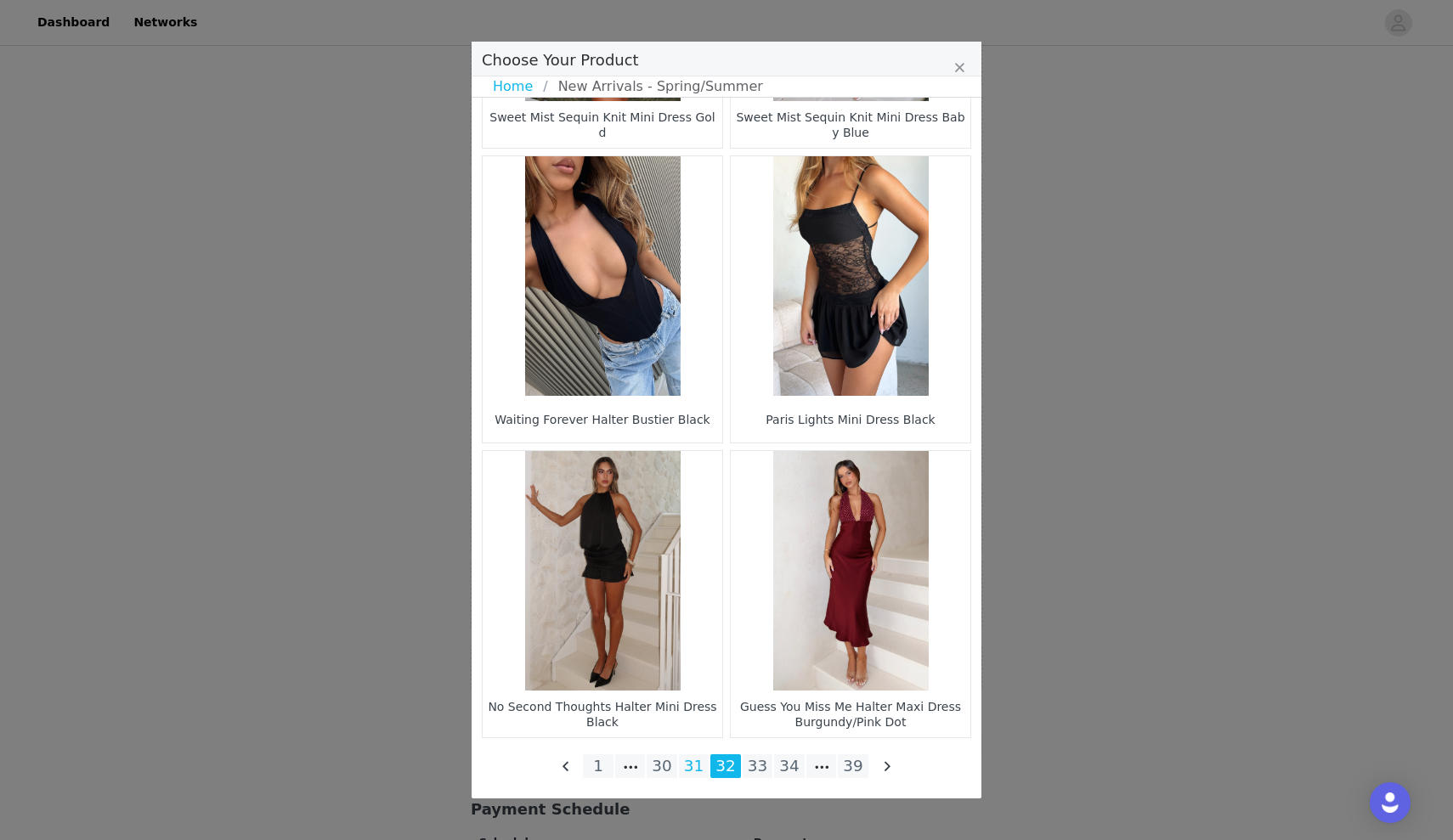
click at [699, 762] on li "31" at bounding box center [694, 765] width 31 height 23
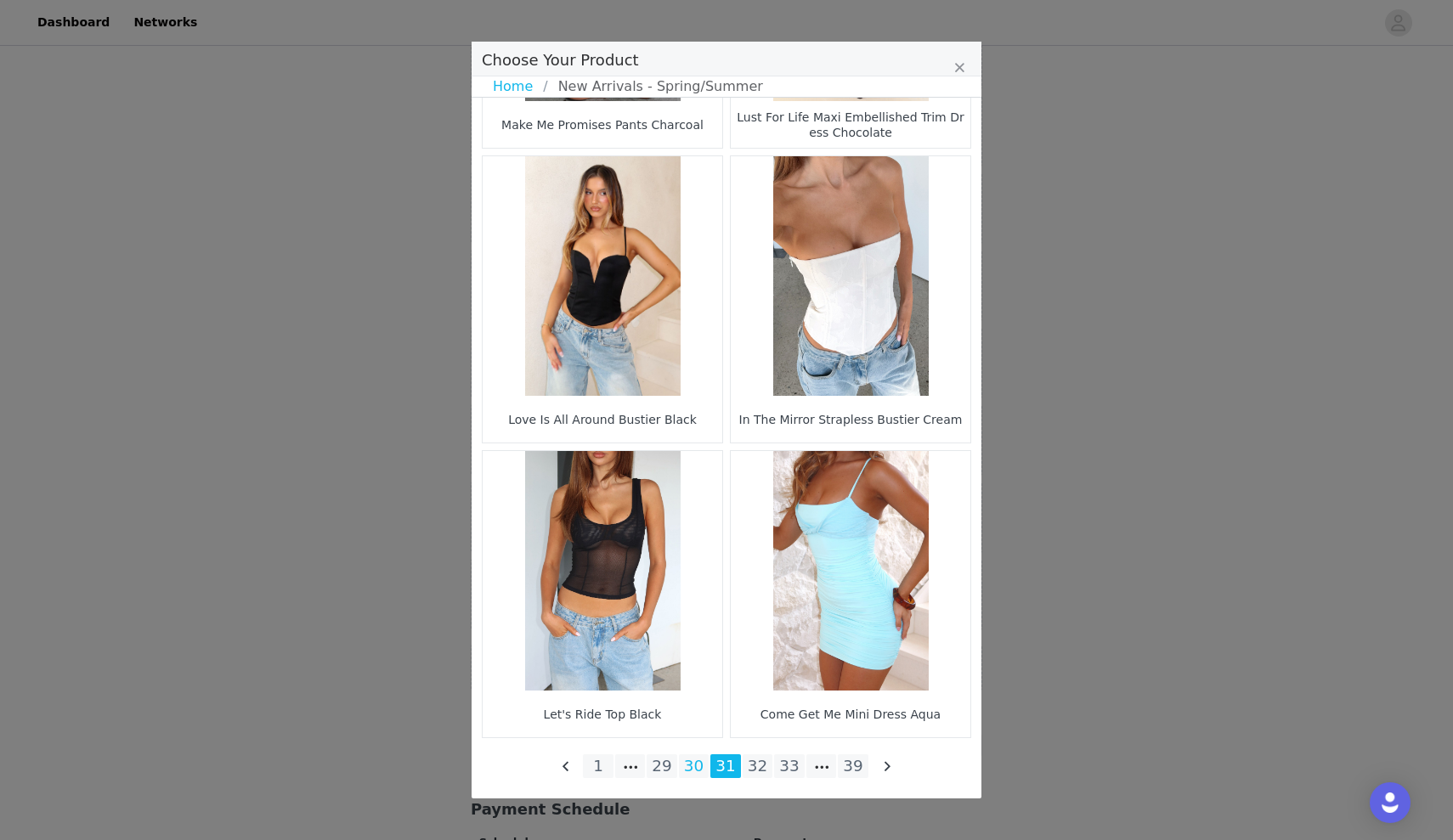
click at [690, 770] on li "30" at bounding box center [694, 765] width 31 height 23
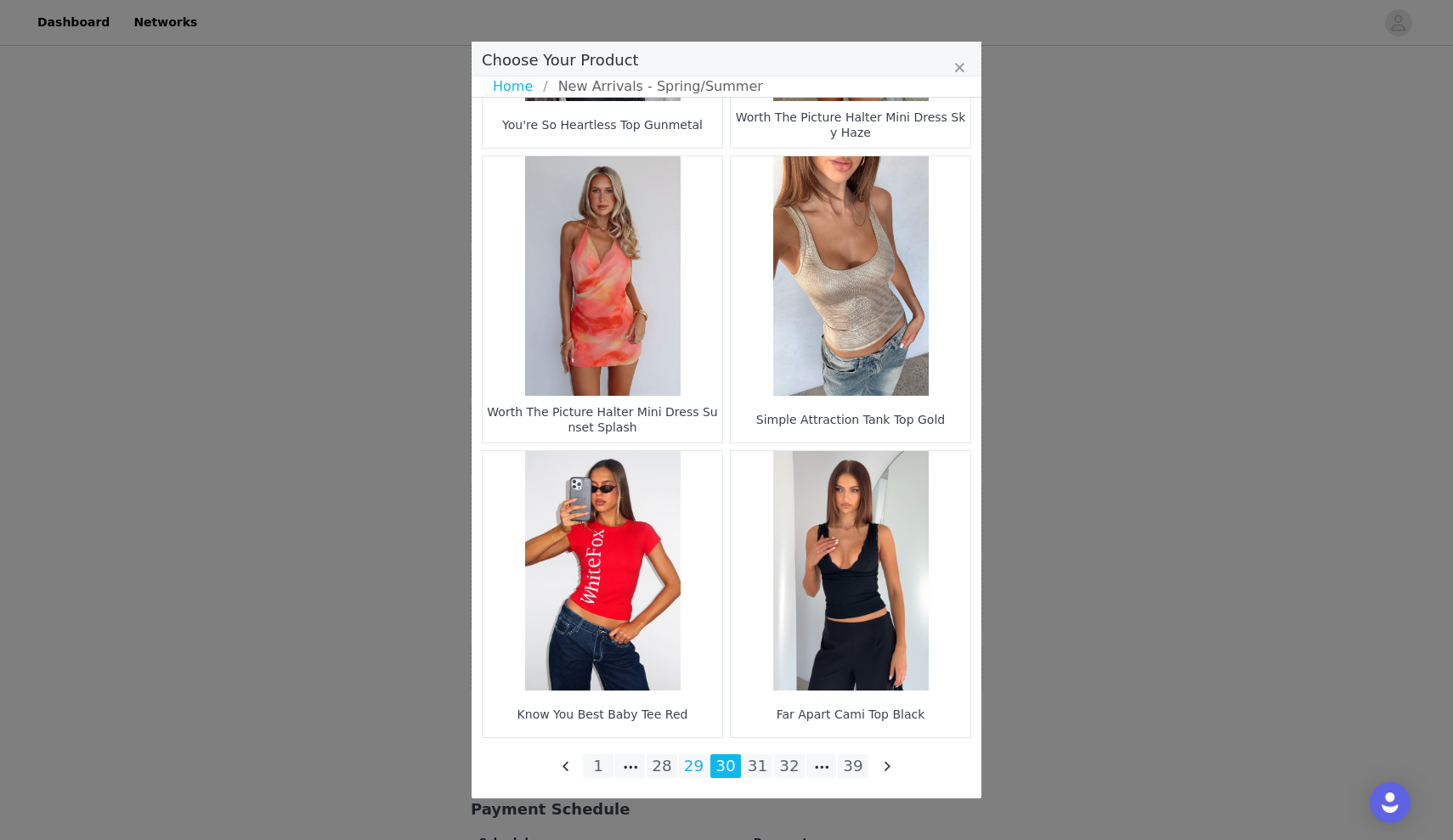
click at [702, 775] on li "29" at bounding box center [694, 765] width 31 height 23
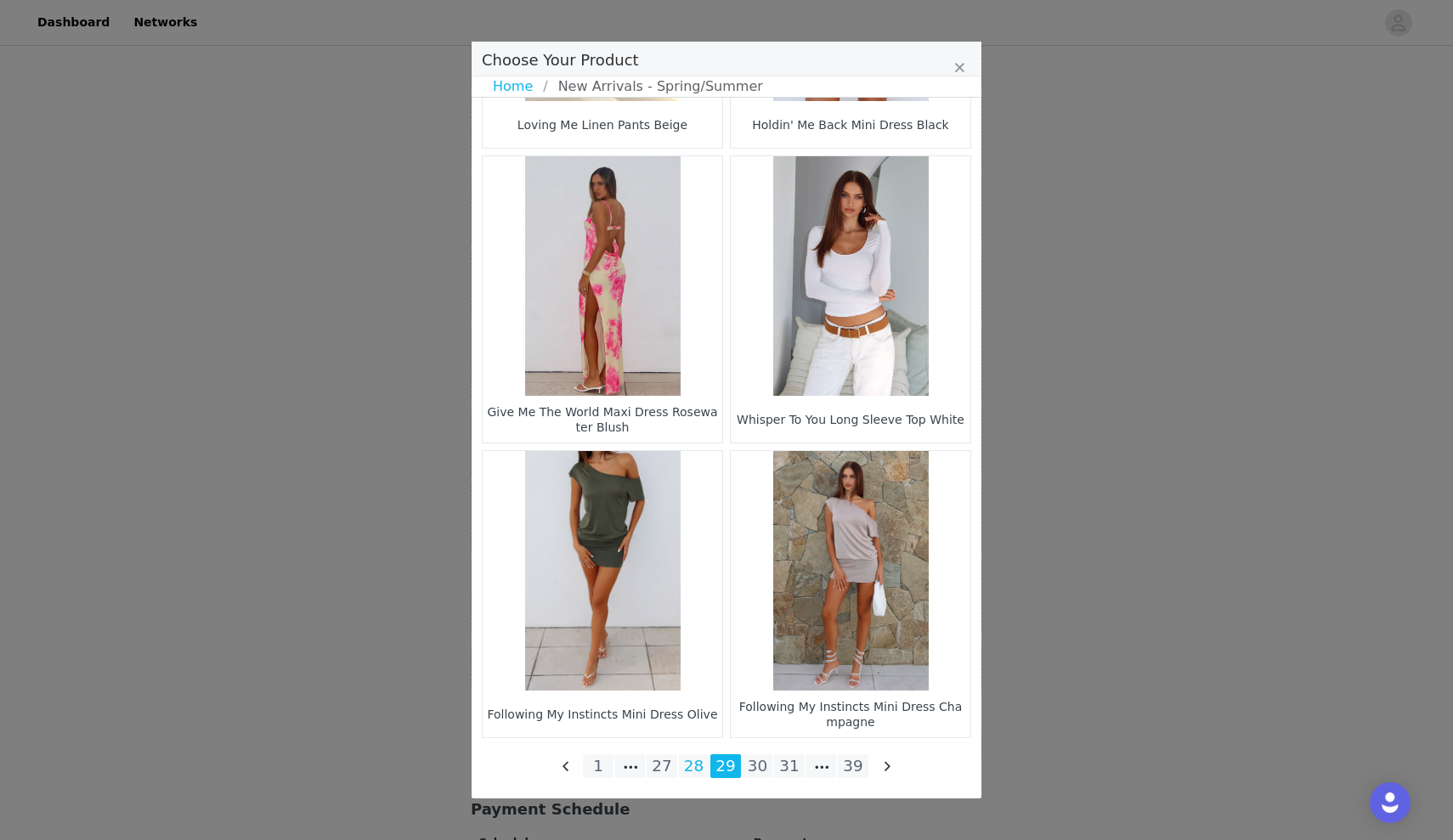
click at [699, 770] on li "28" at bounding box center [694, 765] width 31 height 23
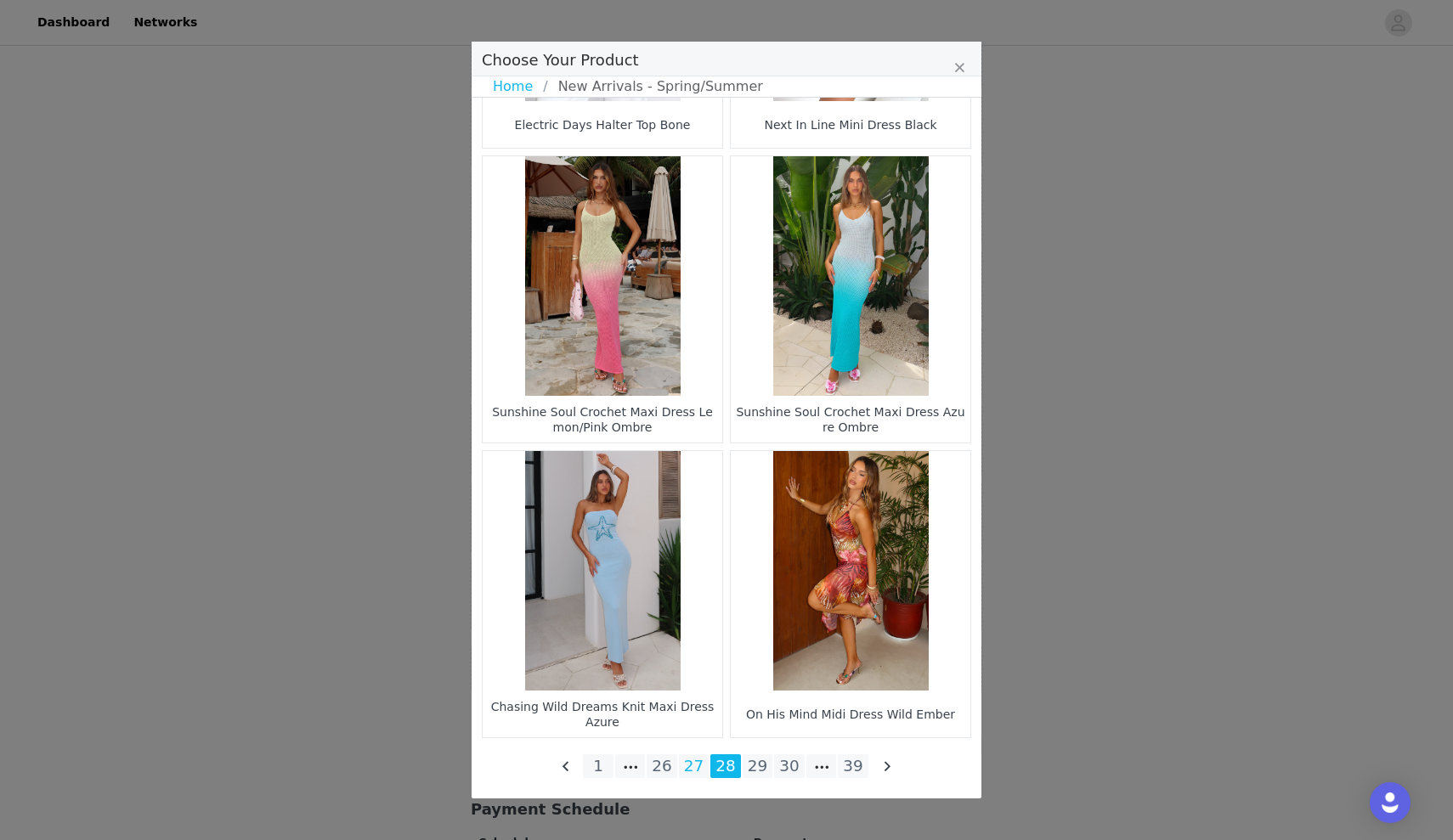
click at [698, 770] on li "27" at bounding box center [694, 765] width 31 height 23
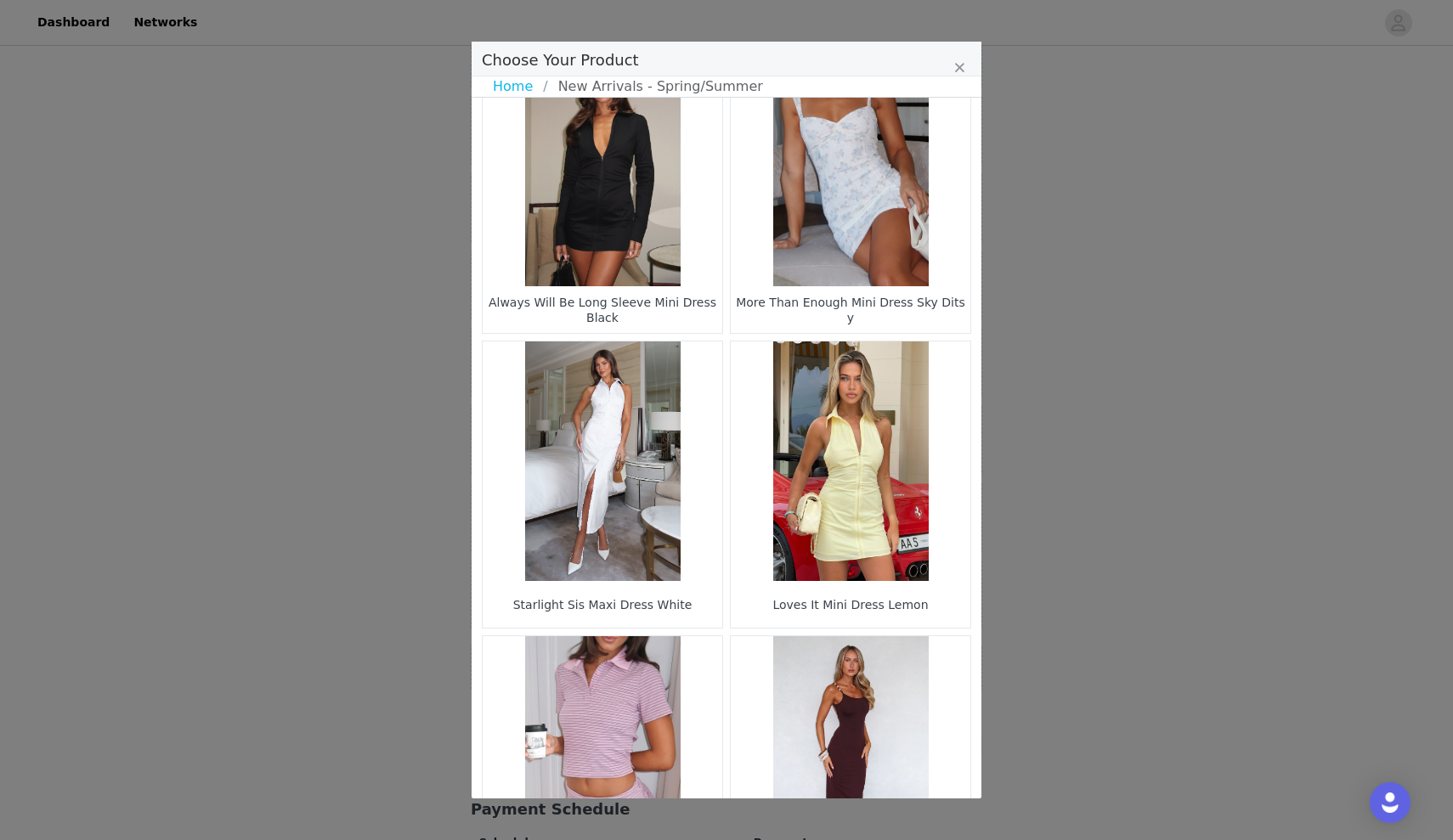
scroll to position [654, 0]
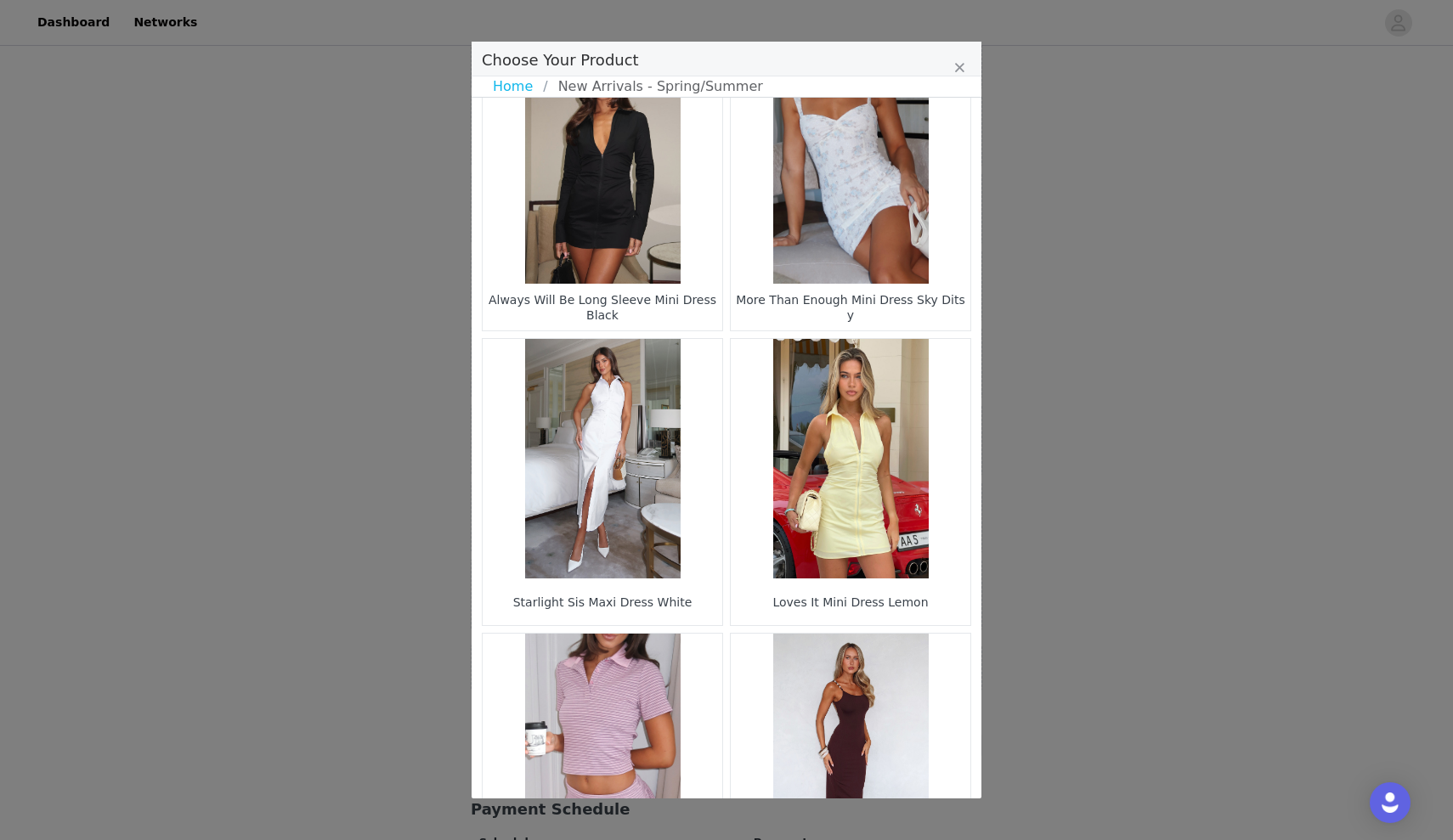
click at [689, 245] on figure "Choose Your Product" at bounding box center [602, 163] width 240 height 240
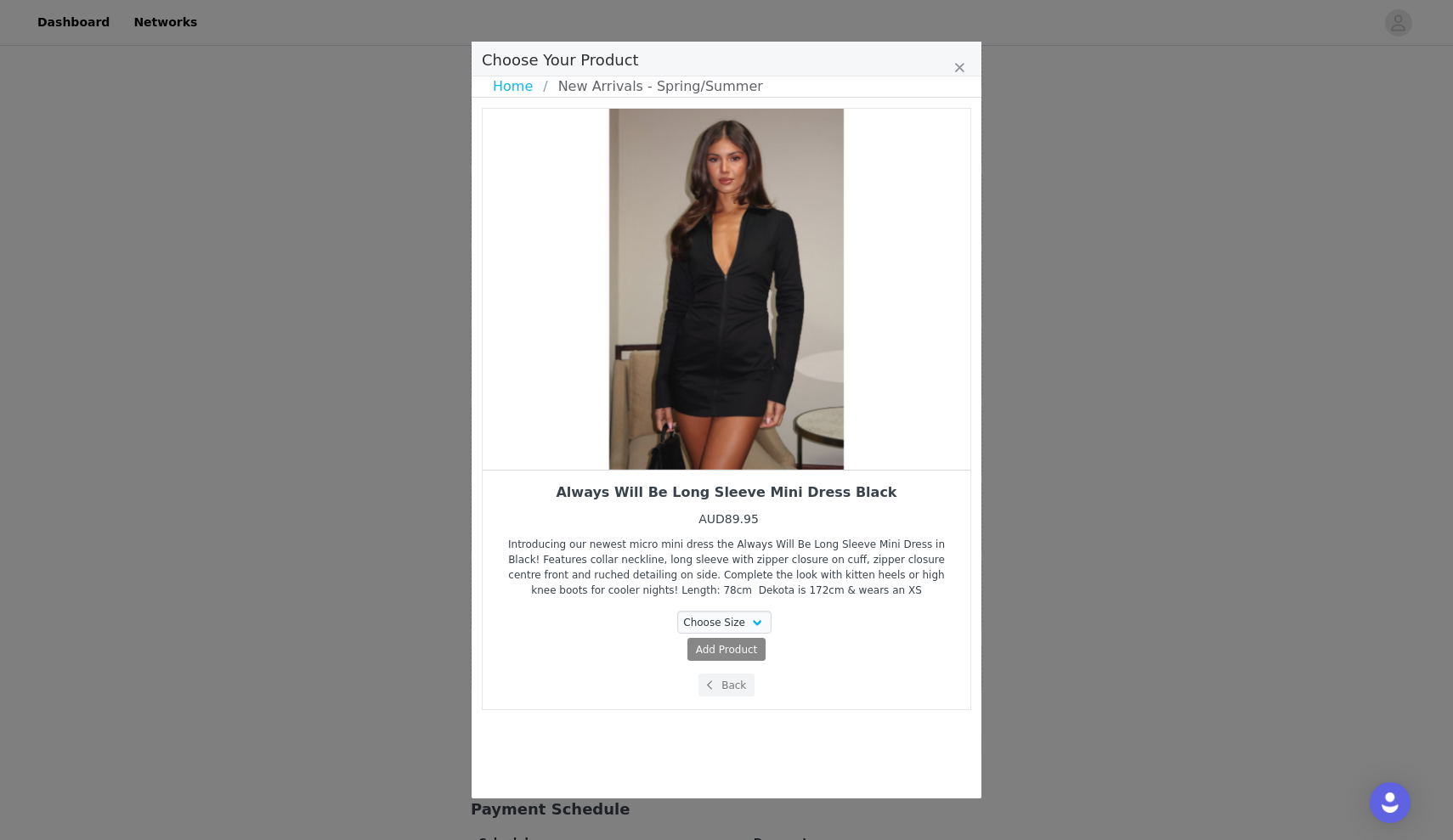
scroll to position [0, 0]
select select "27505812"
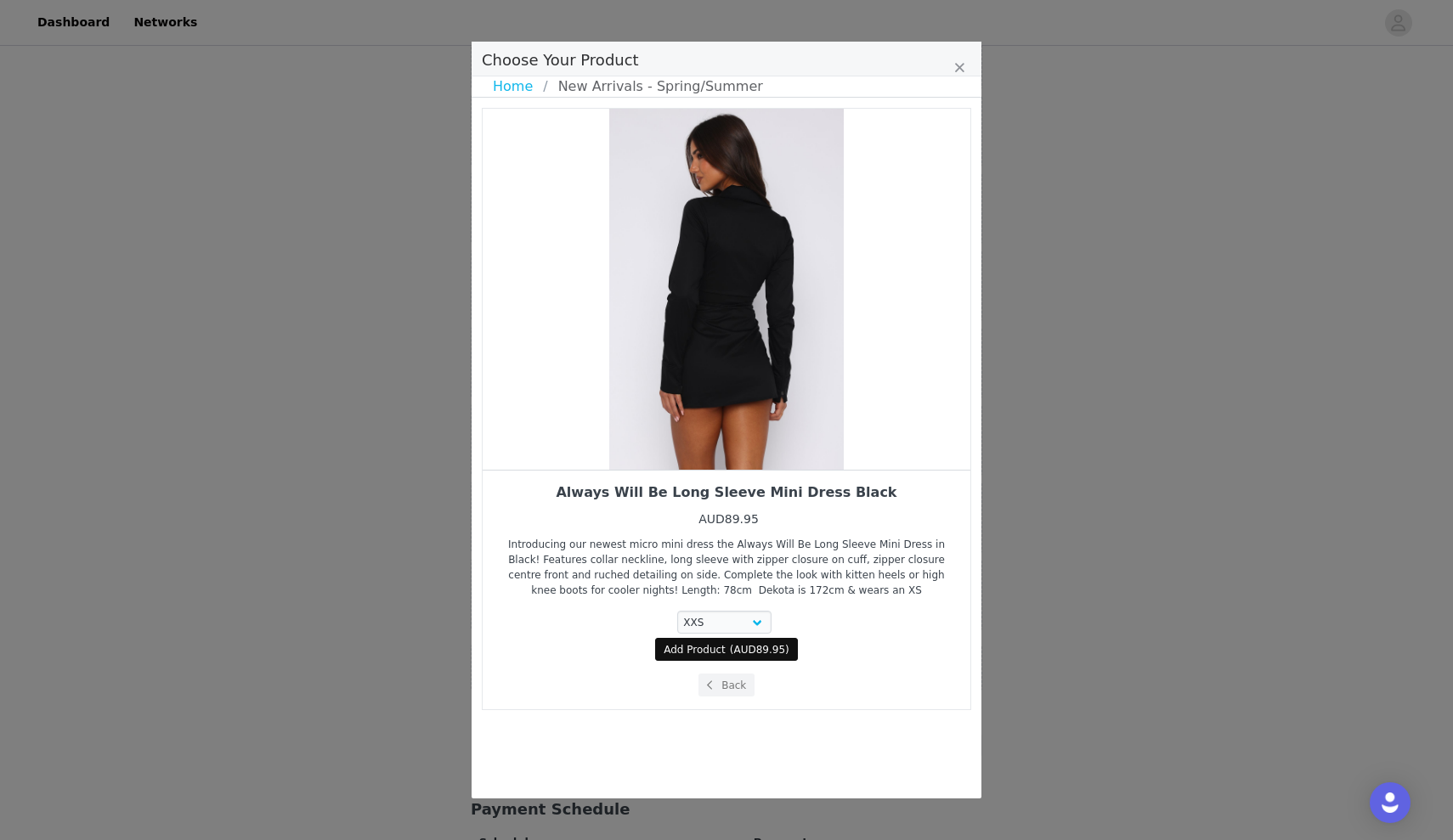
click at [730, 646] on span "( AUD89.95 )" at bounding box center [760, 650] width 60 height 15
select select "27505812"
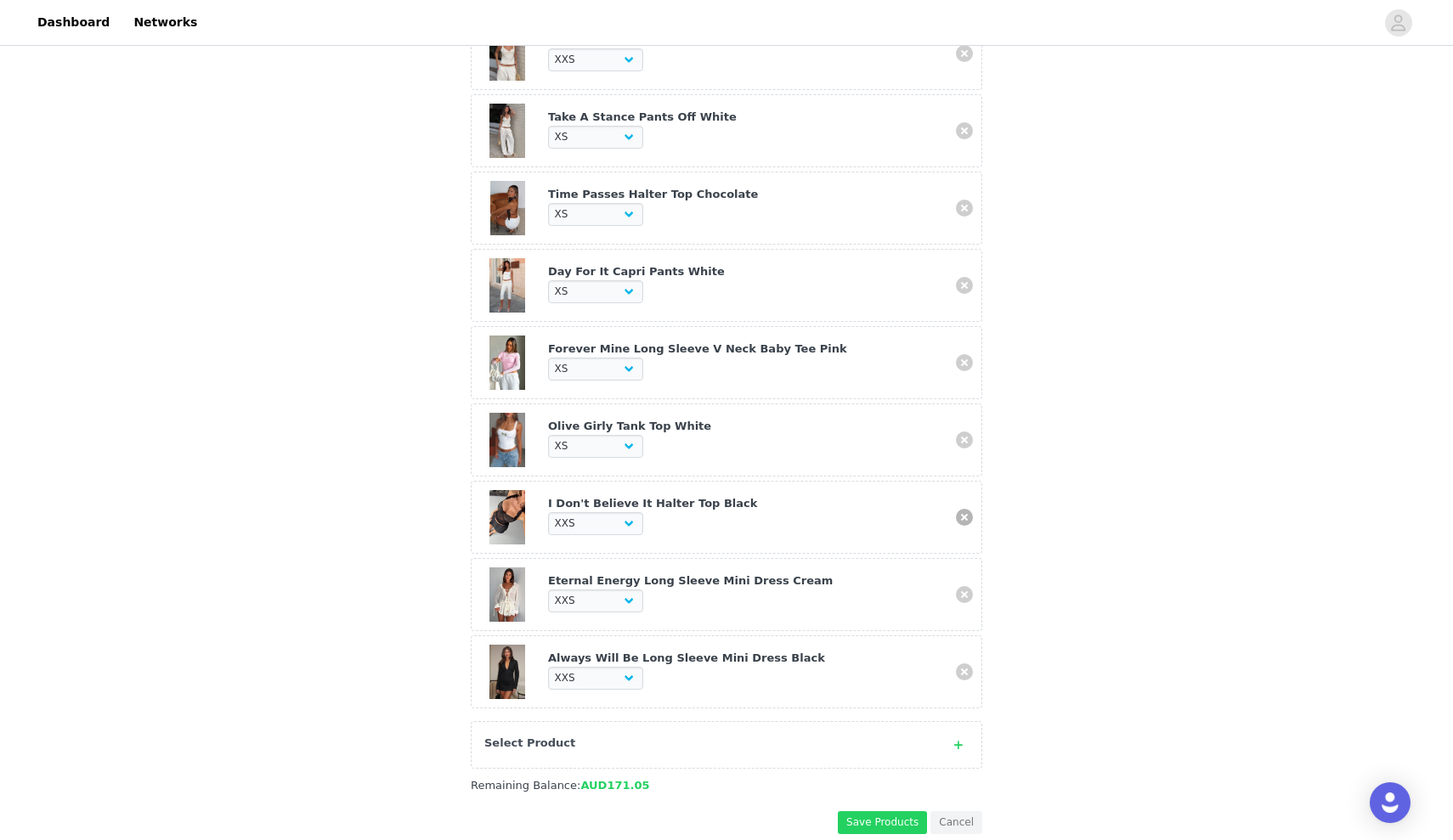
click at [959, 520] on link at bounding box center [965, 517] width 17 height 17
select select "28011905"
select select "27505812"
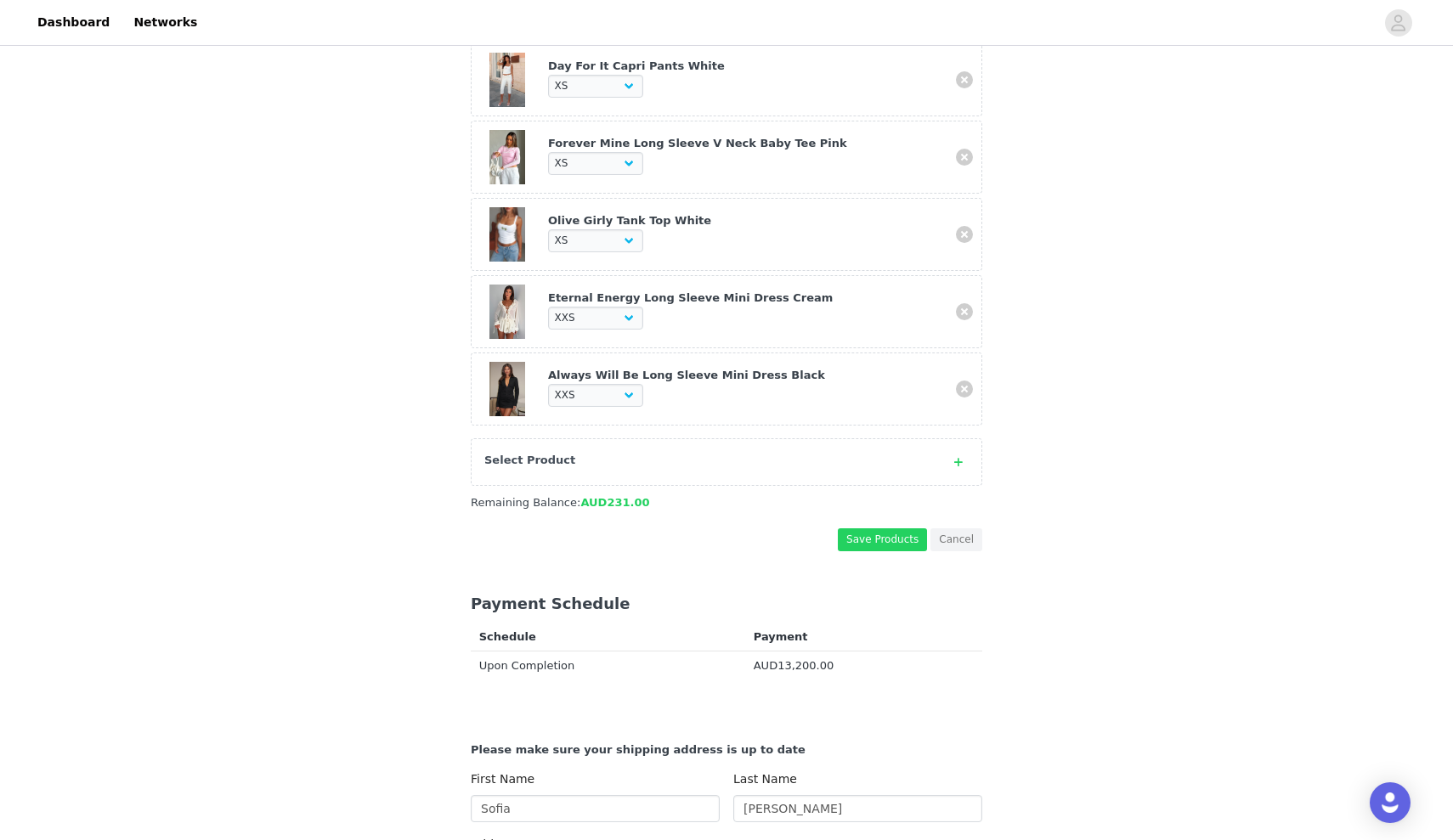
scroll to position [1679, 0]
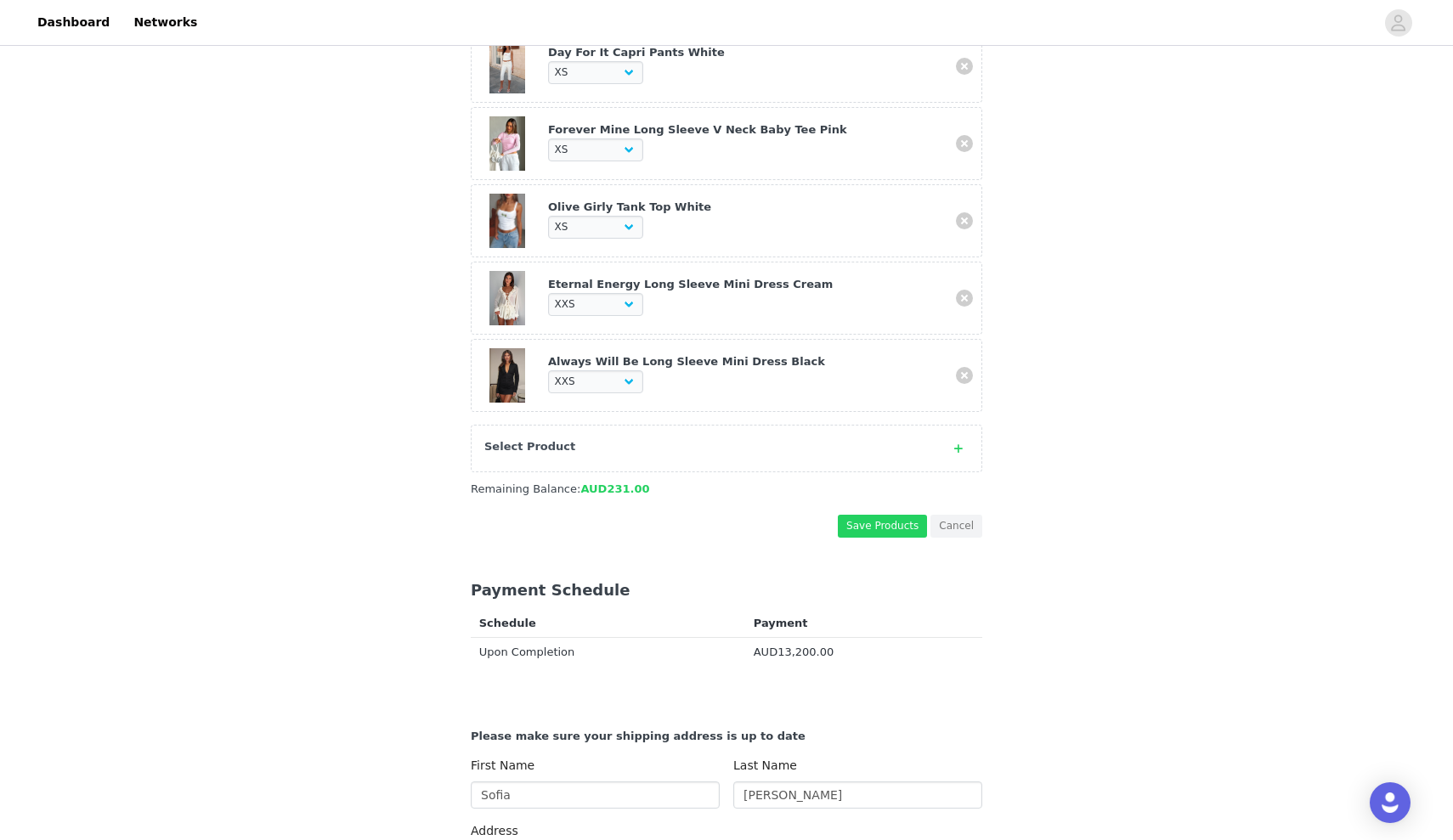
click at [947, 425] on div "Select Product" at bounding box center [726, 448] width 512 height 48
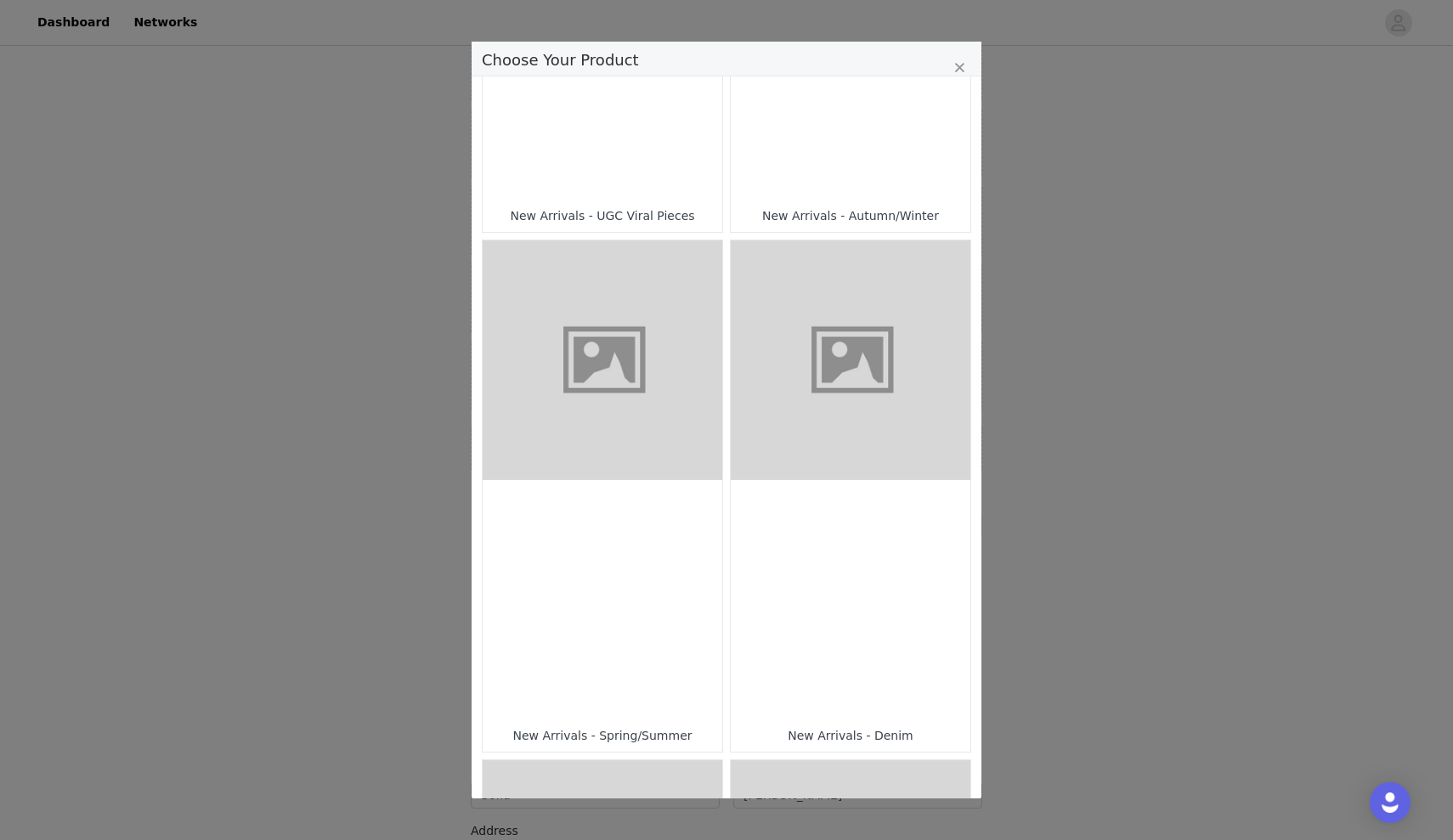
scroll to position [504, 0]
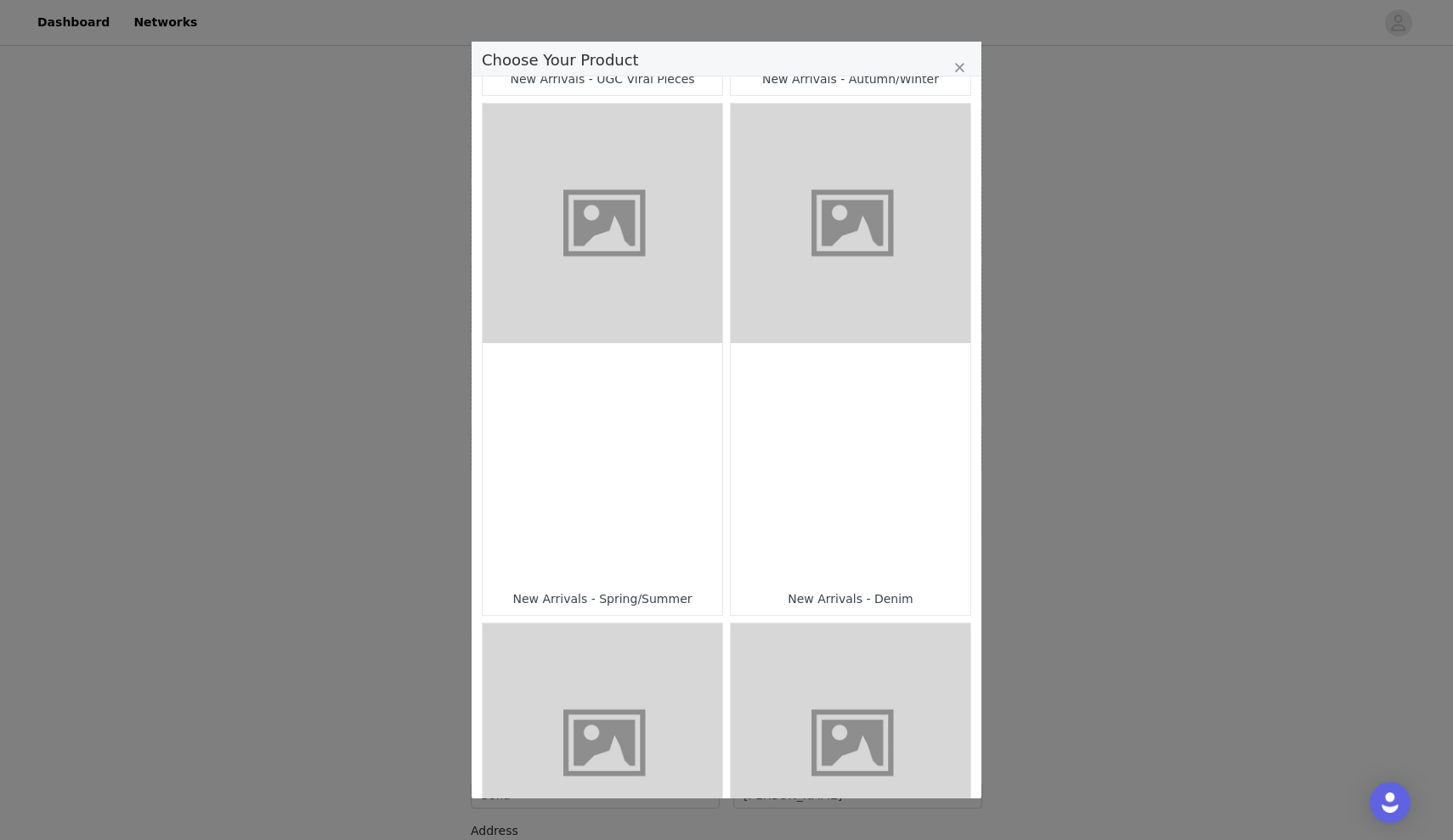
click at [691, 532] on div "Choose Your Product" at bounding box center [602, 463] width 240 height 240
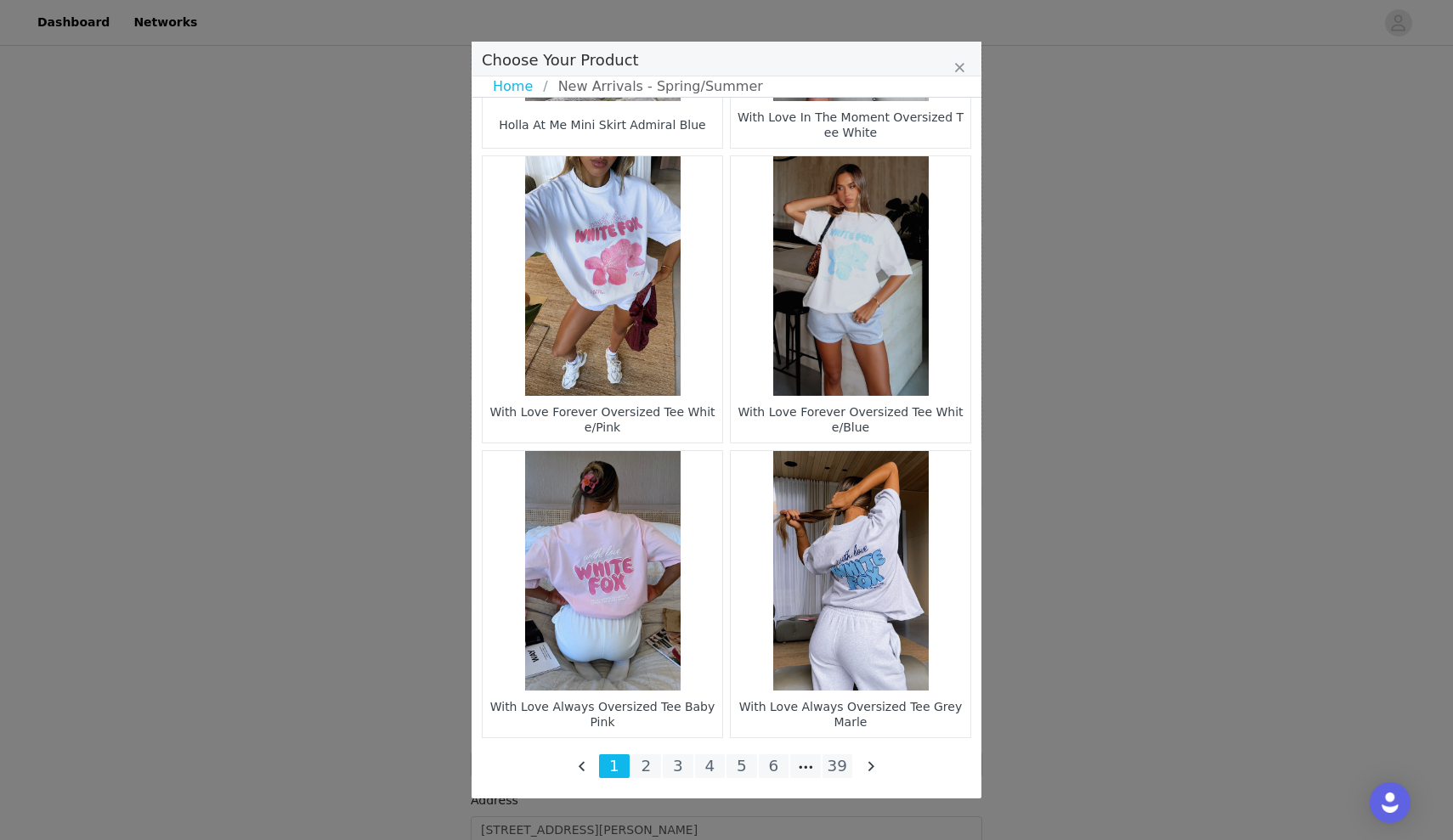
scroll to position [1711, 0]
click at [811, 768] on li "Choose Your Product" at bounding box center [805, 765] width 31 height 23
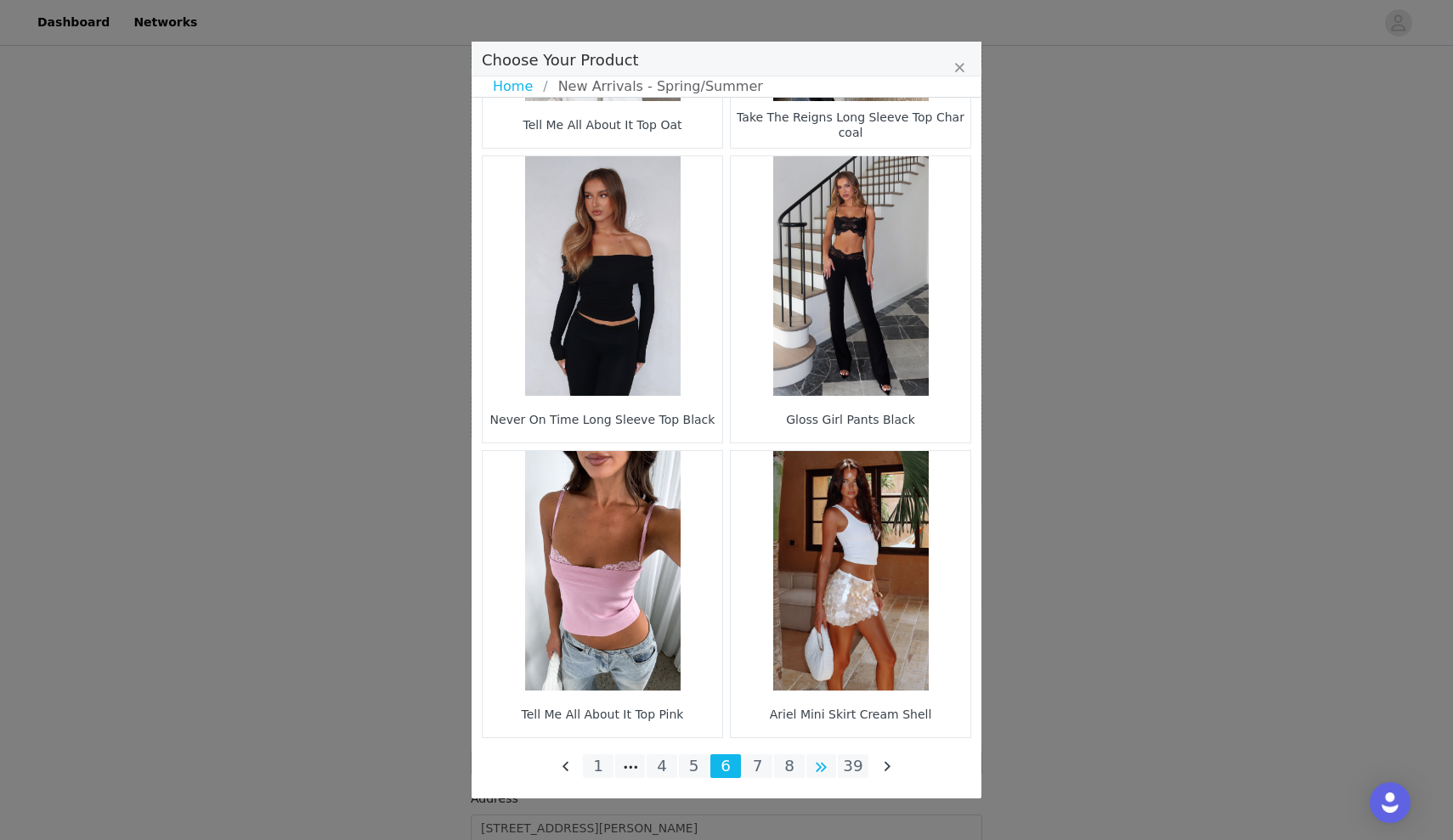
click at [825, 775] on li "Choose Your Product" at bounding box center [821, 765] width 31 height 23
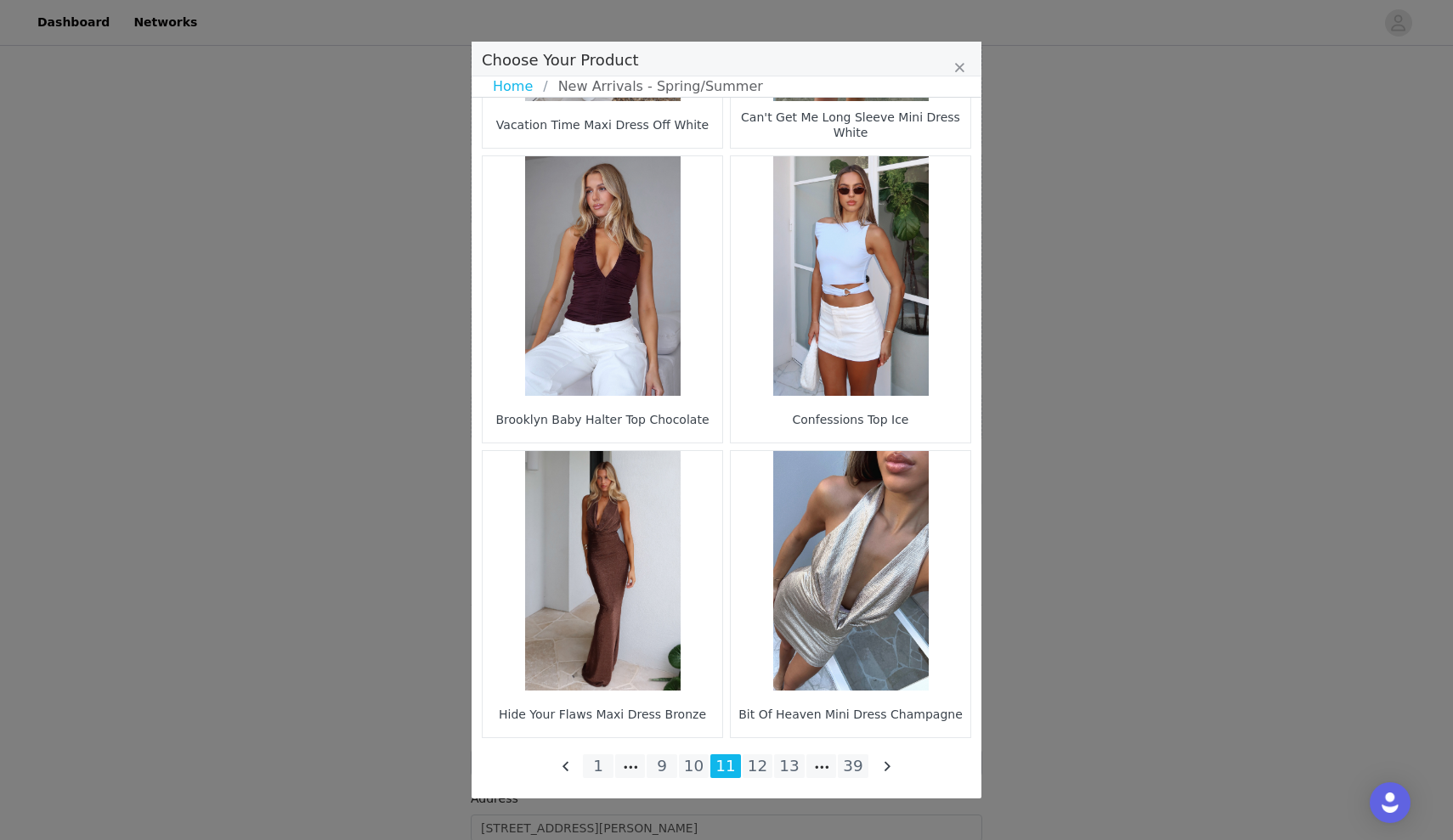
scroll to position [2310, 0]
click at [824, 766] on li "Choose Your Product" at bounding box center [821, 765] width 31 height 23
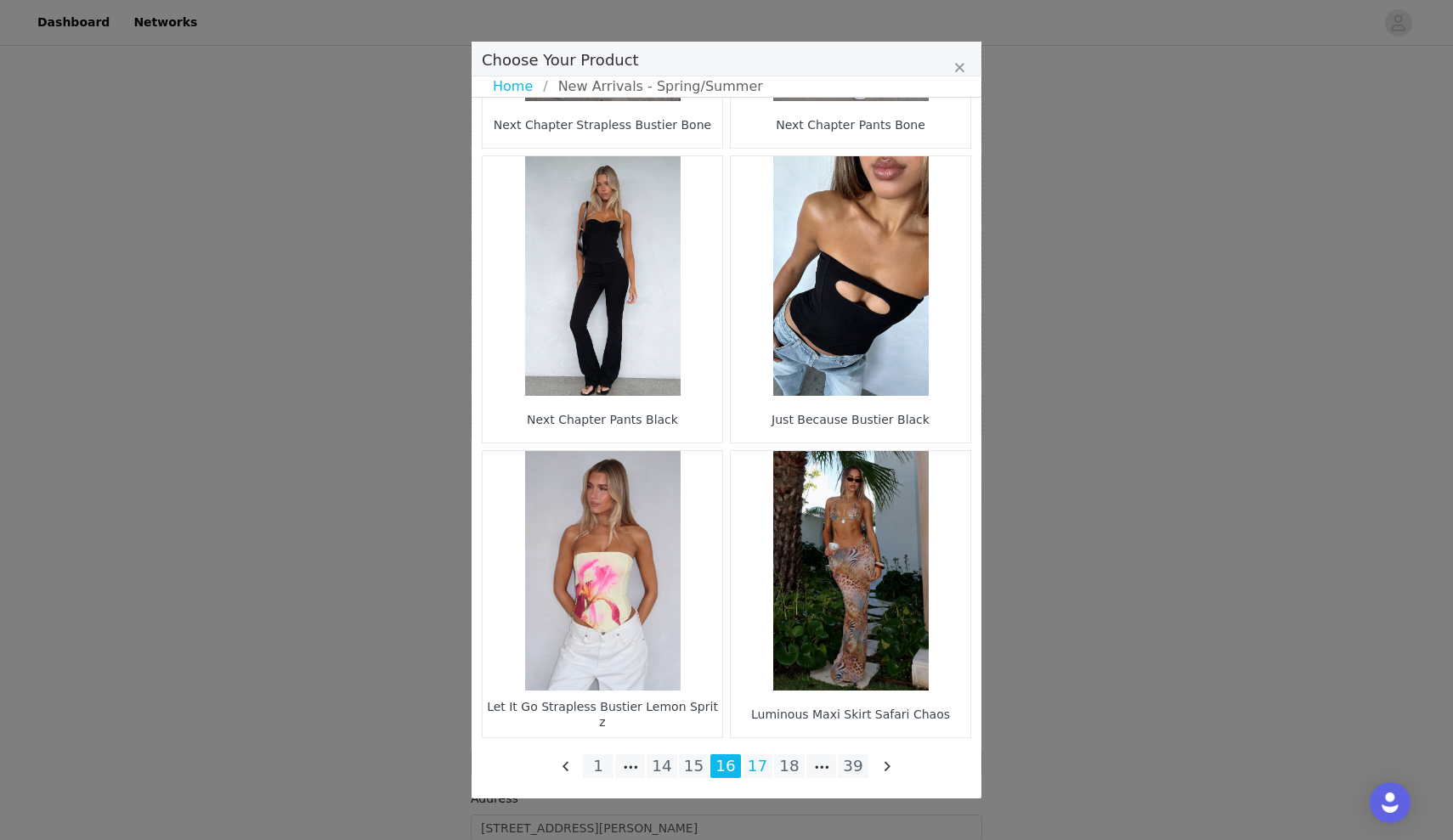
click at [756, 775] on li "17" at bounding box center [757, 765] width 31 height 23
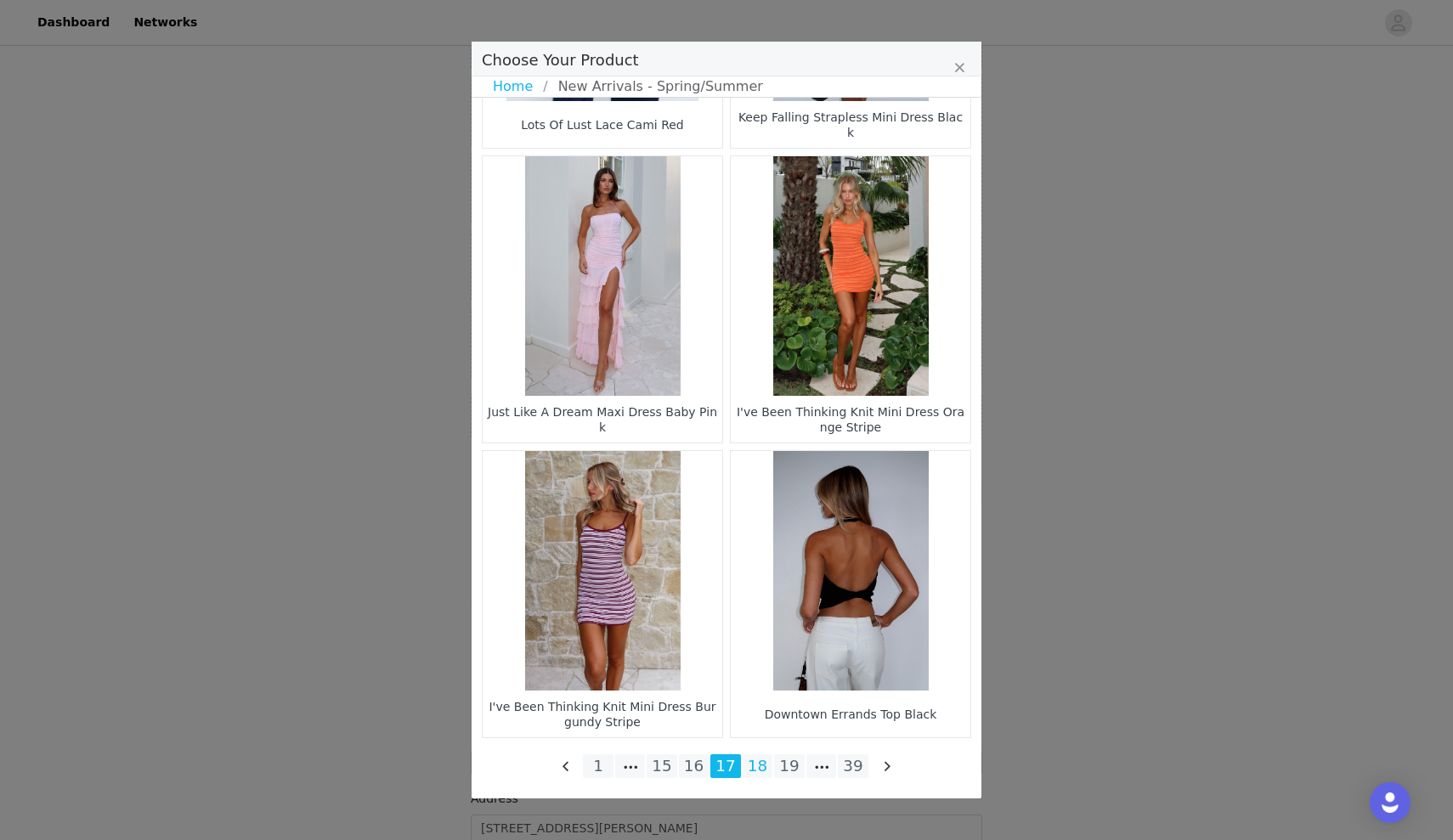
click at [767, 764] on li "18" at bounding box center [757, 765] width 31 height 23
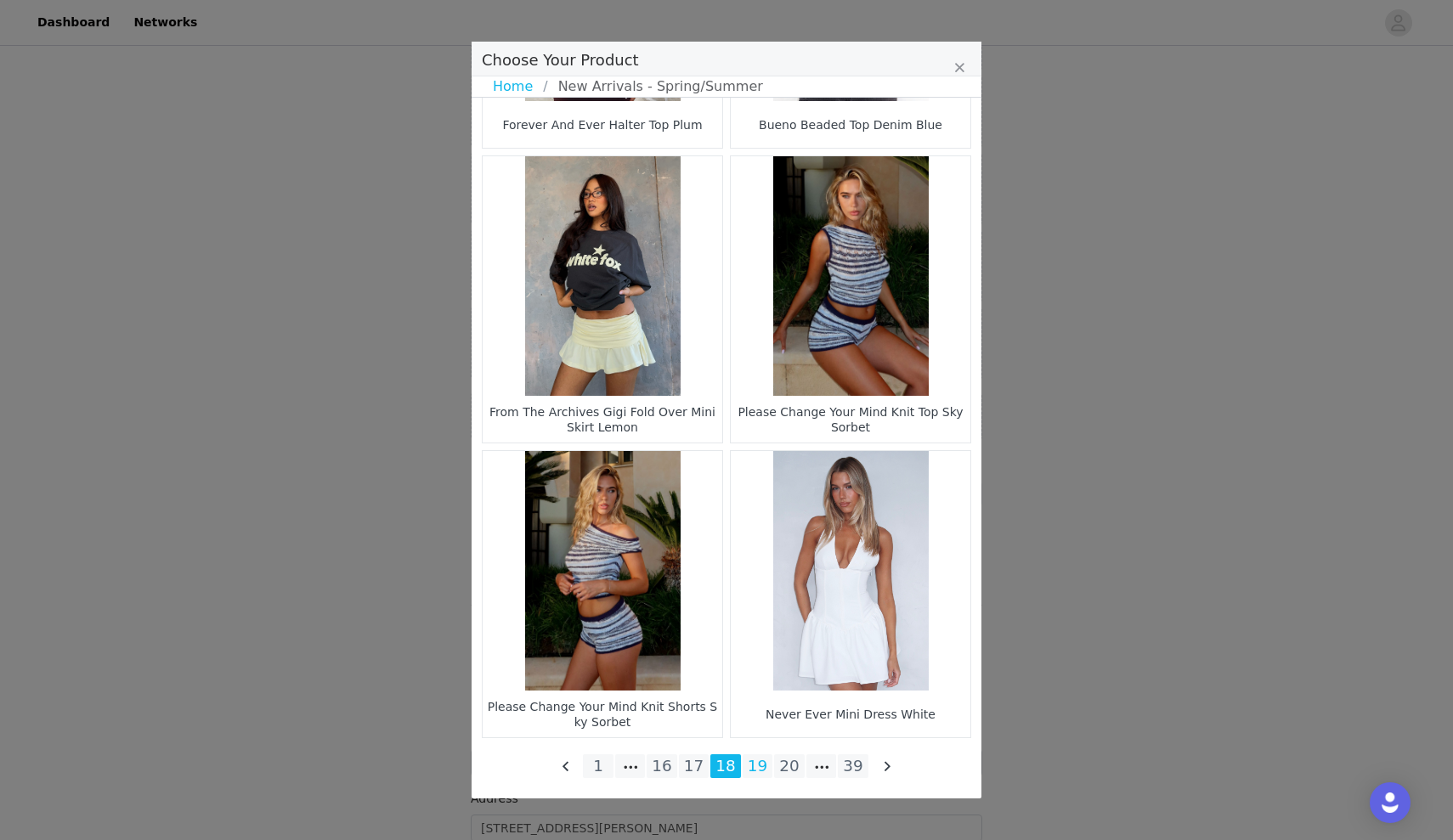
click at [763, 763] on li "19" at bounding box center [757, 765] width 31 height 23
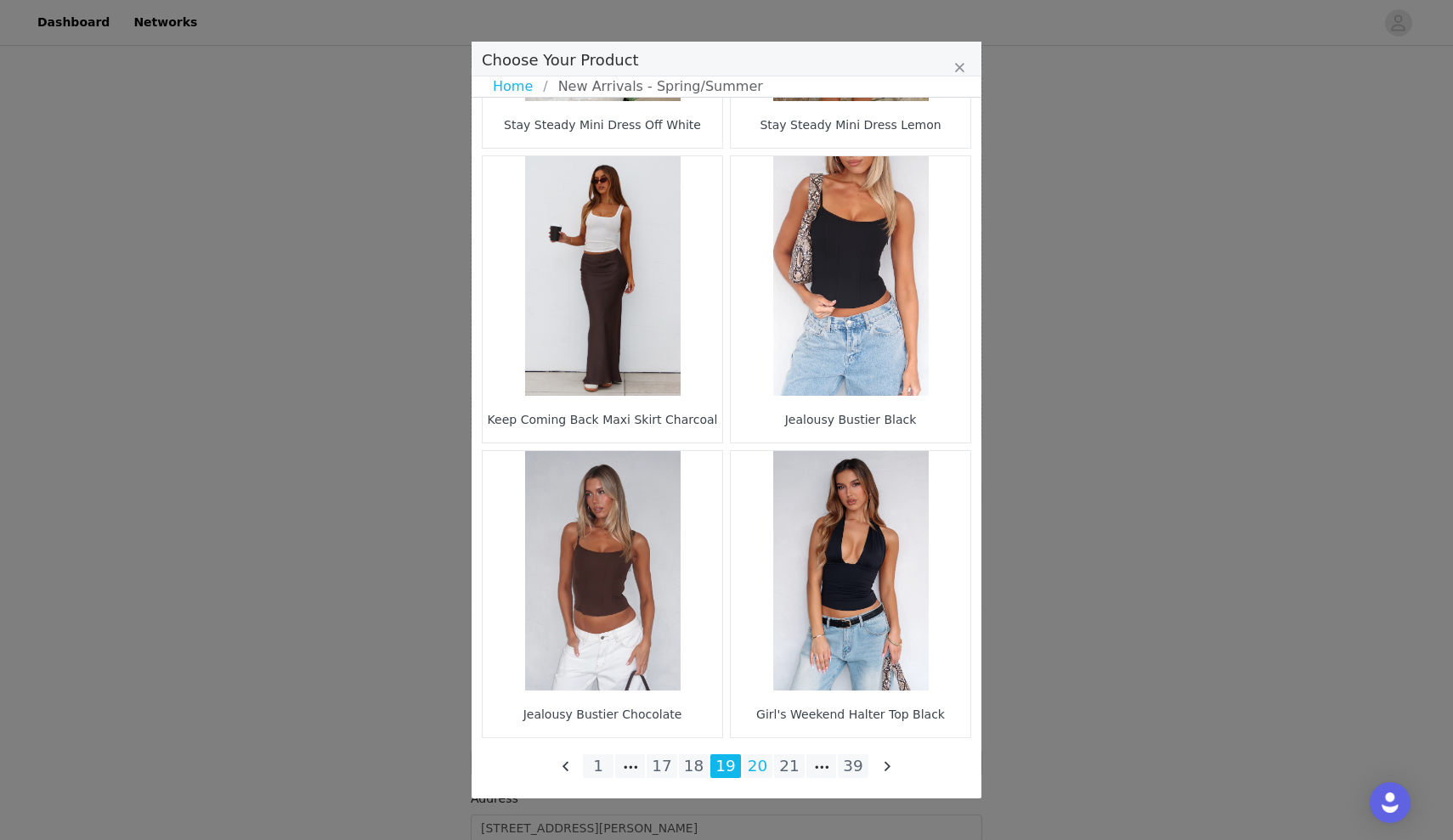
click at [759, 760] on li "20" at bounding box center [757, 765] width 31 height 23
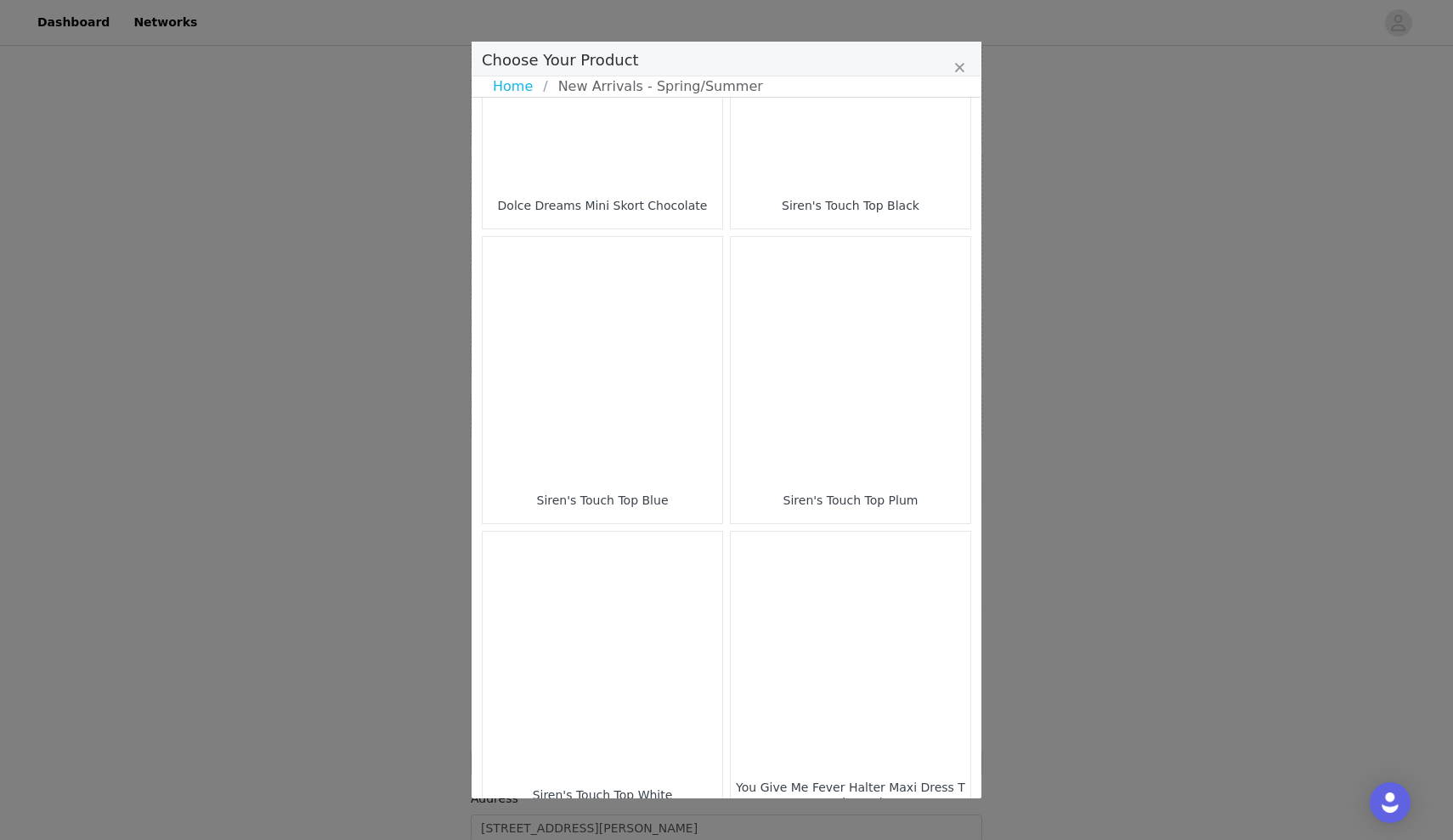
scroll to position [1645, 0]
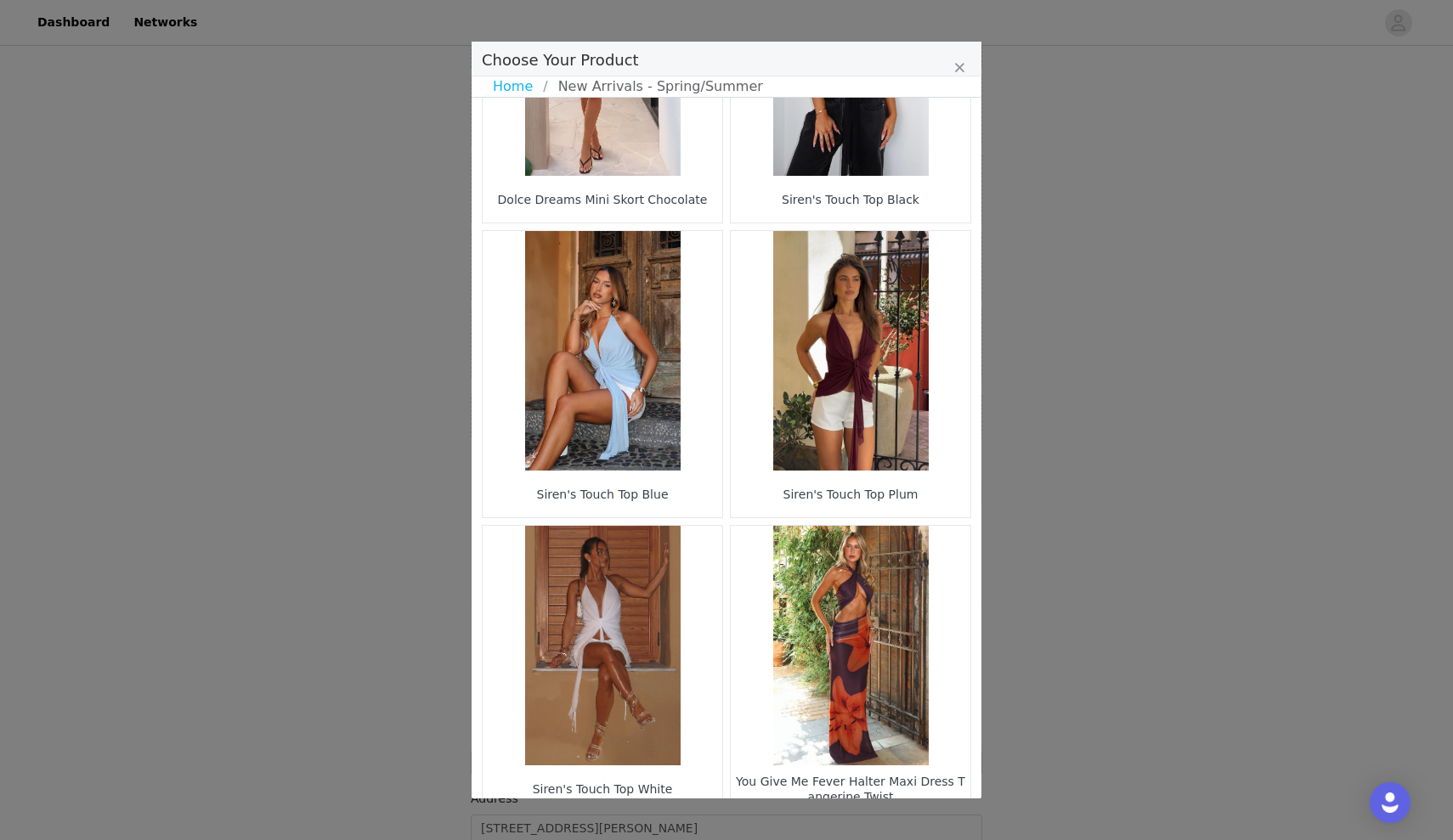
click at [654, 608] on figure "Choose Your Product" at bounding box center [602, 645] width 240 height 240
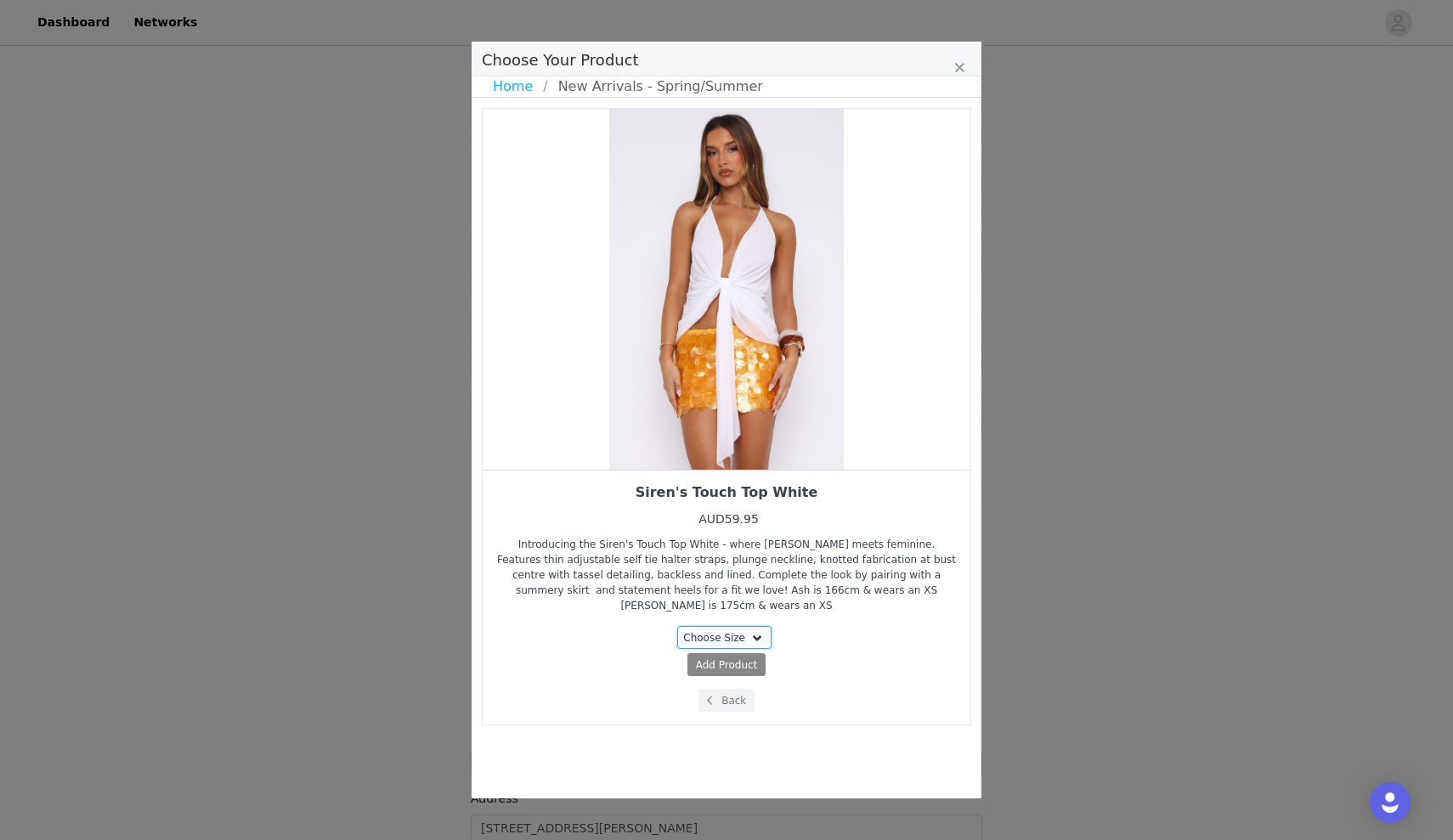
select select "27336616"
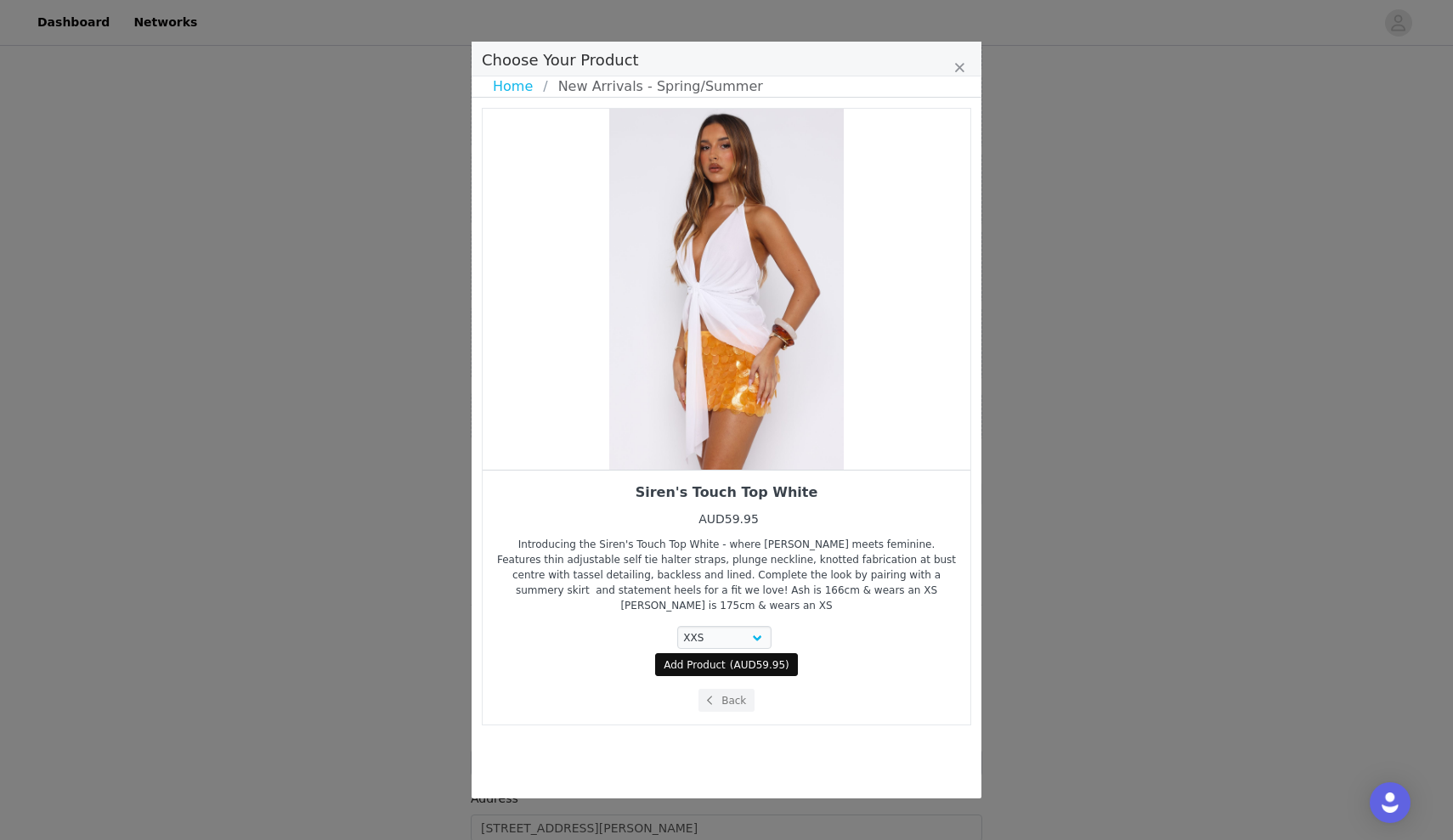
click at [698, 657] on span "Add Product" at bounding box center [695, 665] width 62 height 15
select select "27336616"
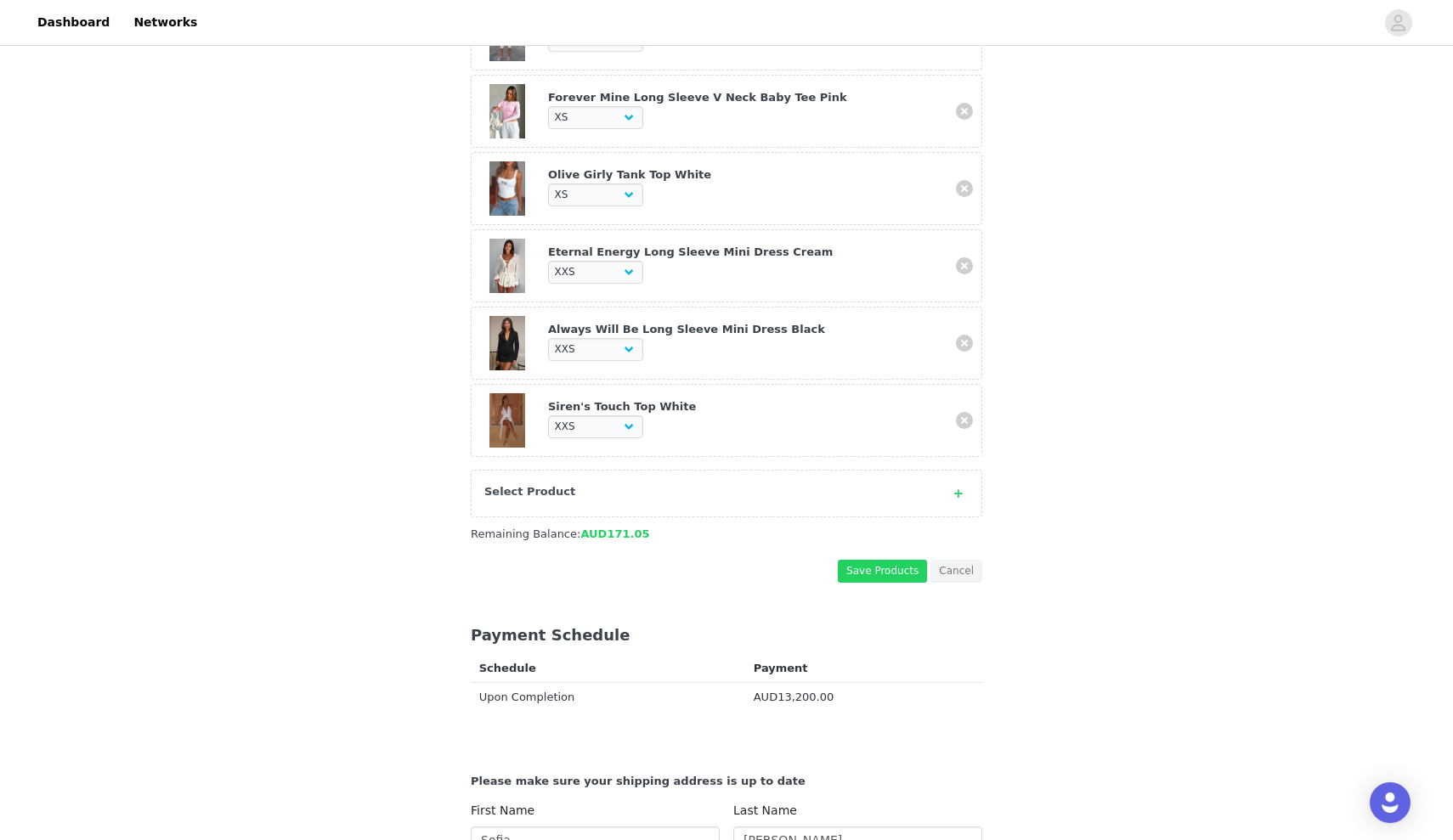
click at [702, 493] on div "Select Product" at bounding box center [710, 492] width 450 height 17
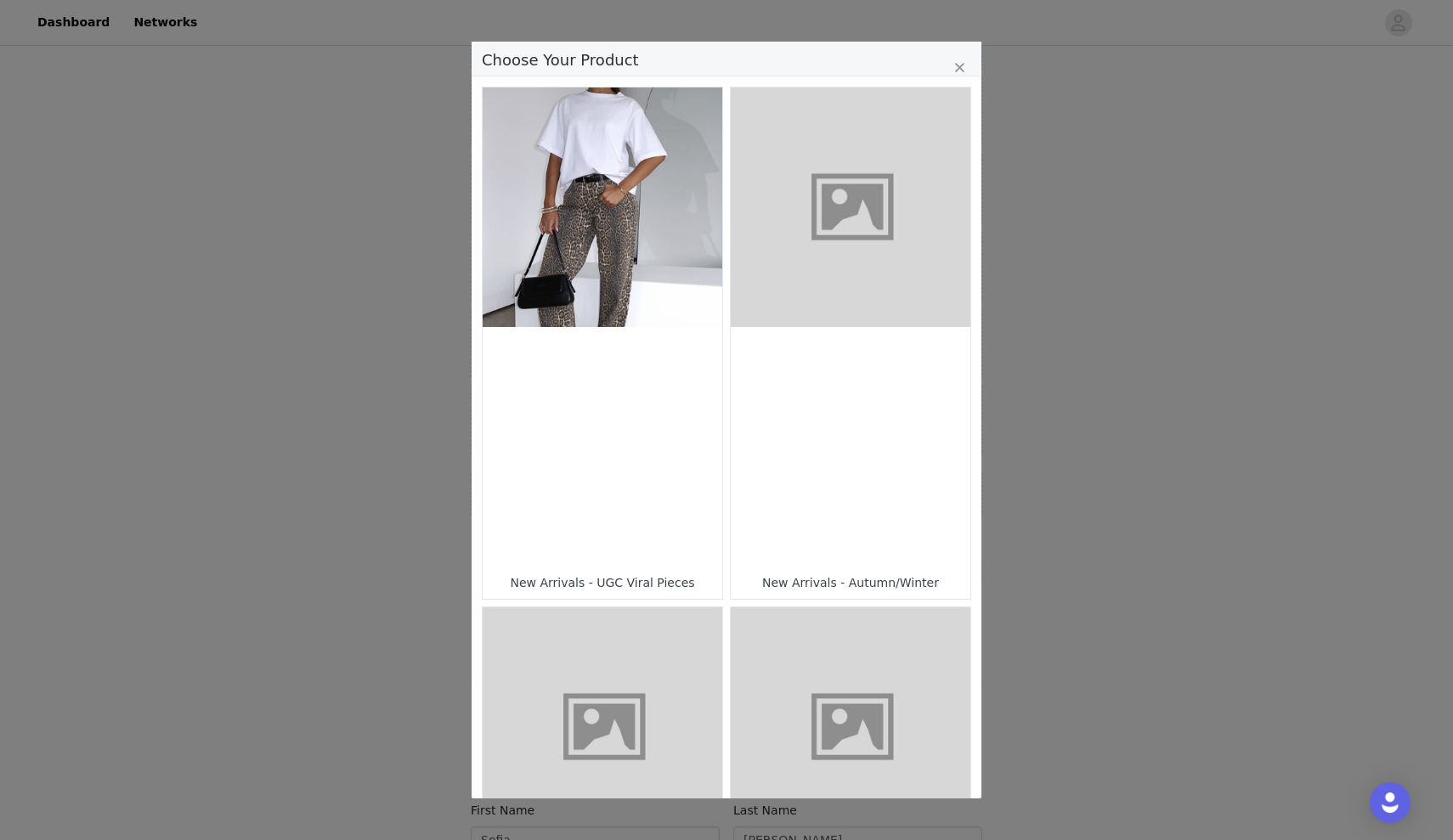
click at [646, 659] on figure "Choose Your Product" at bounding box center [602, 727] width 240 height 240
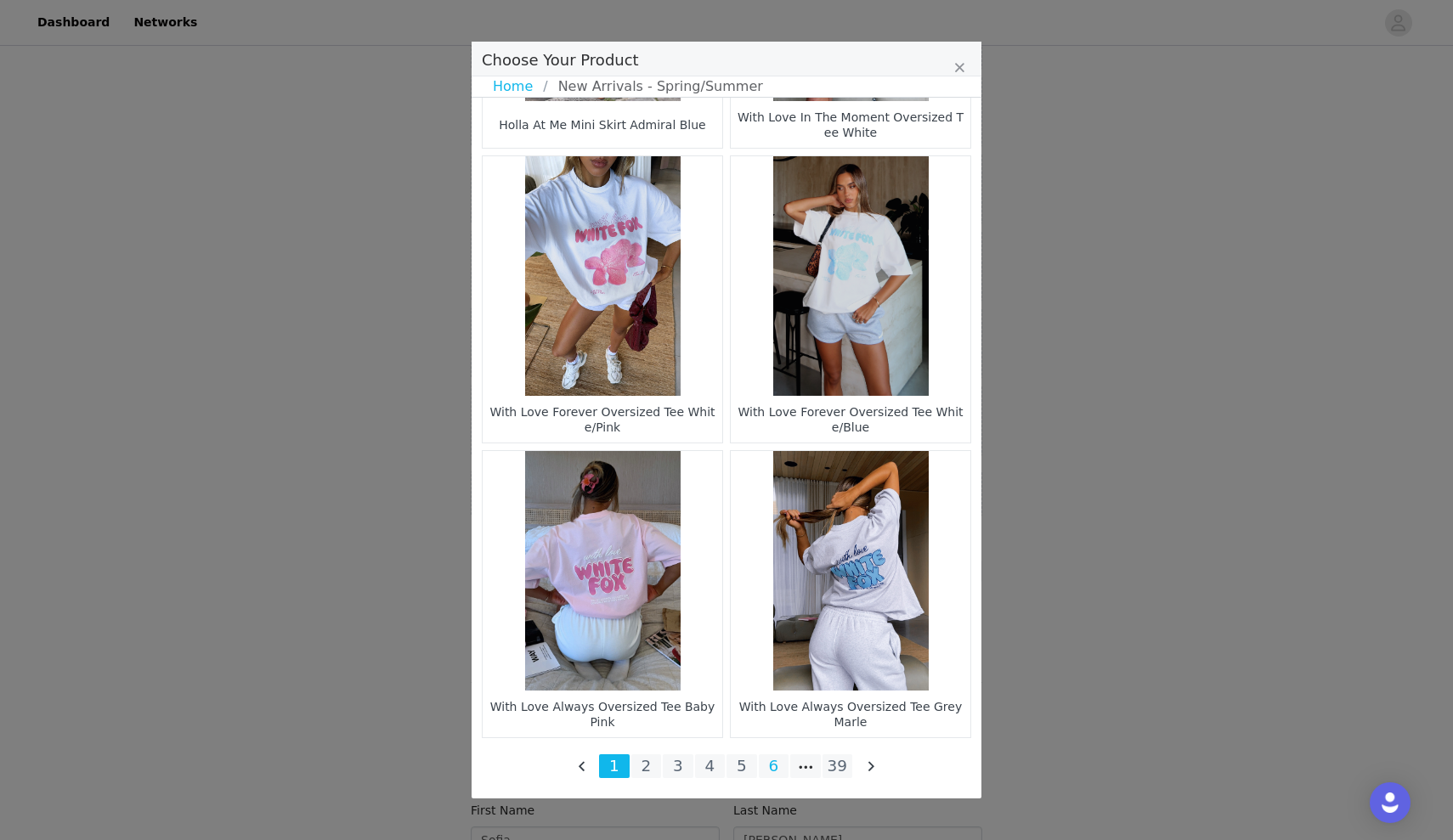
scroll to position [2310, 0]
click at [804, 759] on li "Choose Your Product" at bounding box center [805, 765] width 31 height 23
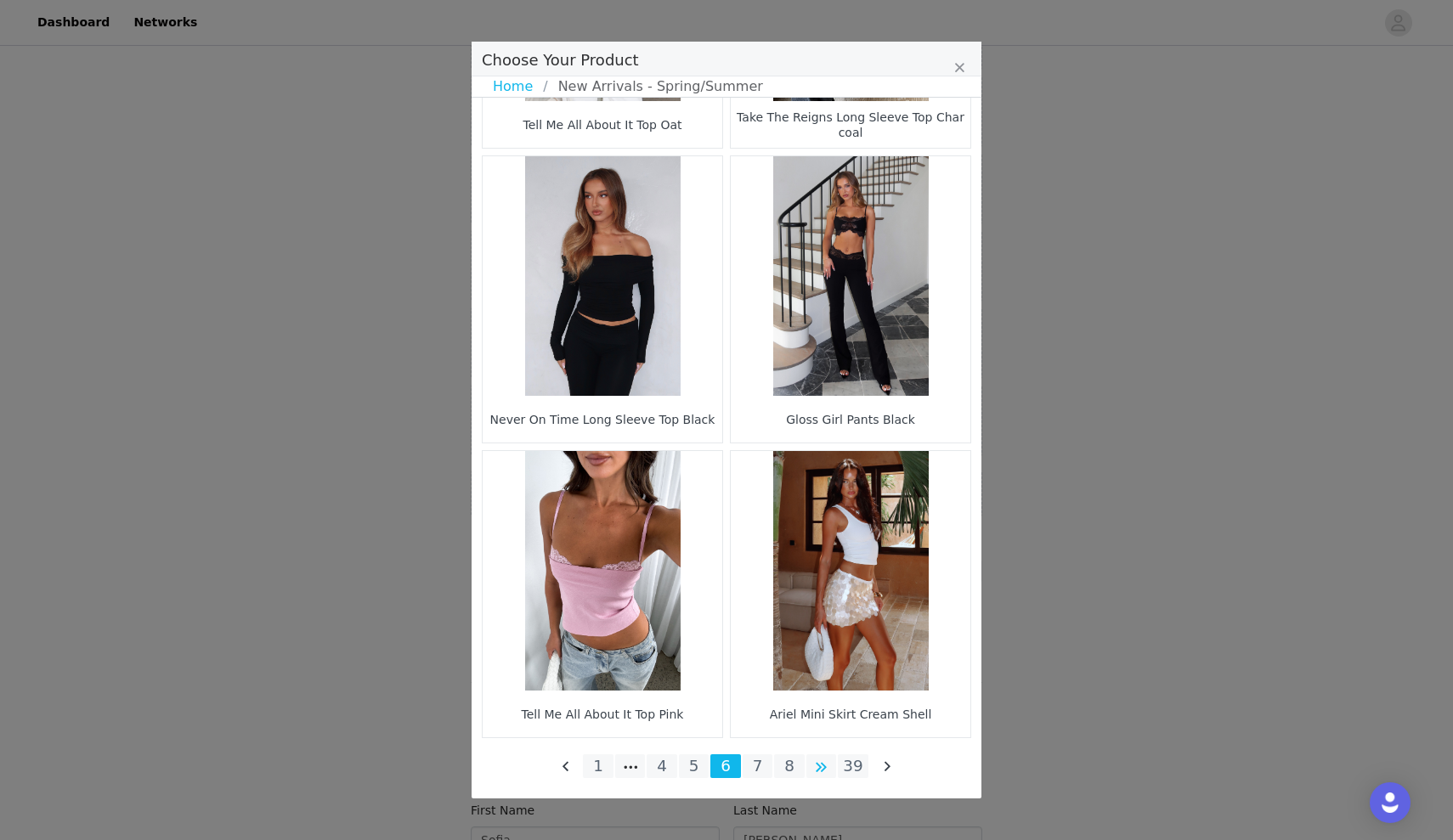
click at [822, 761] on li "Choose Your Product" at bounding box center [821, 765] width 31 height 23
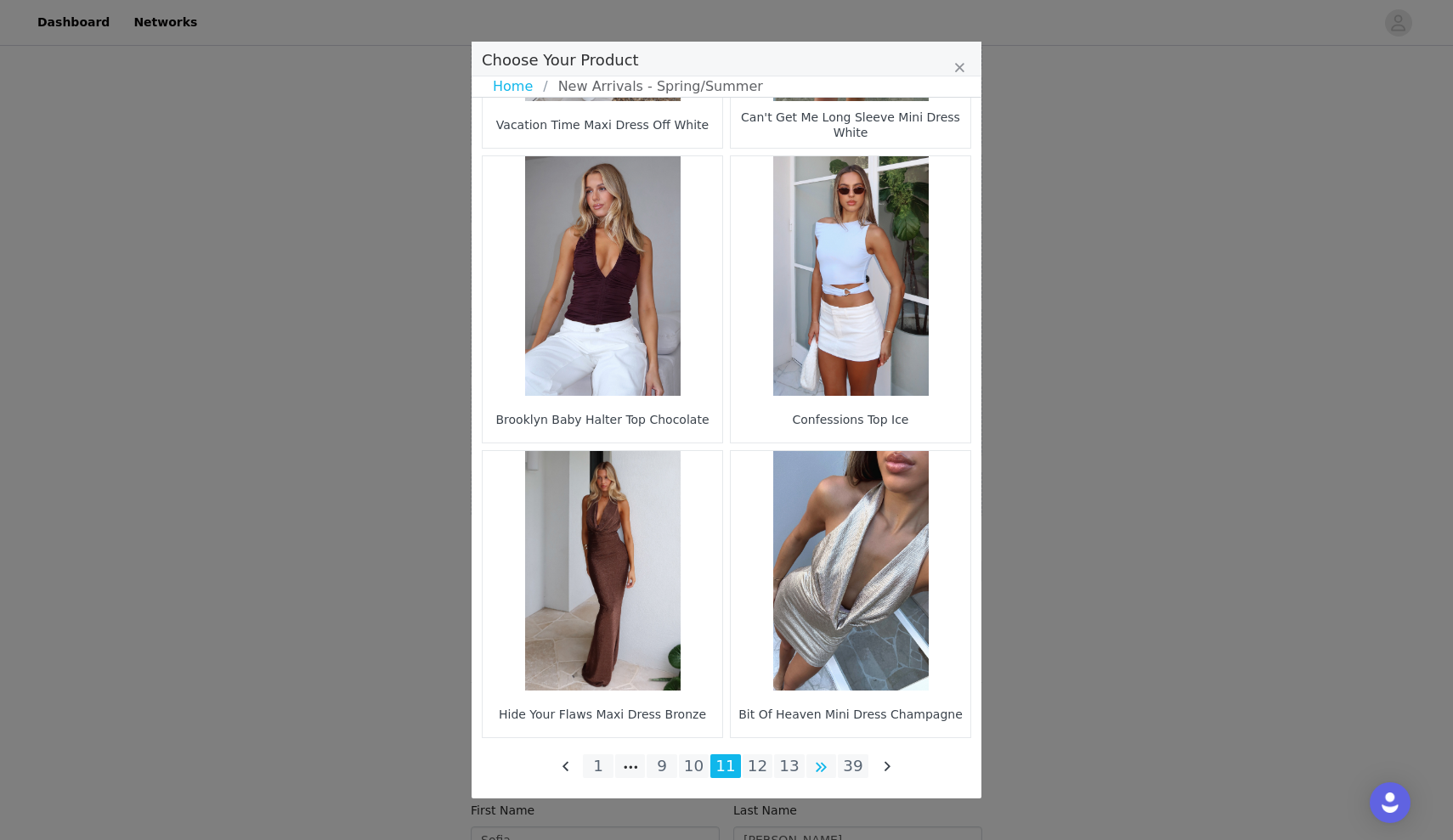
click at [819, 761] on li "Choose Your Product" at bounding box center [821, 765] width 31 height 23
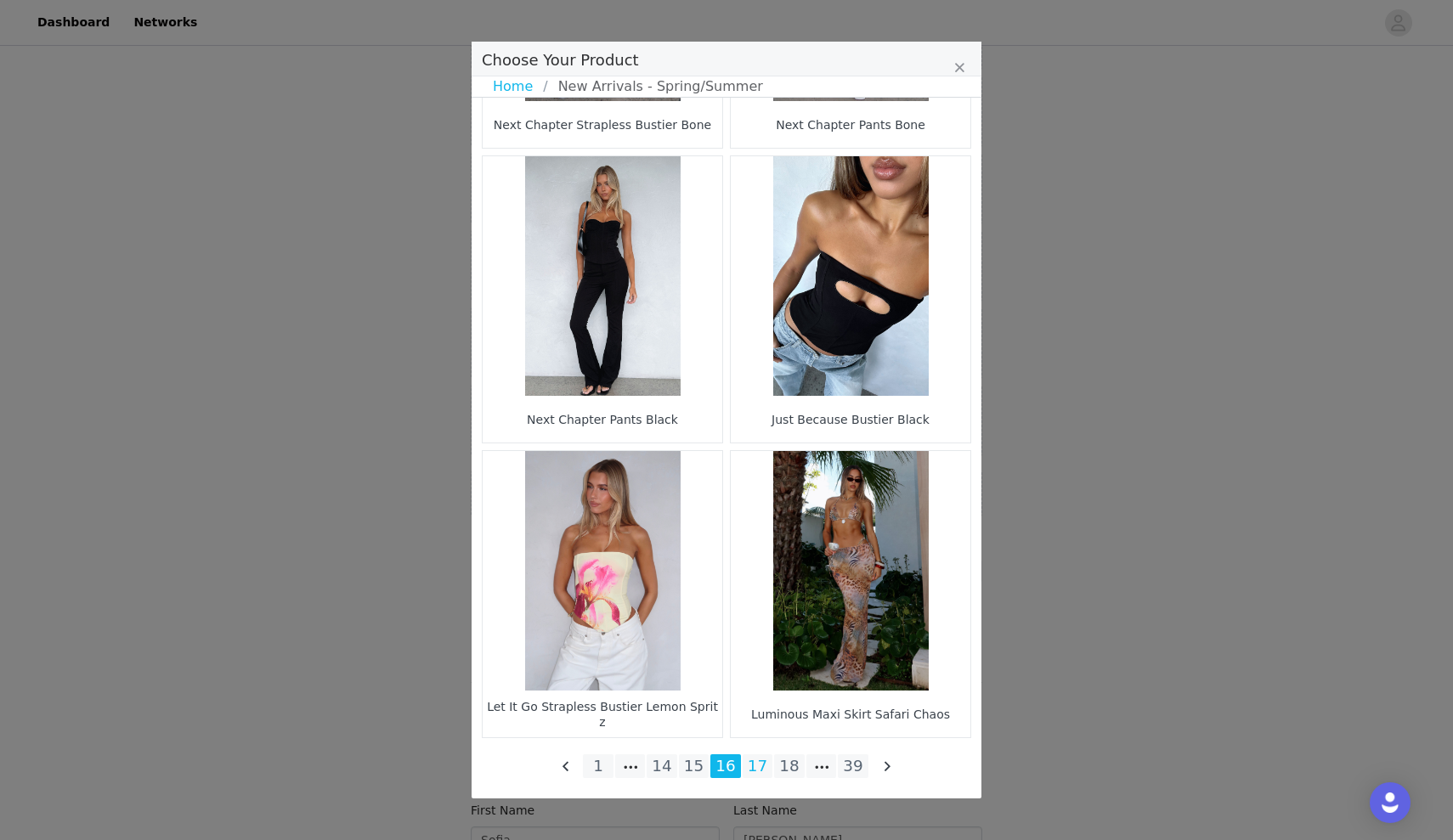
click at [765, 772] on li "17" at bounding box center [757, 765] width 31 height 23
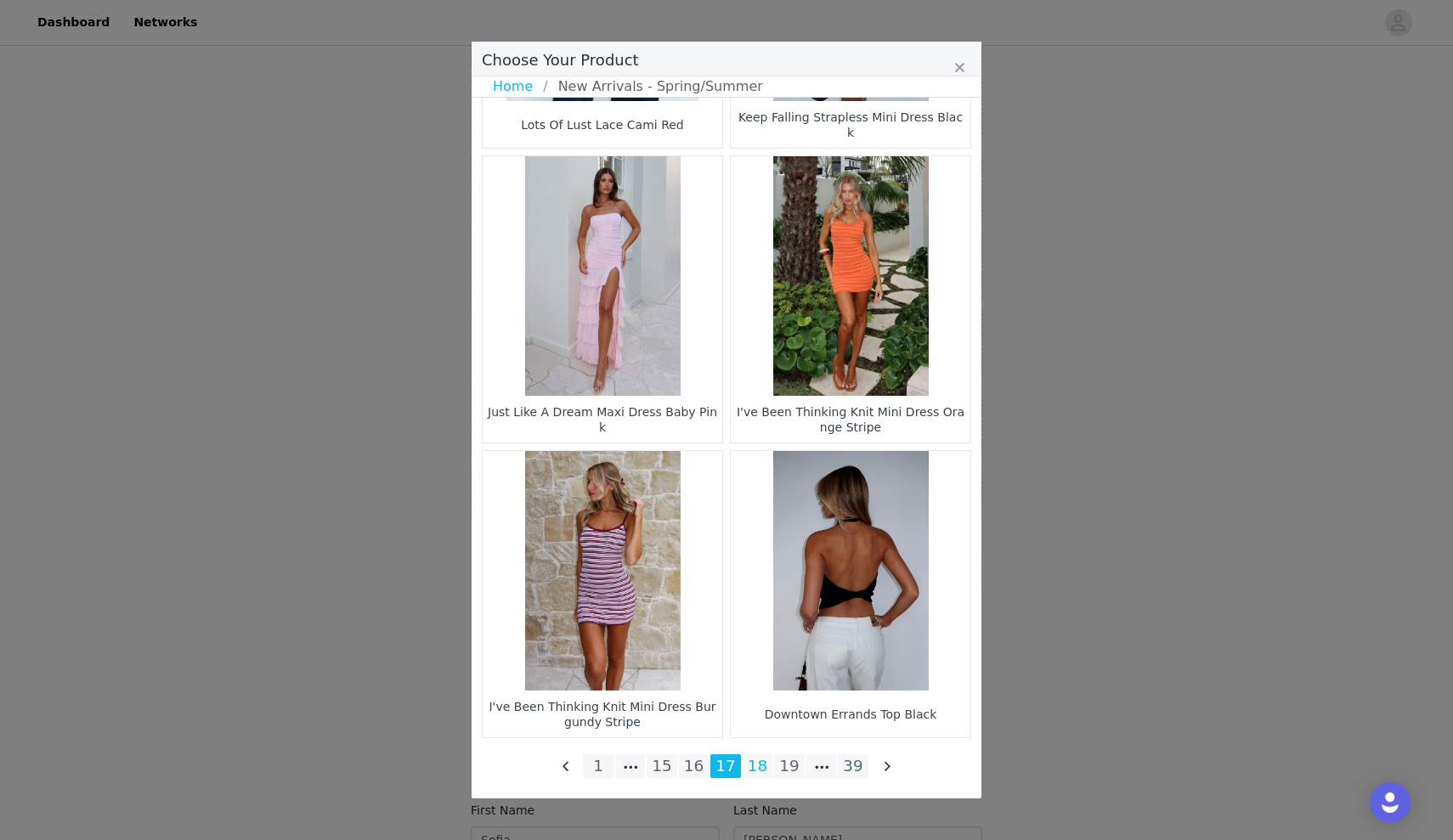
click at [765, 770] on li "18" at bounding box center [757, 765] width 31 height 23
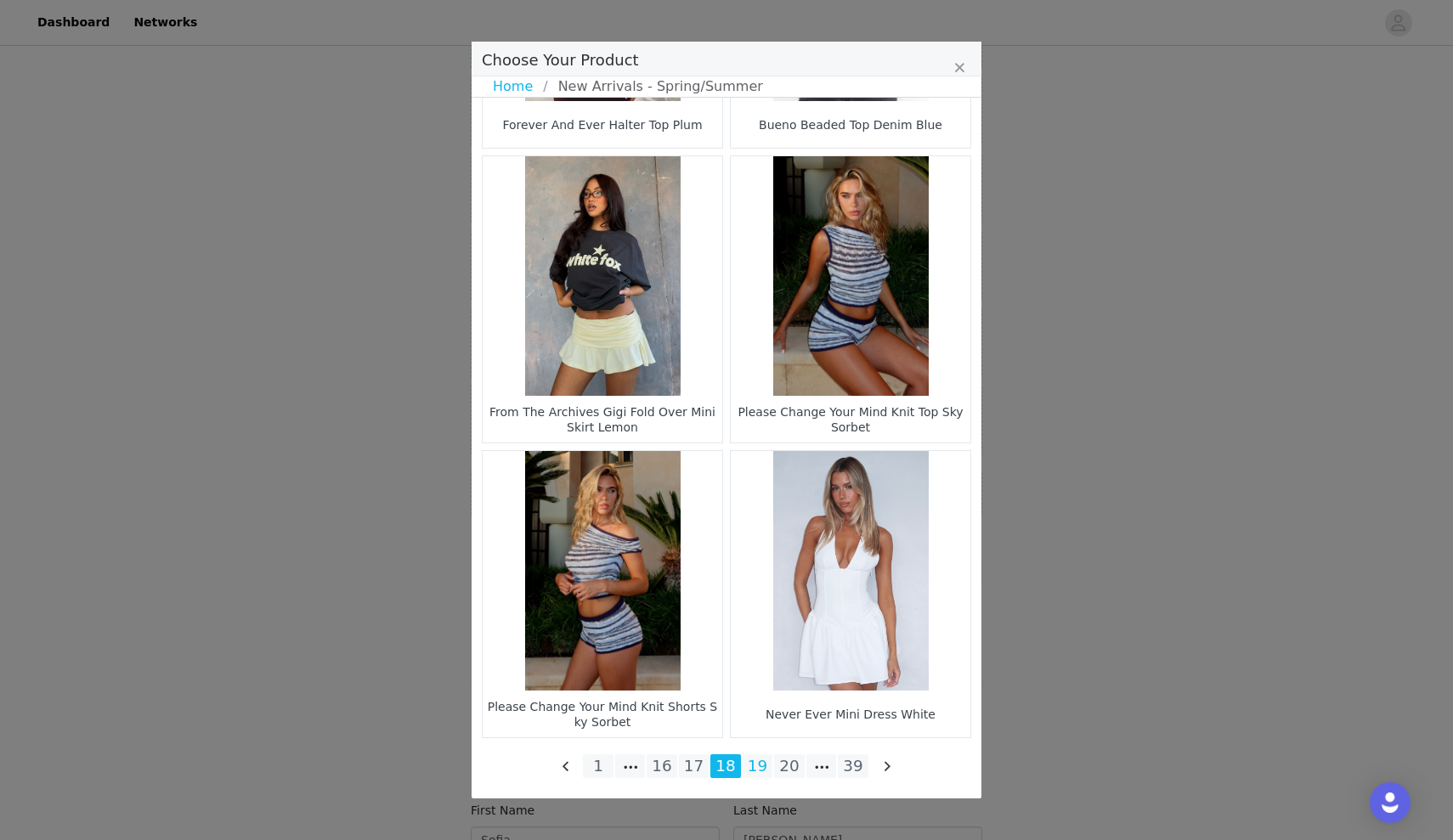
click at [765, 768] on li "19" at bounding box center [757, 765] width 31 height 23
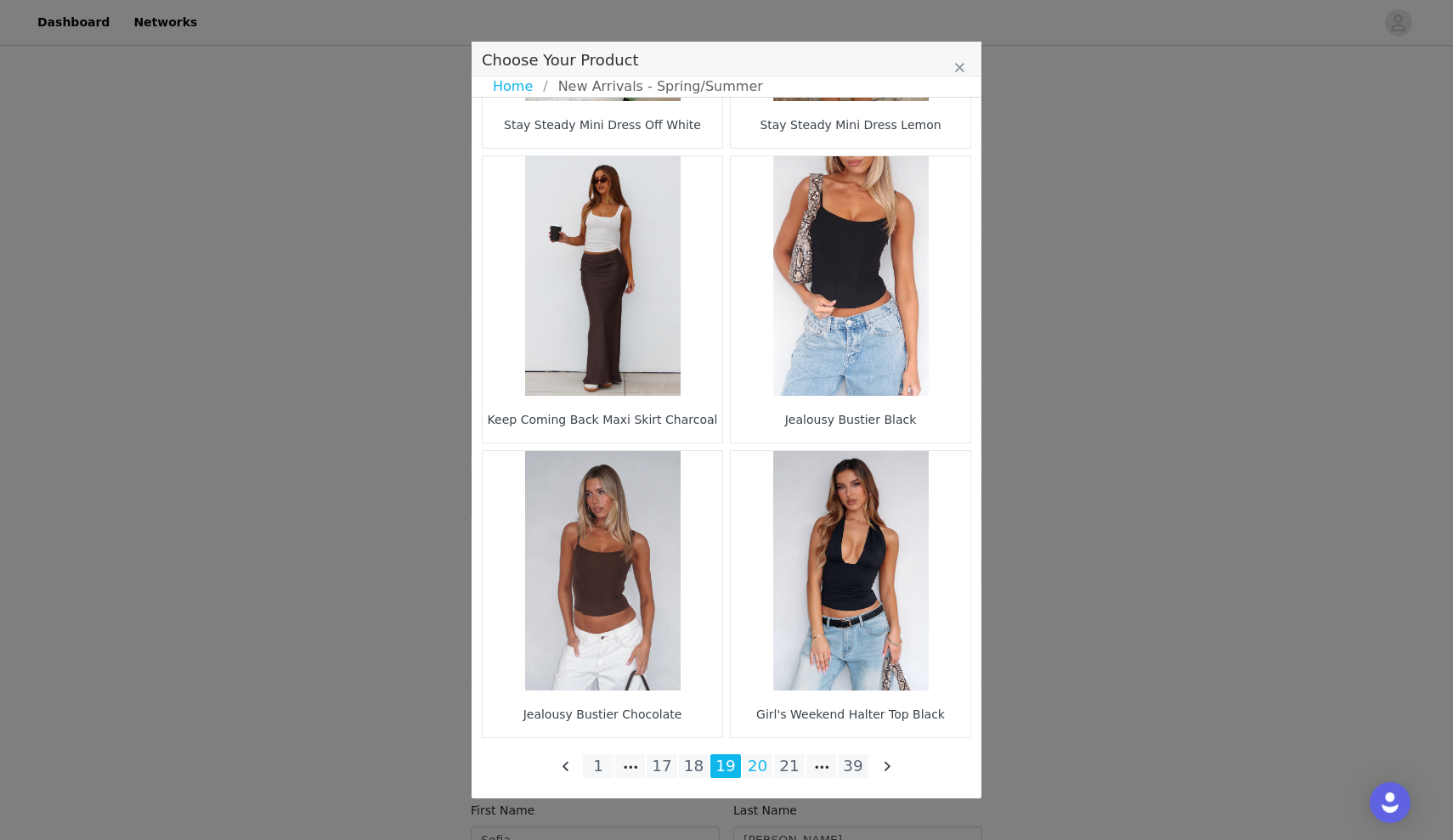
click at [759, 762] on li "20" at bounding box center [757, 765] width 31 height 23
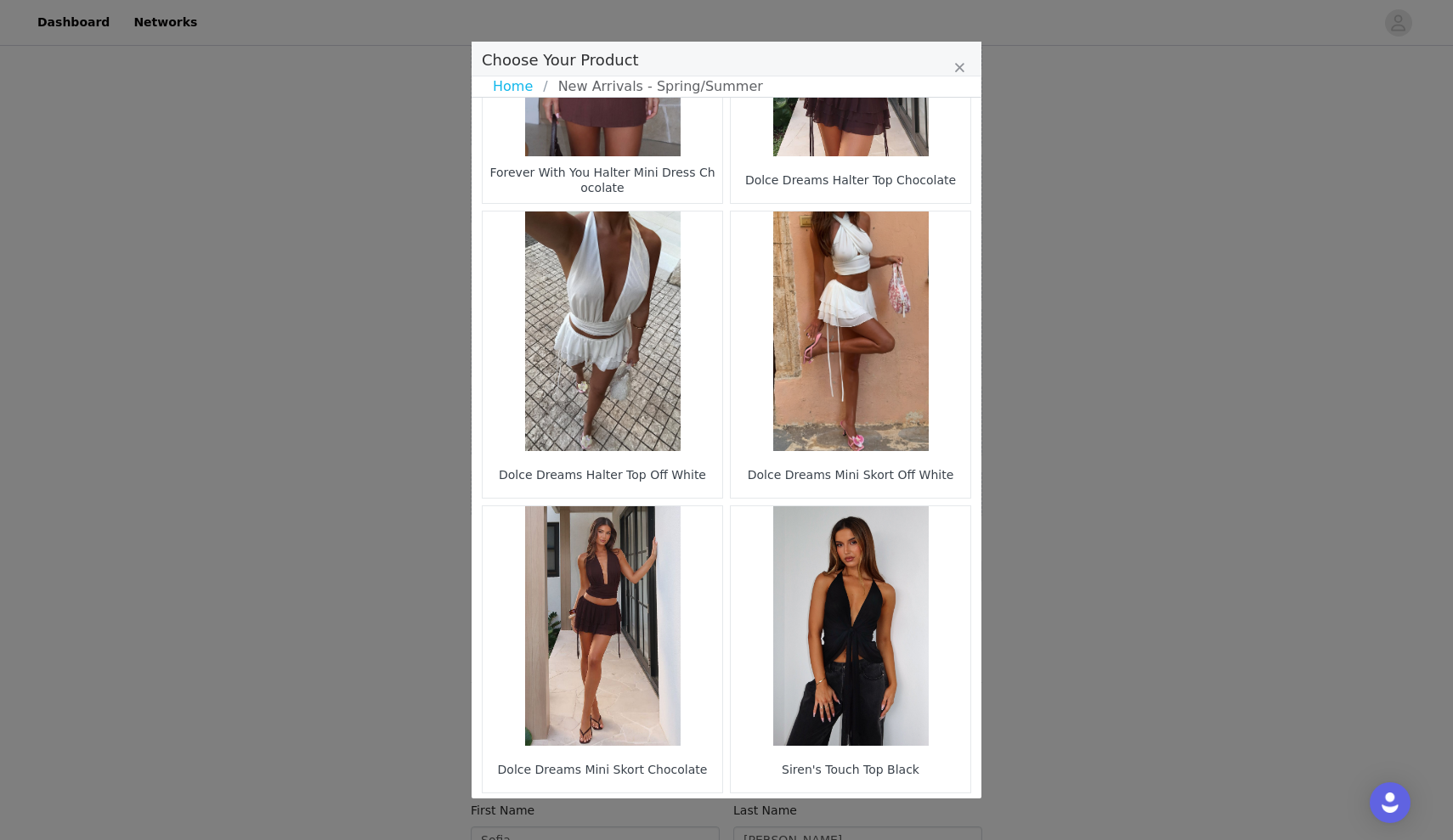
scroll to position [1067, 0]
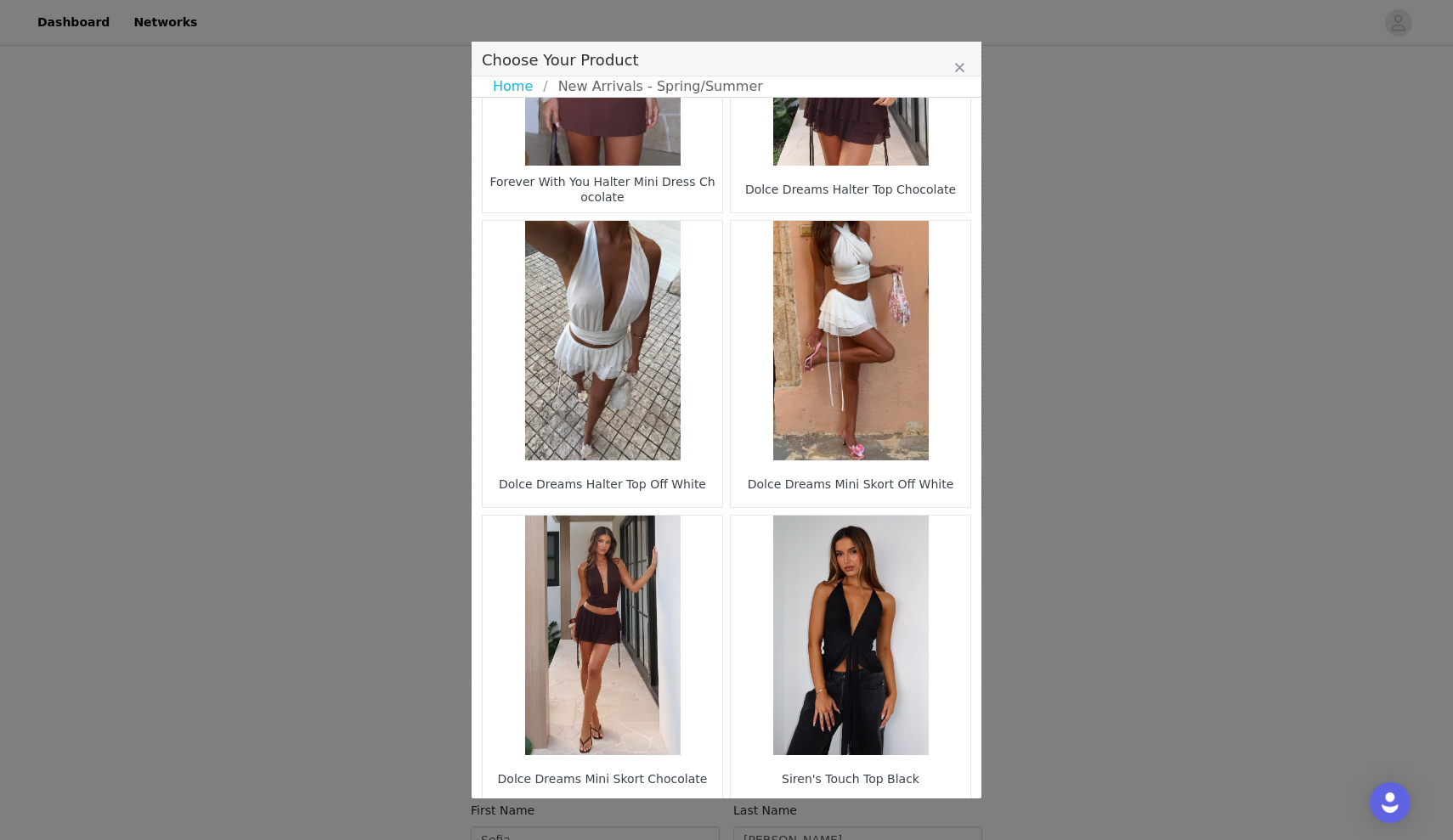
click at [826, 443] on figure "Choose Your Product" at bounding box center [850, 341] width 240 height 240
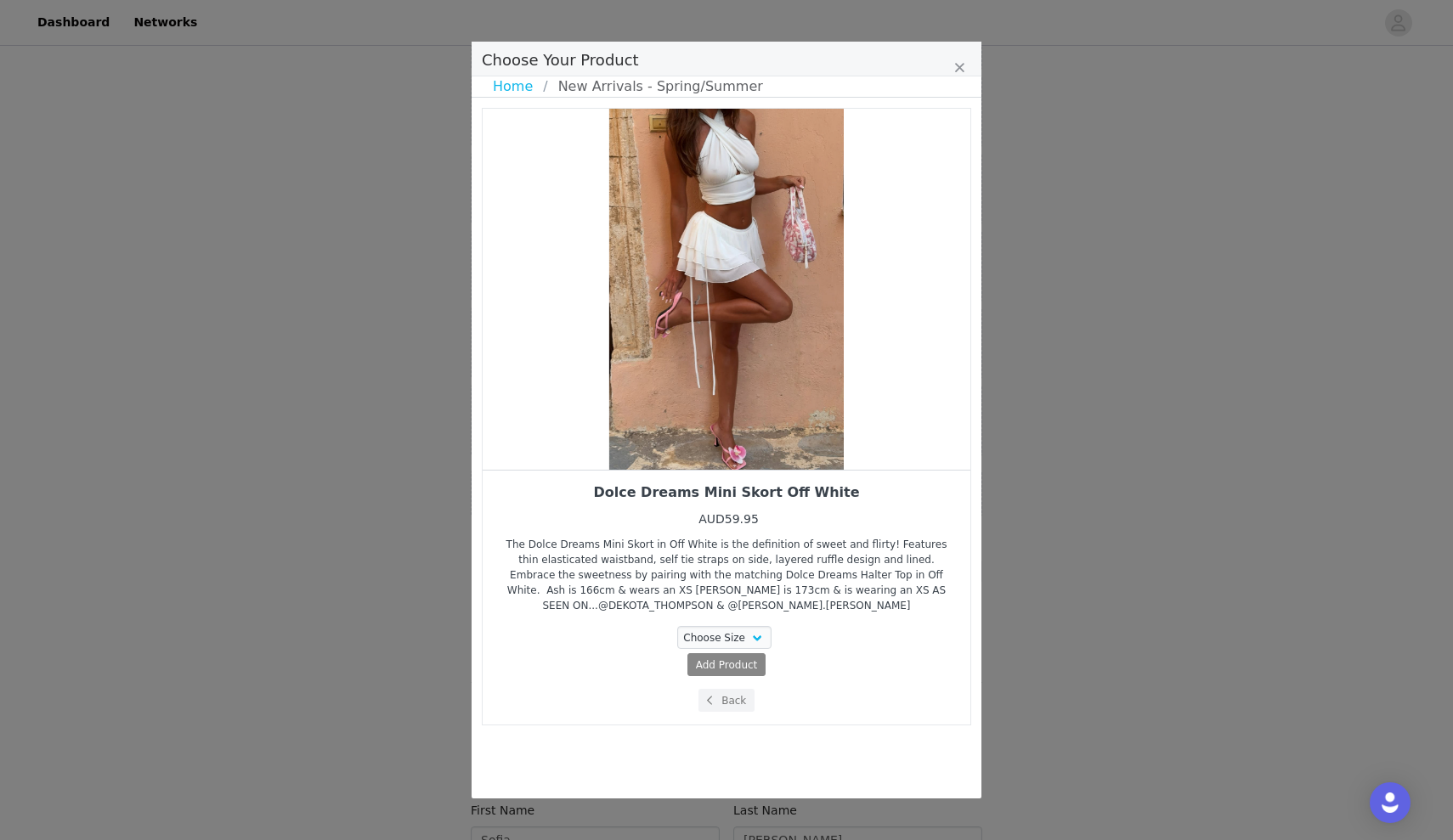
scroll to position [0, 0]
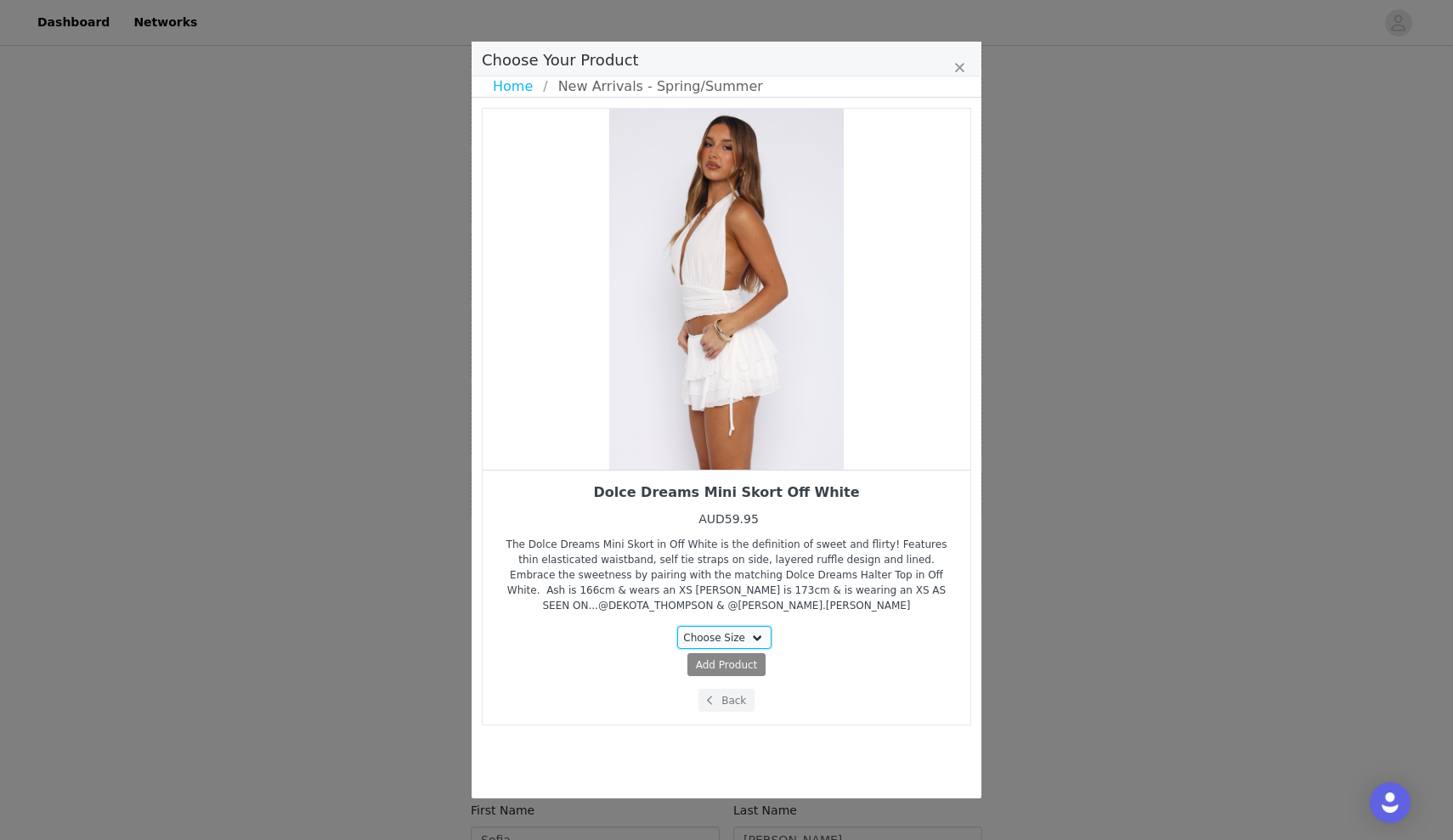
select select "27336289"
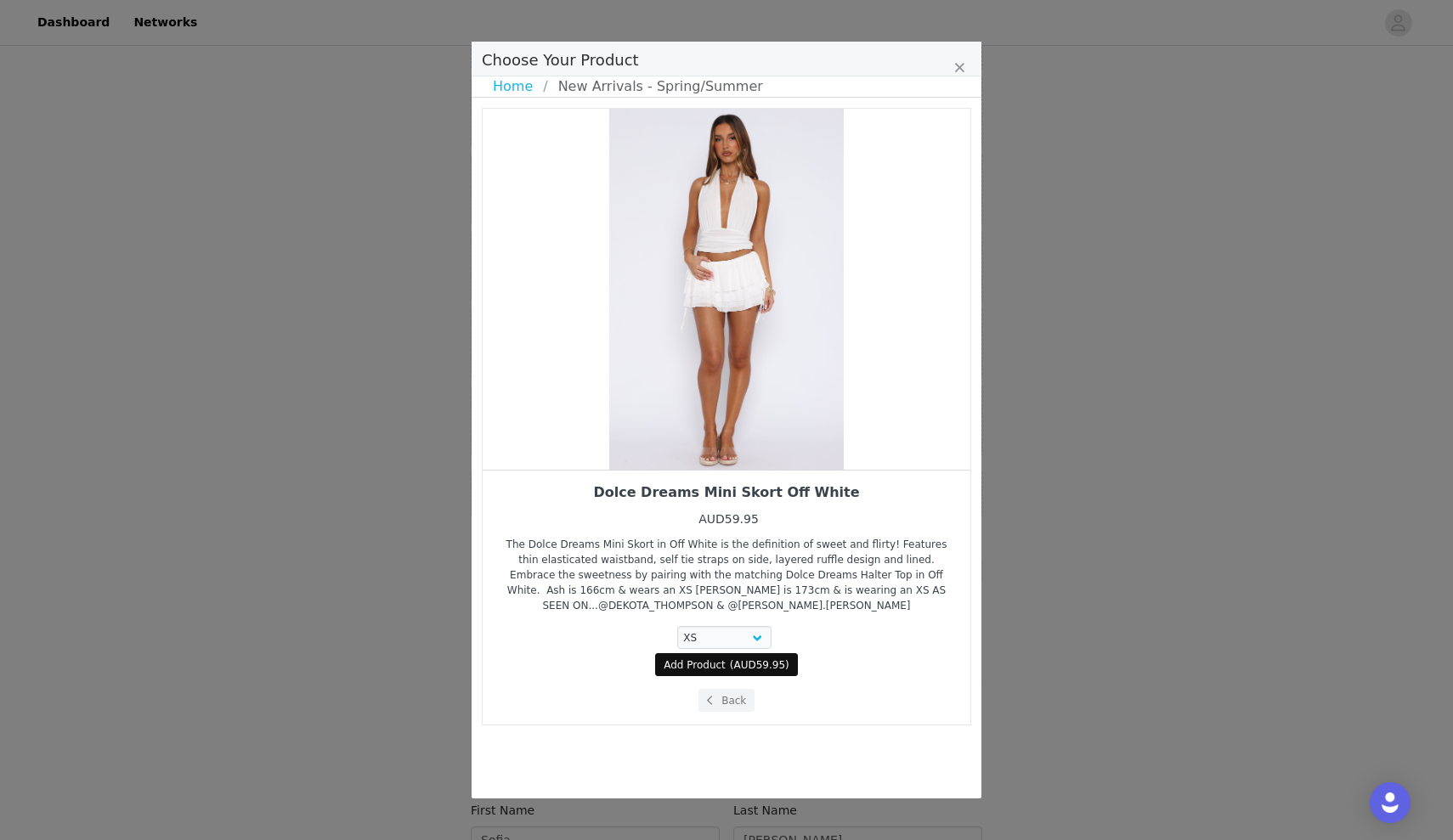
click at [721, 669] on span "Add Product" at bounding box center [695, 665] width 62 height 15
select select "27336289"
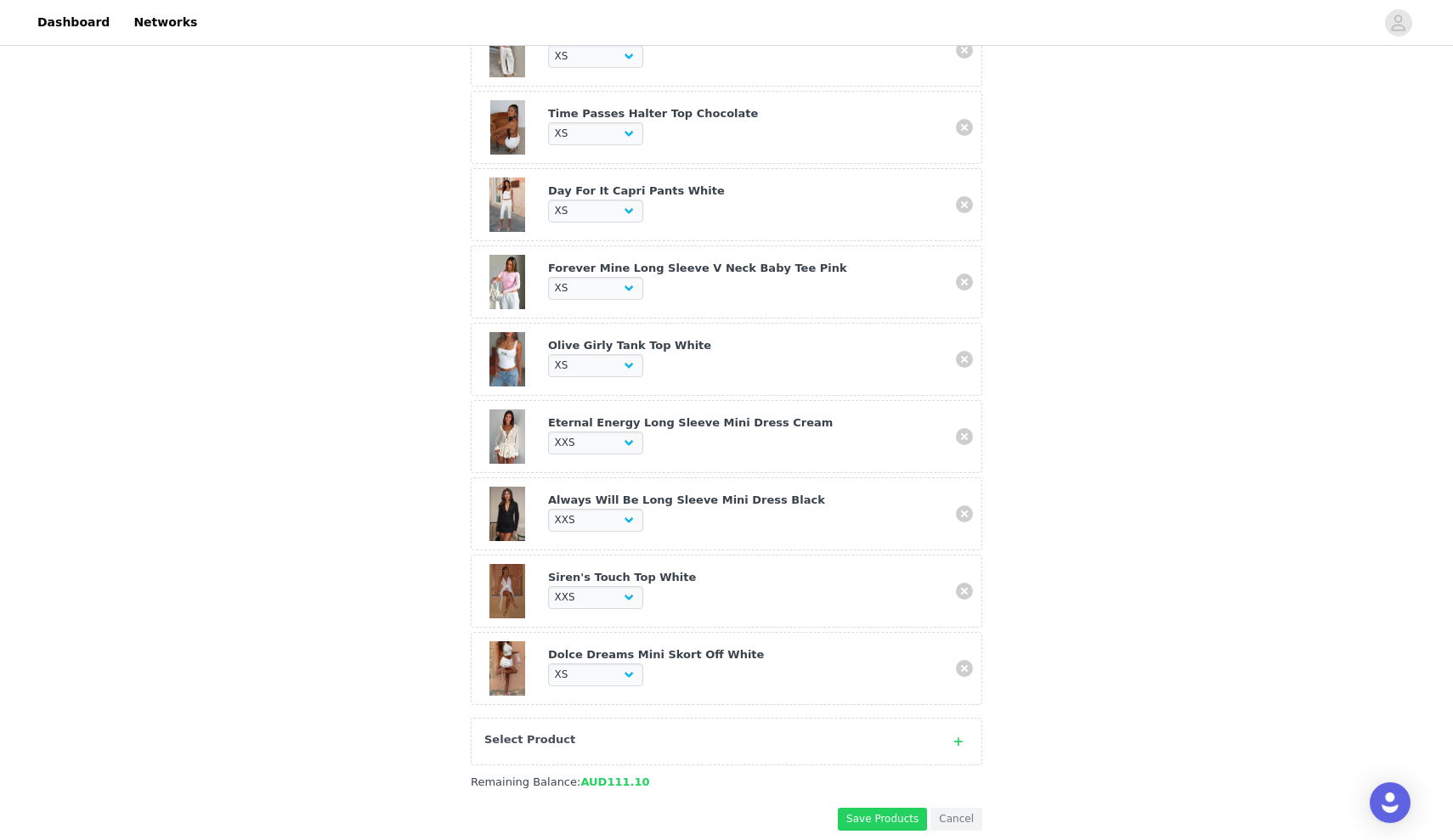
scroll to position [1537, 0]
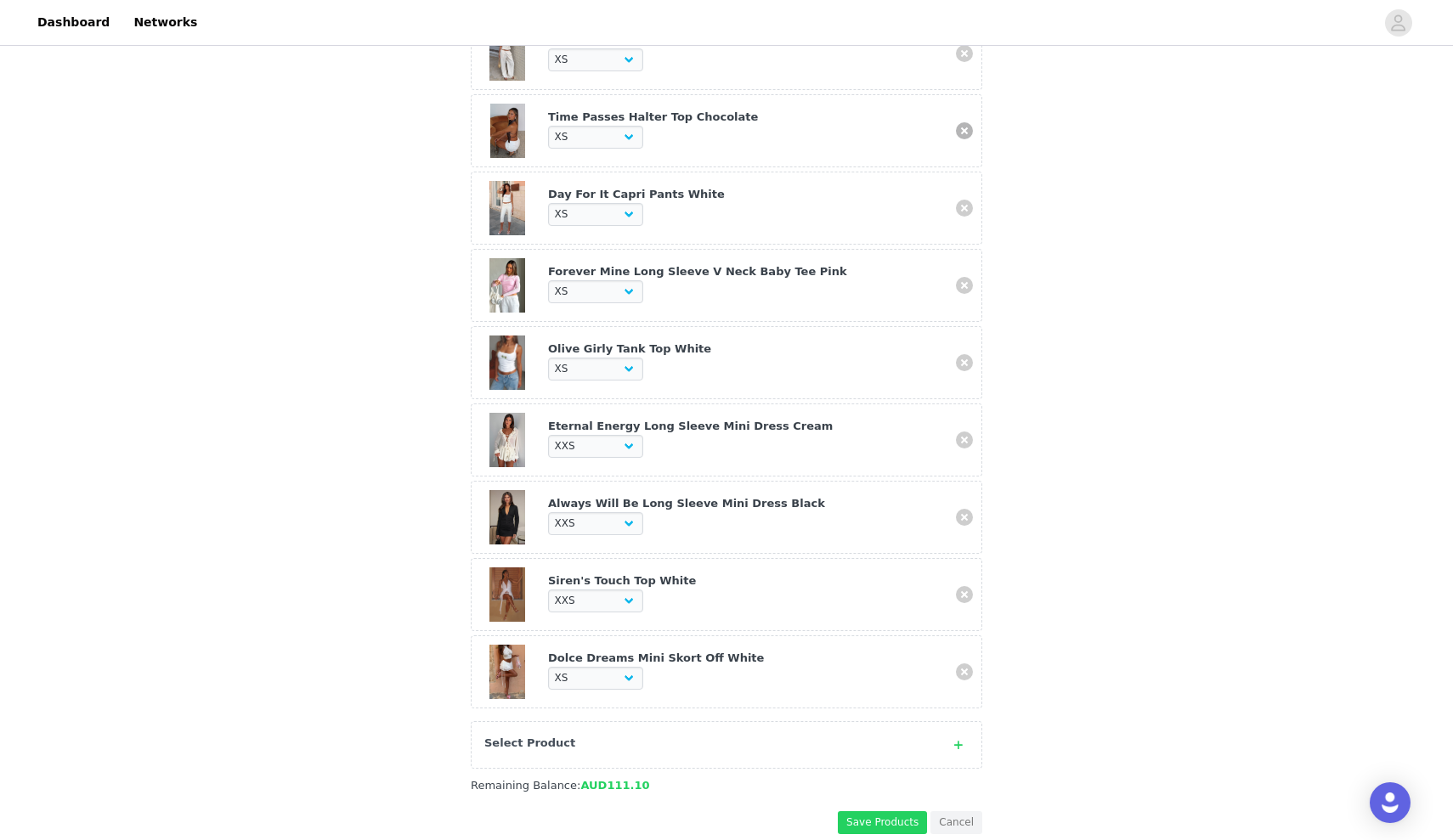
click at [967, 130] on link at bounding box center [965, 131] width 17 height 17
select select "26942801"
select select "28110232"
select select "28011824"
select select "28011905"
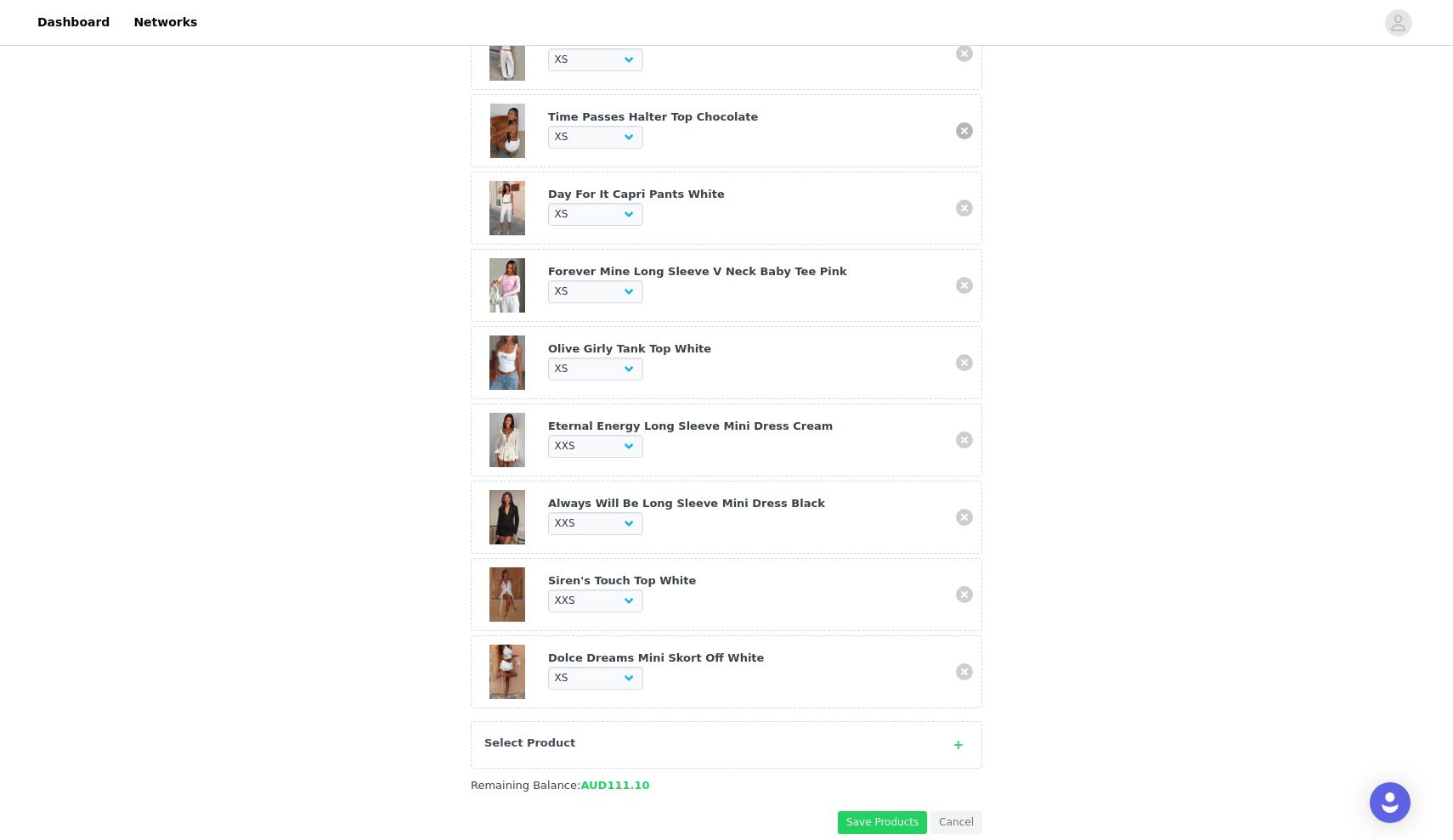
select select "27505812"
select select "27336616"
select select "27336289"
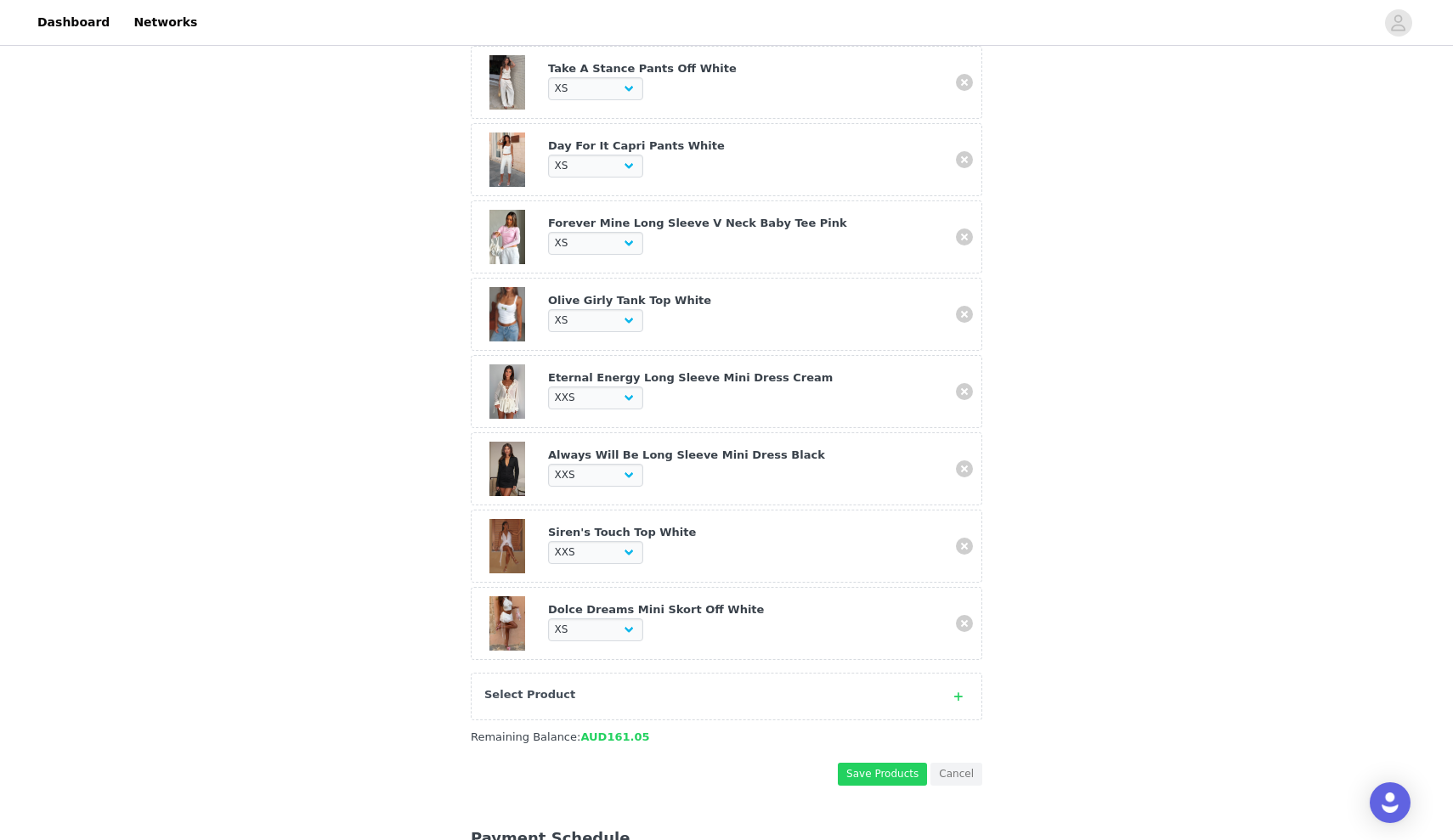
scroll to position [1509, 0]
click at [734, 685] on div "Select Product" at bounding box center [710, 693] width 450 height 17
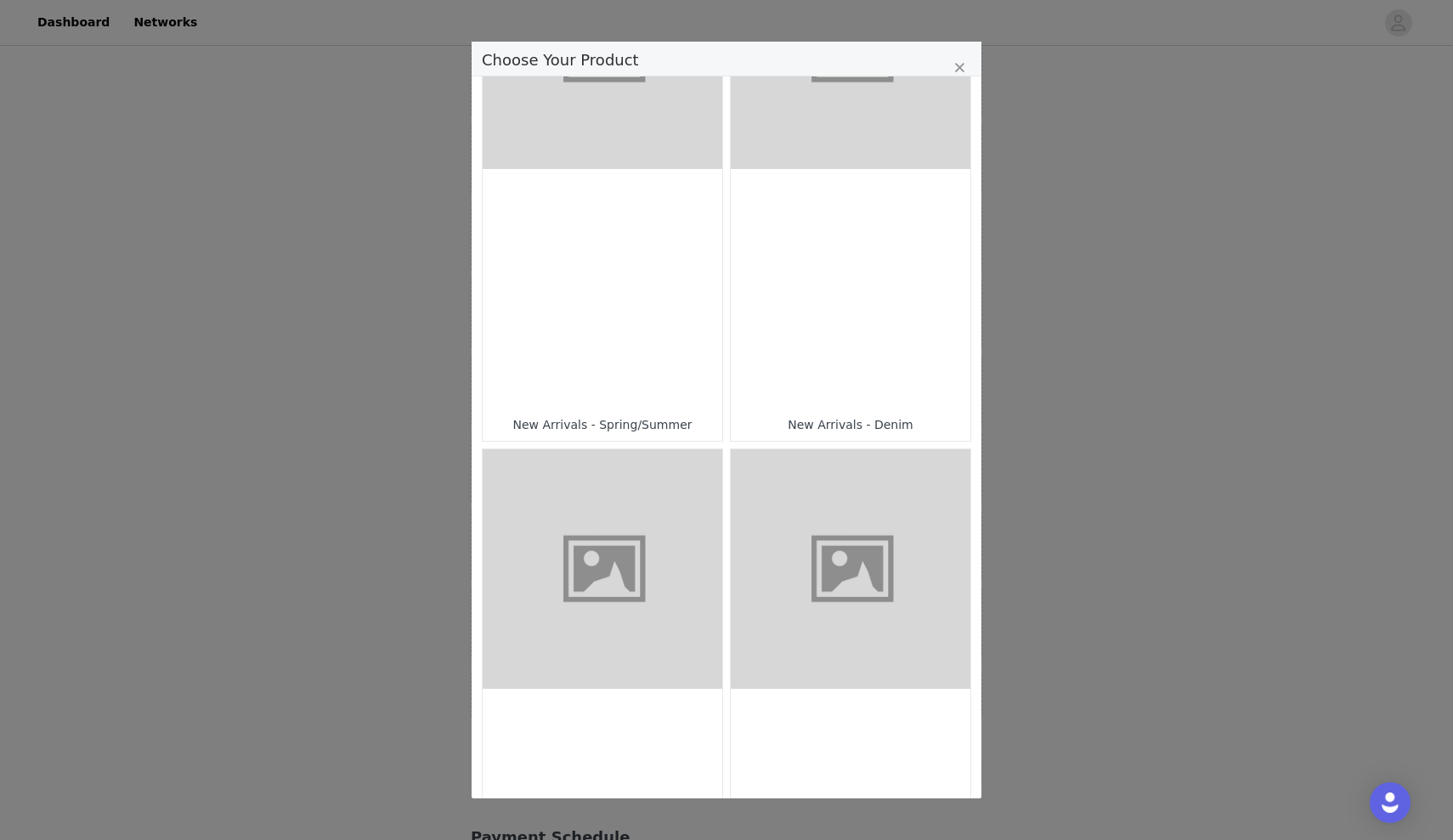
scroll to position [581, 0]
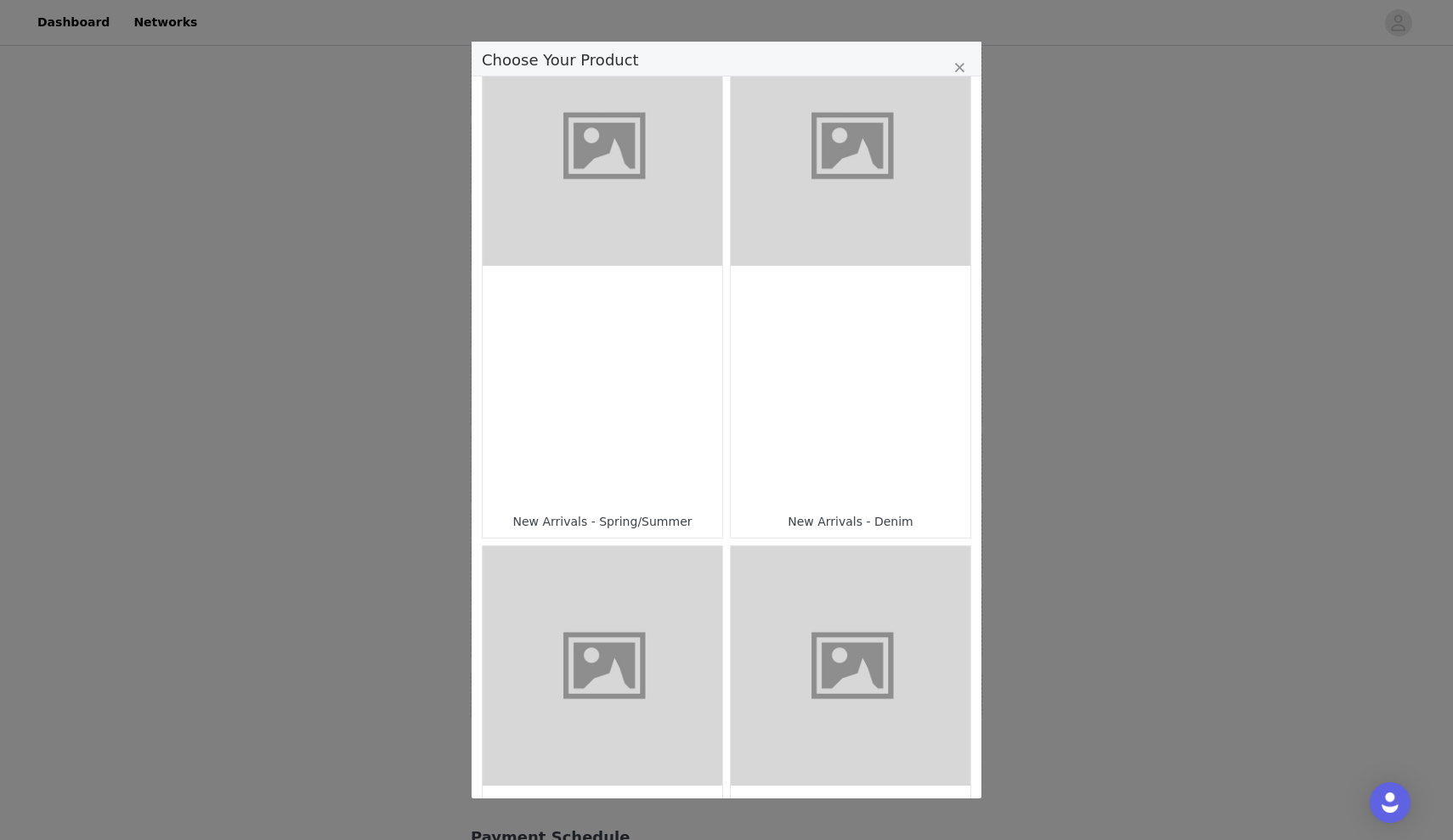
click at [672, 513] on div "New Arrivals - Spring/Summer" at bounding box center [602, 521] width 222 height 15
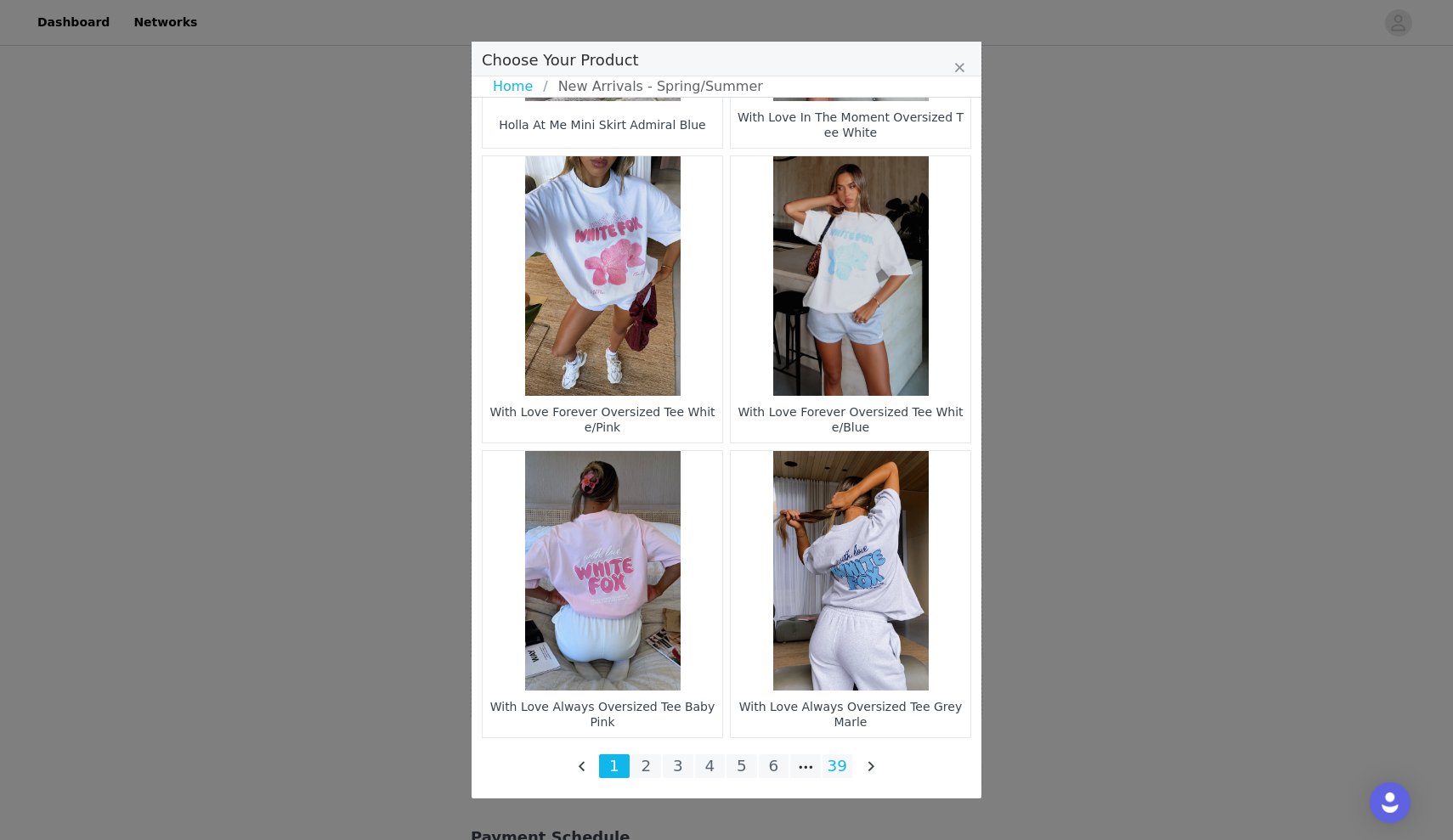
scroll to position [2310, 0]
click at [846, 776] on li "39" at bounding box center [838, 765] width 31 height 23
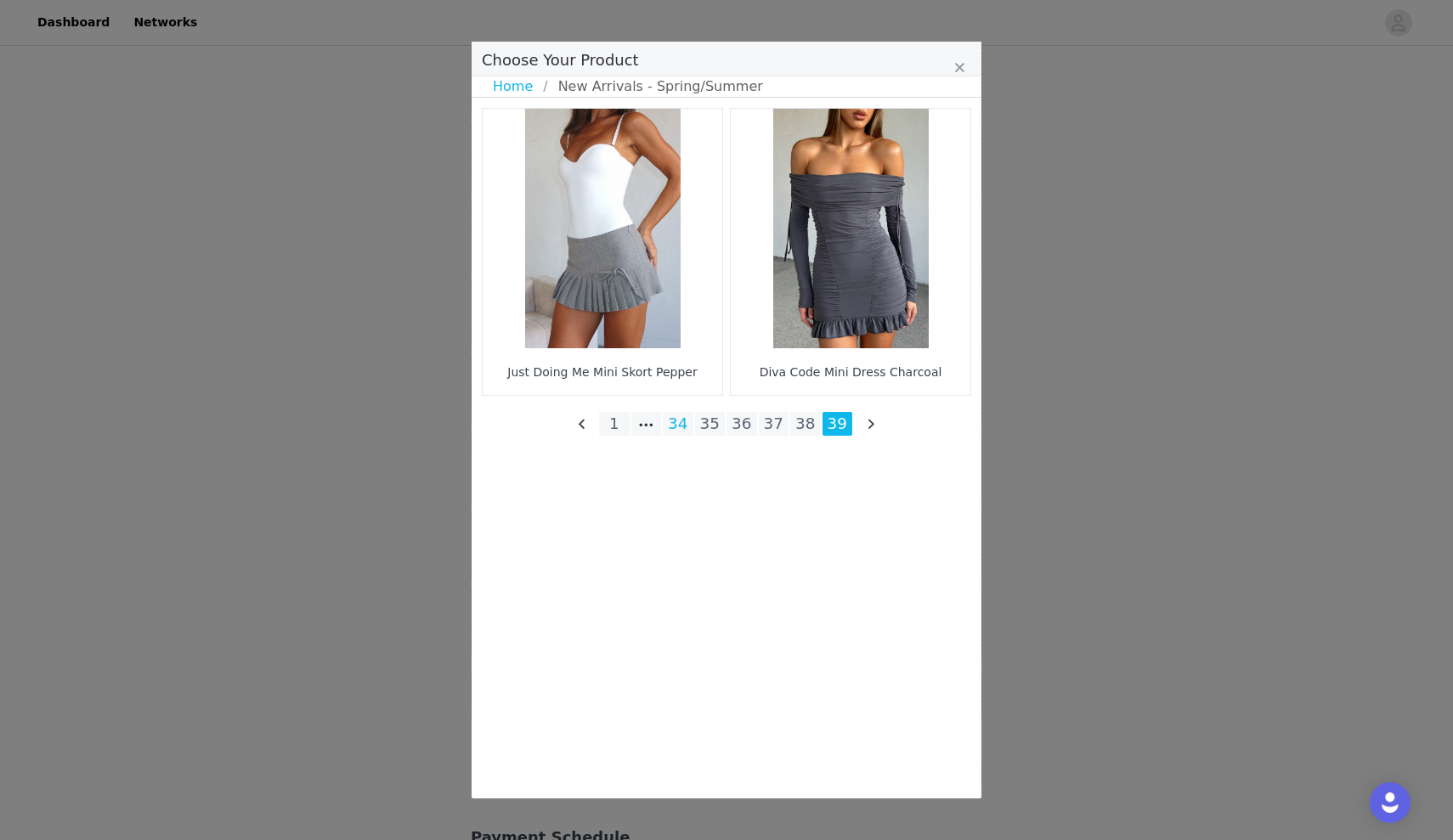
click at [686, 421] on li "34" at bounding box center [678, 423] width 31 height 23
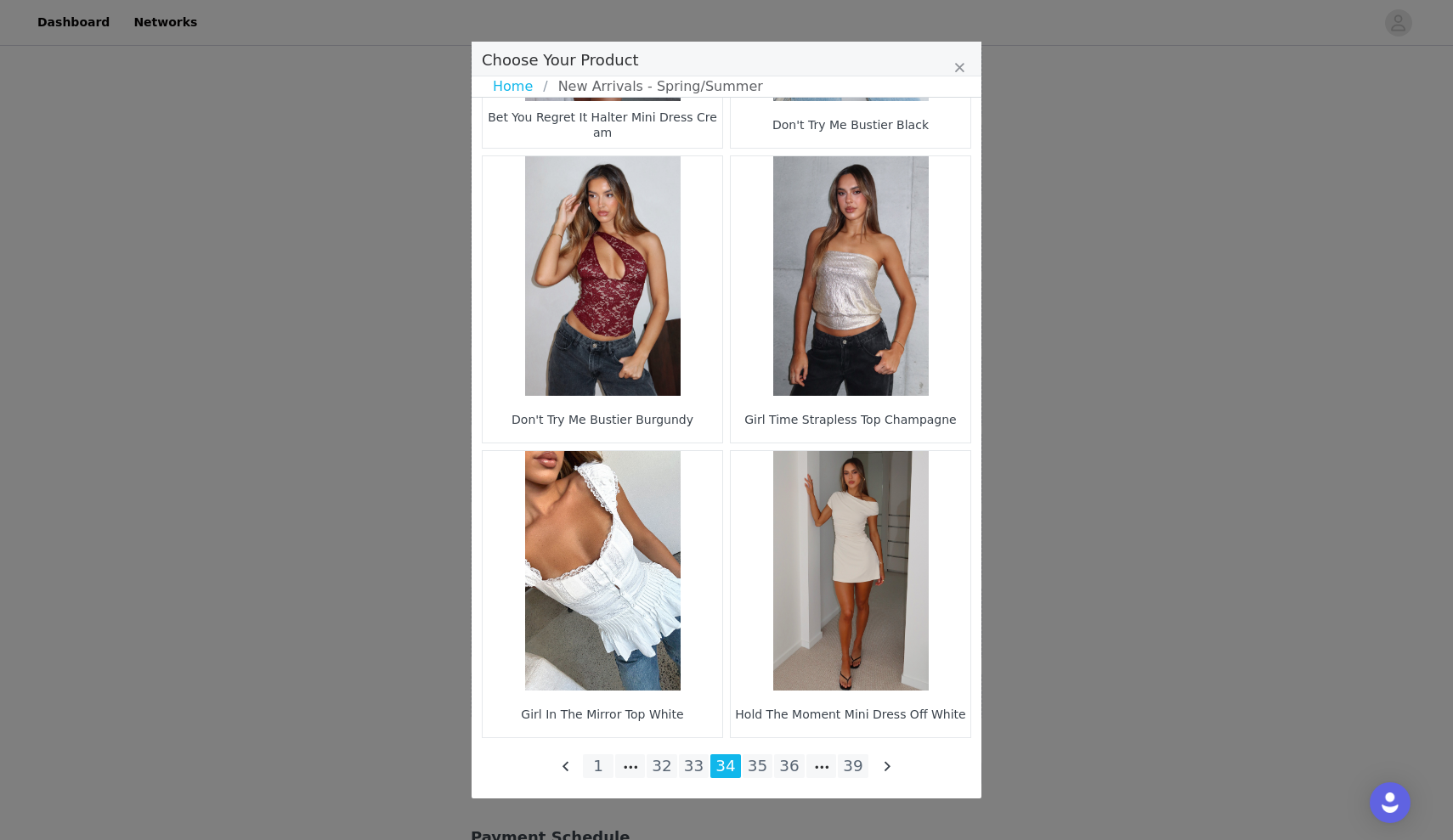
scroll to position [2310, 0]
click at [702, 768] on li "33" at bounding box center [694, 765] width 31 height 23
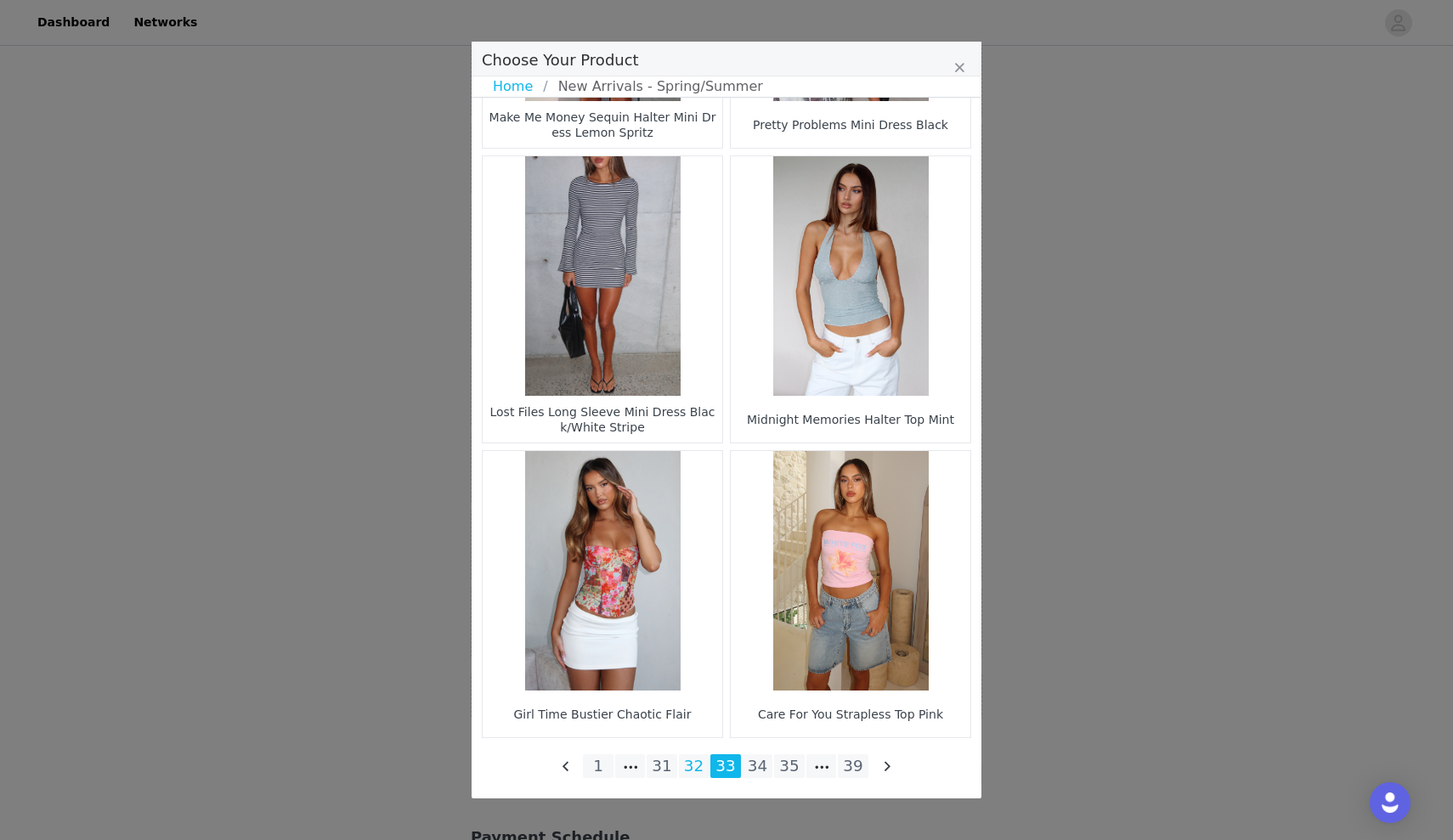
click at [689, 764] on li "32" at bounding box center [694, 765] width 31 height 23
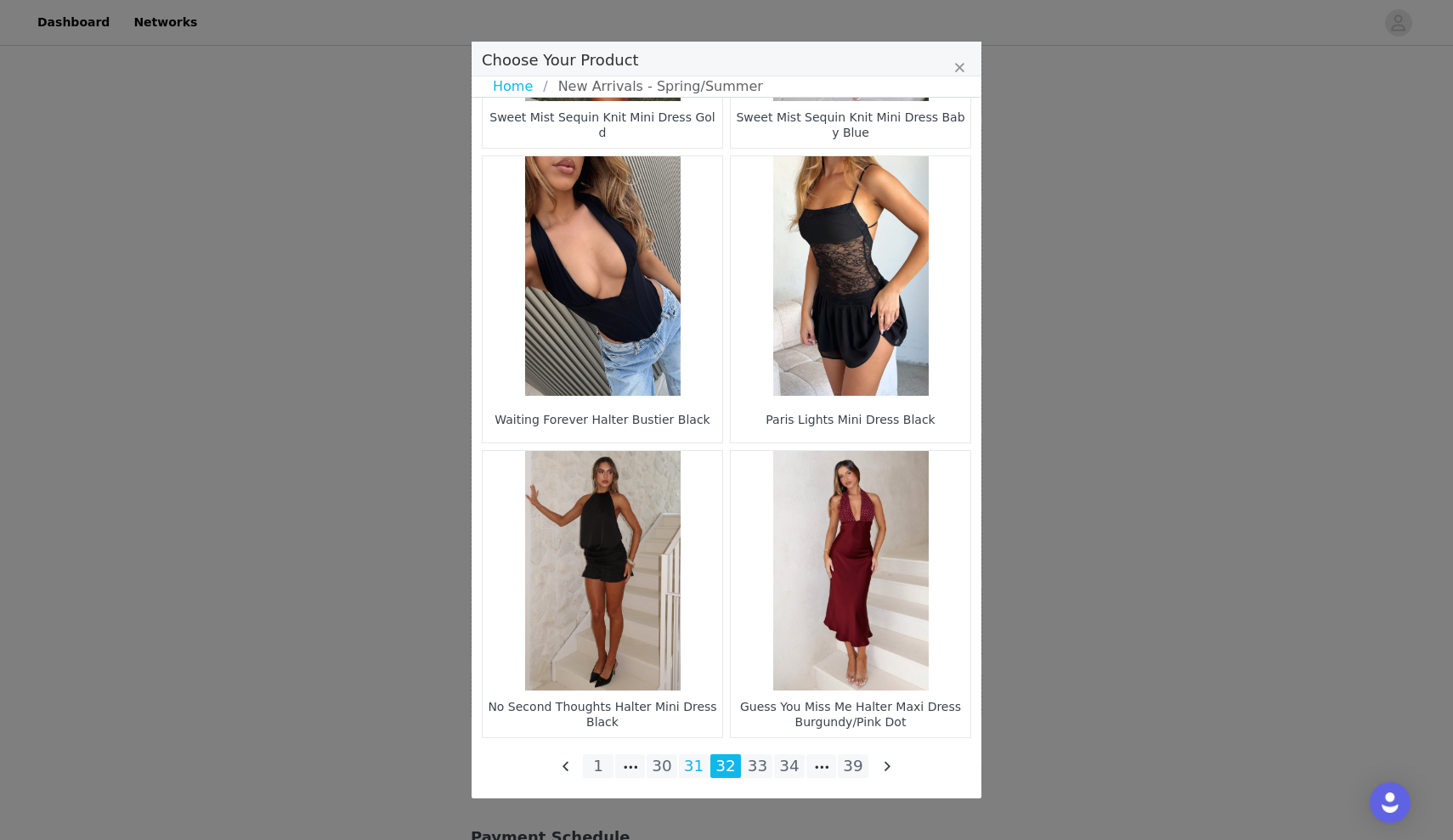
click at [702, 760] on li "31" at bounding box center [694, 765] width 31 height 23
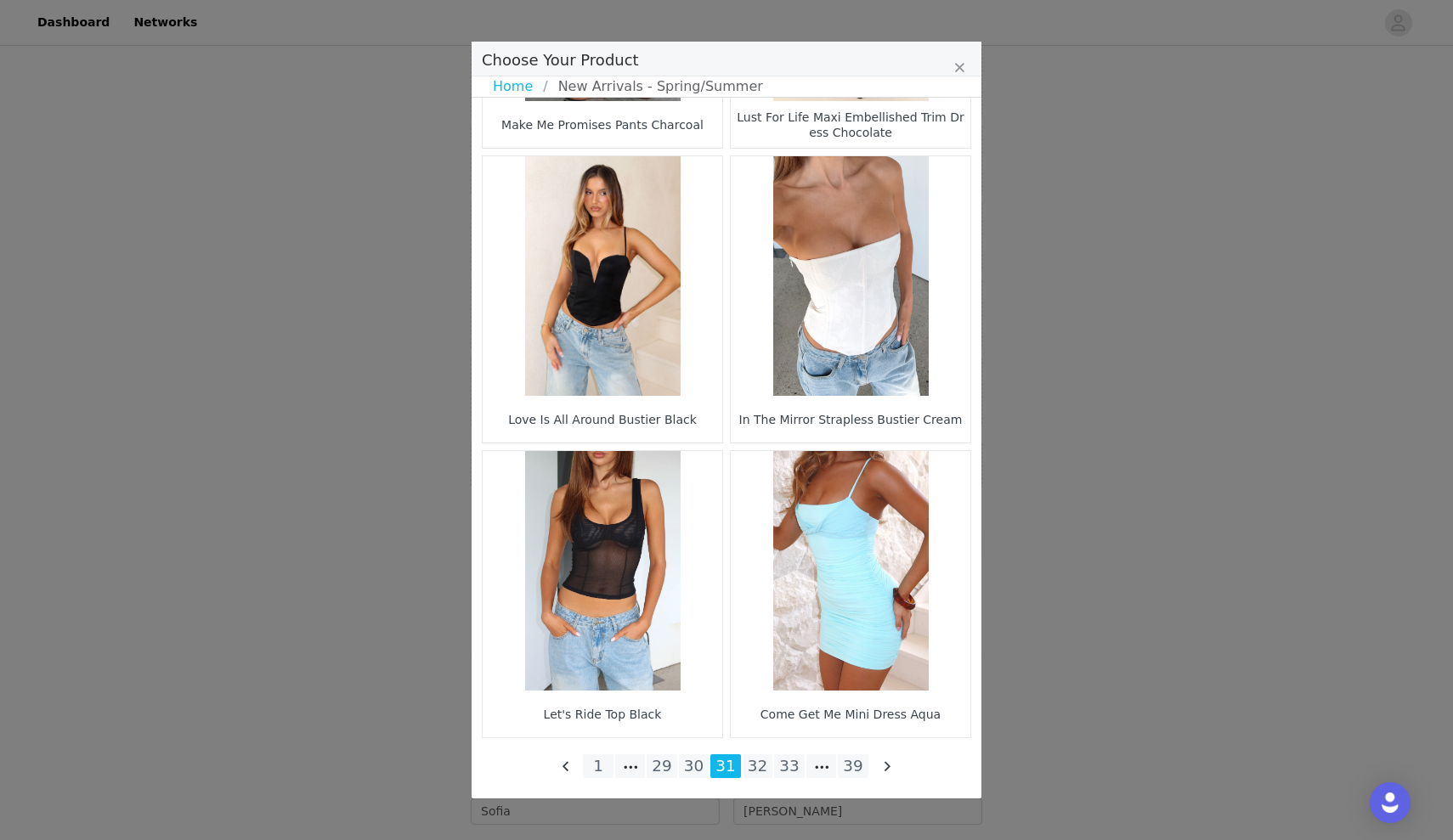
scroll to position [1748, 0]
click at [696, 755] on li "30" at bounding box center [694, 765] width 31 height 23
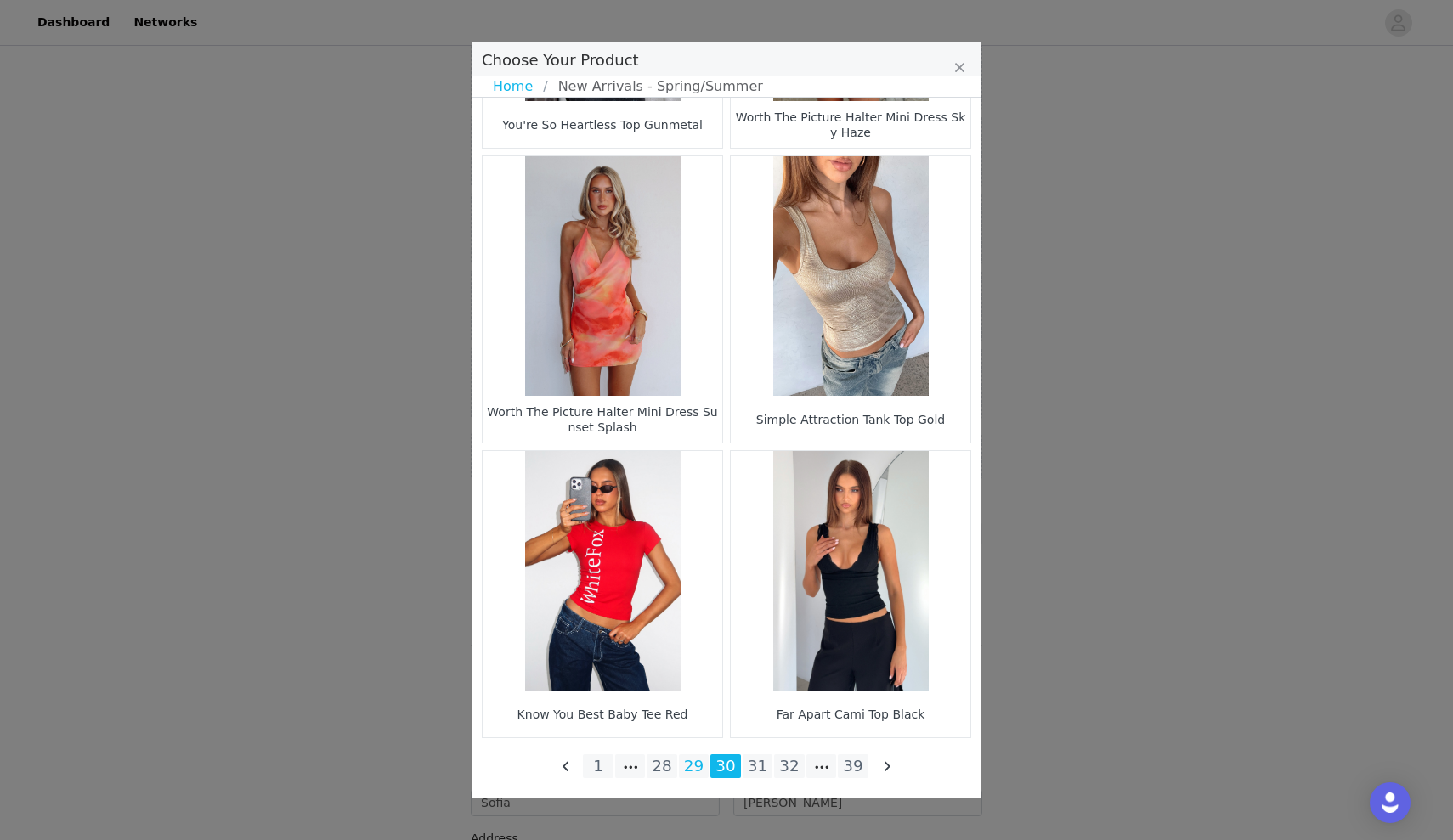
scroll to position [2310, 0]
click at [698, 758] on li "29" at bounding box center [694, 765] width 31 height 23
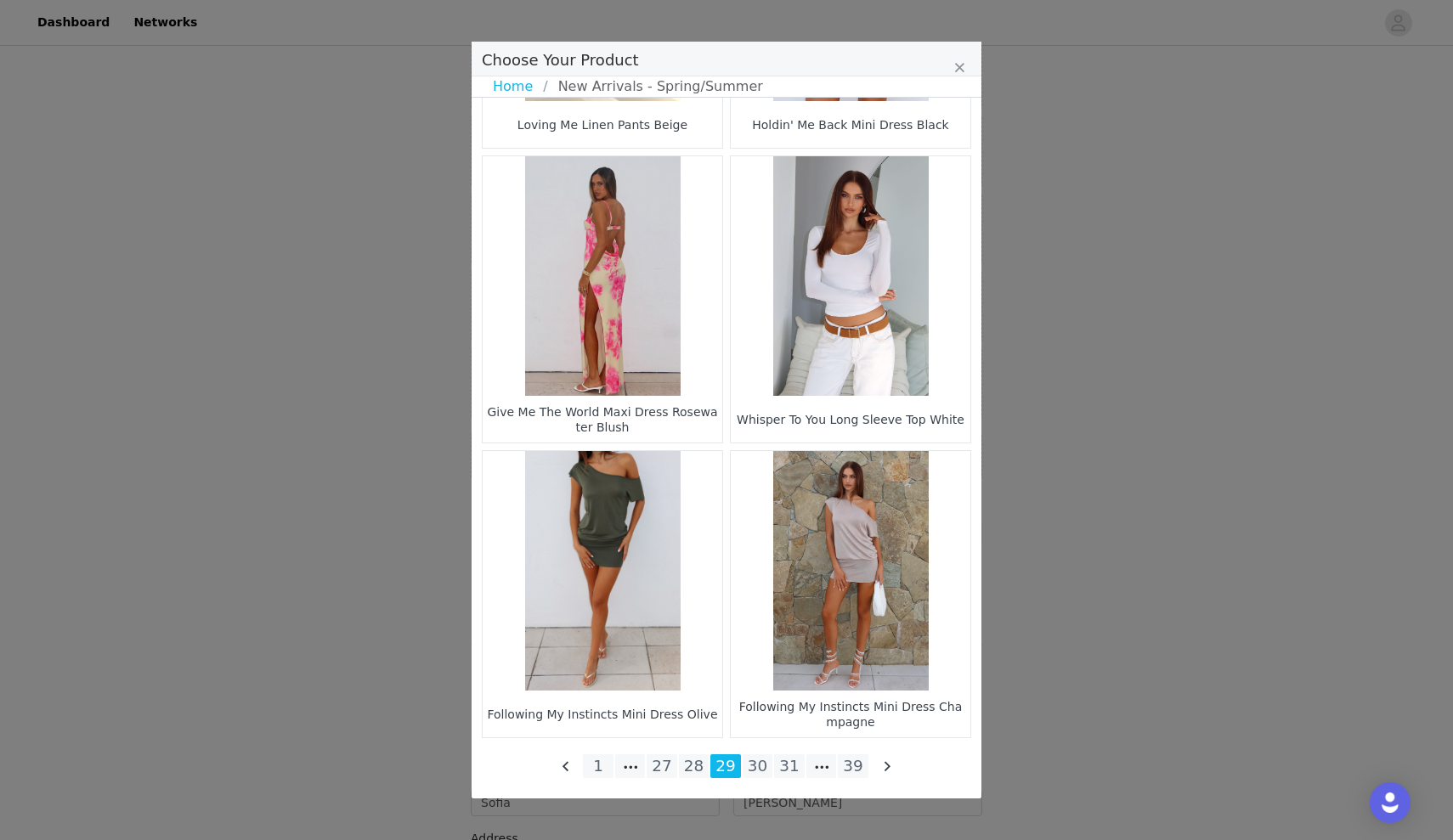
scroll to position [1757, 0]
click at [694, 774] on li "28" at bounding box center [694, 765] width 31 height 23
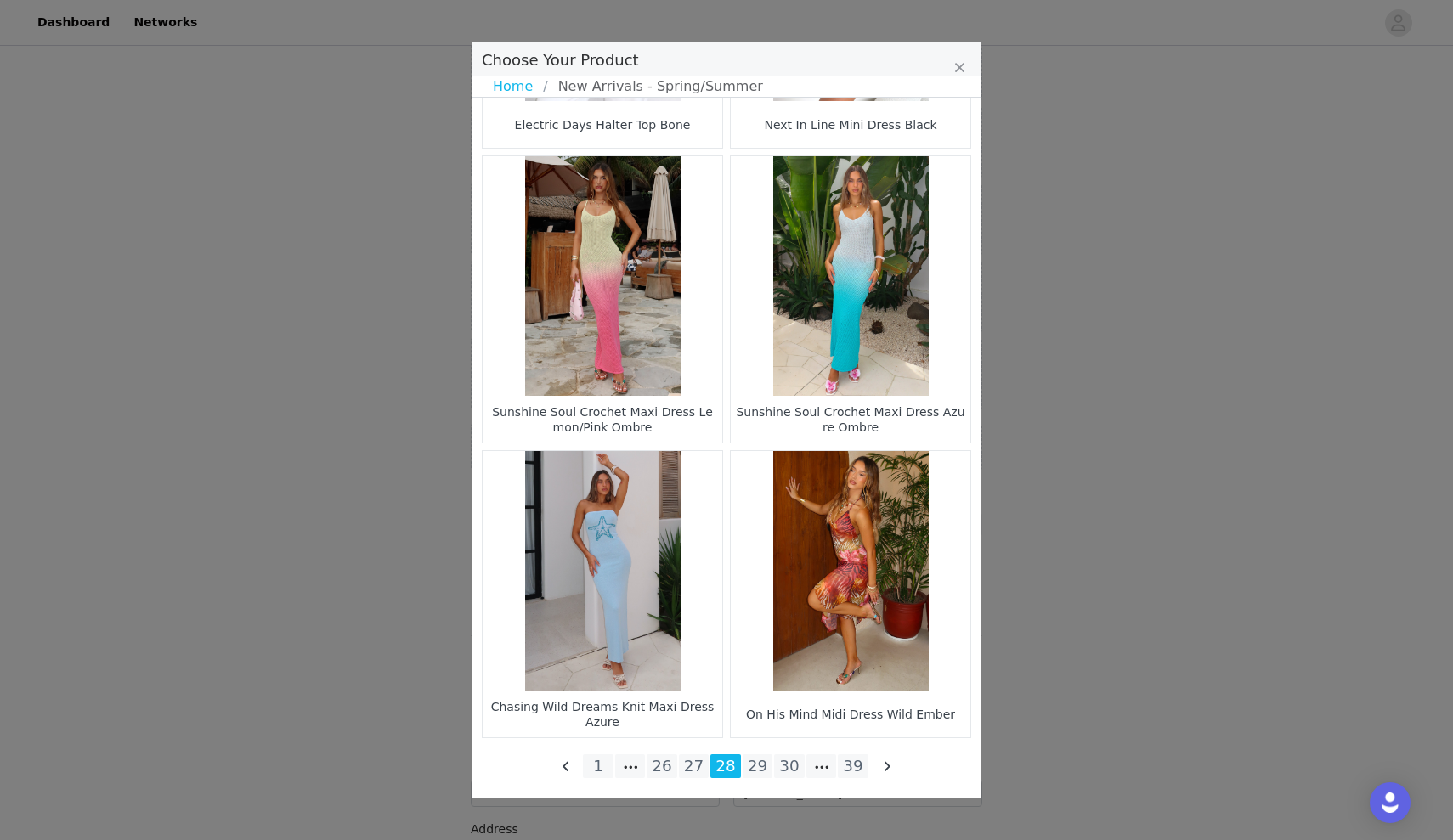
scroll to position [2310, 0]
click at [698, 768] on li "27" at bounding box center [694, 765] width 31 height 23
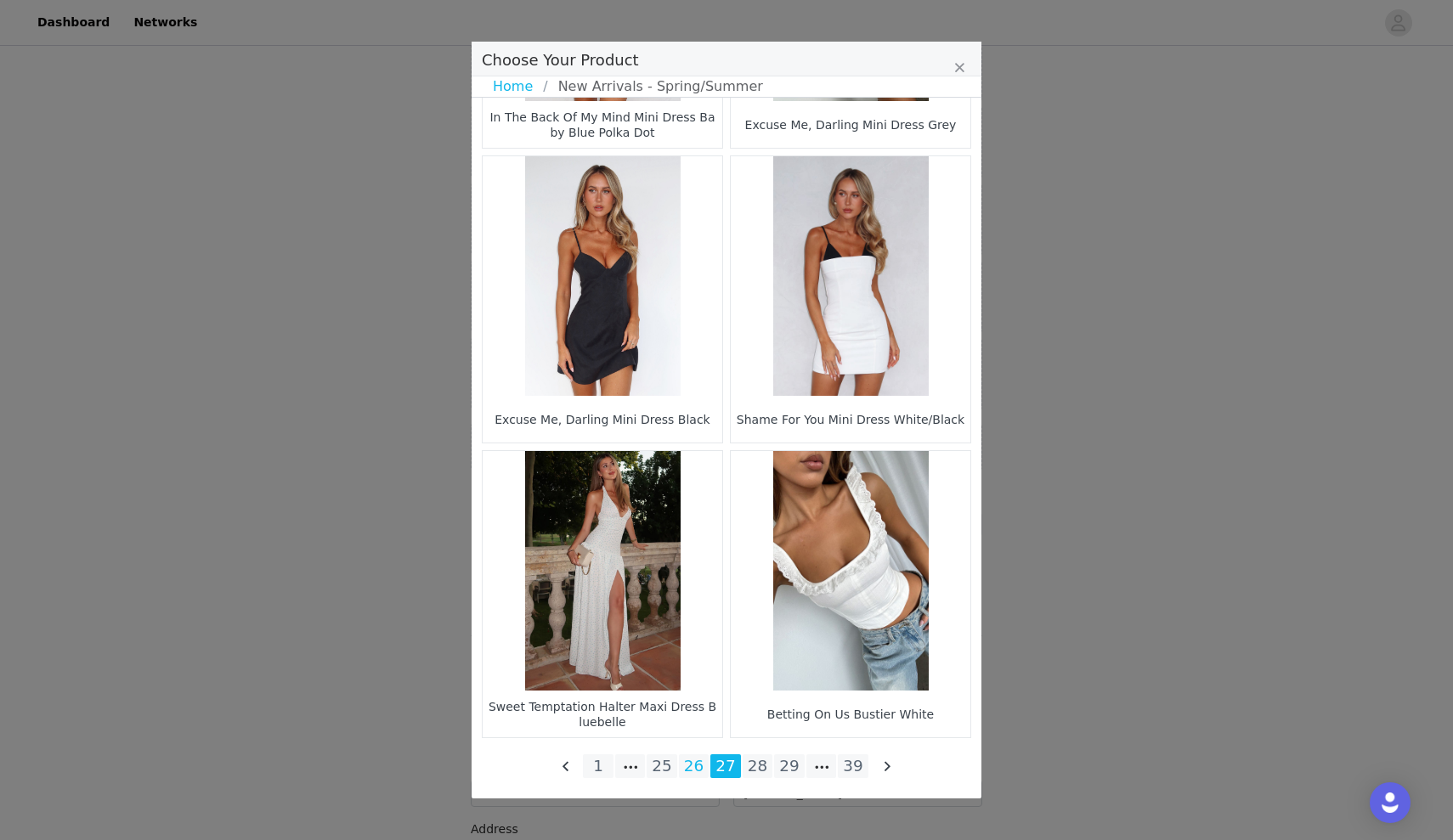
click at [690, 769] on li "26" at bounding box center [694, 765] width 31 height 23
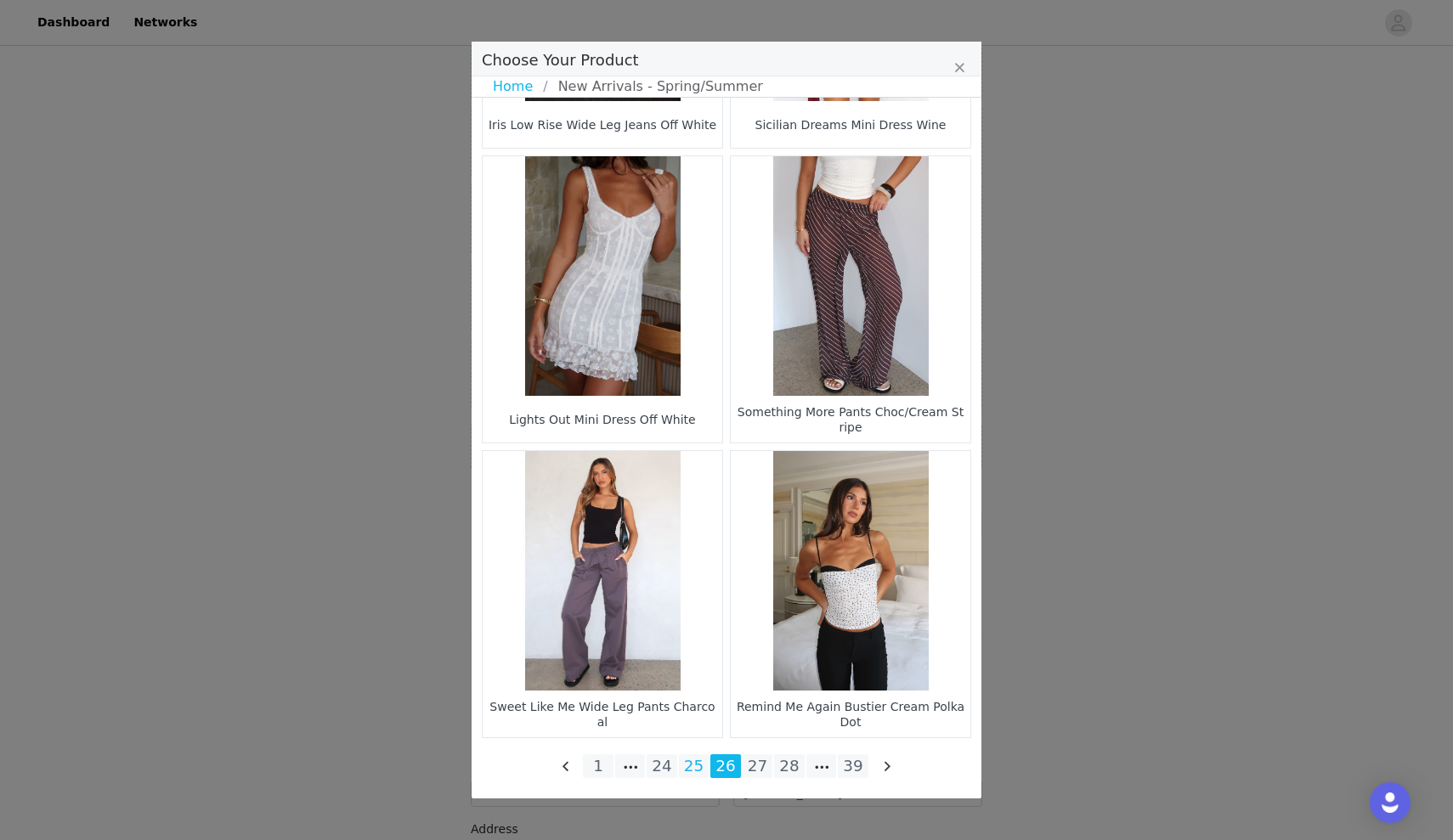
click at [694, 763] on li "25" at bounding box center [694, 765] width 31 height 23
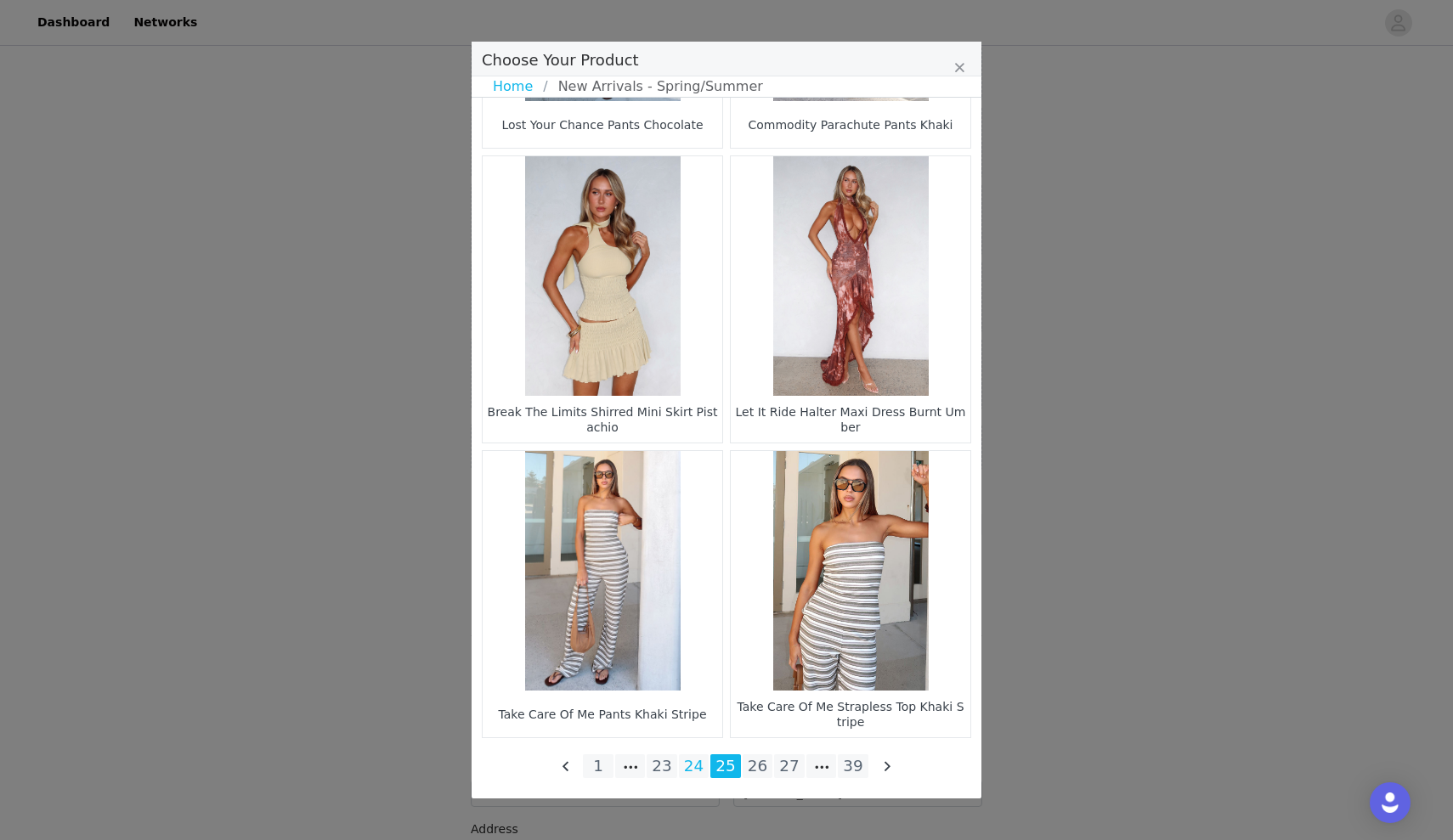
click at [693, 761] on li "24" at bounding box center [694, 765] width 31 height 23
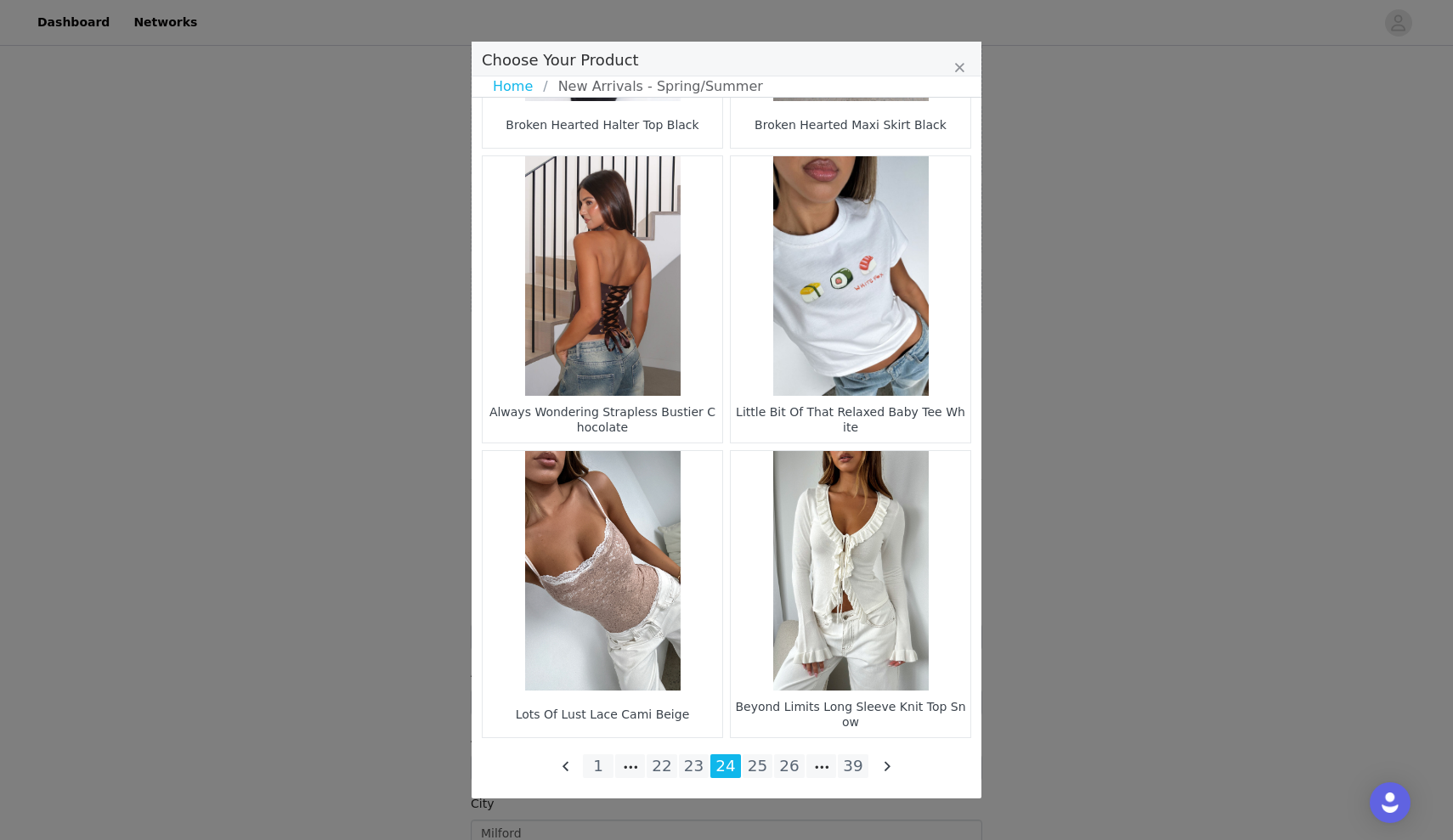
scroll to position [1922, 0]
click at [701, 761] on li "23" at bounding box center [694, 765] width 31 height 23
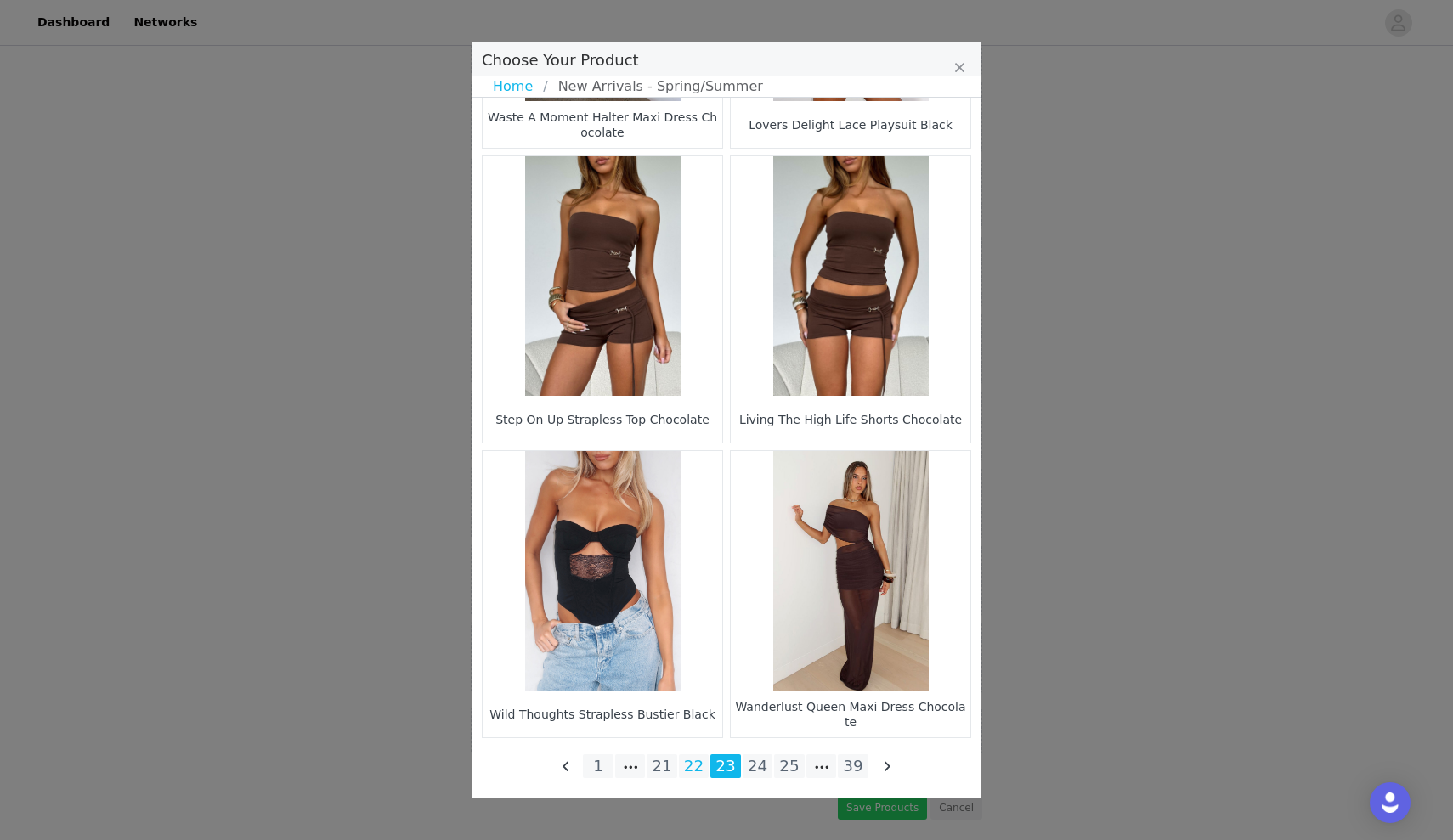
scroll to position [2310, 0]
click at [700, 773] on li "22" at bounding box center [694, 765] width 31 height 23
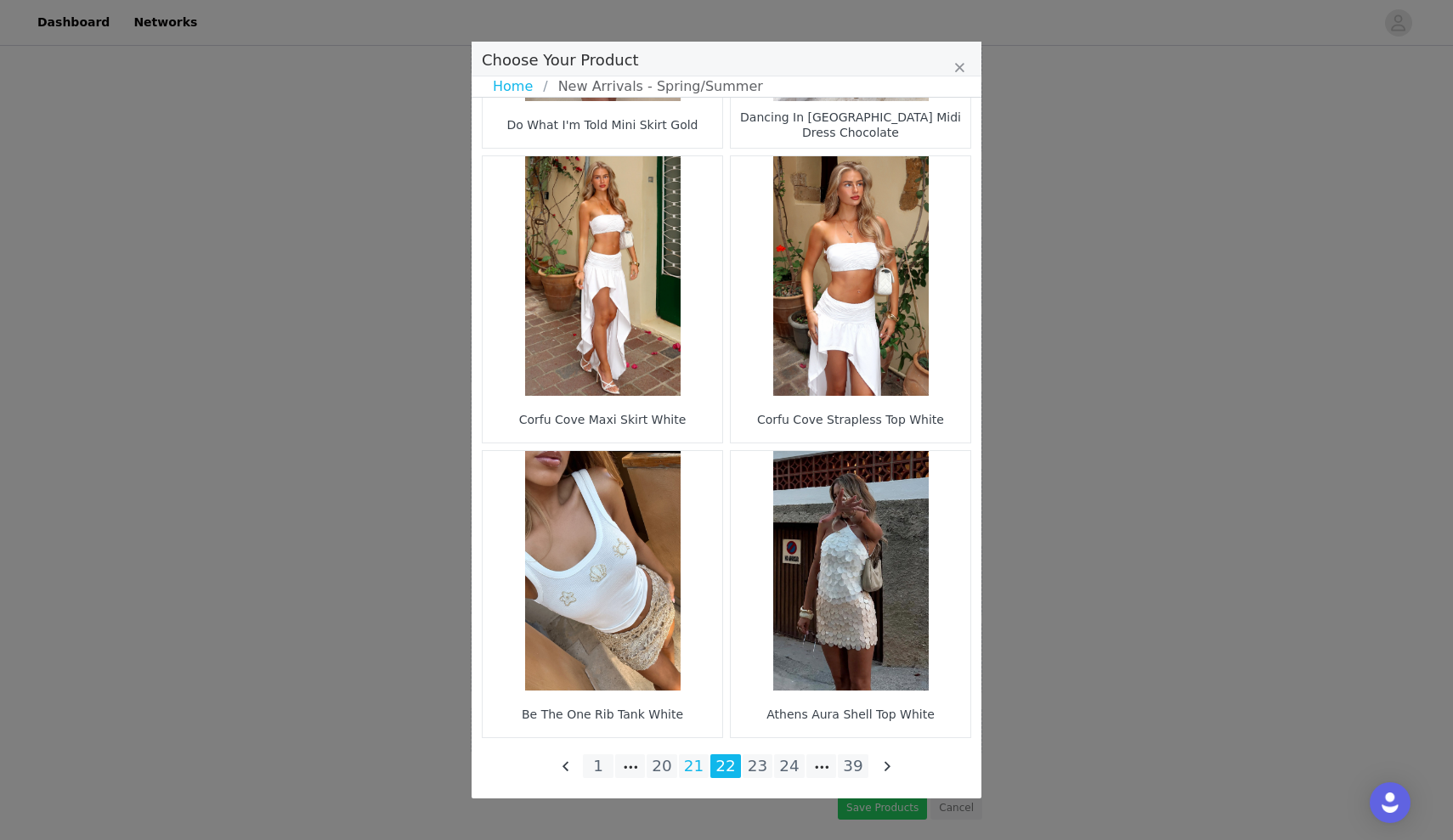
click at [692, 763] on li "21" at bounding box center [694, 765] width 31 height 23
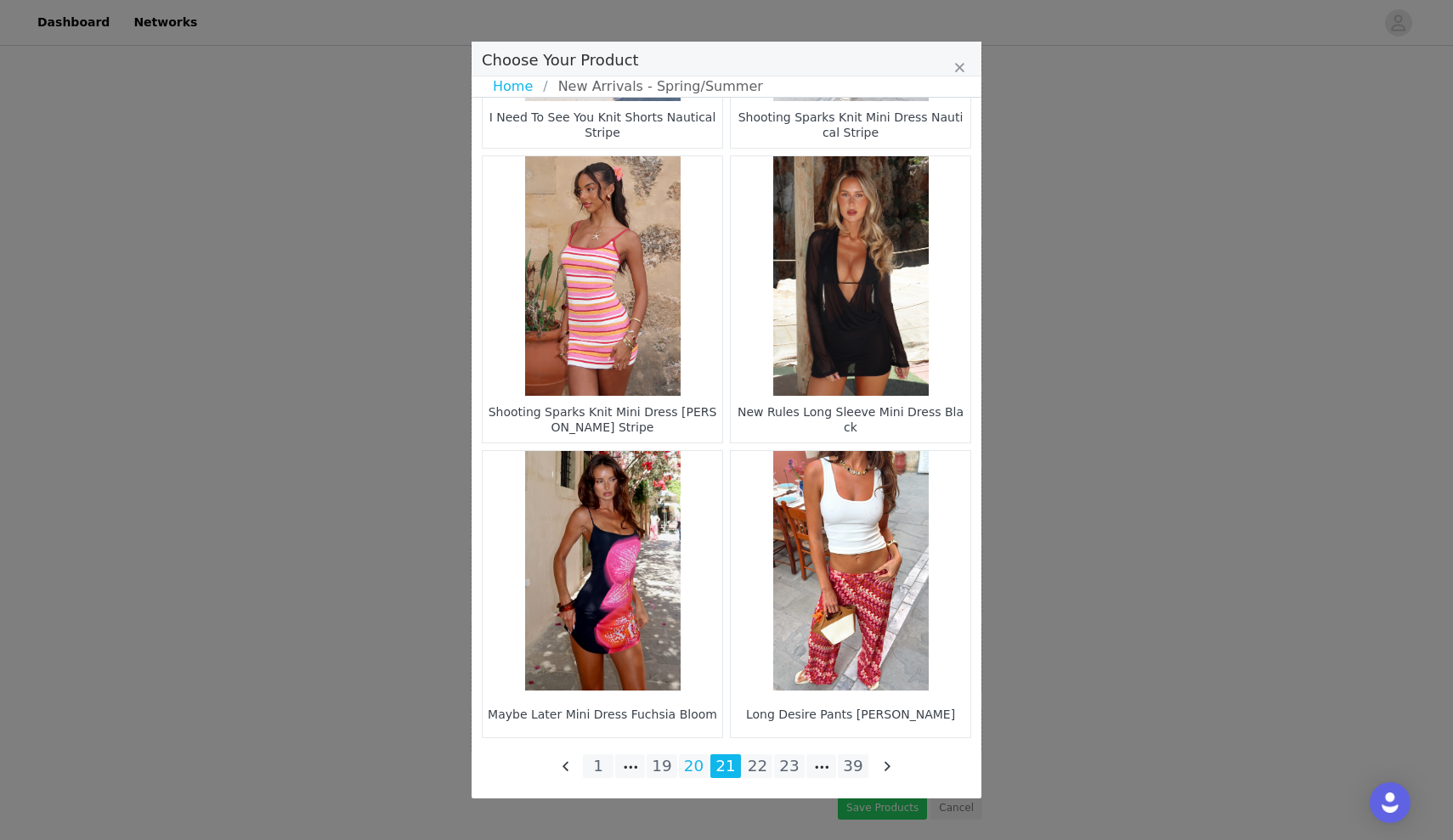
click at [699, 763] on li "20" at bounding box center [694, 765] width 31 height 23
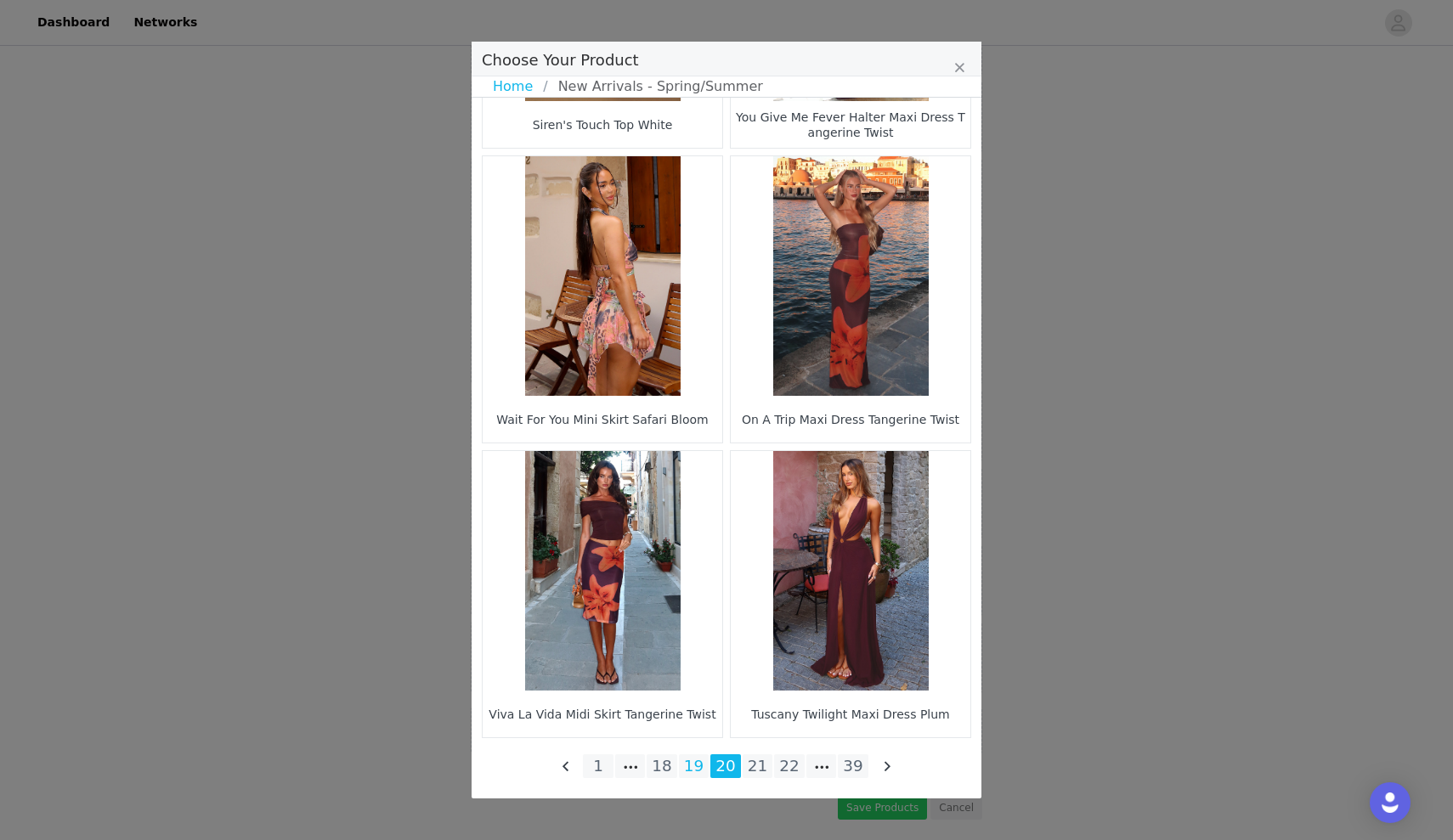
click at [700, 770] on li "19" at bounding box center [694, 765] width 31 height 23
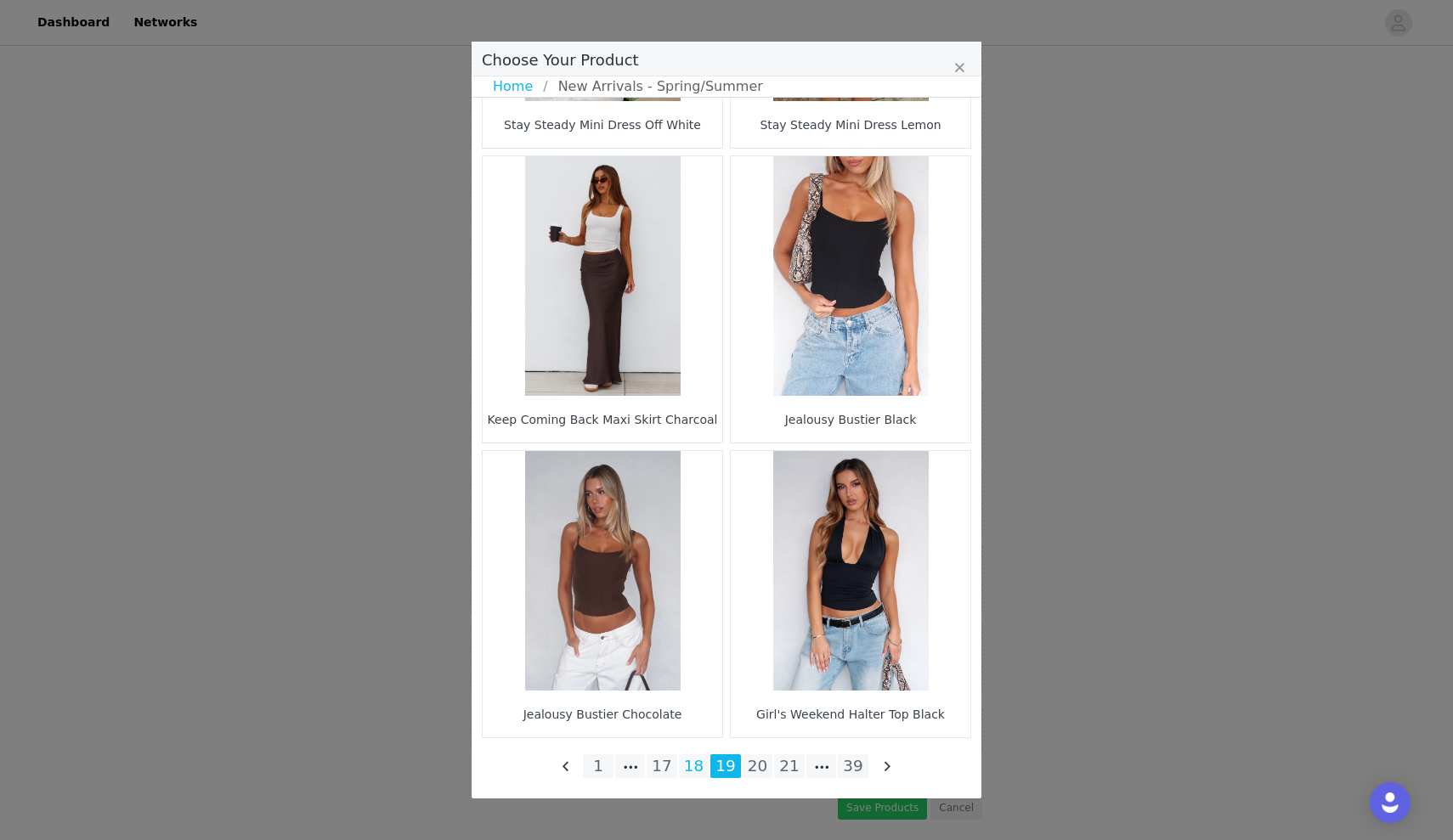
click at [697, 767] on li "18" at bounding box center [694, 765] width 31 height 23
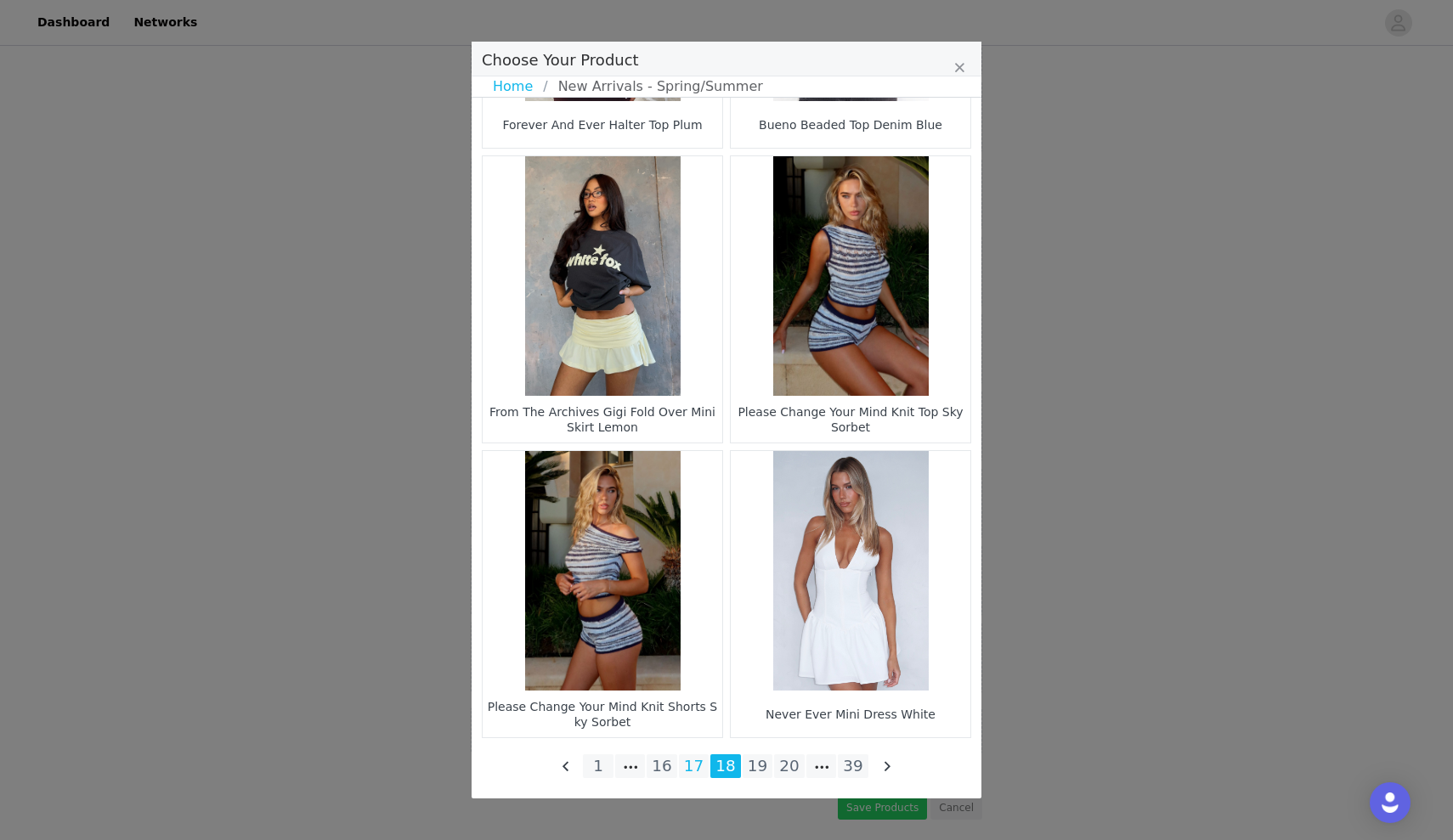
click at [701, 763] on li "17" at bounding box center [694, 765] width 31 height 23
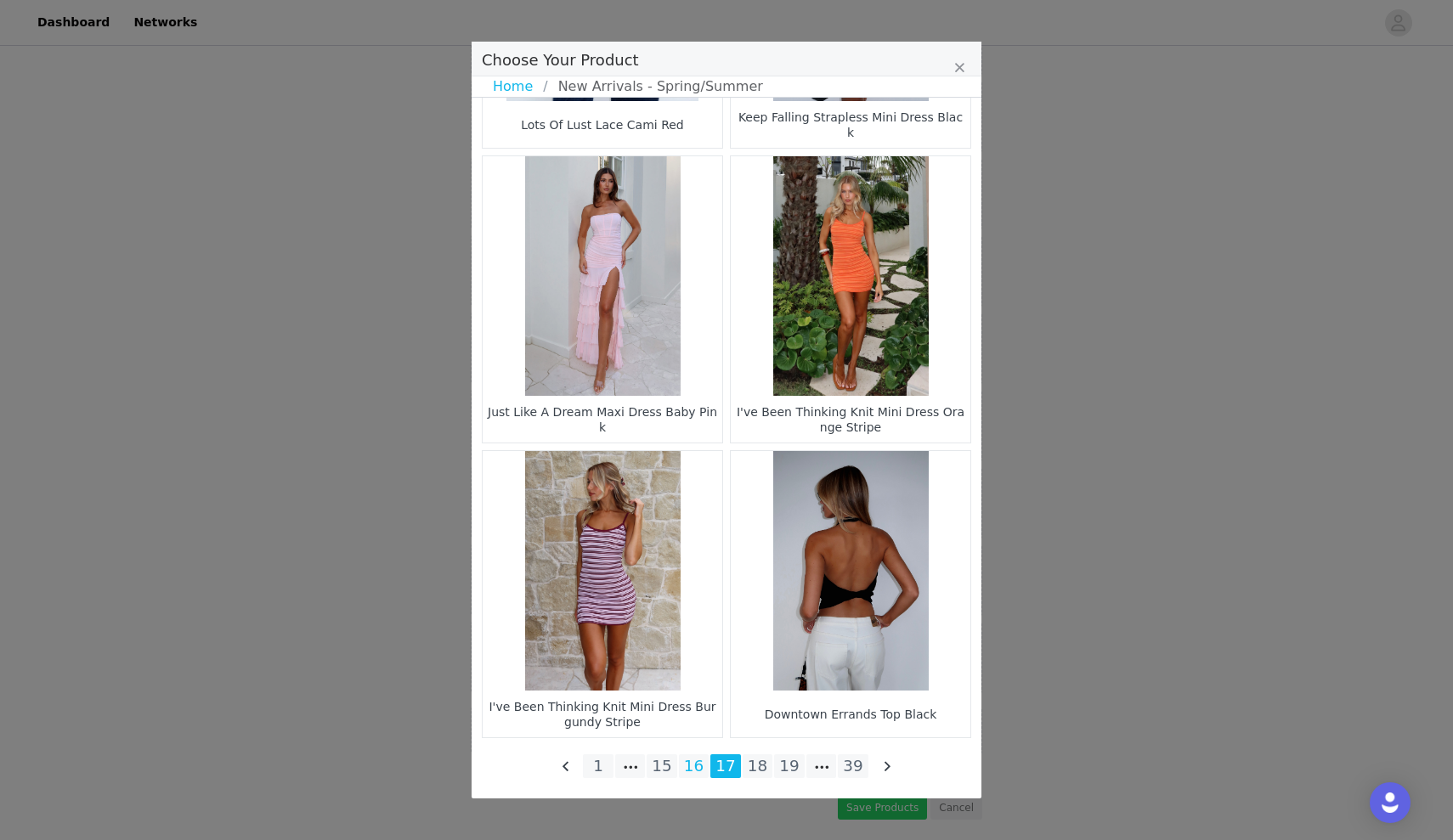
click at [702, 772] on li "16" at bounding box center [694, 765] width 31 height 23
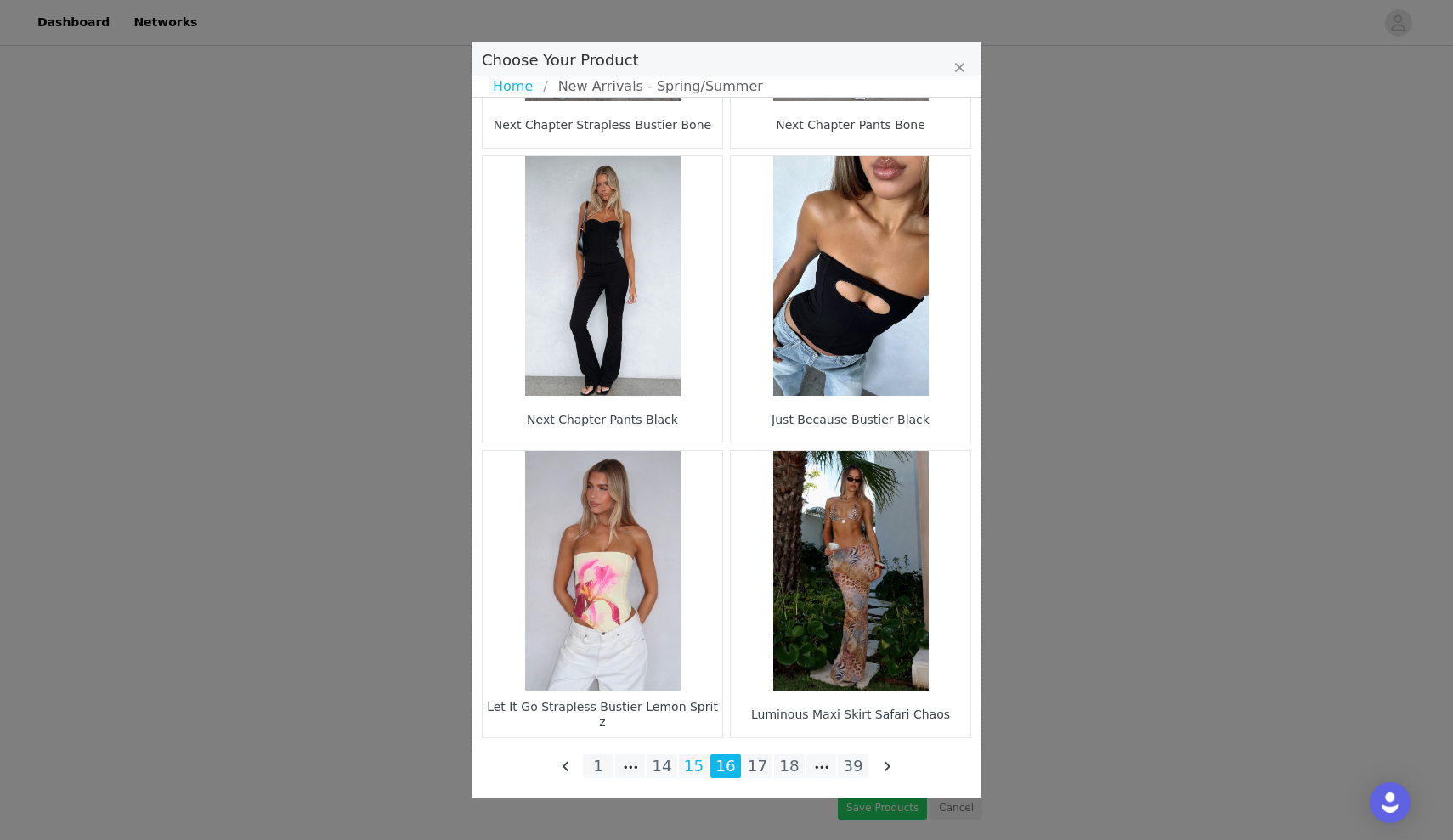
click at [702, 777] on li "15" at bounding box center [694, 765] width 31 height 23
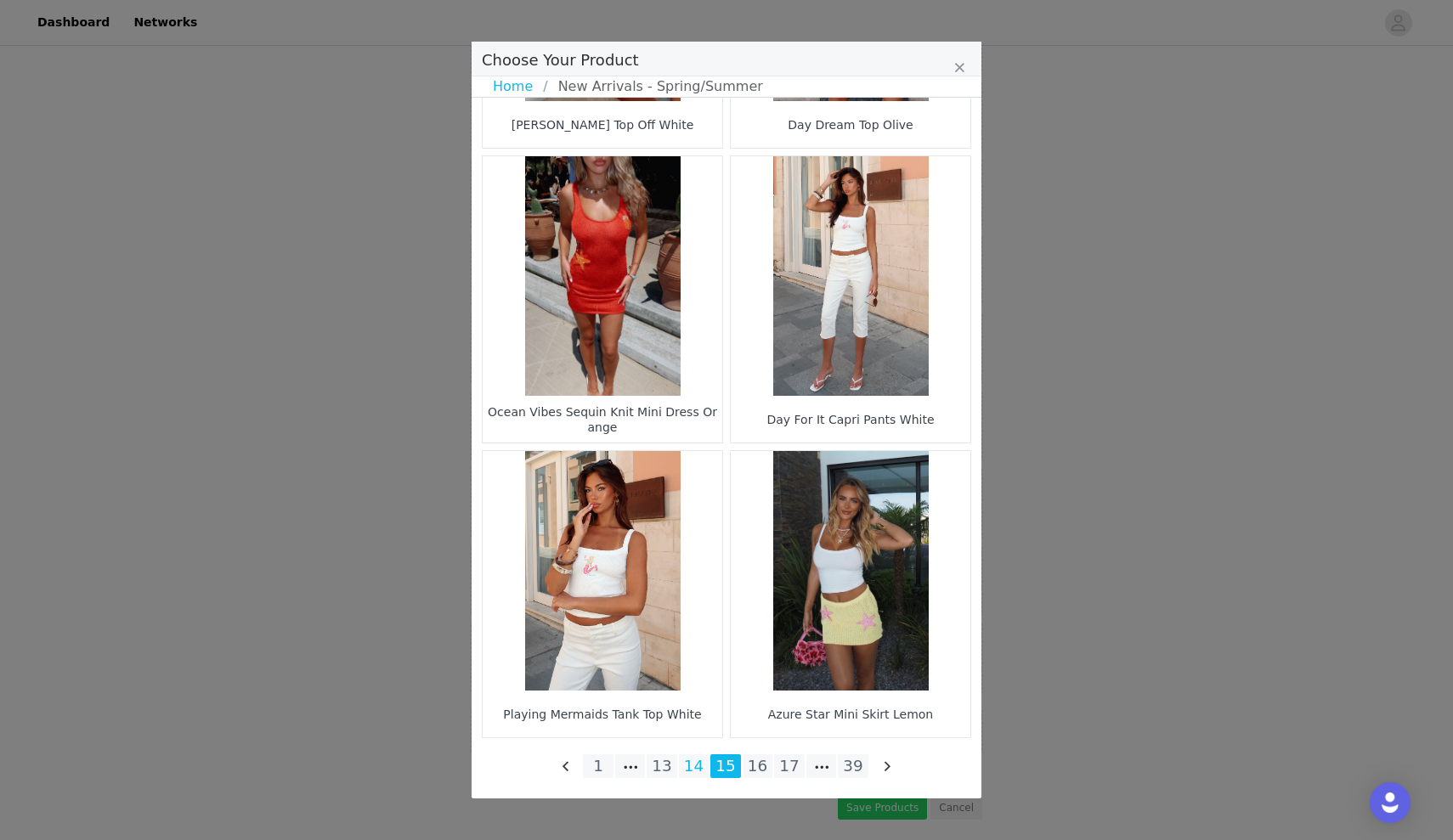
click at [698, 762] on li "14" at bounding box center [694, 765] width 31 height 23
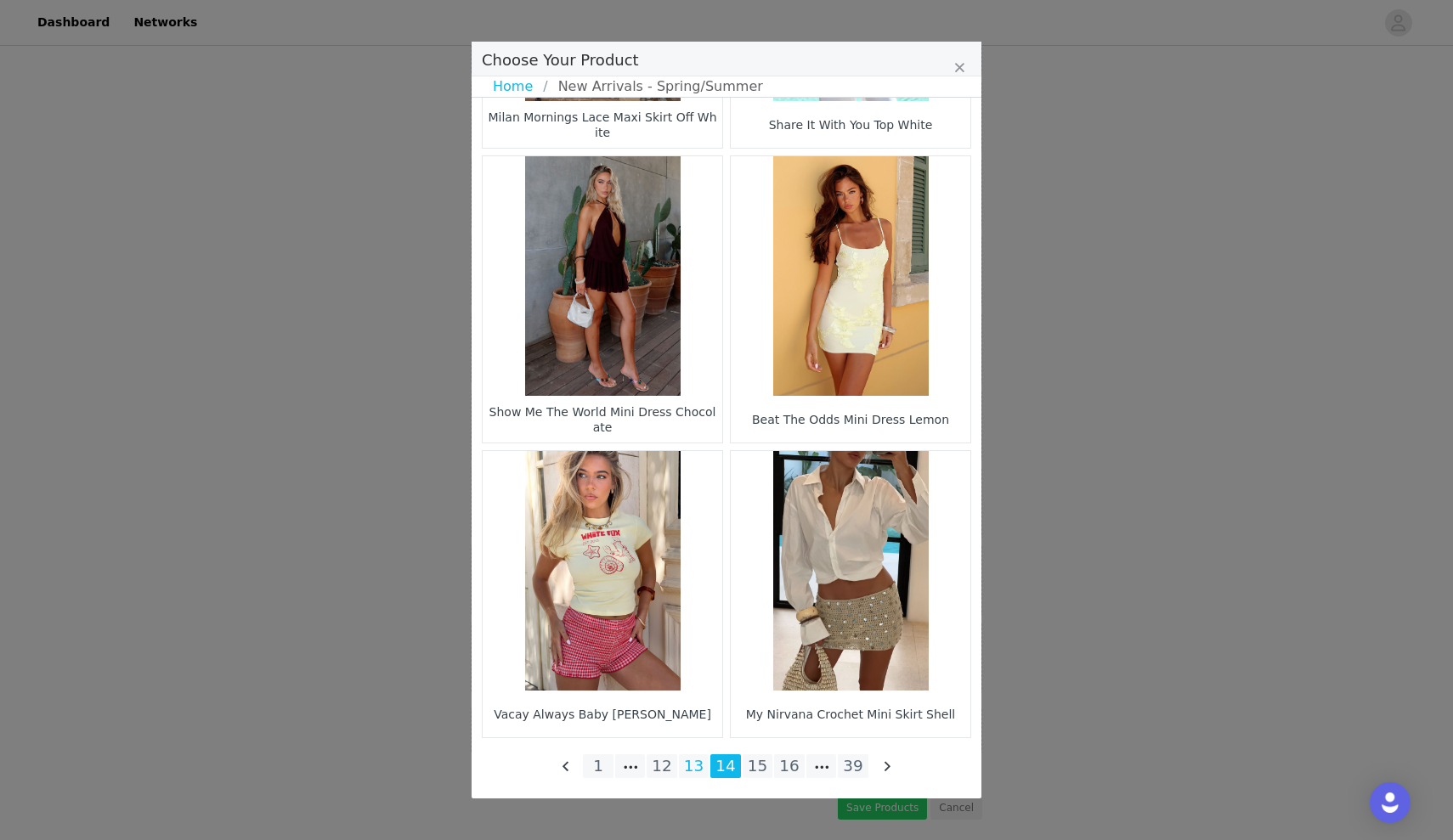
click at [691, 763] on li "13" at bounding box center [694, 765] width 31 height 23
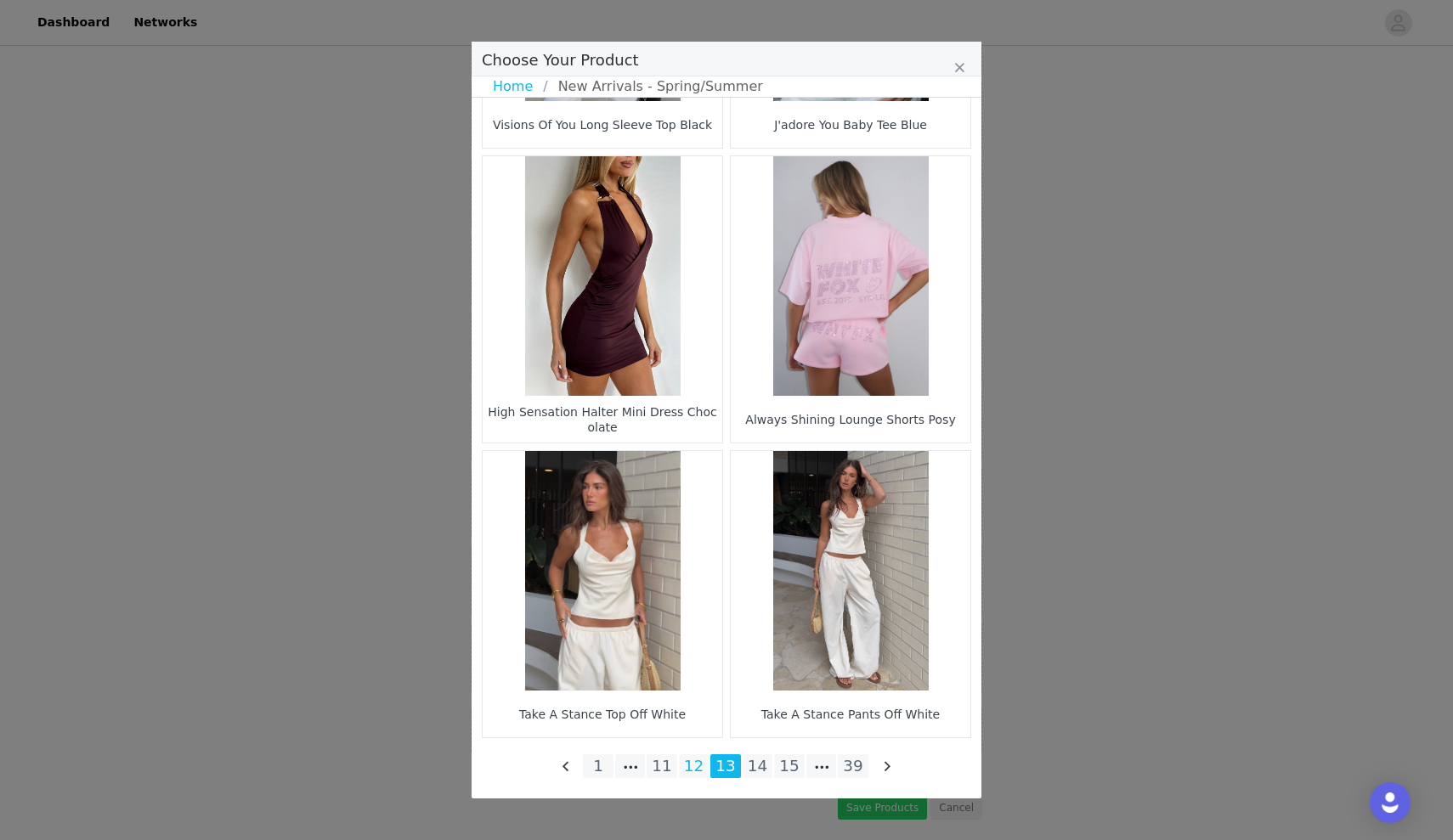
click at [702, 759] on li "12" at bounding box center [694, 765] width 31 height 23
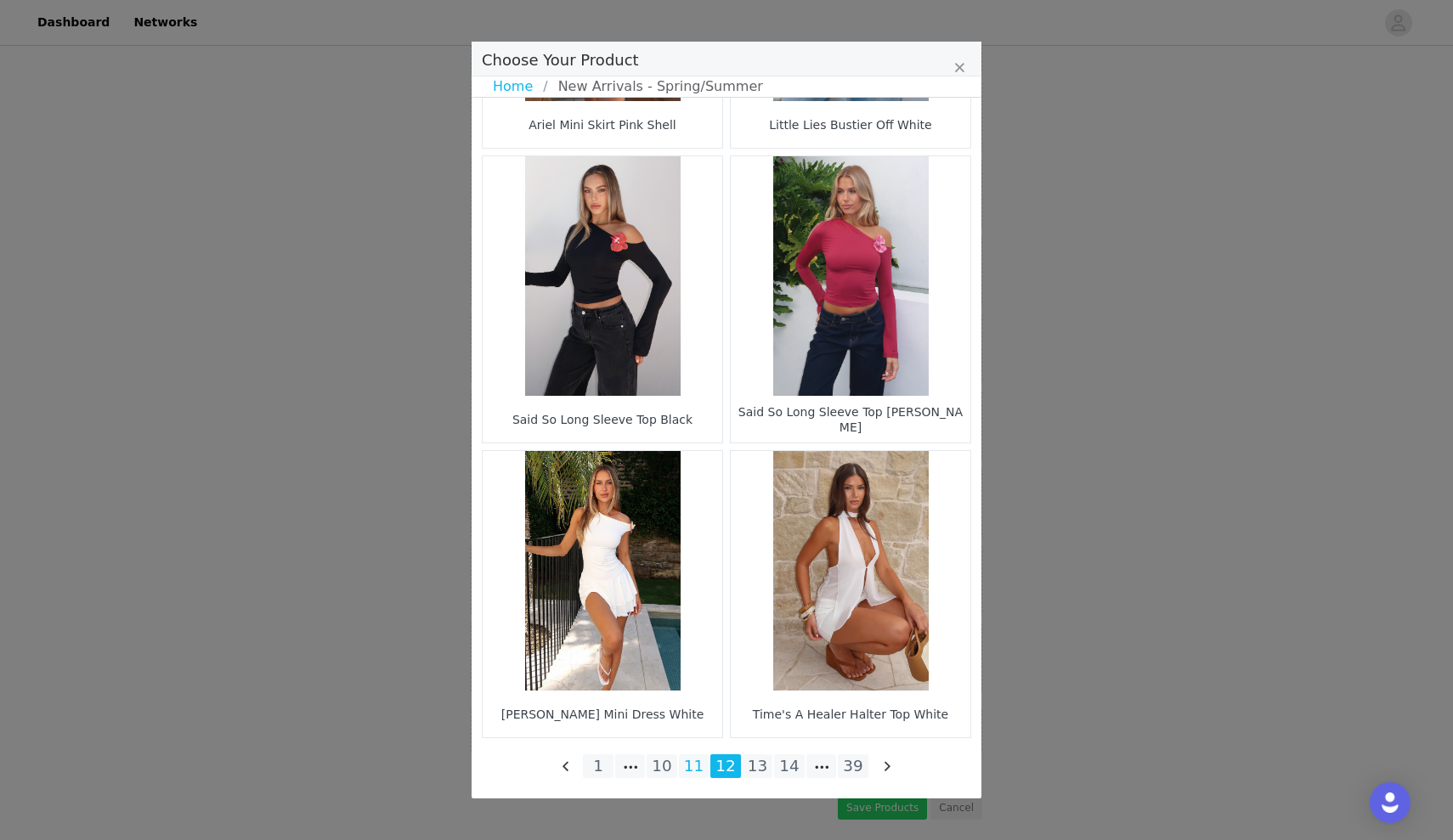
click at [698, 770] on li "11" at bounding box center [694, 765] width 31 height 23
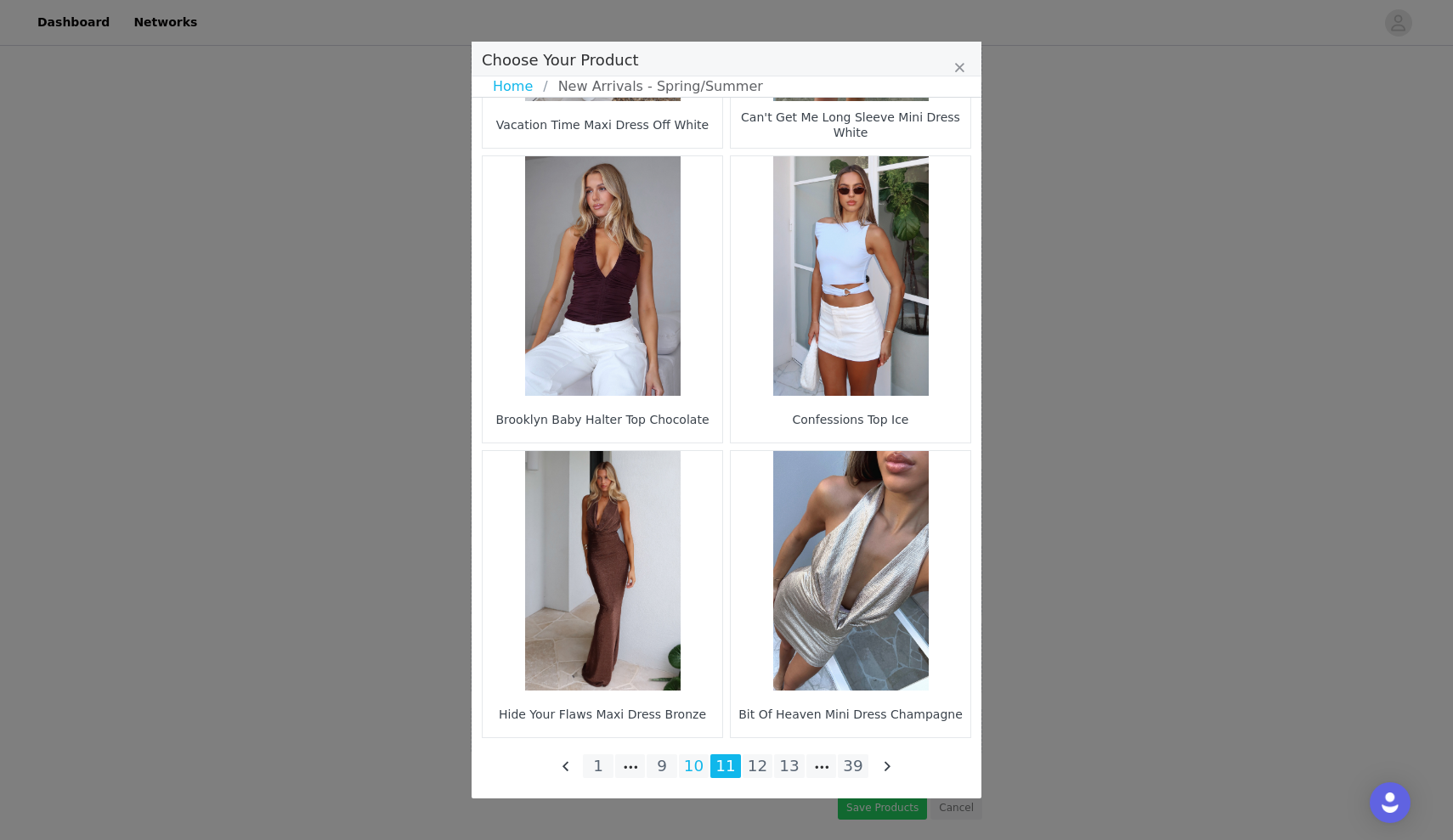
click at [698, 768] on li "10" at bounding box center [694, 765] width 31 height 23
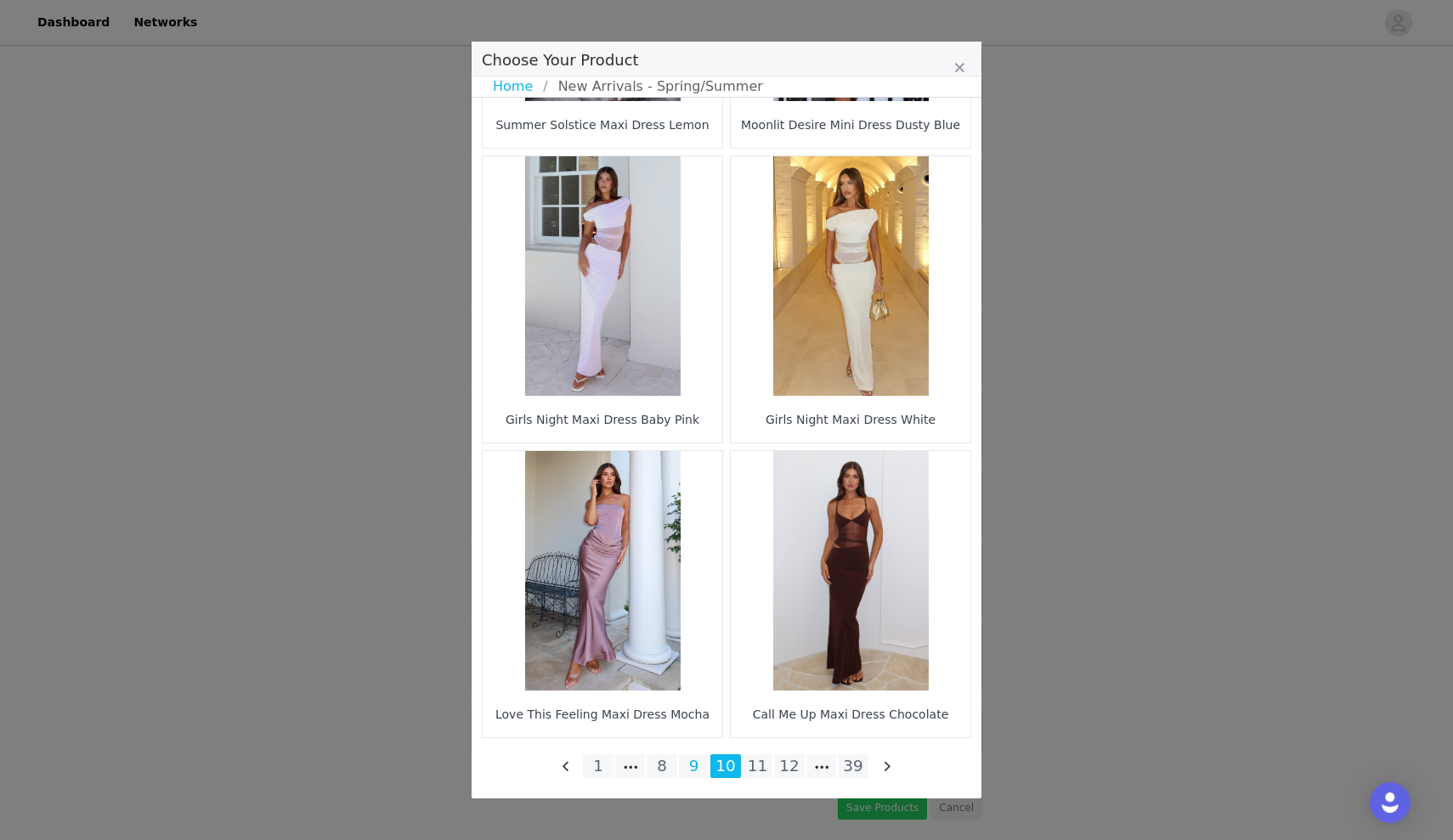
click at [693, 766] on li "9" at bounding box center [694, 765] width 31 height 23
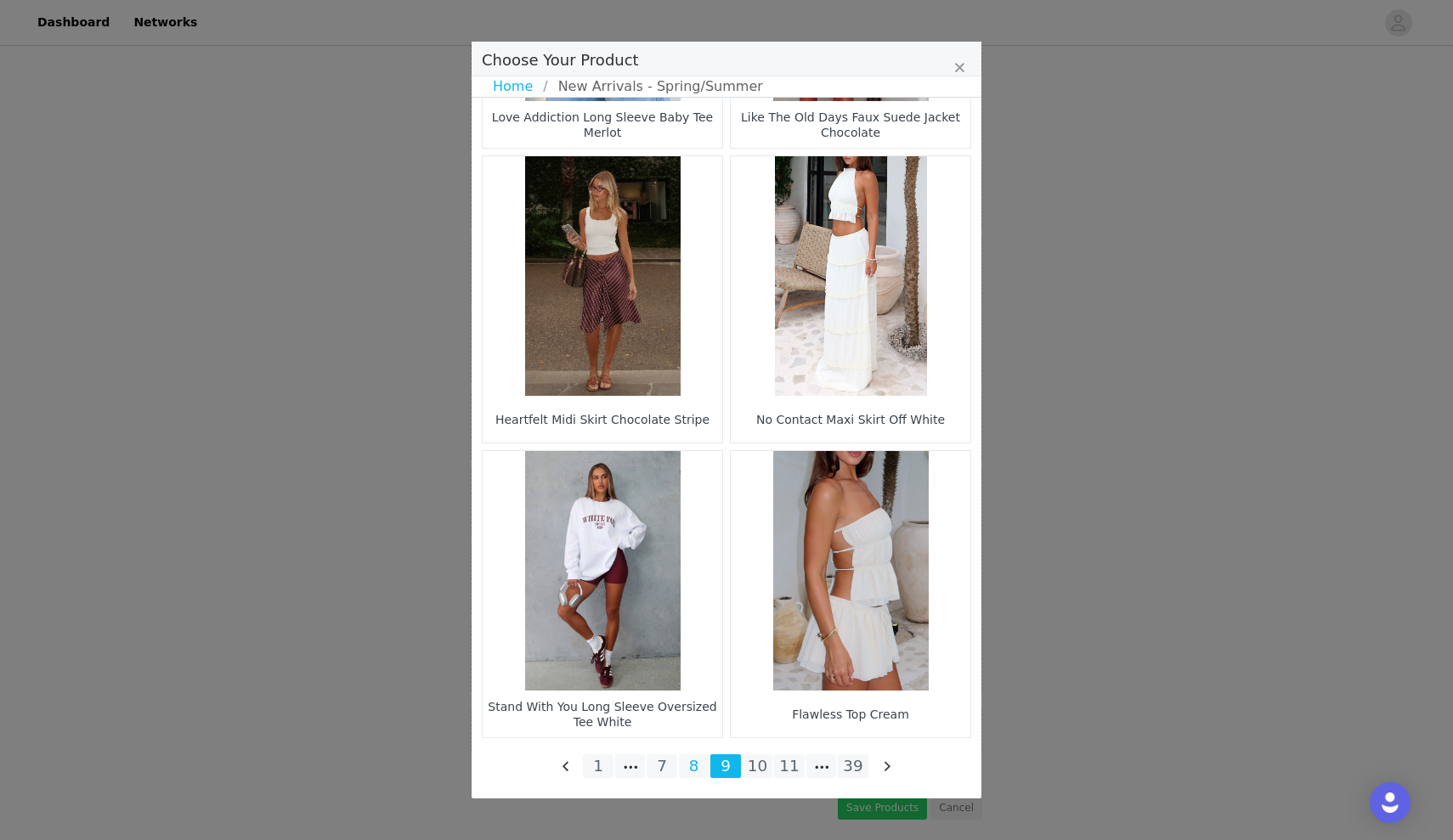
click at [697, 768] on li "8" at bounding box center [694, 765] width 31 height 23
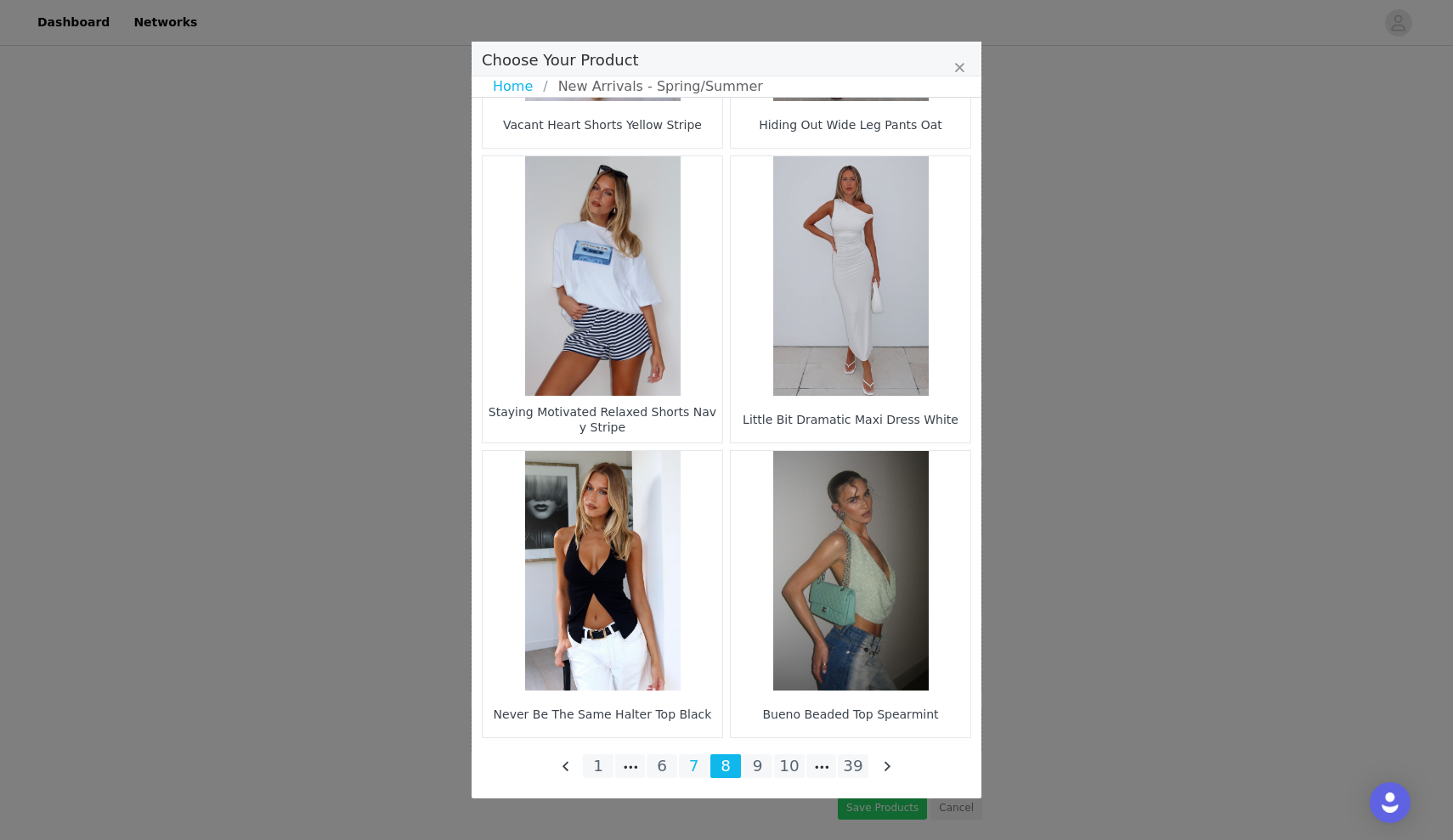
click at [693, 763] on li "7" at bounding box center [694, 765] width 31 height 23
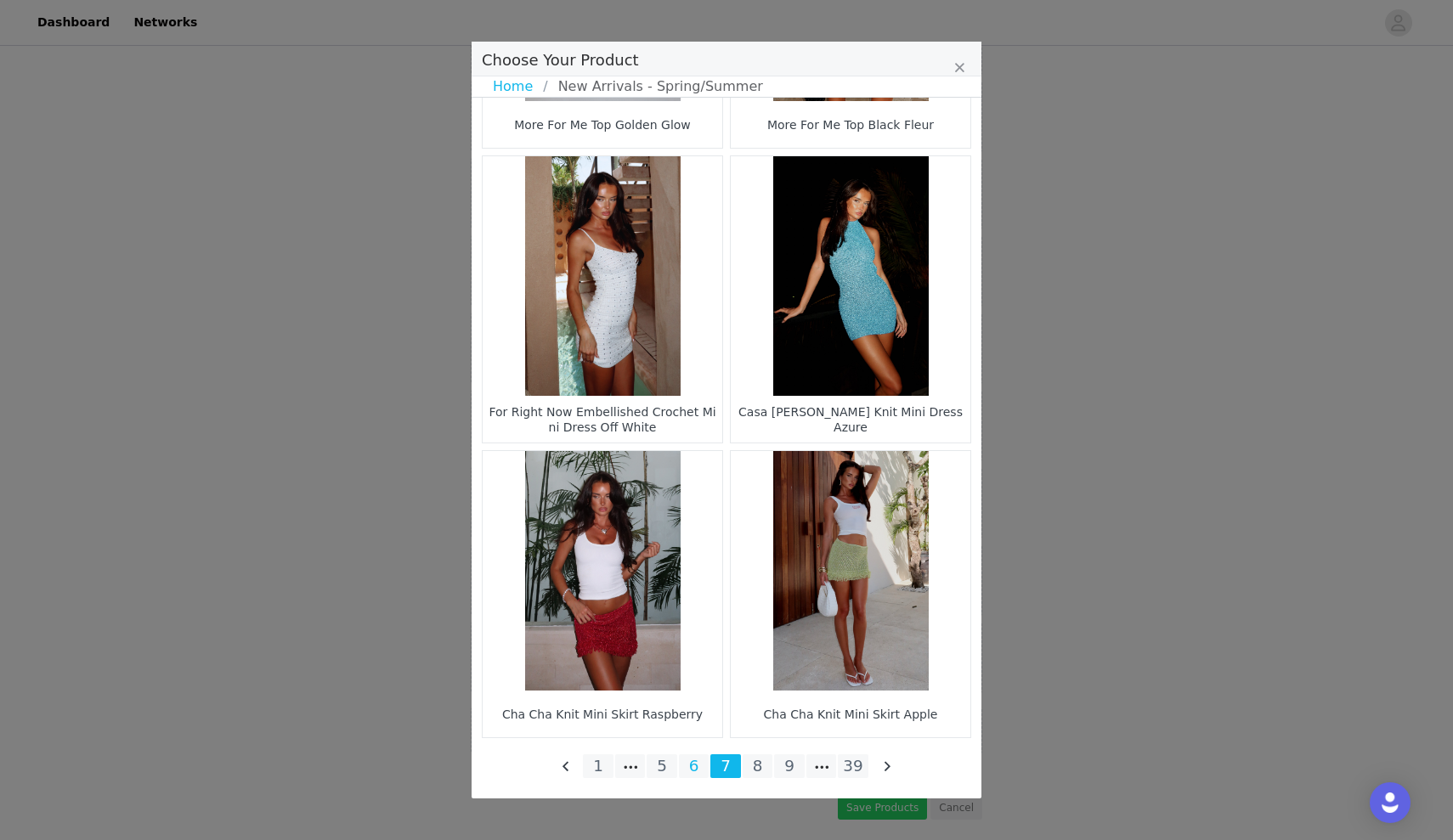
click at [691, 771] on li "6" at bounding box center [694, 765] width 31 height 23
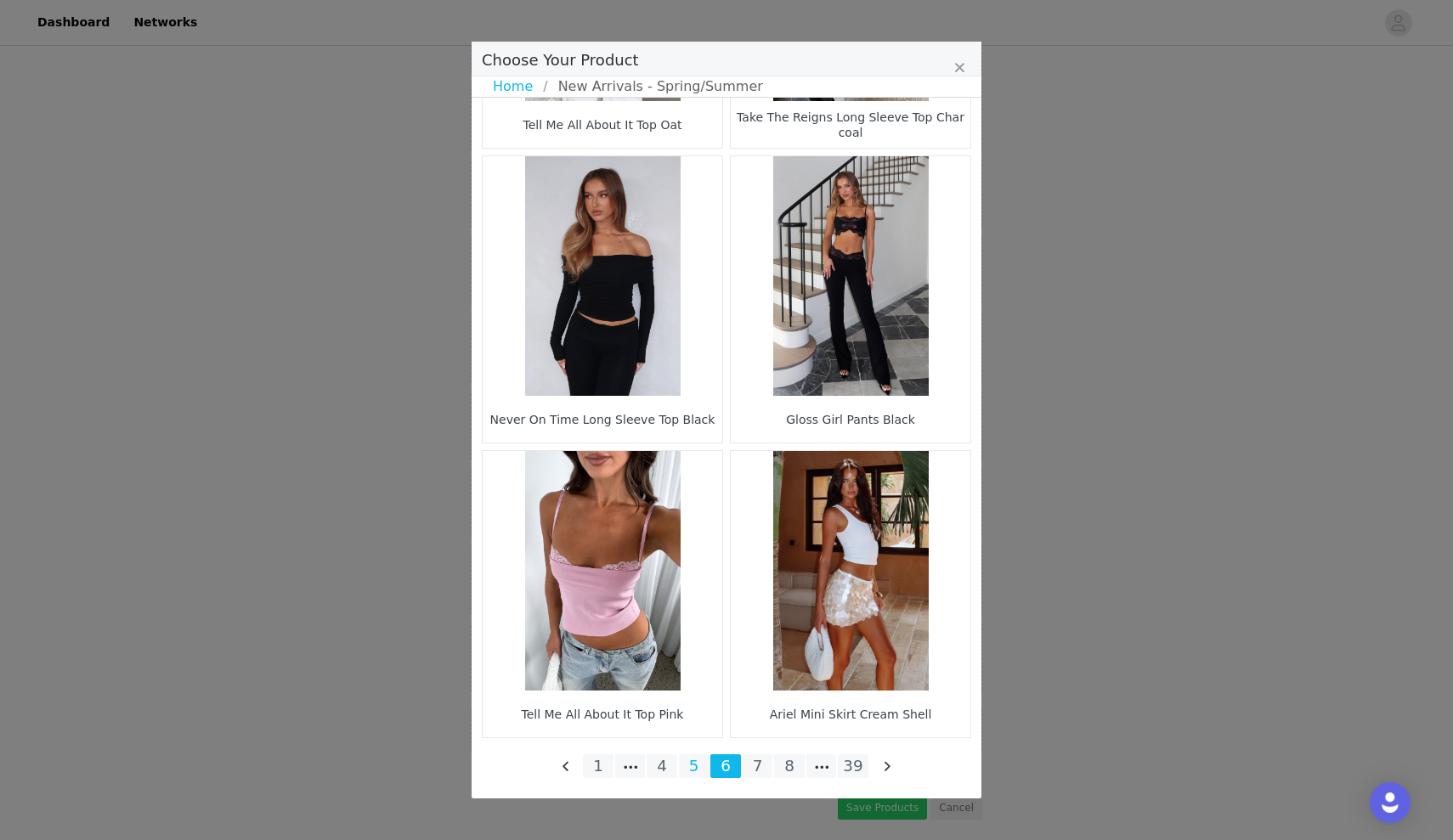
click at [688, 773] on li "5" at bounding box center [694, 765] width 31 height 23
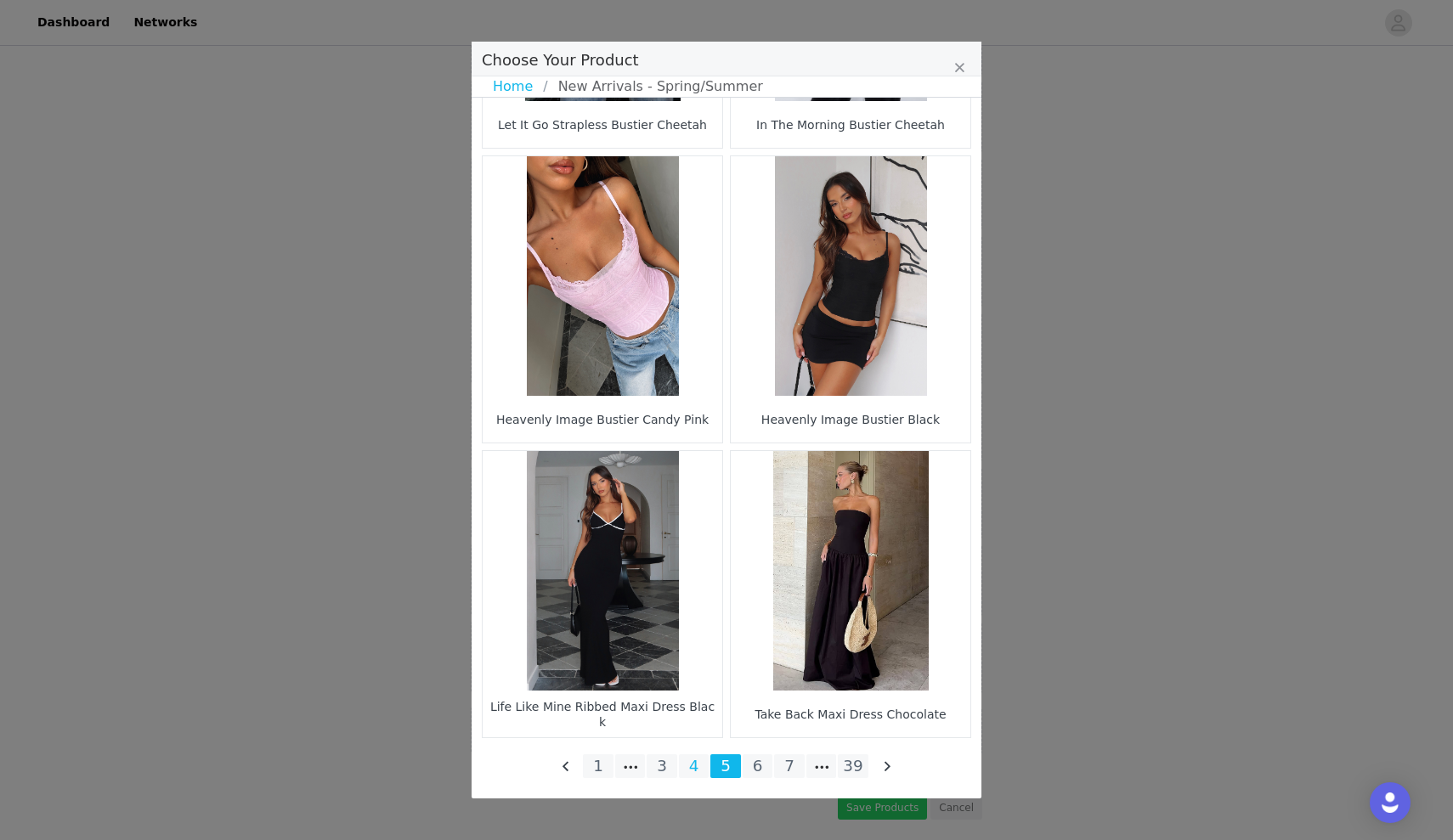
click at [697, 763] on li "4" at bounding box center [694, 765] width 31 height 23
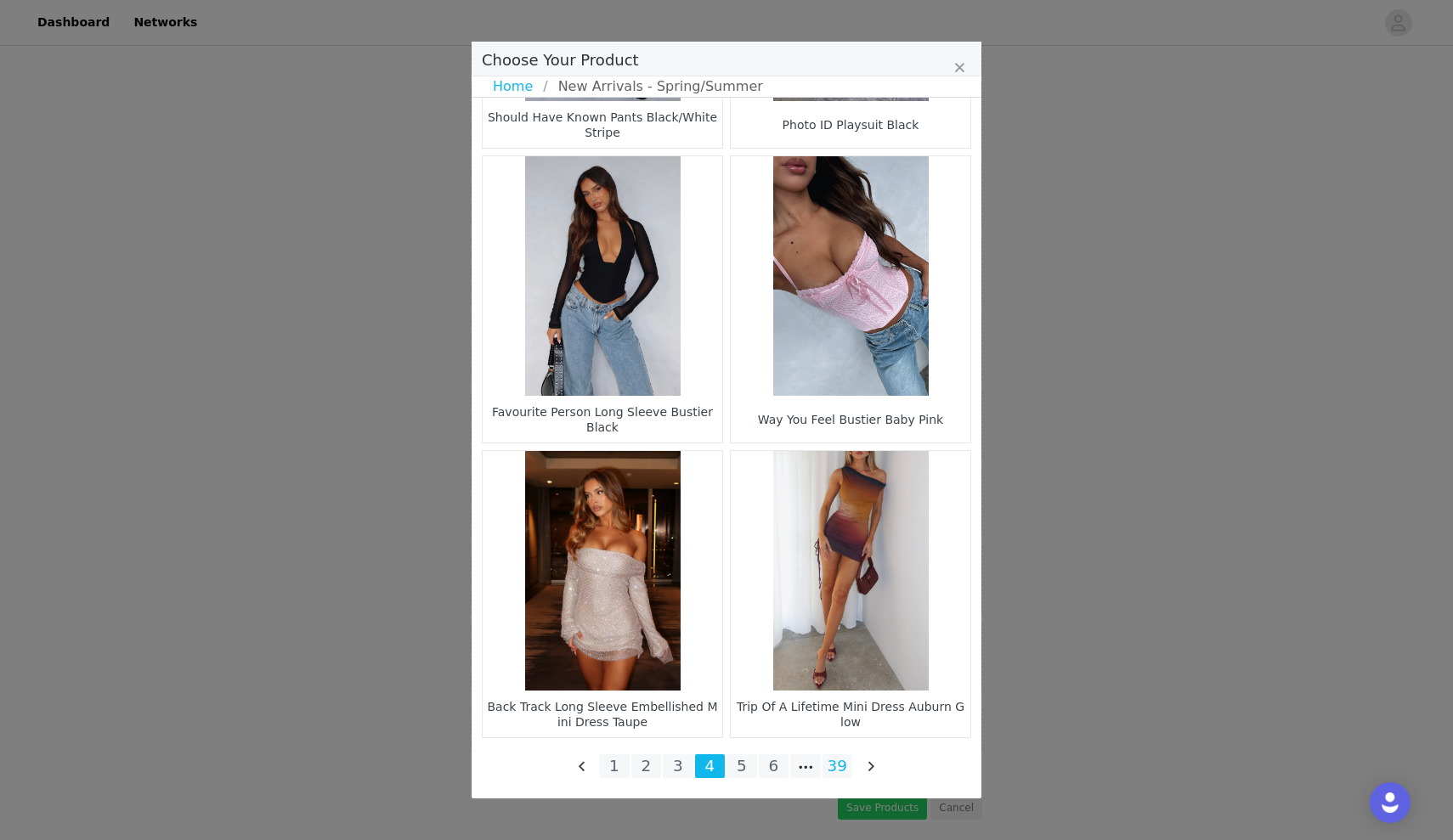
click at [839, 768] on li "39" at bounding box center [838, 765] width 31 height 23
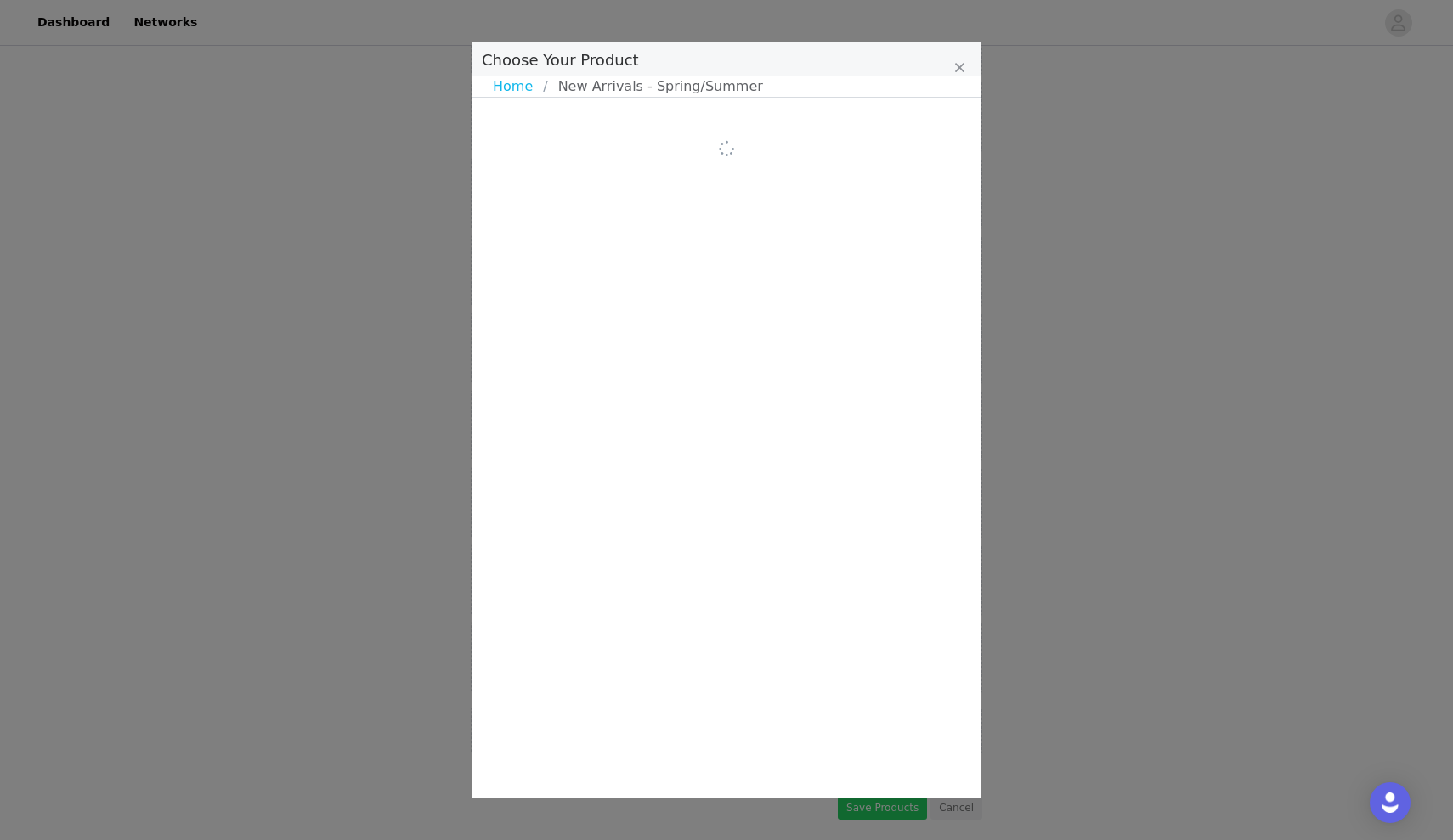
scroll to position [0, 0]
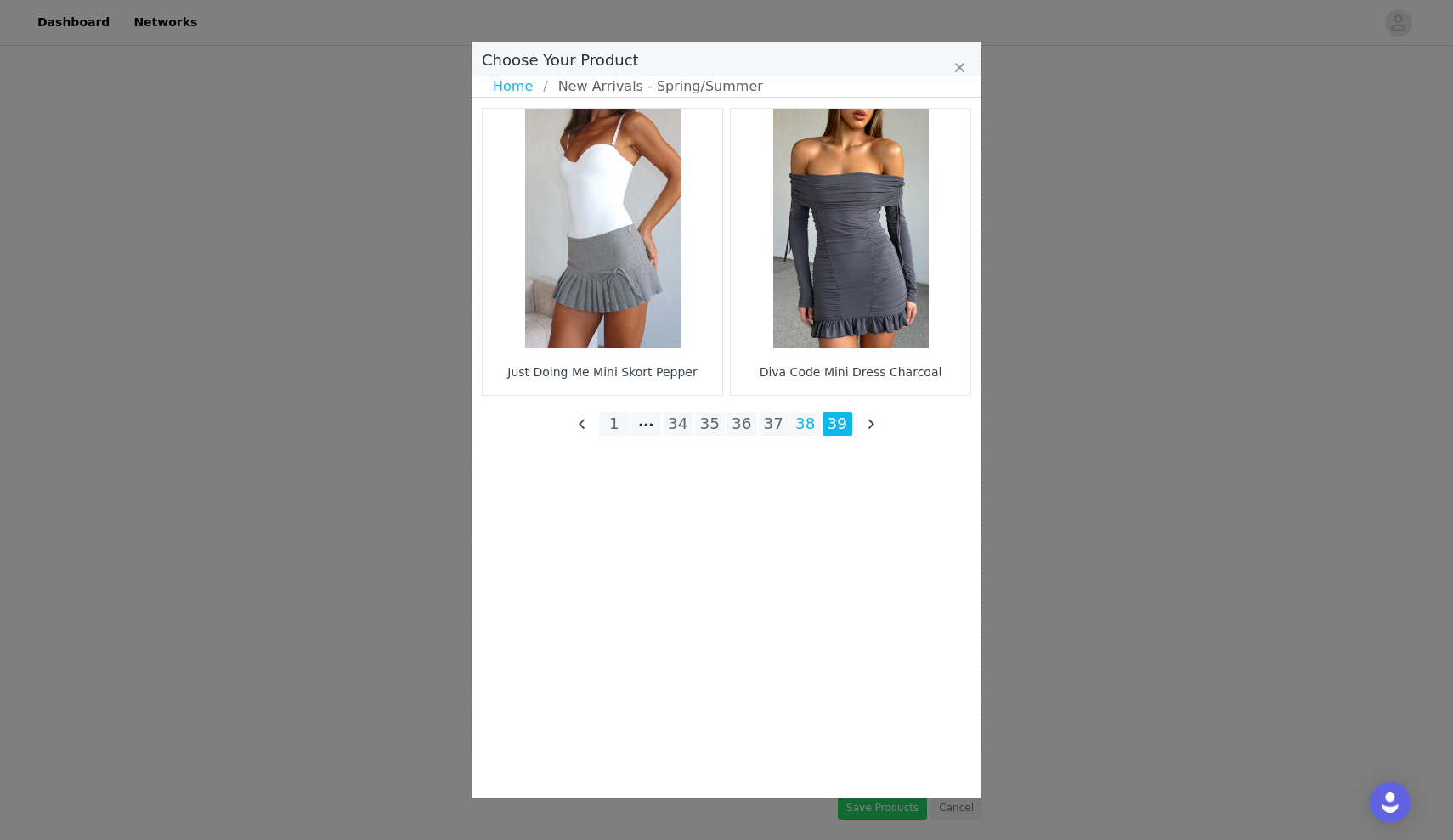
click at [814, 420] on li "38" at bounding box center [805, 423] width 31 height 23
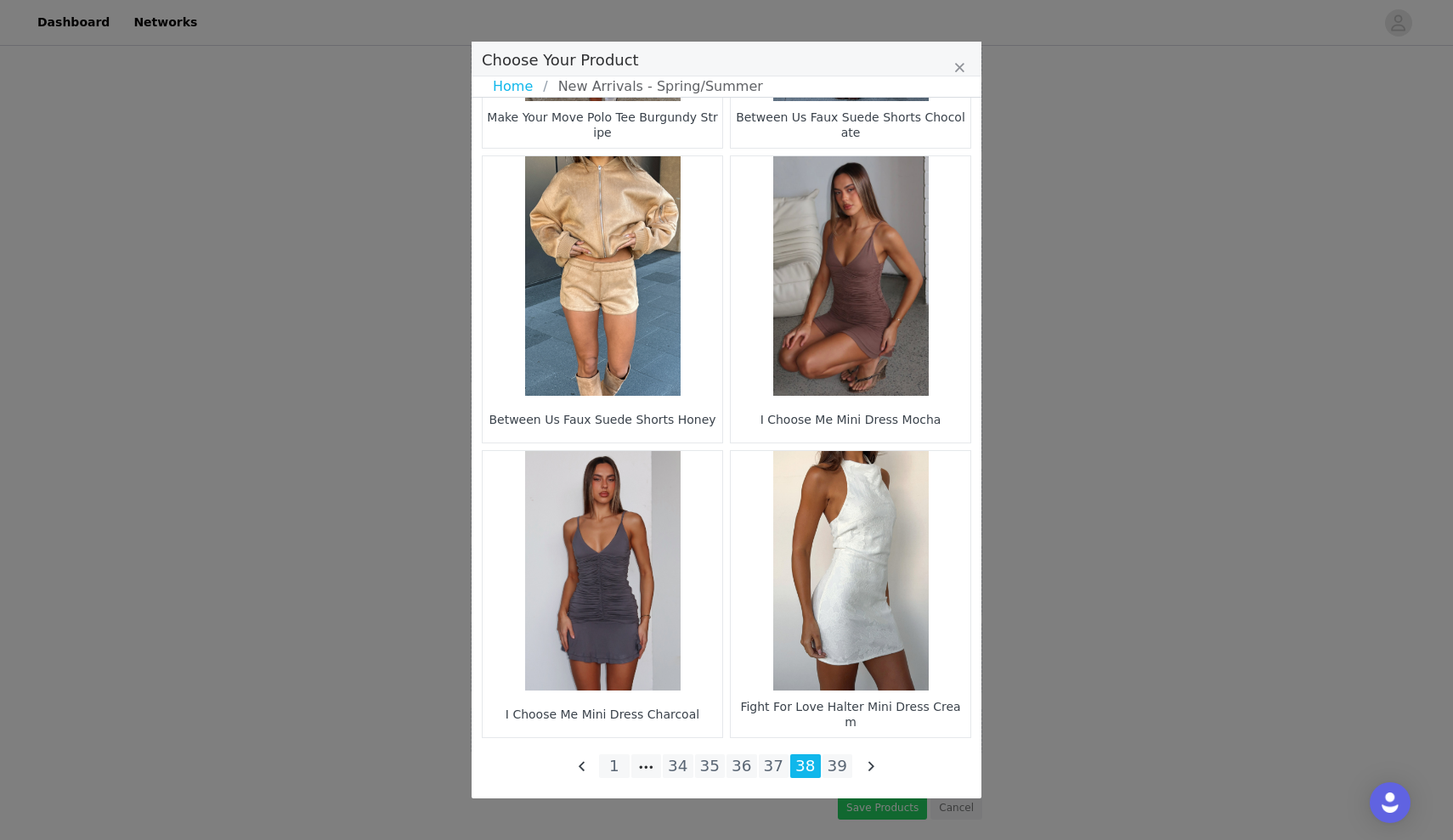
scroll to position [1624, 0]
click at [769, 758] on li "37" at bounding box center [774, 765] width 31 height 23
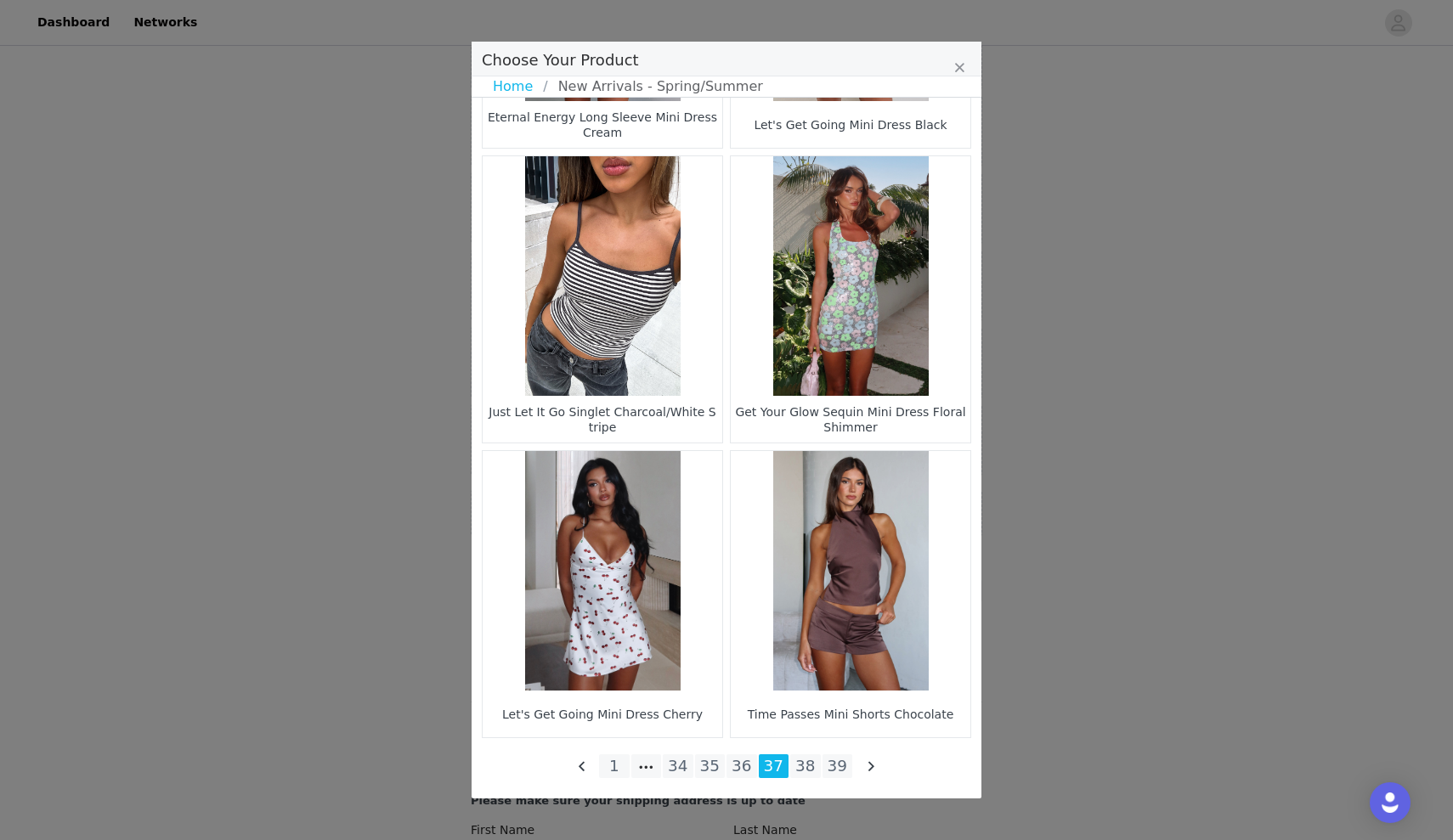
scroll to position [2310, 0]
click at [751, 770] on li "36" at bounding box center [741, 765] width 31 height 23
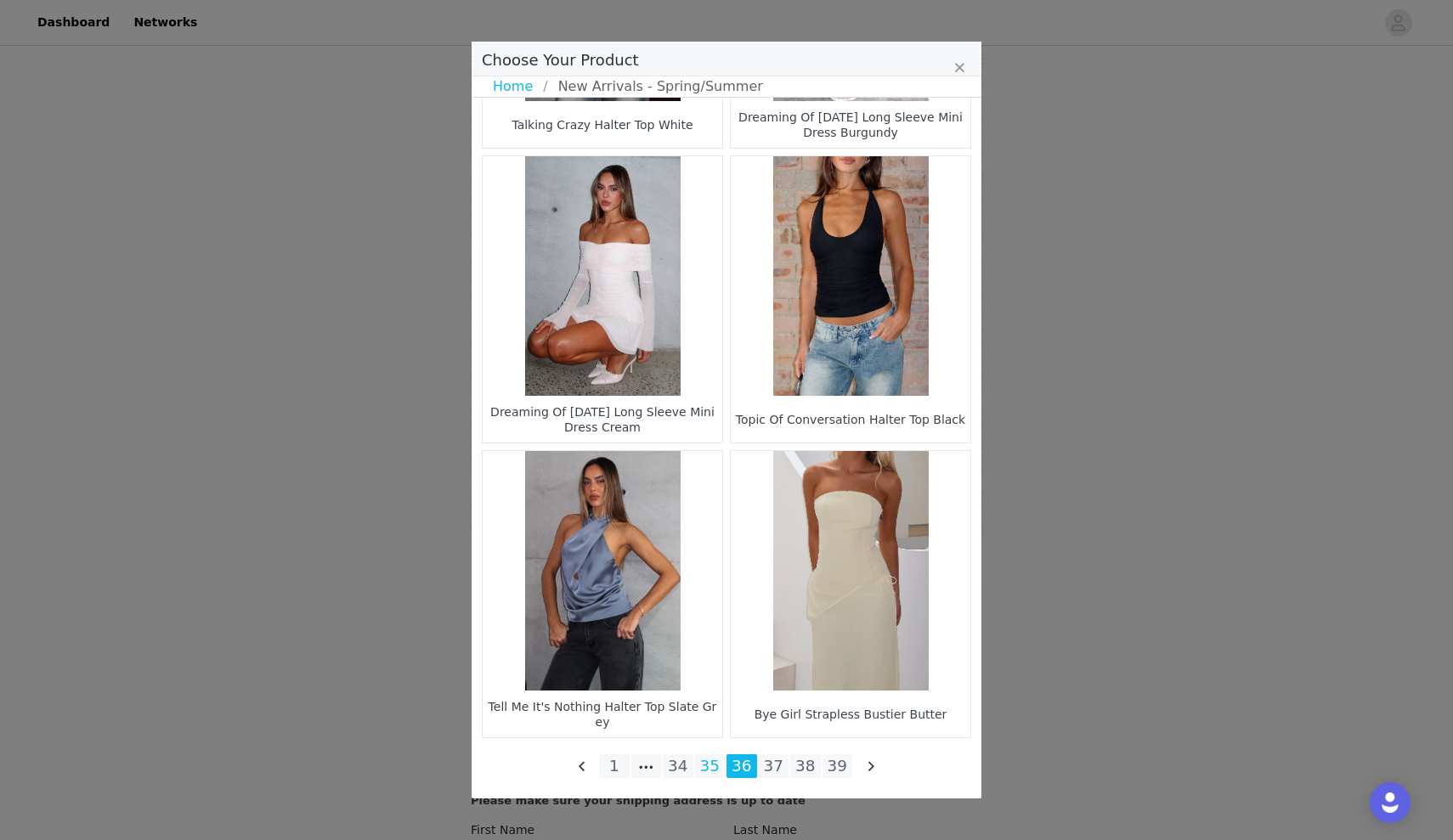
click at [714, 762] on li "35" at bounding box center [710, 765] width 31 height 23
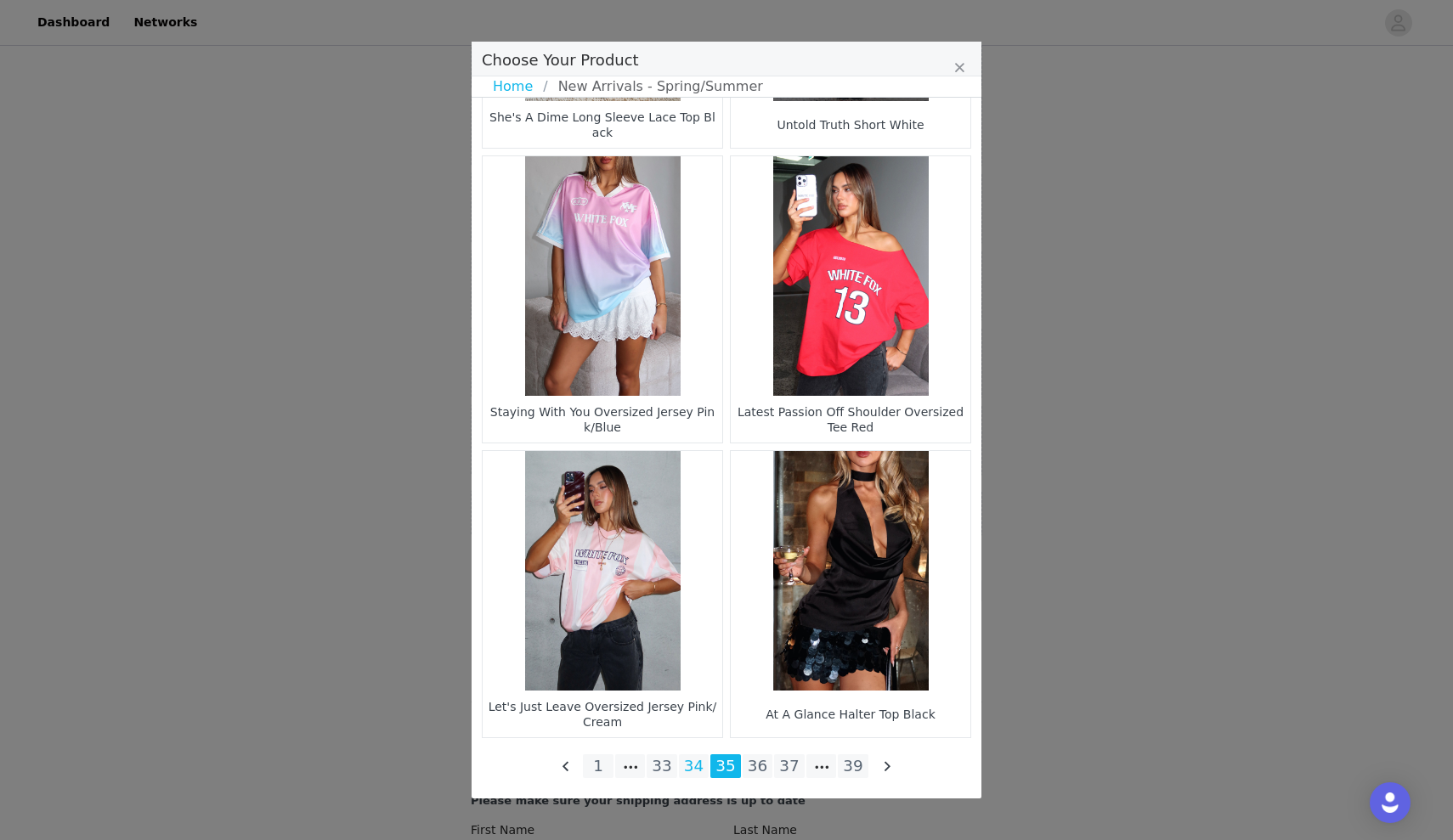
click at [700, 762] on li "34" at bounding box center [694, 765] width 31 height 23
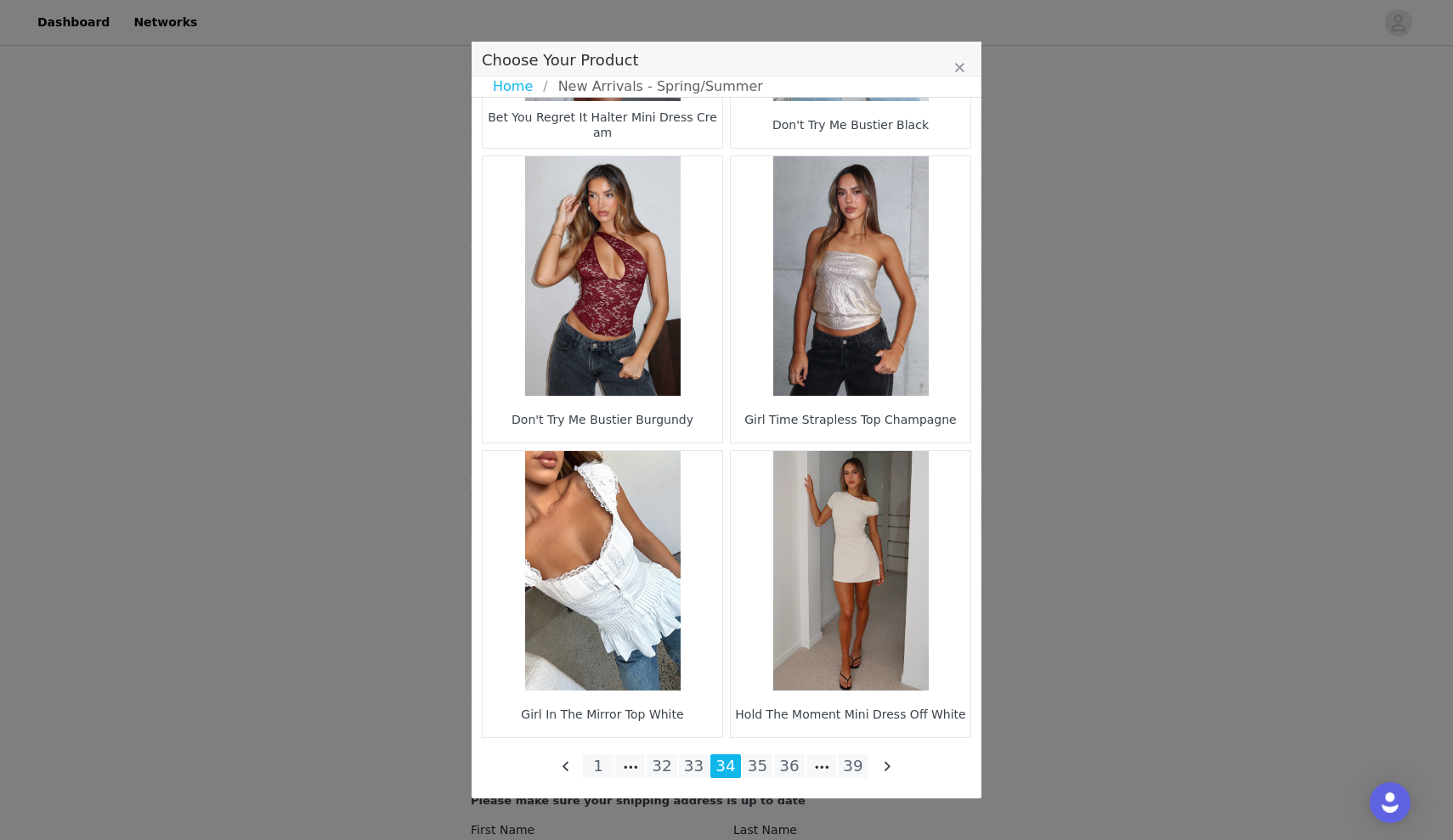
click at [700, 760] on li "33" at bounding box center [694, 765] width 31 height 23
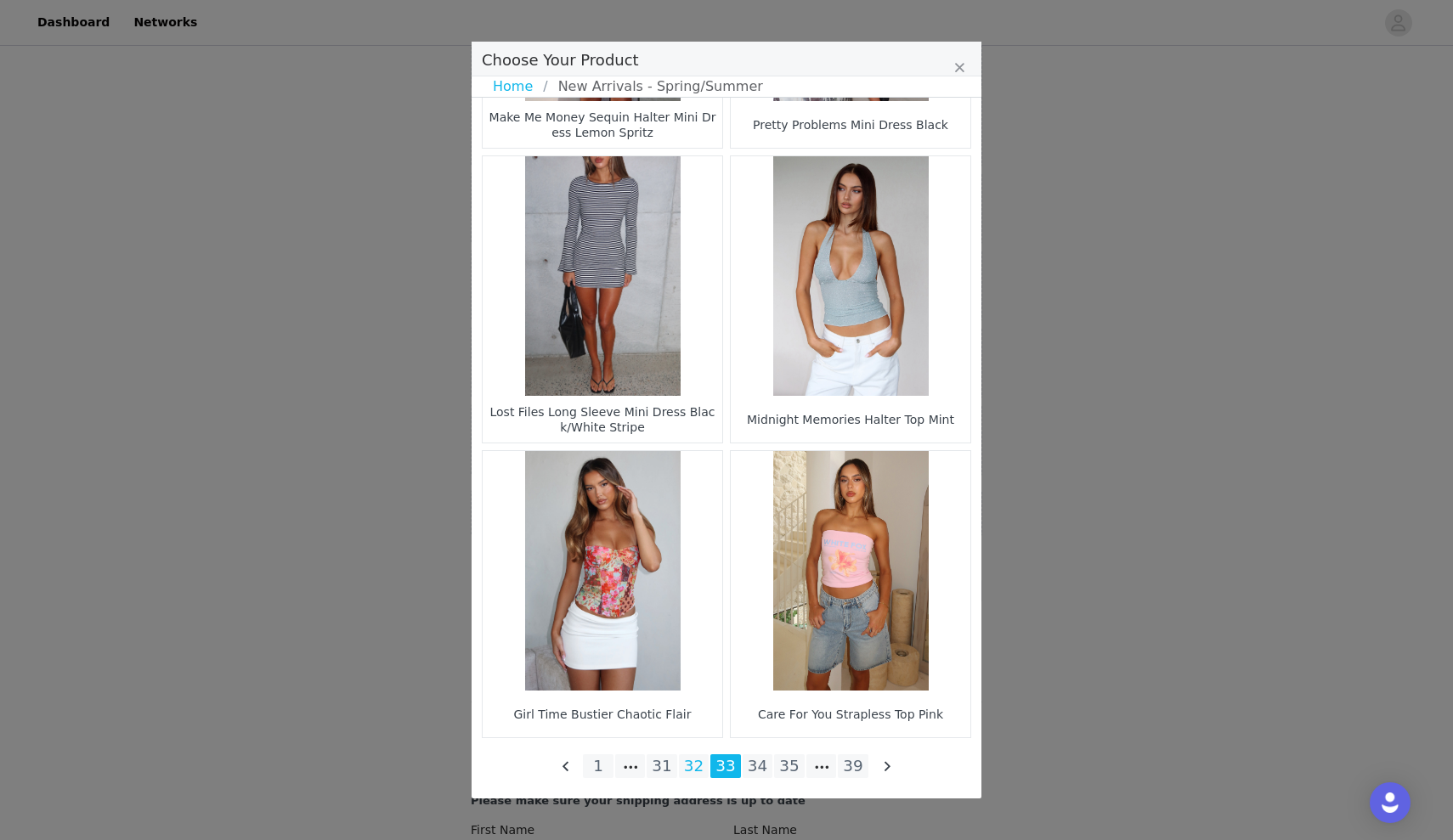
click at [698, 767] on li "32" at bounding box center [694, 765] width 31 height 23
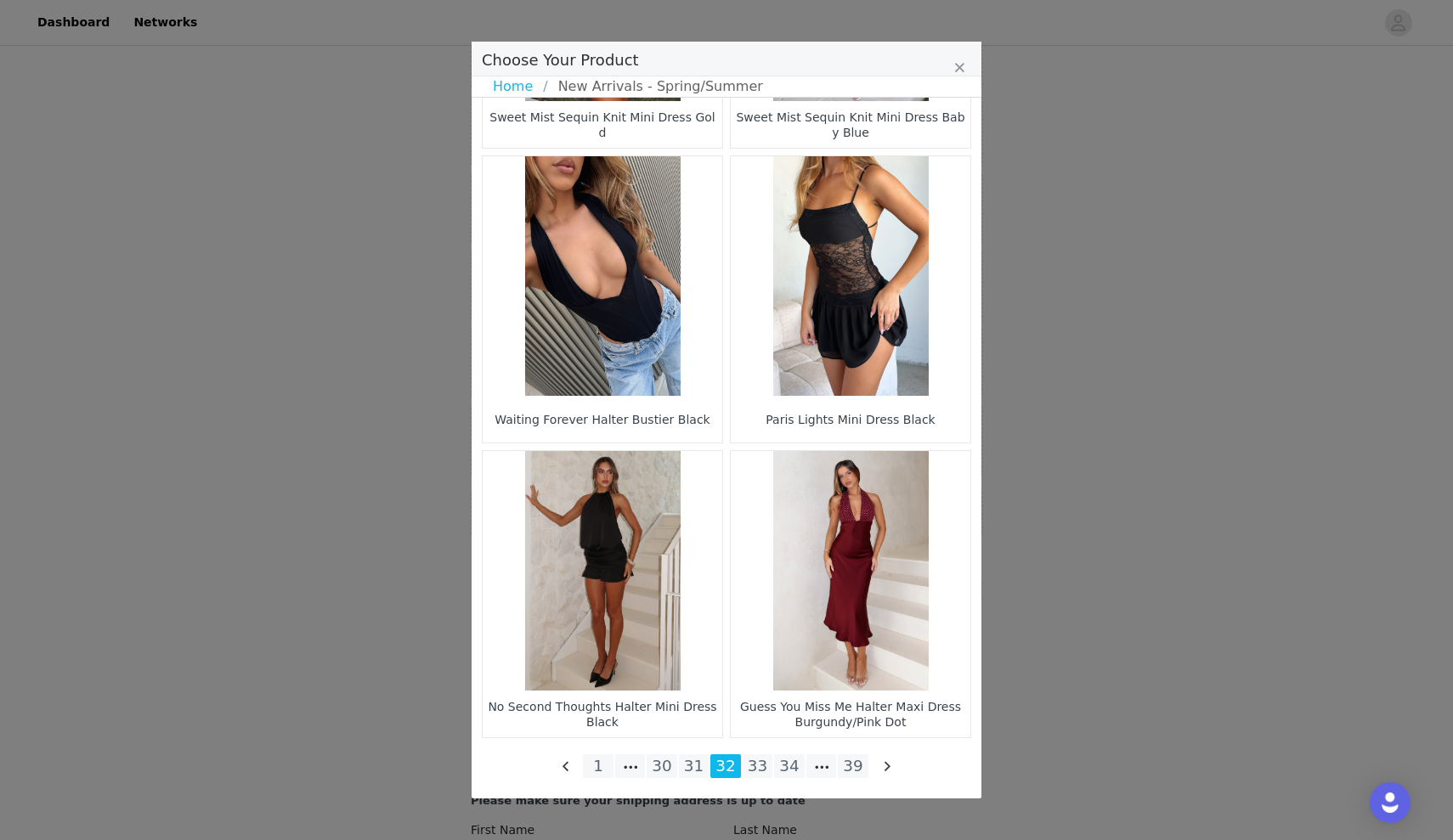
click at [698, 767] on li "31" at bounding box center [694, 765] width 31 height 23
